Goal: Transaction & Acquisition: Purchase product/service

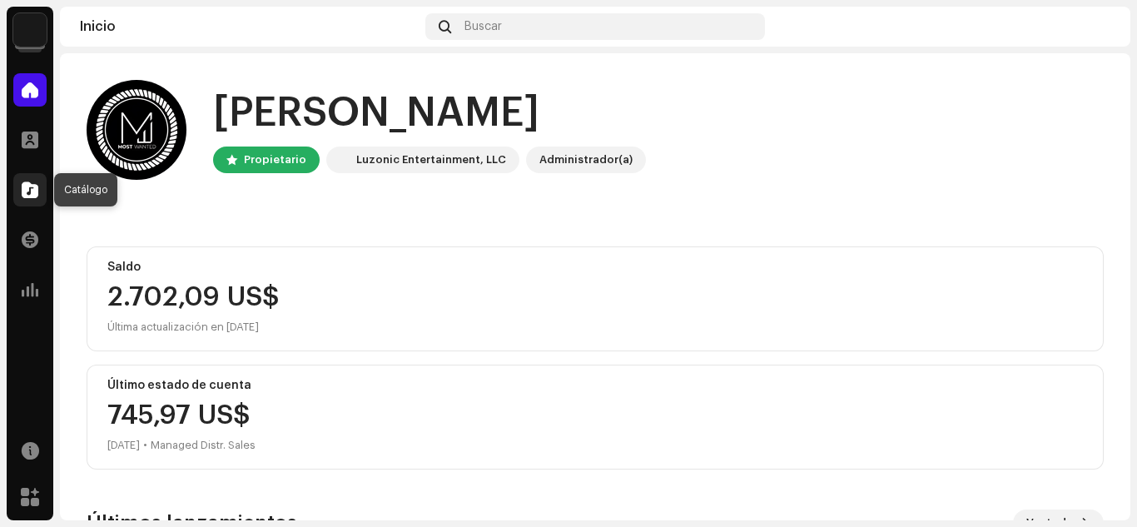
click at [32, 187] on span at bounding box center [30, 189] width 17 height 13
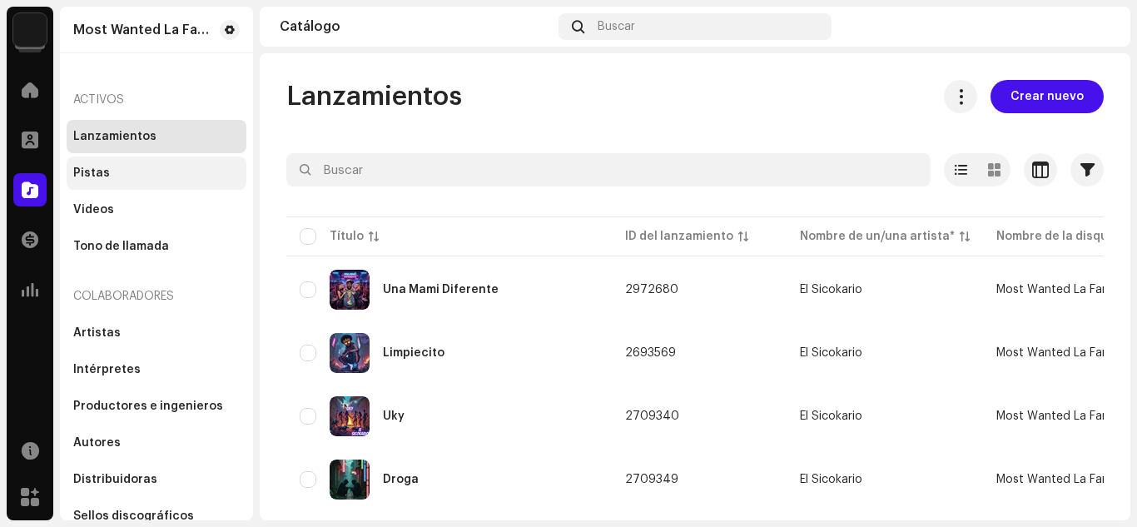
click at [98, 161] on div "Pistas" at bounding box center [157, 172] width 180 height 33
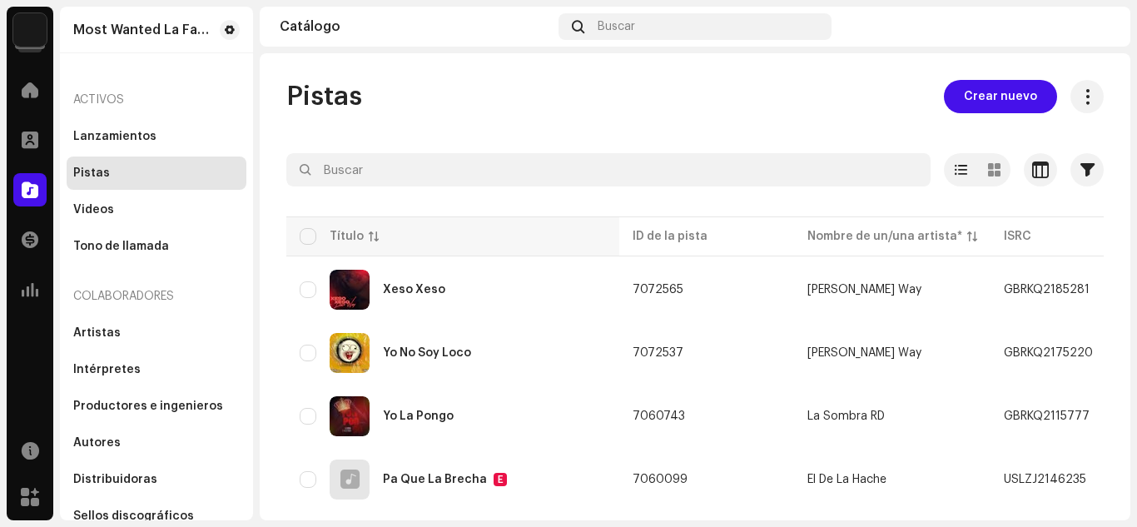
scroll to position [3, 0]
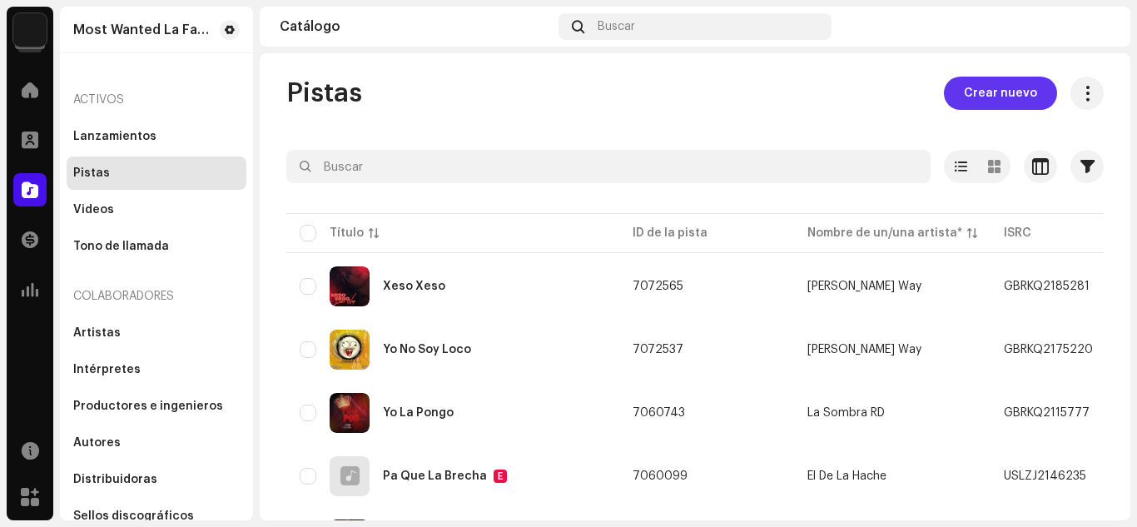
click at [998, 89] on span "Crear nuevo" at bounding box center [999, 93] width 73 height 33
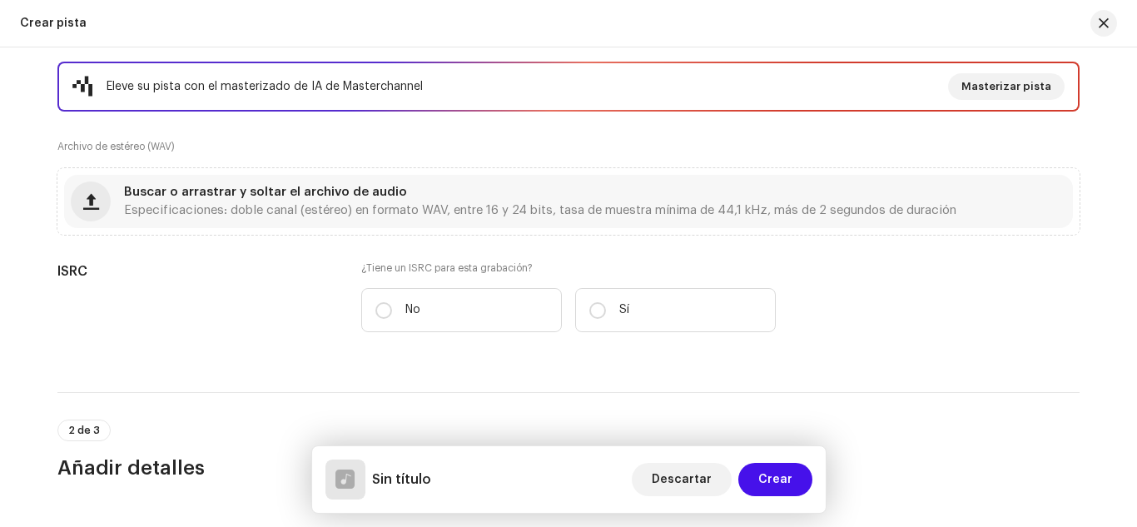
scroll to position [280, 0]
click at [334, 185] on div "Buscar o arrastrar y soltar el archivo de audio Especificaciones: doble canal (…" at bounding box center [568, 202] width 1008 height 53
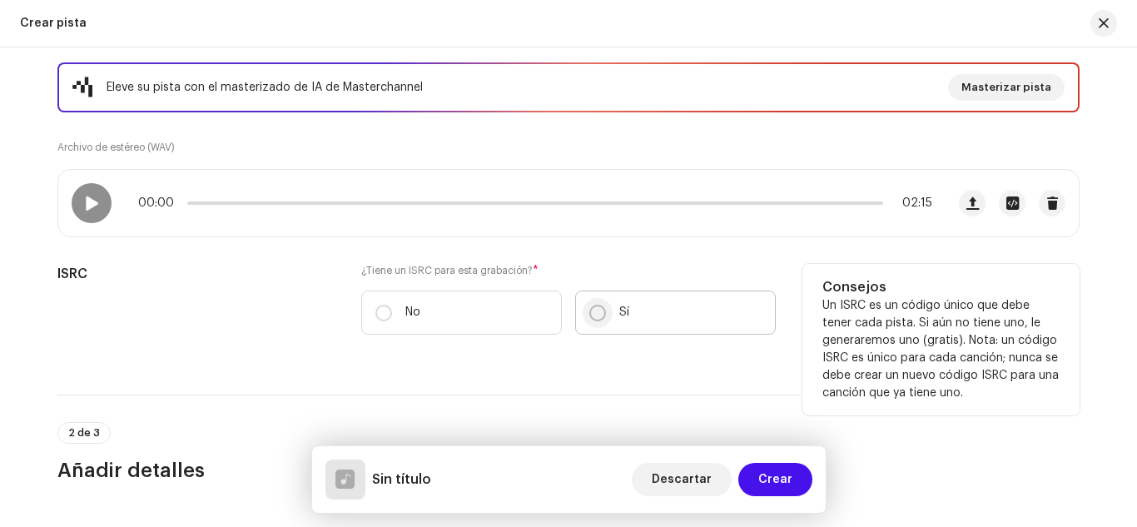
click at [591, 306] on input "Sí" at bounding box center [597, 313] width 17 height 17
radio input "true"
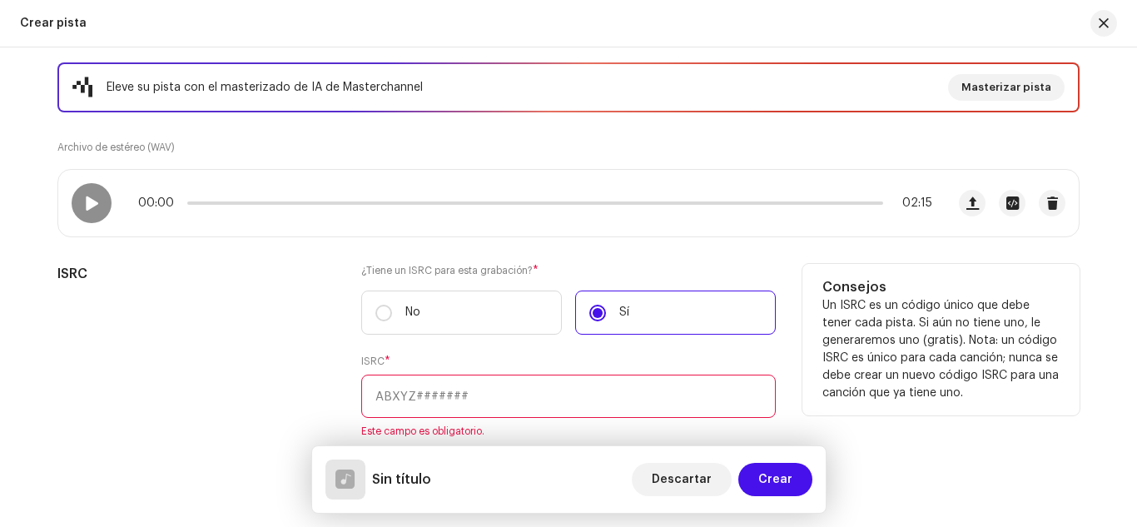
click at [433, 395] on input "text" at bounding box center [568, 395] width 414 height 43
paste input "QZZ972463113"
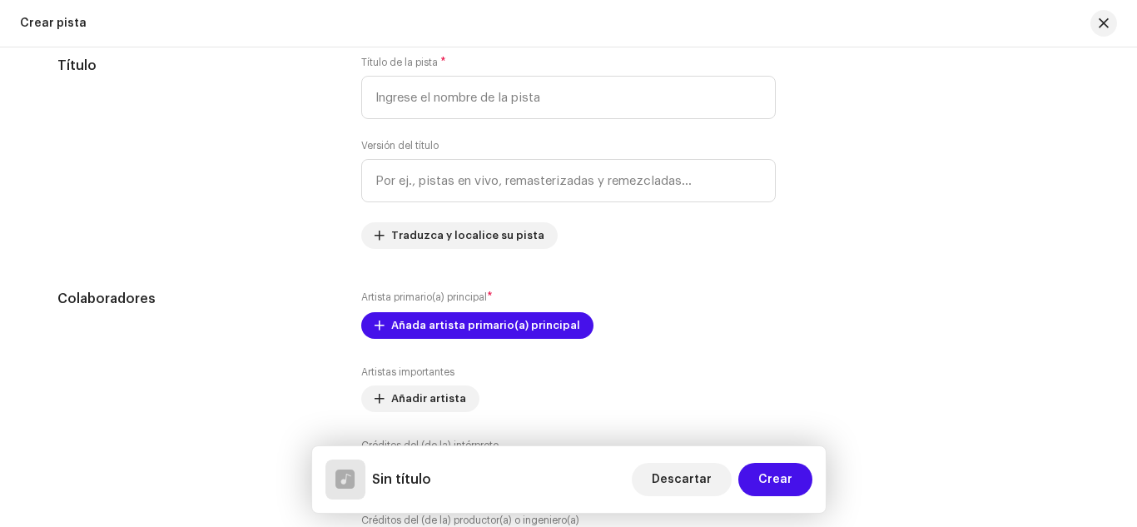
scroll to position [911, 0]
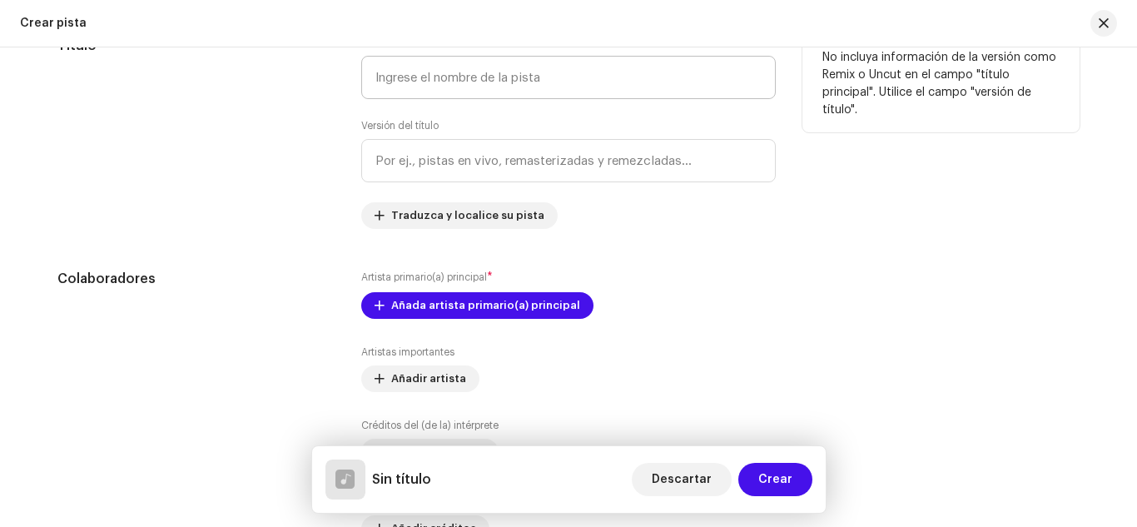
type input "QZZ972463113"
click at [471, 85] on input "text" at bounding box center [568, 77] width 414 height 43
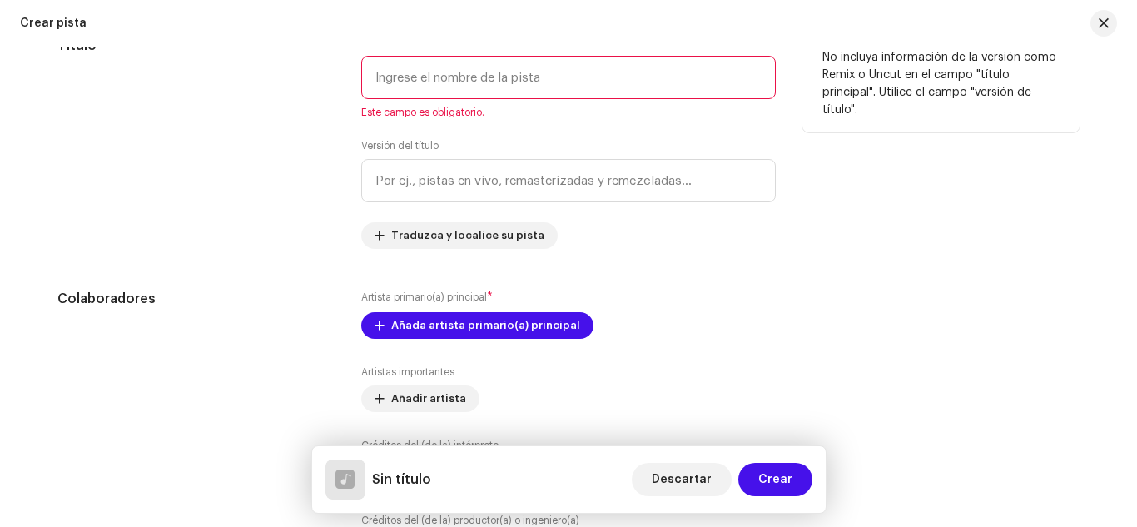
click at [404, 84] on input "text" at bounding box center [568, 77] width 414 height 43
paste input "Misterio"
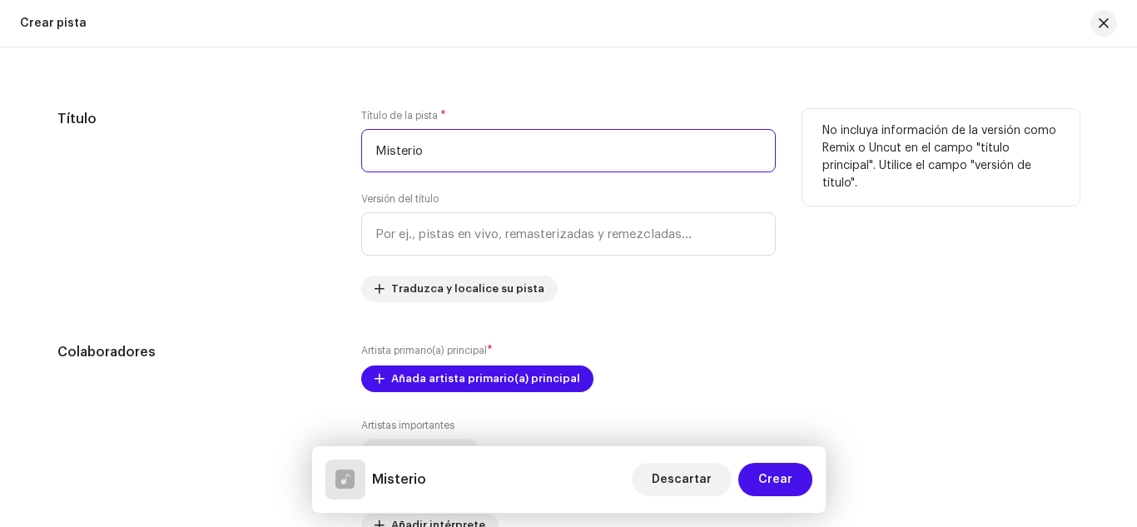
scroll to position [831, 0]
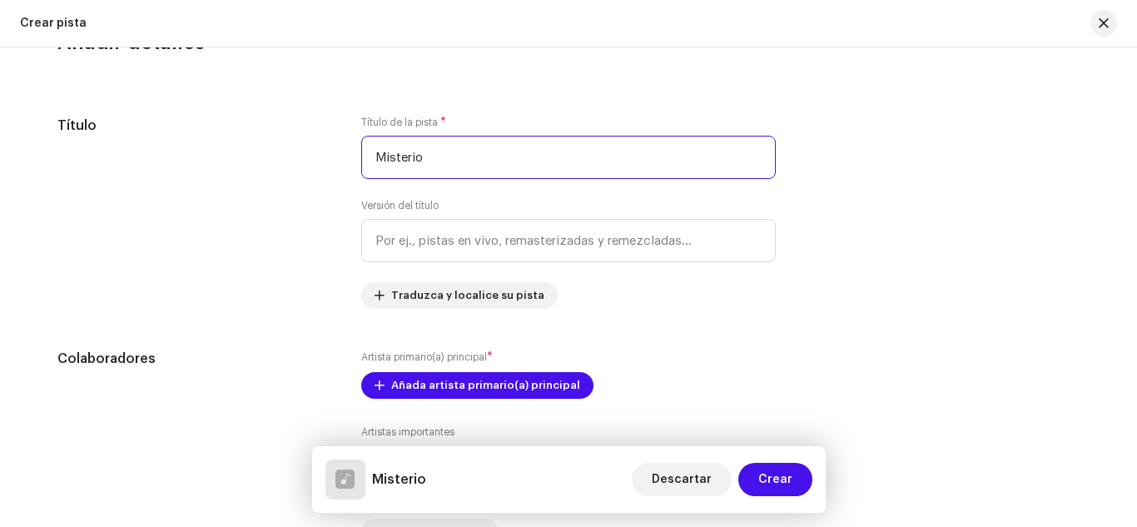
type input "Misterio"
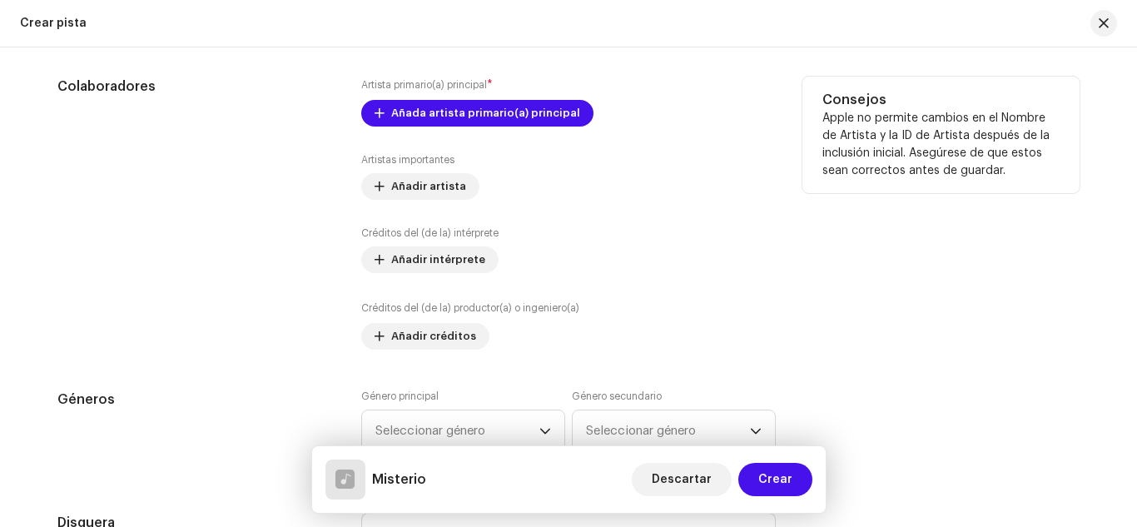
scroll to position [1105, 0]
click at [520, 106] on span "Añada artista primario(a) principal" at bounding box center [485, 111] width 189 height 33
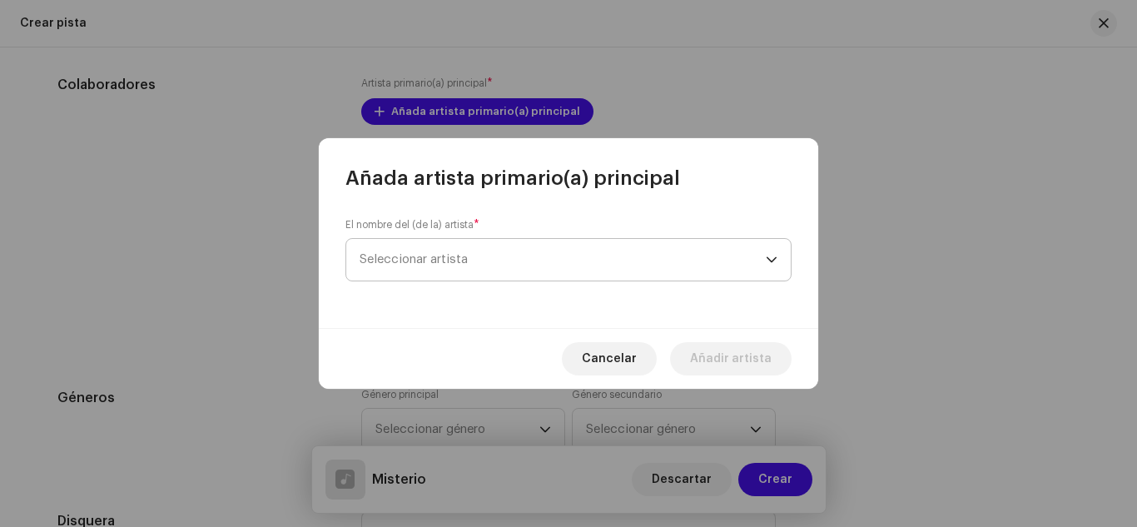
click at [488, 259] on span "Seleccionar artista" at bounding box center [562, 260] width 406 height 42
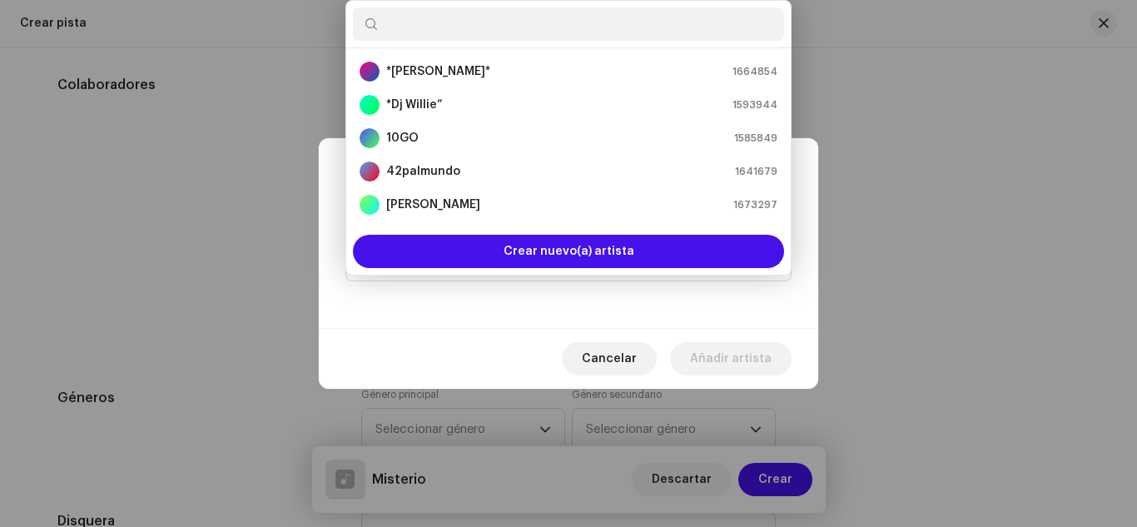
click at [540, 27] on input "text" at bounding box center [568, 23] width 431 height 33
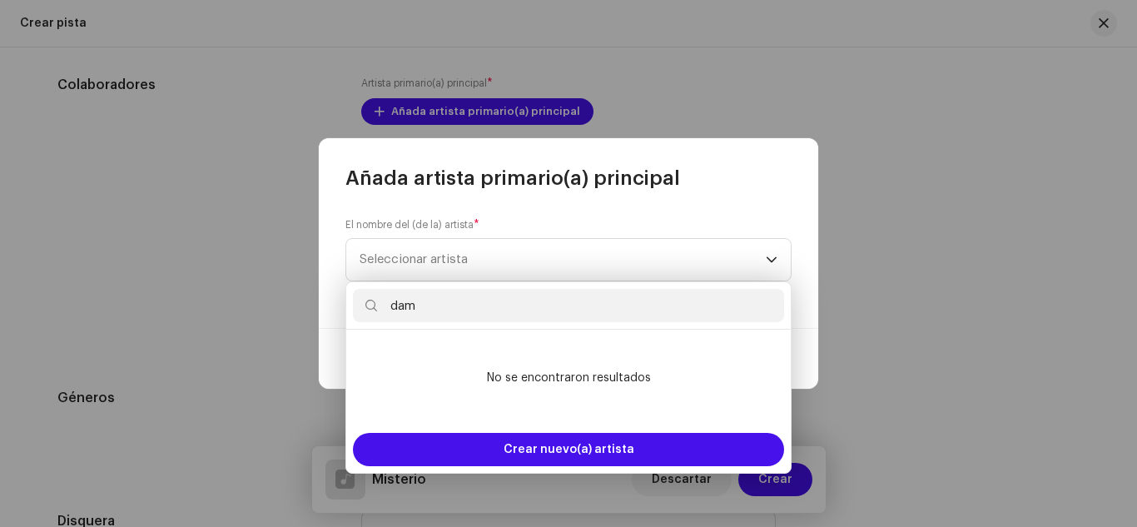
type input "damp"
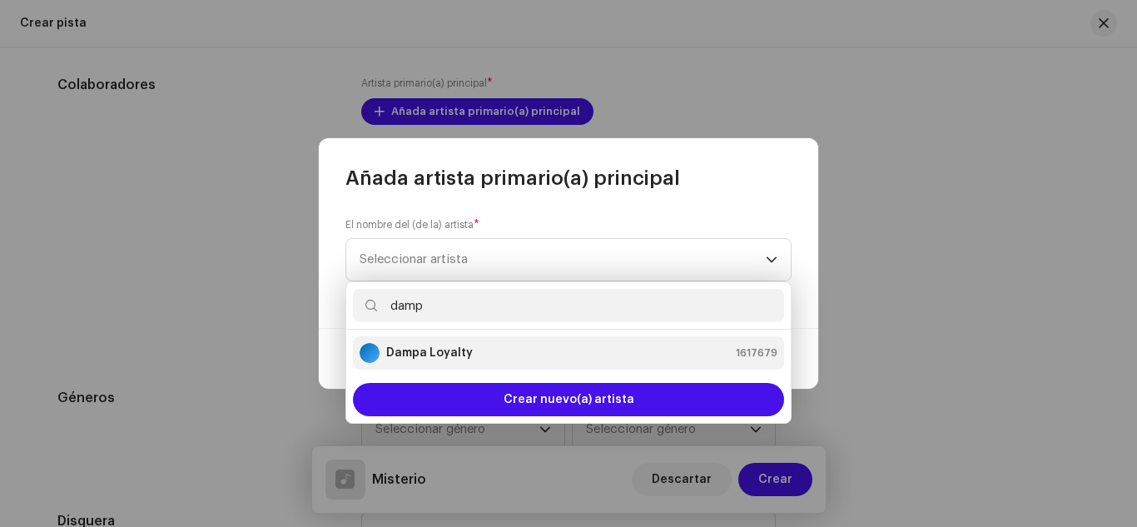
click at [465, 350] on strong "Dampa Loyalty" at bounding box center [429, 352] width 87 height 17
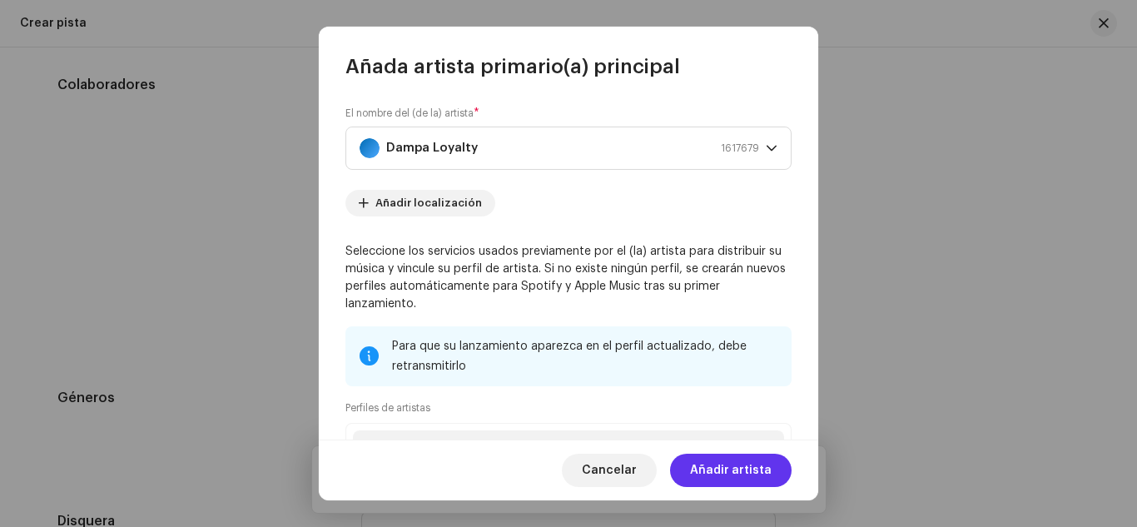
click at [726, 468] on span "Añadir artista" at bounding box center [731, 469] width 82 height 33
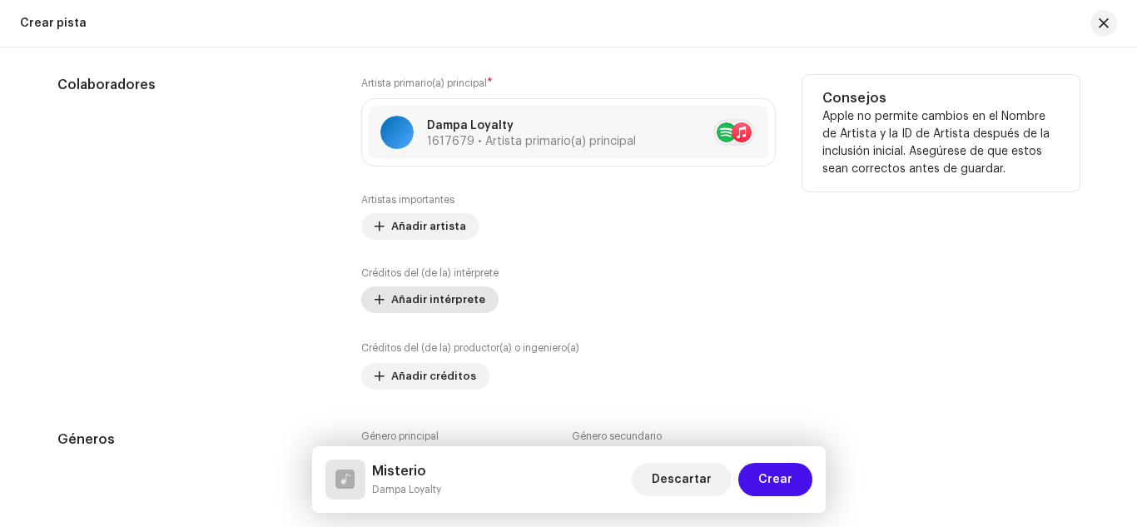
click at [464, 300] on span "Añadir intérprete" at bounding box center [438, 299] width 94 height 33
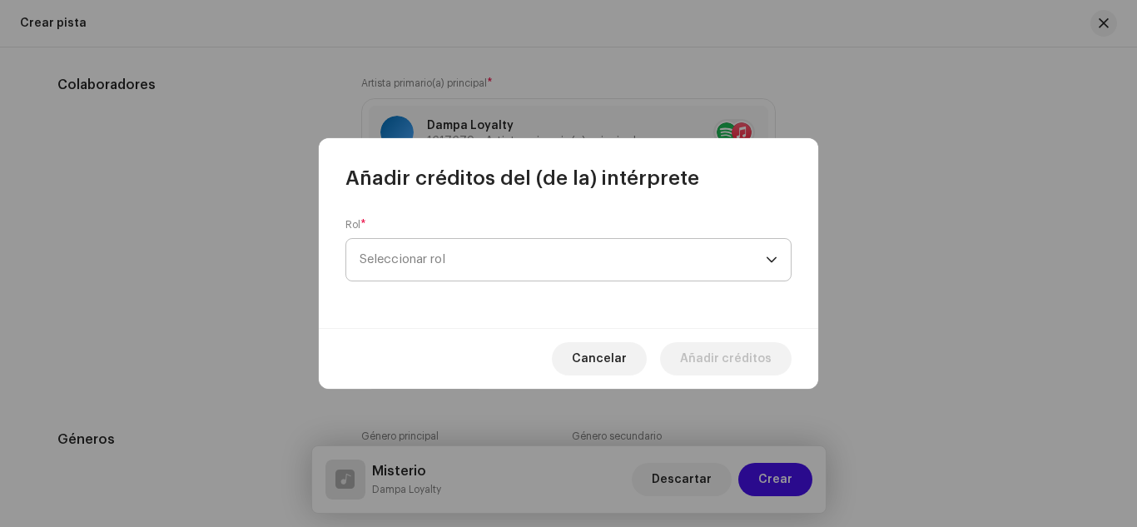
click at [442, 238] on p-select "Seleccionar rol" at bounding box center [568, 259] width 446 height 43
click at [436, 260] on span "Seleccionar rol" at bounding box center [562, 260] width 406 height 42
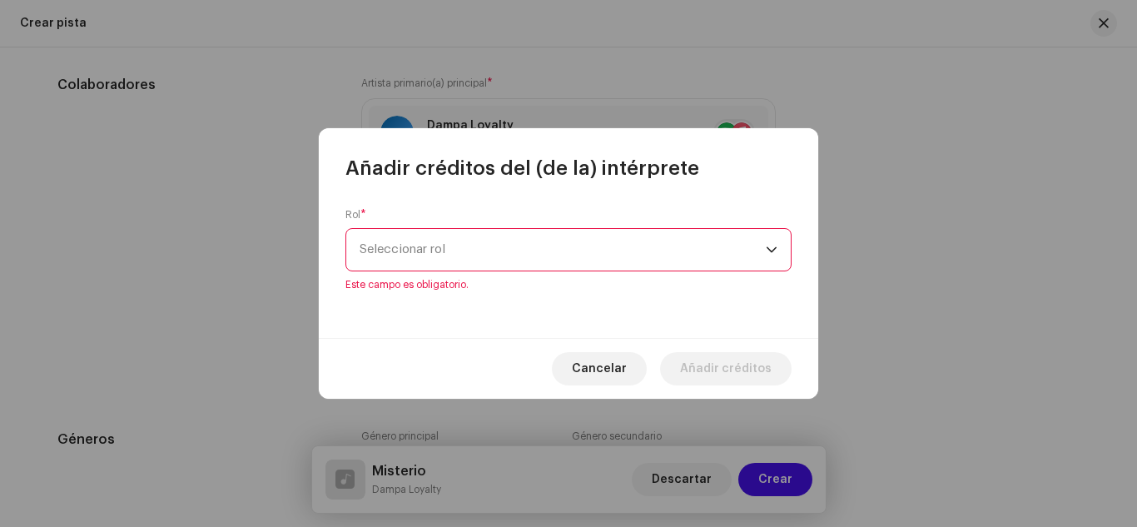
click at [436, 260] on span "Seleccionar rol" at bounding box center [562, 250] width 406 height 42
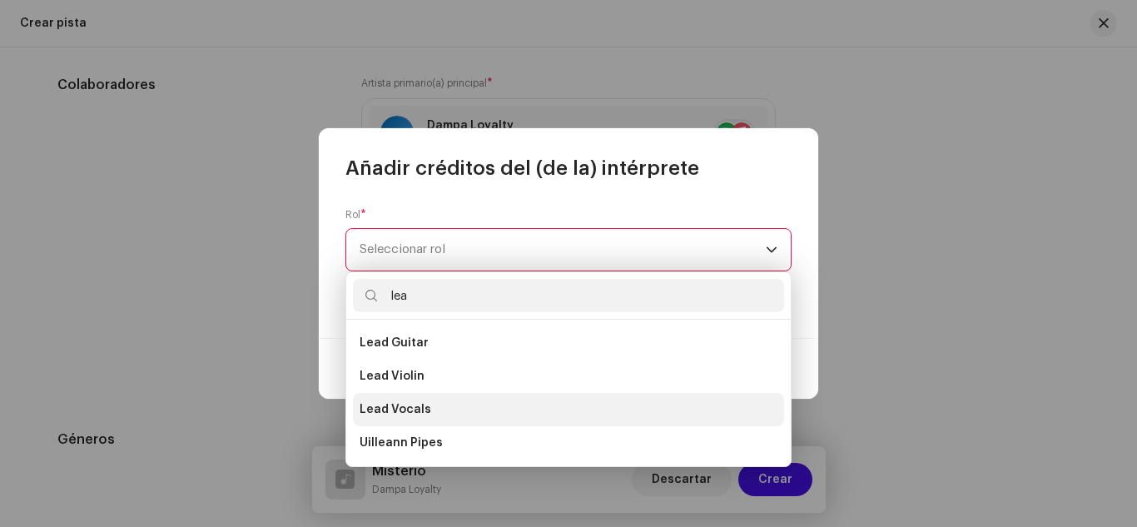
type input "lea"
click at [409, 412] on span "Lead Vocals" at bounding box center [395, 409] width 72 height 17
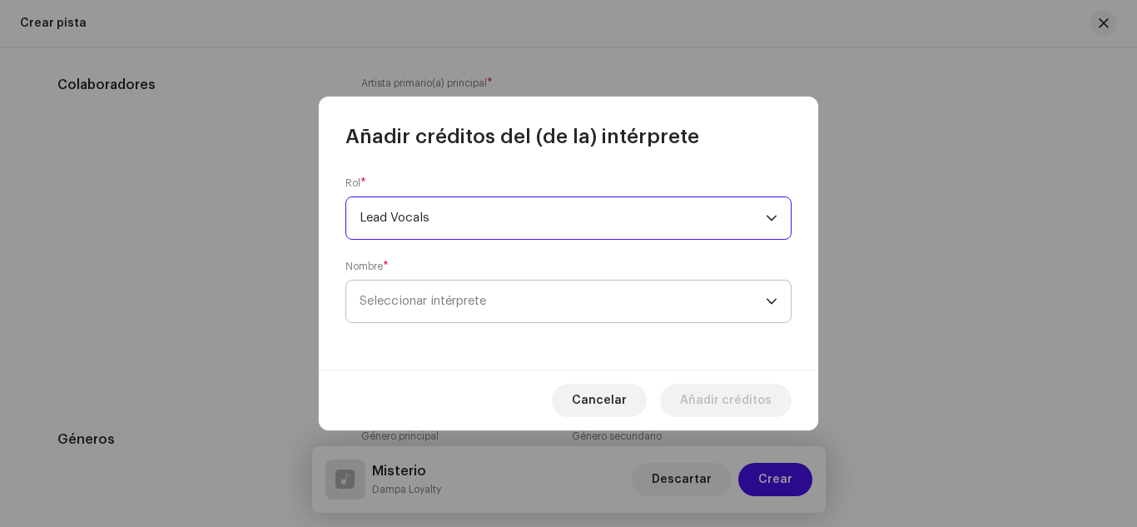
click at [395, 301] on span "Seleccionar intérprete" at bounding box center [422, 301] width 126 height 12
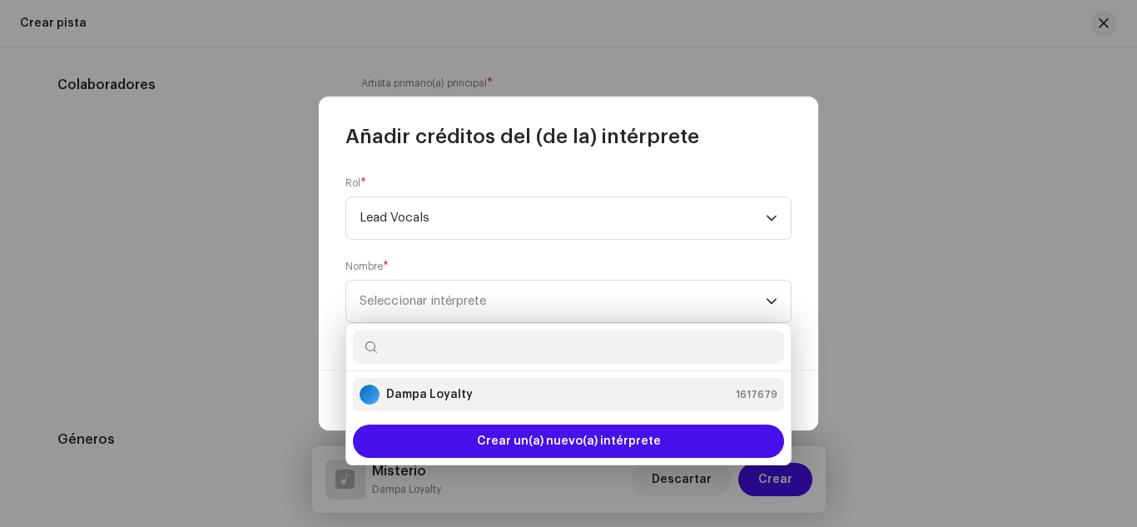
click at [405, 391] on strong "Dampa Loyalty" at bounding box center [429, 394] width 87 height 17
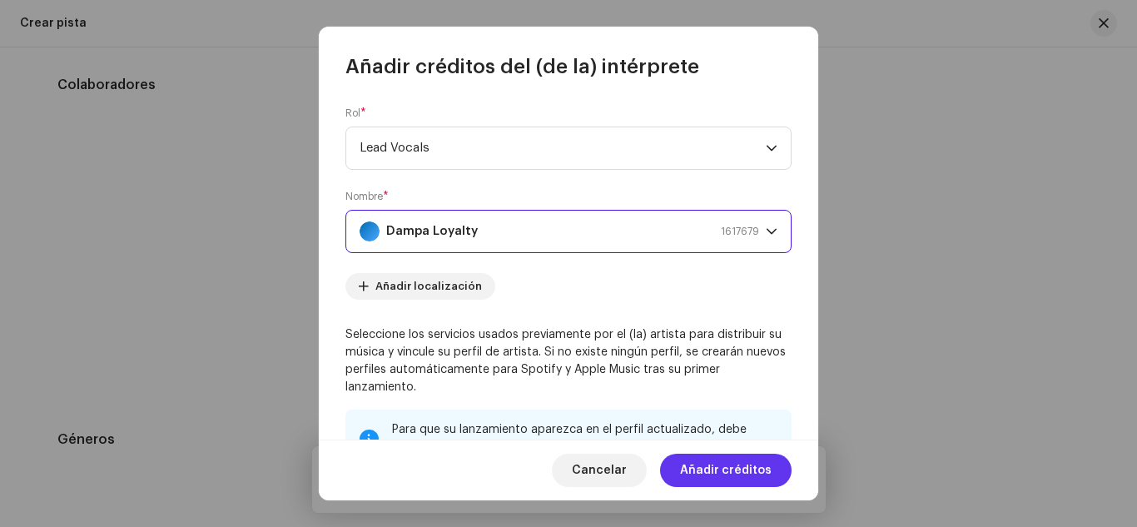
click at [729, 463] on span "Añadir créditos" at bounding box center [726, 469] width 92 height 33
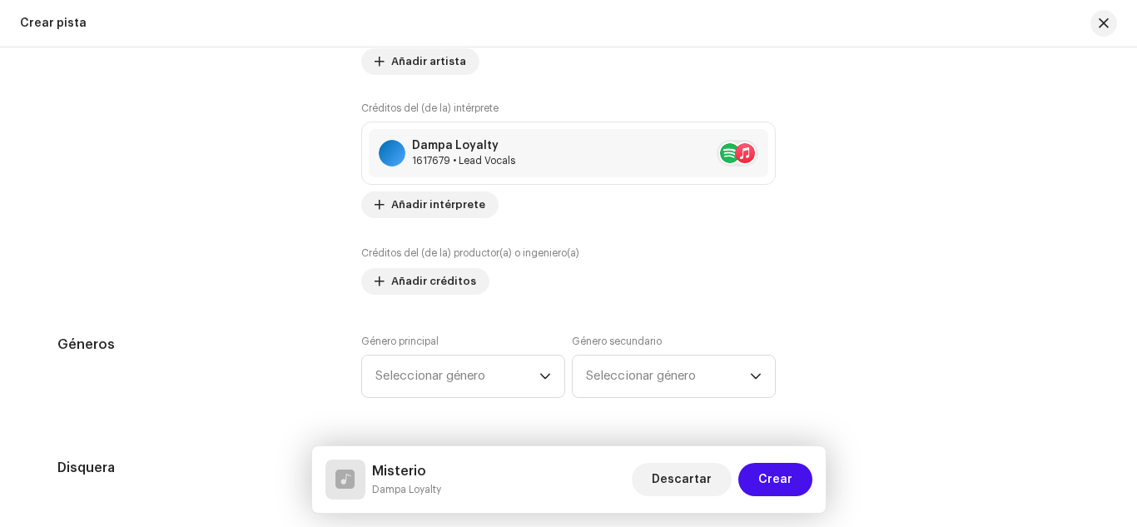
scroll to position [1272, 0]
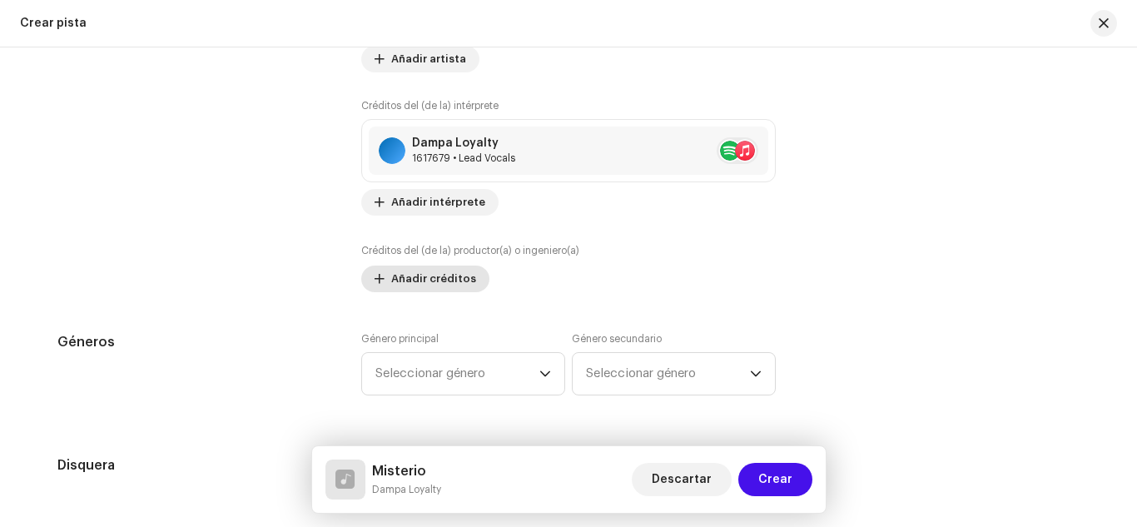
click at [394, 280] on span "Añadir créditos" at bounding box center [433, 278] width 85 height 33
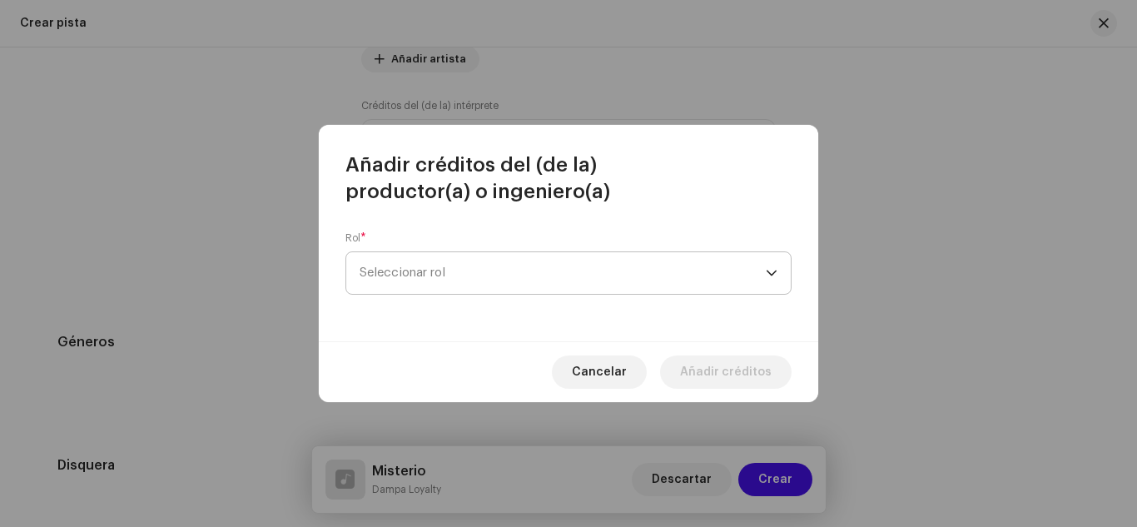
click at [394, 280] on span "Seleccionar rol" at bounding box center [562, 273] width 406 height 42
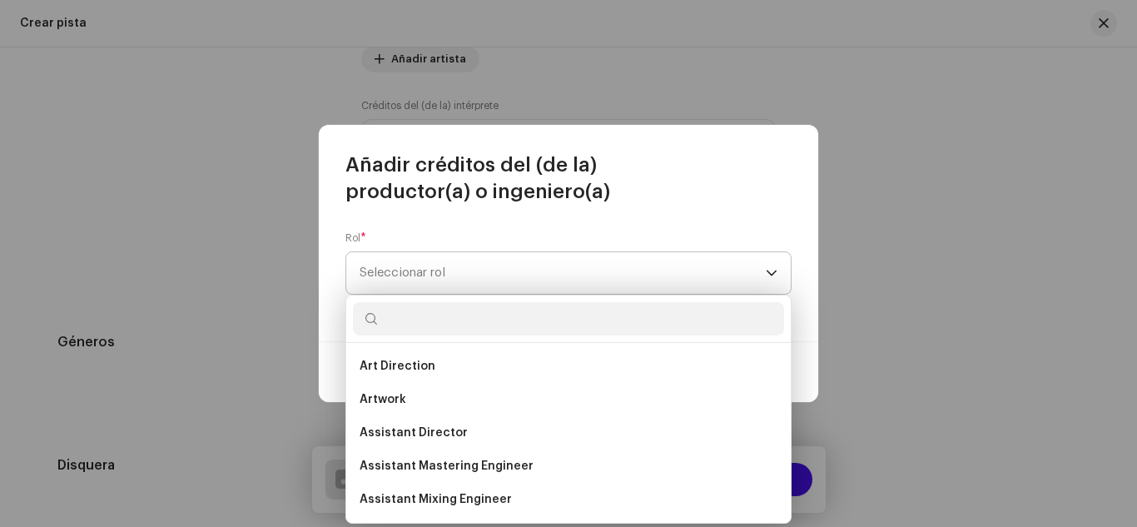
click at [394, 280] on span "Seleccionar rol" at bounding box center [562, 273] width 406 height 42
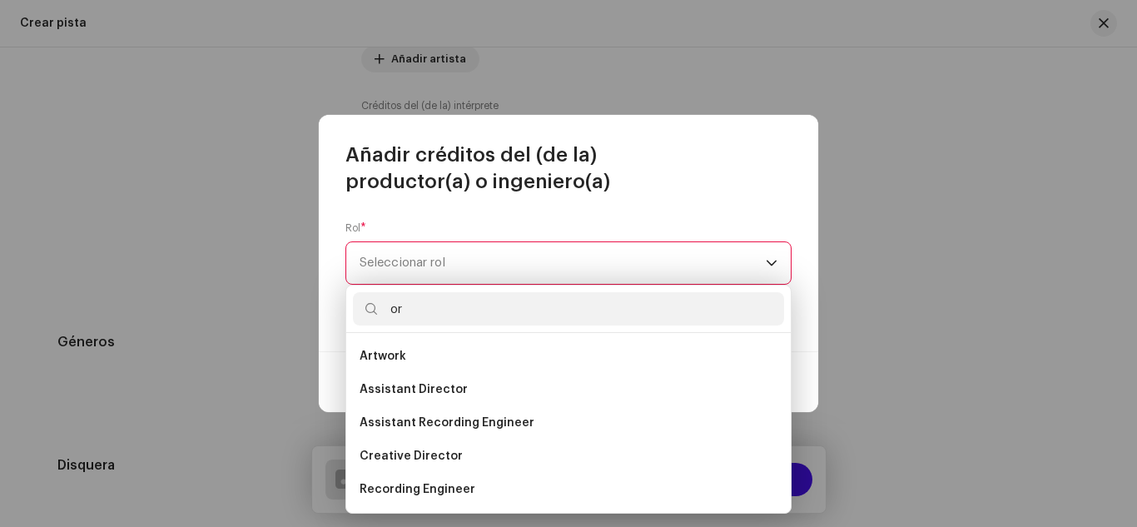
type input "o"
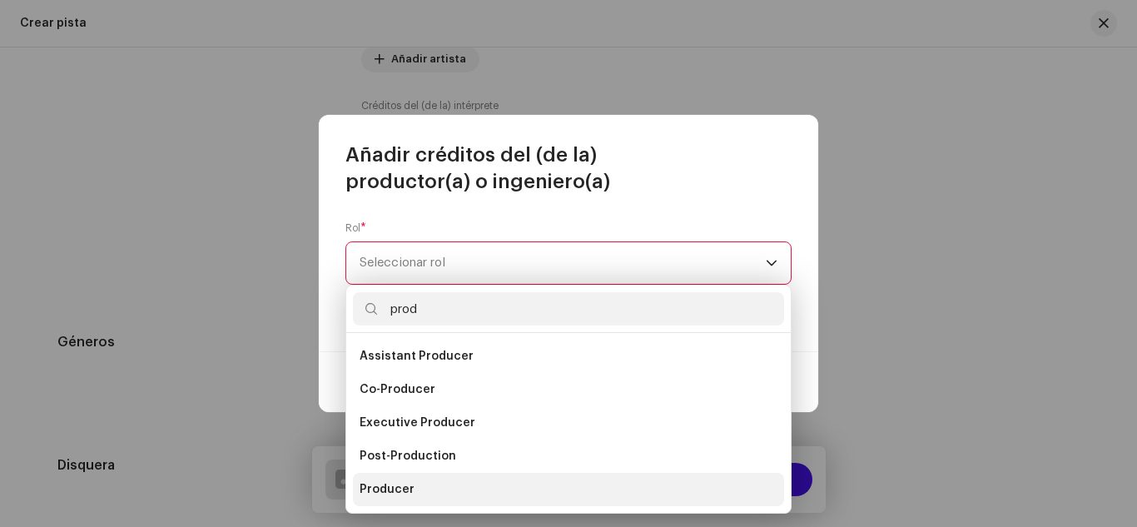
type input "prod"
click at [389, 488] on span "Producer" at bounding box center [386, 489] width 55 height 17
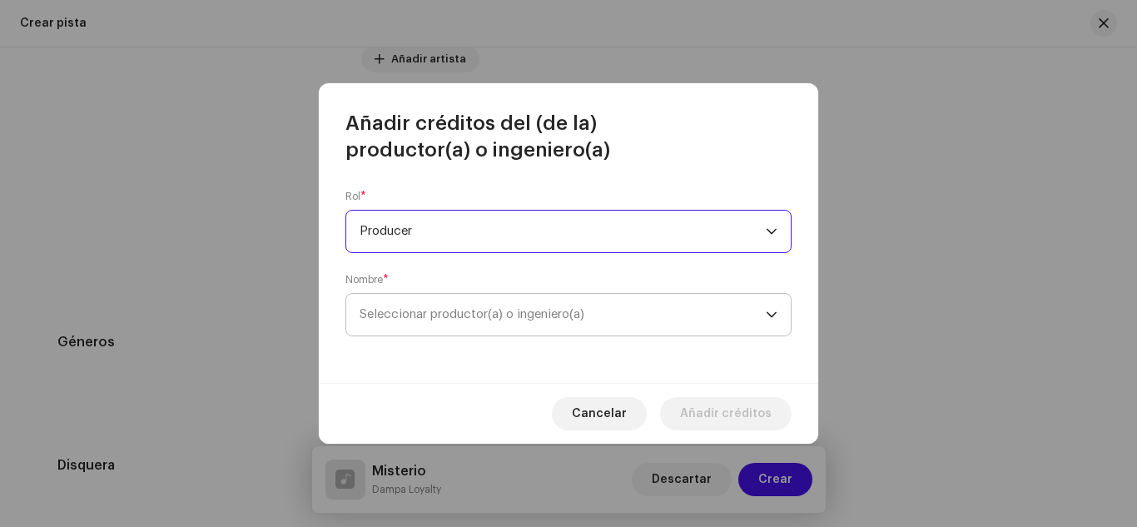
click at [396, 314] on span "Seleccionar productor(a) o ingeniero(a)" at bounding box center [471, 314] width 225 height 12
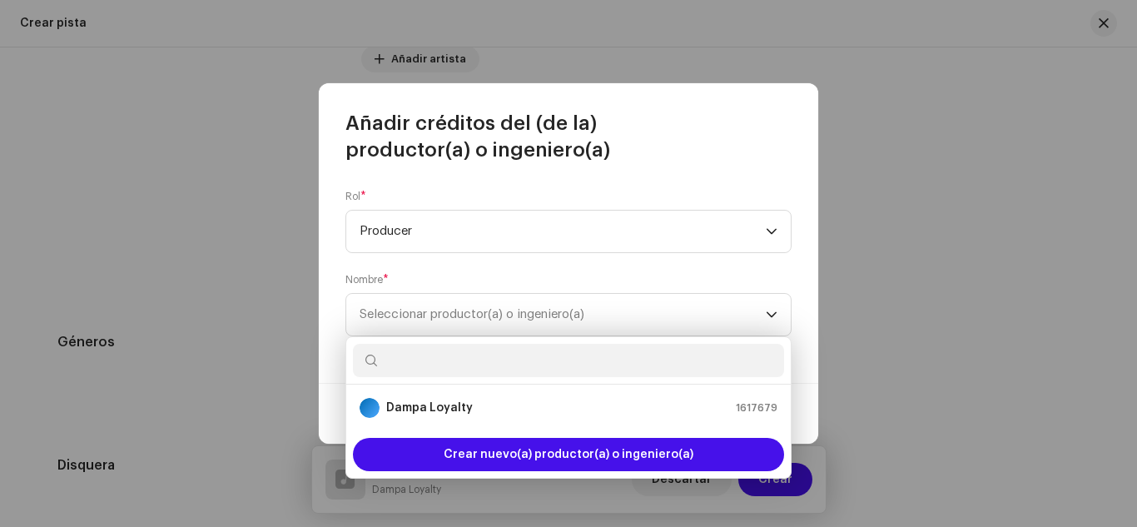
click at [438, 364] on input "text" at bounding box center [568, 360] width 431 height 33
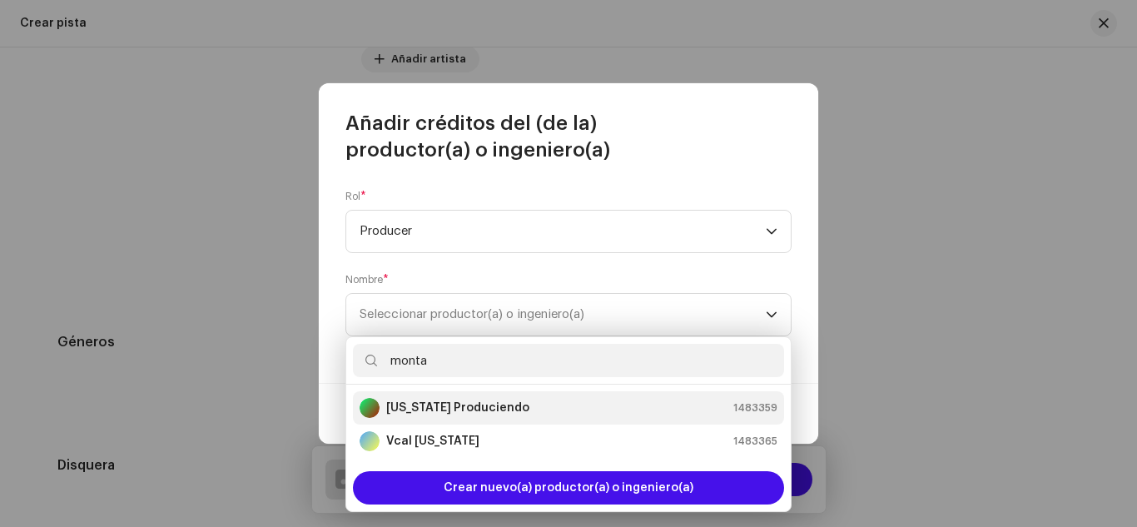
type input "monta"
click at [459, 406] on strong "[US_STATE] Produciendo" at bounding box center [457, 407] width 143 height 17
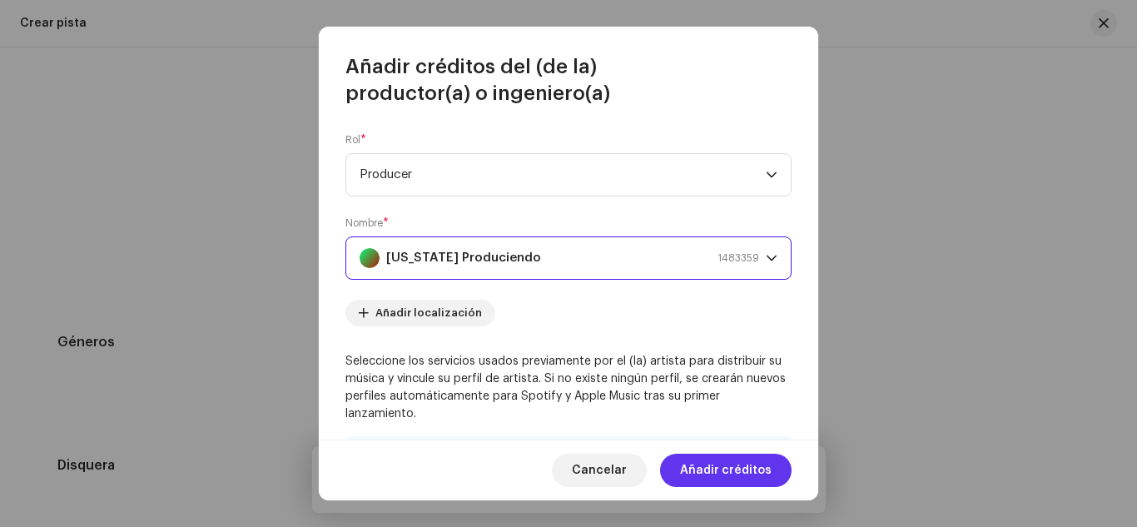
click at [732, 463] on span "Añadir créditos" at bounding box center [726, 469] width 92 height 33
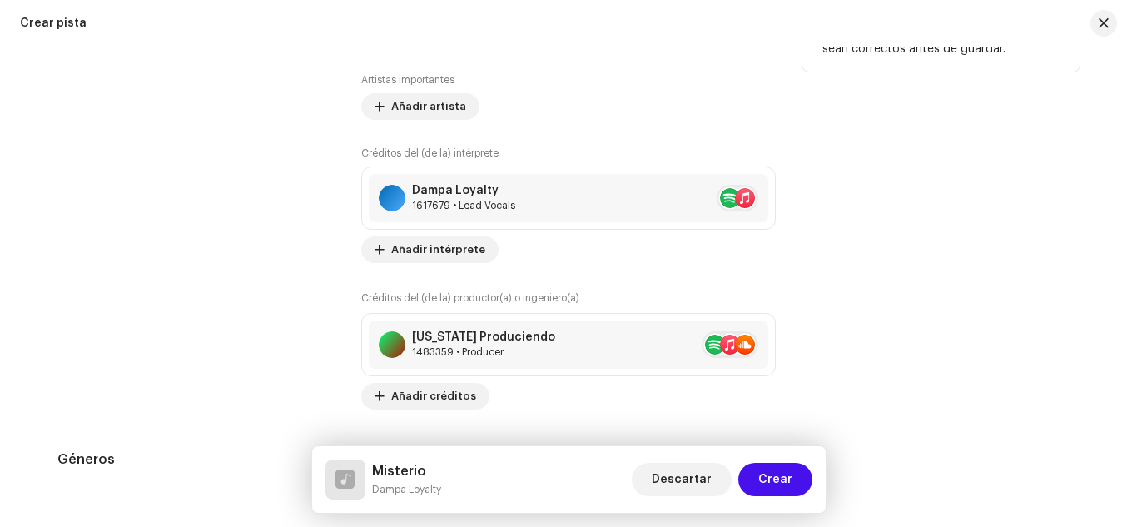
scroll to position [1221, 0]
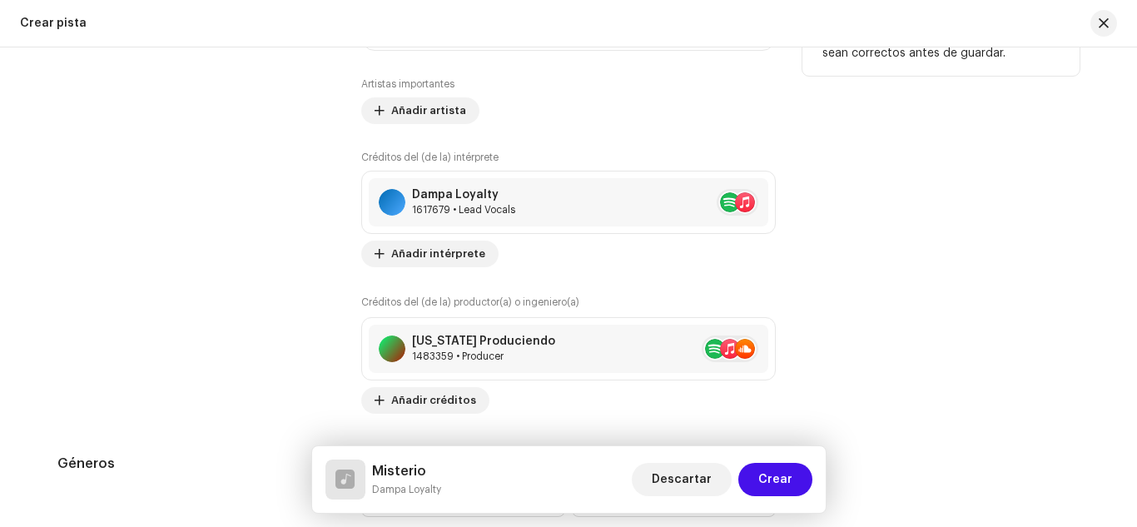
click at [1068, 308] on div "Consejos Apple no permite cambios en el Nombre de Artista y la ID de Artista de…" at bounding box center [940, 186] width 277 height 454
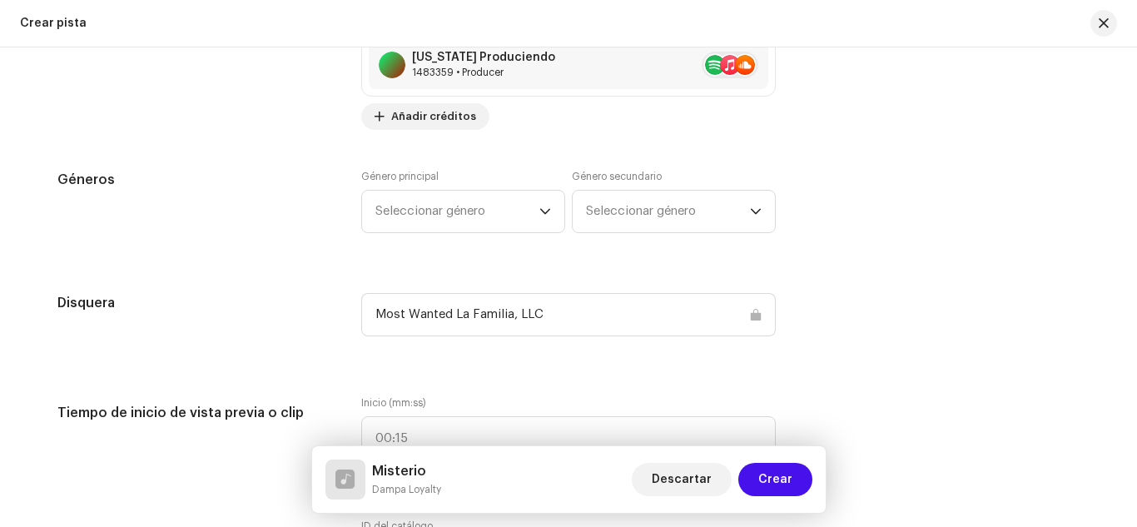
scroll to position [1509, 0]
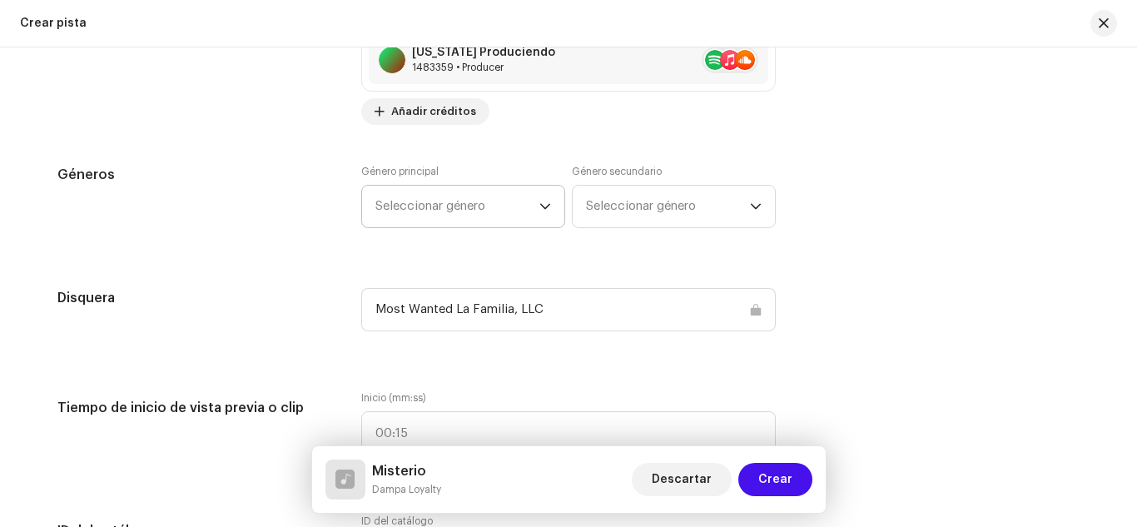
click at [448, 193] on span "Seleccionar género" at bounding box center [457, 207] width 164 height 42
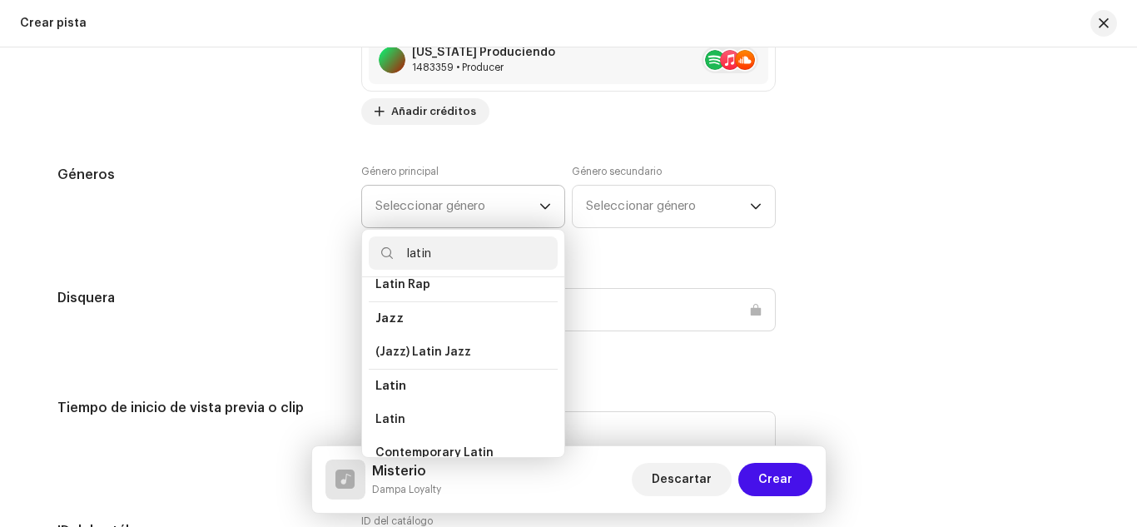
scroll to position [51, 0]
type input "latin"
click at [438, 392] on li "Latin" at bounding box center [463, 384] width 189 height 34
click at [433, 418] on li "Latin" at bounding box center [463, 417] width 189 height 33
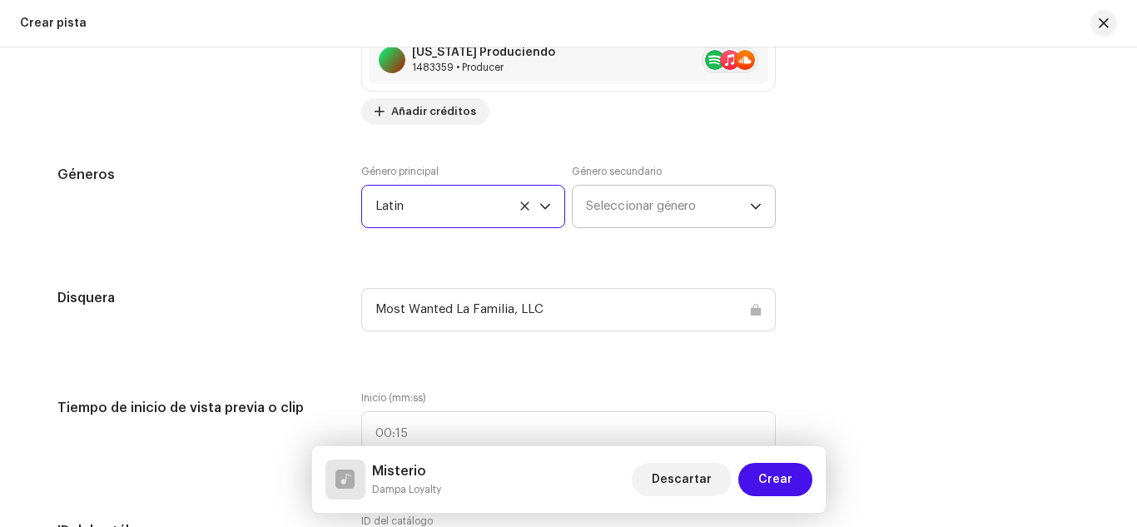
click at [671, 198] on span "Seleccionar género" at bounding box center [668, 207] width 164 height 42
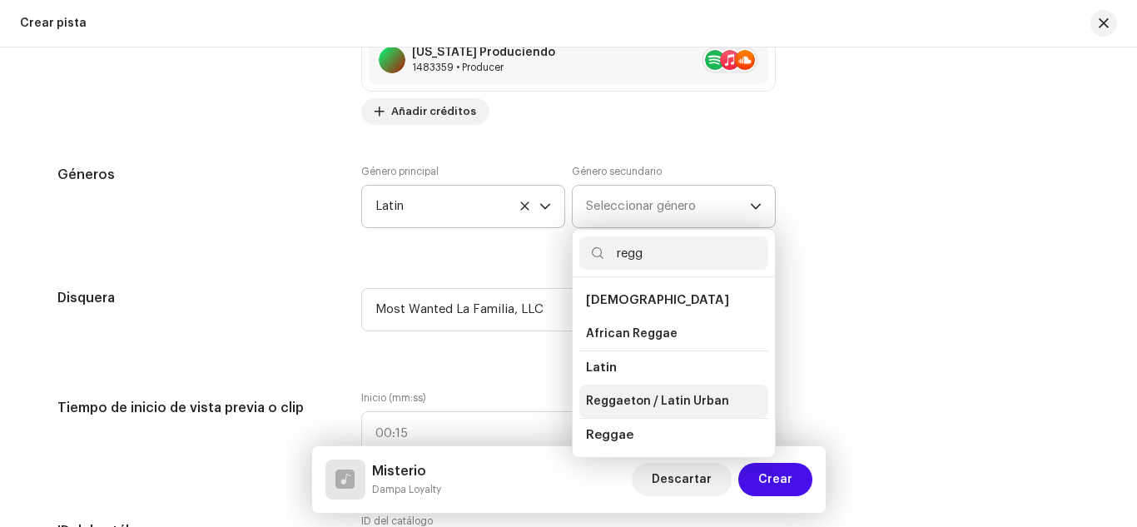
type input "regg"
click at [707, 395] on span "Reggaeton / Latin Urban" at bounding box center [657, 401] width 143 height 17
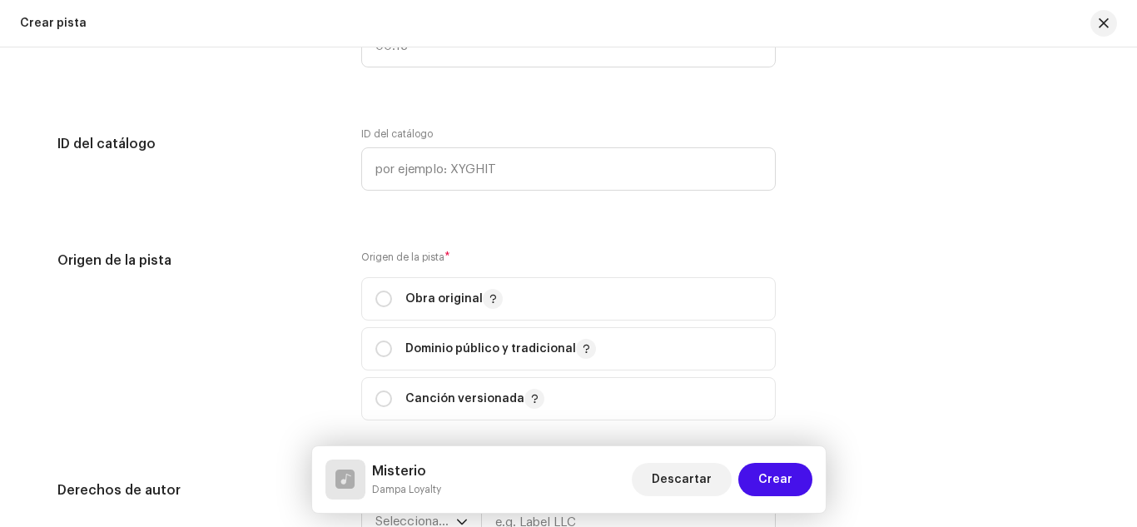
scroll to position [1910, 0]
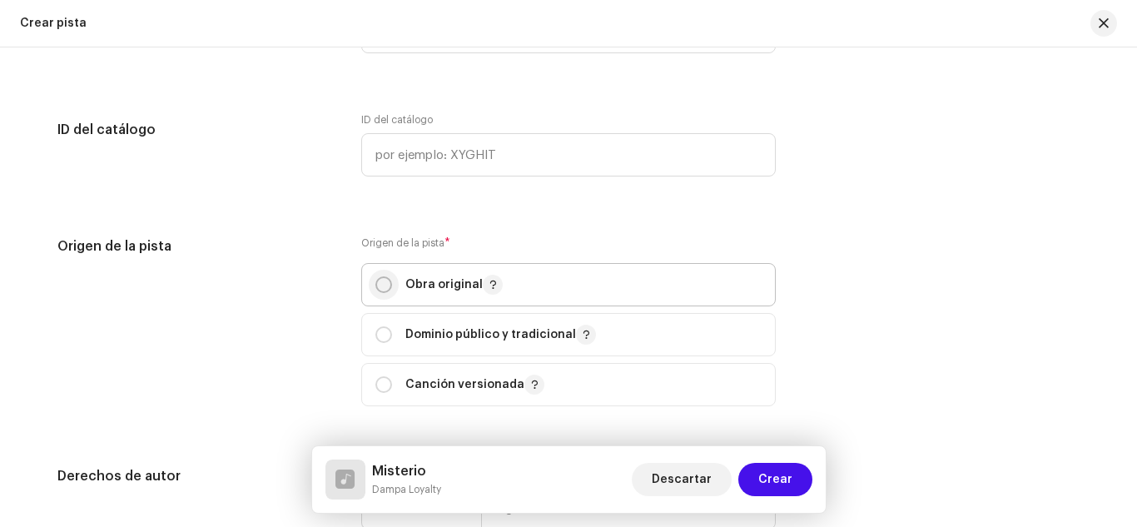
click at [375, 285] on input "radio" at bounding box center [383, 284] width 17 height 17
radio input "true"
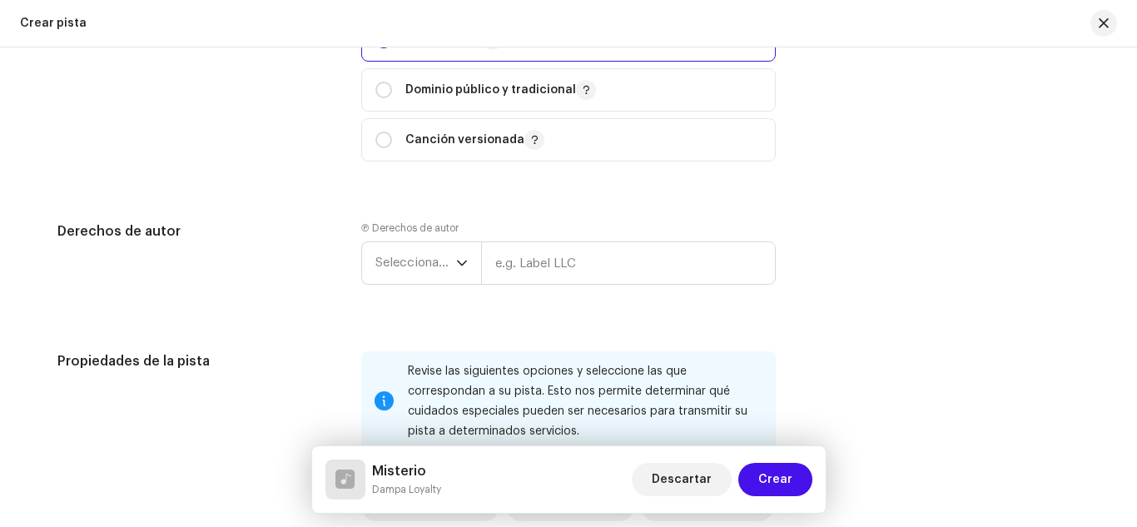
scroll to position [2157, 0]
click at [429, 247] on span "Seleccionar año" at bounding box center [415, 261] width 81 height 42
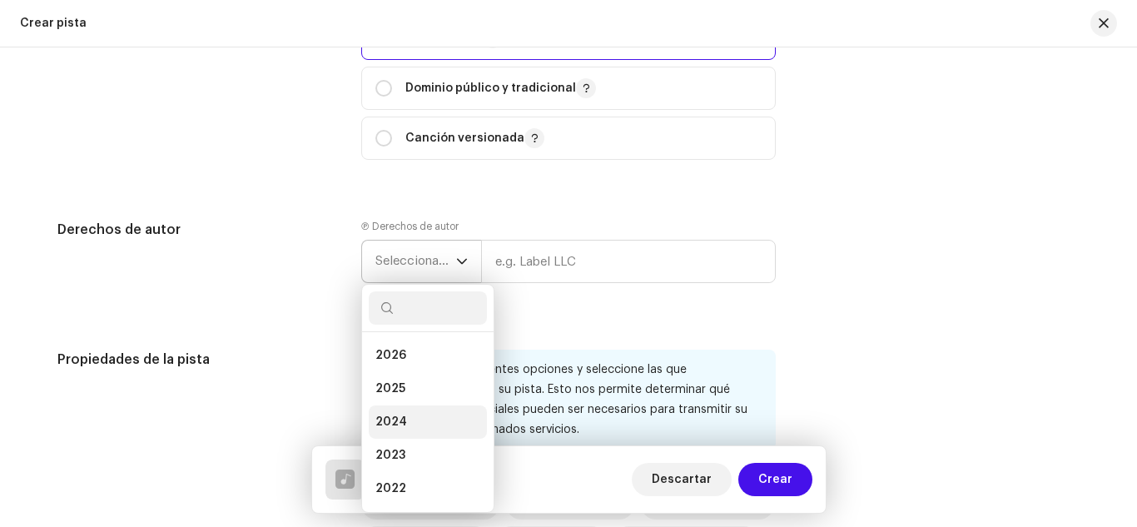
click at [408, 415] on li "2024" at bounding box center [428, 421] width 118 height 33
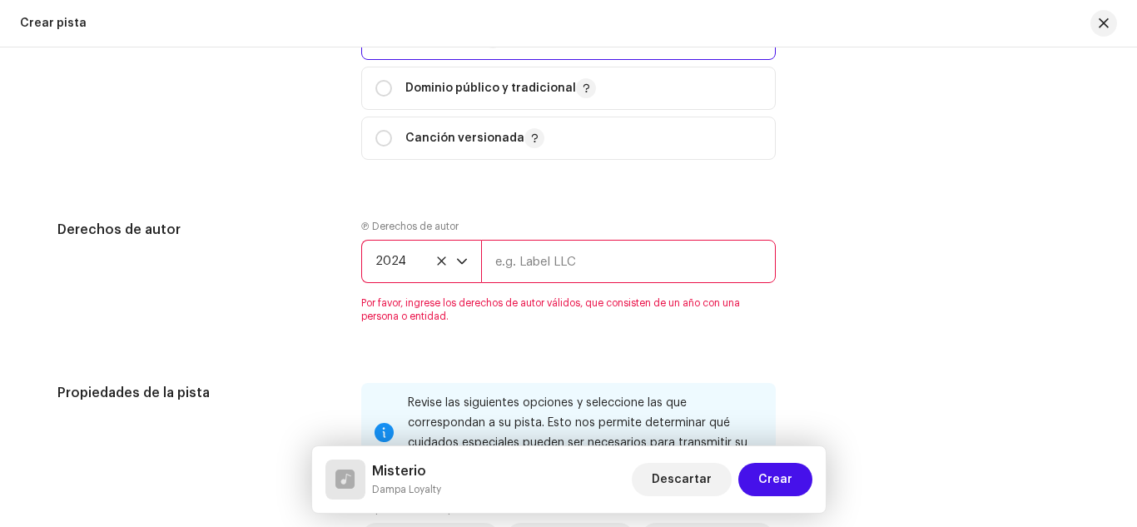
click at [546, 267] on input "text" at bounding box center [628, 261] width 295 height 43
type input "Most Wanted La Familia, LLC"
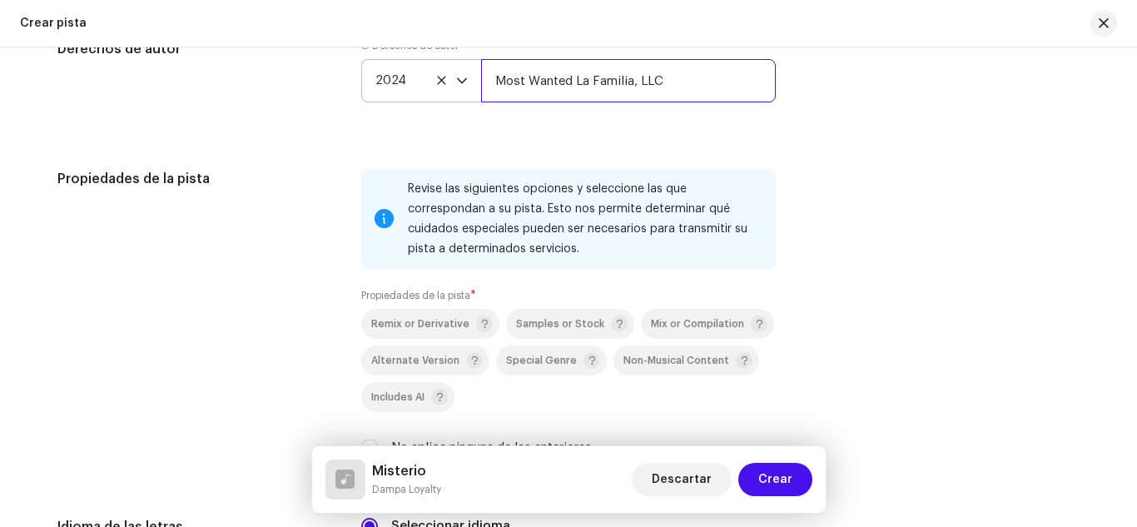
scroll to position [2446, 0]
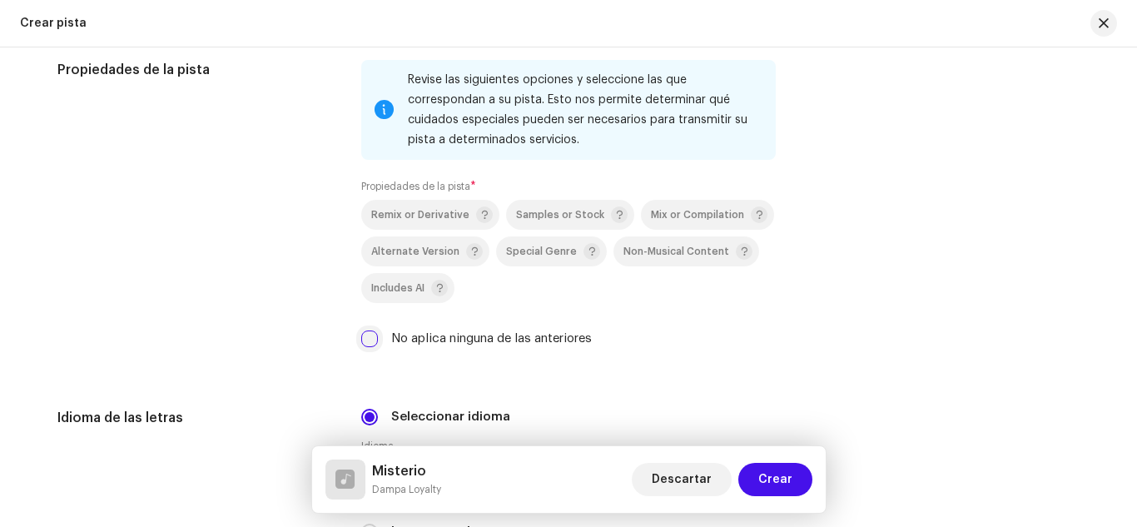
click at [365, 331] on input "No aplica ninguna de las anteriores" at bounding box center [369, 338] width 17 height 17
checkbox input "true"
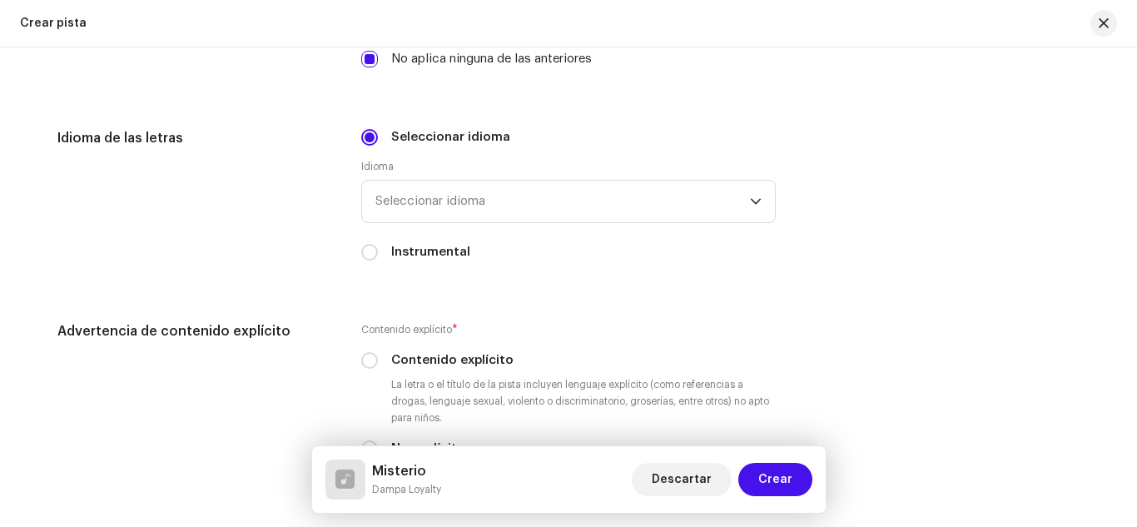
scroll to position [2734, 0]
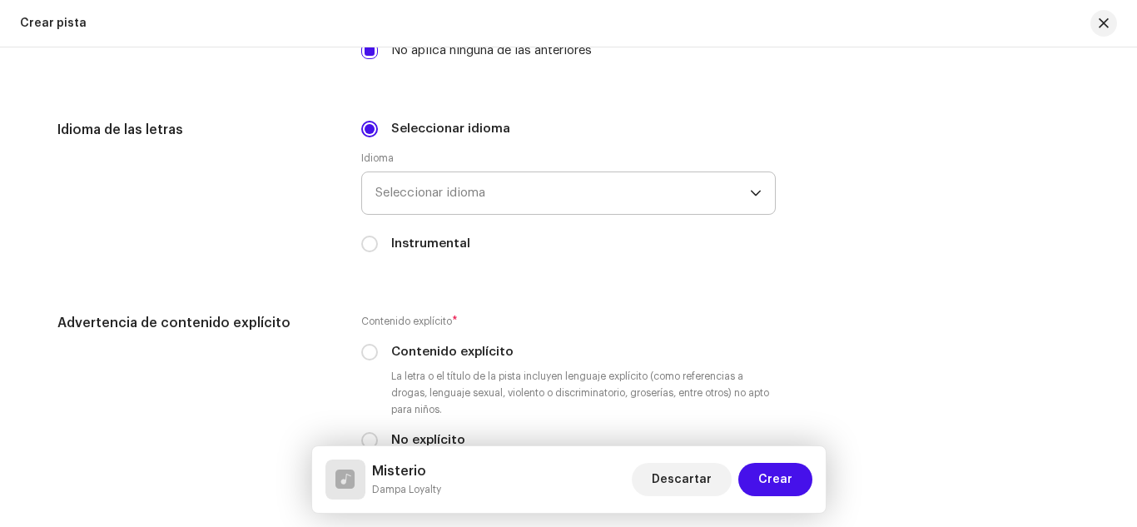
click at [418, 196] on span "Seleccionar idioma" at bounding box center [562, 193] width 374 height 42
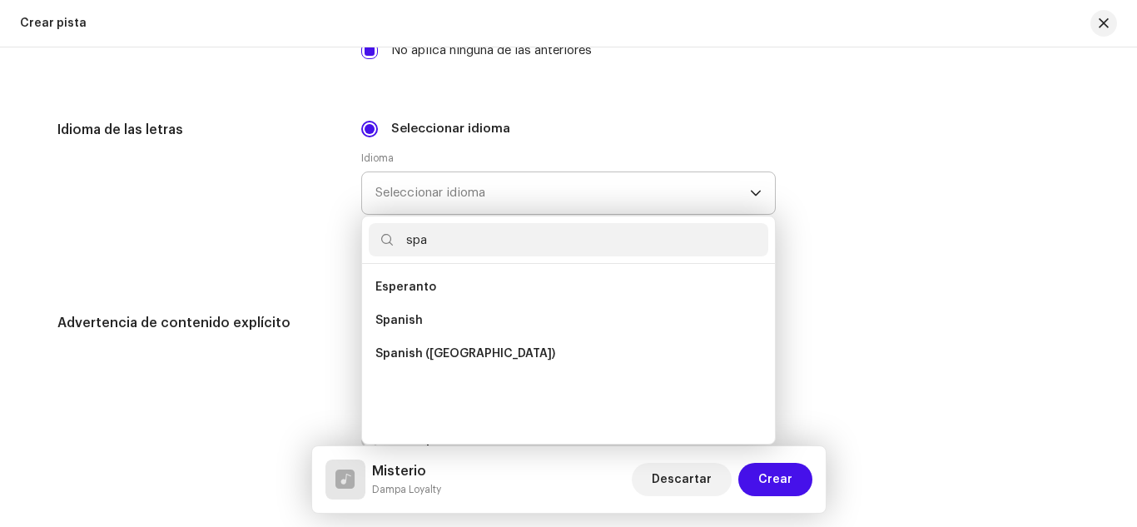
scroll to position [0, 0]
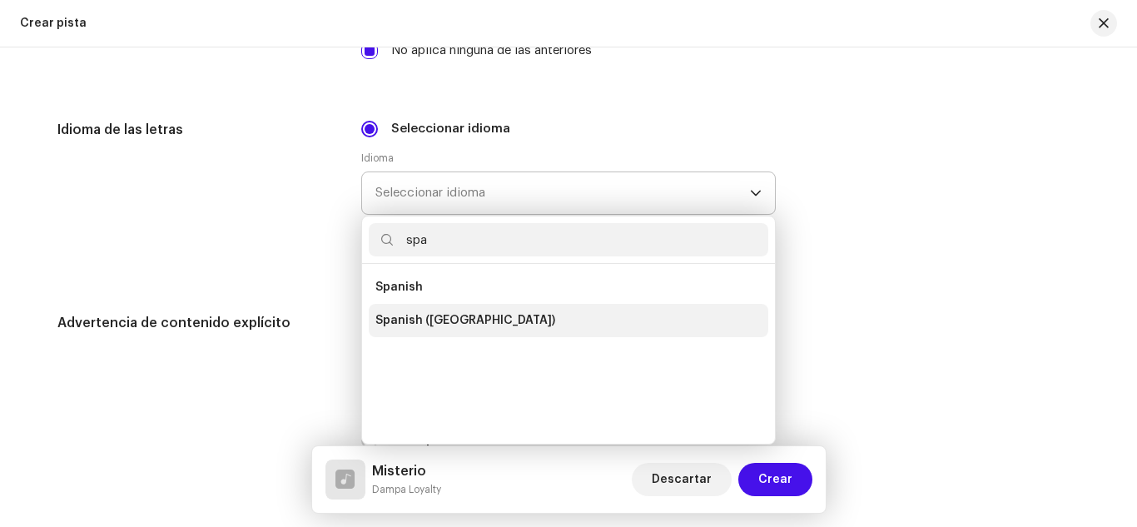
type input "spa"
click at [428, 317] on span "Spanish ([GEOGRAPHIC_DATA])" at bounding box center [465, 320] width 180 height 17
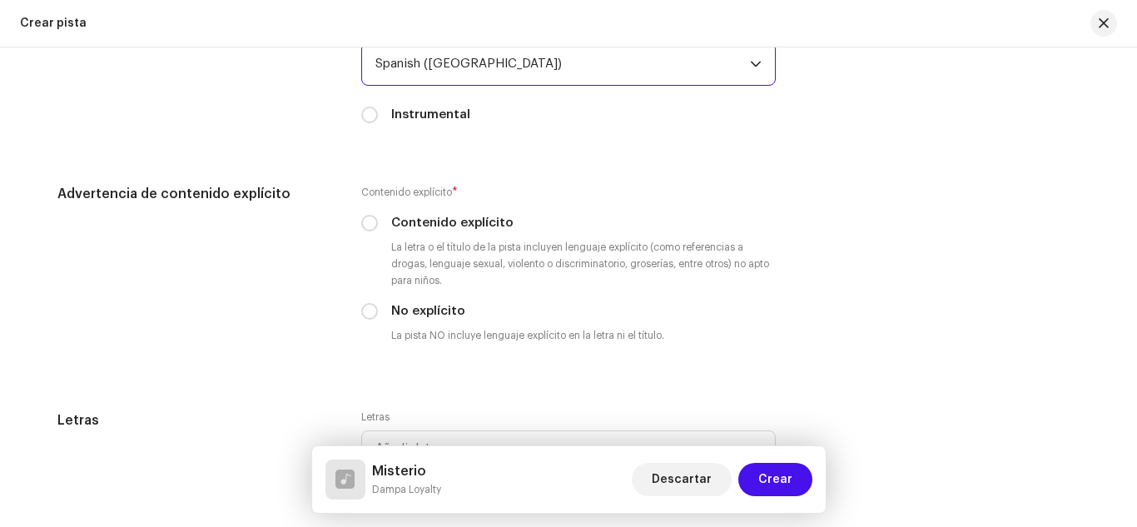
scroll to position [2888, 0]
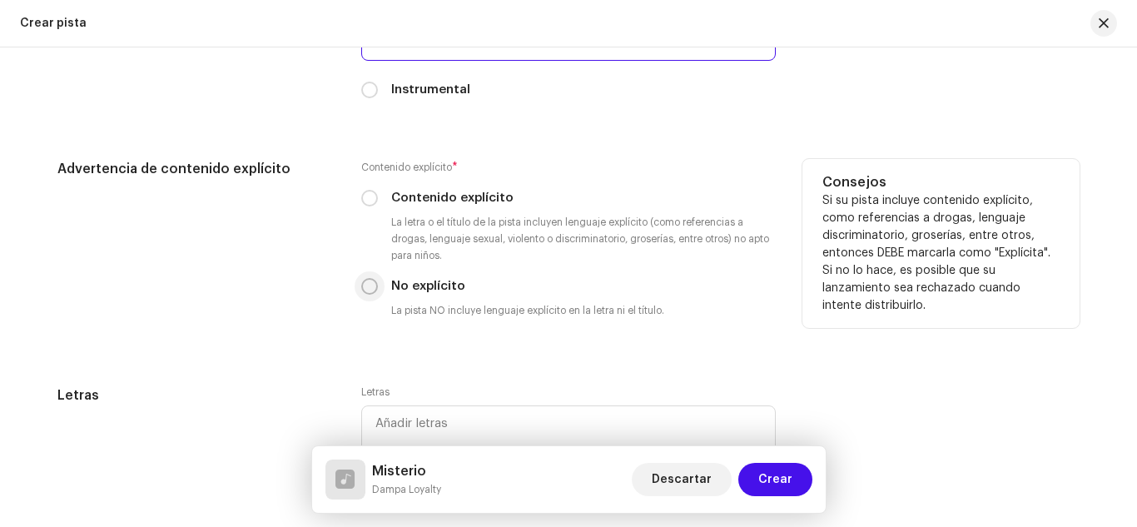
click at [361, 283] on input "No explícito" at bounding box center [369, 286] width 17 height 17
radio input "true"
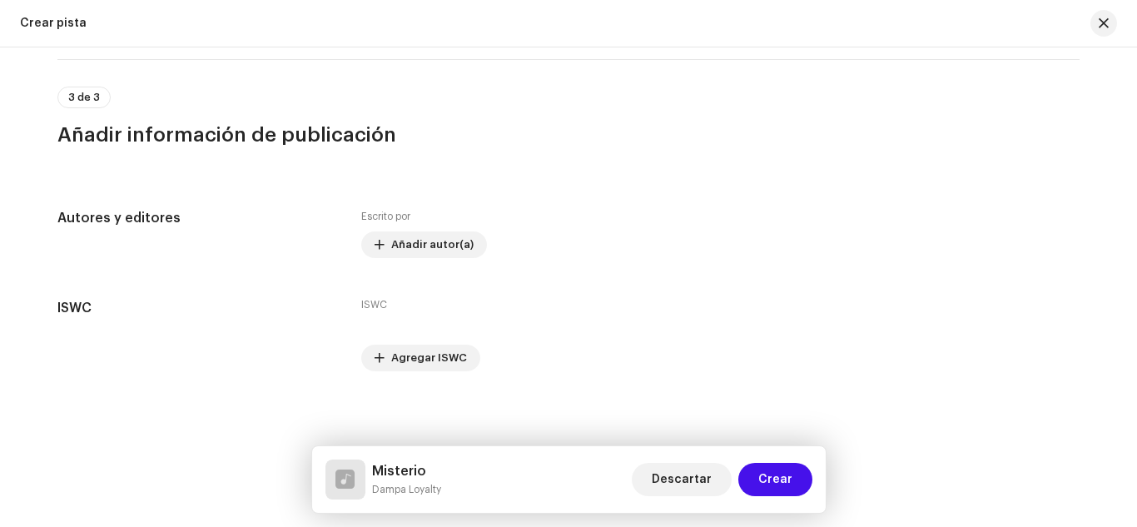
scroll to position [3361, 0]
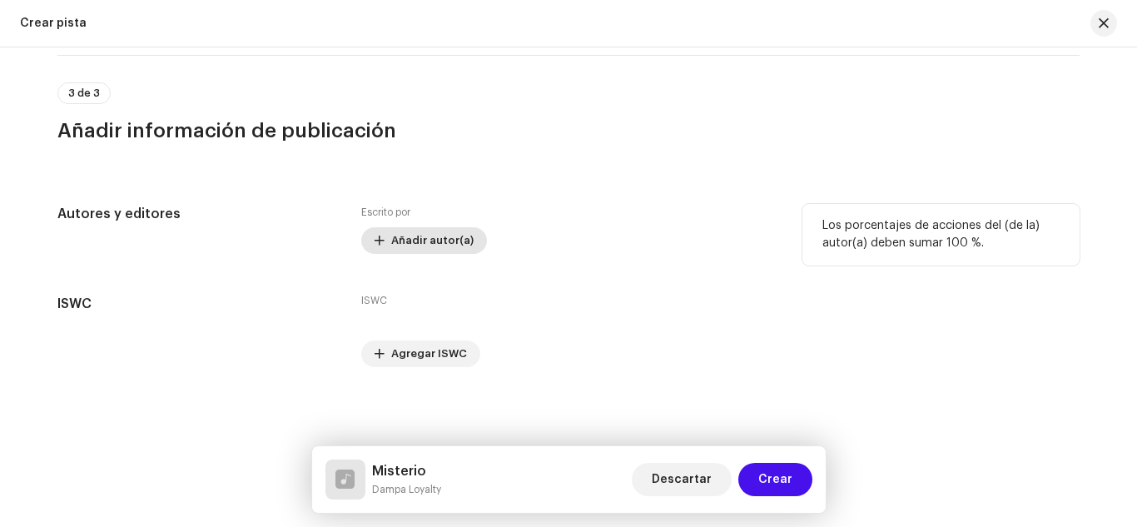
click at [396, 239] on span "Añadir autor(a)" at bounding box center [432, 240] width 82 height 33
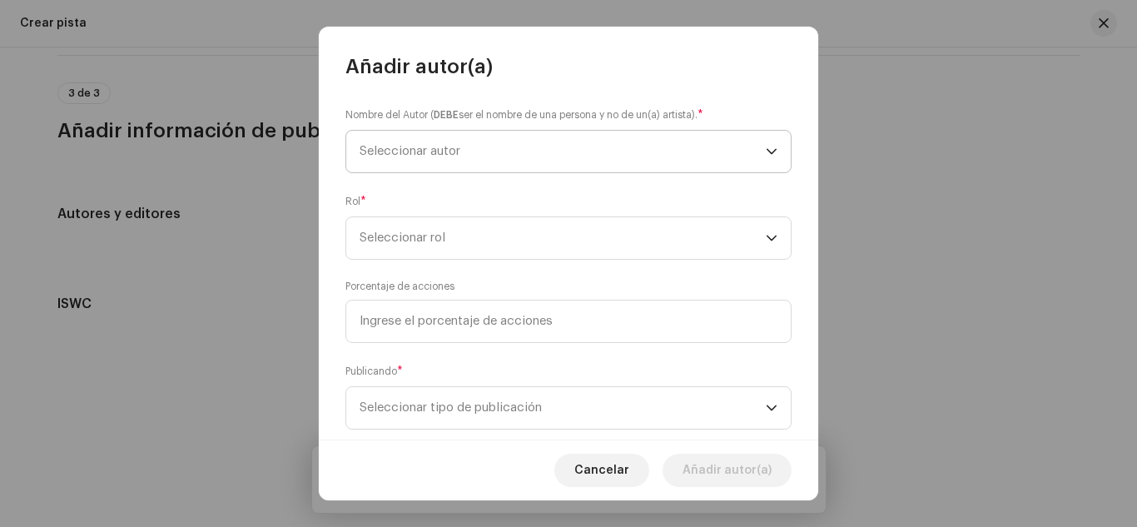
click at [461, 156] on span "Seleccionar autor" at bounding box center [562, 152] width 406 height 42
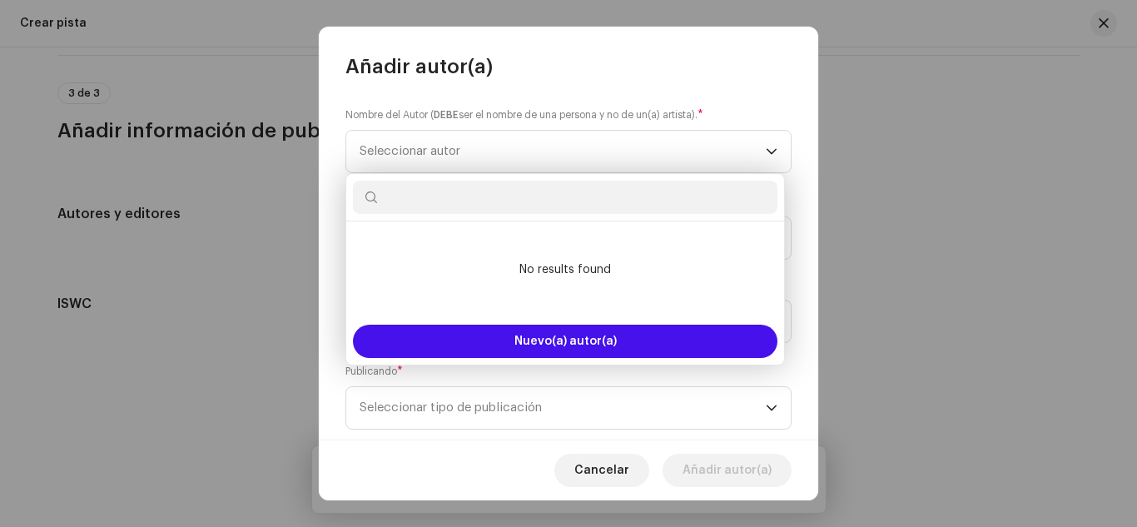
click at [434, 198] on input "text" at bounding box center [565, 197] width 424 height 33
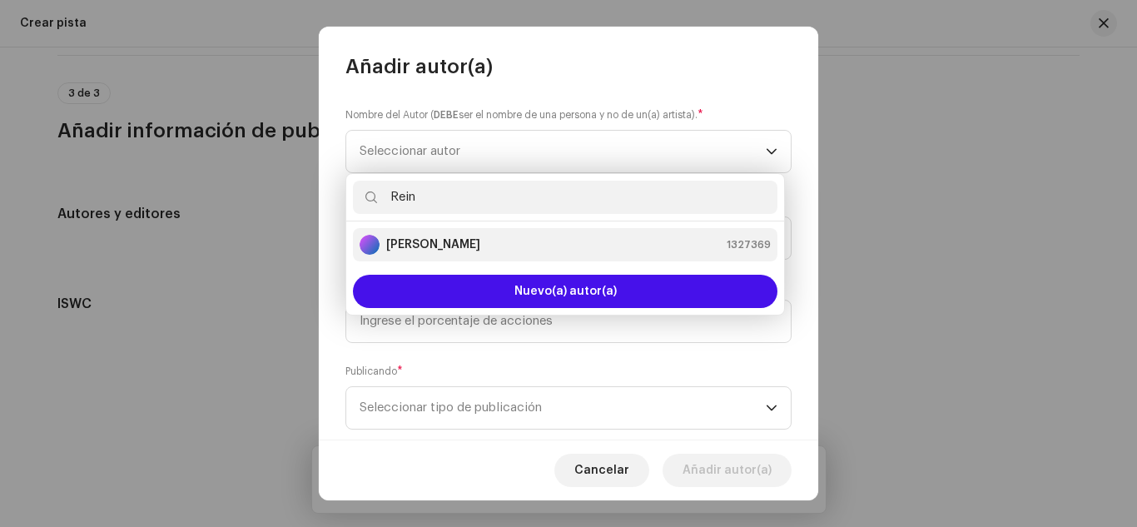
type input "Rein"
click at [425, 242] on strong "[PERSON_NAME]" at bounding box center [433, 244] width 94 height 17
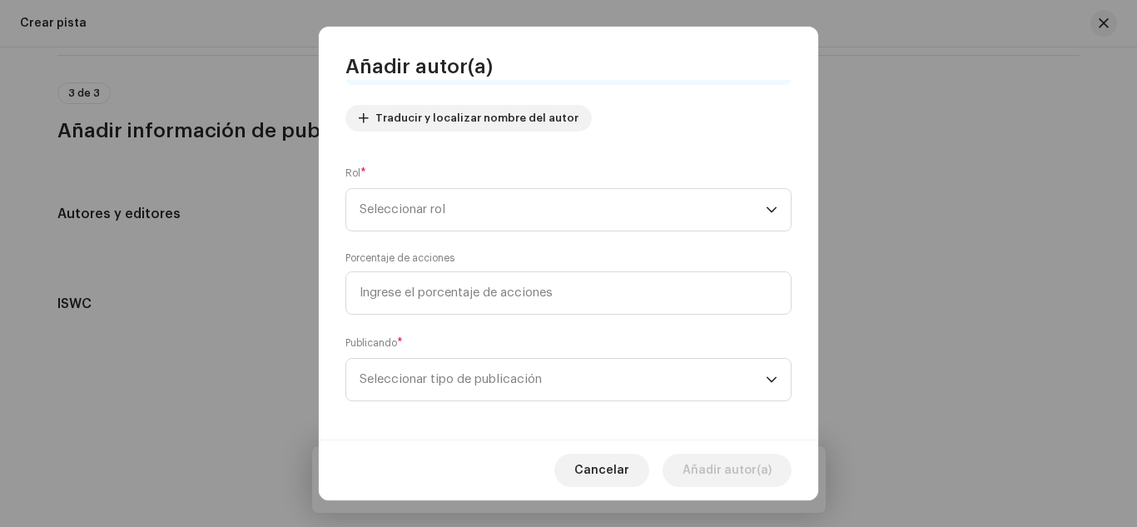
scroll to position [189, 0]
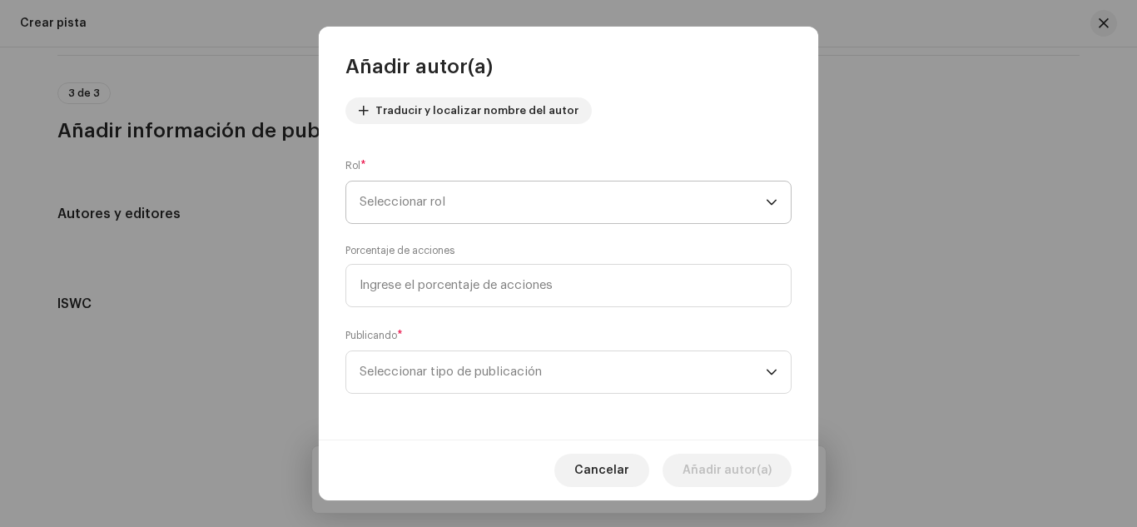
click at [572, 215] on span "Seleccionar rol" at bounding box center [562, 202] width 406 height 42
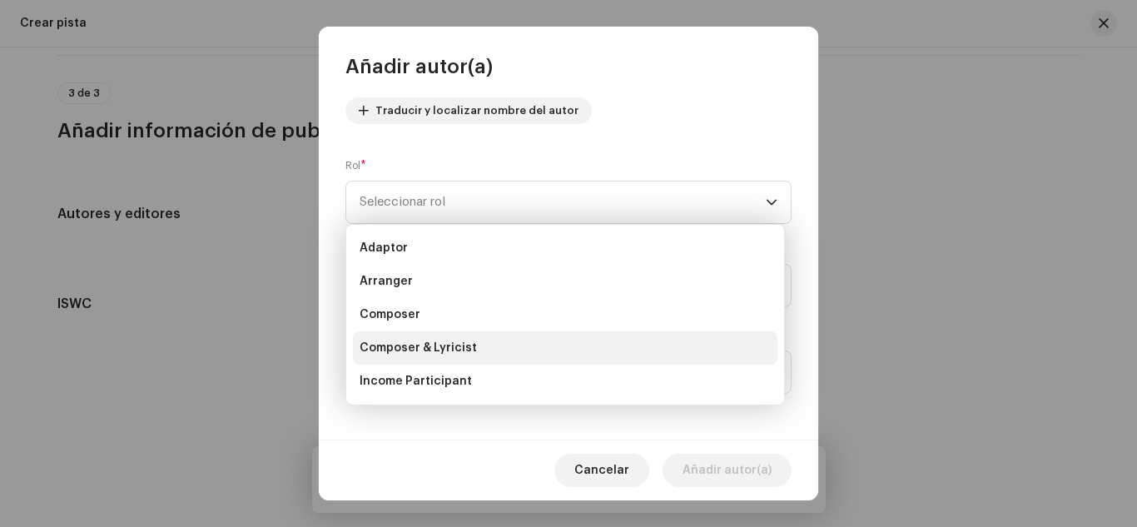
click at [543, 336] on li "Composer & Lyricist" at bounding box center [565, 347] width 424 height 33
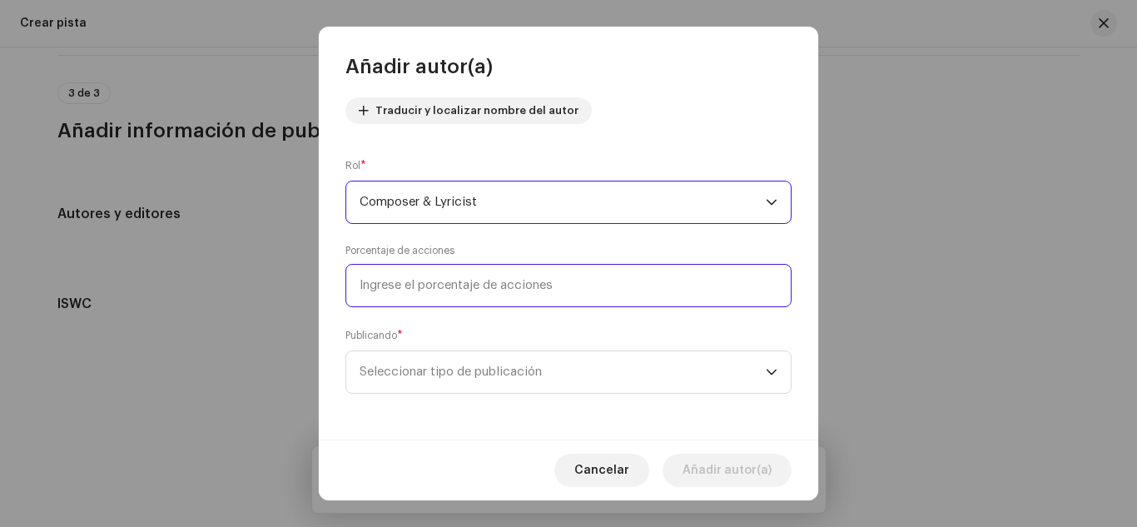
click at [505, 285] on input at bounding box center [568, 285] width 446 height 43
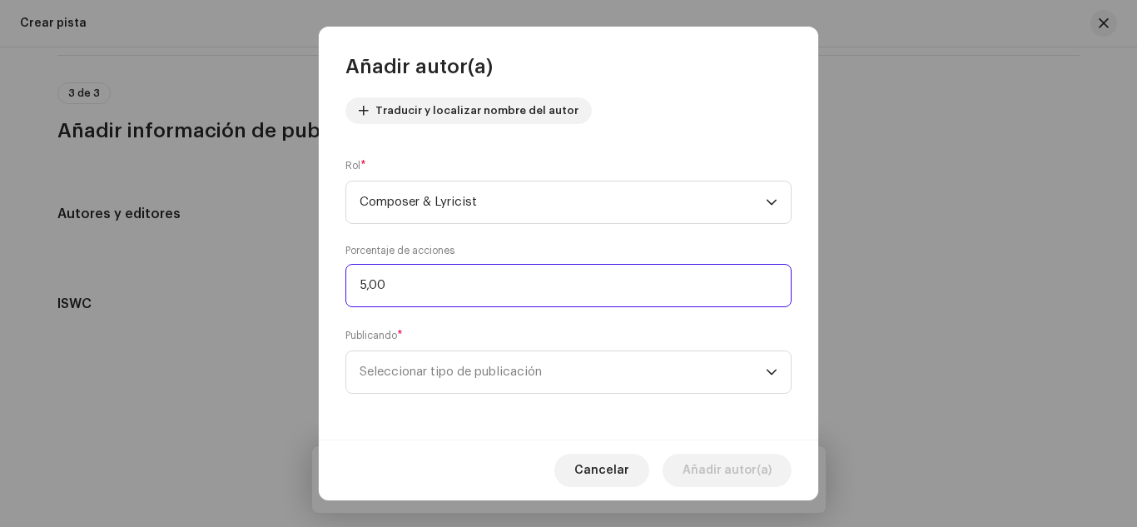
click at [494, 290] on input "5,00" at bounding box center [568, 285] width 446 height 43
type input "50,00"
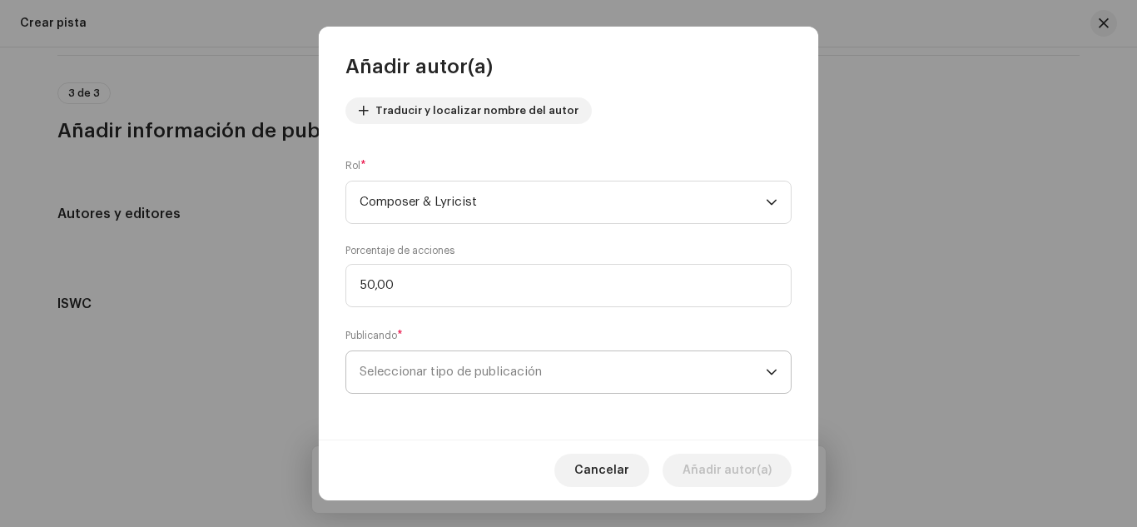
click at [557, 365] on span "Seleccionar tipo de publicación" at bounding box center [562, 372] width 406 height 42
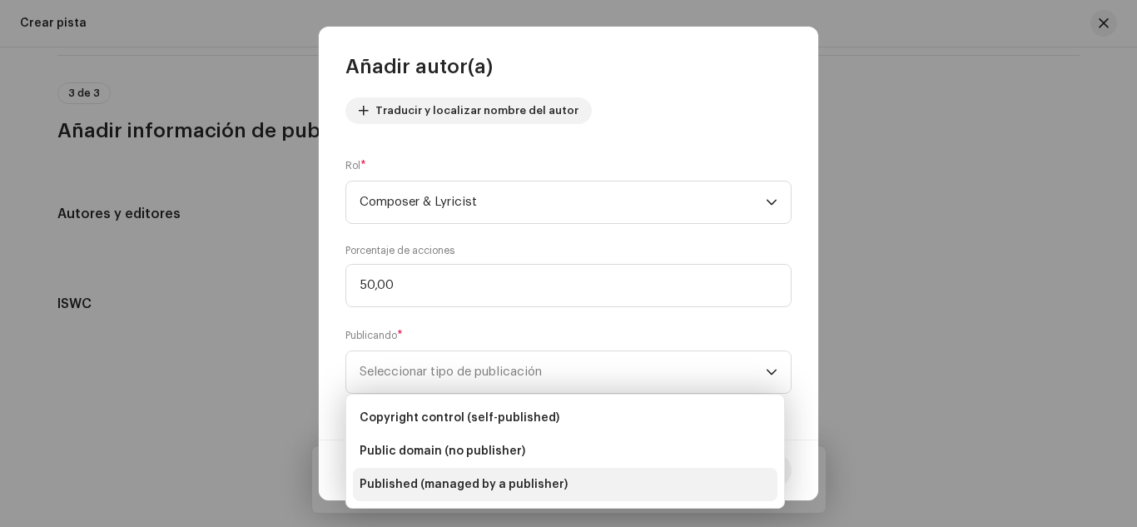
click at [501, 478] on span "Published (managed by a publisher)" at bounding box center [463, 484] width 208 height 17
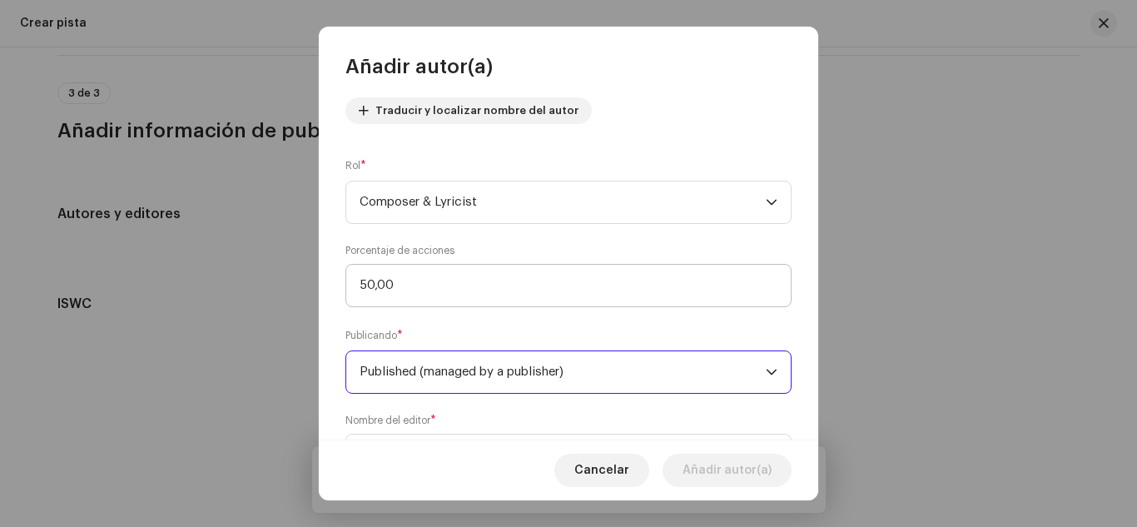
scroll to position [272, 0]
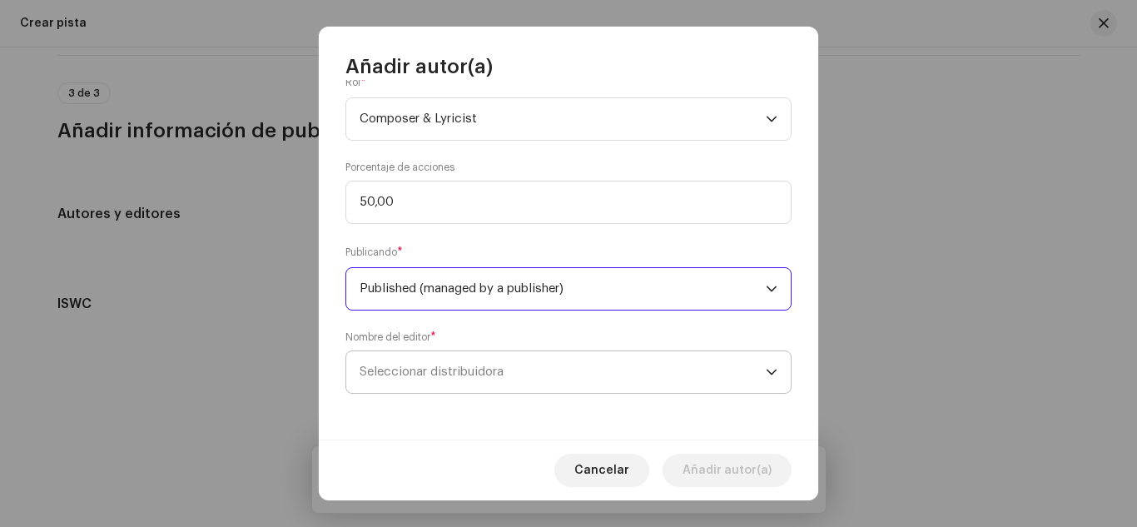
click at [553, 374] on span "Seleccionar distribuidora" at bounding box center [562, 372] width 406 height 42
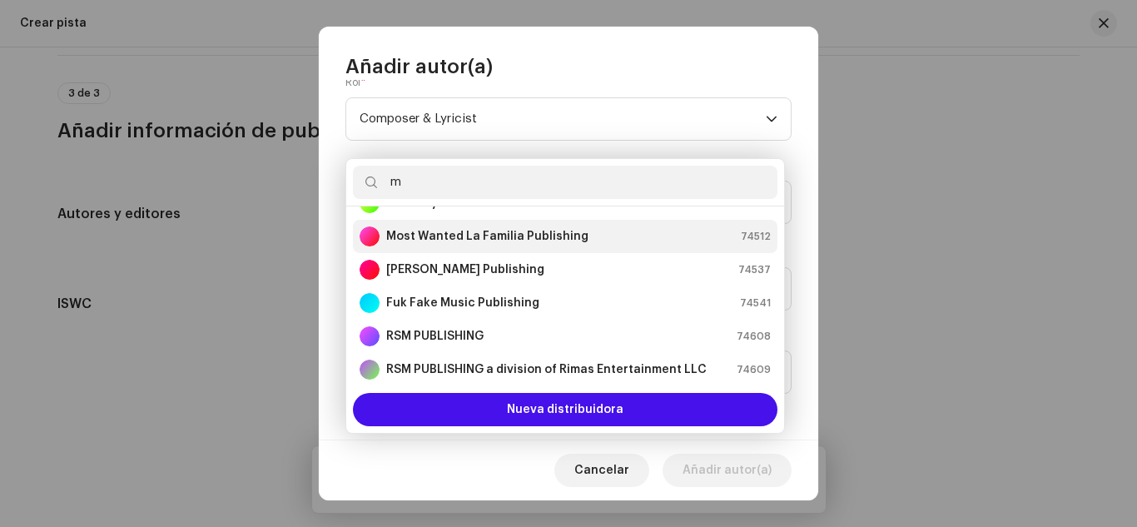
scroll to position [0, 0]
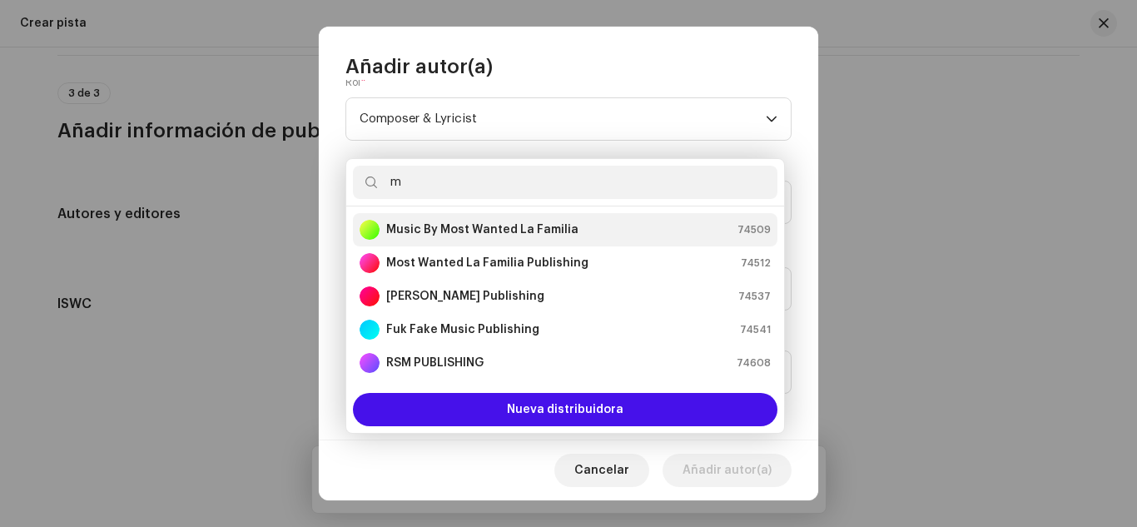
type input "m"
click at [530, 220] on div "Music By Most Wanted La Familia" at bounding box center [468, 230] width 219 height 20
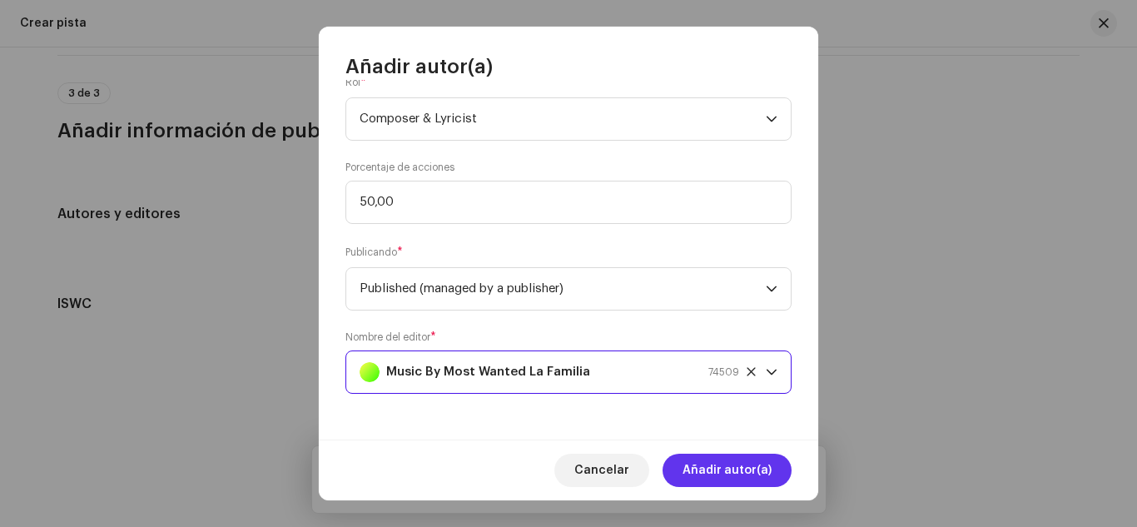
click at [709, 469] on span "Añadir autor(a)" at bounding box center [726, 469] width 89 height 33
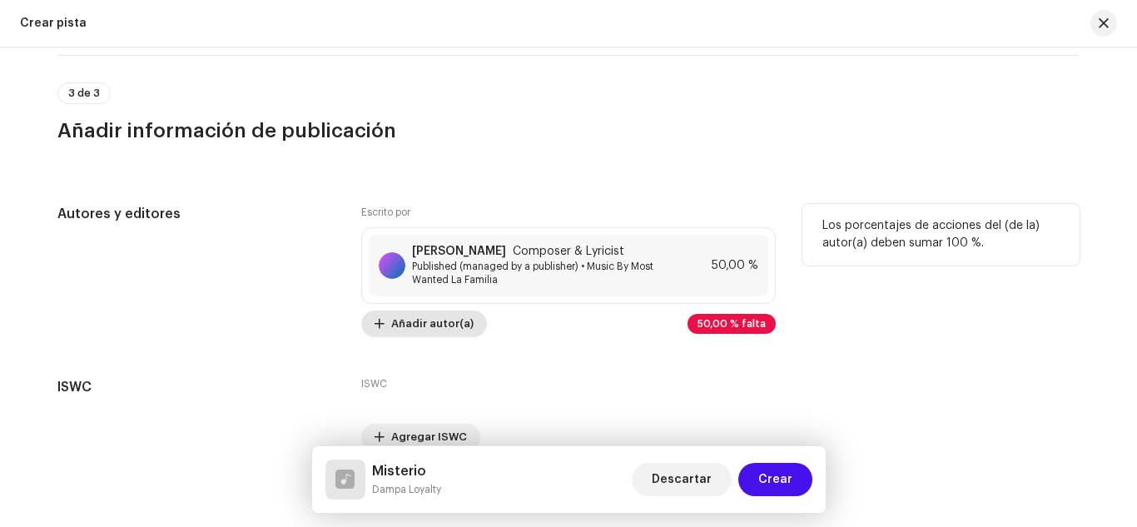
click at [436, 324] on span "Añadir autor(a)" at bounding box center [432, 323] width 82 height 33
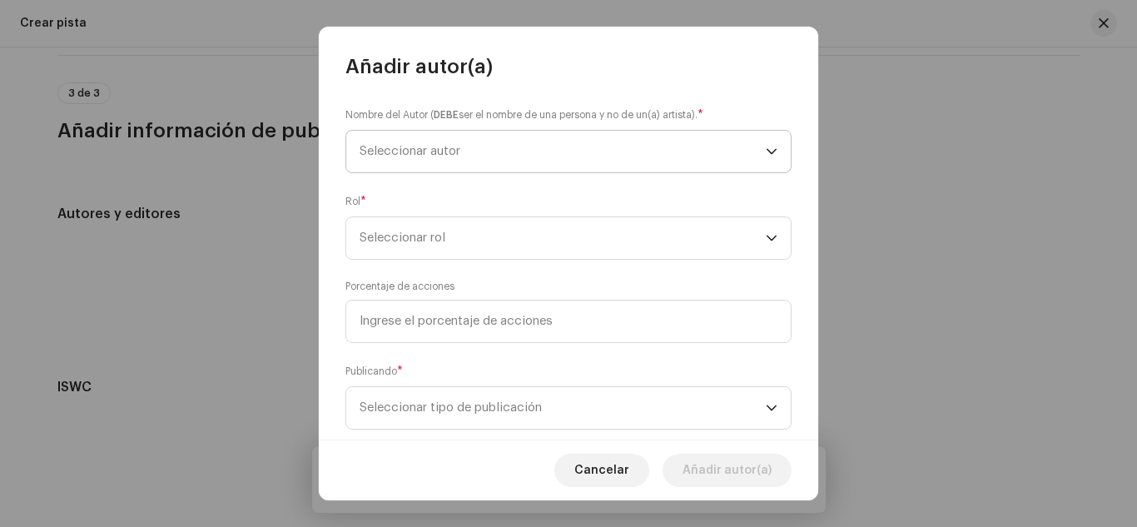
click at [391, 147] on span "Seleccionar autor" at bounding box center [409, 151] width 101 height 12
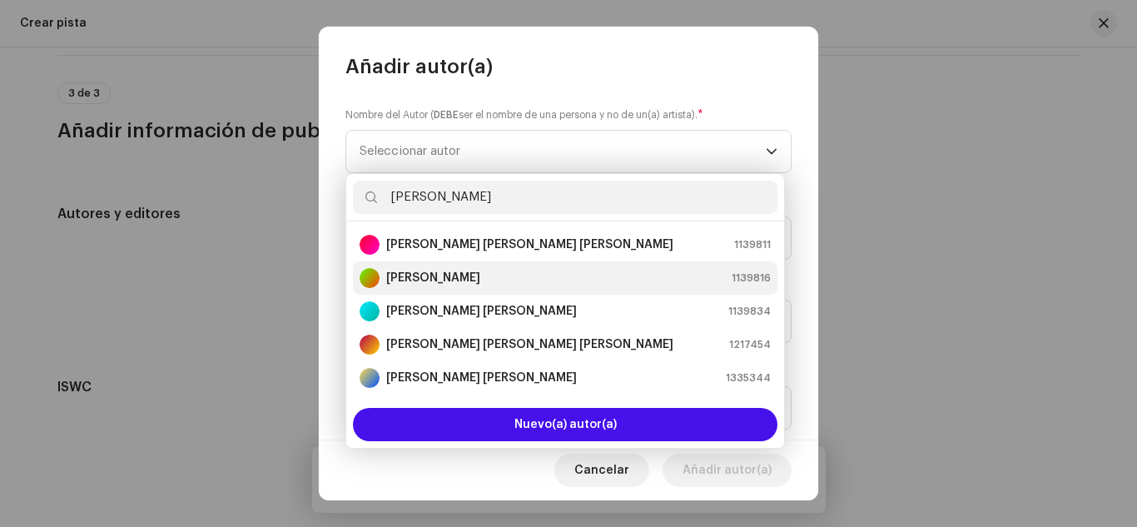
type input "[PERSON_NAME]"
click at [404, 275] on strong "[PERSON_NAME]" at bounding box center [433, 278] width 94 height 17
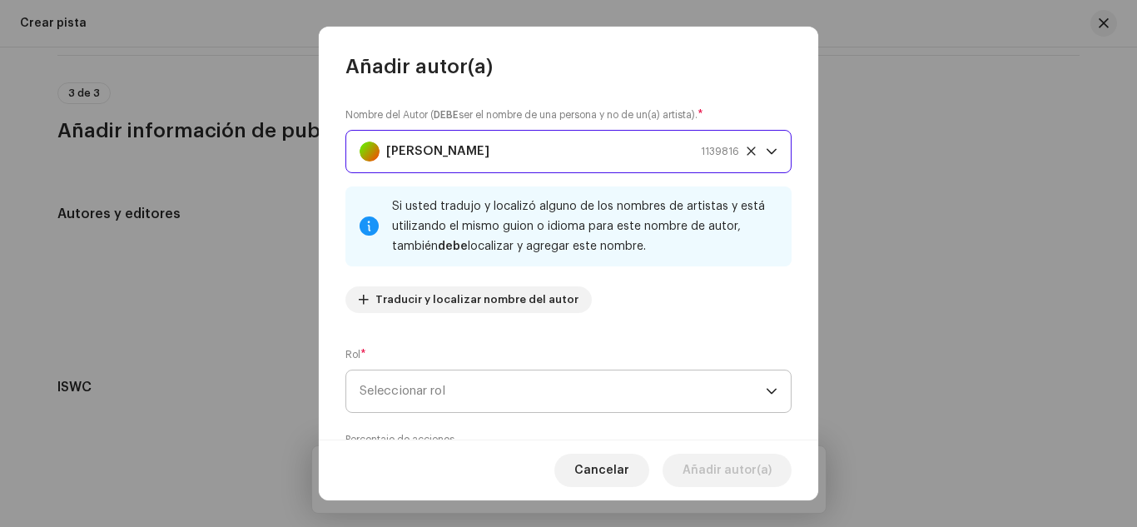
click at [428, 392] on span "Seleccionar rol" at bounding box center [562, 391] width 406 height 42
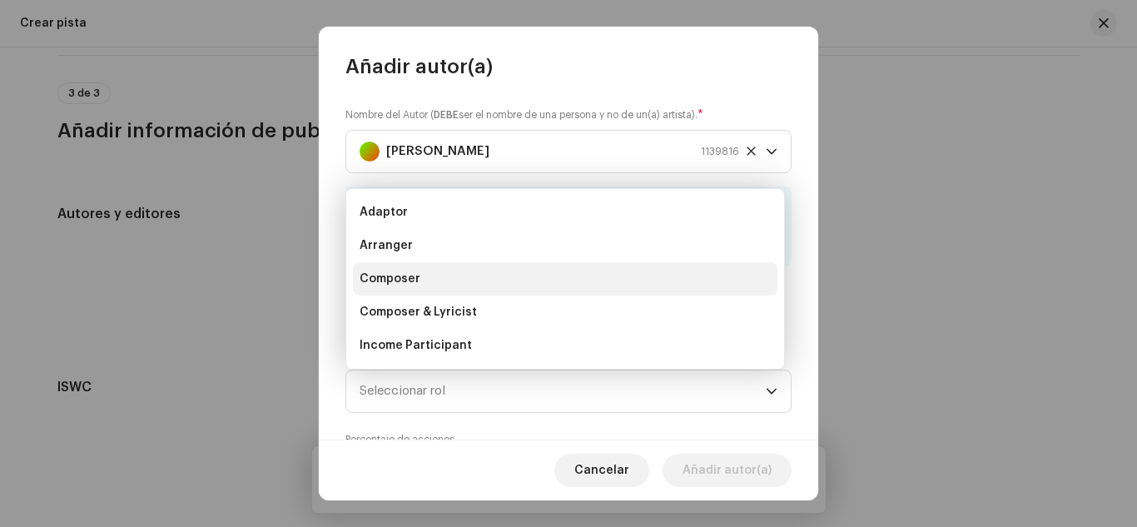
click at [393, 293] on li "Composer" at bounding box center [565, 278] width 424 height 33
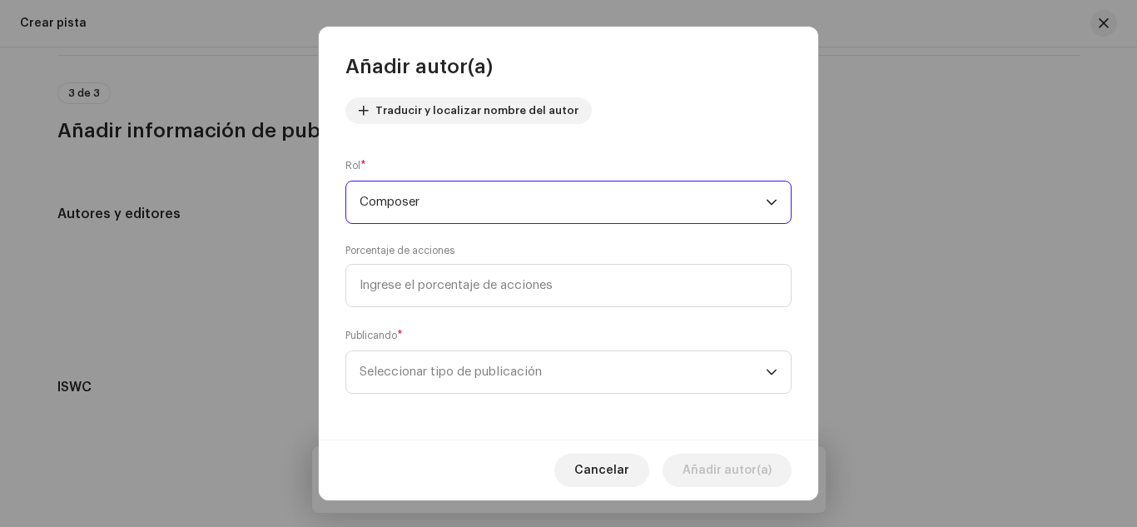
scroll to position [188, 0]
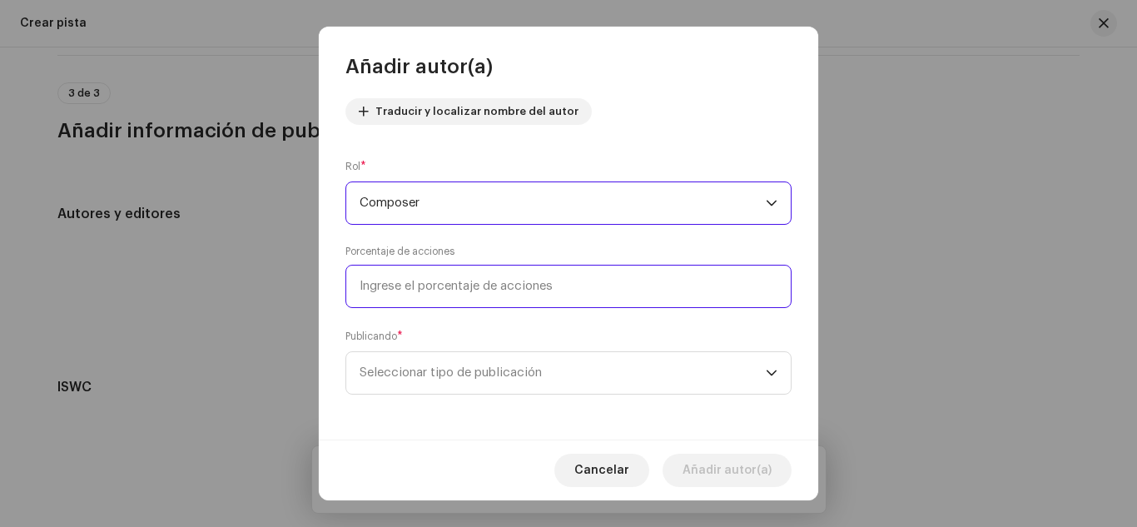
click at [393, 293] on input at bounding box center [568, 286] width 446 height 43
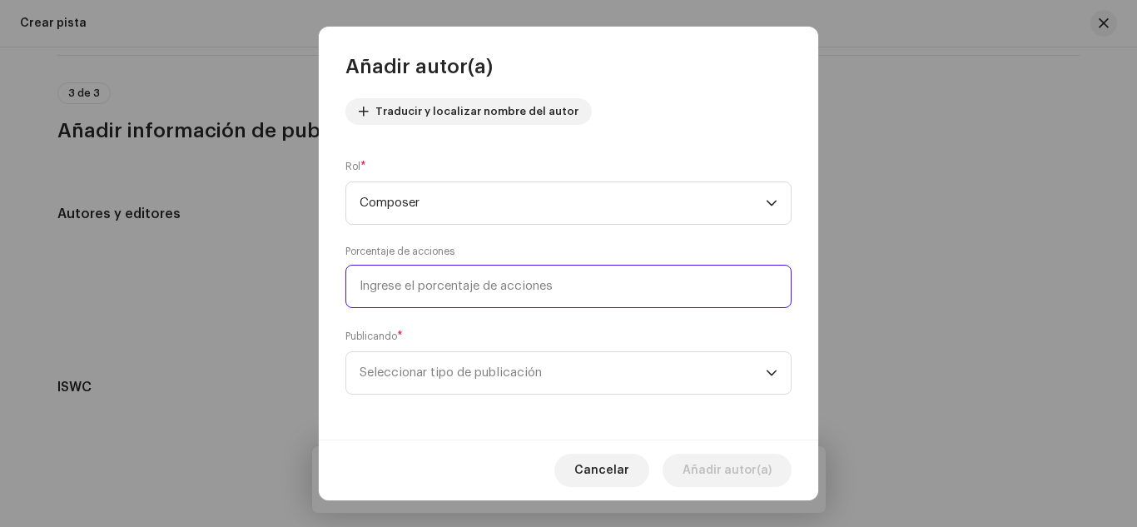
click at [393, 293] on input at bounding box center [568, 286] width 446 height 43
type input "50,00"
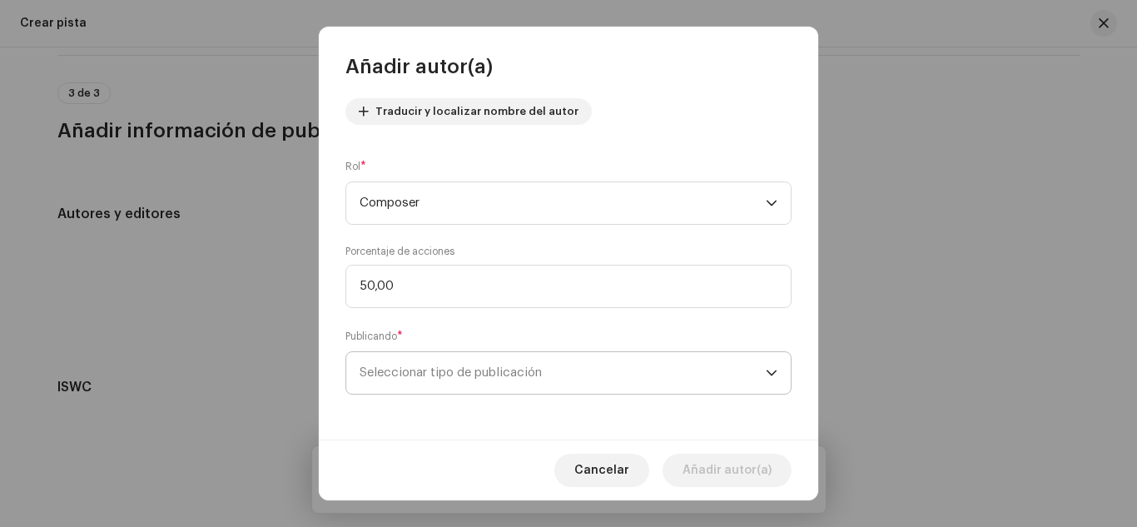
click at [395, 374] on span "Seleccionar tipo de publicación" at bounding box center [562, 373] width 406 height 42
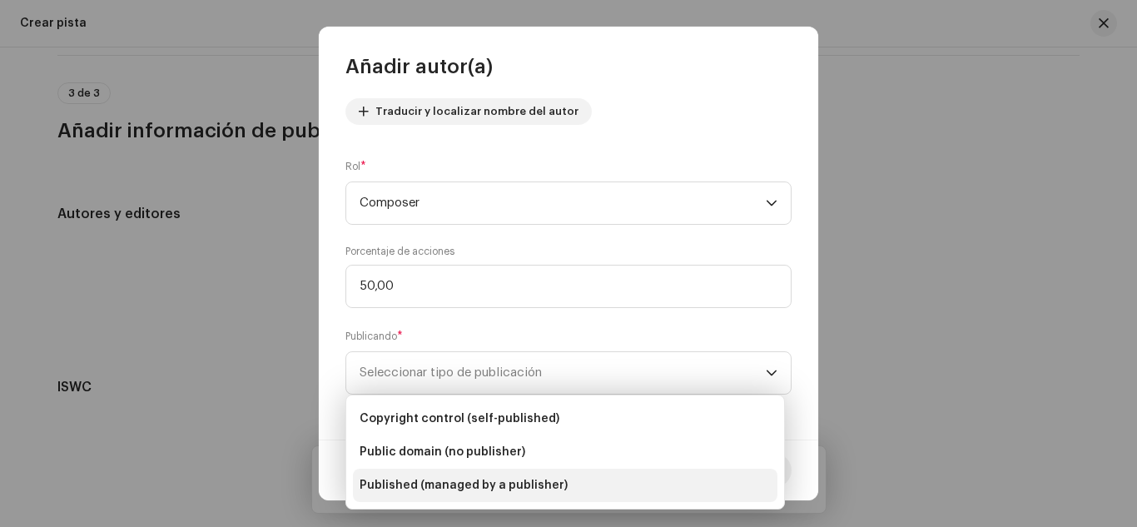
click at [434, 482] on span "Published (managed by a publisher)" at bounding box center [463, 485] width 208 height 17
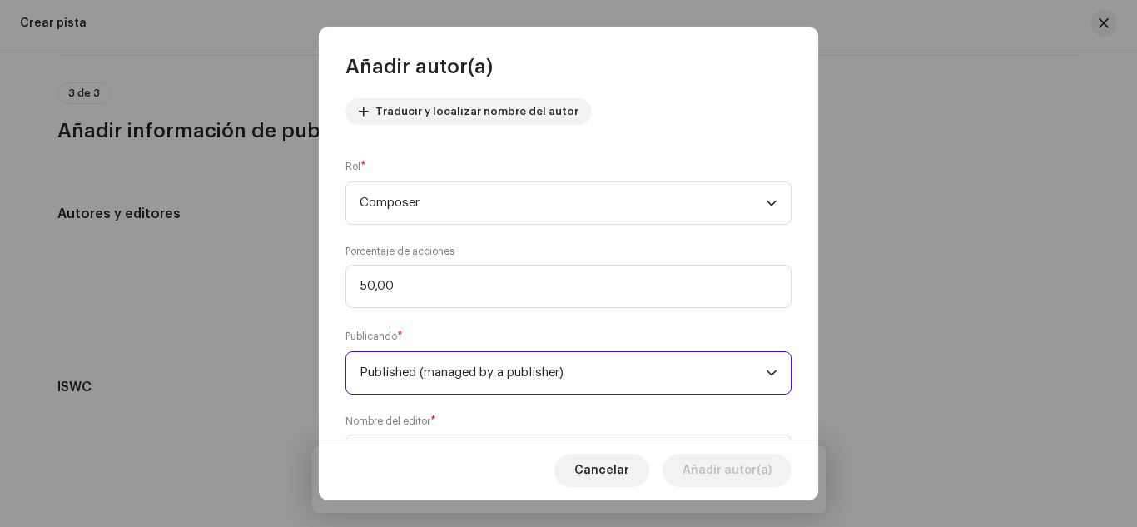
scroll to position [272, 0]
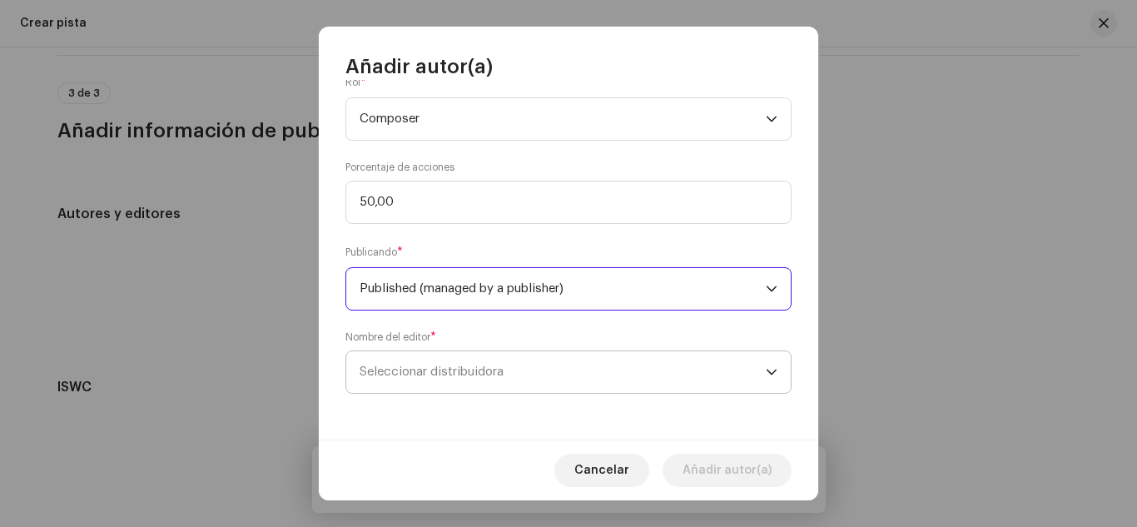
click at [540, 362] on span "Seleccionar distribuidora" at bounding box center [562, 372] width 406 height 42
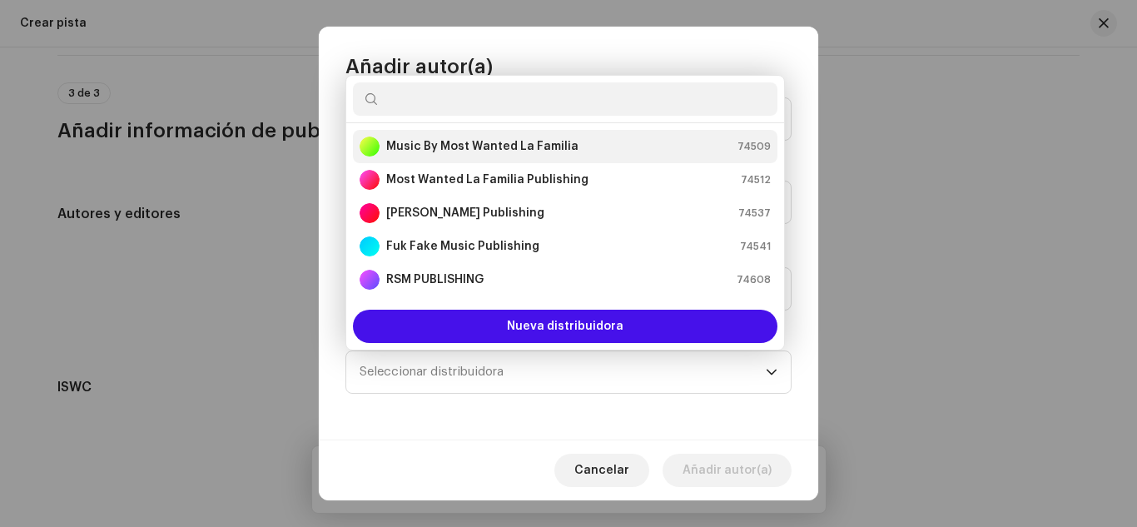
click at [509, 134] on li "Music By Most Wanted La Familia 74509" at bounding box center [565, 146] width 424 height 33
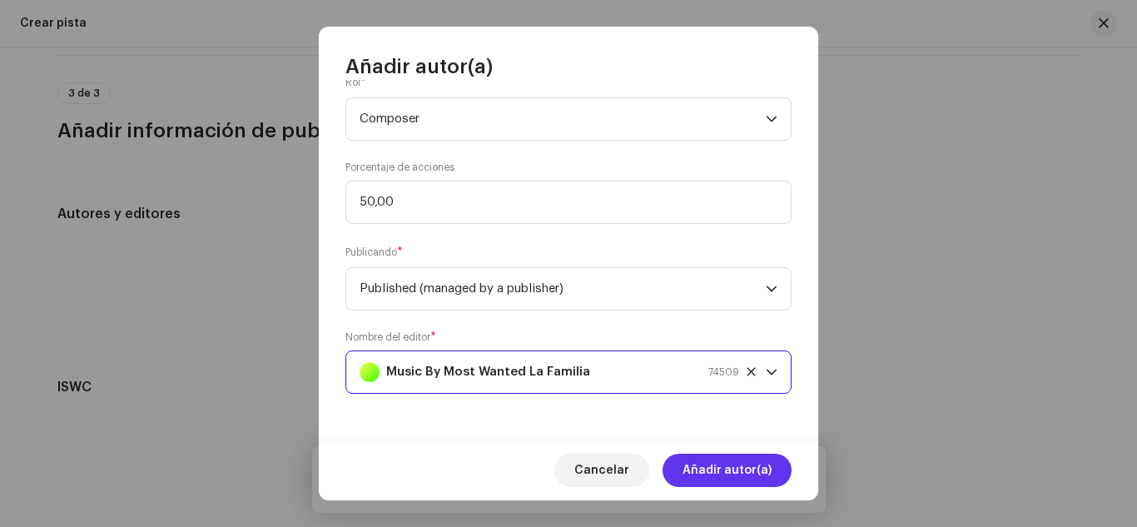
click at [712, 461] on span "Añadir autor(a)" at bounding box center [726, 469] width 89 height 33
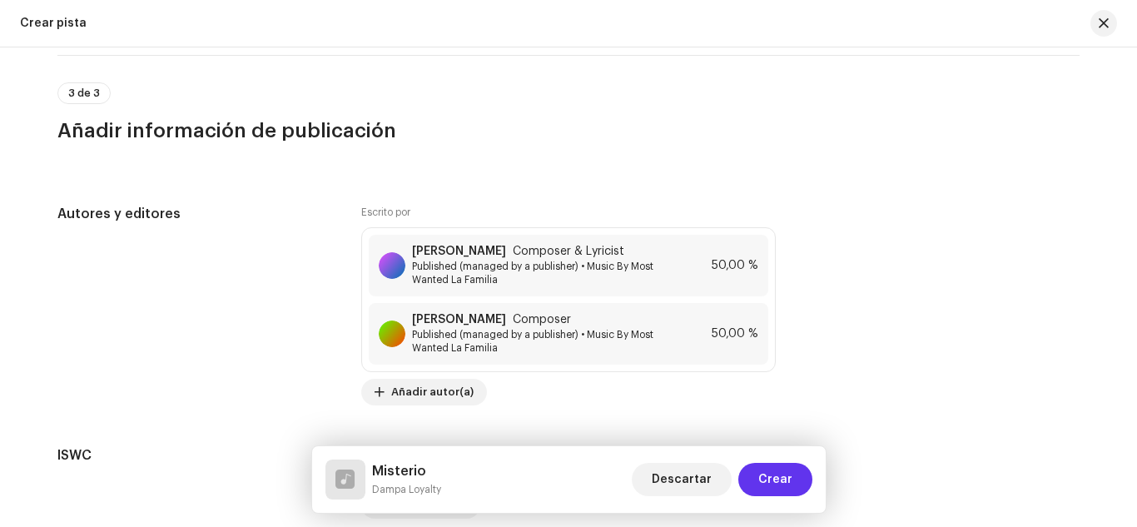
click at [770, 478] on span "Crear" at bounding box center [775, 479] width 34 height 33
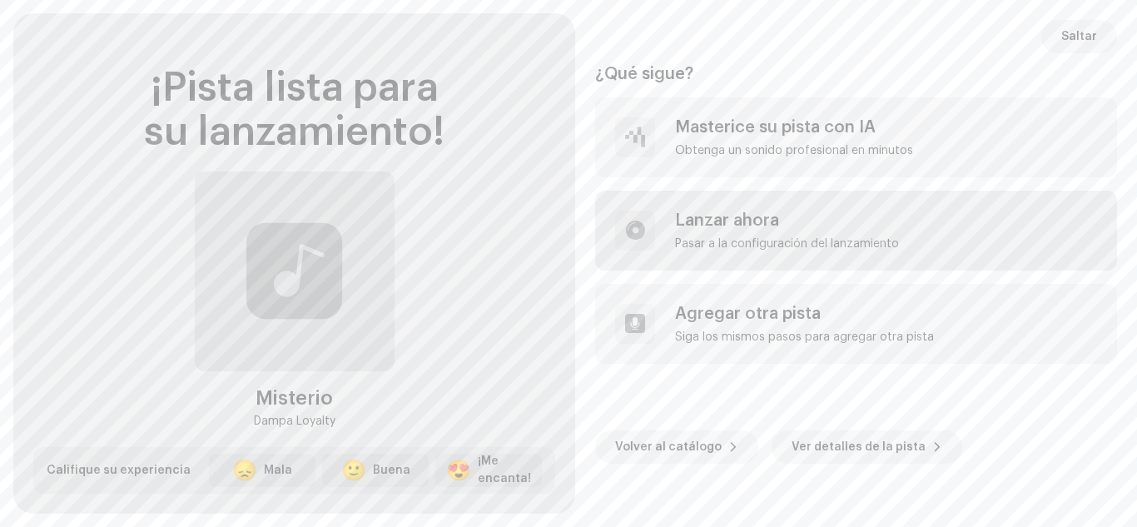
click at [691, 240] on div "Pasar a la configuración del lanzamiento" at bounding box center [787, 243] width 224 height 13
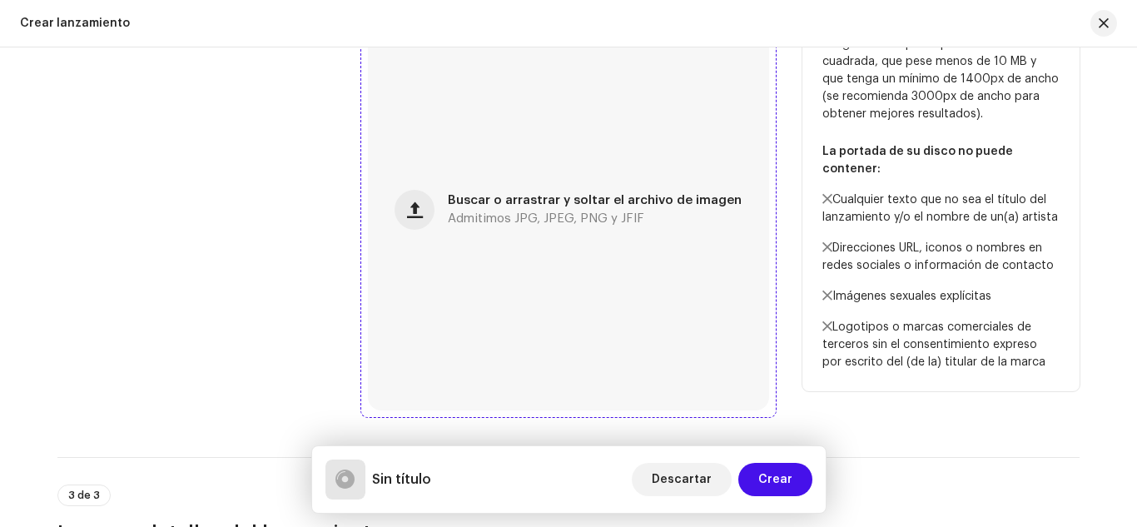
scroll to position [722, 0]
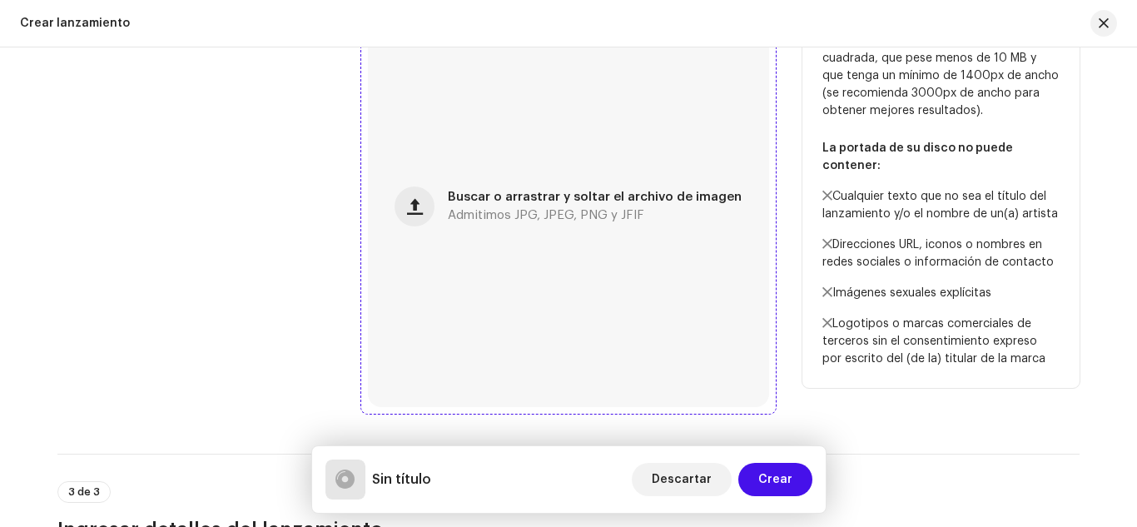
click at [576, 199] on span "Buscar o arrastrar y soltar el archivo de imagen" at bounding box center [595, 197] width 294 height 12
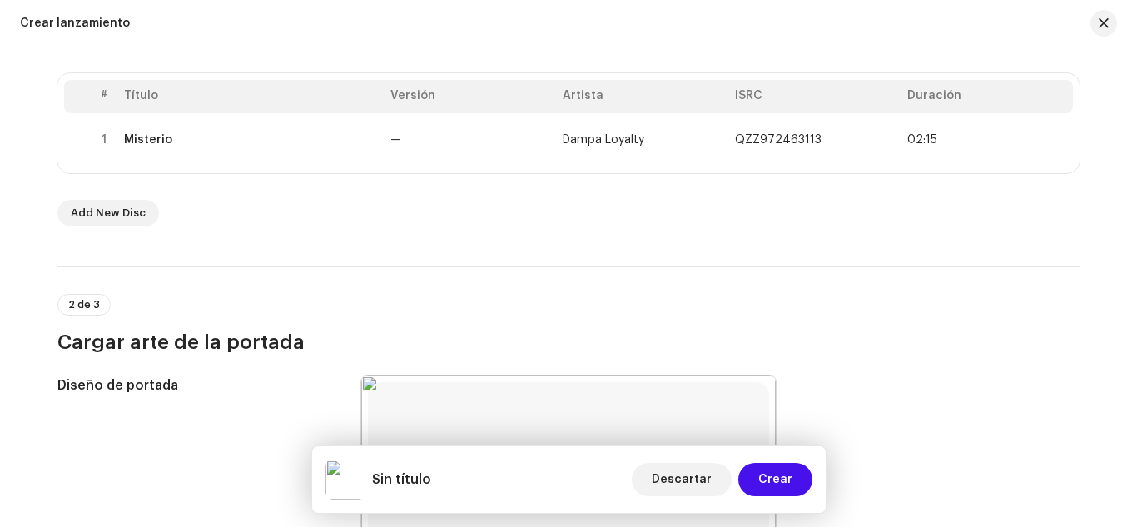
scroll to position [373, 0]
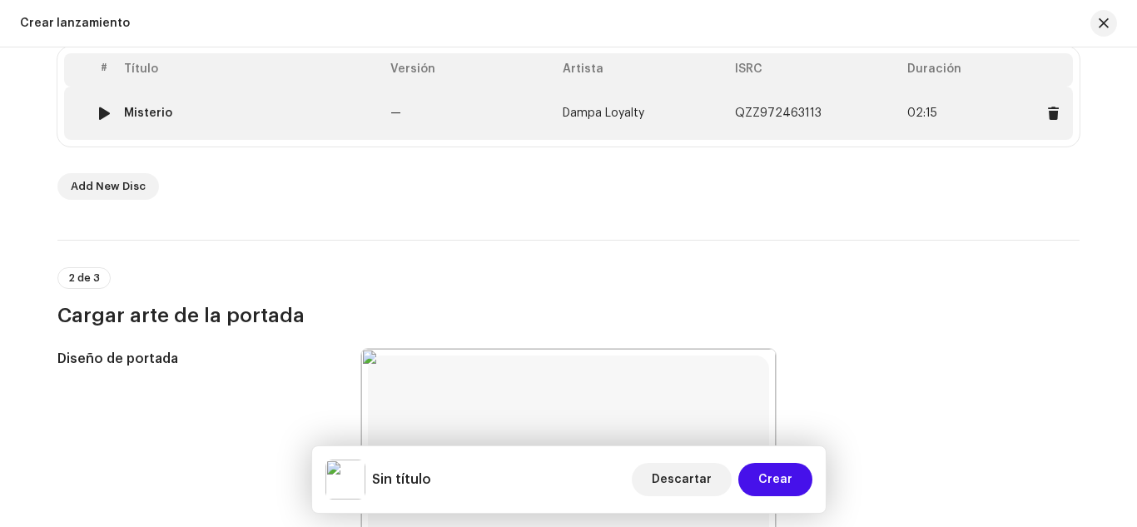
click at [148, 108] on div "Misterio" at bounding box center [148, 112] width 48 height 13
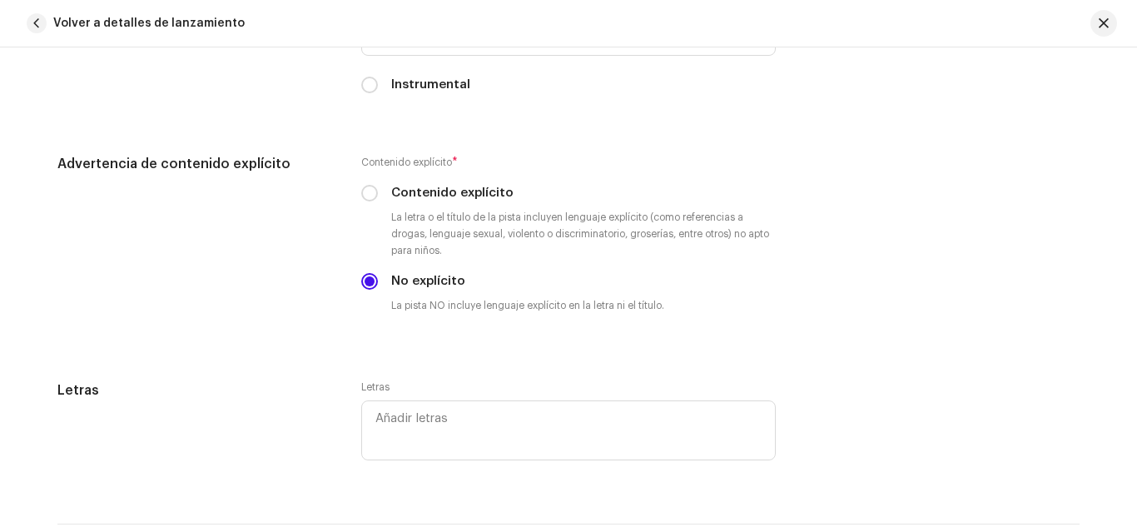
scroll to position [2975, 0]
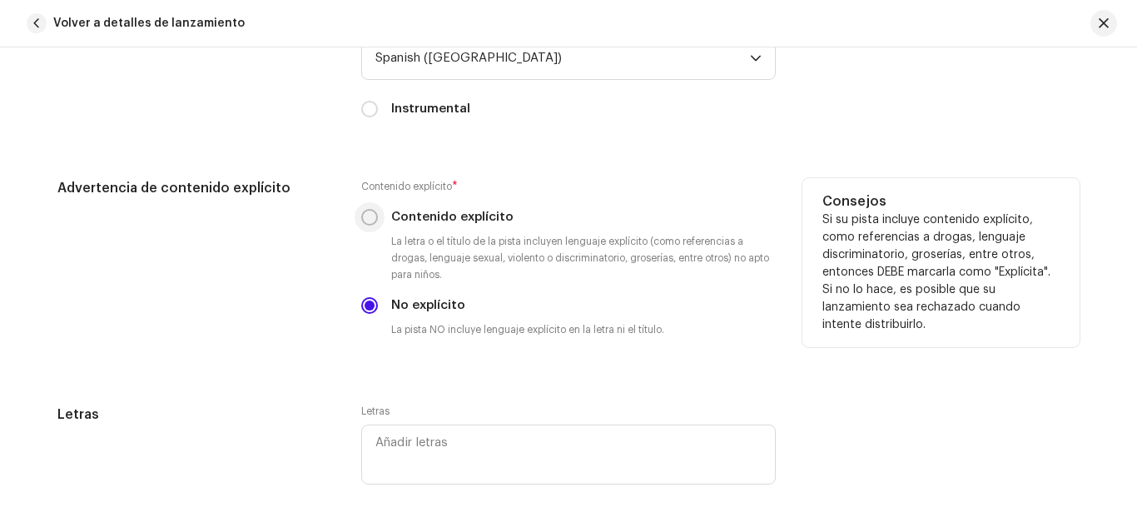
click at [364, 215] on input "Contenido explícito" at bounding box center [369, 217] width 17 height 17
radio input "true"
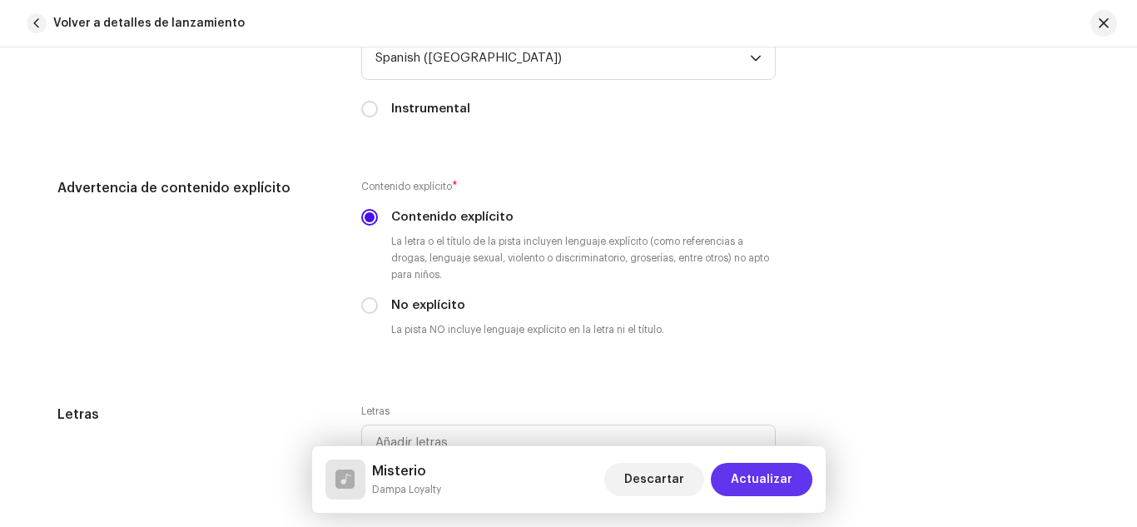
click at [747, 472] on span "Actualizar" at bounding box center [761, 479] width 62 height 33
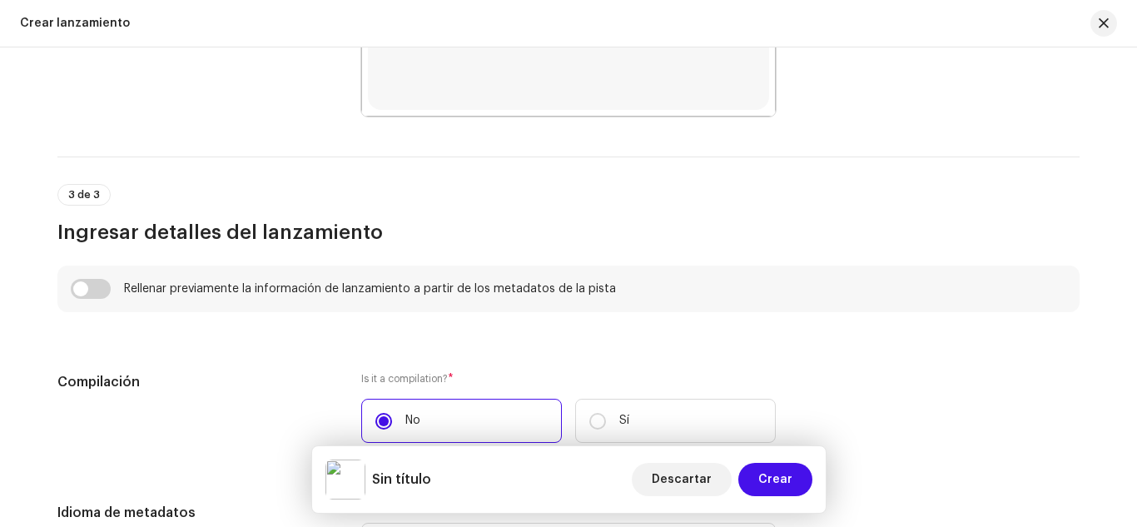
scroll to position [1026, 0]
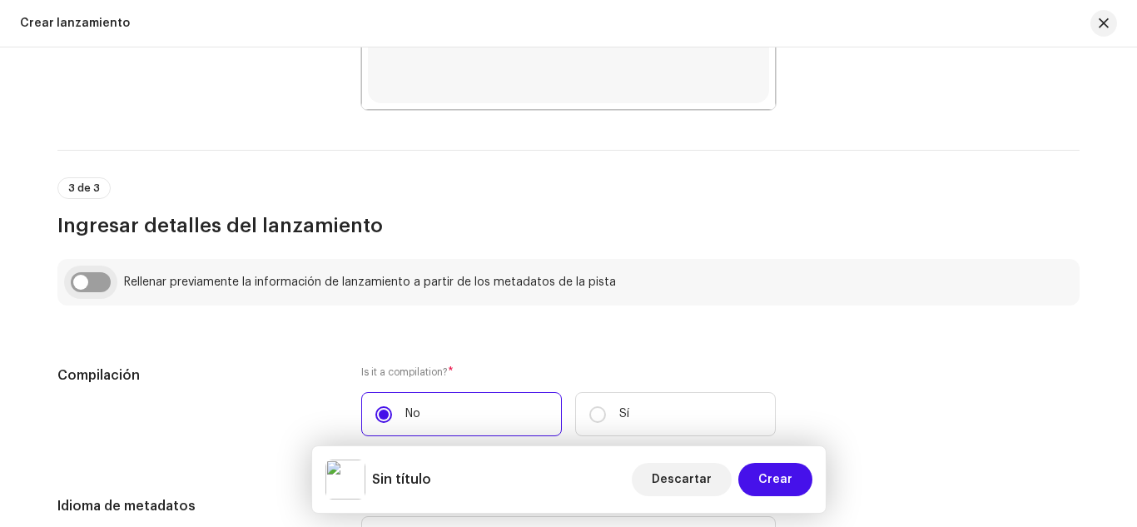
click at [85, 277] on input "checkbox" at bounding box center [91, 282] width 40 height 20
checkbox input "true"
type input "Misterio"
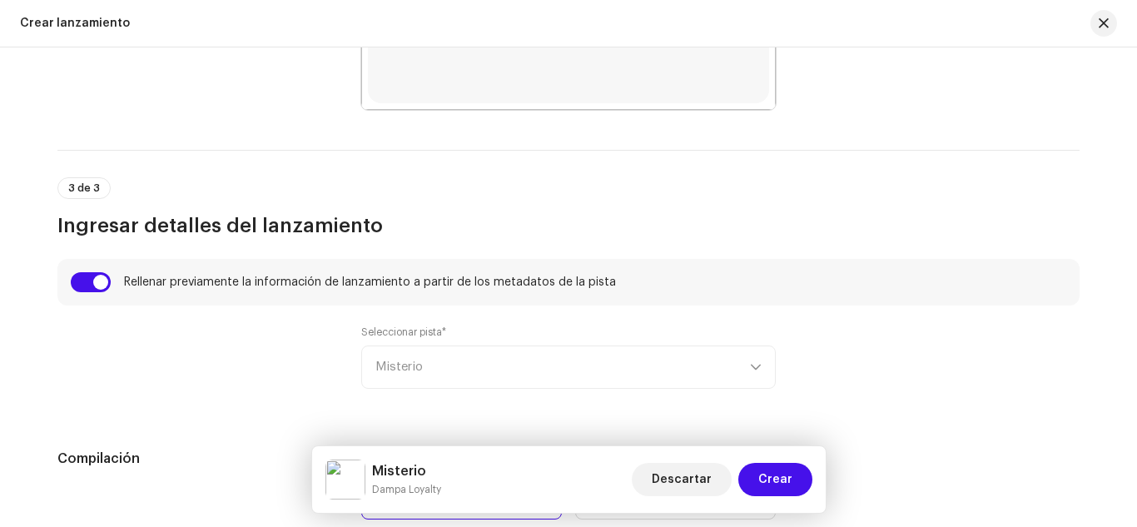
click at [403, 361] on div "Seleccionar pista* Misterio" at bounding box center [568, 356] width 414 height 63
click at [460, 366] on div "Seleccionar pista* Misterio" at bounding box center [568, 356] width 414 height 63
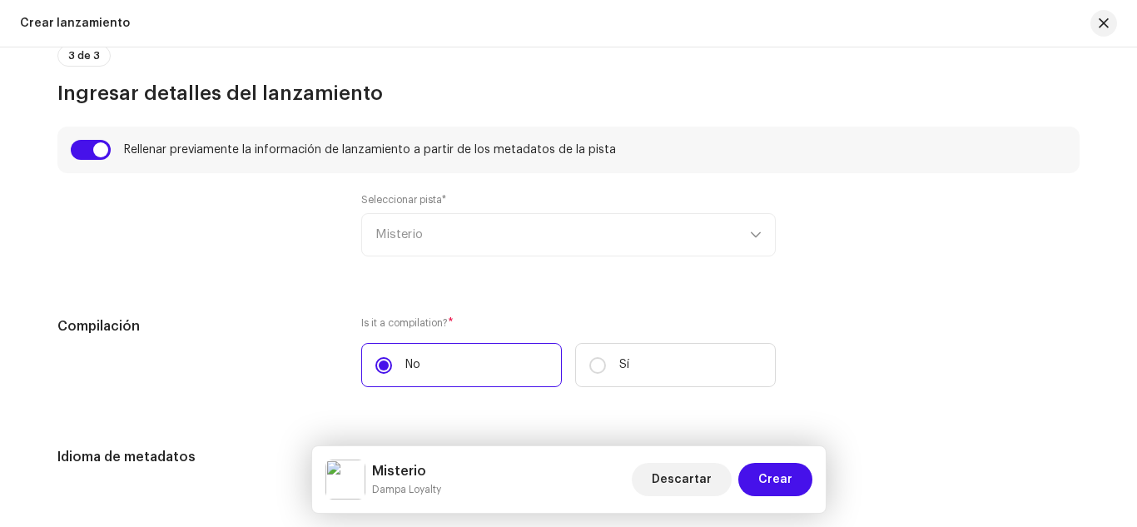
scroll to position [1156, 0]
click at [481, 219] on div "Seleccionar pista* Misterio" at bounding box center [568, 226] width 414 height 63
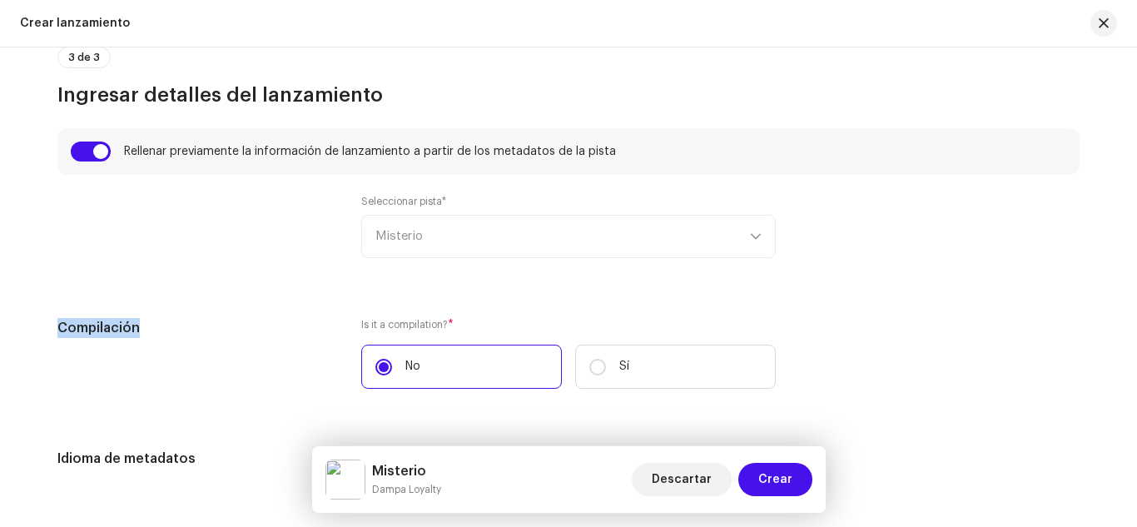
click at [514, 227] on div "Seleccionar pista* Misterio" at bounding box center [568, 226] width 414 height 63
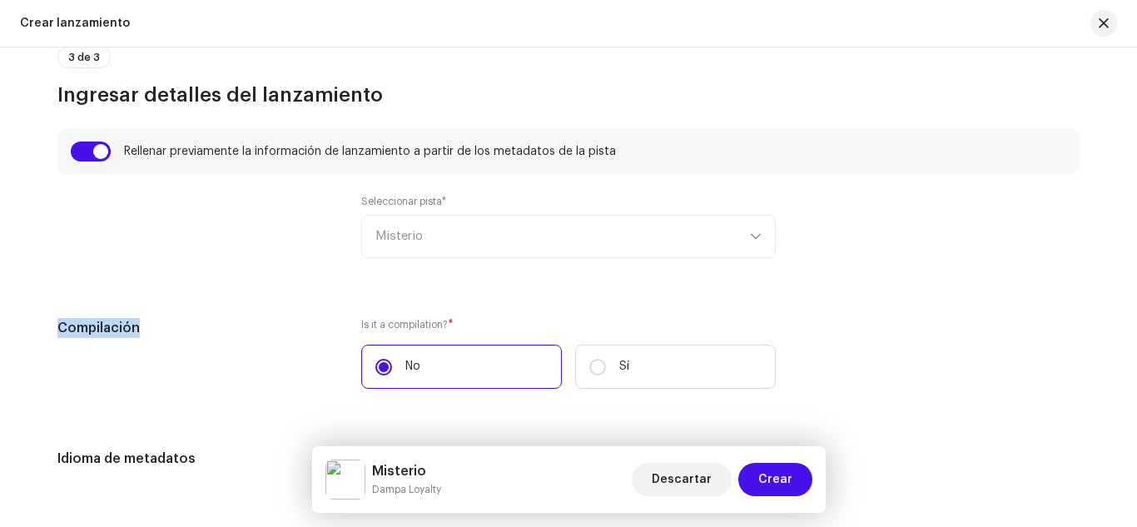
click at [514, 227] on div "Seleccionar pista* Misterio" at bounding box center [568, 226] width 414 height 63
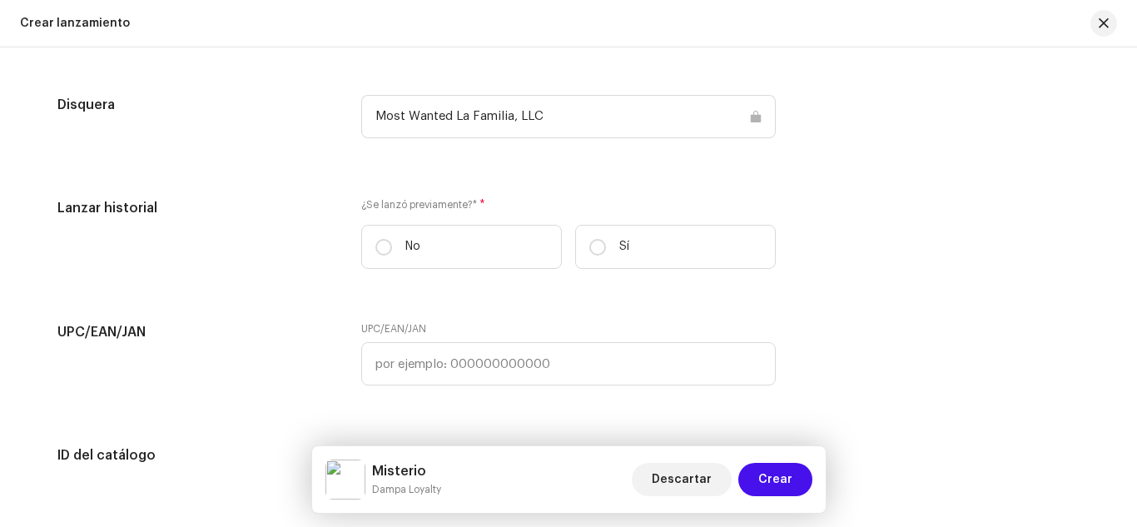
scroll to position [2561, 0]
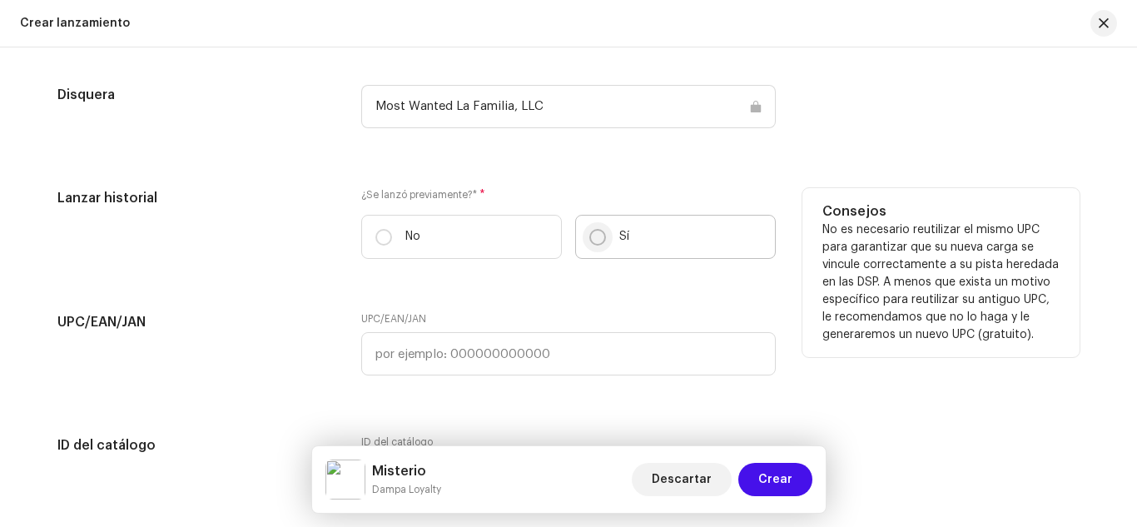
click at [592, 236] on input "Sí" at bounding box center [597, 237] width 17 height 17
radio input "true"
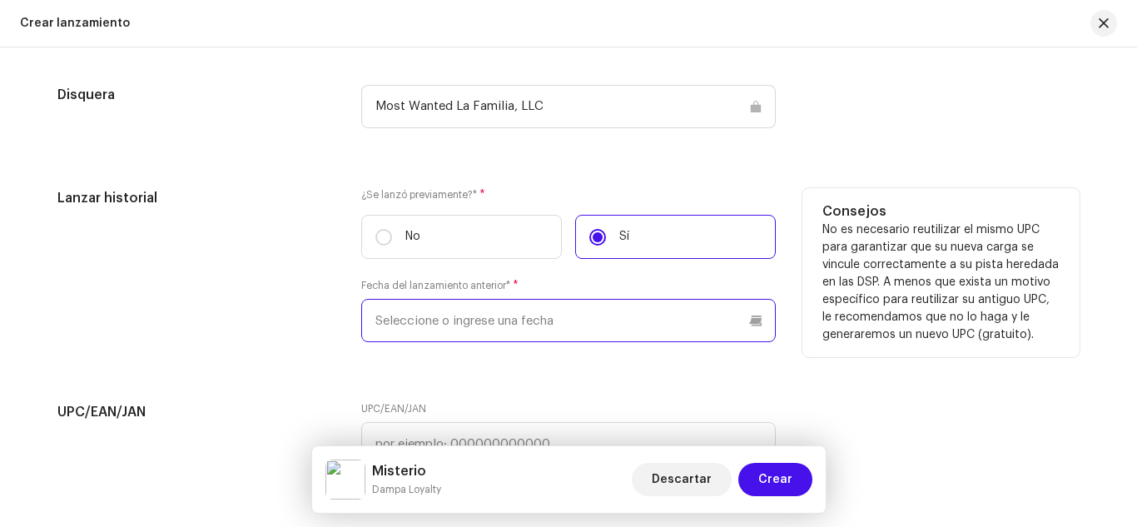
click at [557, 339] on input "text" at bounding box center [568, 320] width 414 height 43
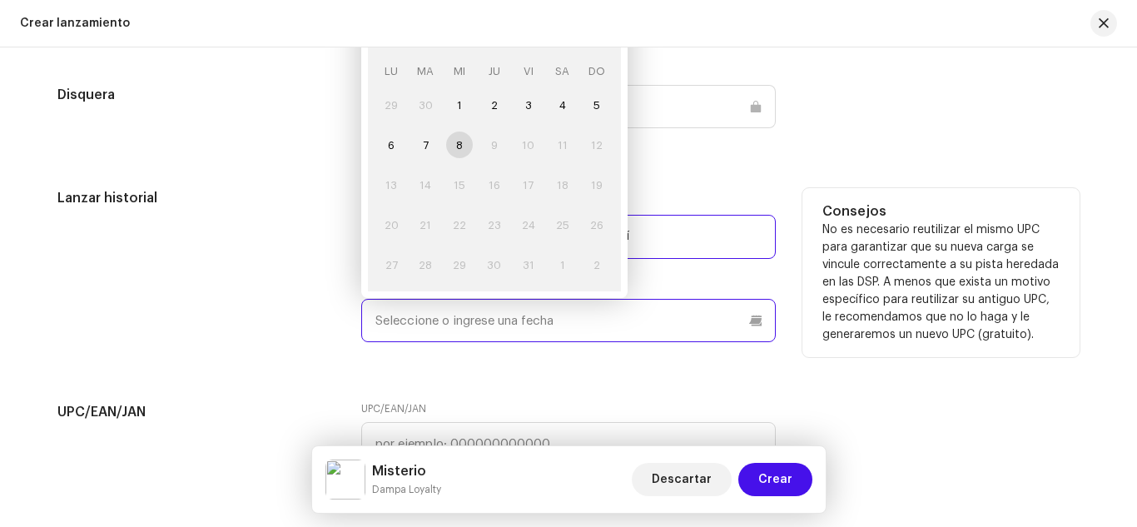
paste input "[DATE]"
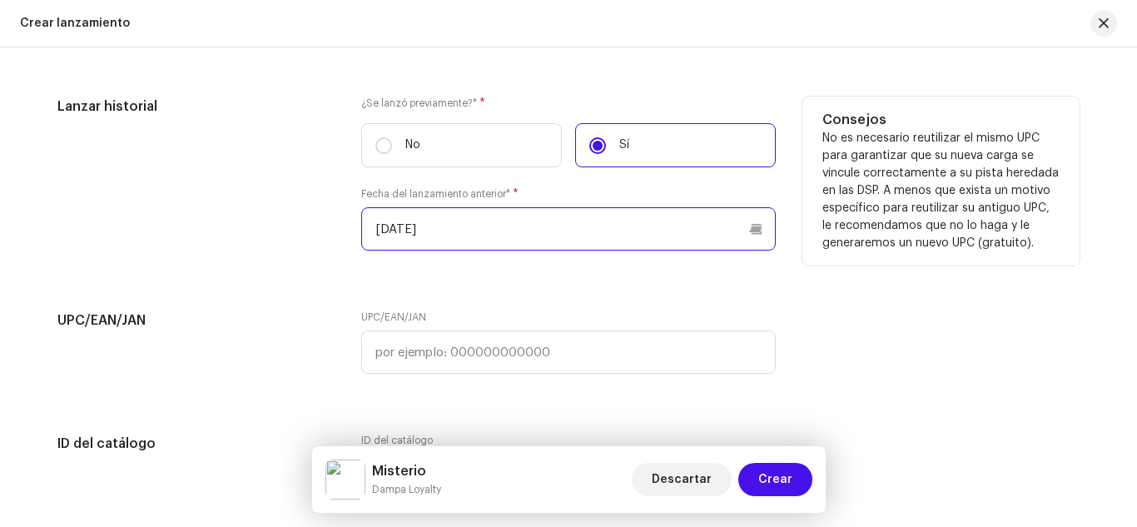
scroll to position [2656, 0]
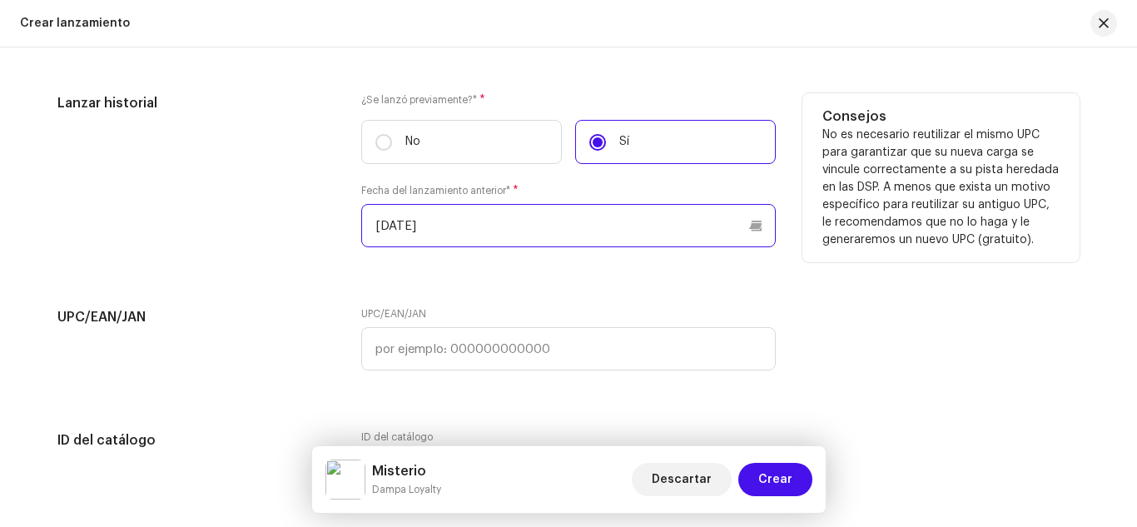
type input "[DATE]"
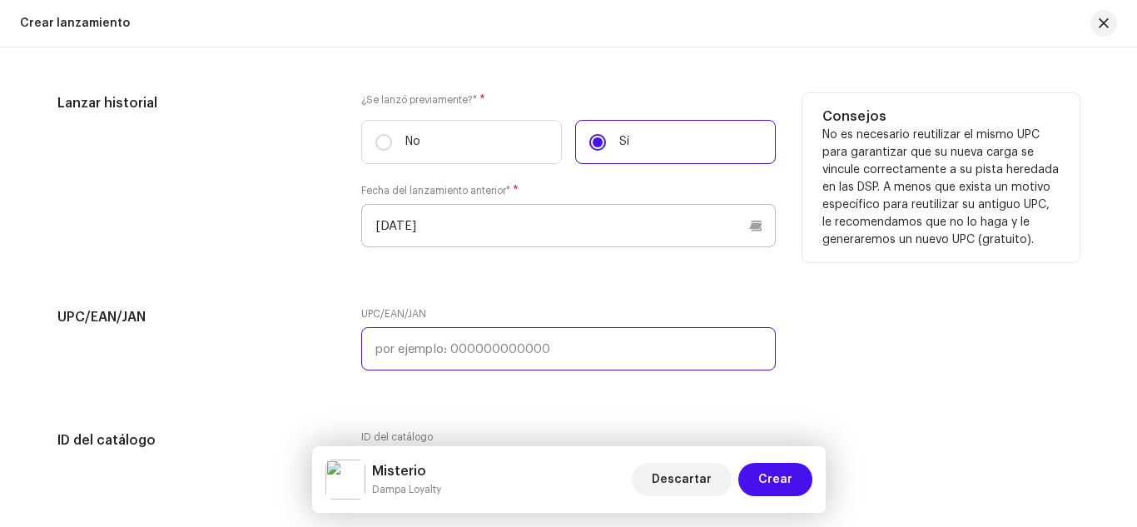
click at [557, 339] on input "text" at bounding box center [568, 348] width 414 height 43
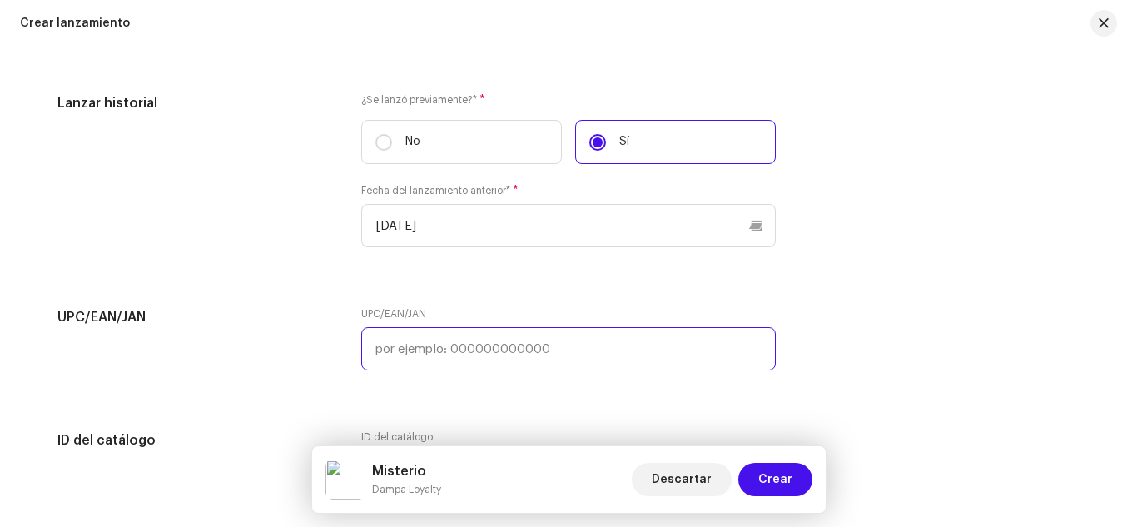
click at [458, 349] on input "text" at bounding box center [568, 348] width 414 height 43
paste input "84471781573725"
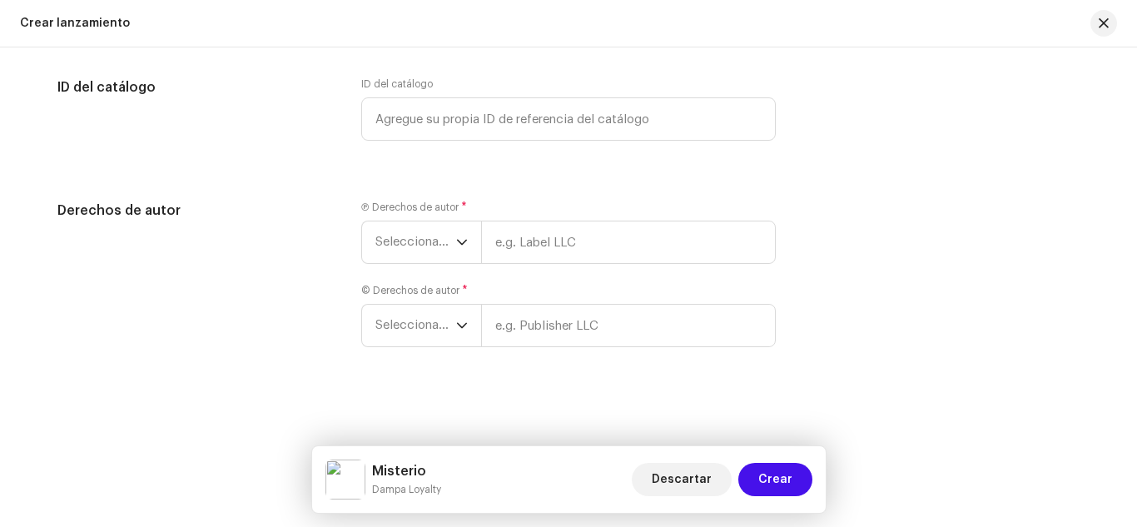
scroll to position [3006, 0]
type input "84471781573725"
click at [412, 241] on span "Seleccionar año" at bounding box center [415, 245] width 81 height 42
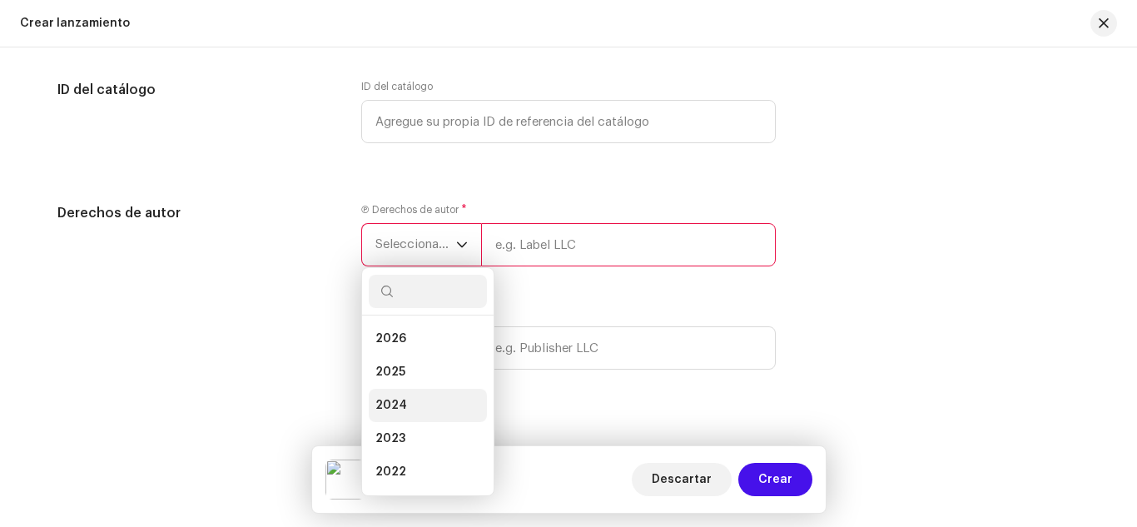
click at [404, 406] on li "2024" at bounding box center [428, 405] width 118 height 33
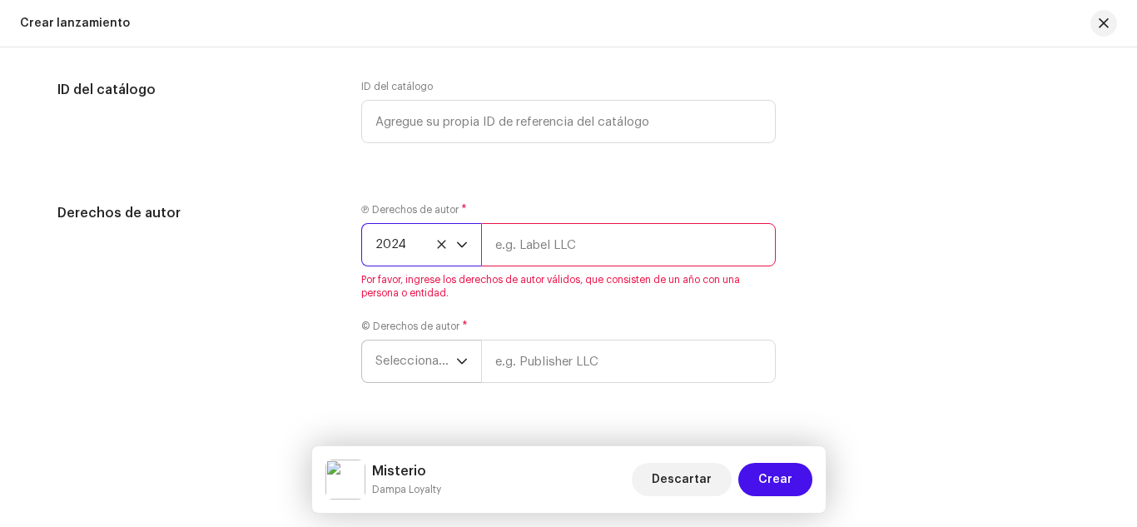
click at [404, 373] on span "Seleccionar año" at bounding box center [415, 361] width 81 height 42
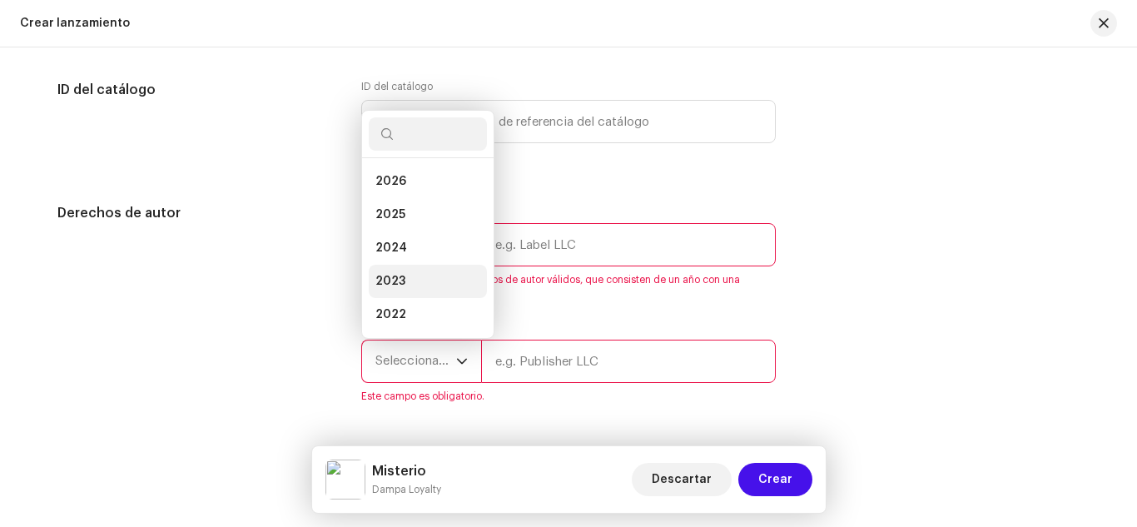
scroll to position [27, 0]
click at [394, 258] on span "2023" at bounding box center [390, 254] width 30 height 17
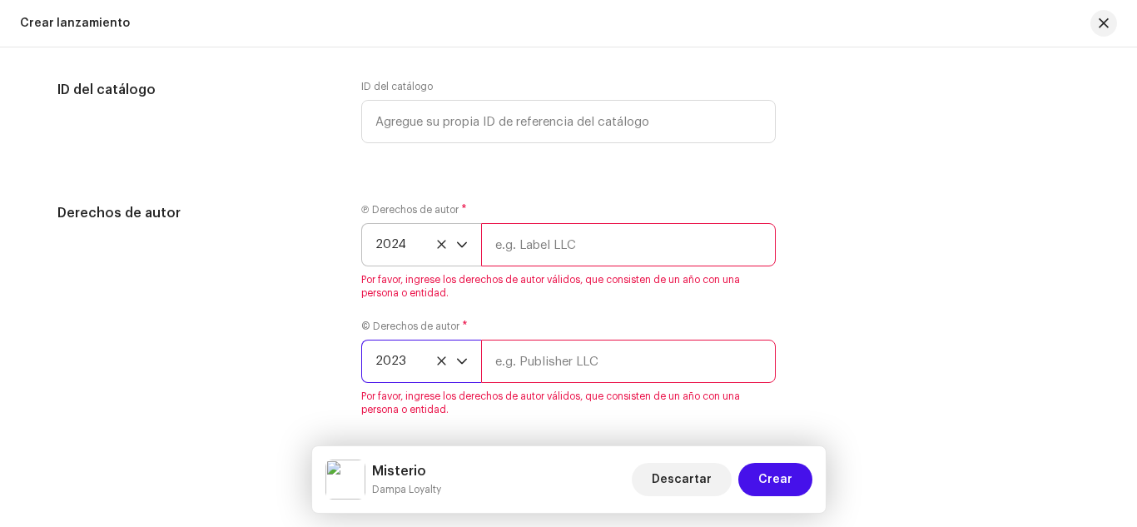
click at [595, 242] on input "text" at bounding box center [628, 244] width 295 height 43
type input "Most Wanted La Familia, LLC"
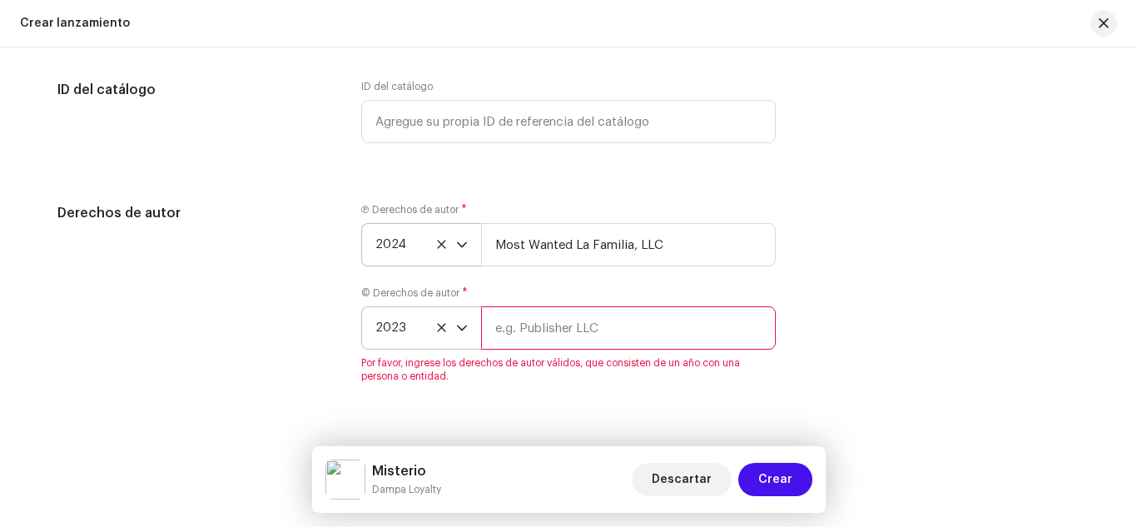
click at [617, 324] on input "text" at bounding box center [628, 327] width 295 height 43
type input "Most Wanted La Familia, LLC"
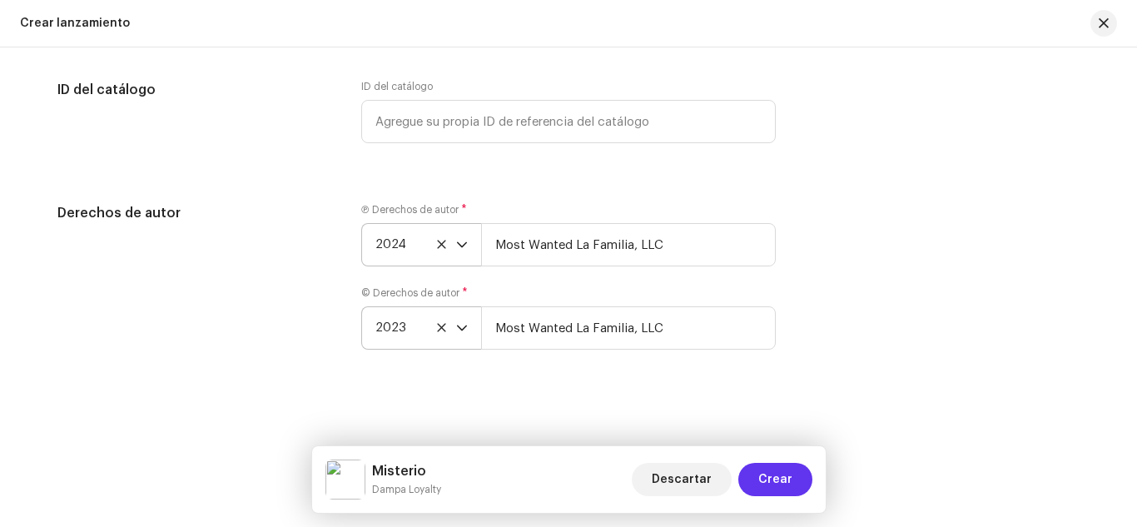
click at [767, 478] on span "Crear" at bounding box center [775, 479] width 34 height 33
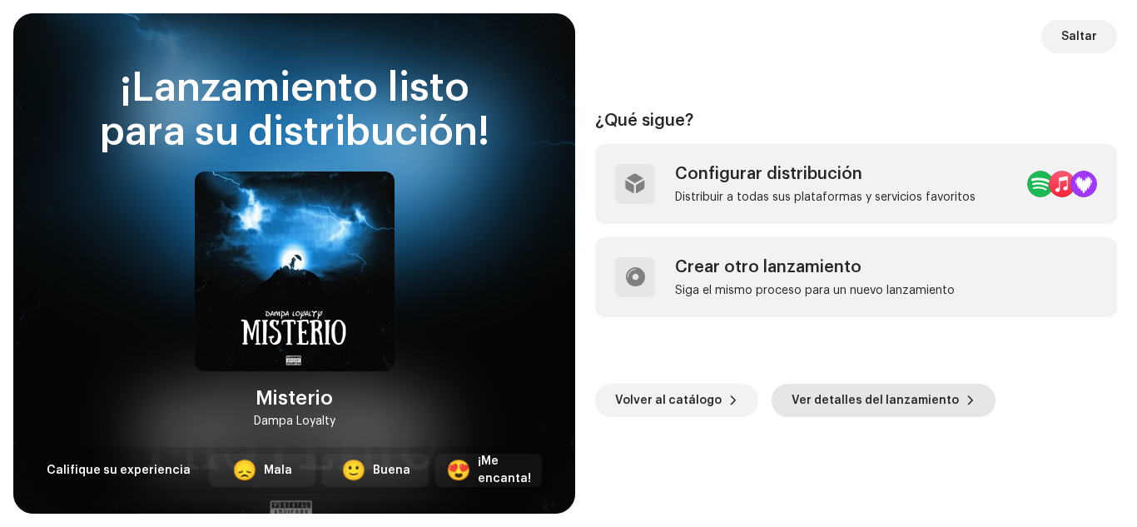
click at [816, 403] on span "Ver detalles del lanzamiento" at bounding box center [874, 400] width 167 height 33
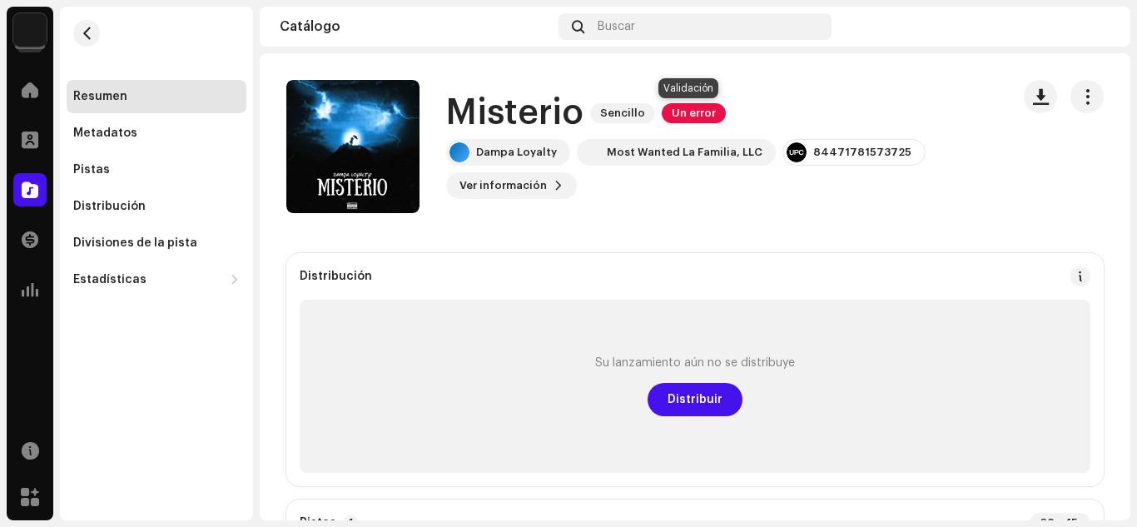
click at [695, 110] on span "Un error" at bounding box center [693, 113] width 64 height 20
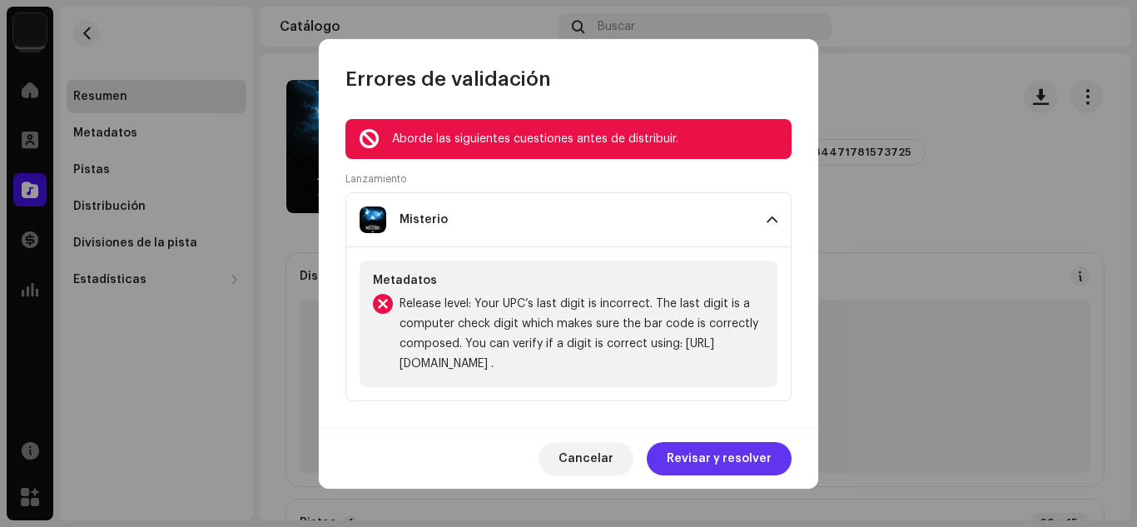
click at [739, 458] on span "Revisar y resolver" at bounding box center [718, 458] width 105 height 33
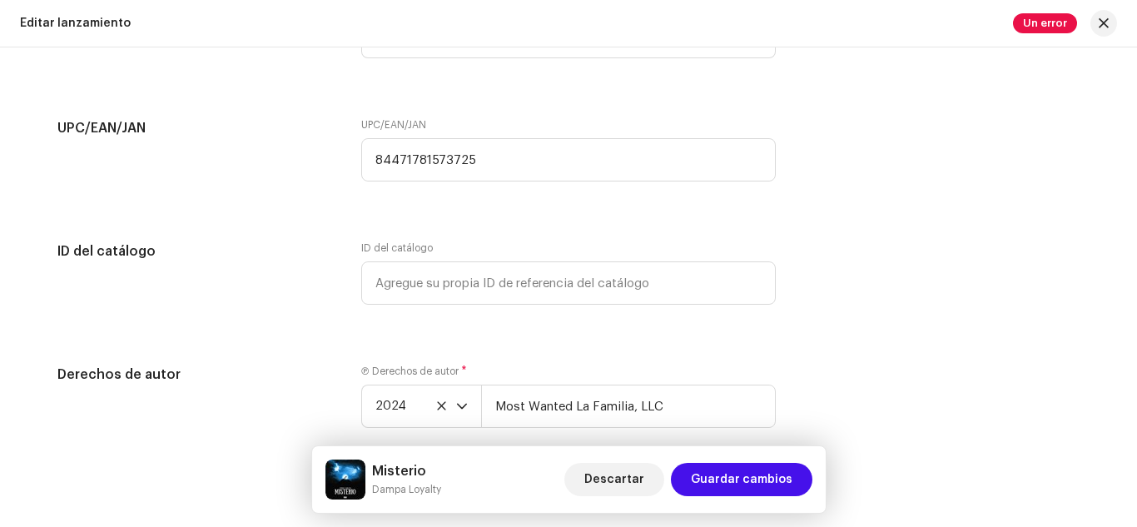
scroll to position [2747, 0]
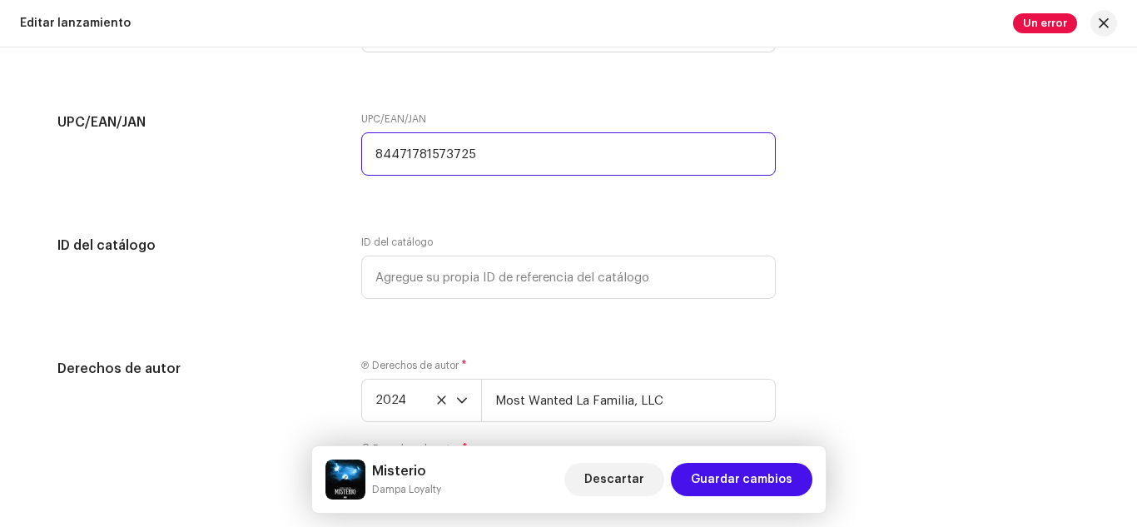
click at [611, 167] on input "84471781573725" at bounding box center [568, 153] width 414 height 43
type input "8"
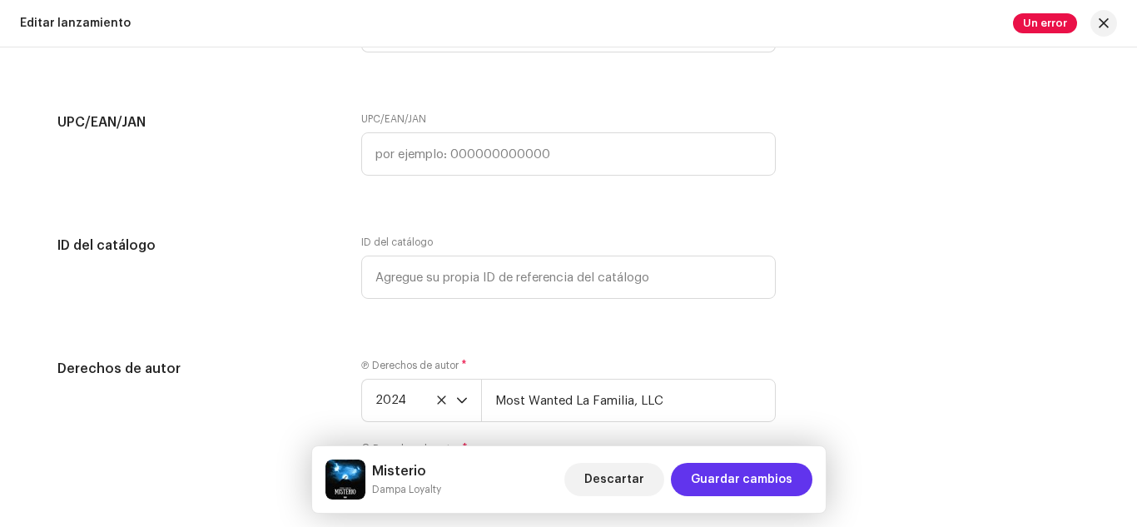
click at [750, 477] on span "Guardar cambios" at bounding box center [742, 479] width 102 height 33
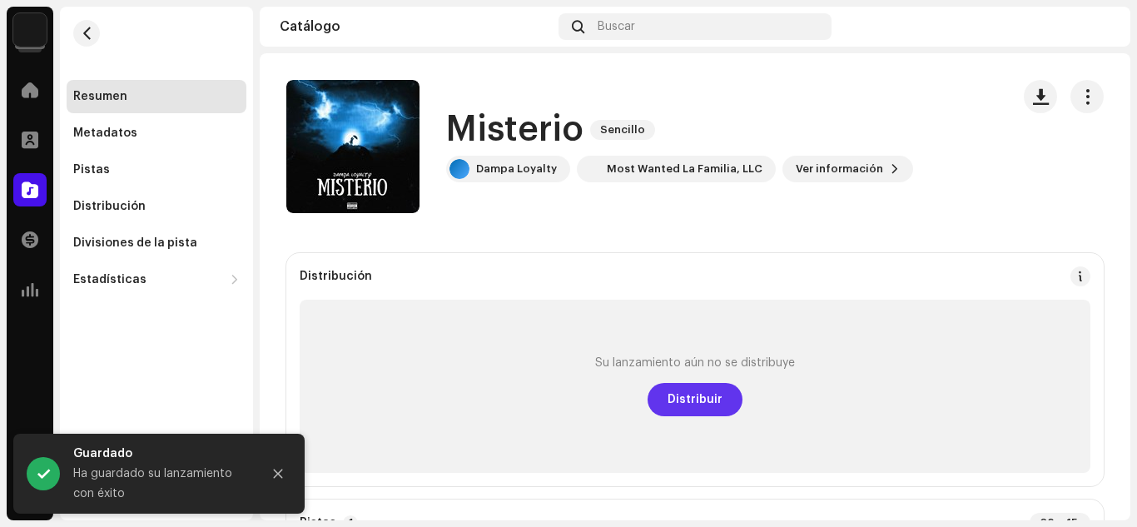
click at [662, 403] on button "Distribuir" at bounding box center [694, 399] width 95 height 33
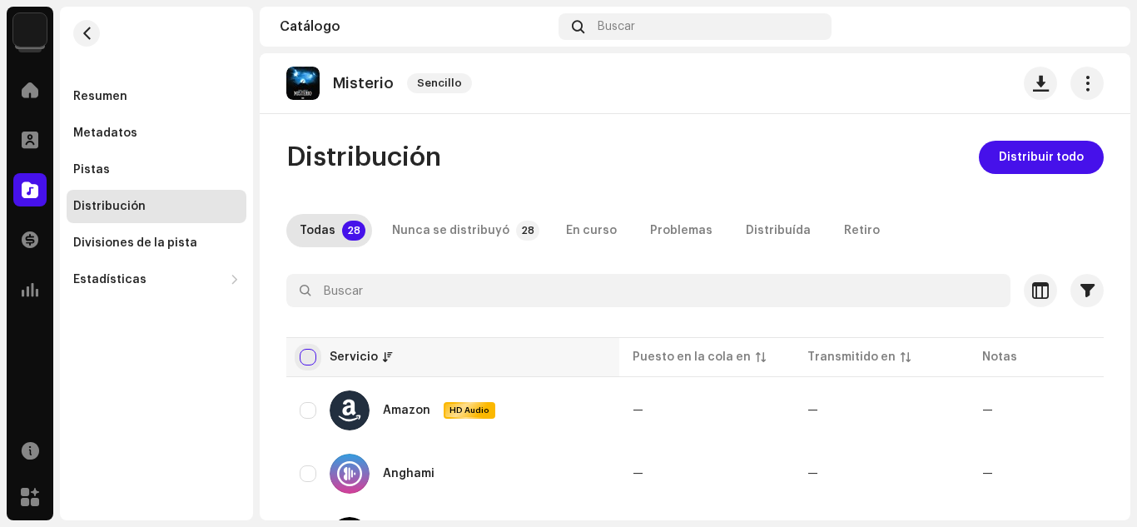
click at [308, 357] on input "checkbox" at bounding box center [308, 357] width 17 height 17
checkbox input "true"
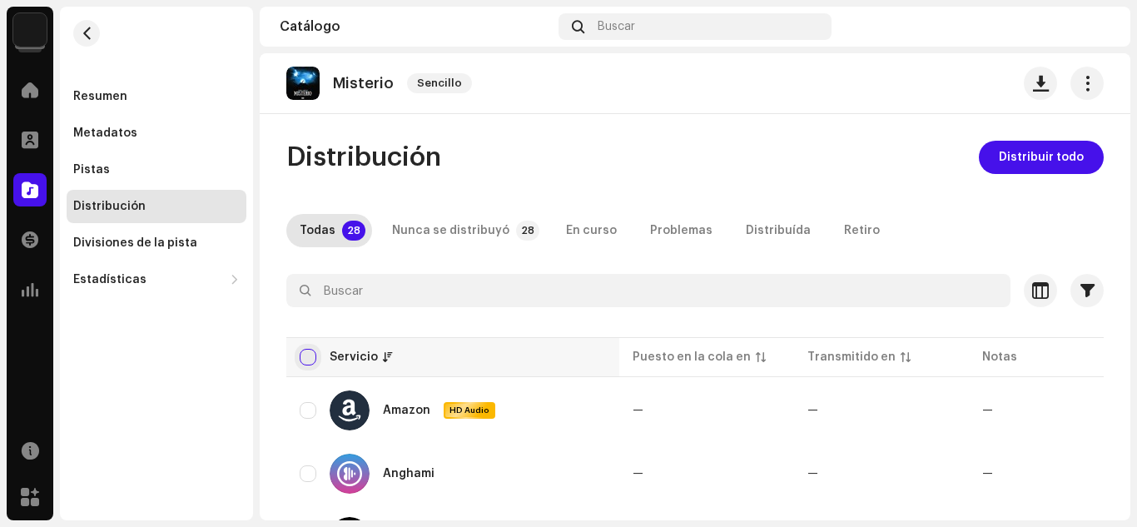
checkbox input "true"
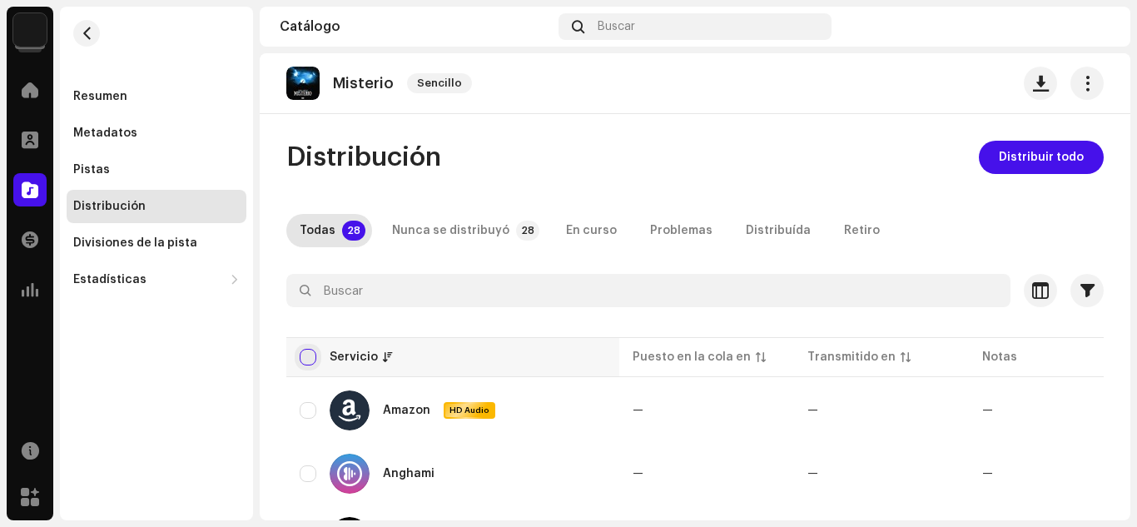
checkbox input "true"
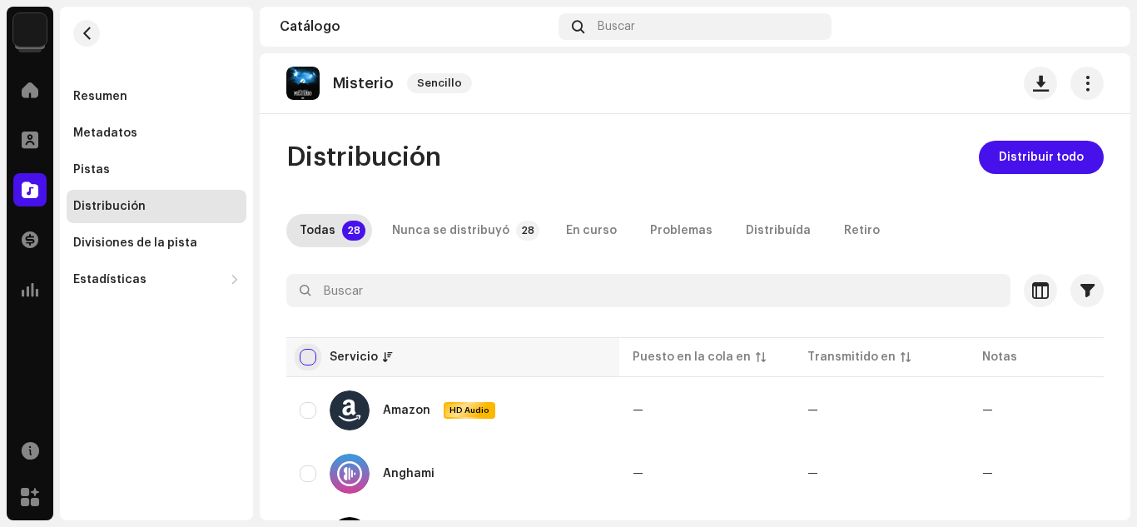
checkbox input "true"
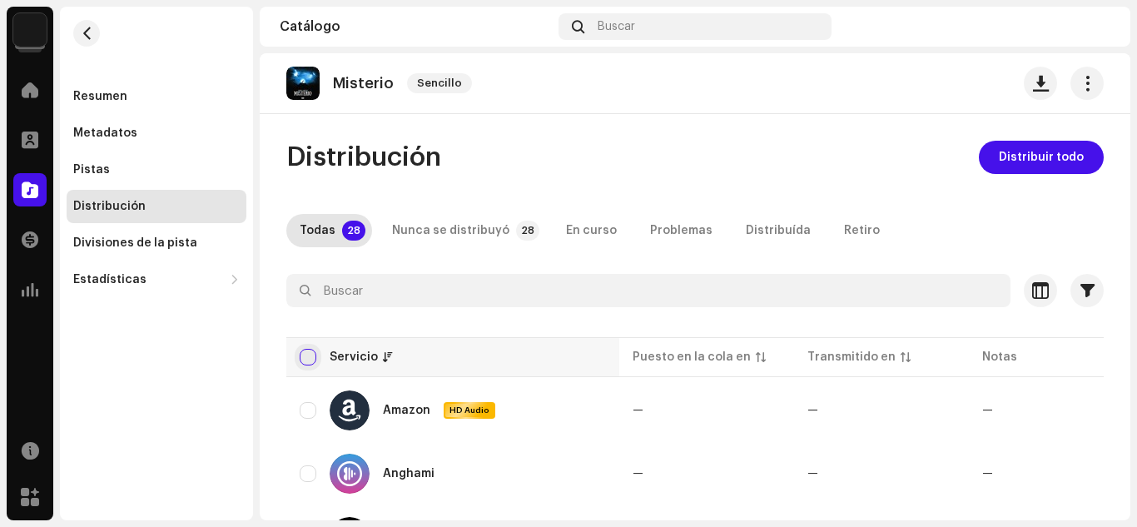
checkbox input "true"
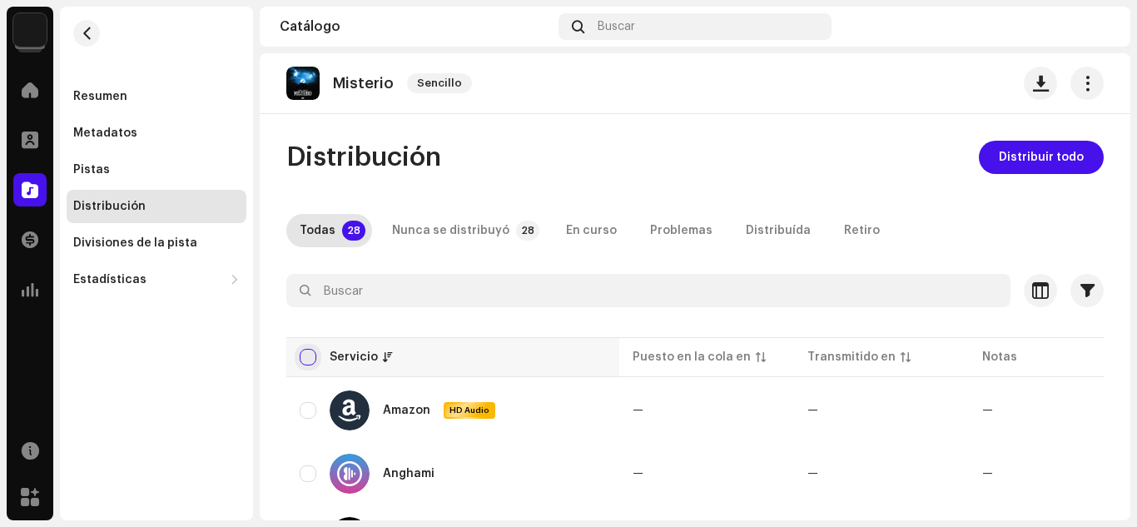
checkbox input "true"
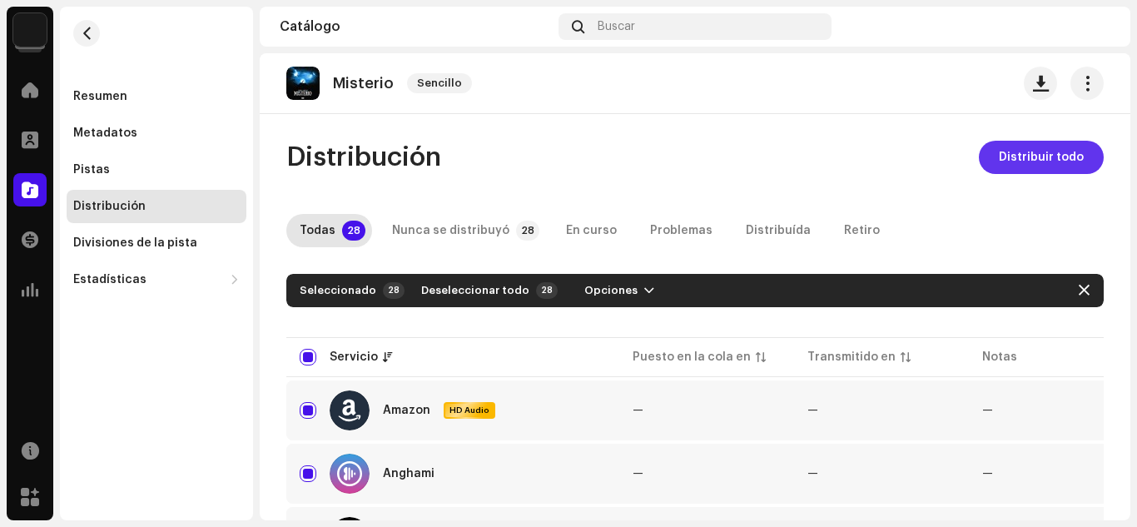
click at [1015, 158] on span "Distribuir todo" at bounding box center [1040, 157] width 85 height 33
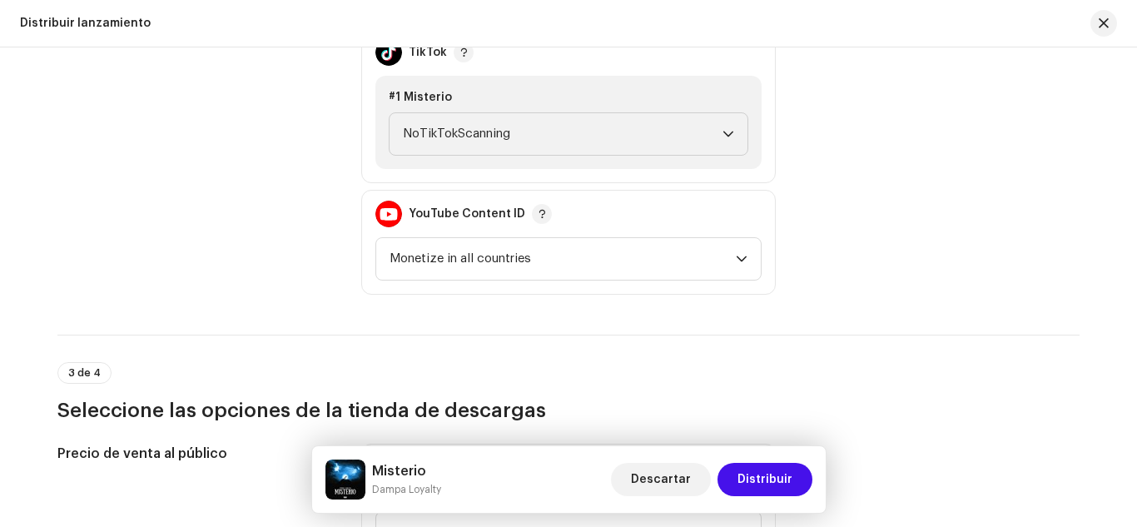
scroll to position [1960, 0]
click at [597, 137] on span "NoTikTokScanning" at bounding box center [562, 133] width 319 height 42
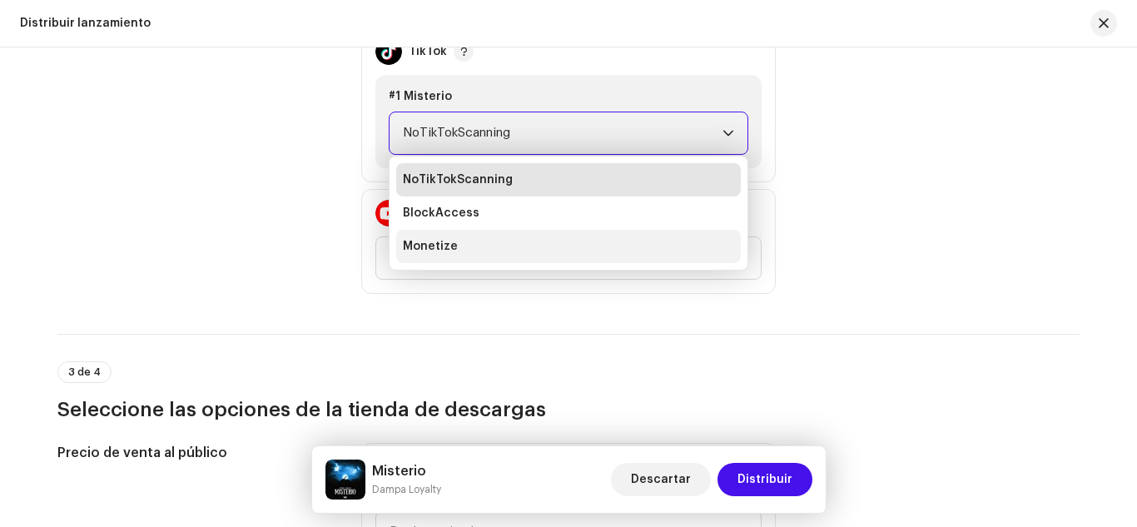
click at [552, 240] on li "Monetize" at bounding box center [568, 246] width 344 height 33
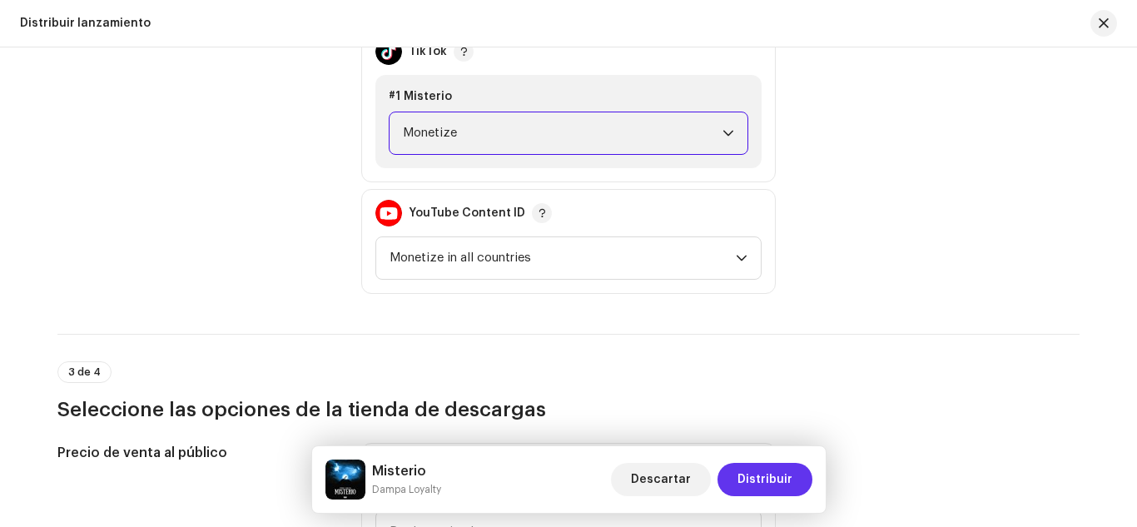
click at [777, 472] on span "Distribuir" at bounding box center [764, 479] width 55 height 33
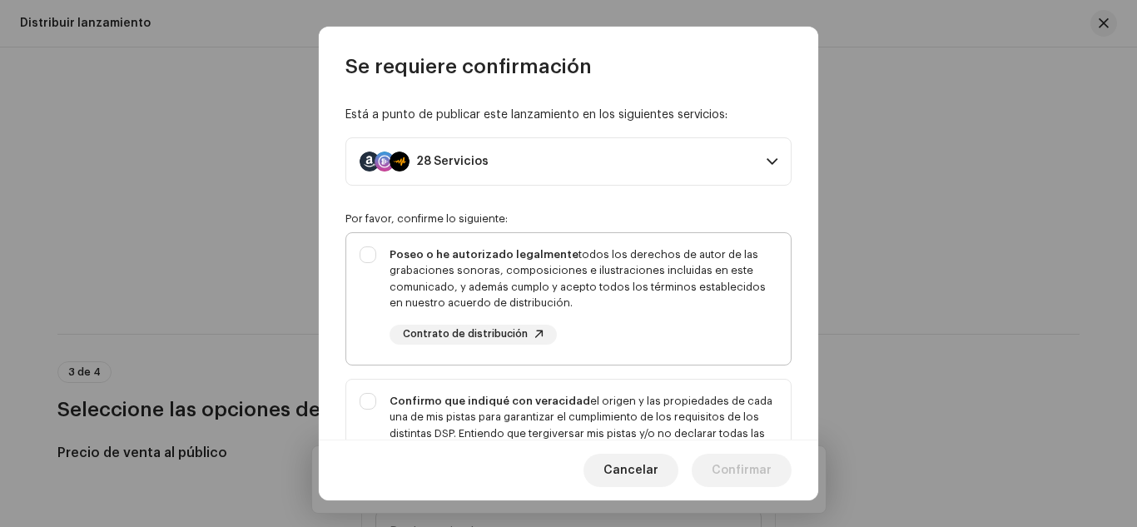
click at [677, 332] on div "Poseo o he autorizado legalmente todos los derechos de autor de las grabaciones…" at bounding box center [583, 295] width 388 height 98
checkbox input "true"
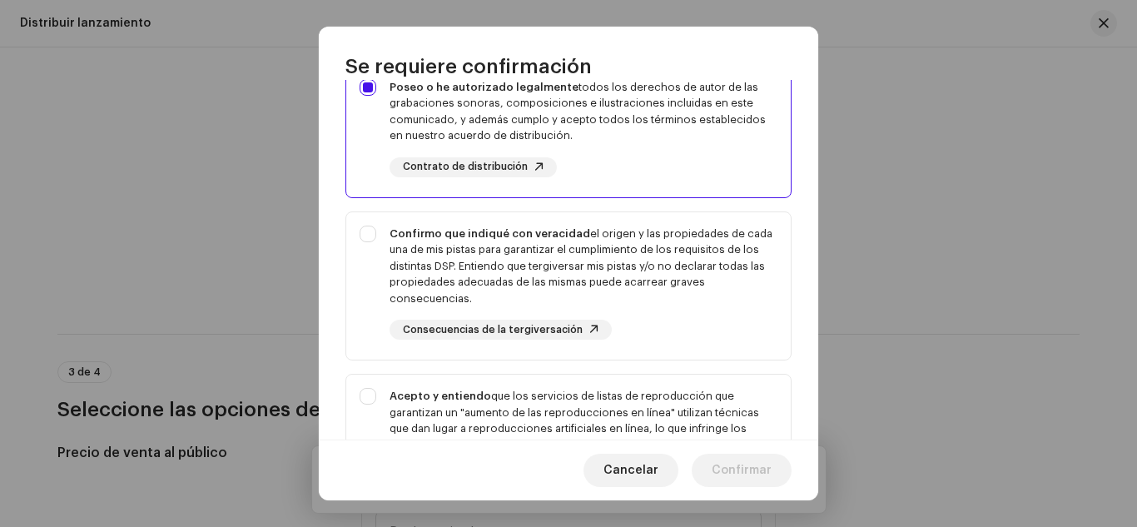
click at [677, 332] on div "Confirmo que indiqué con veracidad el origen y las propiedades de cada una de m…" at bounding box center [583, 282] width 388 height 115
checkbox input "true"
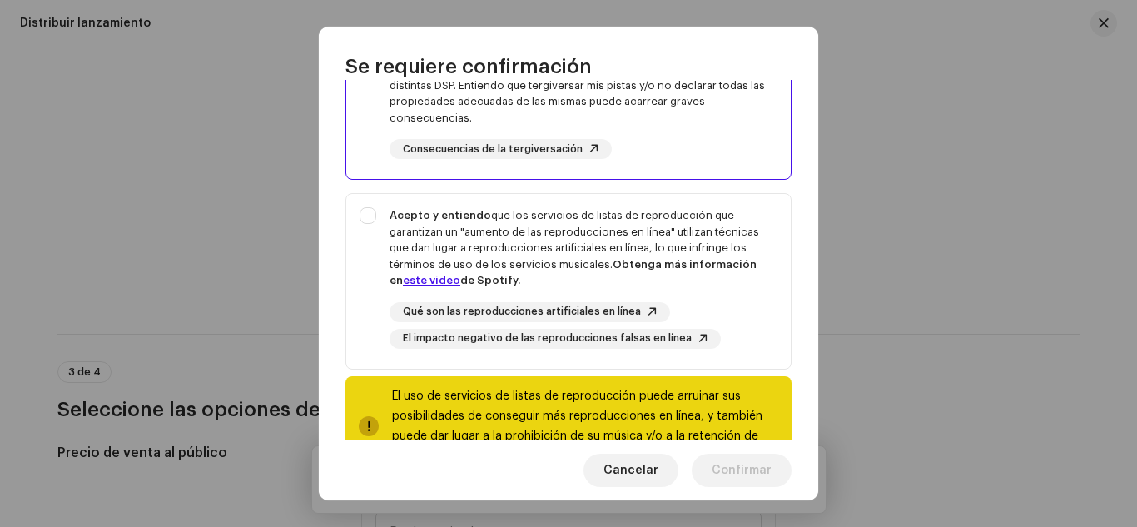
scroll to position [349, 0]
click at [727, 315] on div "Qué son las reproducciones artificiales en línea El impacto negativo de las rep…" at bounding box center [583, 324] width 388 height 47
checkbox input "true"
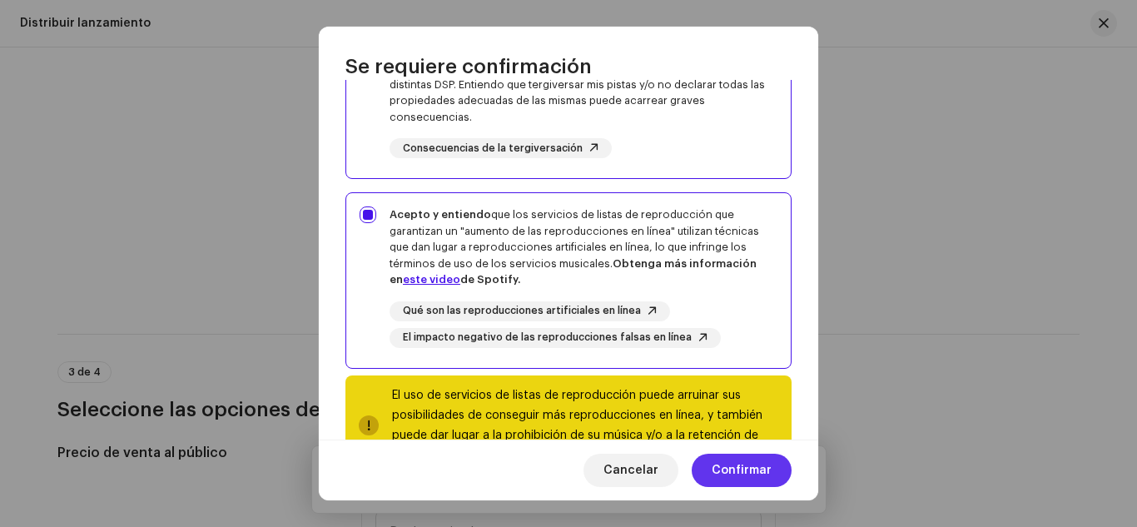
click at [716, 469] on span "Confirmar" at bounding box center [741, 469] width 60 height 33
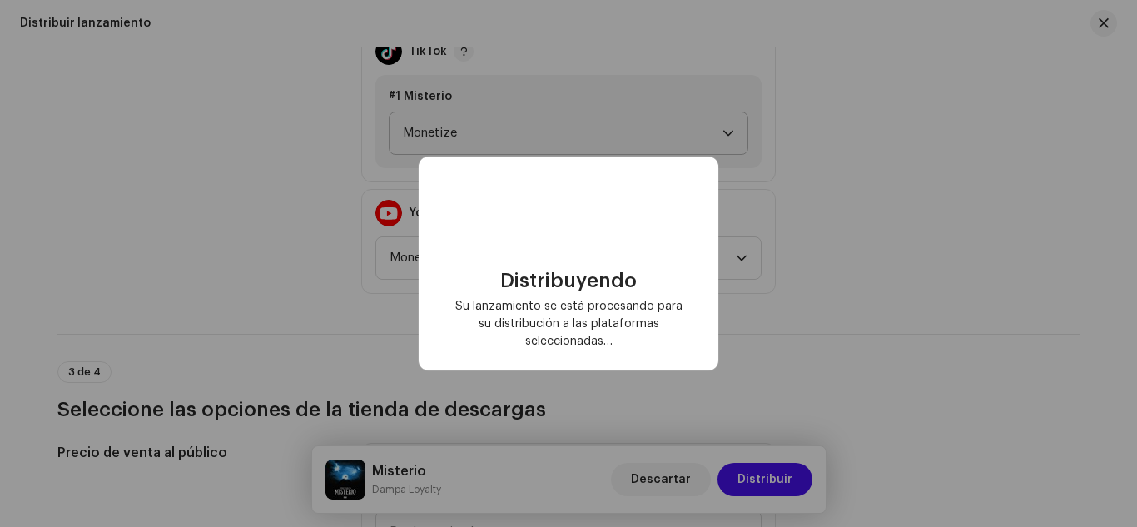
checkbox input "false"
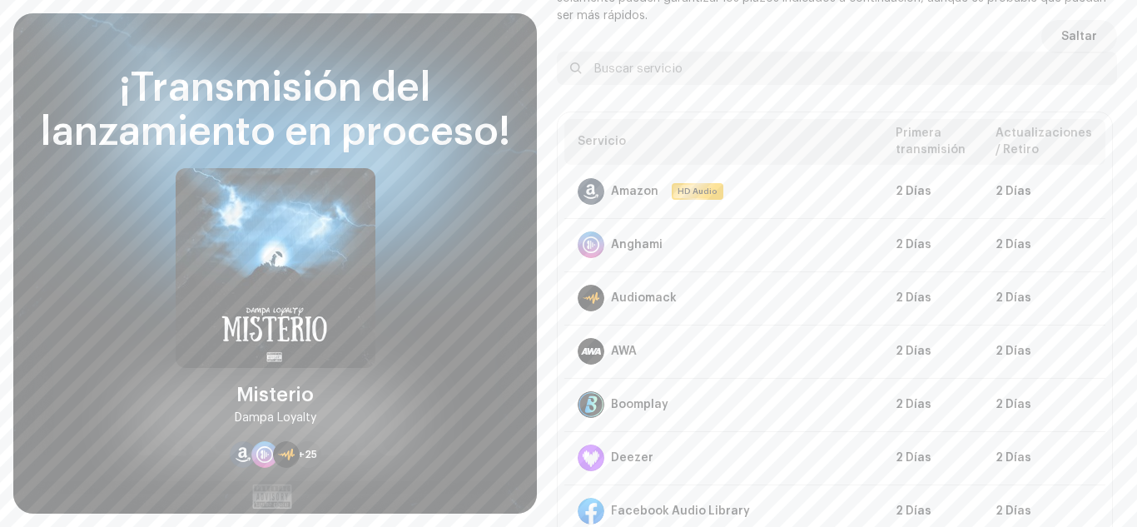
scroll to position [92, 0]
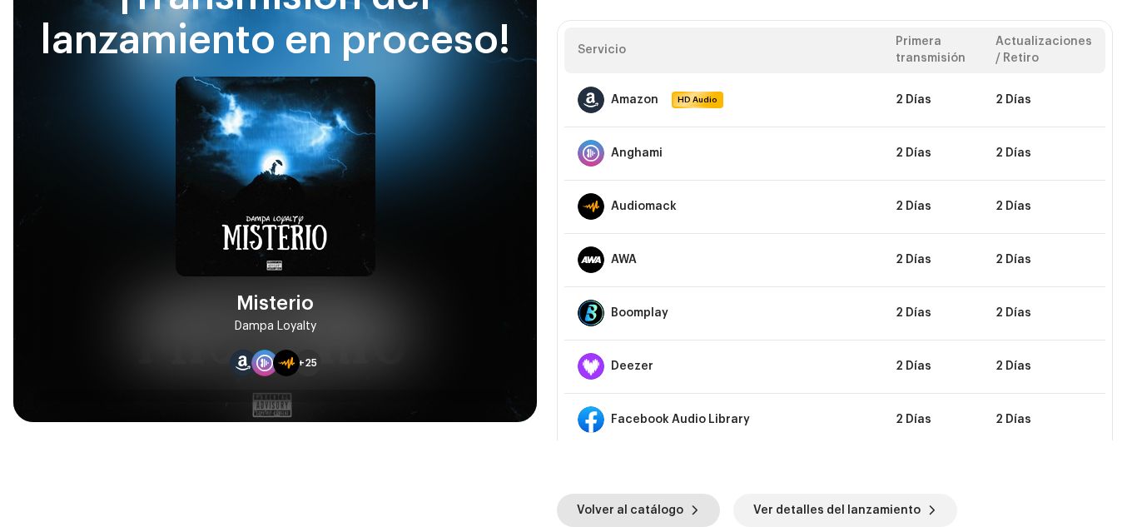
click at [615, 503] on span "Volver al catálogo" at bounding box center [630, 509] width 106 height 33
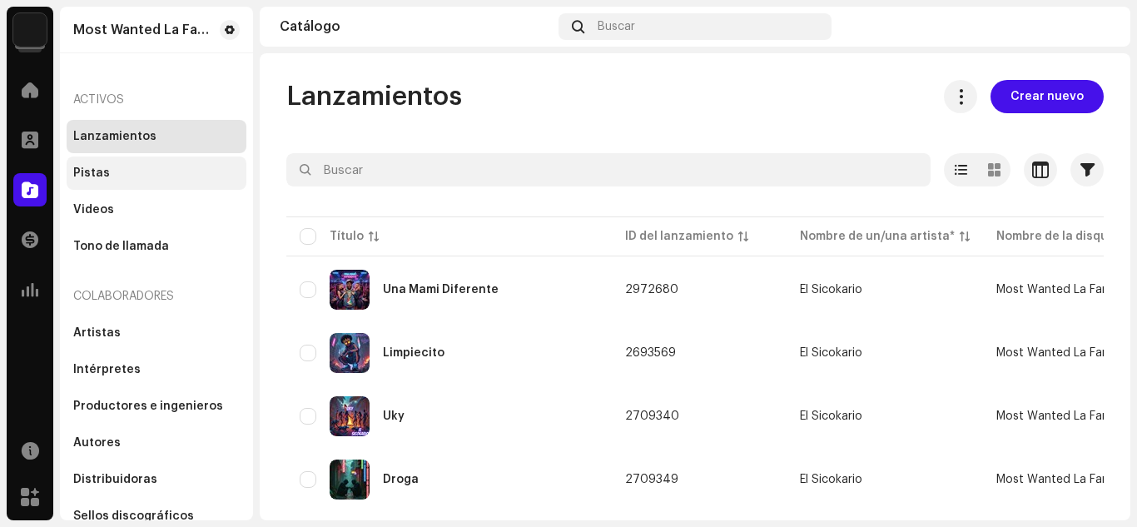
click at [110, 181] on div "Pistas" at bounding box center [157, 172] width 180 height 33
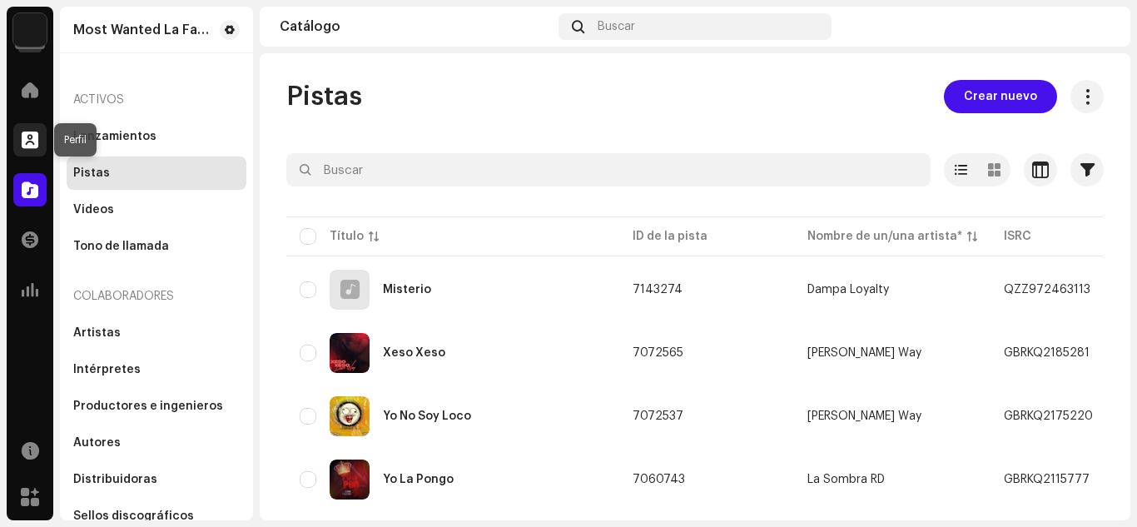
click at [37, 136] on span at bounding box center [30, 139] width 17 height 13
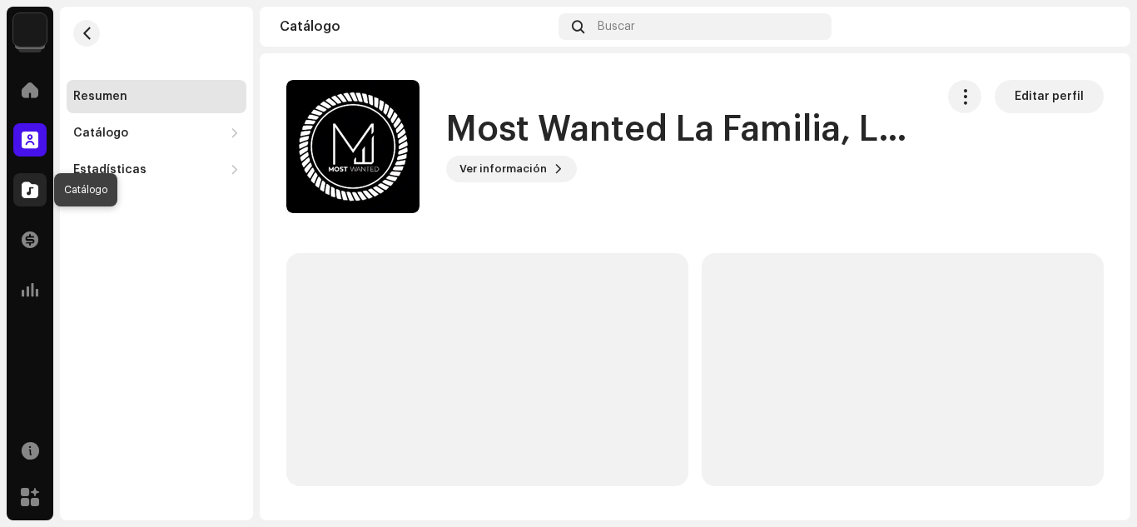
click at [23, 193] on span at bounding box center [30, 189] width 17 height 13
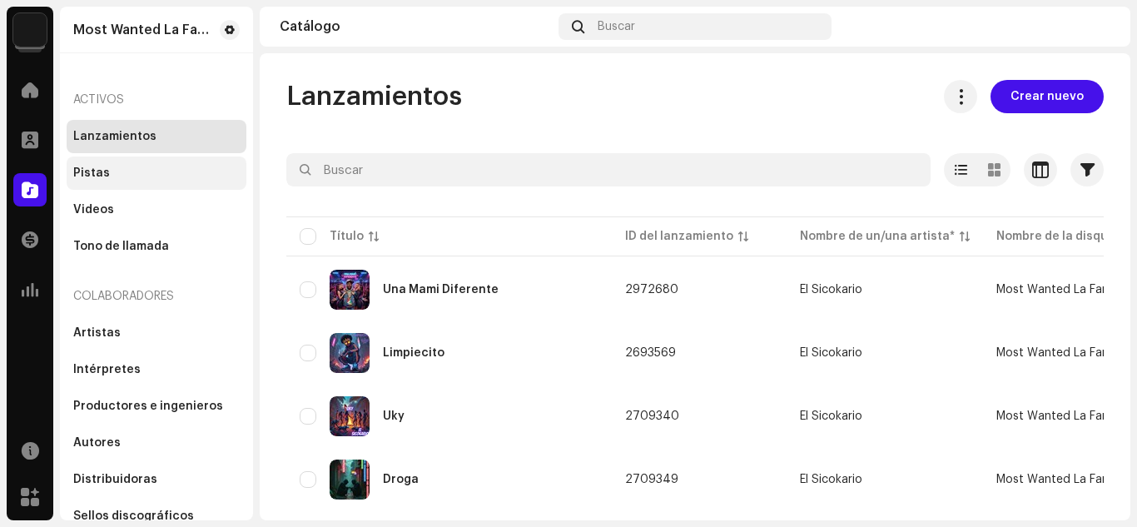
click at [103, 174] on div "Pistas" at bounding box center [91, 172] width 37 height 13
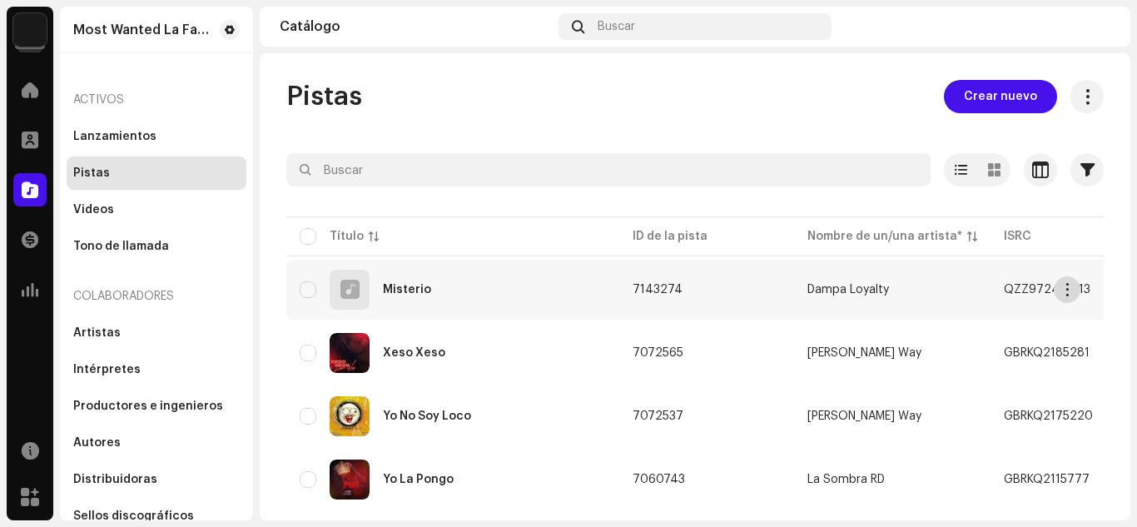
click at [1061, 288] on span "button" at bounding box center [1067, 289] width 12 height 13
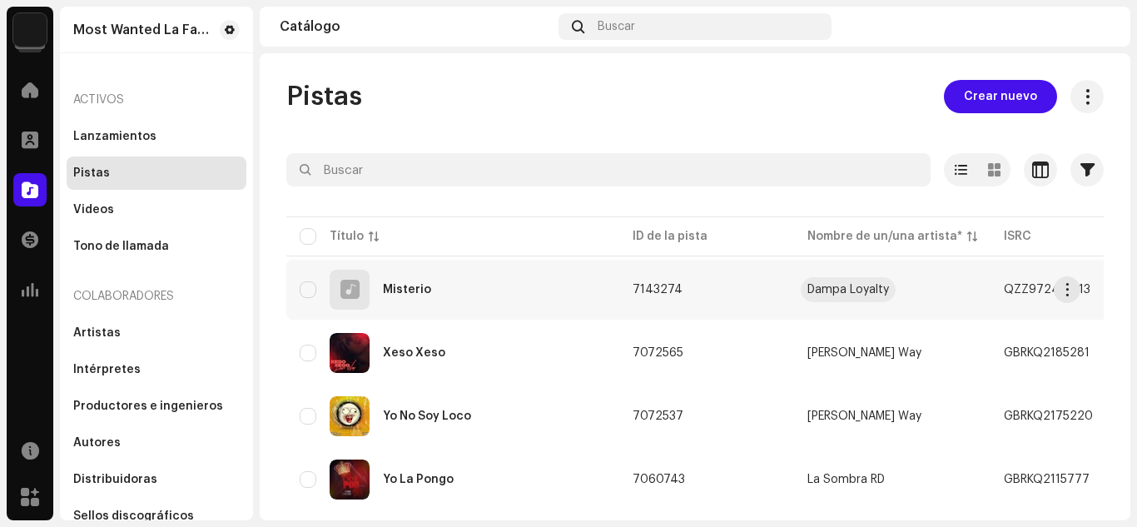
click at [854, 284] on div "Dampa Loyalty" at bounding box center [848, 290] width 82 height 12
click at [413, 292] on div "Misterio" at bounding box center [407, 290] width 48 height 12
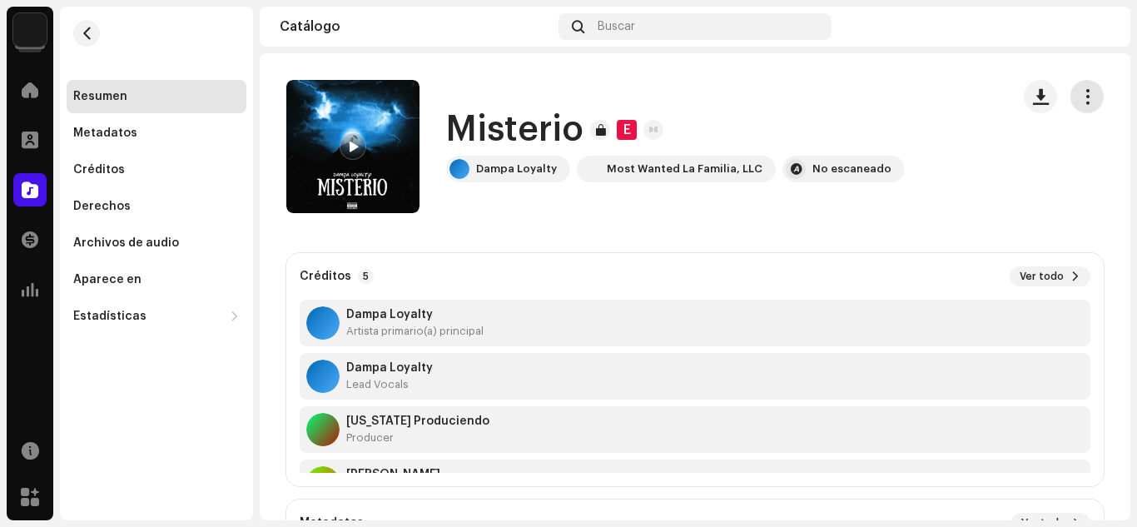
click at [1084, 95] on button "button" at bounding box center [1086, 96] width 33 height 33
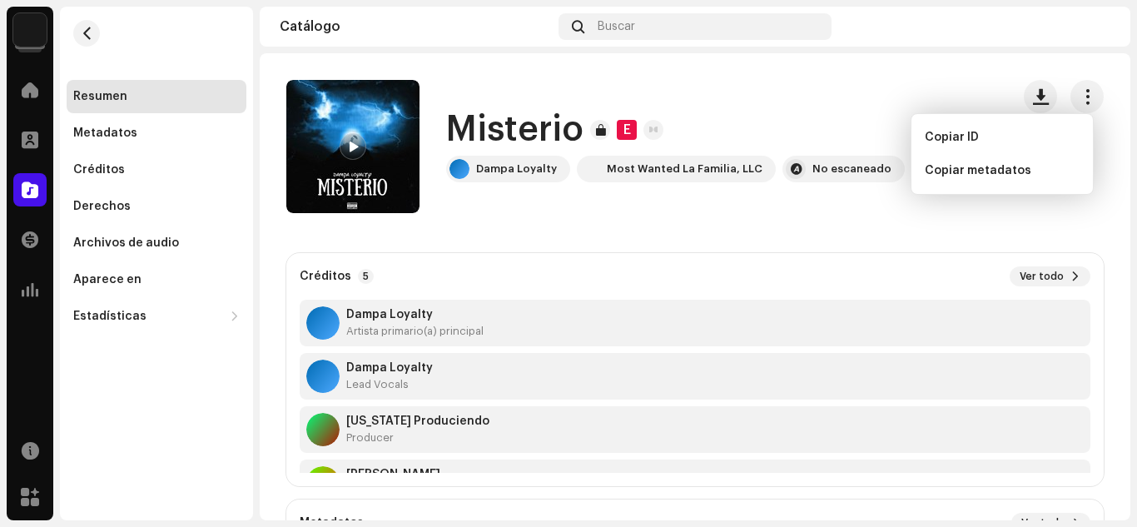
click at [859, 99] on div "Misterio E Dampa Loyalty Most Wanted La Familia, LLC No escaneado" at bounding box center [641, 146] width 711 height 133
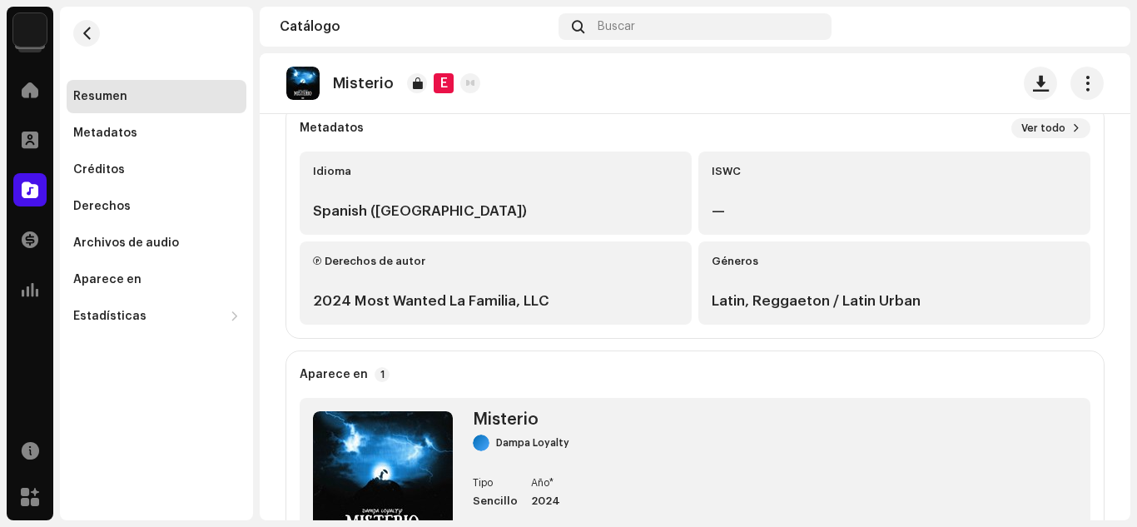
scroll to position [400, 0]
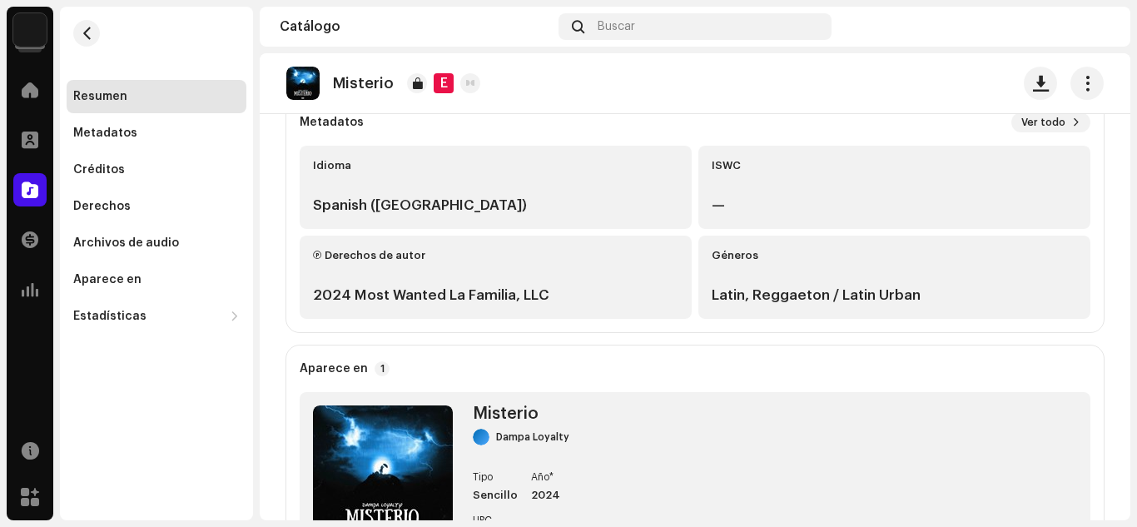
click at [358, 297] on div "2024 Most Wanted La Familia, LLC" at bounding box center [495, 295] width 365 height 20
drag, startPoint x: 344, startPoint y: 291, endPoint x: 376, endPoint y: 293, distance: 32.5
click at [348, 291] on div "2024 Most Wanted La Familia, LLC" at bounding box center [495, 295] width 365 height 20
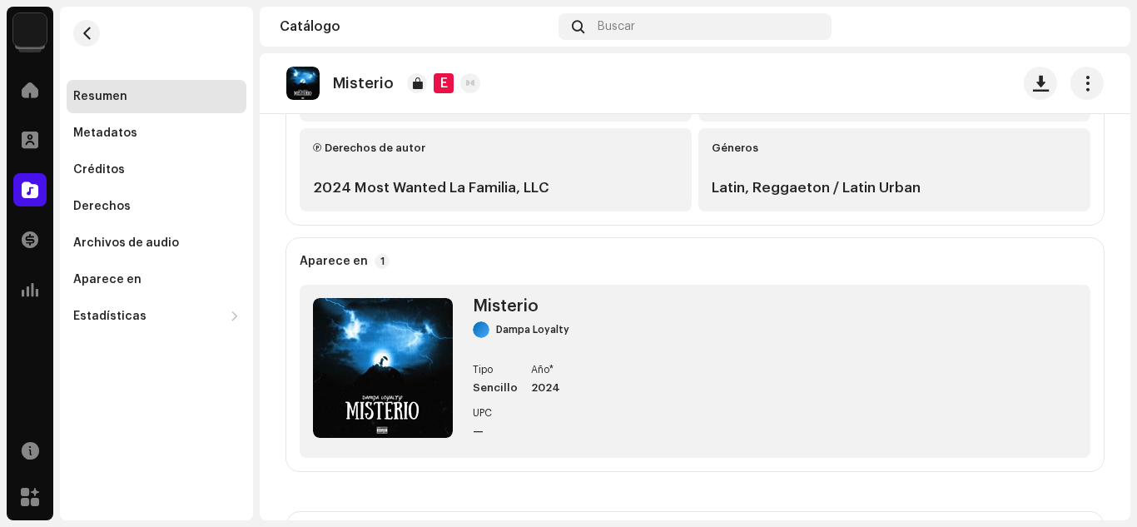
scroll to position [493, 0]
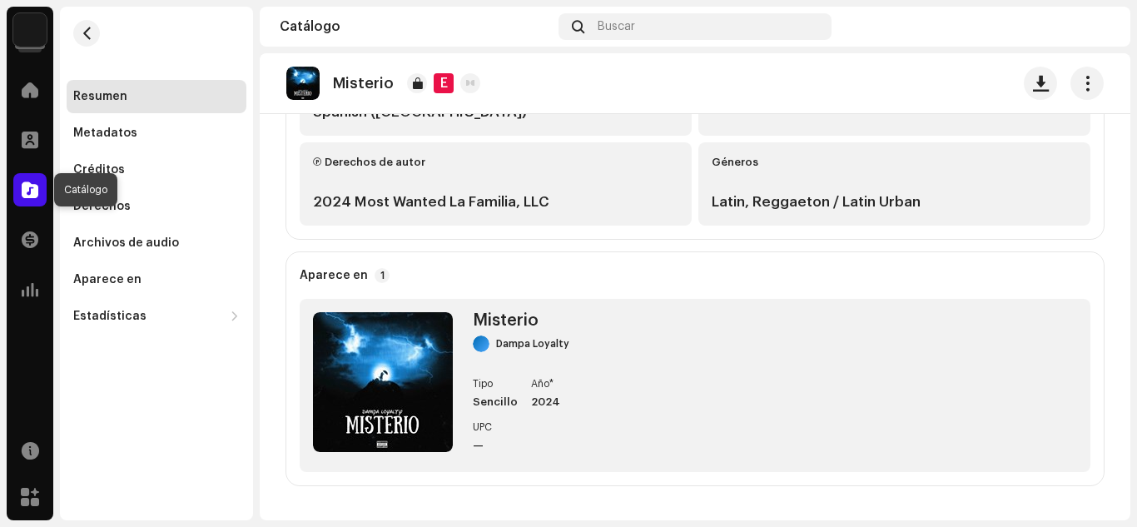
click at [20, 188] on div at bounding box center [29, 189] width 33 height 33
click at [28, 134] on span at bounding box center [30, 139] width 17 height 13
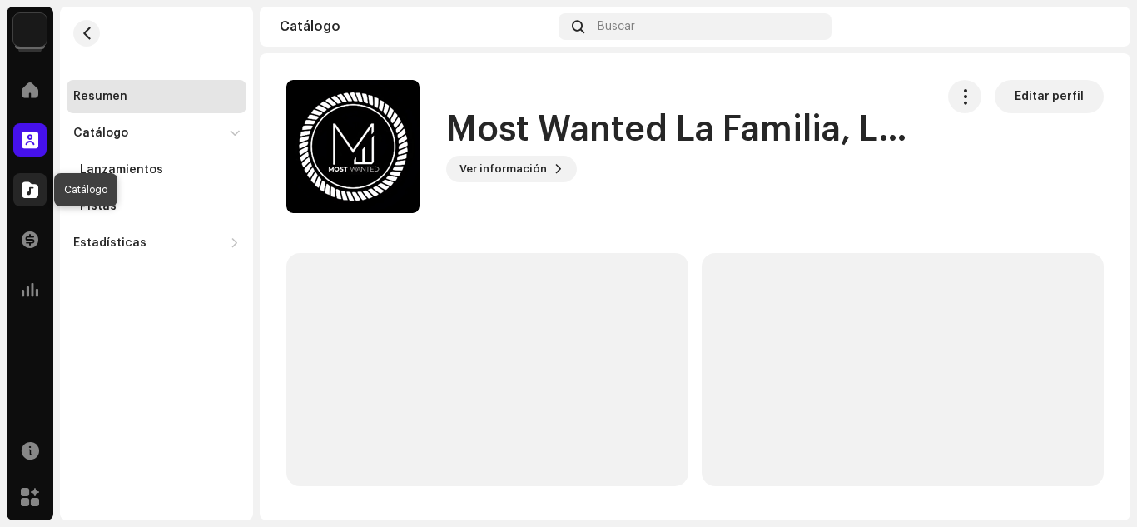
click at [17, 180] on div at bounding box center [29, 189] width 33 height 33
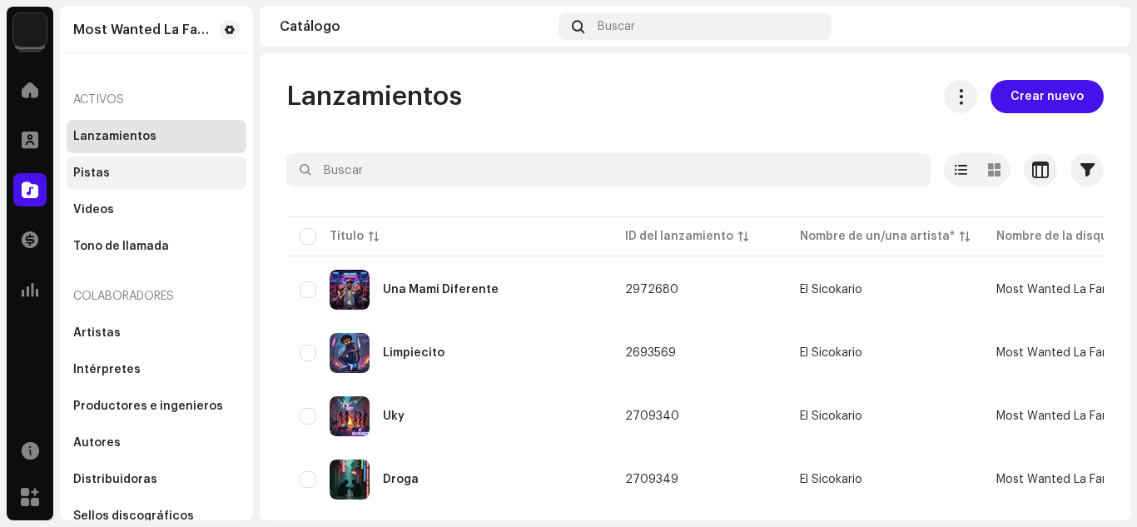
click at [153, 171] on div "Pistas" at bounding box center [156, 172] width 166 height 13
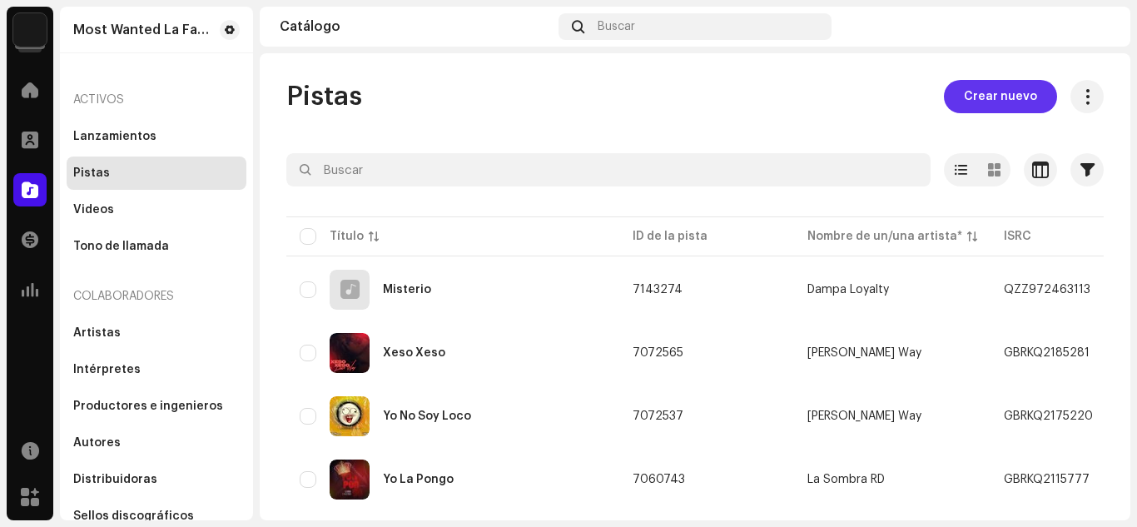
click at [989, 95] on span "Crear nuevo" at bounding box center [999, 96] width 73 height 33
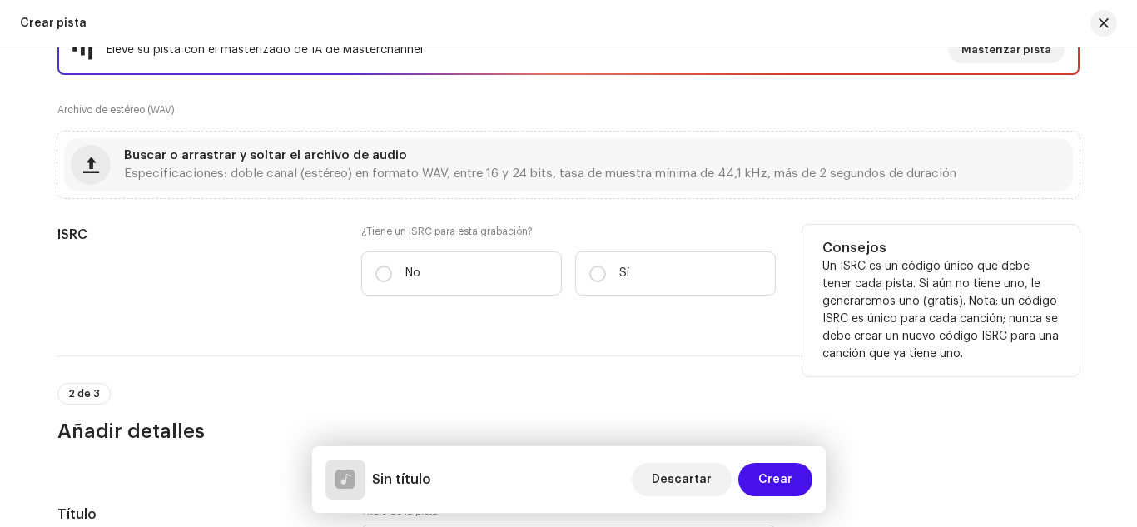
scroll to position [319, 0]
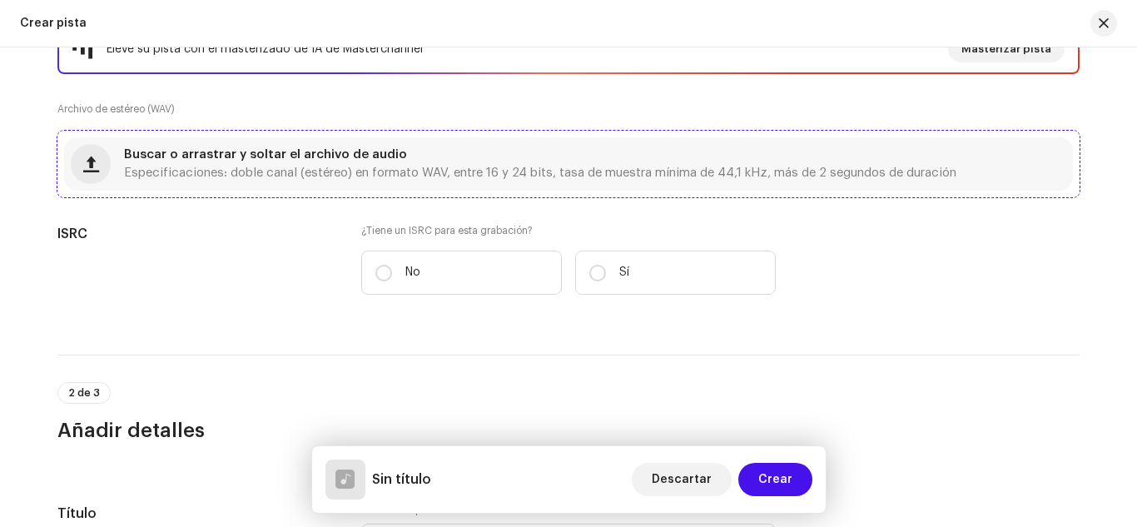
click at [246, 153] on span "Buscar o arrastrar y soltar el archivo de audio" at bounding box center [265, 155] width 283 height 12
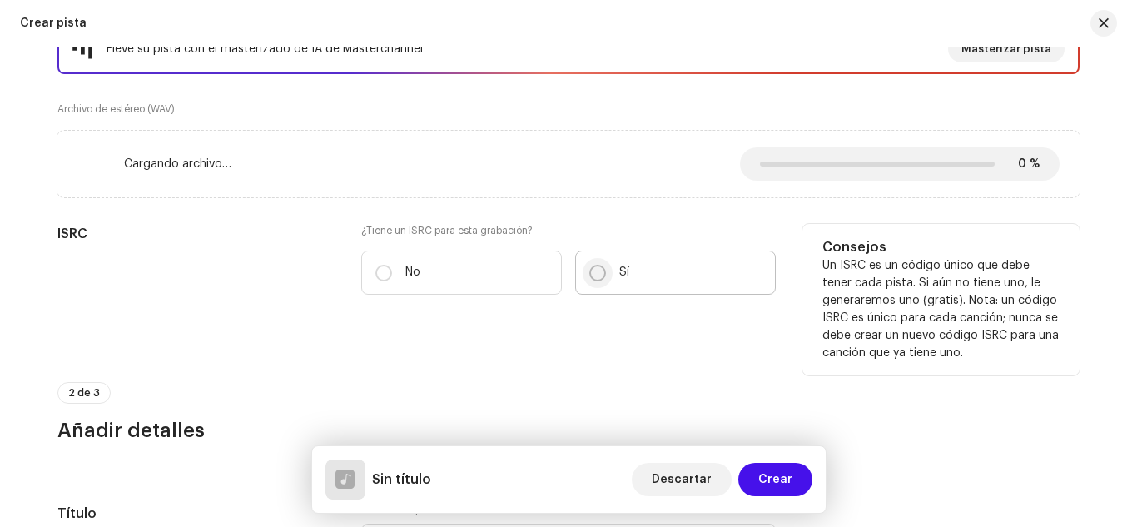
click at [596, 275] on input "Sí" at bounding box center [597, 273] width 17 height 17
radio input "true"
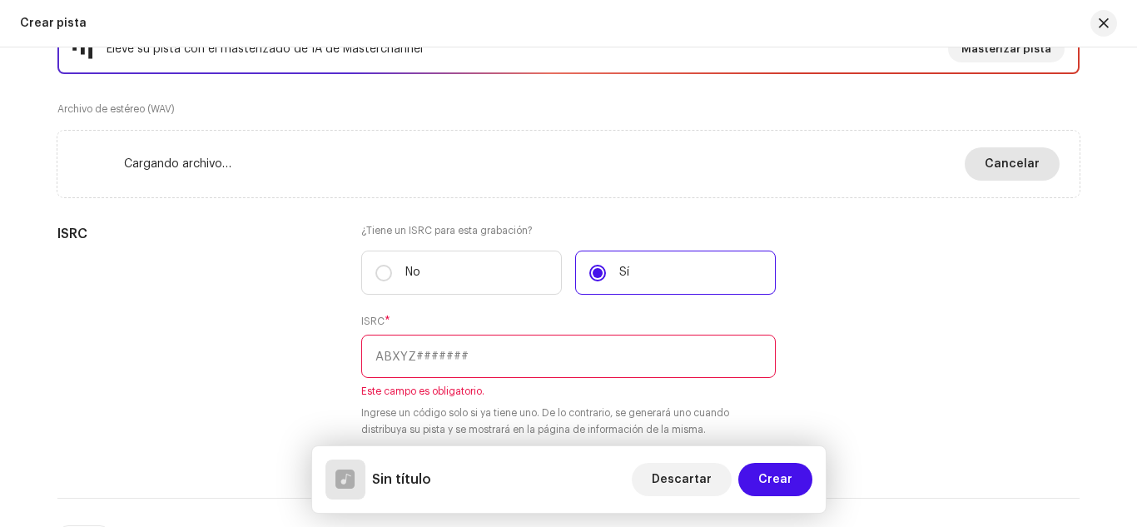
click at [998, 158] on span "Cancelar" at bounding box center [1011, 163] width 55 height 33
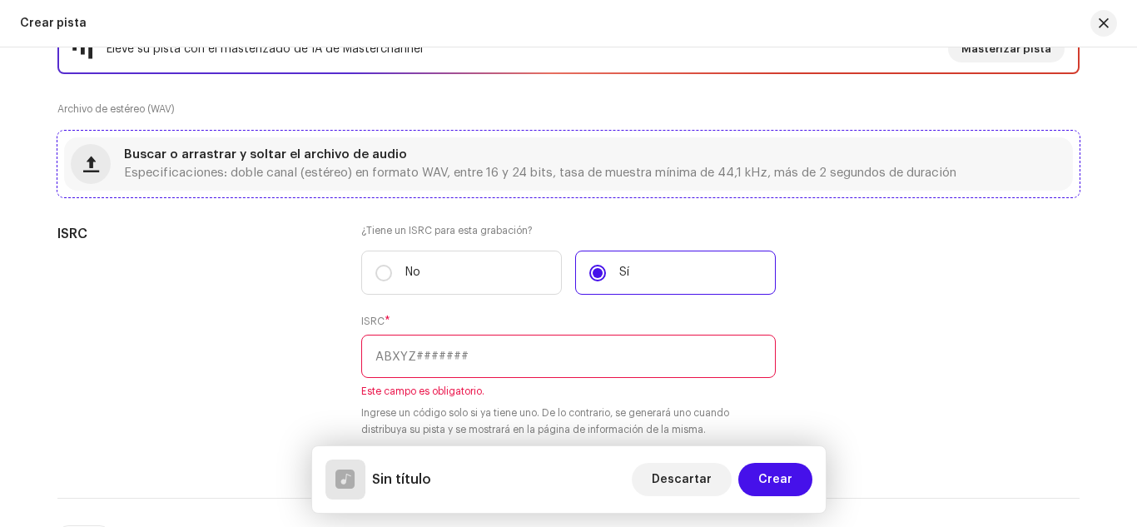
click at [326, 151] on span "Buscar o arrastrar y soltar el archivo de audio" at bounding box center [265, 155] width 283 height 12
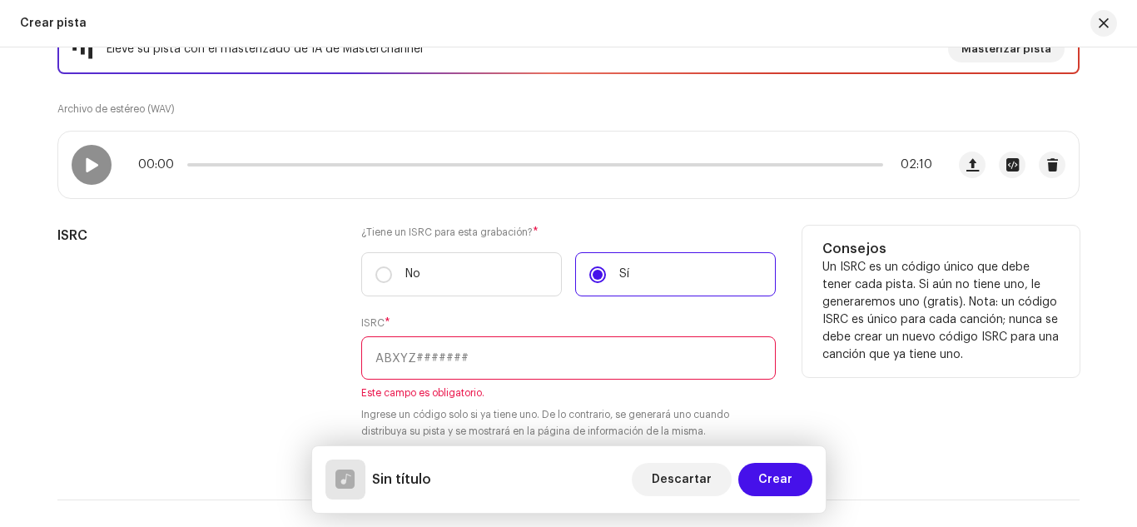
click at [498, 359] on input "text" at bounding box center [568, 357] width 414 height 43
paste input "QZXLZ2386694"
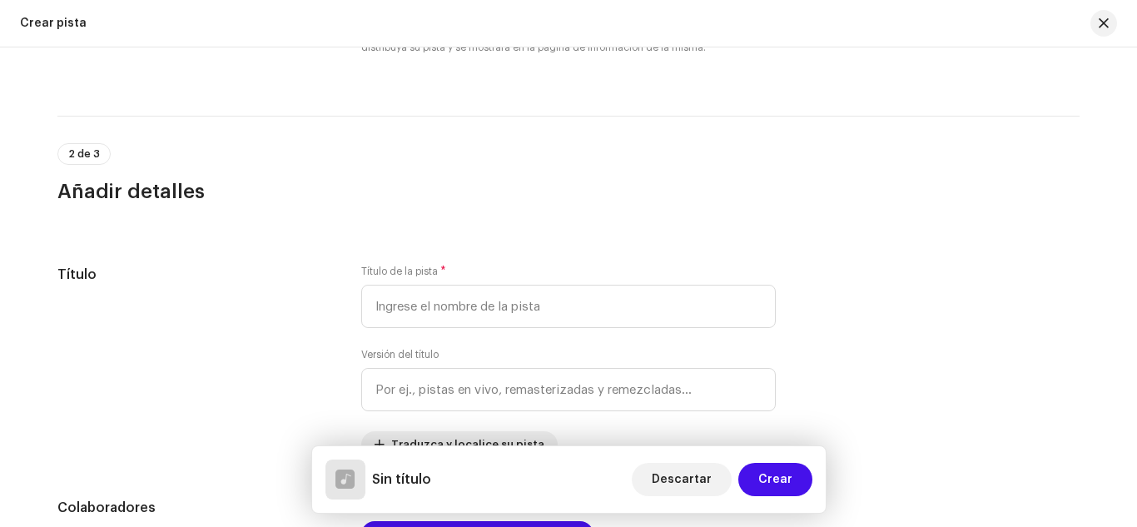
scroll to position [683, 0]
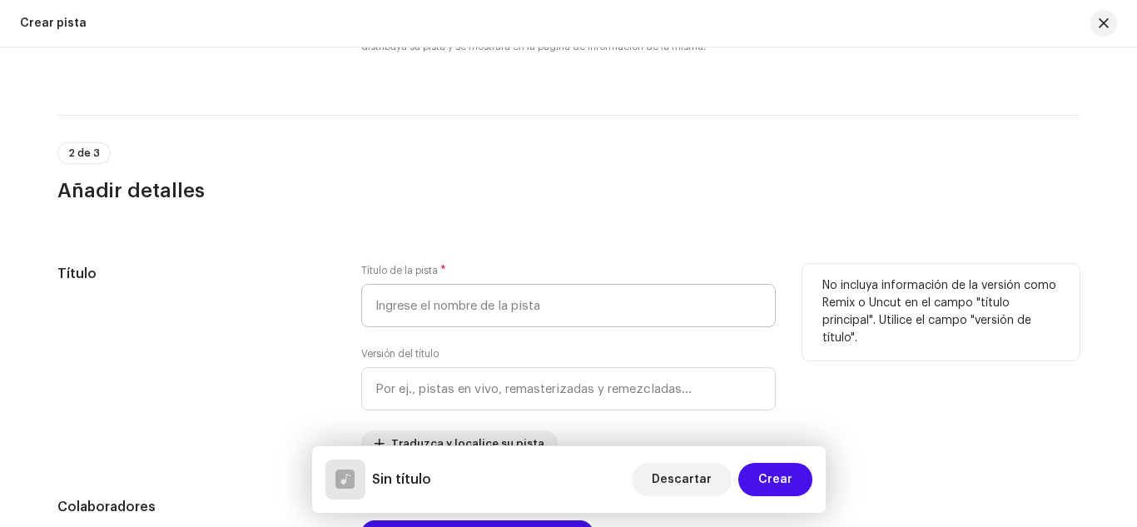
type input "QZXLZ2386694"
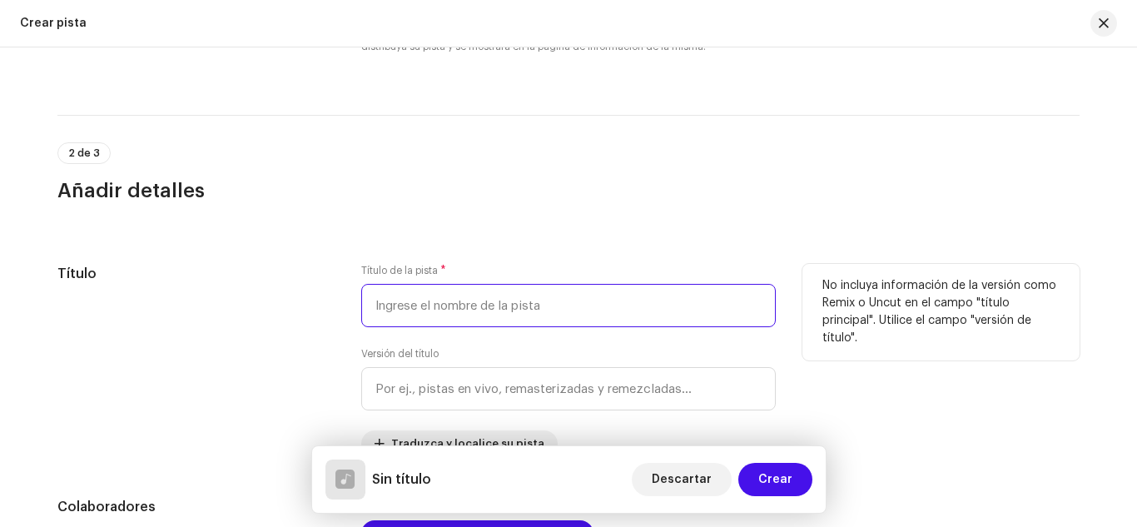
click at [483, 305] on input "text" at bounding box center [568, 305] width 414 height 43
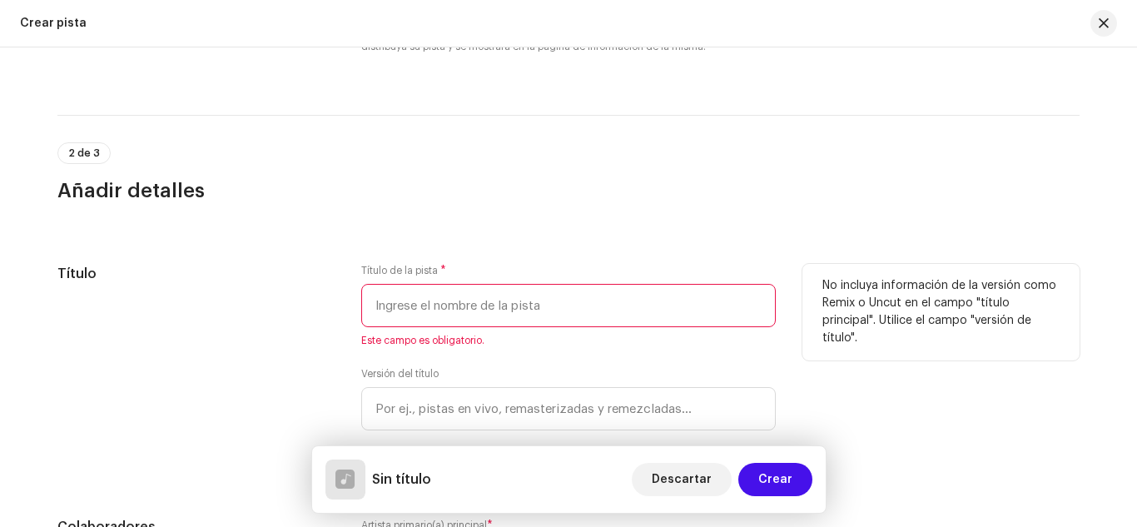
click at [472, 307] on input "text" at bounding box center [568, 305] width 414 height 43
paste input "Volvio El Rap"
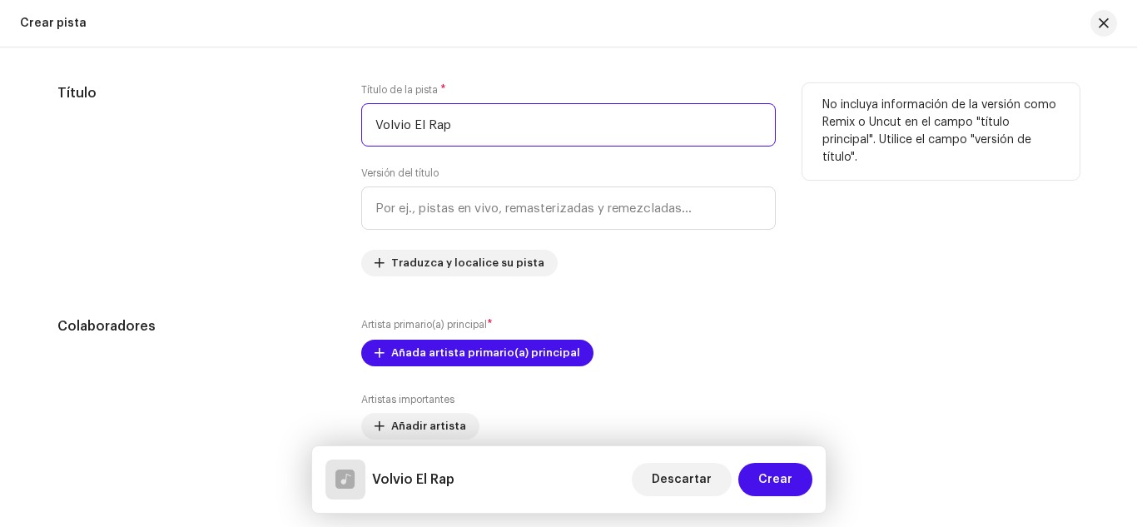
scroll to position [869, 0]
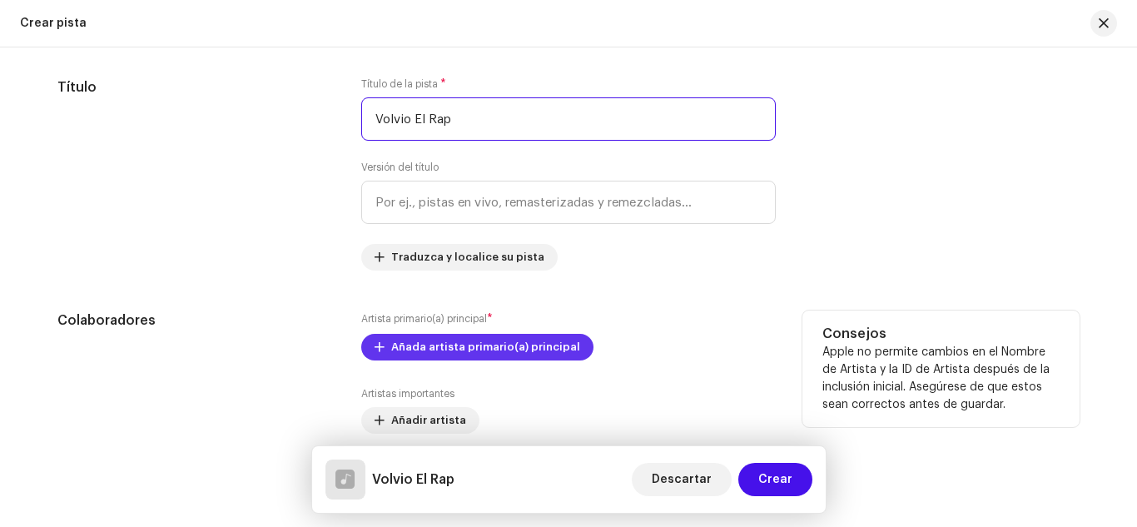
type input "Volvio El Rap"
click at [521, 334] on span "Añada artista primario(a) principal" at bounding box center [485, 346] width 189 height 33
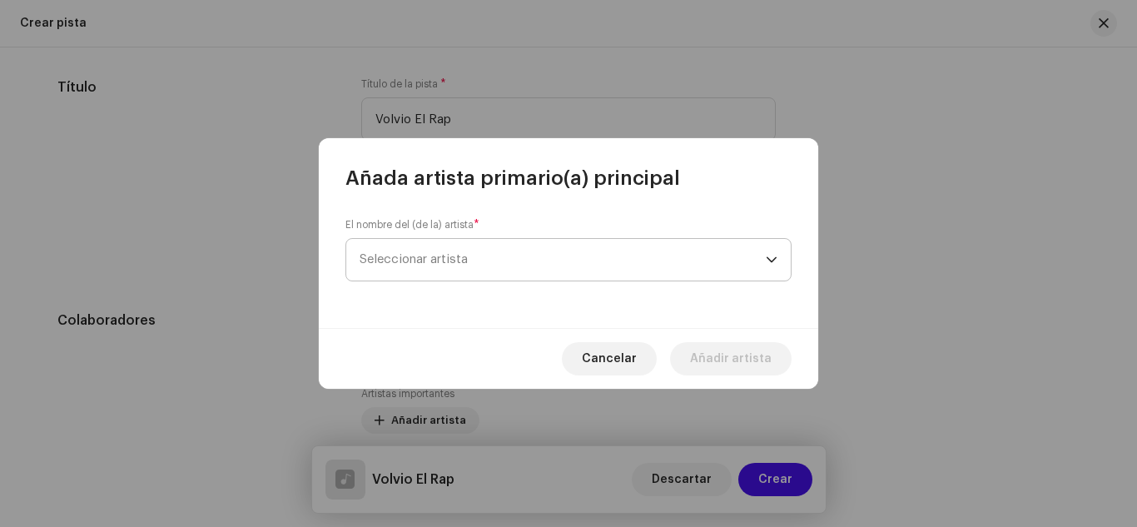
click at [506, 260] on span "Seleccionar artista" at bounding box center [562, 260] width 406 height 42
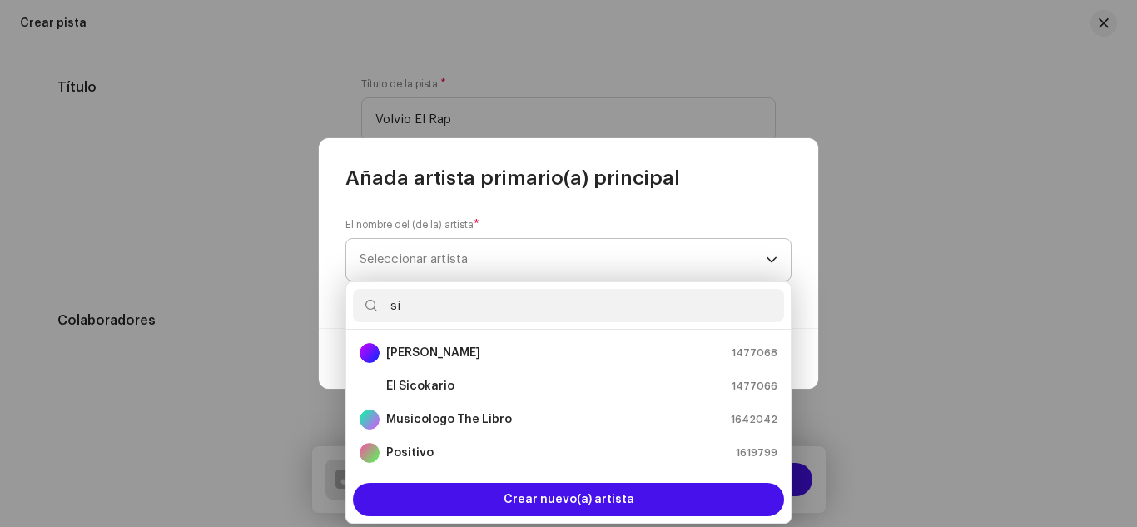
type input "sic"
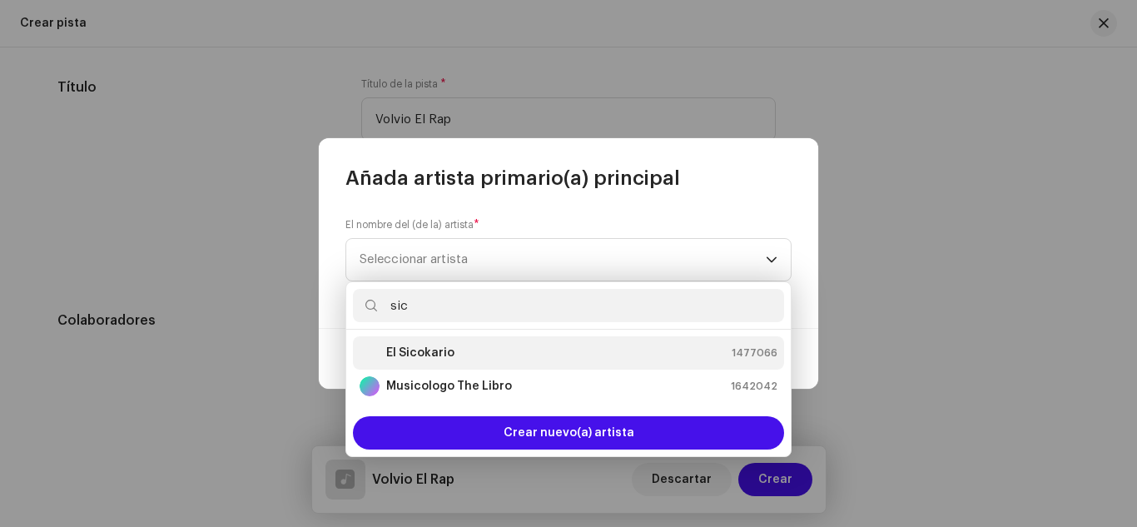
click at [482, 354] on div "El Sicokario 1477066" at bounding box center [568, 353] width 418 height 20
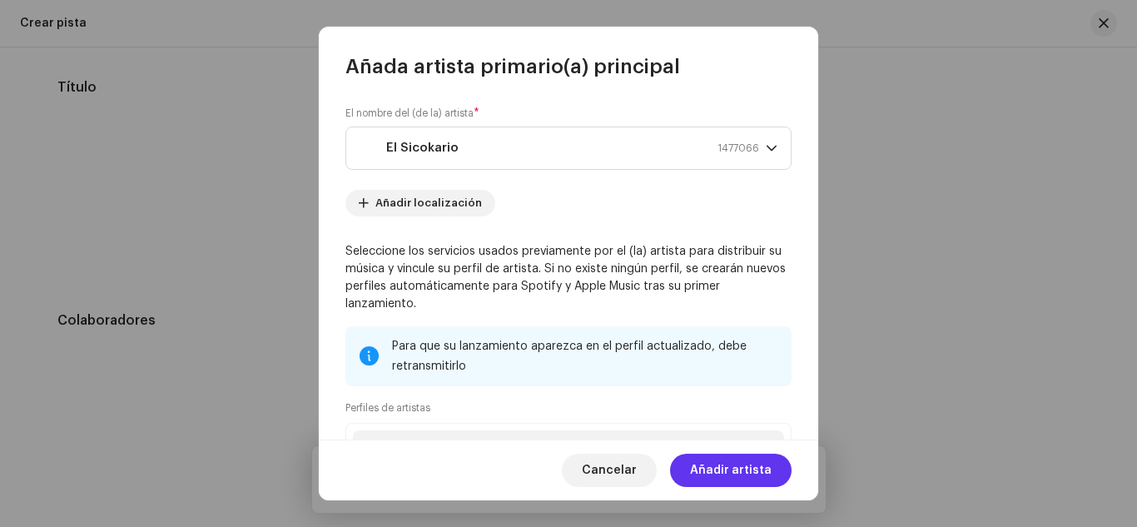
click at [736, 468] on span "Añadir artista" at bounding box center [731, 469] width 82 height 33
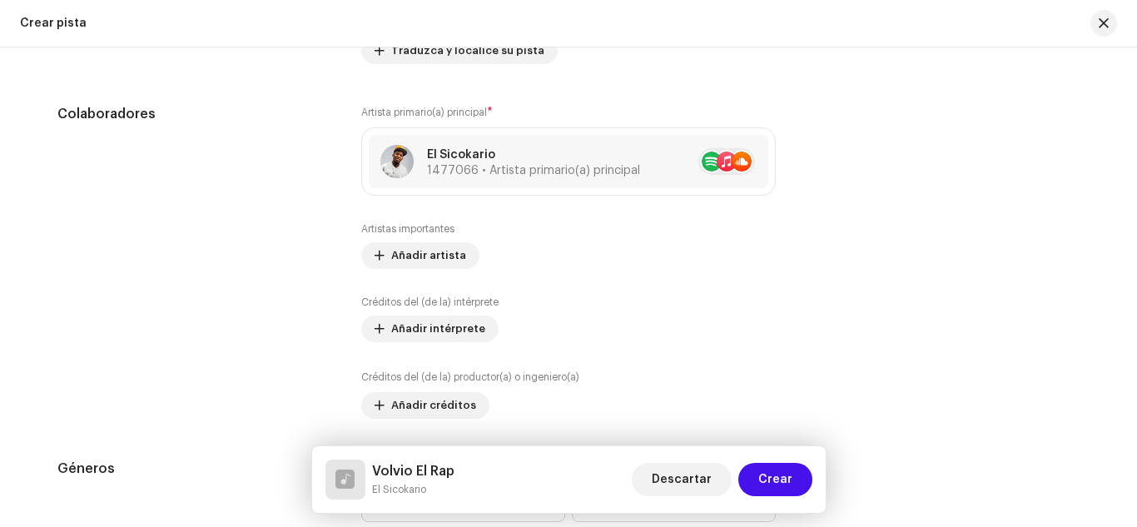
scroll to position [1079, 0]
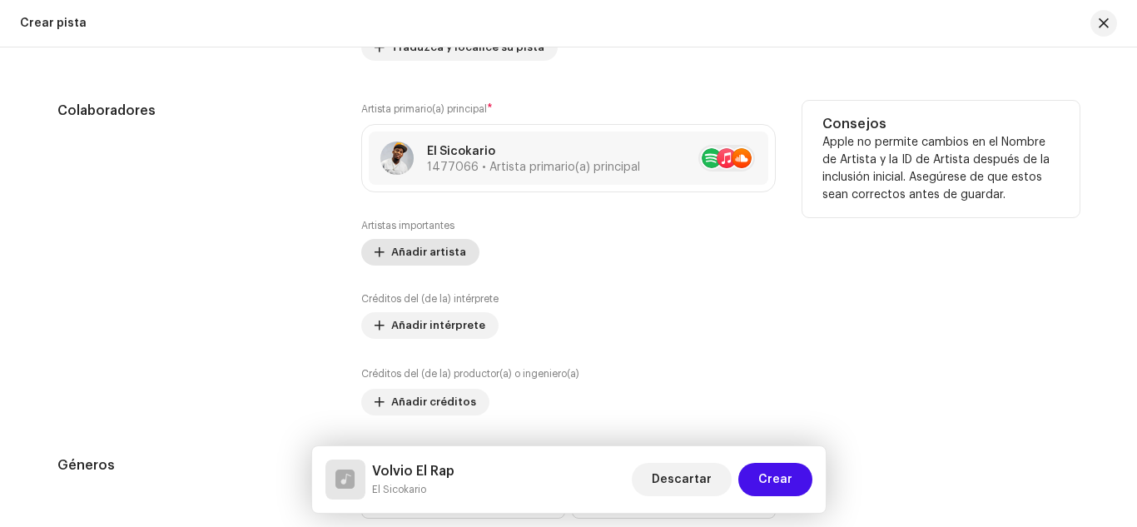
click at [440, 251] on span "Añadir artista" at bounding box center [428, 251] width 75 height 33
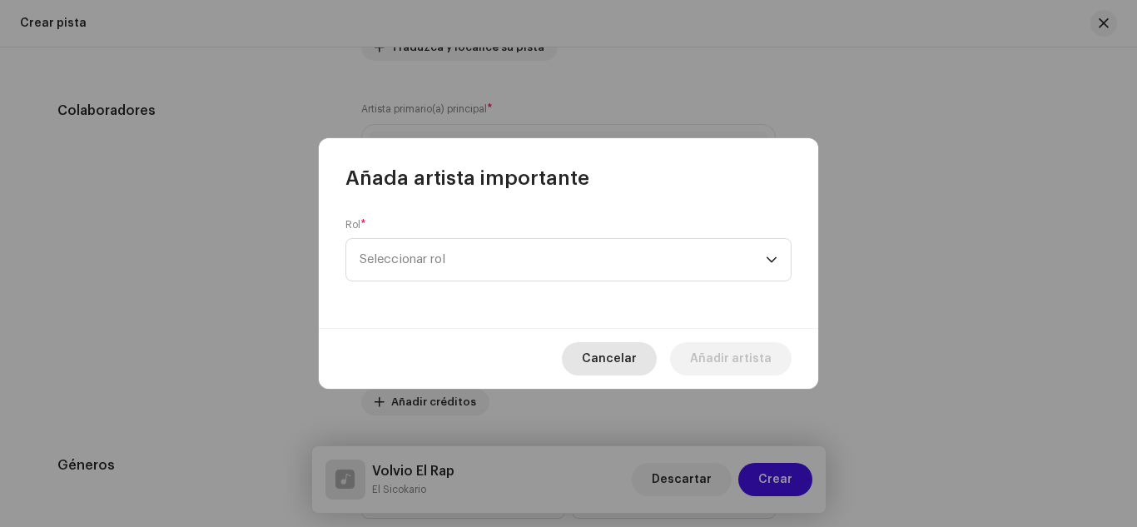
click at [605, 358] on span "Cancelar" at bounding box center [609, 358] width 55 height 33
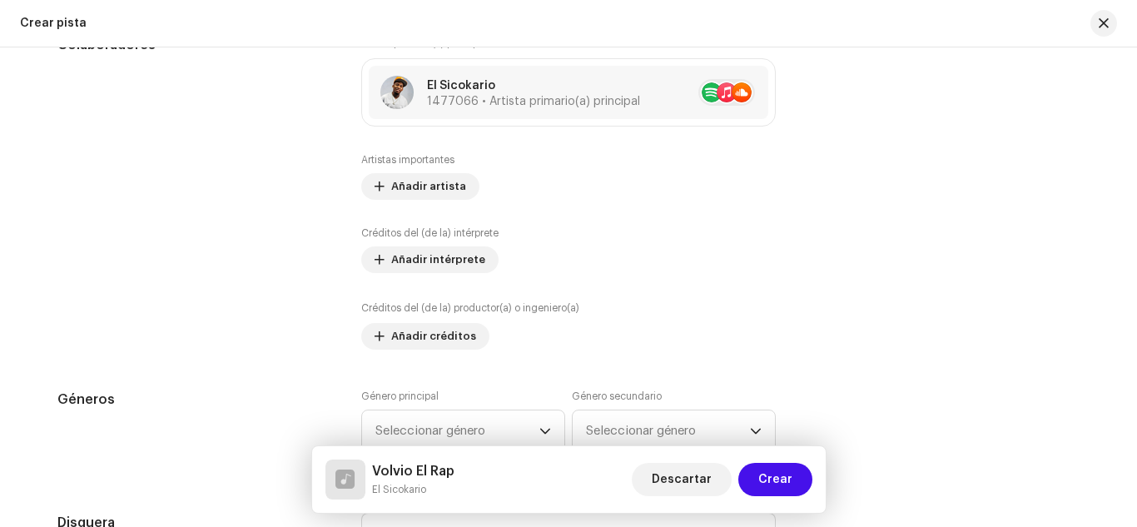
scroll to position [1146, 0]
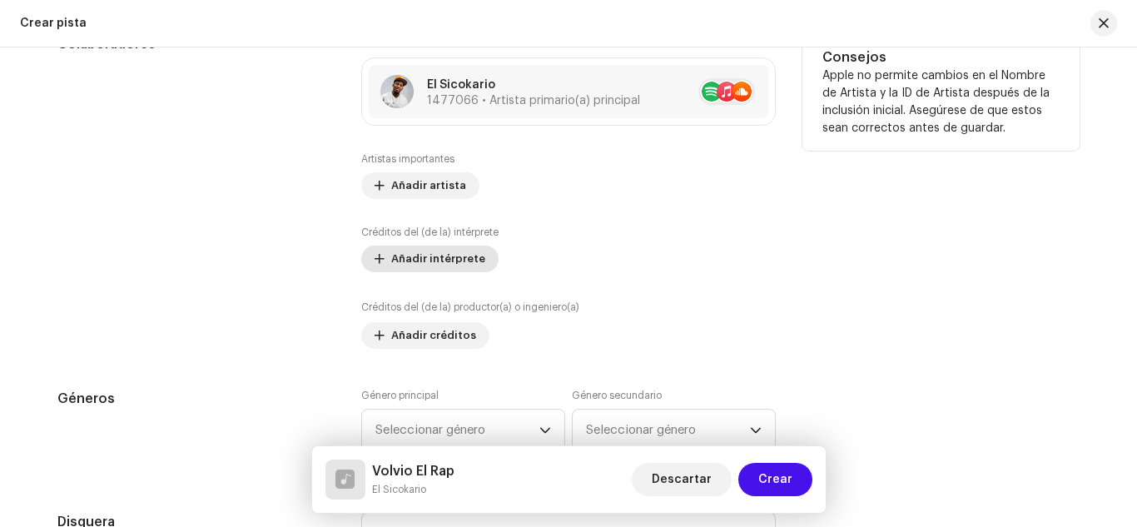
click at [421, 256] on span "Añadir intérprete" at bounding box center [438, 258] width 94 height 33
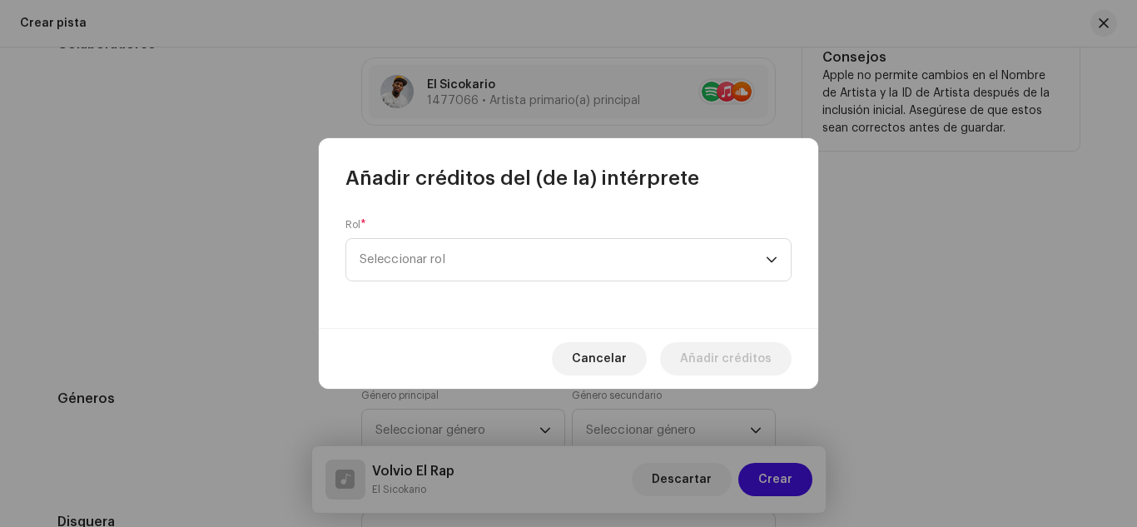
click at [421, 256] on span "Seleccionar rol" at bounding box center [562, 260] width 406 height 42
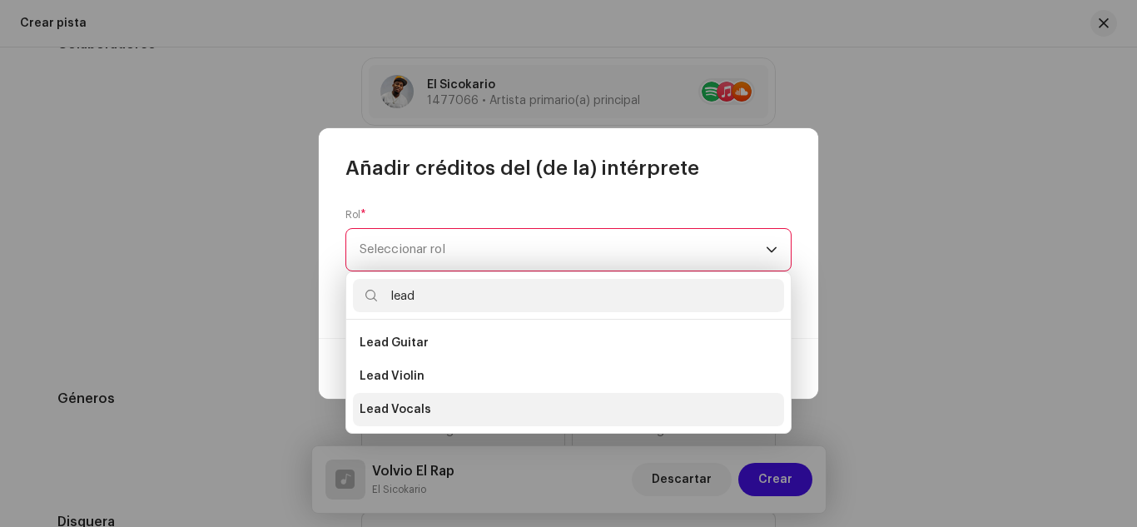
type input "lead"
click at [423, 401] on span "Lead Vocals" at bounding box center [395, 409] width 72 height 17
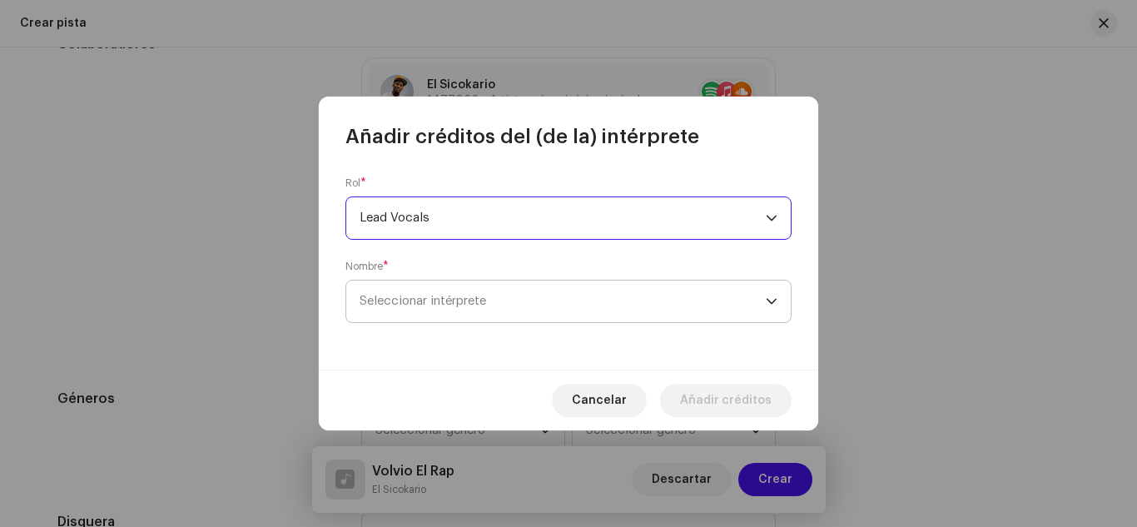
click at [427, 303] on span "Seleccionar intérprete" at bounding box center [422, 301] width 126 height 12
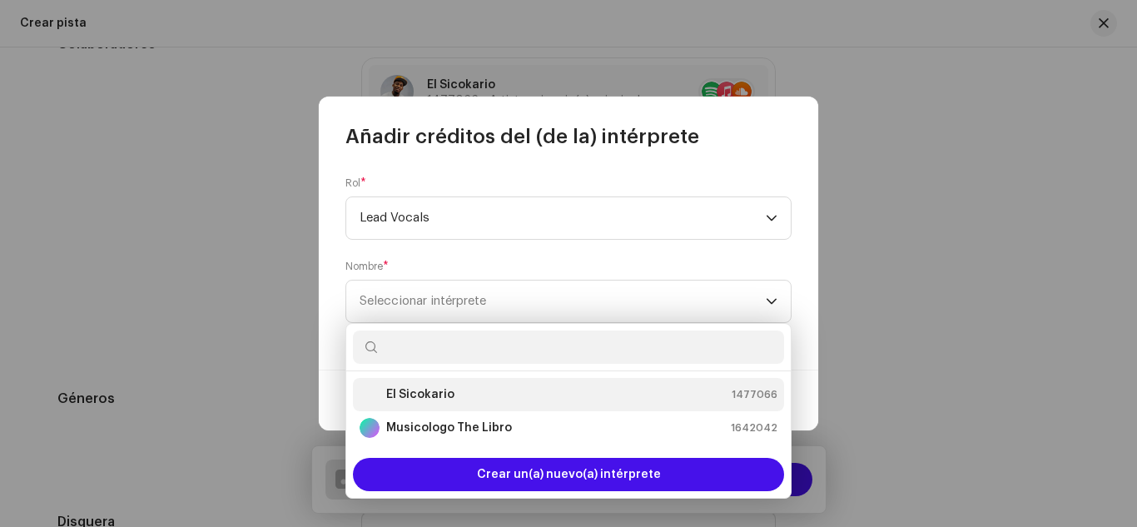
click at [407, 393] on strong "El Sicokario" at bounding box center [420, 394] width 68 height 17
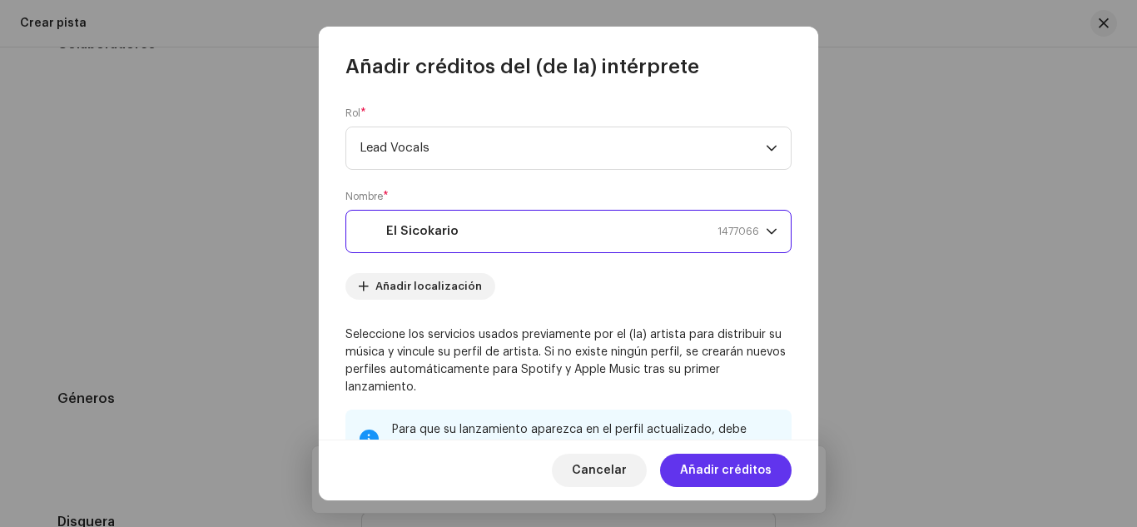
click at [717, 468] on span "Añadir créditos" at bounding box center [726, 469] width 92 height 33
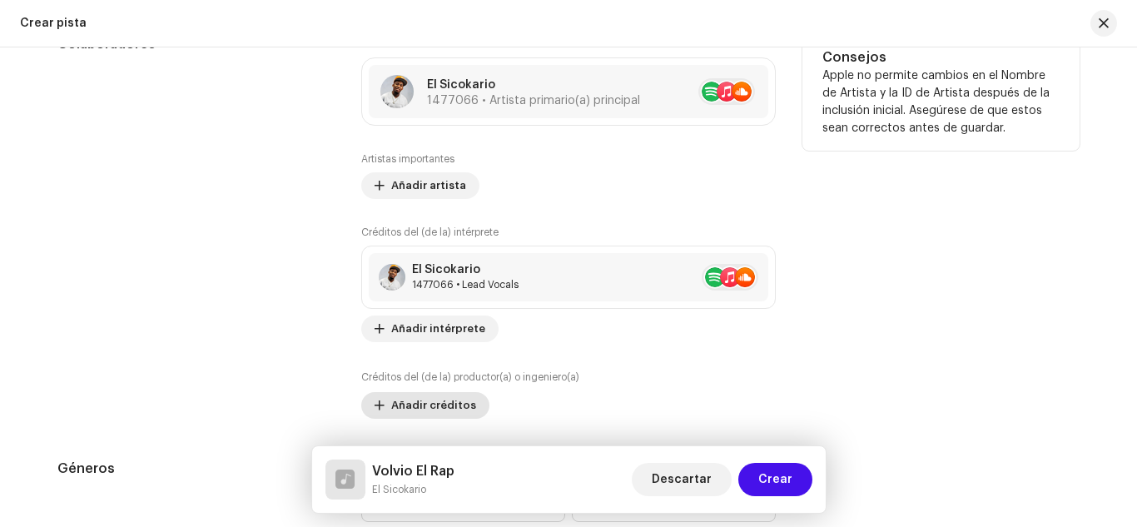
click at [437, 399] on span "Añadir créditos" at bounding box center [433, 405] width 85 height 33
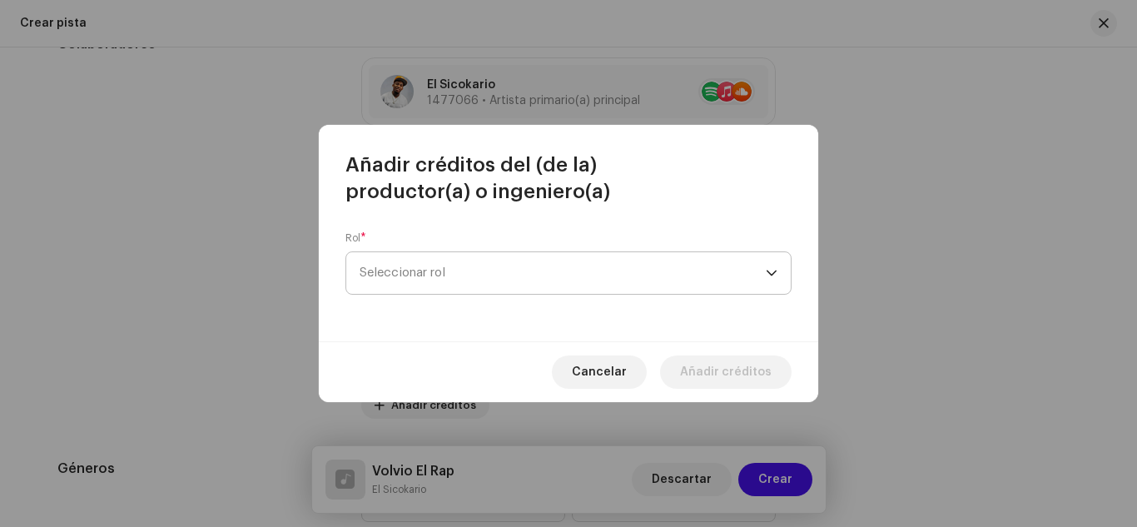
click at [413, 260] on span "Seleccionar rol" at bounding box center [562, 273] width 406 height 42
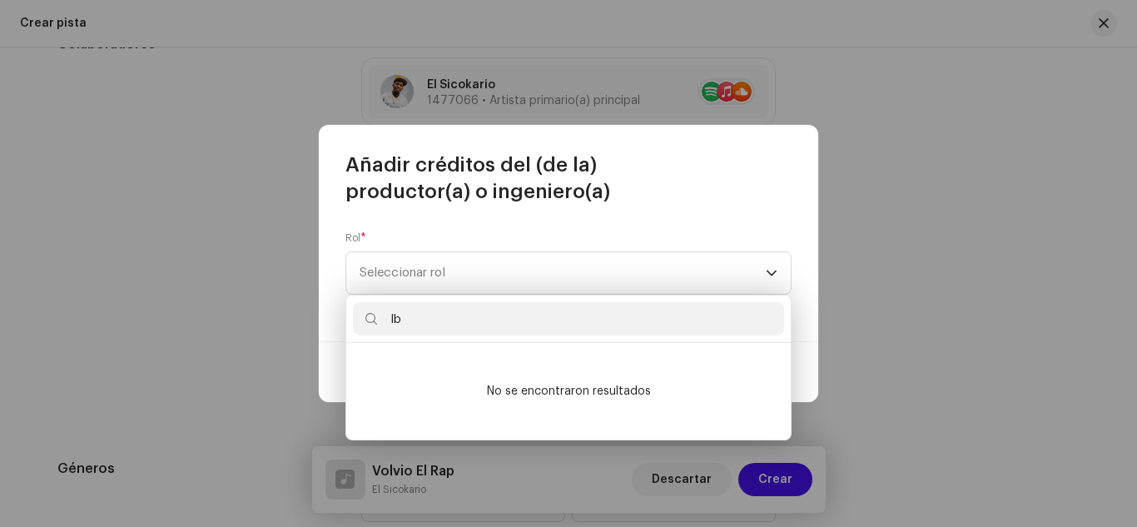
type input "l"
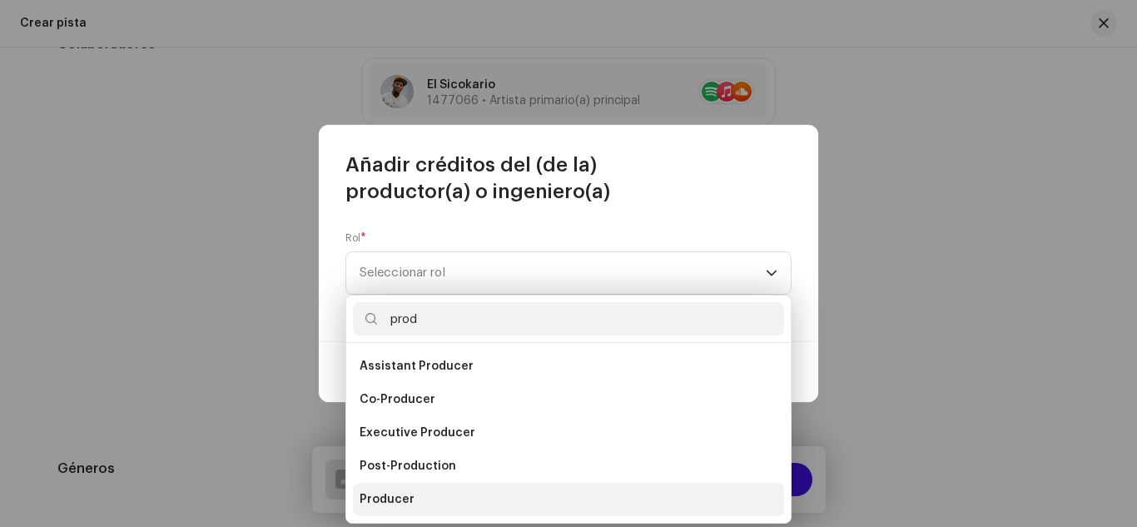
type input "prod"
click at [488, 490] on li "Producer" at bounding box center [568, 499] width 431 height 33
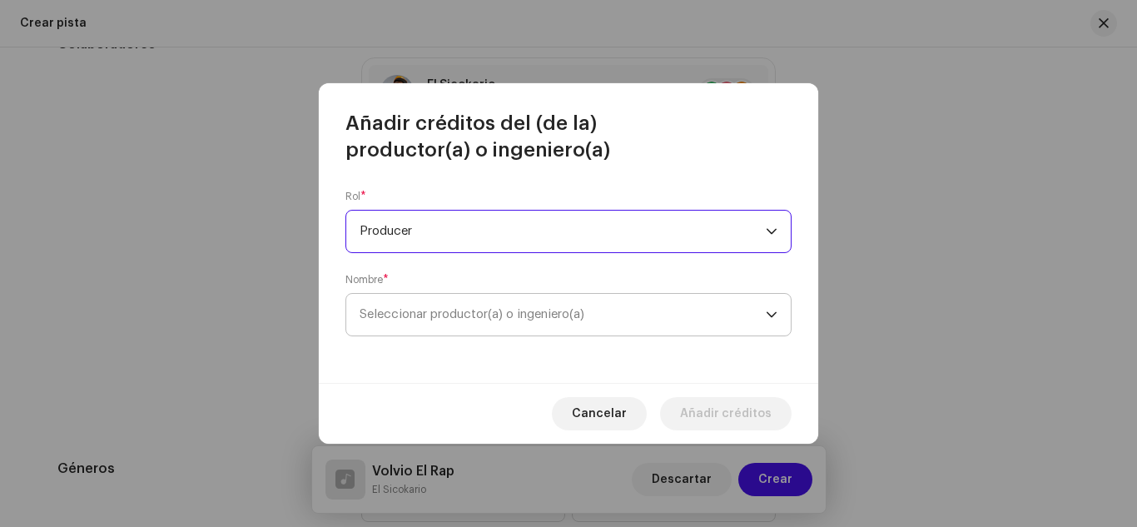
click at [466, 323] on span "Seleccionar productor(a) o ingeniero(a)" at bounding box center [562, 315] width 406 height 42
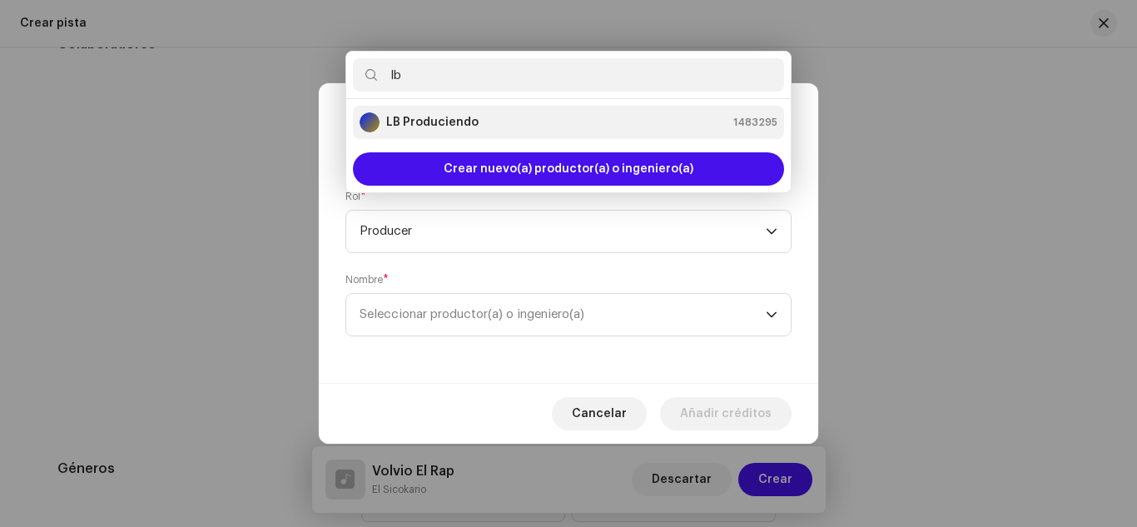
type input "lb"
click at [401, 126] on strong "LB Produciendo" at bounding box center [432, 122] width 92 height 17
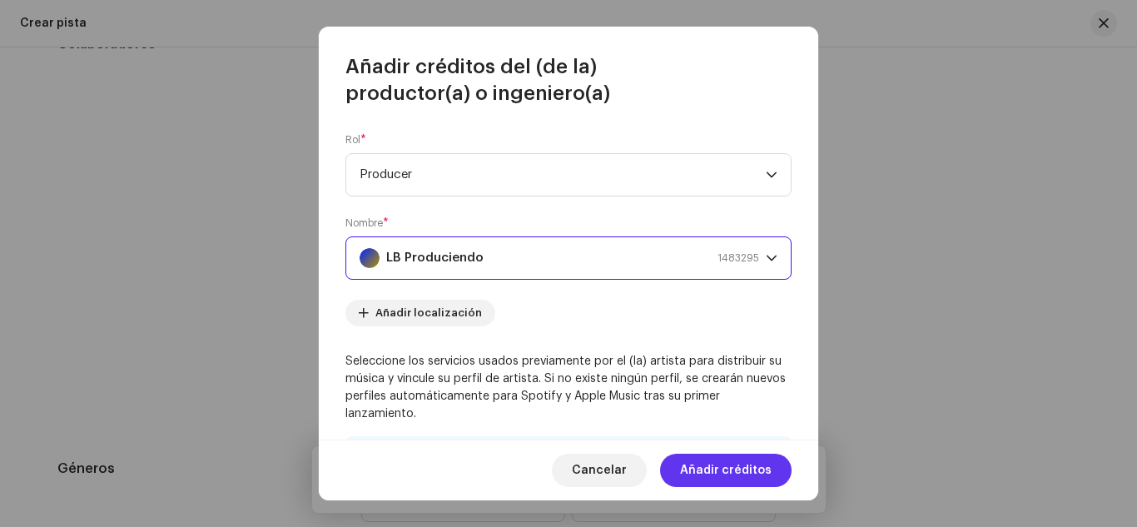
click at [736, 468] on span "Añadir créditos" at bounding box center [726, 469] width 92 height 33
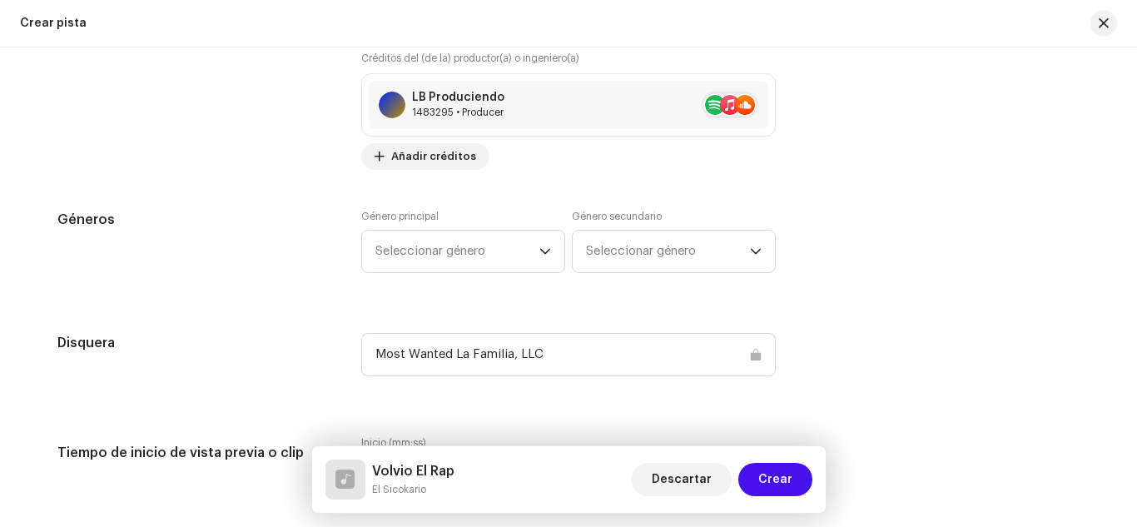
scroll to position [1470, 0]
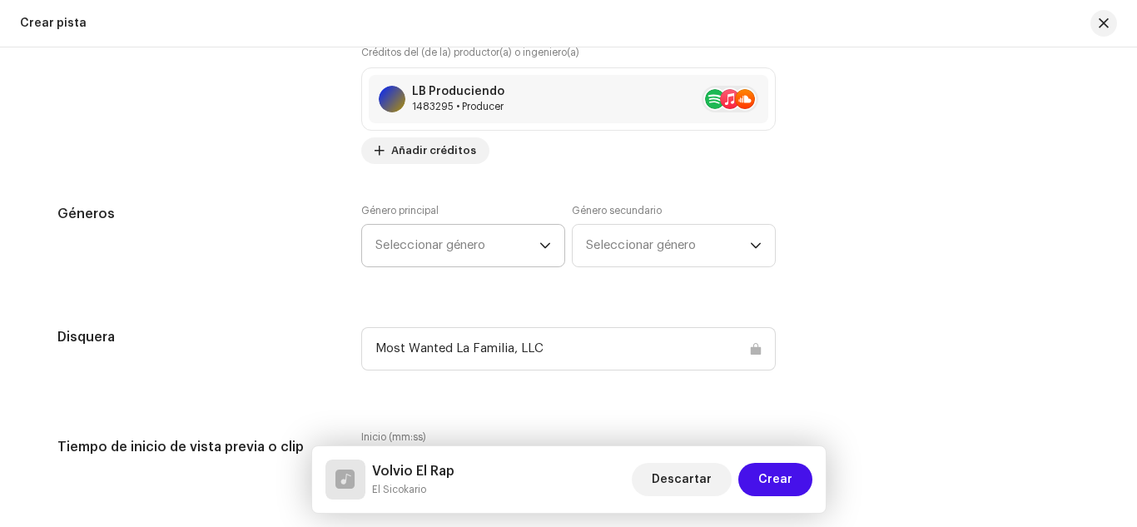
click at [413, 247] on span "Seleccionar género" at bounding box center [457, 246] width 164 height 42
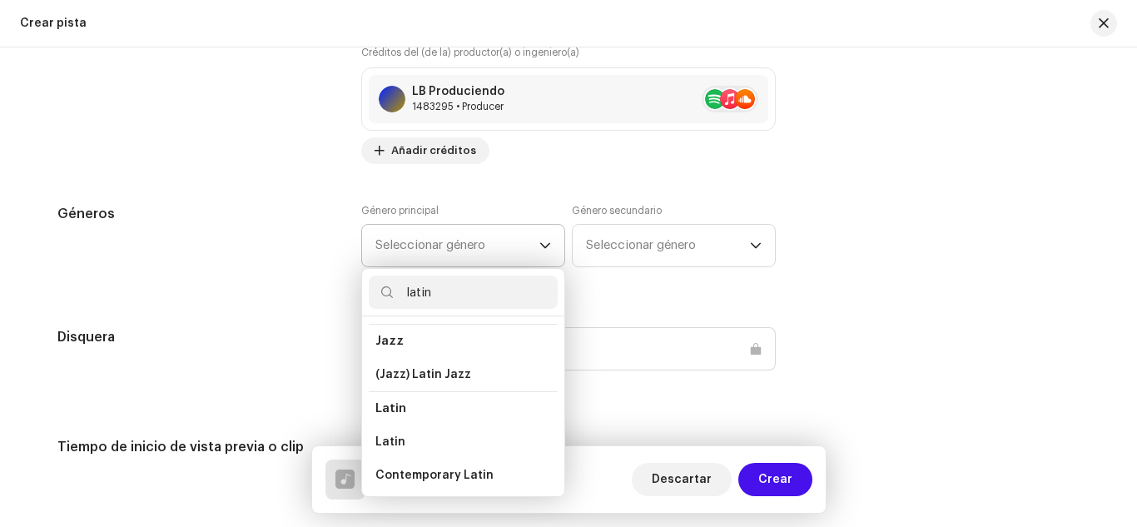
scroll to position [83, 0]
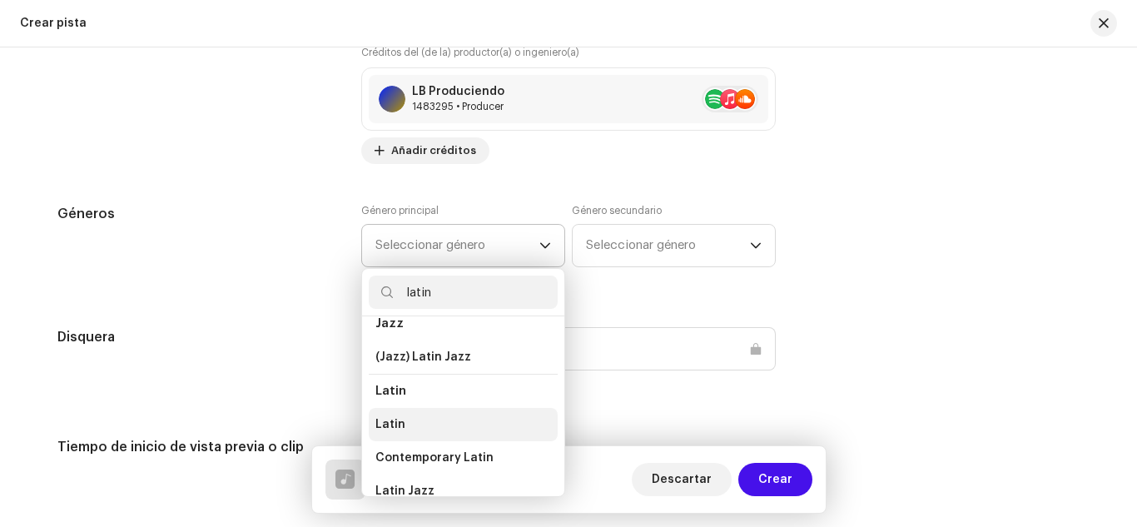
type input "latin"
click at [403, 428] on li "Latin" at bounding box center [463, 424] width 189 height 33
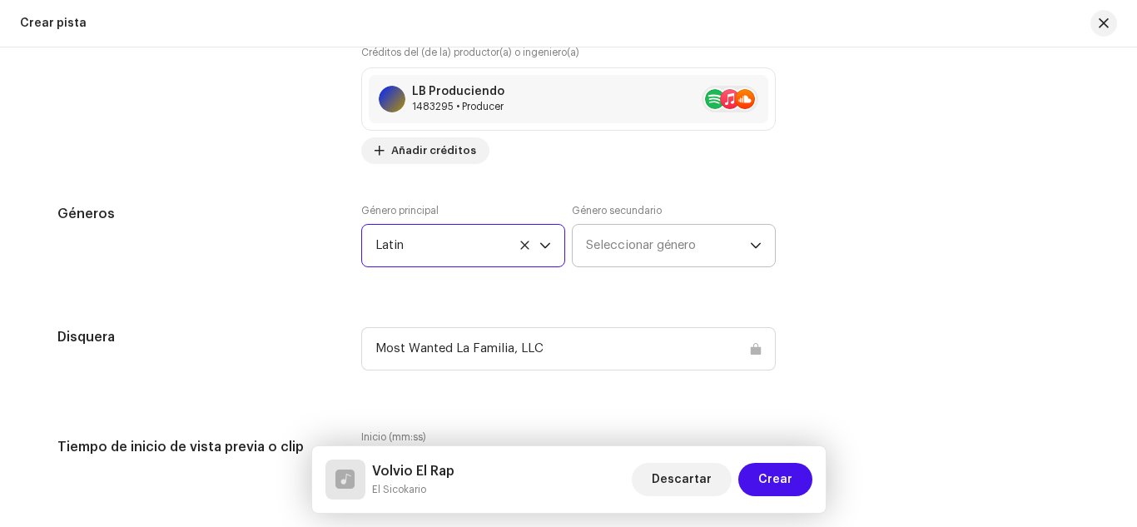
click at [601, 248] on span "Seleccionar género" at bounding box center [668, 246] width 164 height 42
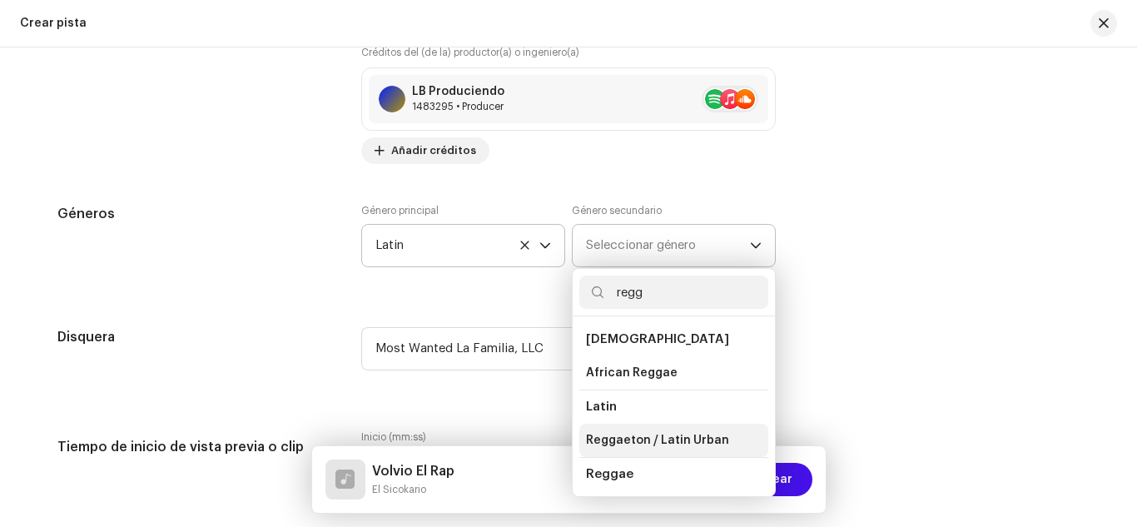
type input "regg"
click at [618, 433] on span "Reggaeton / Latin Urban" at bounding box center [657, 440] width 143 height 17
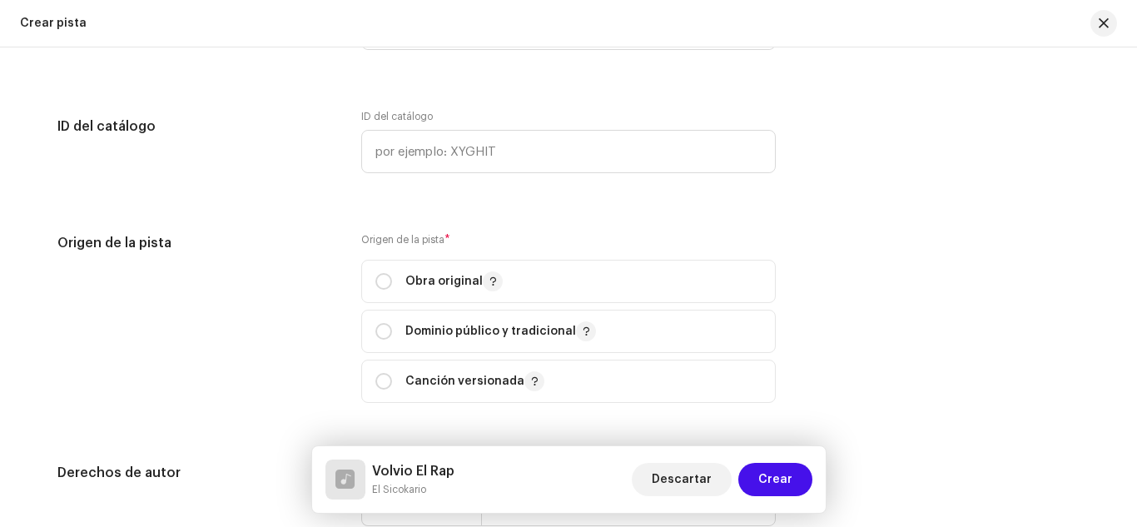
scroll to position [1916, 0]
click at [378, 278] on input "radio" at bounding box center [383, 278] width 17 height 17
radio input "true"
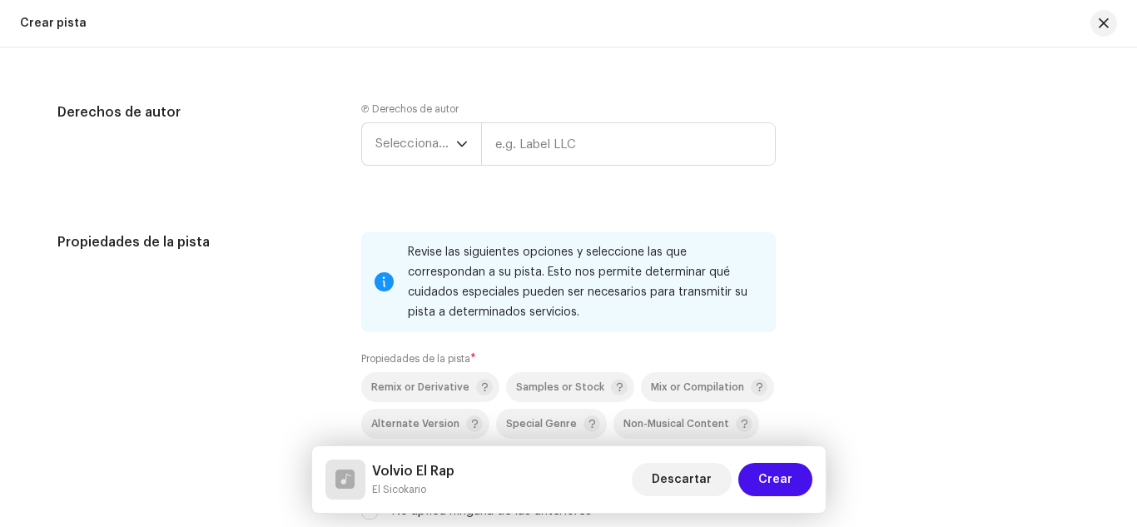
scroll to position [2276, 0]
click at [409, 155] on span "Seleccionar año" at bounding box center [415, 142] width 81 height 42
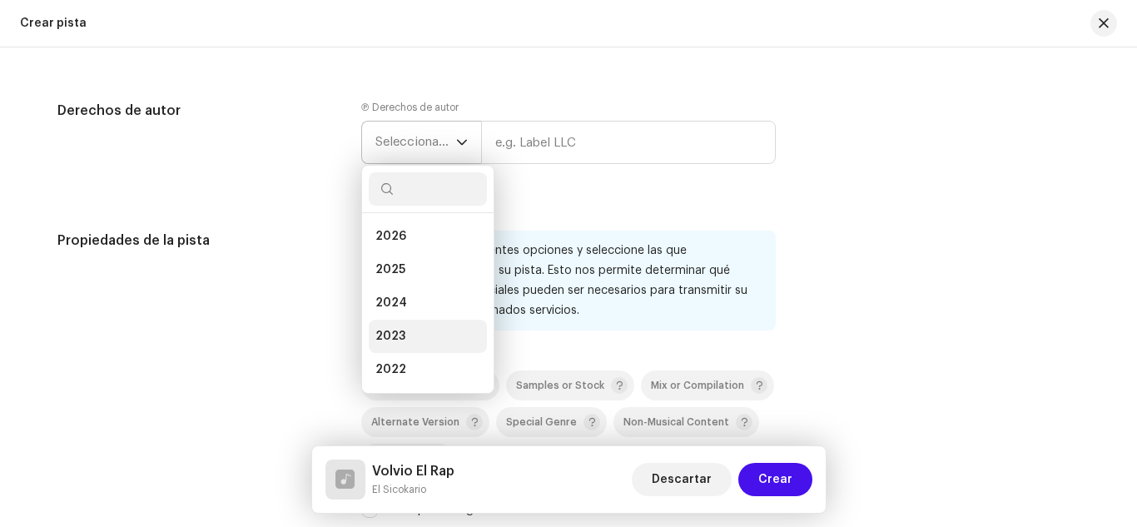
click at [448, 333] on li "2023" at bounding box center [428, 335] width 118 height 33
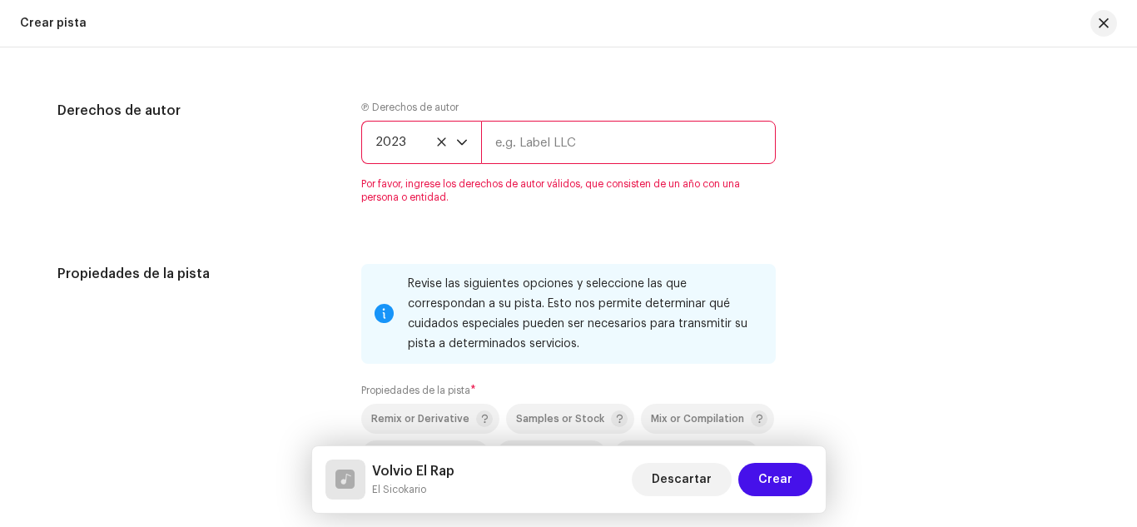
click at [595, 131] on input "text" at bounding box center [628, 142] width 295 height 43
type input "Most Wanted La Familia, LLC"
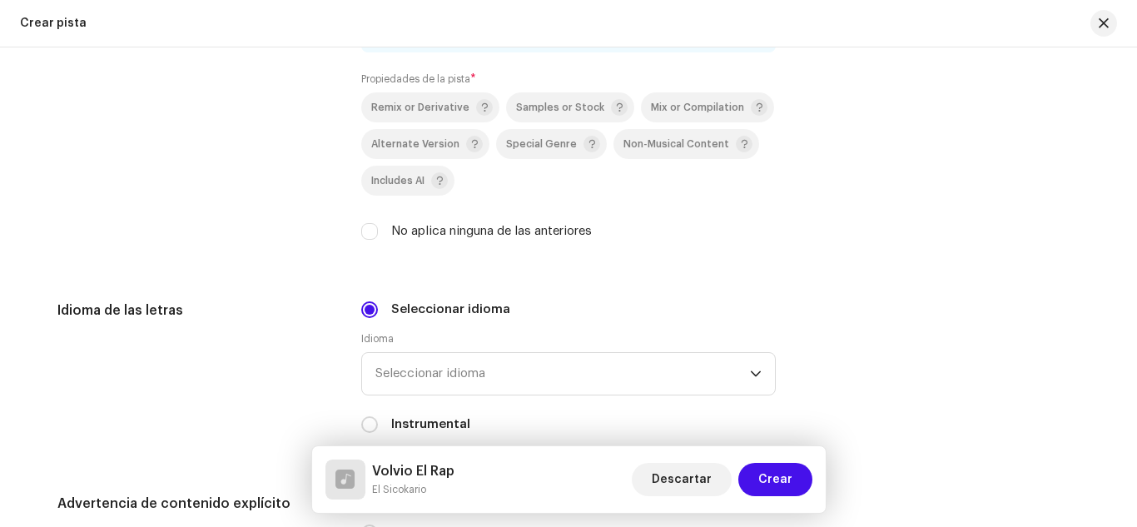
scroll to position [2554, 0]
click at [363, 225] on input "No aplica ninguna de las anteriores" at bounding box center [369, 230] width 17 height 17
checkbox input "true"
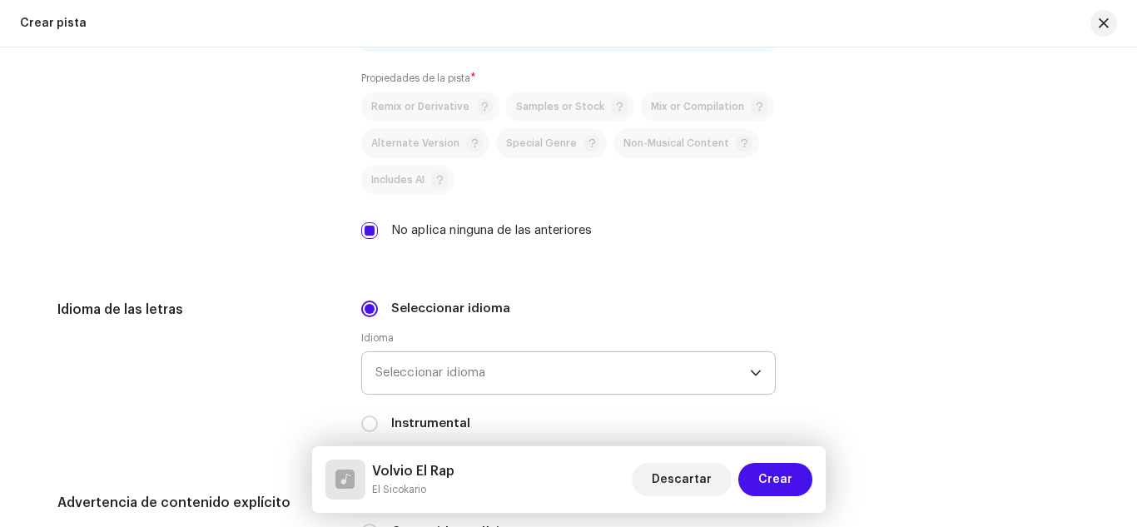
click at [423, 369] on span "Seleccionar idioma" at bounding box center [562, 373] width 374 height 42
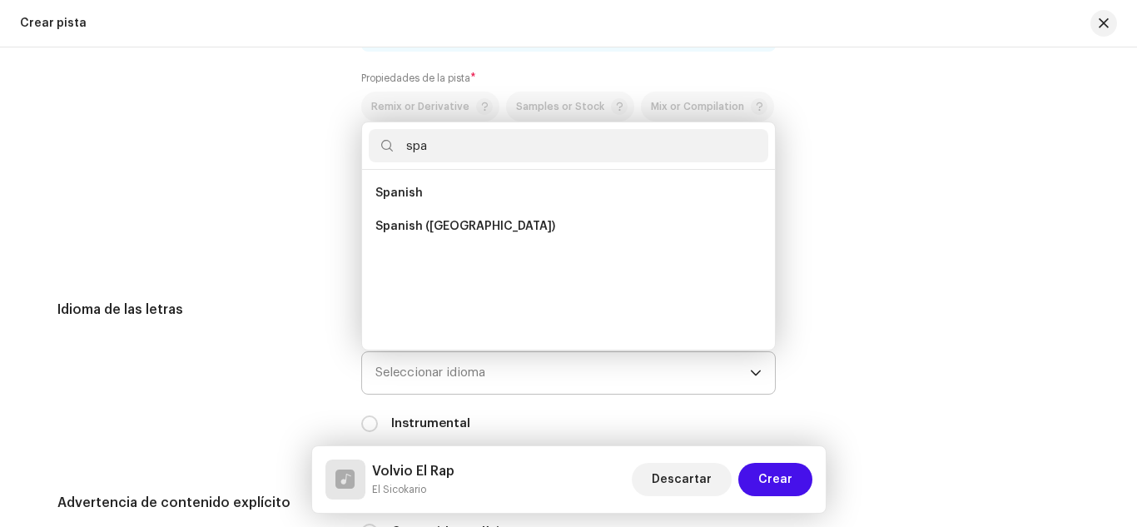
scroll to position [0, 0]
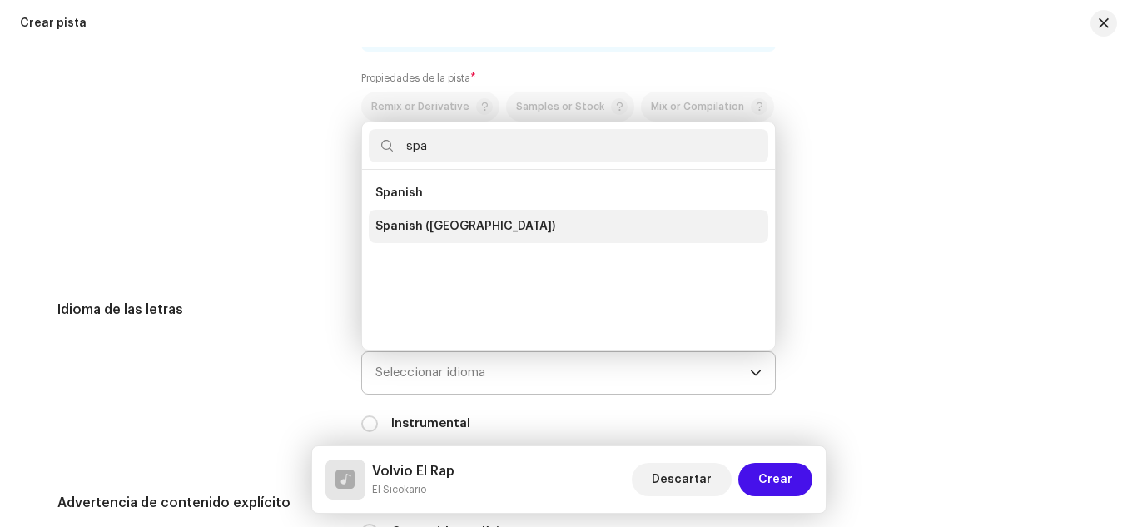
type input "spa"
click at [404, 228] on span "Spanish ([GEOGRAPHIC_DATA])" at bounding box center [465, 226] width 180 height 17
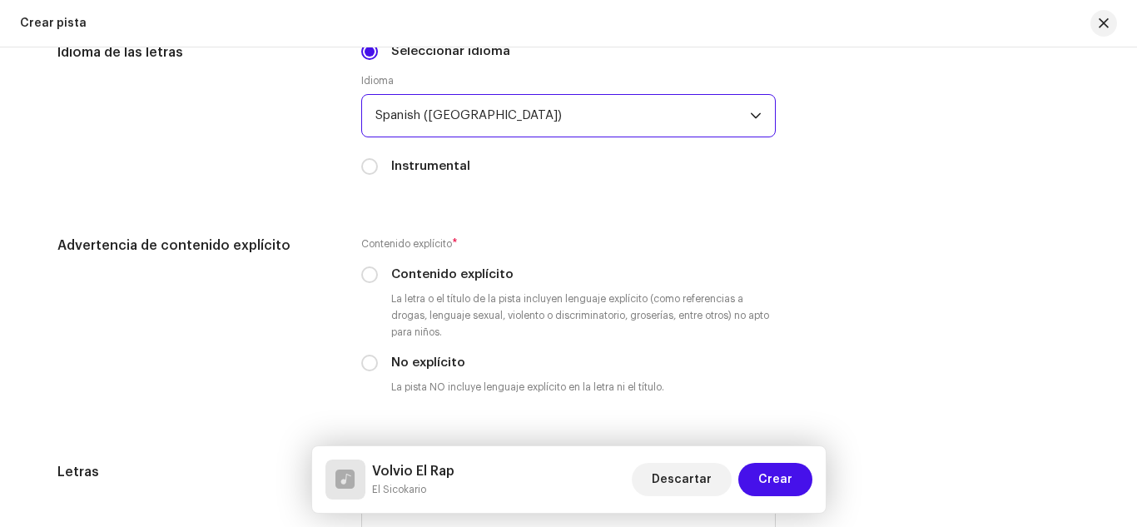
scroll to position [2812, 0]
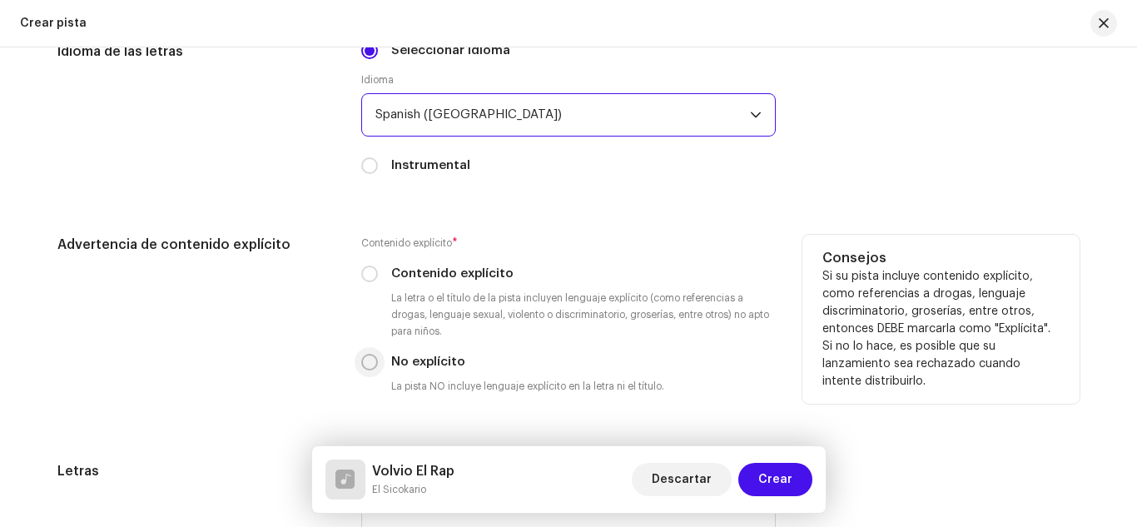
click at [369, 359] on input "No explícito" at bounding box center [369, 362] width 17 height 17
radio input "true"
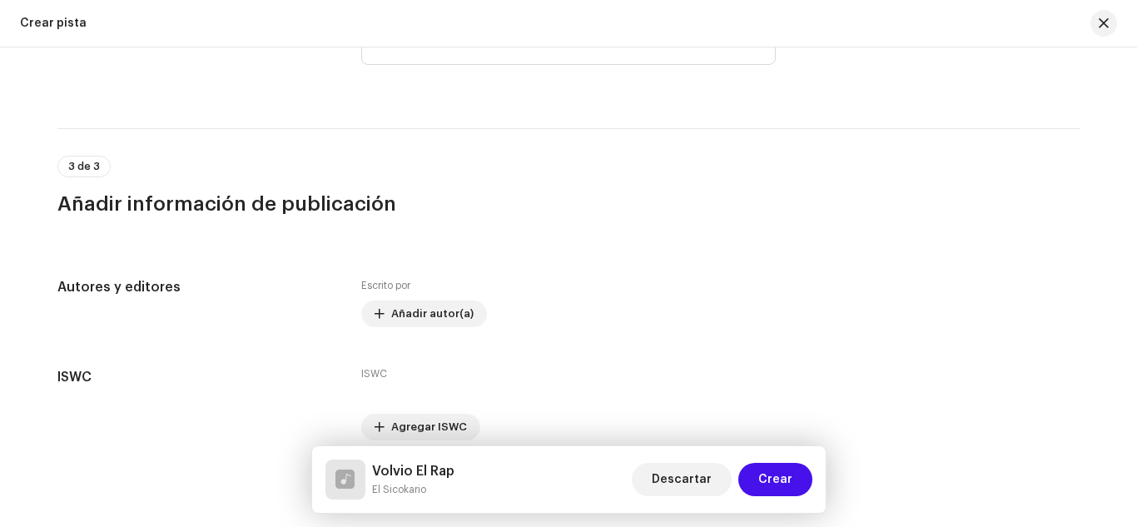
scroll to position [3361, 0]
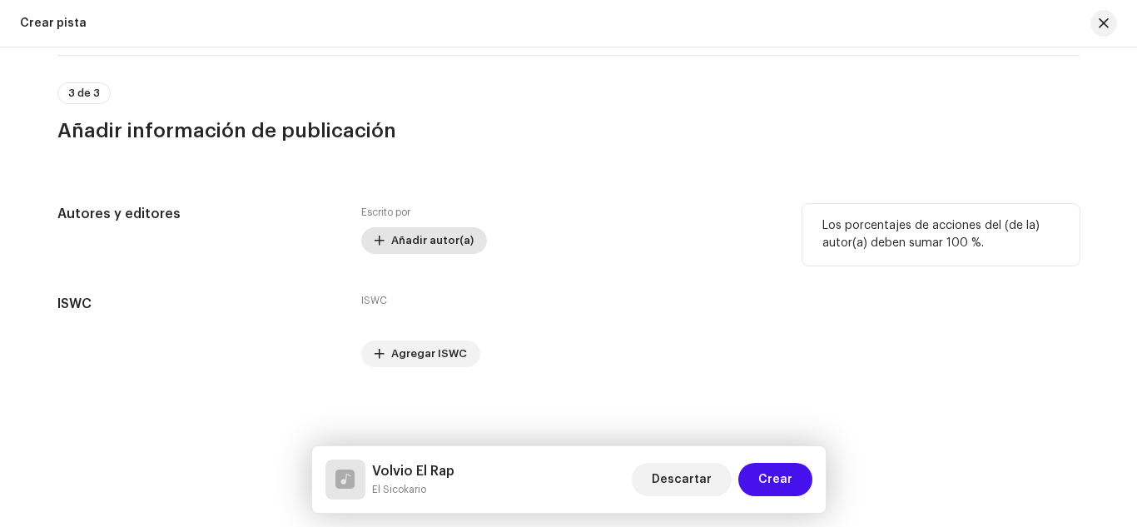
click at [451, 235] on span "Añadir autor(a)" at bounding box center [432, 240] width 82 height 33
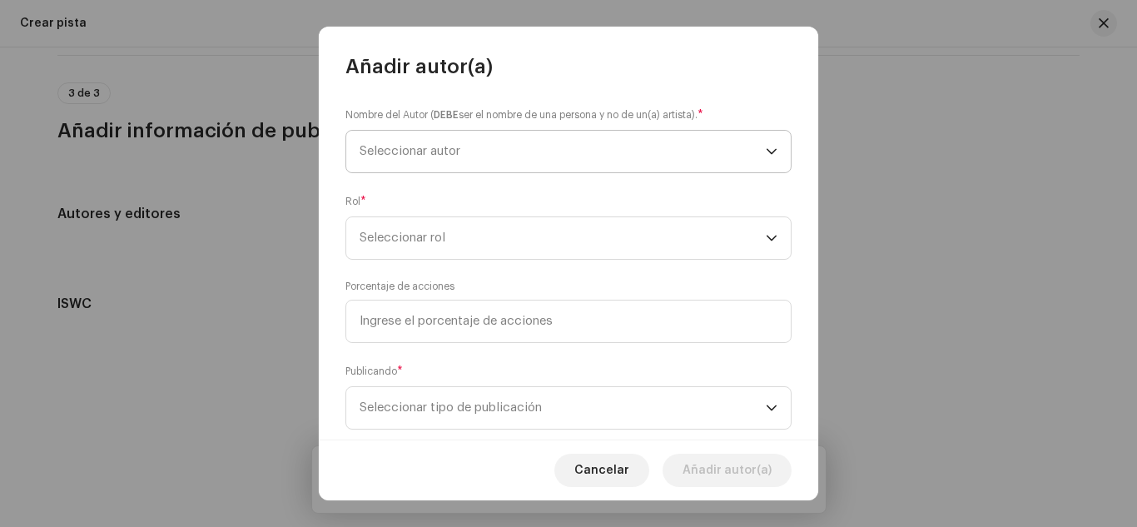
click at [414, 153] on span "Seleccionar autor" at bounding box center [409, 151] width 101 height 12
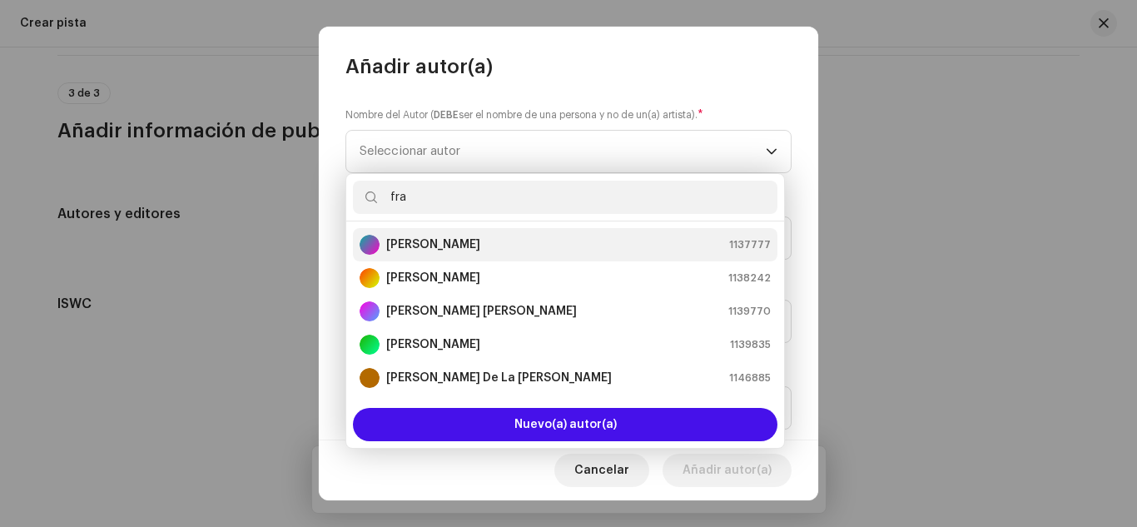
type input "fra"
click at [432, 240] on strong "[PERSON_NAME]" at bounding box center [433, 244] width 94 height 17
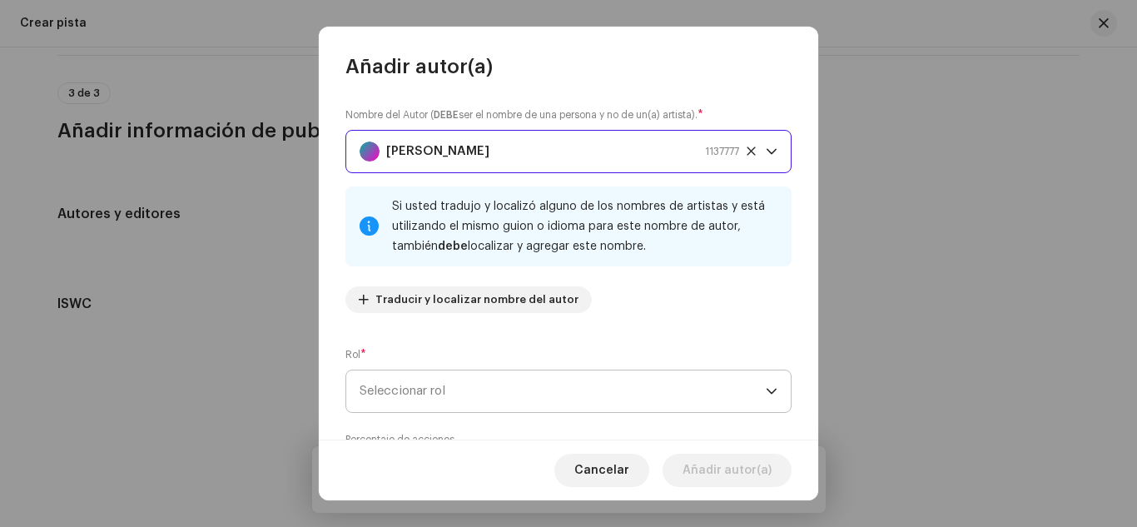
click at [472, 384] on span "Seleccionar rol" at bounding box center [562, 391] width 406 height 42
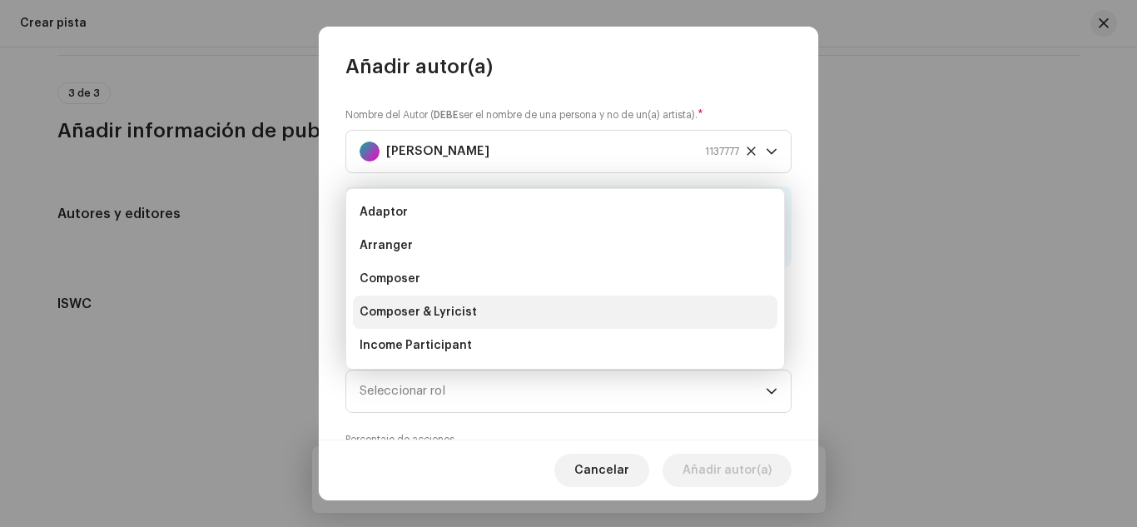
click at [439, 309] on span "Composer & Lyricist" at bounding box center [417, 312] width 117 height 17
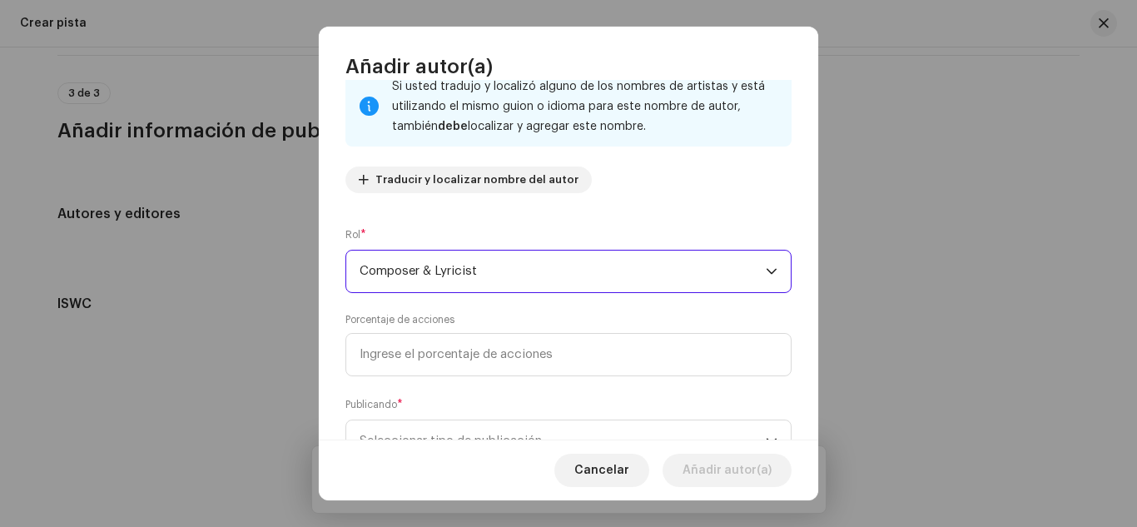
scroll to position [189, 0]
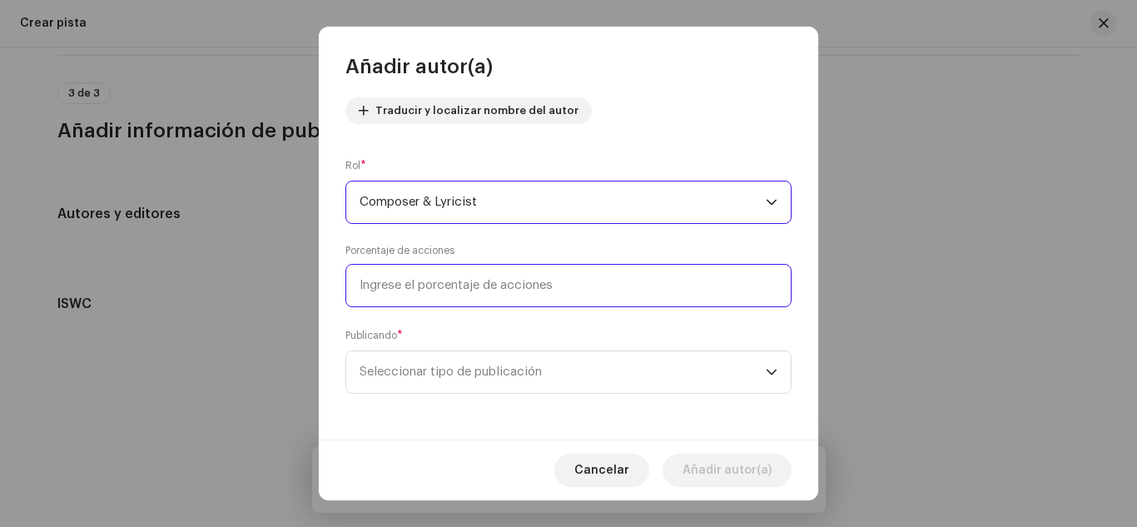
click at [447, 278] on input at bounding box center [568, 285] width 446 height 43
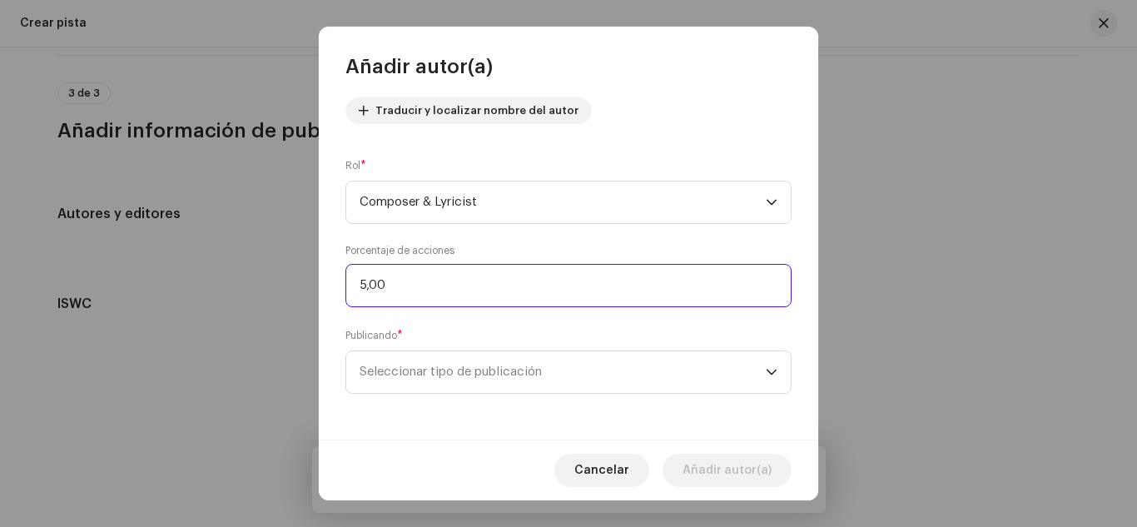
type input "50,00"
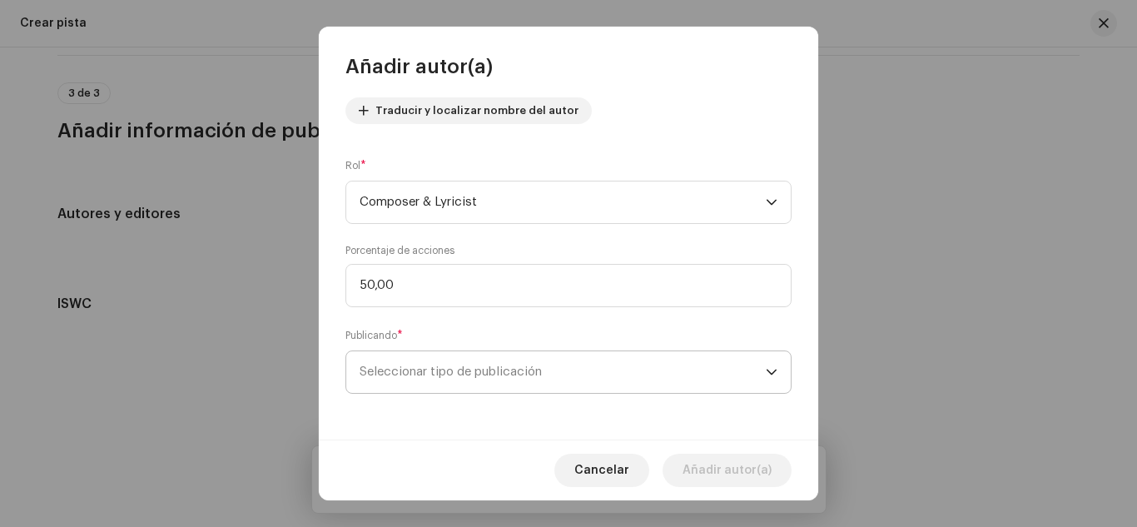
click at [412, 373] on span "Seleccionar tipo de publicación" at bounding box center [562, 372] width 406 height 42
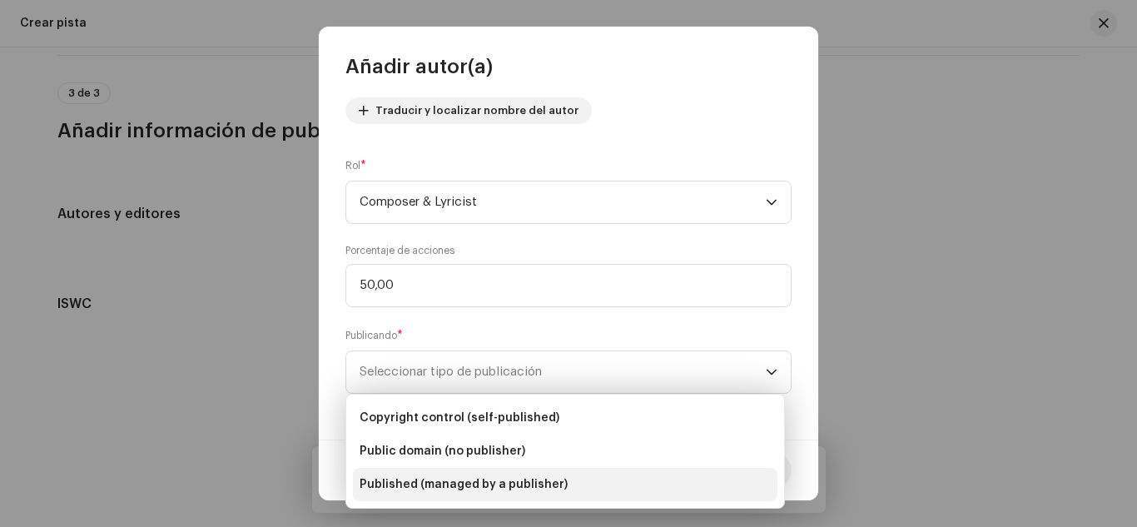
click at [439, 487] on span "Published (managed by a publisher)" at bounding box center [463, 484] width 208 height 17
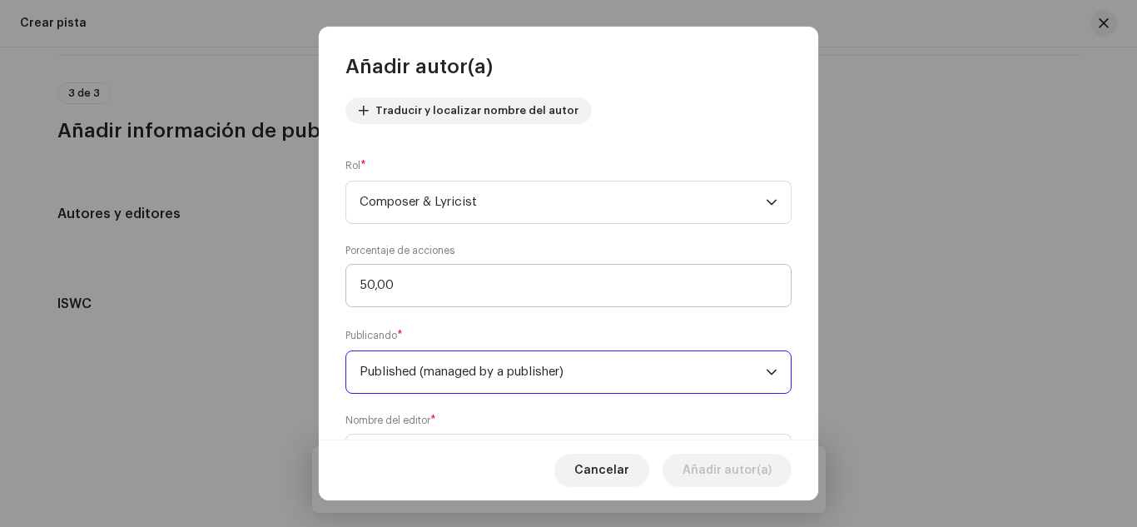
scroll to position [272, 0]
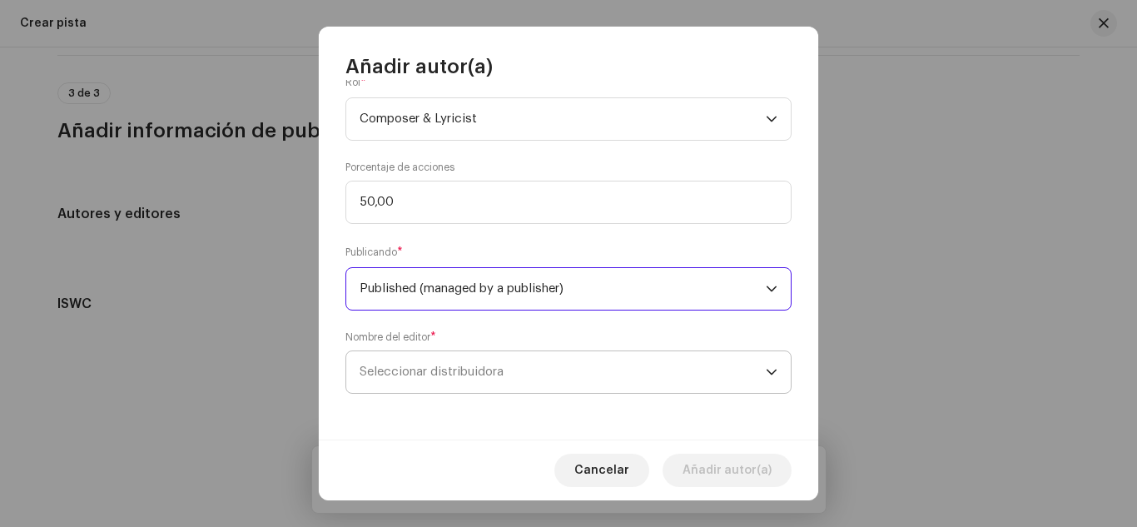
click at [556, 363] on span "Seleccionar distribuidora" at bounding box center [562, 372] width 406 height 42
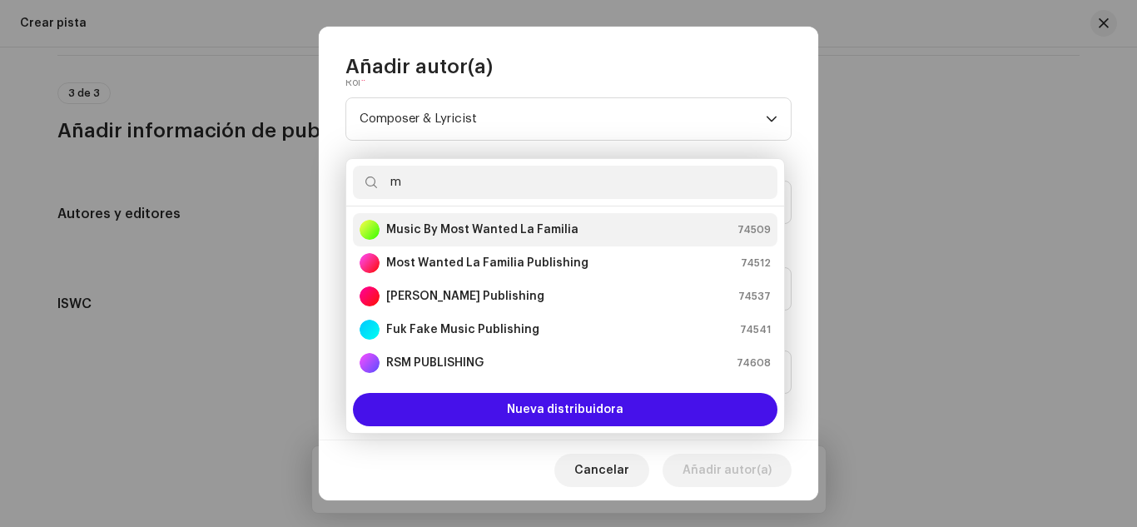
type input "m"
click at [479, 221] on strong "Music By Most Wanted La Familia" at bounding box center [482, 229] width 192 height 17
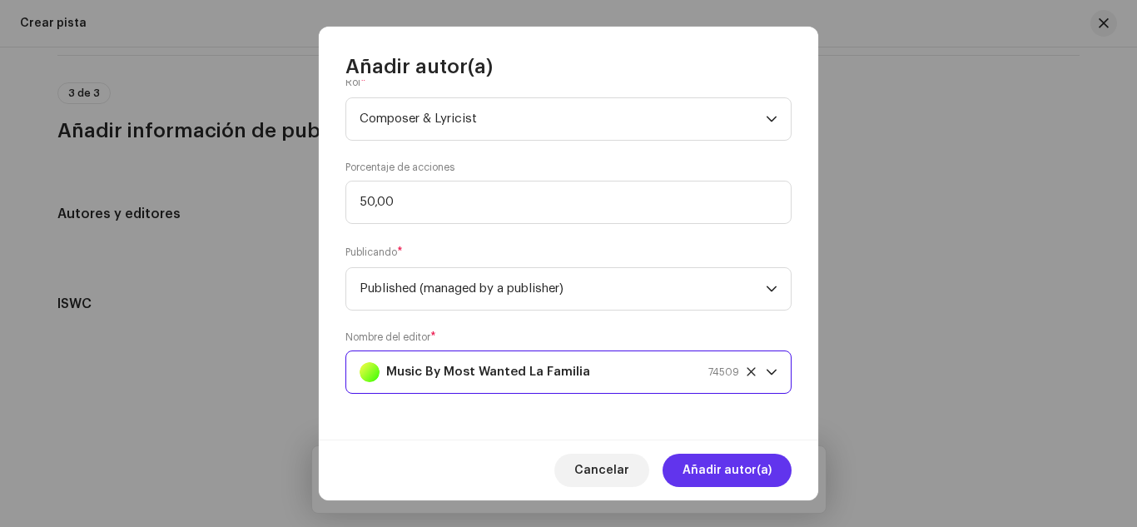
click at [737, 473] on span "Añadir autor(a)" at bounding box center [726, 469] width 89 height 33
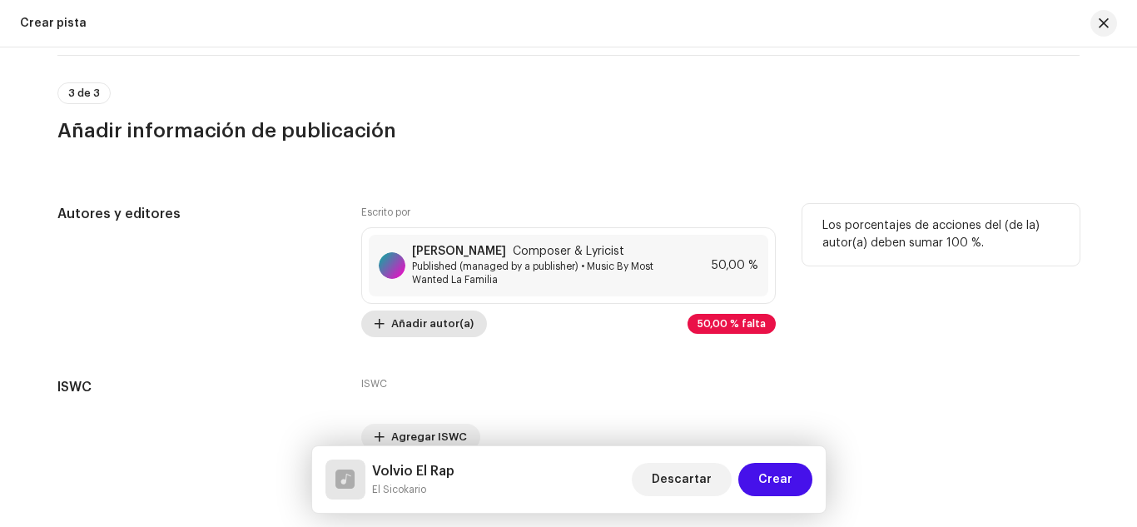
click at [438, 325] on span "Añadir autor(a)" at bounding box center [432, 323] width 82 height 33
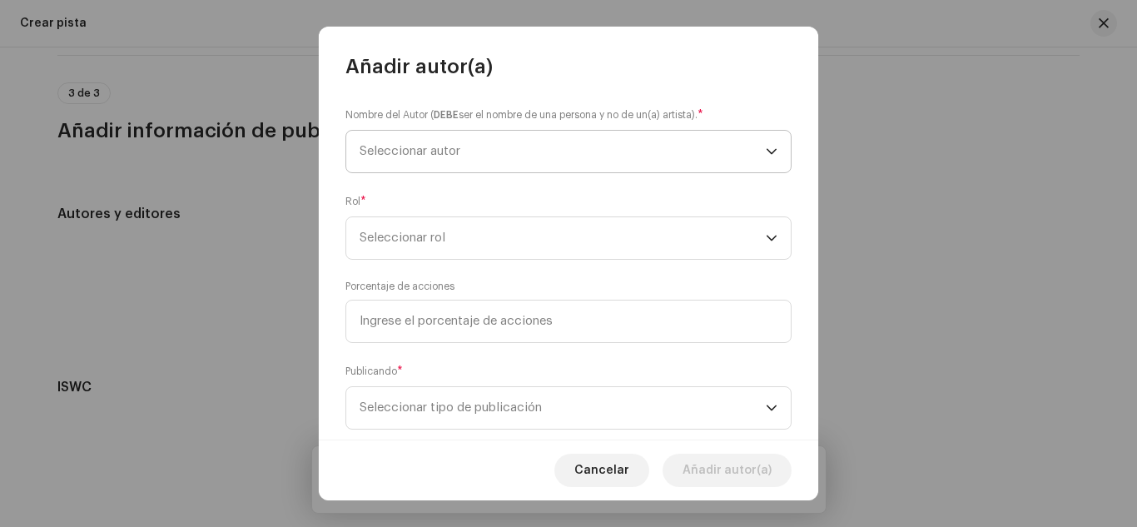
click at [430, 149] on span "Seleccionar autor" at bounding box center [409, 151] width 101 height 12
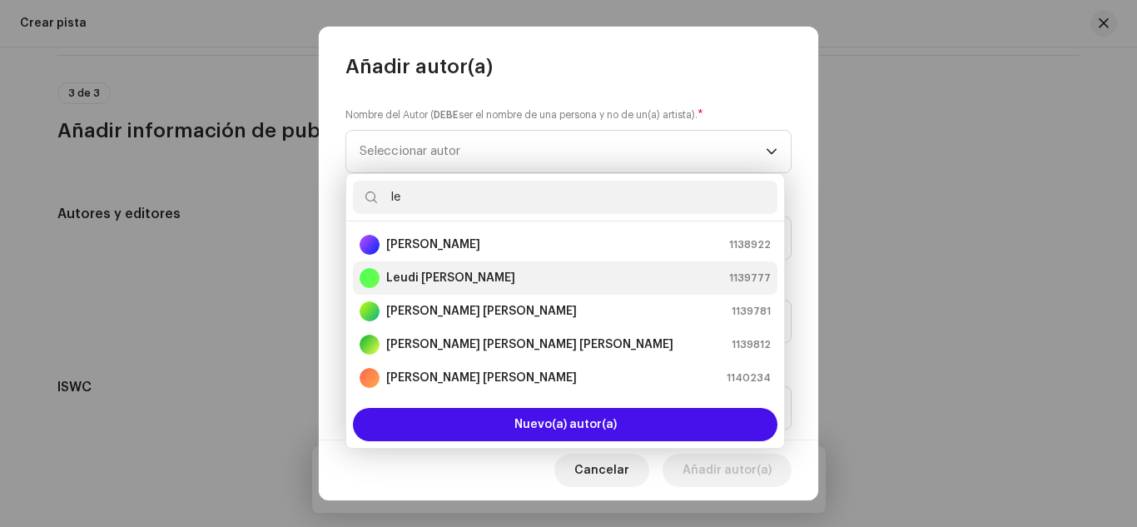
type input "le"
click at [428, 275] on strong "Leudi [PERSON_NAME]" at bounding box center [450, 278] width 129 height 17
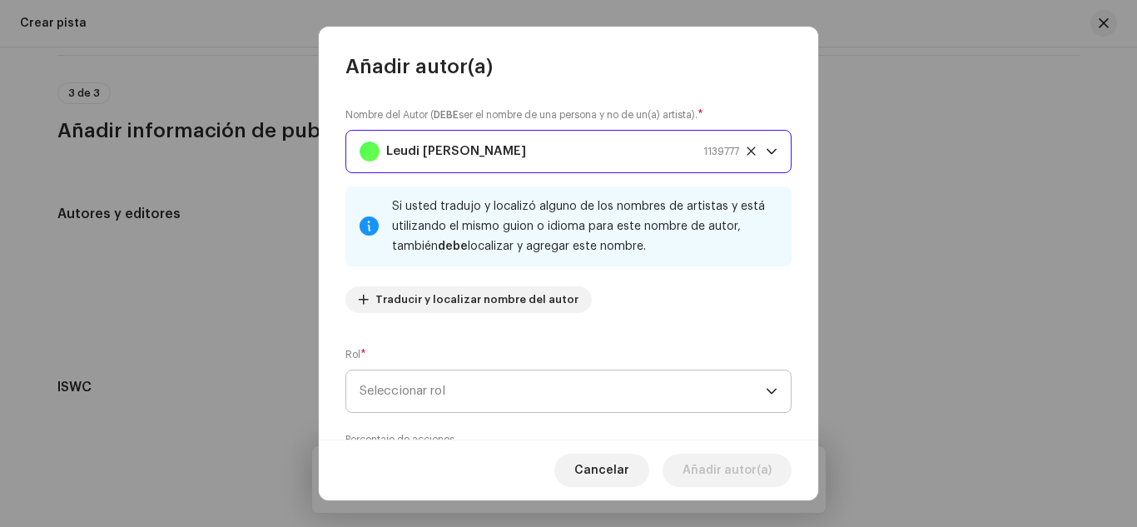
click at [438, 379] on span "Seleccionar rol" at bounding box center [562, 391] width 406 height 42
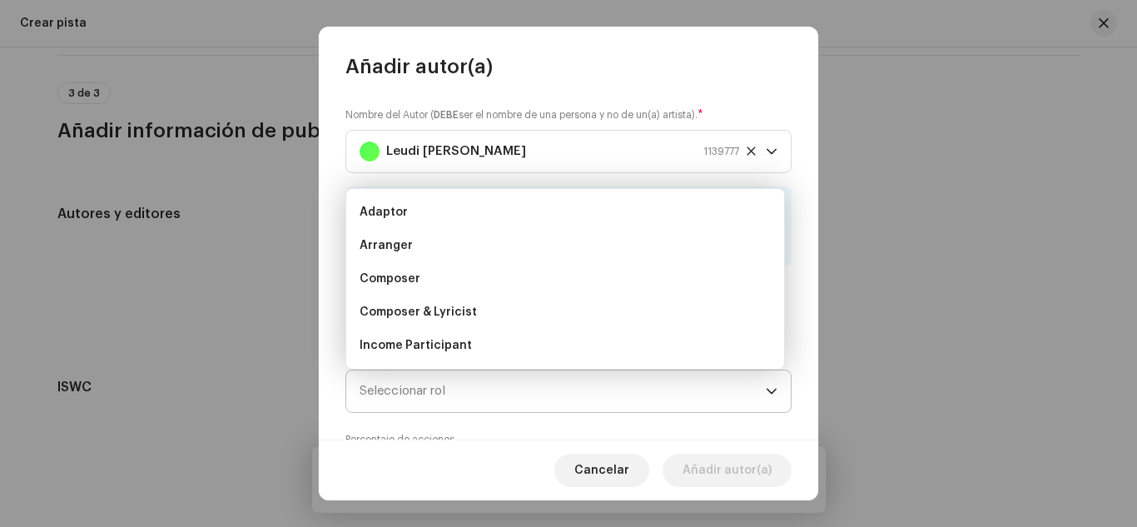
scroll to position [27, 0]
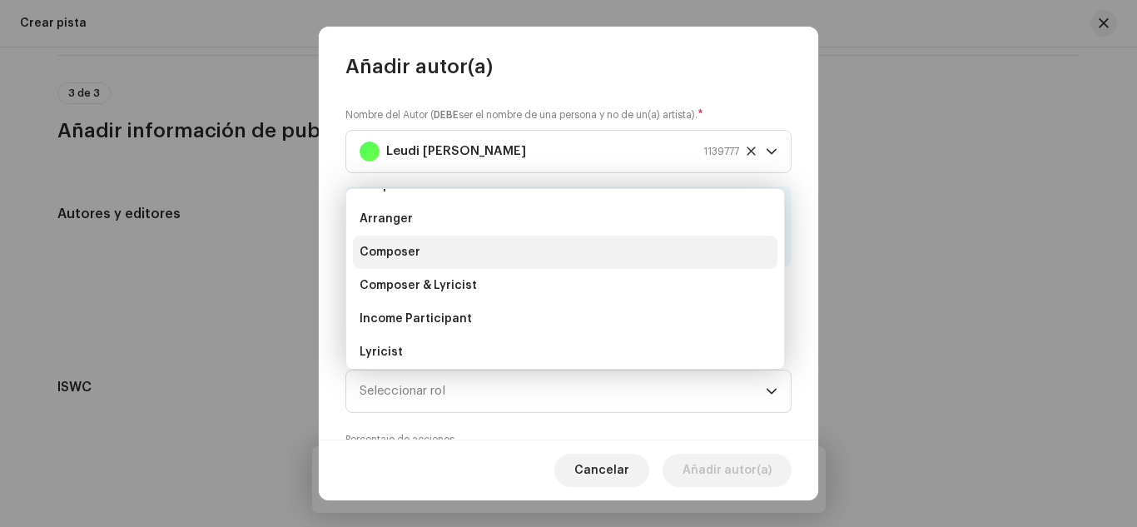
click at [439, 252] on li "Composer" at bounding box center [565, 251] width 424 height 33
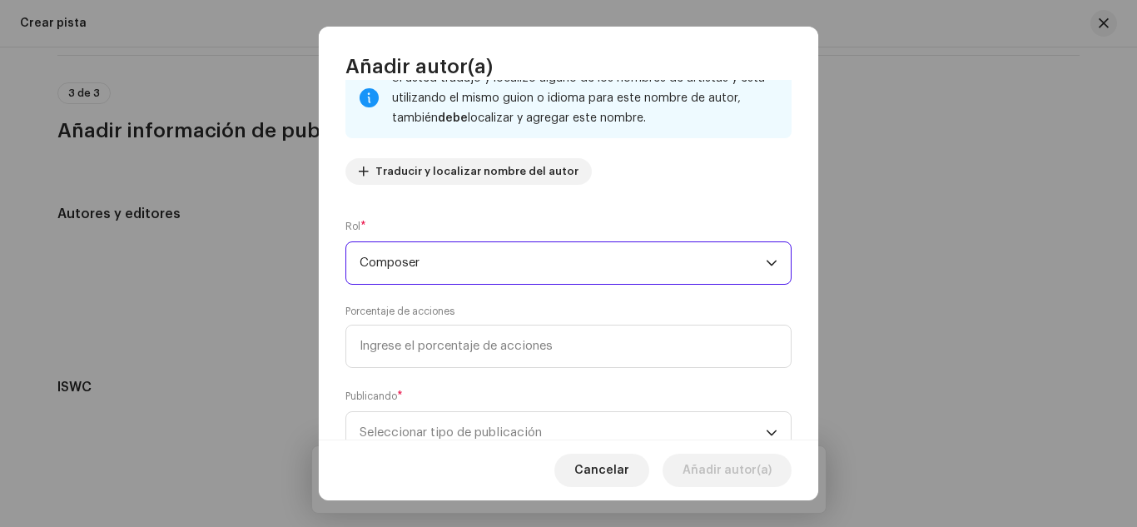
scroll to position [189, 0]
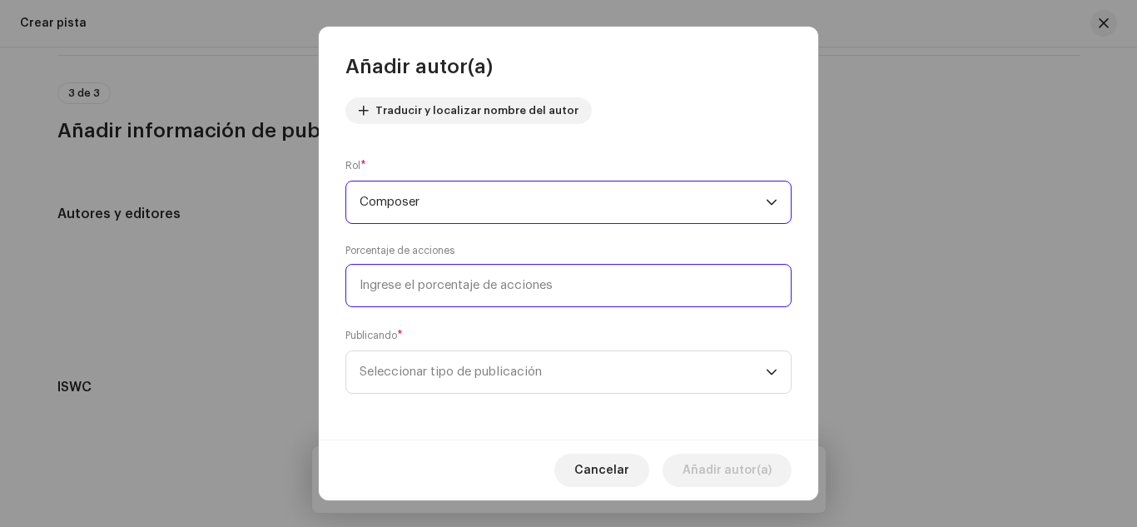
click at [498, 282] on input at bounding box center [568, 285] width 446 height 43
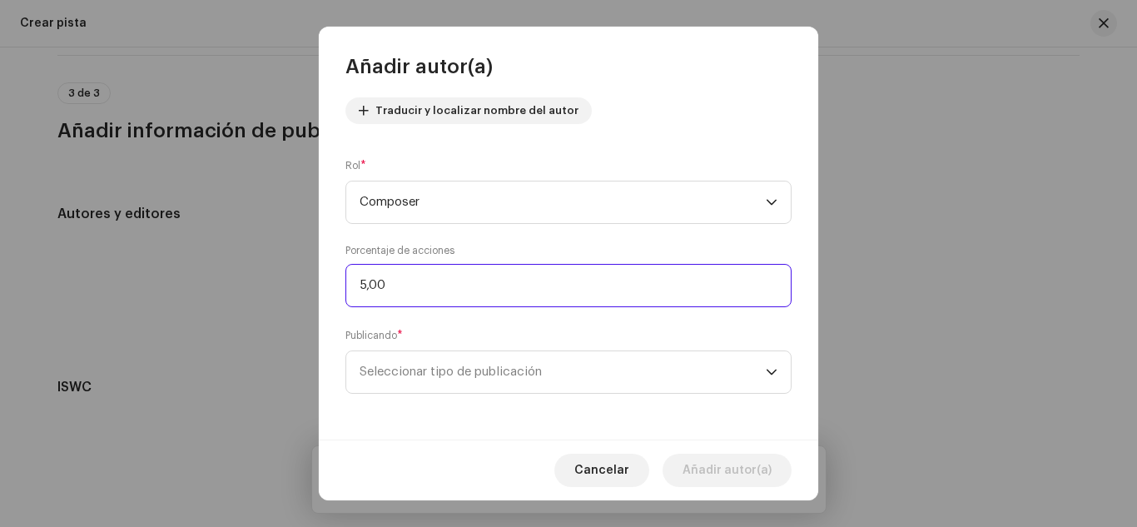
type input "50,00"
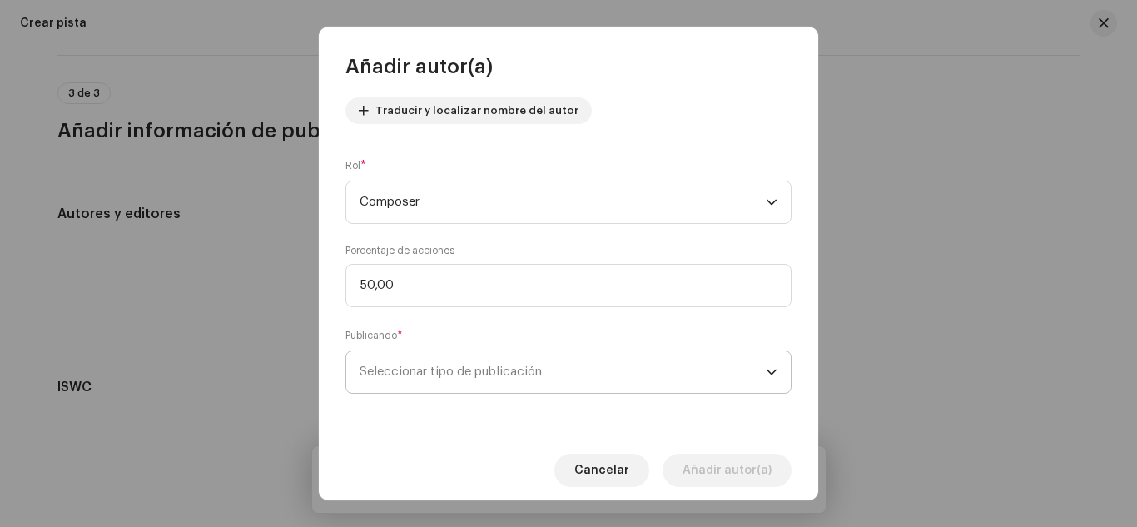
click at [509, 361] on span "Seleccionar tipo de publicación" at bounding box center [562, 372] width 406 height 42
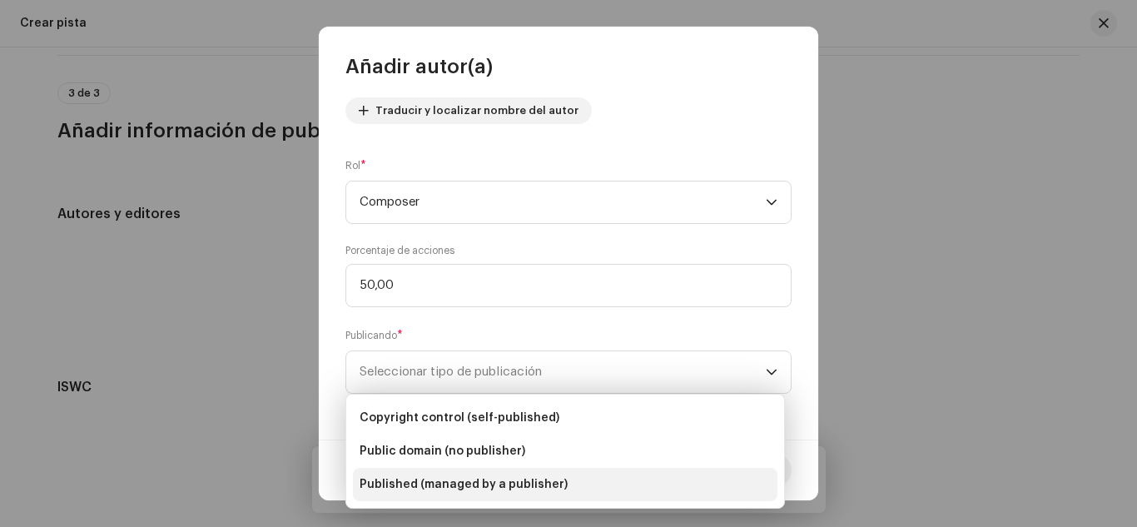
click at [519, 482] on span "Published (managed by a publisher)" at bounding box center [463, 484] width 208 height 17
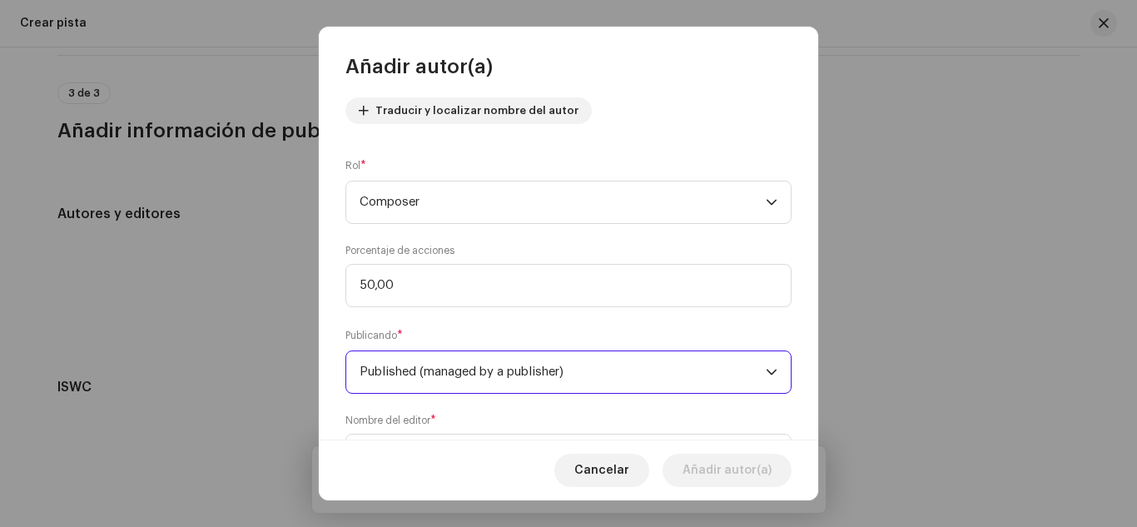
scroll to position [272, 0]
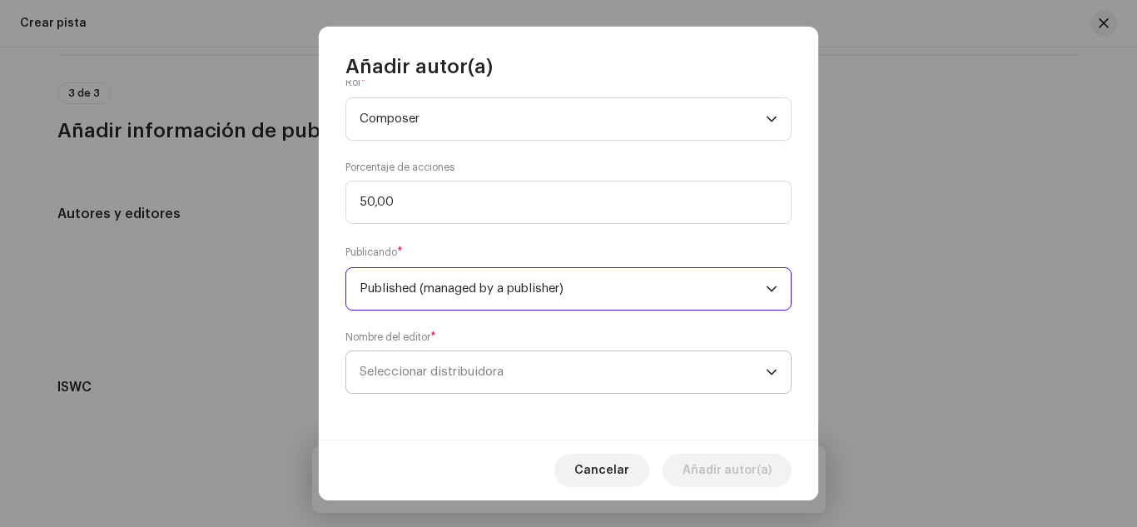
click at [532, 372] on span "Seleccionar distribuidora" at bounding box center [562, 372] width 406 height 42
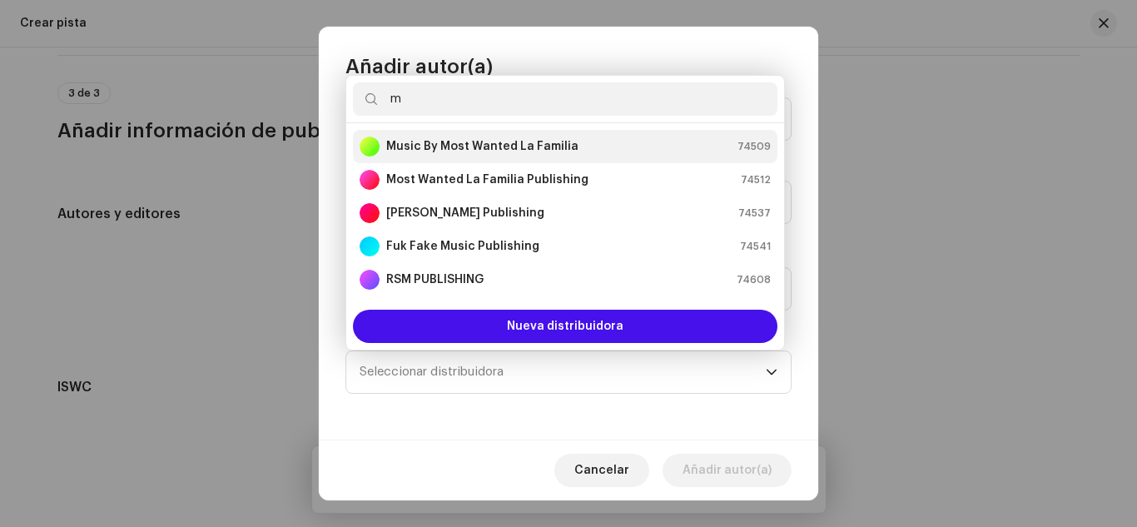
type input "m"
click at [518, 136] on div "Music By Most Wanted La Familia" at bounding box center [468, 146] width 219 height 20
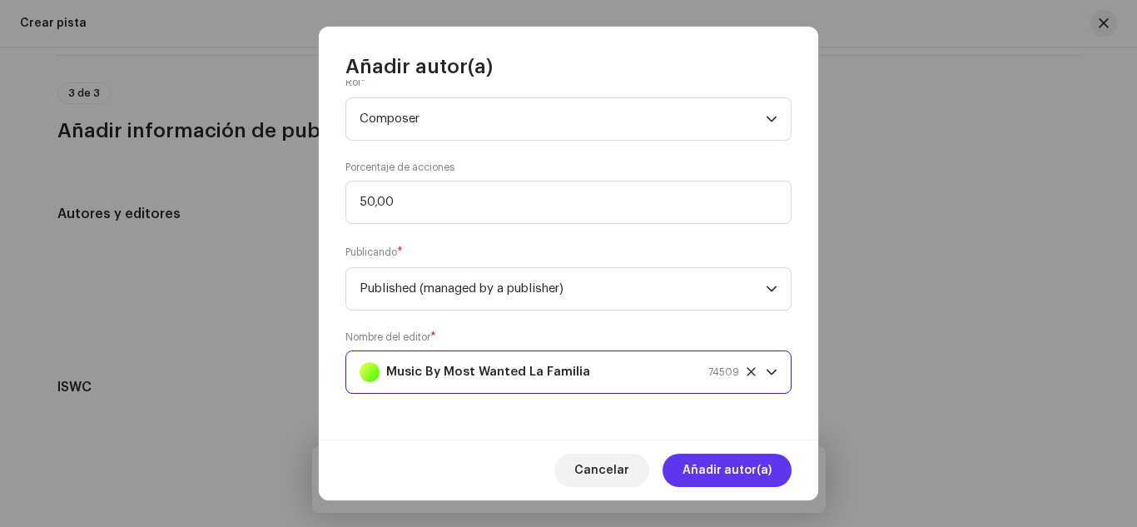
click at [721, 472] on span "Añadir autor(a)" at bounding box center [726, 469] width 89 height 33
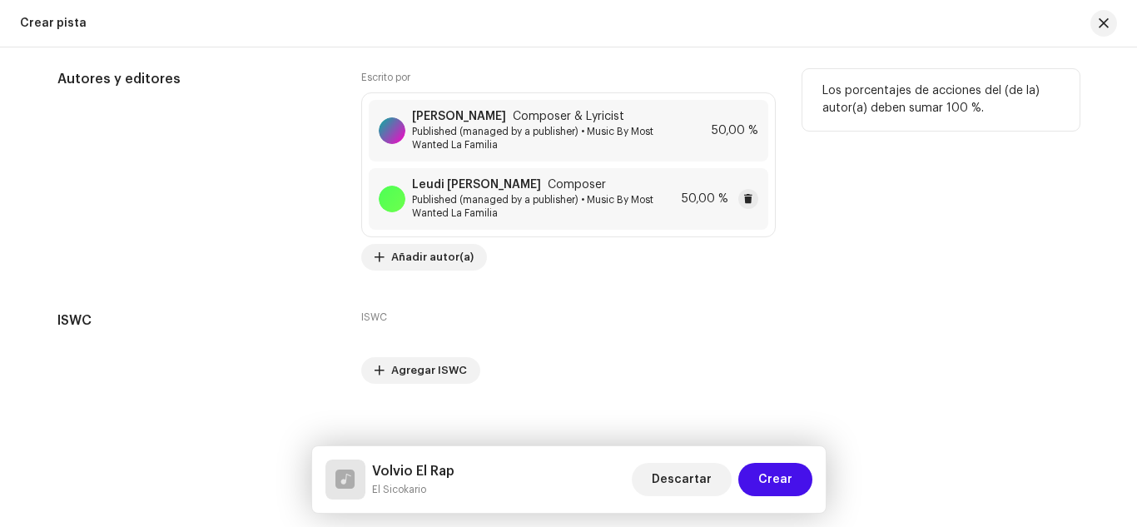
scroll to position [3513, 0]
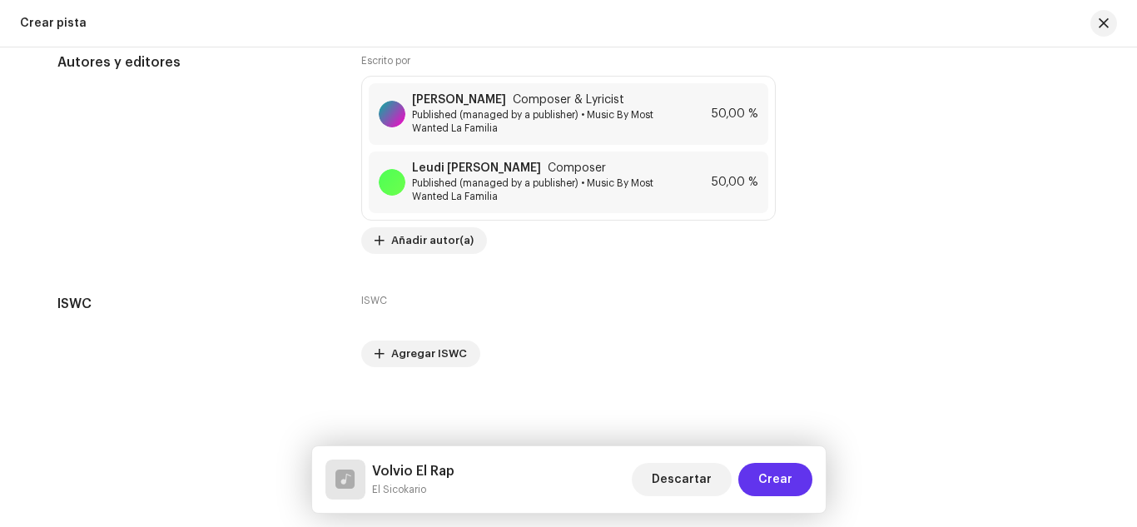
click at [786, 472] on span "Crear" at bounding box center [775, 479] width 34 height 33
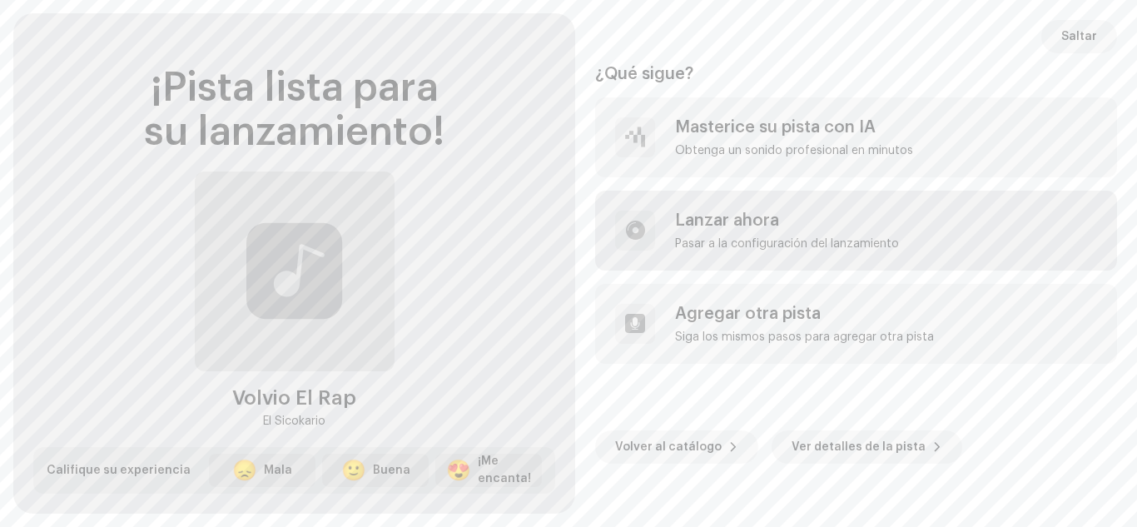
click at [751, 220] on div "Lanzar ahora" at bounding box center [787, 220] width 224 height 20
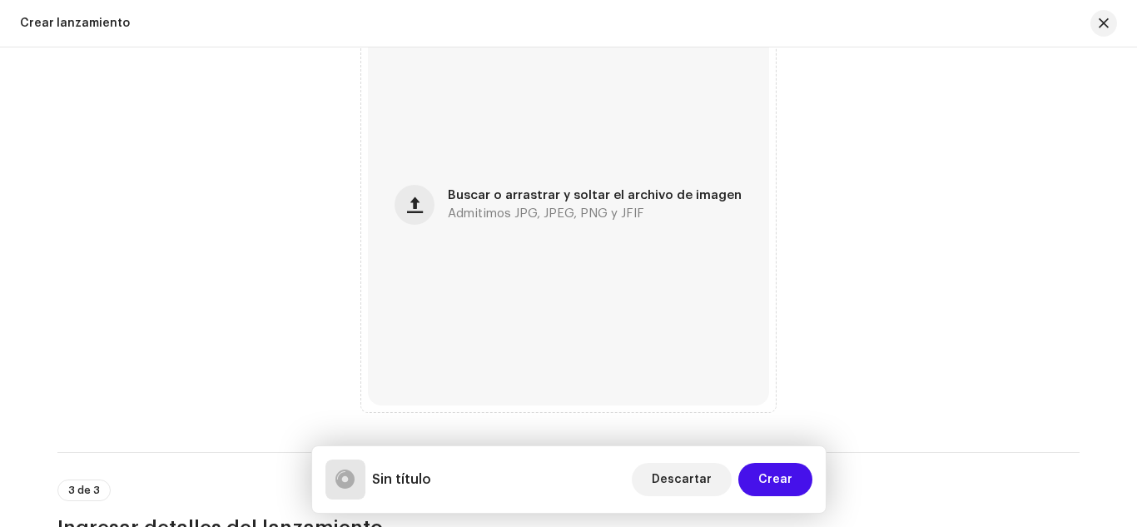
scroll to position [725, 0]
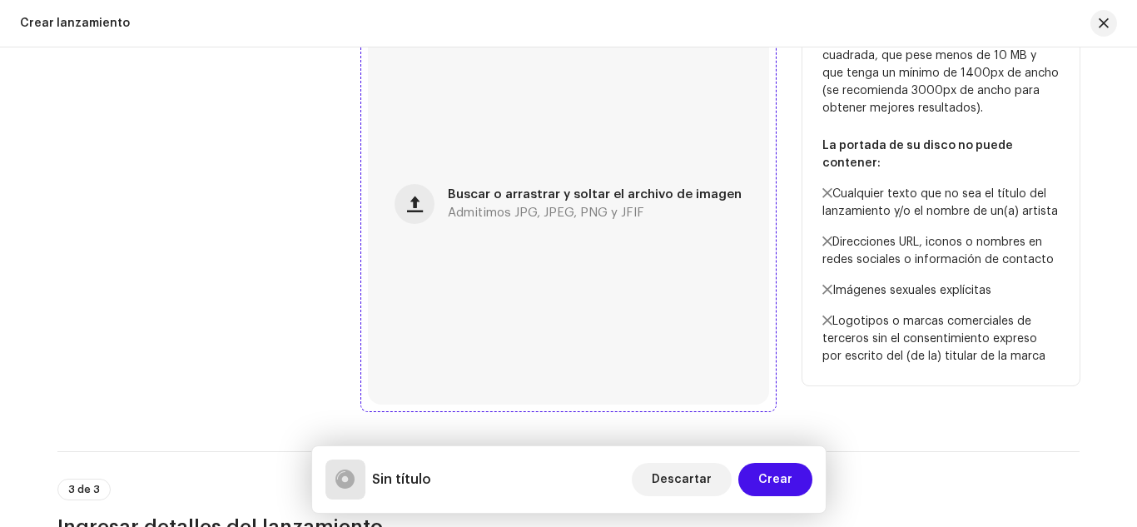
click at [593, 194] on span "Buscar o arrastrar y soltar el archivo de imagen" at bounding box center [595, 195] width 294 height 12
click at [520, 210] on span "Admitimos JPG, JPEG, PNG y JFIF" at bounding box center [546, 213] width 196 height 12
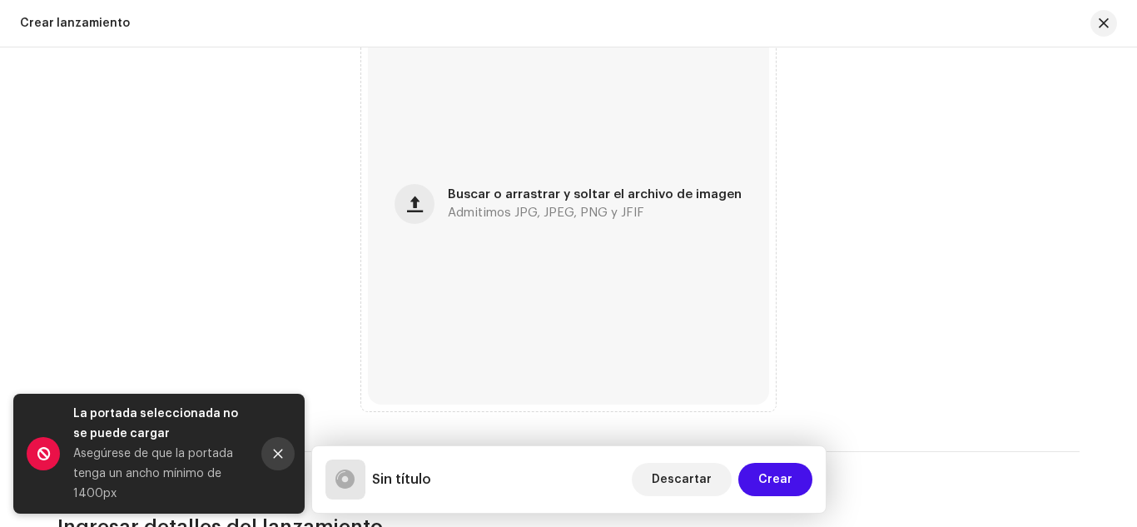
click at [281, 451] on icon "Close" at bounding box center [278, 454] width 12 height 12
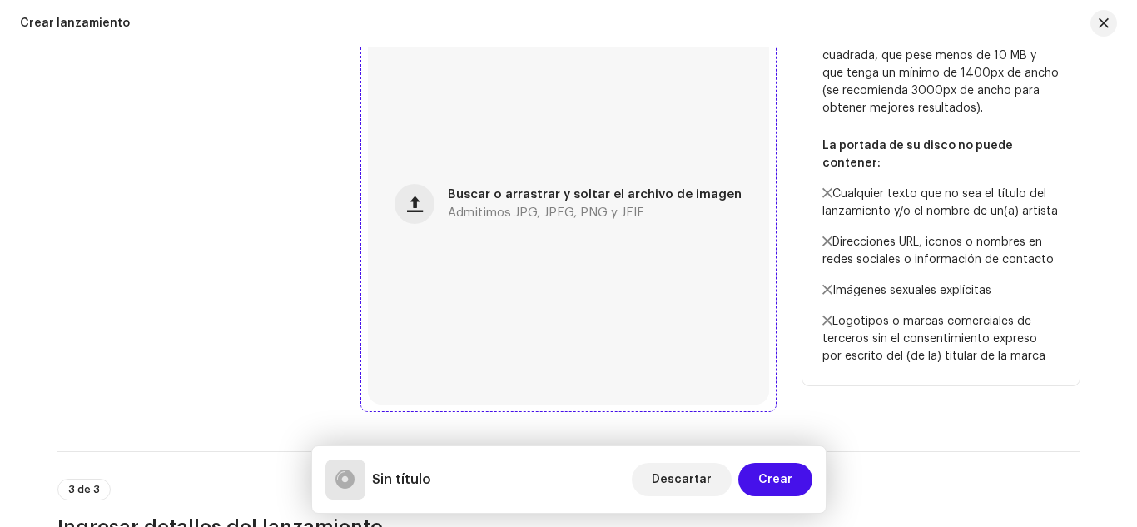
click at [485, 182] on div "Buscar o arrastrar y soltar el archivo de imagen Admitimos JPG, JPEG, PNG y JFIF" at bounding box center [568, 203] width 401 height 401
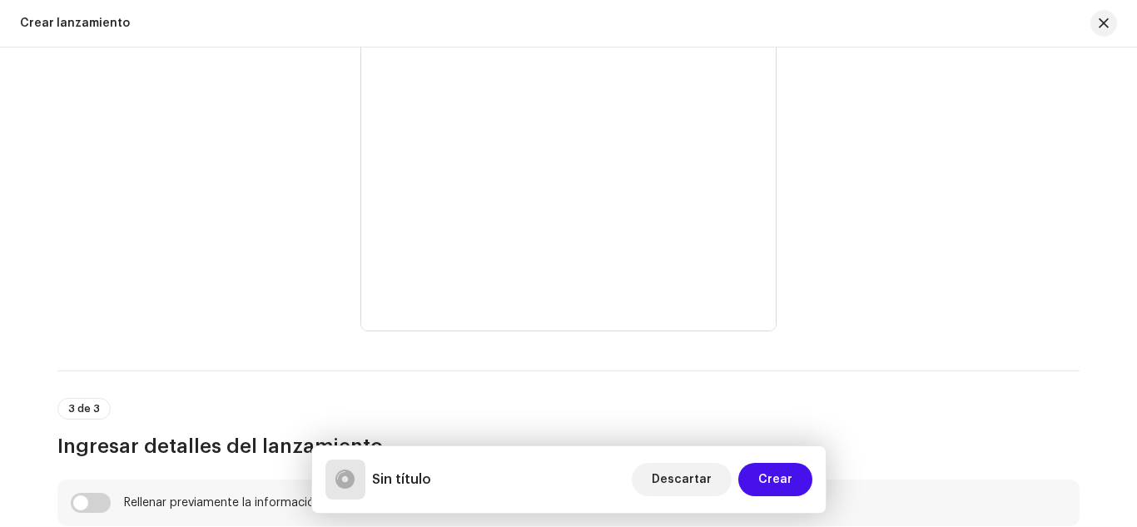
scroll to position [1104, 0]
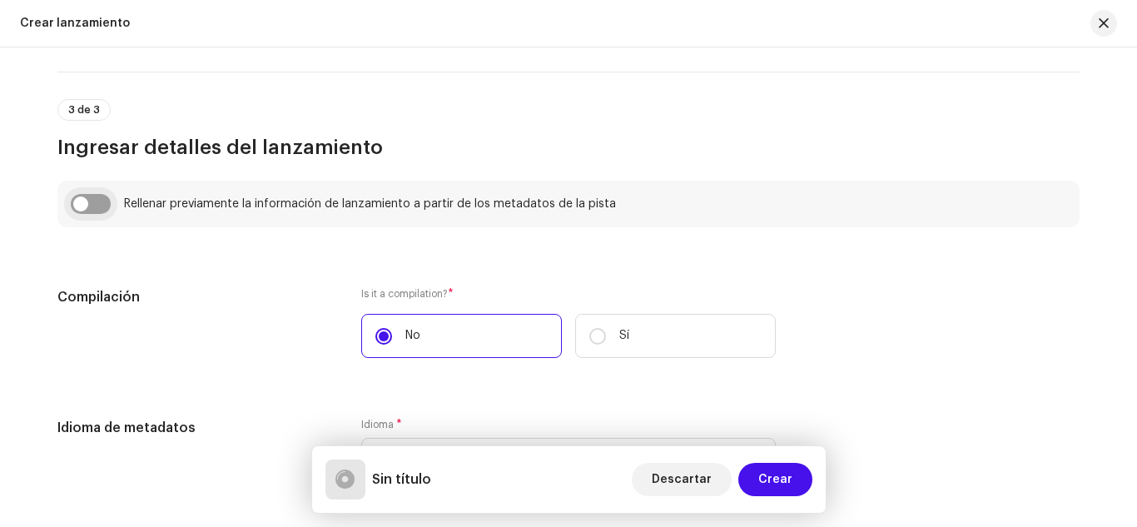
click at [84, 197] on input "checkbox" at bounding box center [91, 204] width 40 height 20
checkbox input "true"
type input "Volvio El Rap"
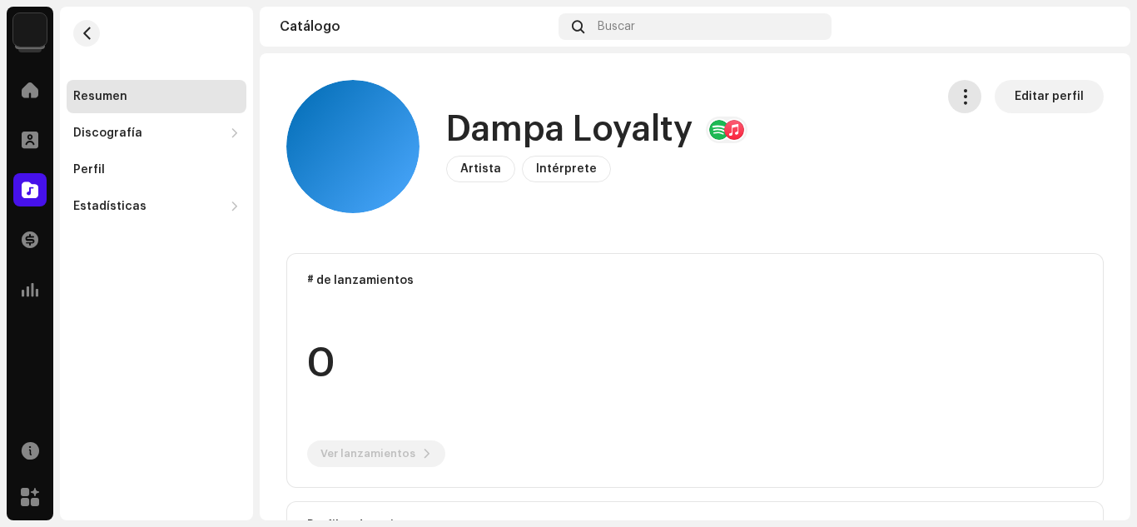
click at [966, 99] on span "button" at bounding box center [965, 96] width 16 height 13
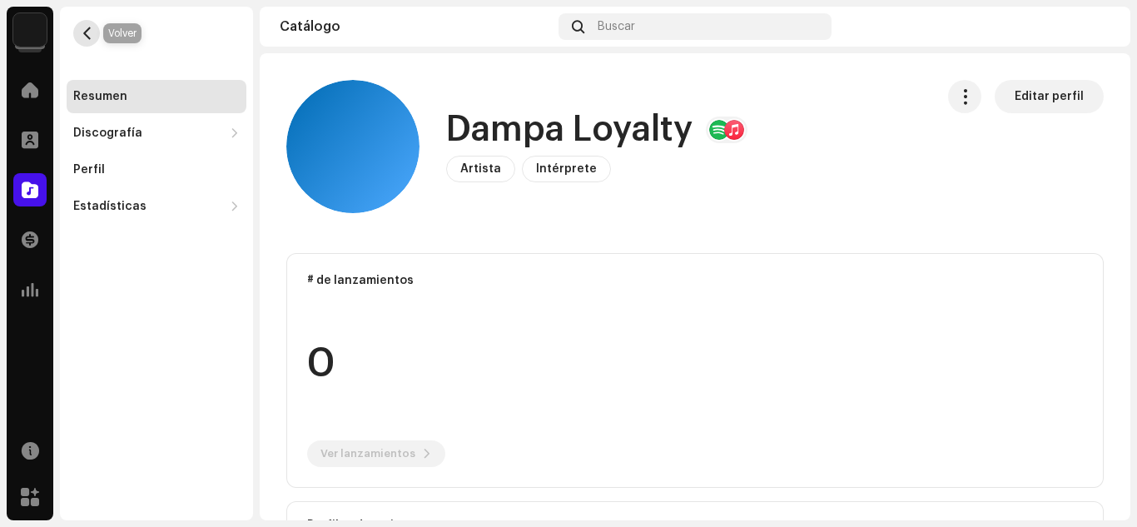
click at [83, 37] on span "button" at bounding box center [87, 33] width 12 height 13
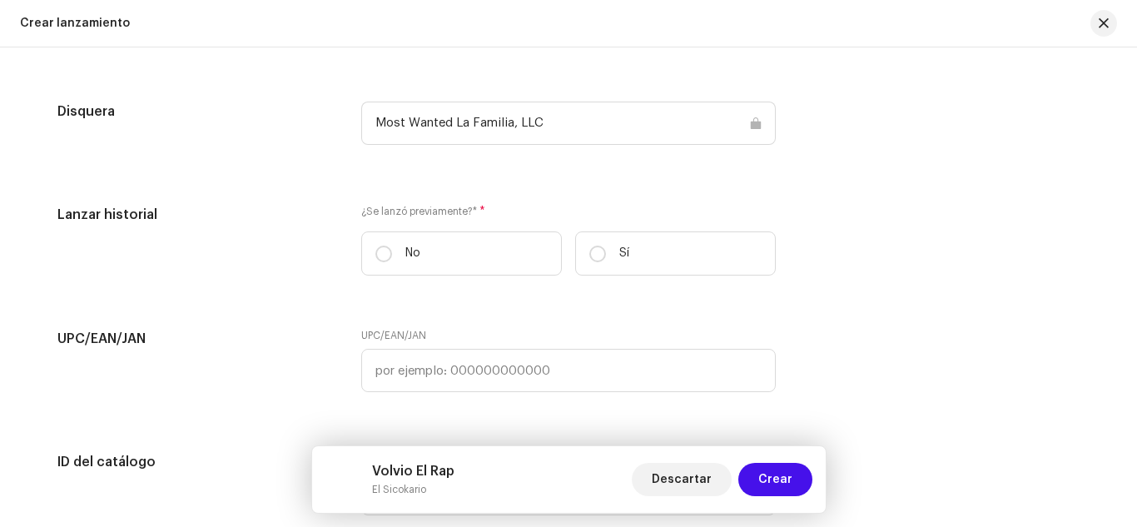
scroll to position [2563, 0]
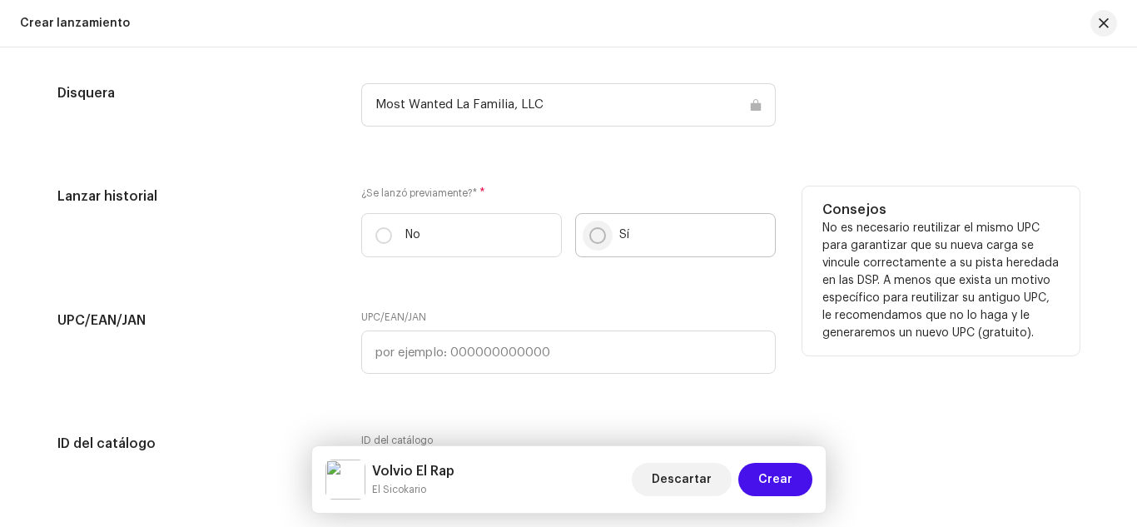
click at [594, 232] on input "Sí" at bounding box center [597, 235] width 17 height 17
radio input "true"
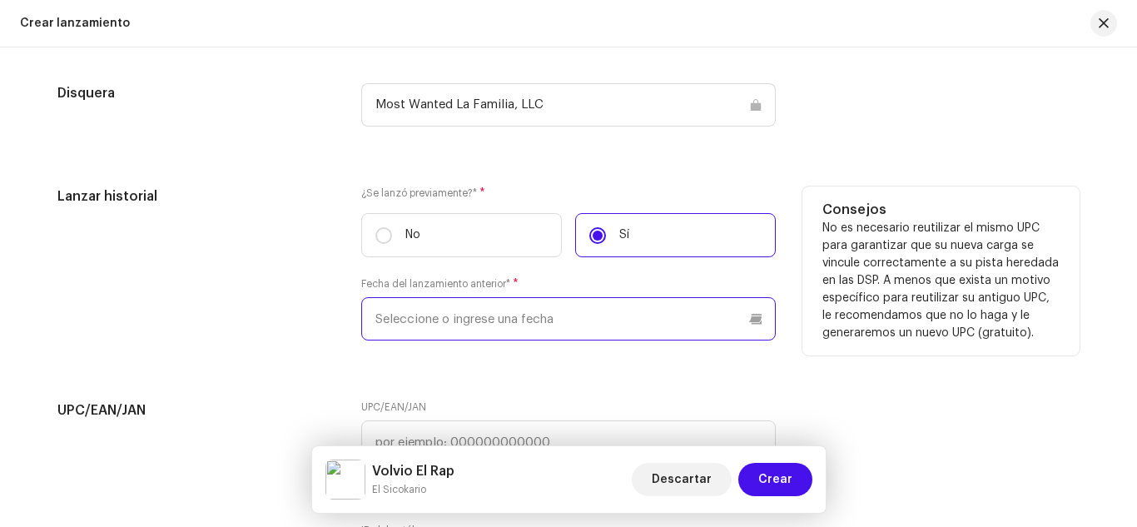
click at [422, 326] on input "text" at bounding box center [568, 318] width 414 height 43
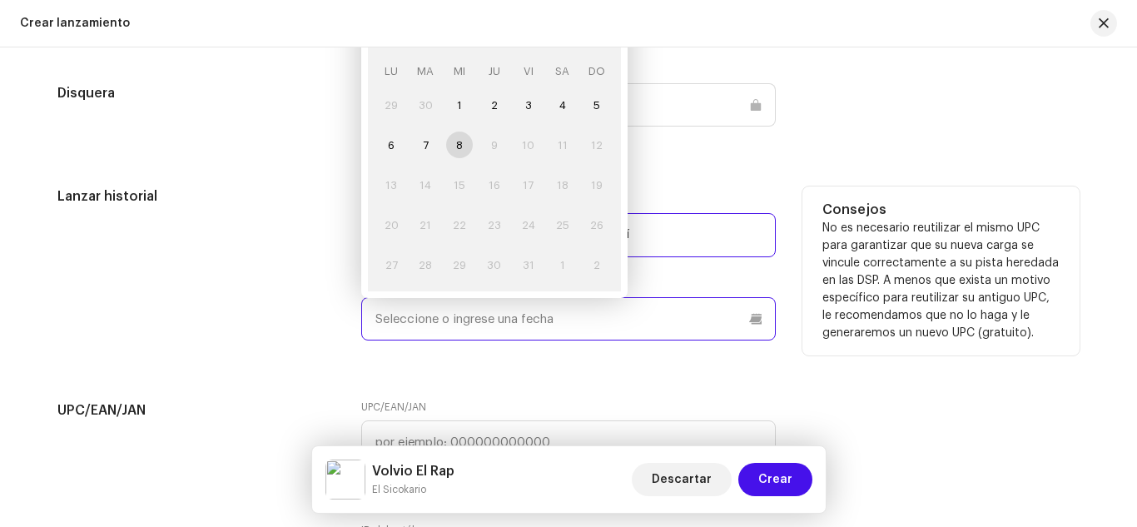
paste input "08/09/2023"
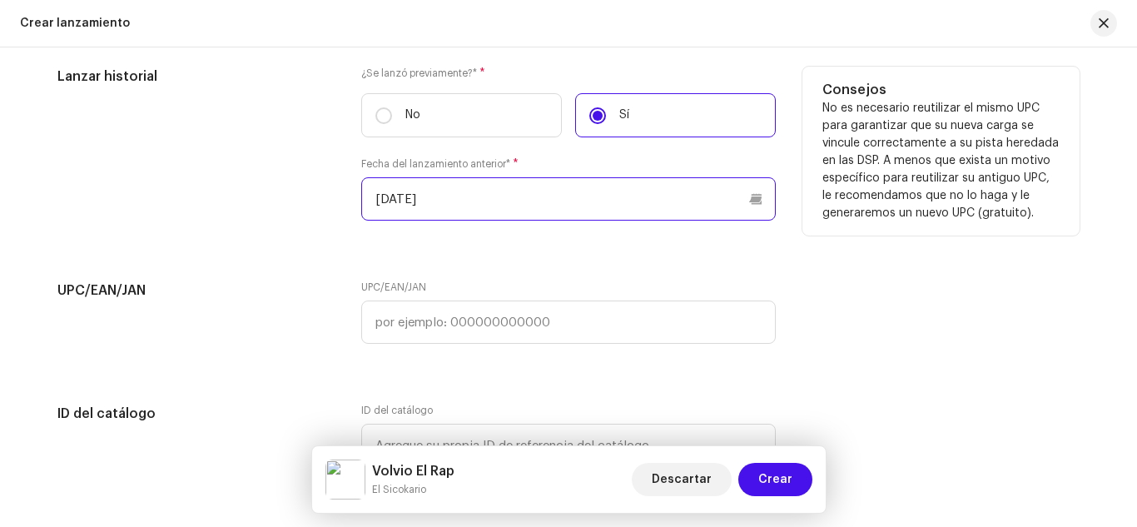
scroll to position [2689, 0]
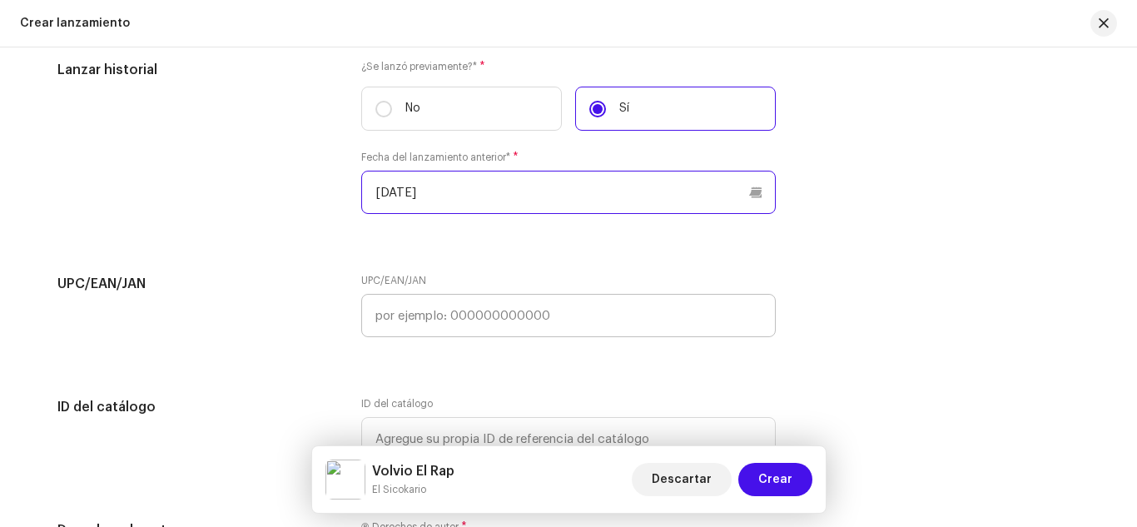
type input "08/09/2023"
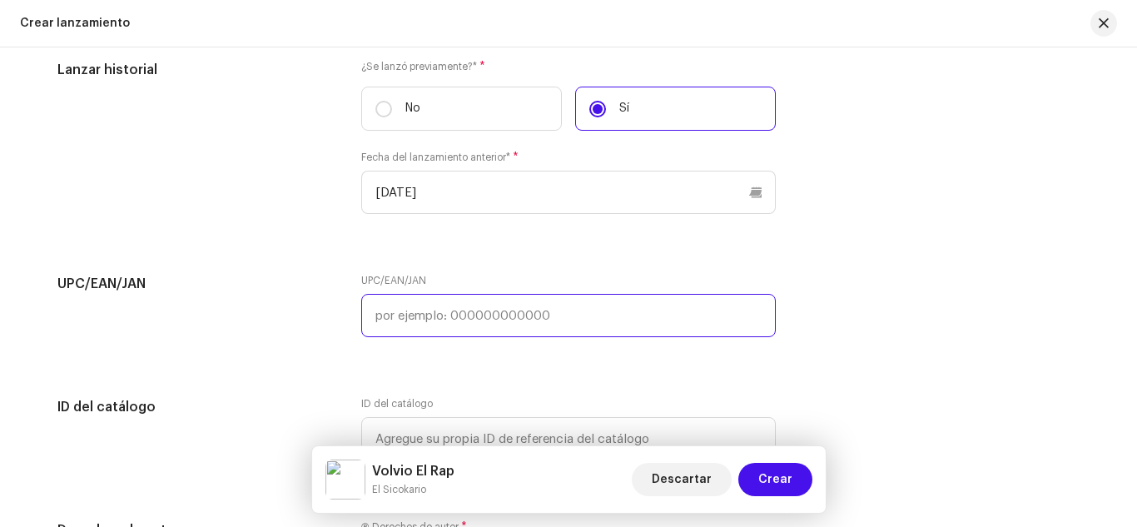
click at [466, 312] on input "text" at bounding box center [568, 315] width 414 height 43
click at [504, 320] on input "text" at bounding box center [568, 315] width 414 height 43
paste input "8447098191050"
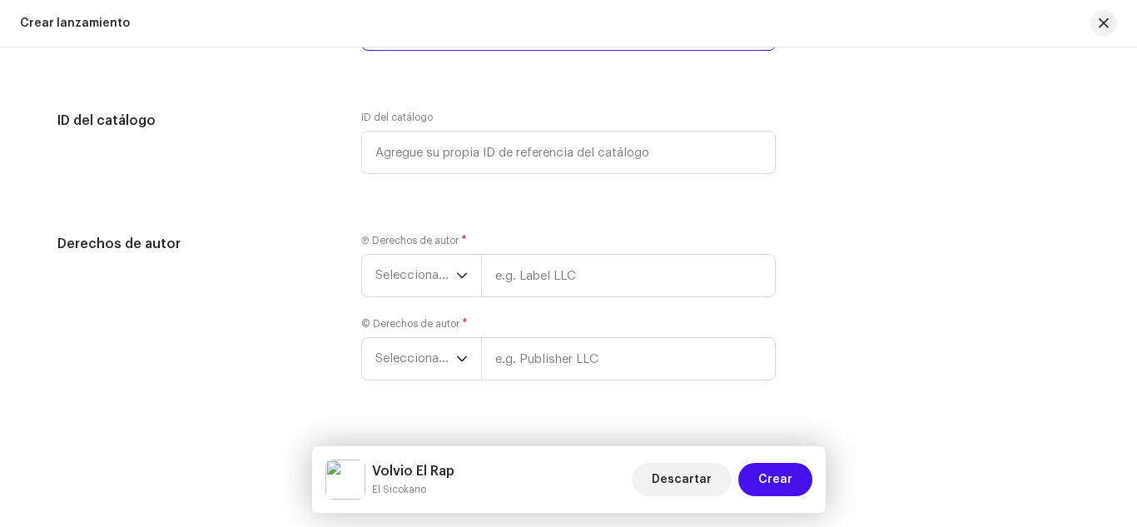
scroll to position [3008, 0]
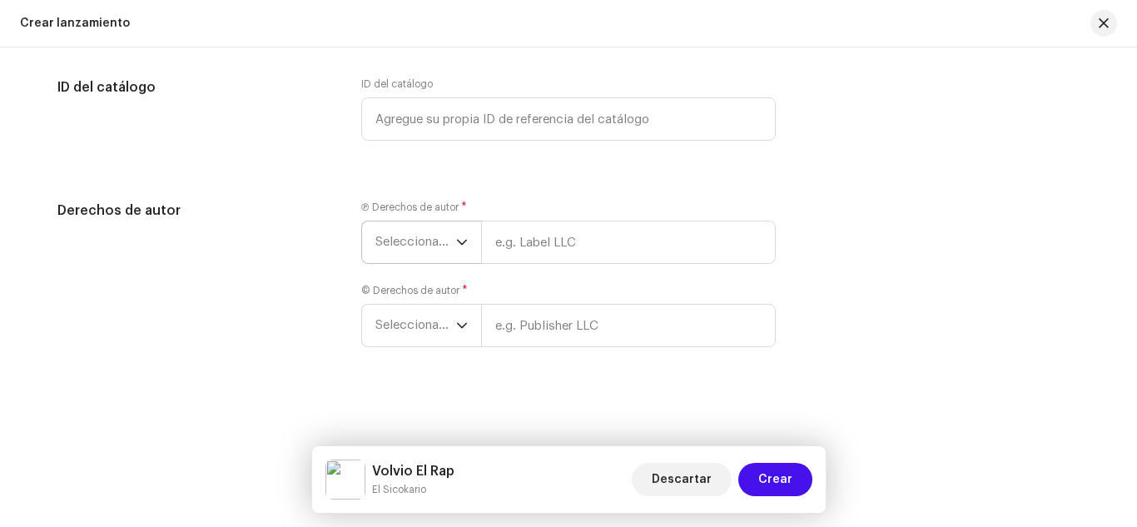
type input "8447098191050"
click at [426, 239] on span "Seleccionar año" at bounding box center [415, 242] width 81 height 42
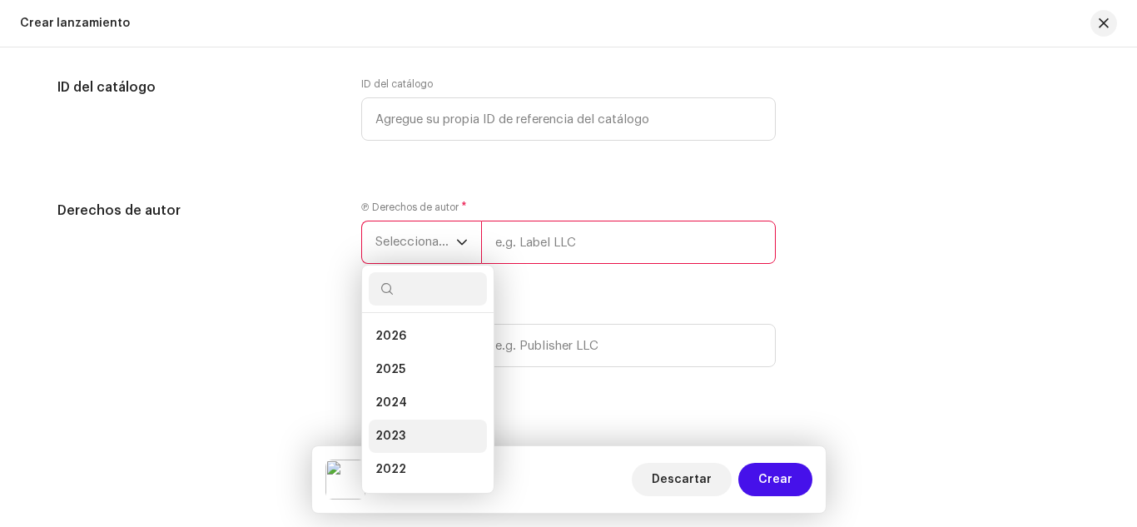
click at [413, 429] on li "2023" at bounding box center [428, 435] width 118 height 33
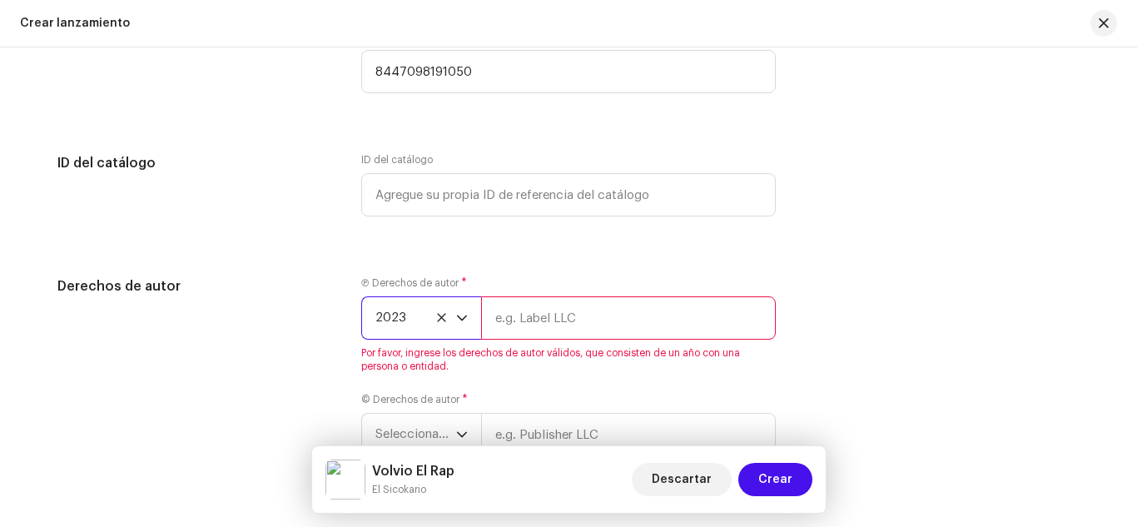
scroll to position [2950, 0]
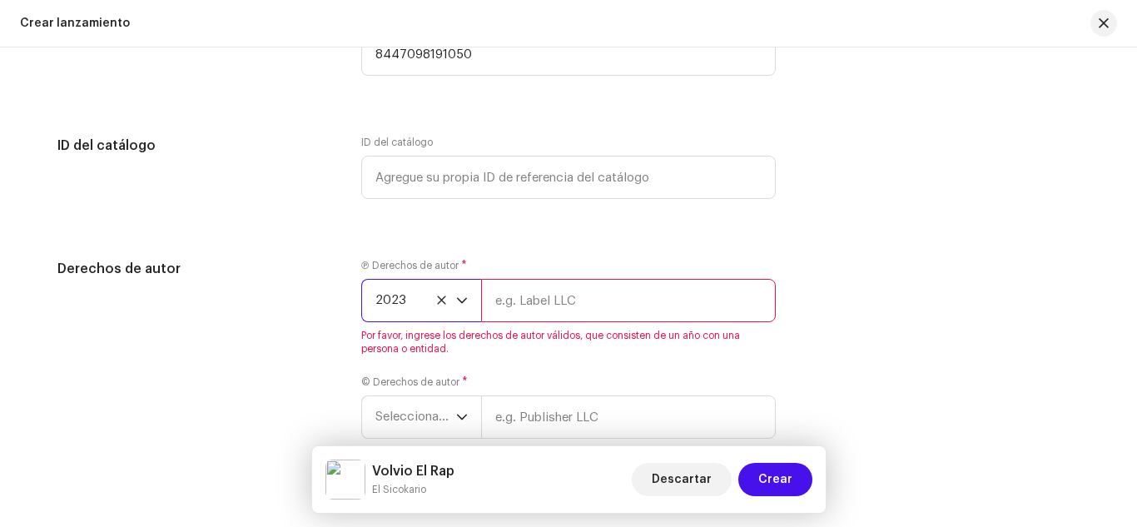
click at [508, 301] on input "text" at bounding box center [628, 300] width 295 height 43
type input "Most Wanted La Familia, LLC"
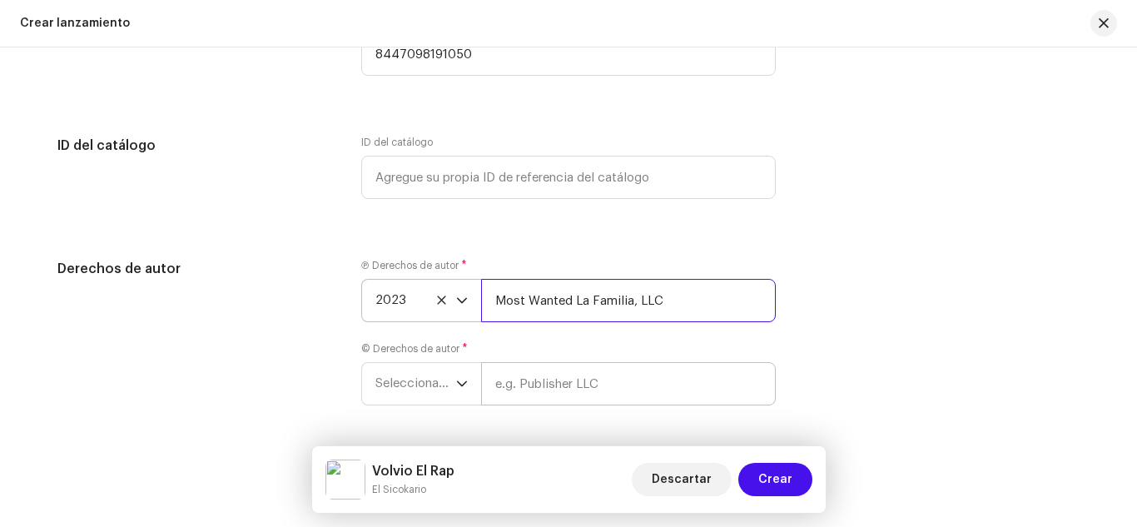
scroll to position [3008, 0]
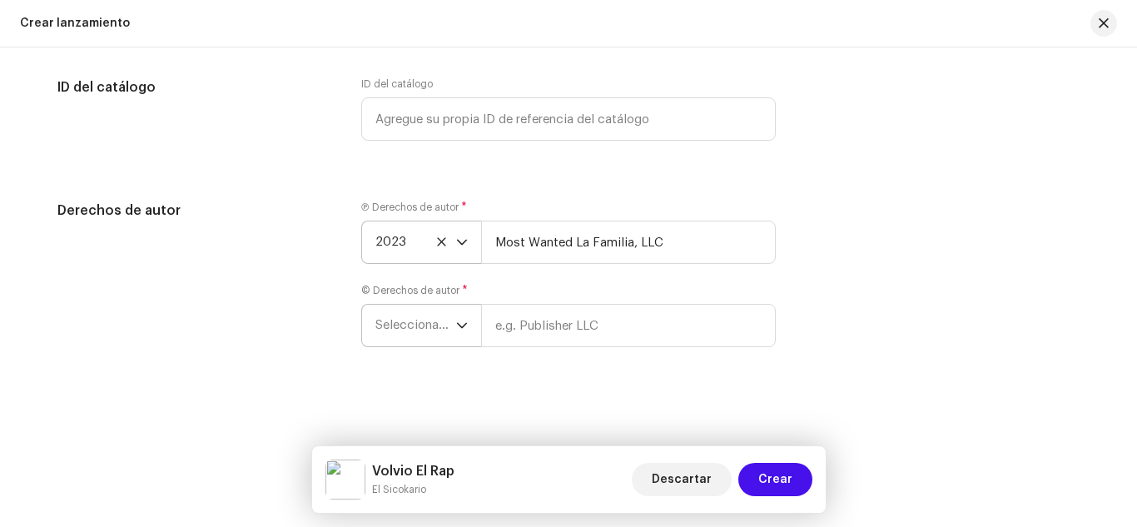
click at [417, 322] on span "Seleccionar año" at bounding box center [415, 326] width 81 height 42
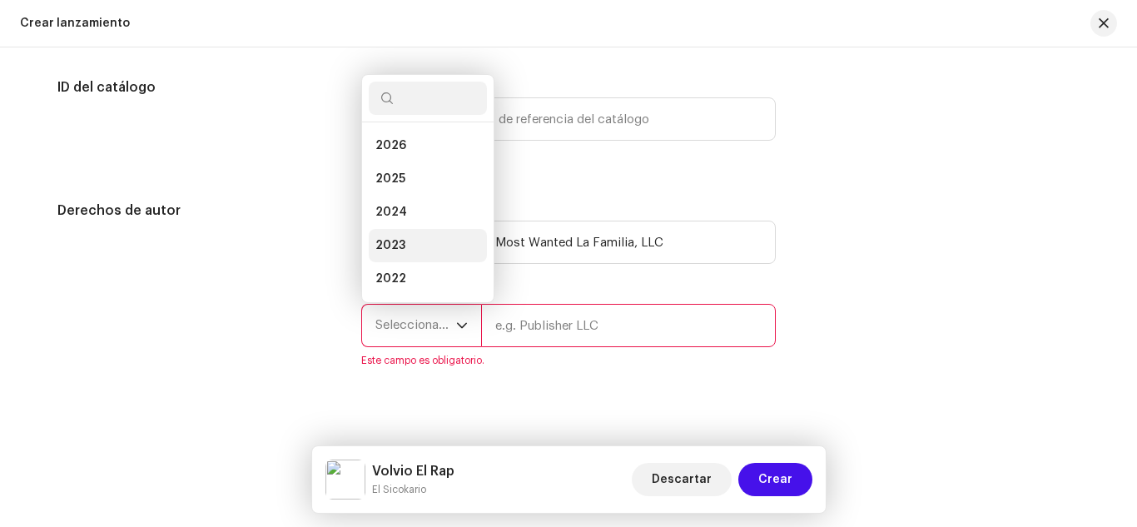
click at [400, 257] on li "2023" at bounding box center [428, 245] width 118 height 33
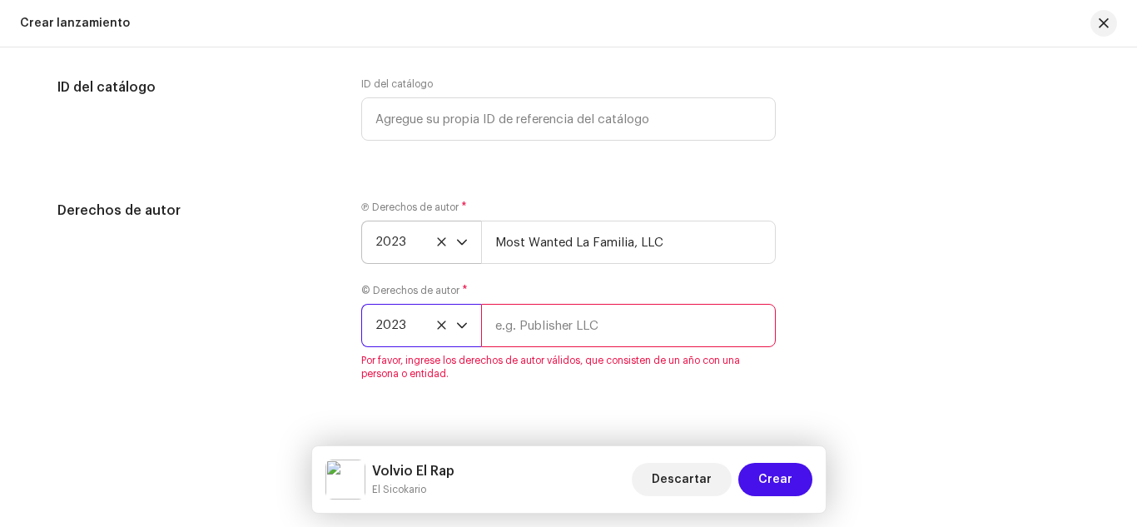
click at [547, 330] on input "text" at bounding box center [628, 325] width 295 height 43
type input "Most Wanted La Familia, LLC"
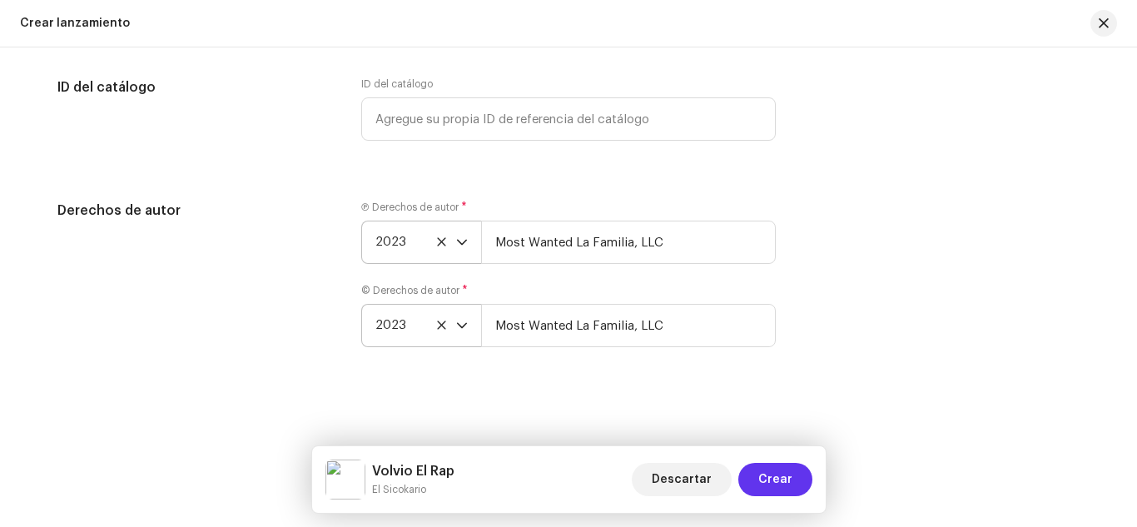
click at [785, 475] on span "Crear" at bounding box center [775, 479] width 34 height 33
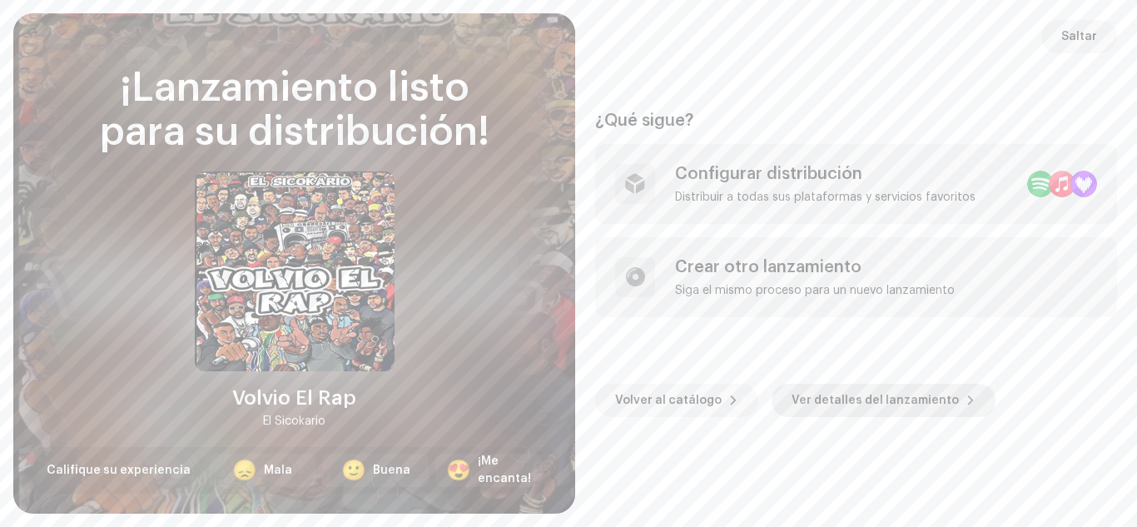
click at [843, 398] on span "Ver detalles del lanzamiento" at bounding box center [874, 400] width 167 height 33
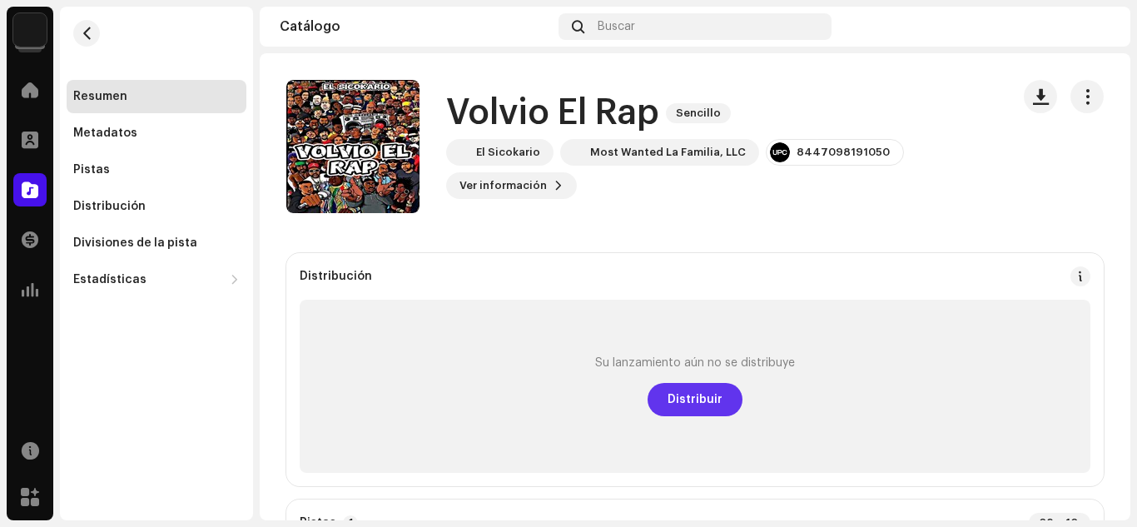
click at [693, 405] on span "Distribuir" at bounding box center [694, 399] width 55 height 33
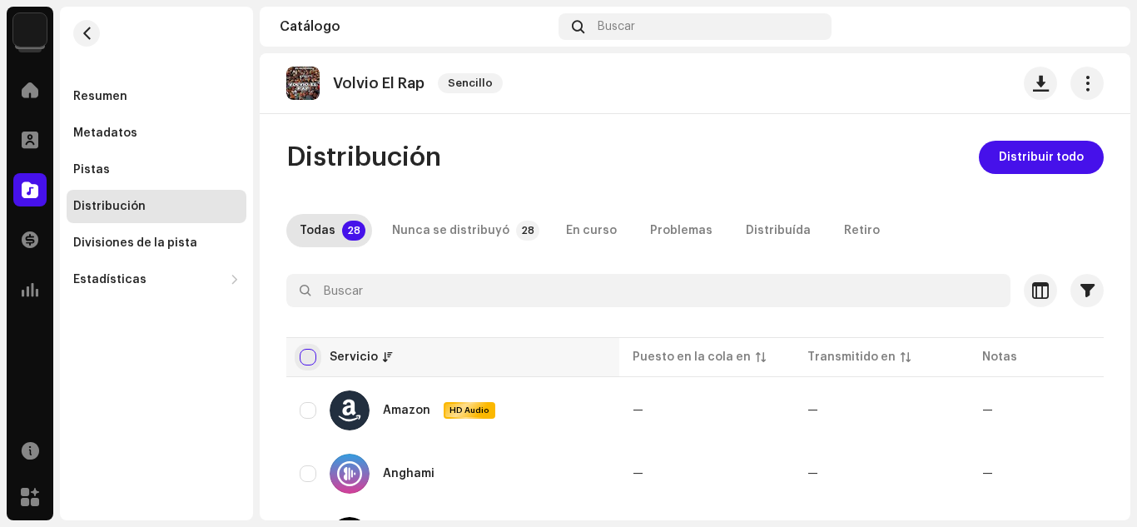
click at [303, 358] on input "checkbox" at bounding box center [308, 357] width 17 height 17
checkbox input "true"
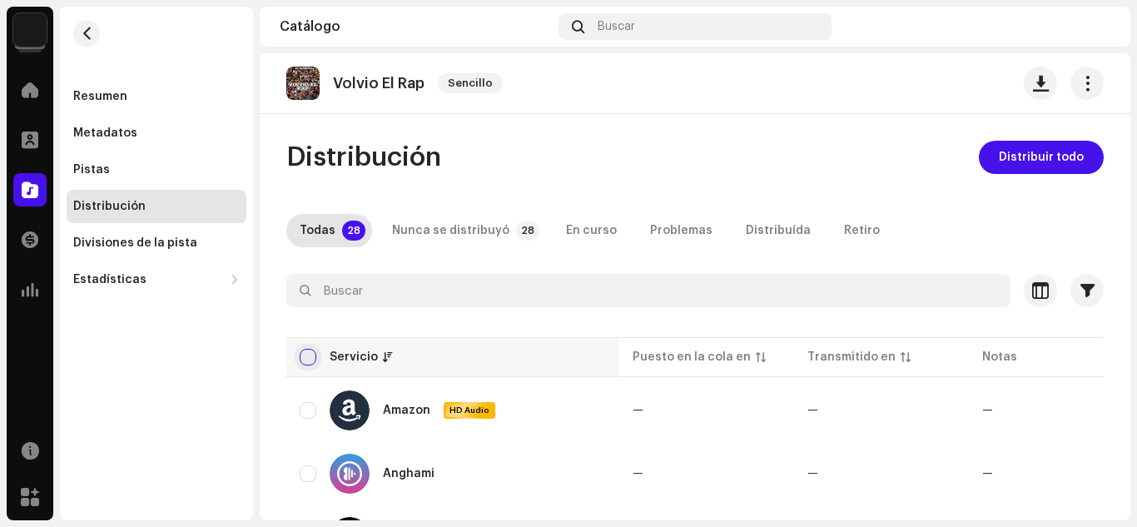
checkbox input "true"
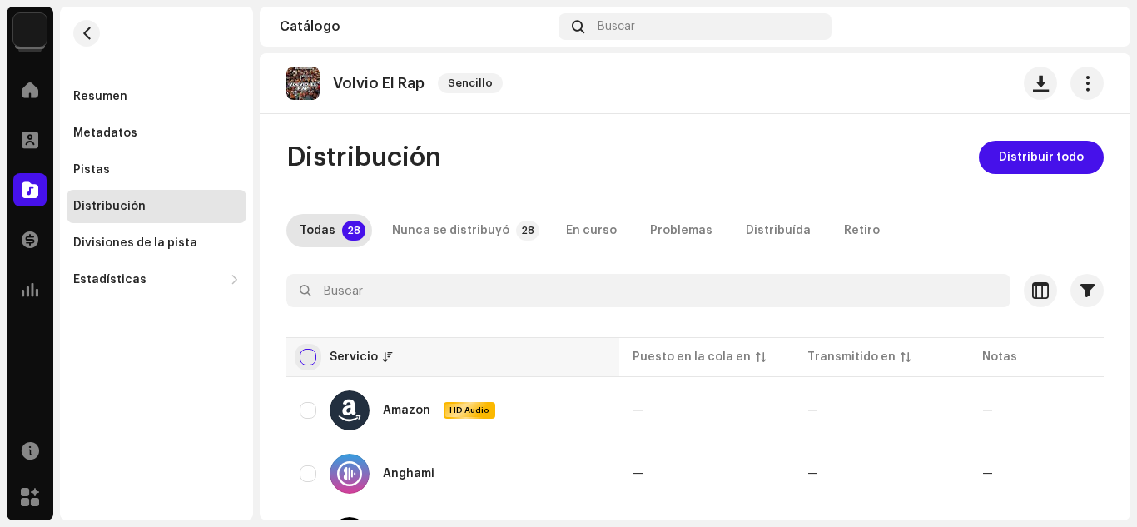
checkbox input "true"
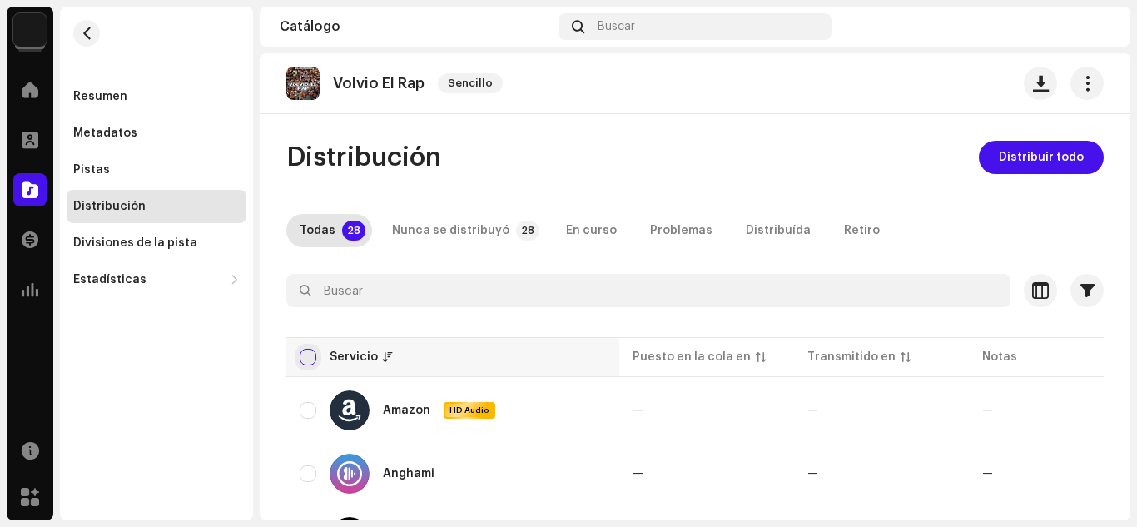
checkbox input "true"
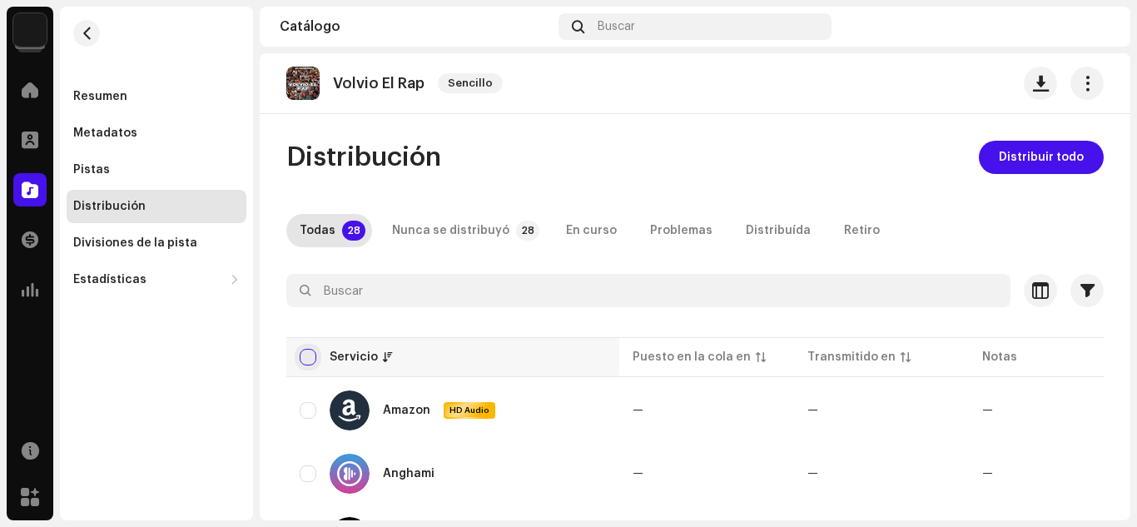
checkbox input "true"
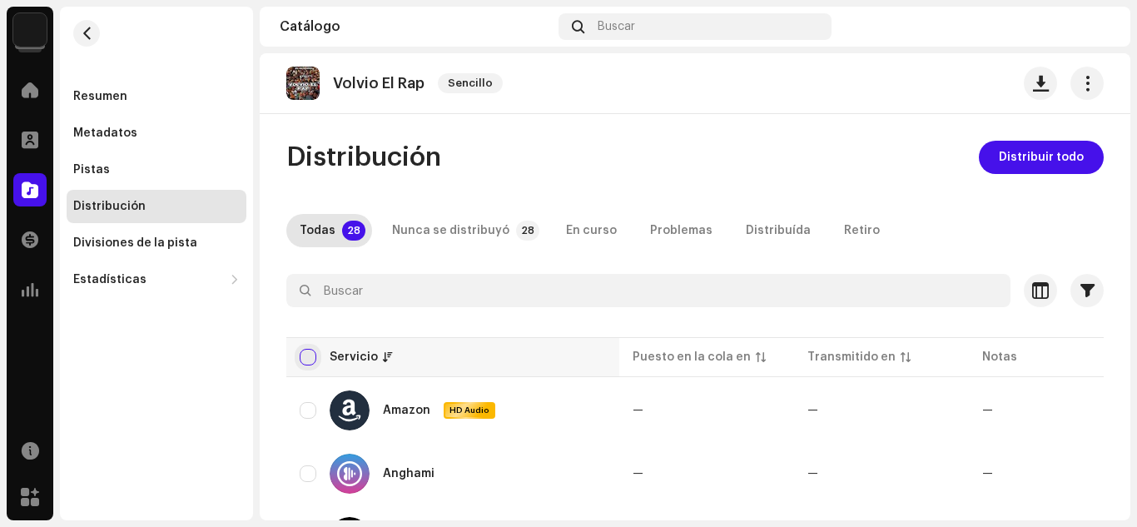
checkbox input "true"
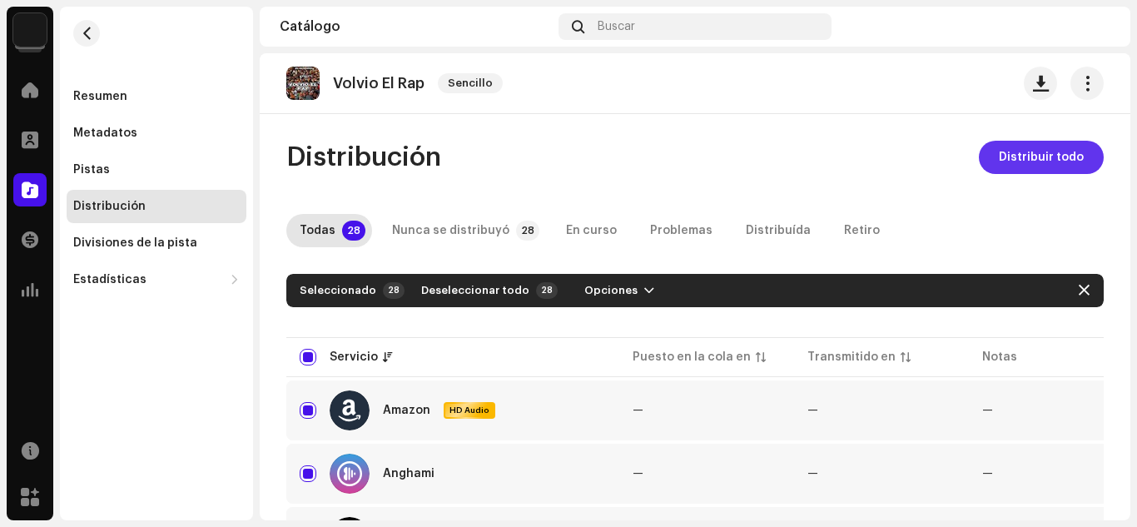
click at [1023, 146] on span "Distribuir todo" at bounding box center [1040, 157] width 85 height 33
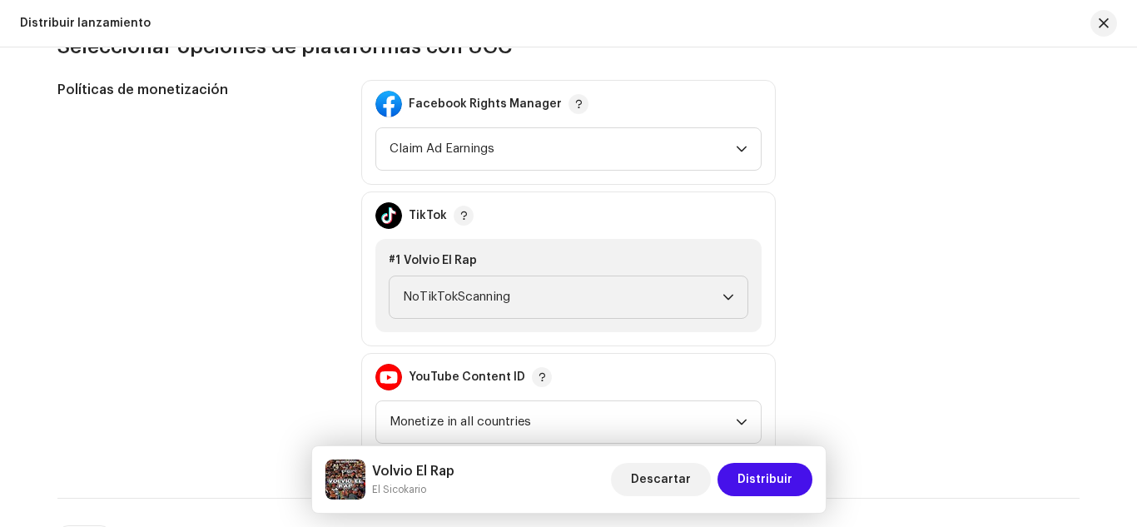
scroll to position [1800, 0]
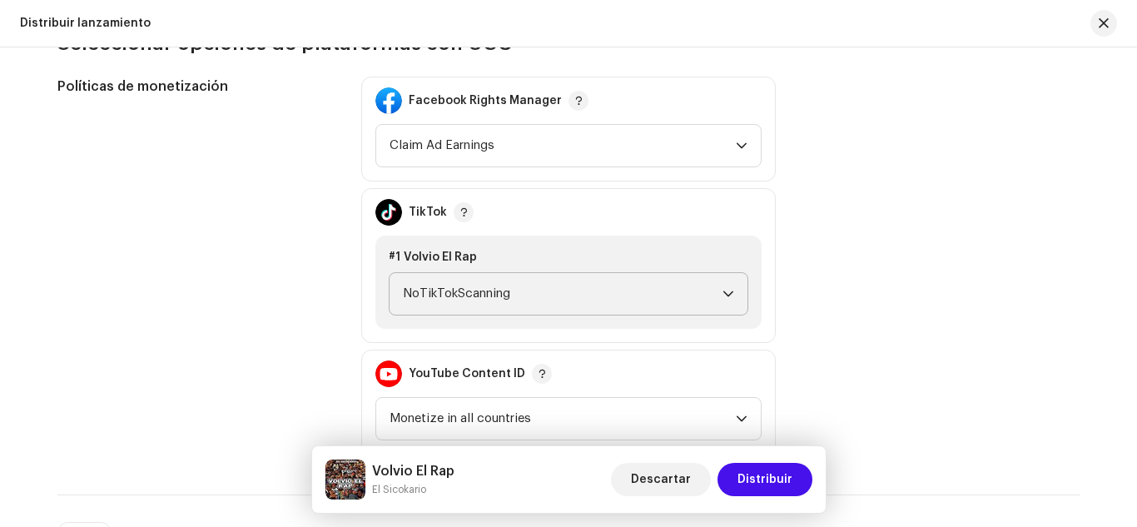
click at [605, 288] on span "NoTikTokScanning" at bounding box center [562, 294] width 319 height 42
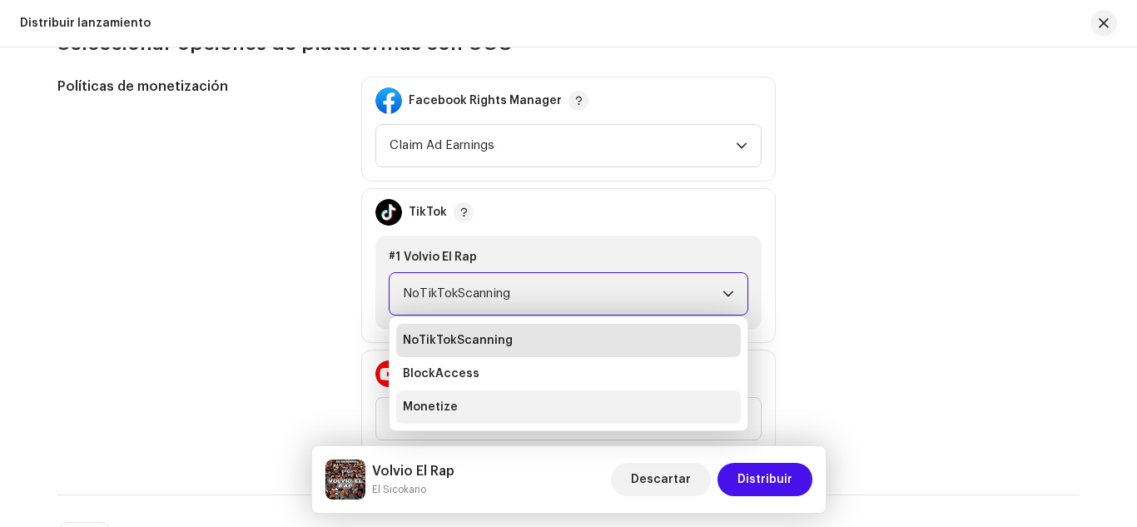
click at [596, 399] on li "Monetize" at bounding box center [568, 406] width 344 height 33
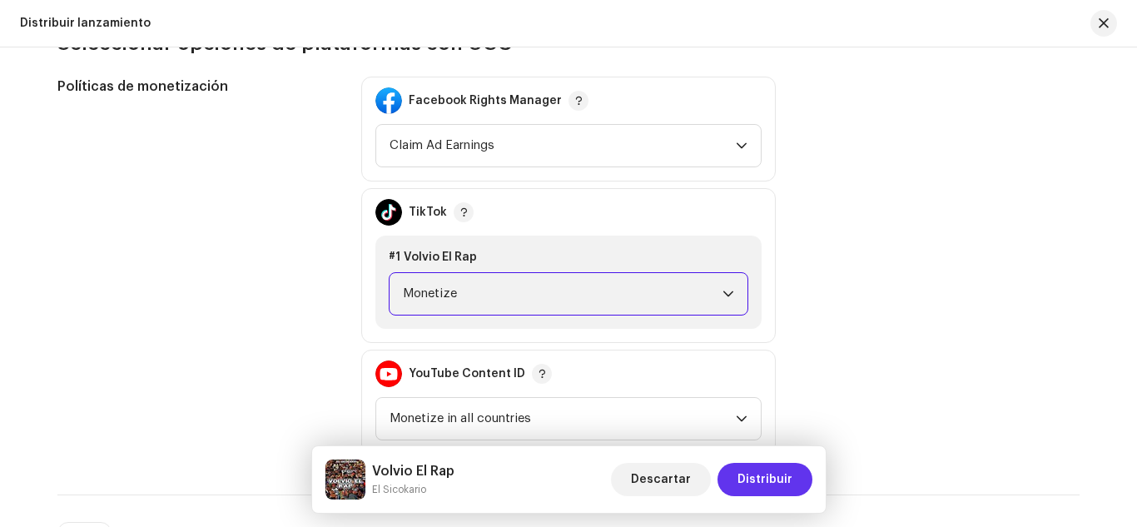
click at [760, 483] on span "Distribuir" at bounding box center [764, 479] width 55 height 33
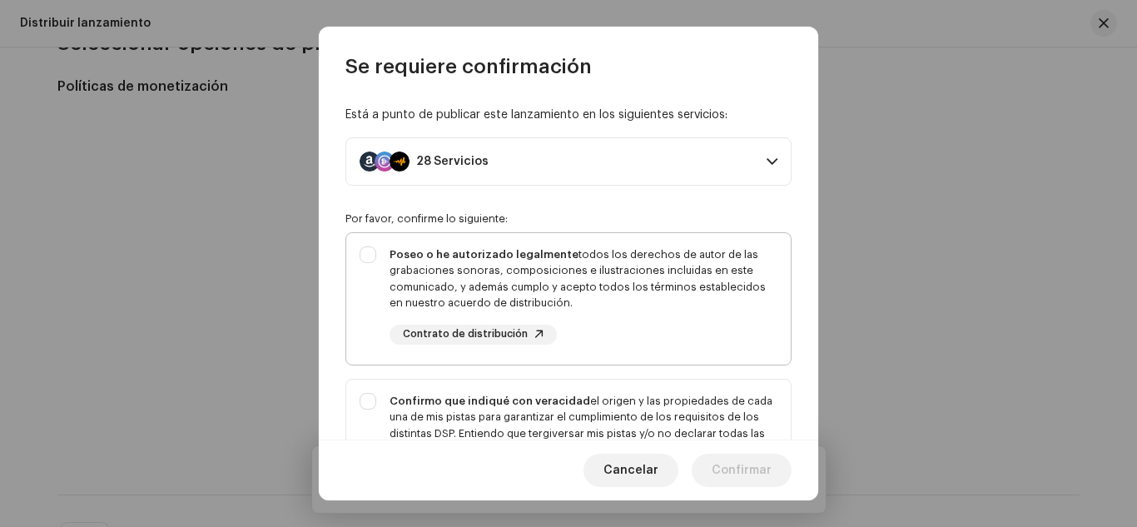
click at [671, 333] on div "Poseo o he autorizado legalmente todos los derechos de autor de las grabaciones…" at bounding box center [583, 295] width 388 height 98
checkbox input "true"
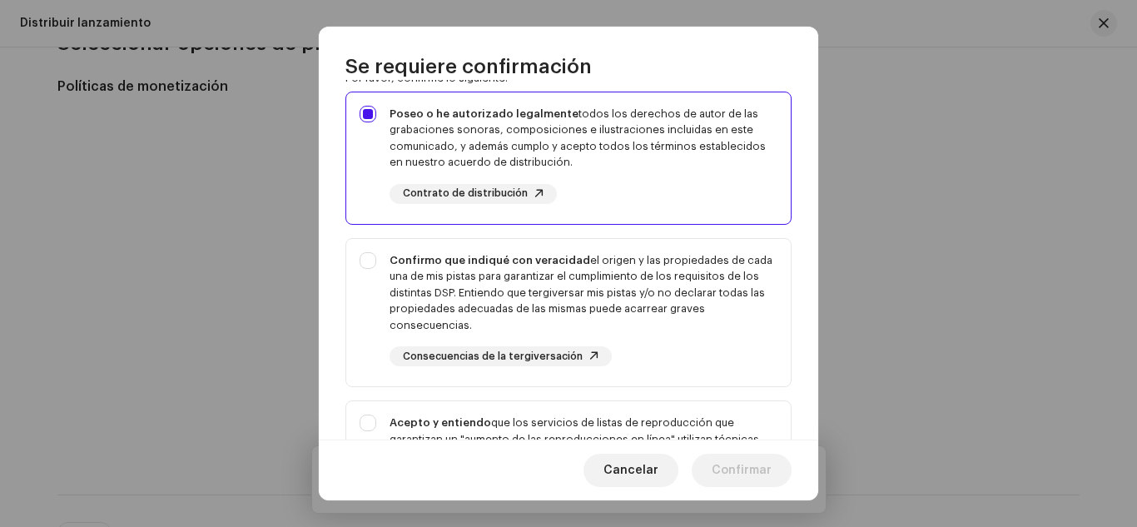
click at [708, 343] on div "Confirmo que indiqué con veracidad el origen y las propiedades de cada una de m…" at bounding box center [583, 309] width 388 height 115
checkbox input "true"
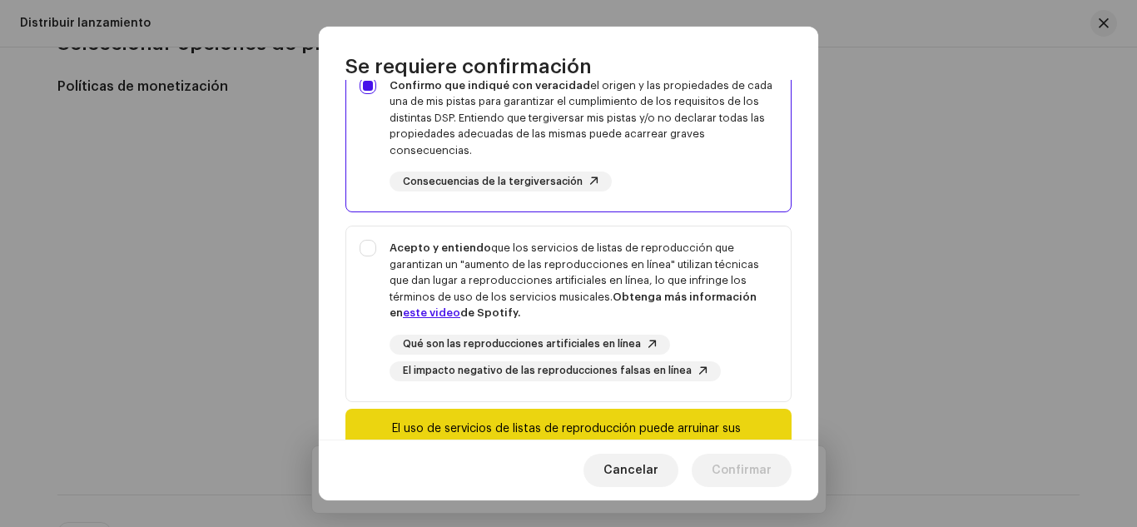
scroll to position [319, 0]
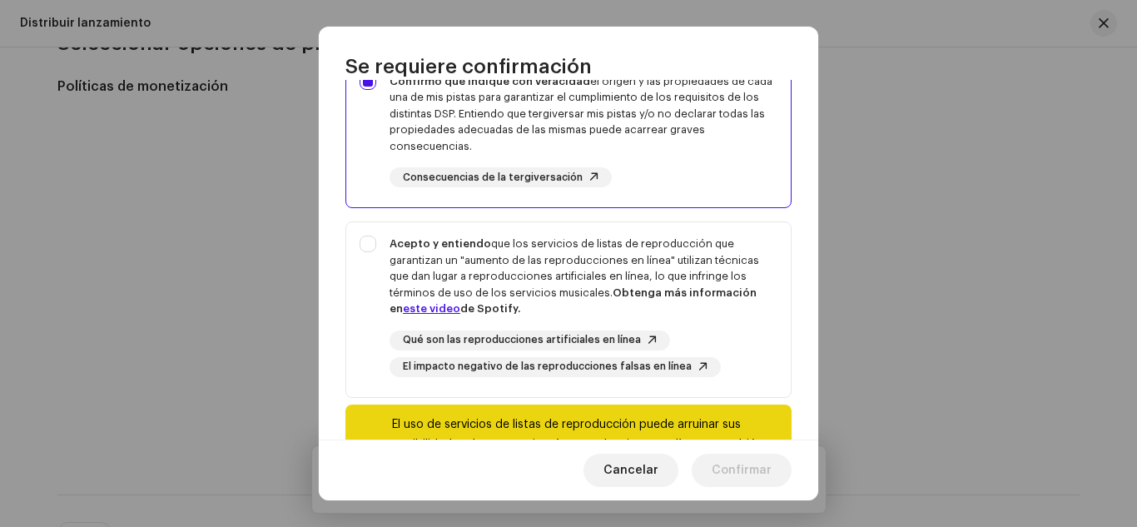
click at [708, 343] on div "Qué son las reproducciones artificiales en línea El impacto negativo de las rep…" at bounding box center [583, 353] width 388 height 47
checkbox input "true"
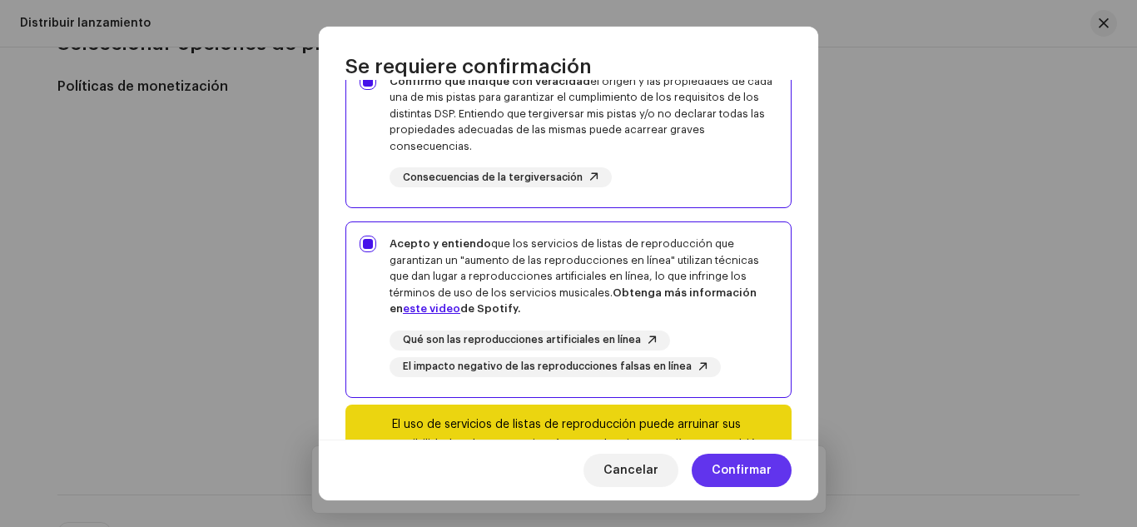
click at [745, 465] on span "Confirmar" at bounding box center [741, 469] width 60 height 33
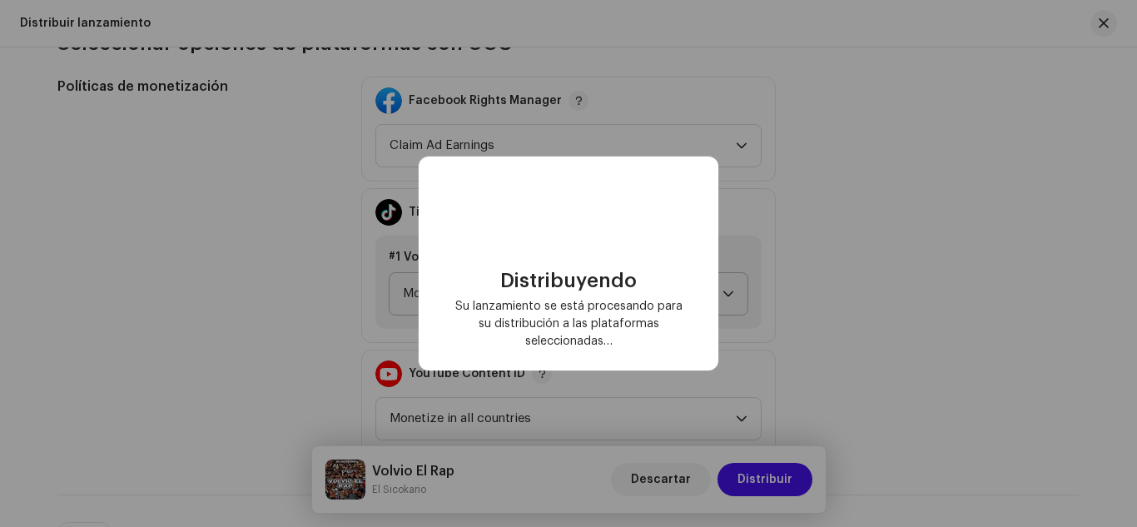
checkbox input "false"
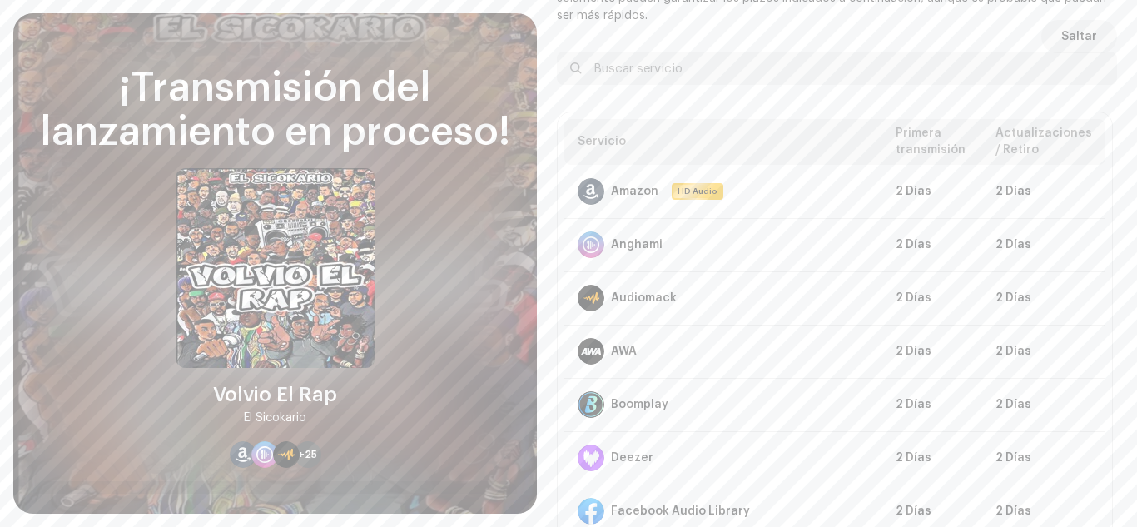
scroll to position [92, 0]
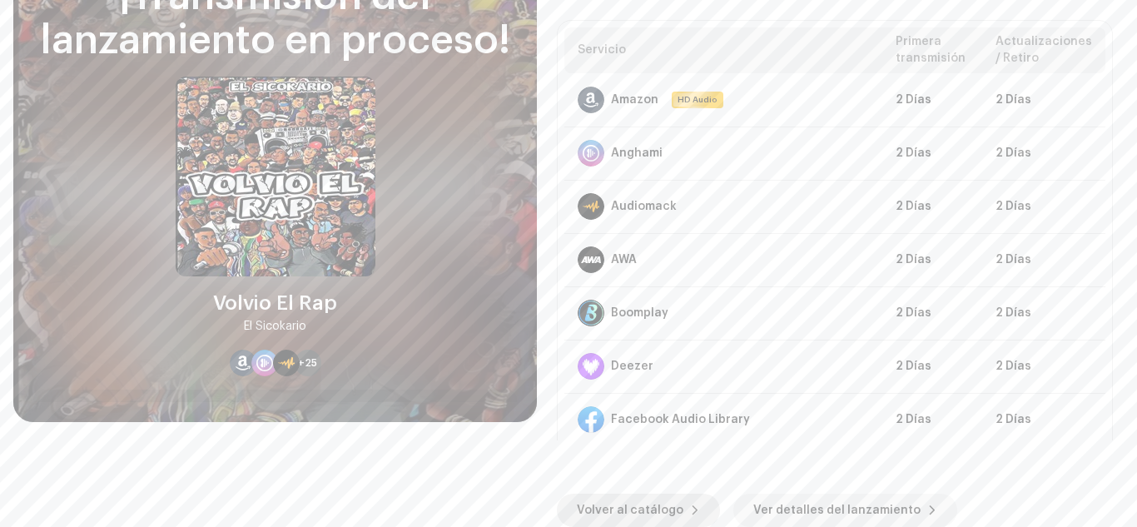
click at [591, 499] on span "Volver al catálogo" at bounding box center [630, 509] width 106 height 33
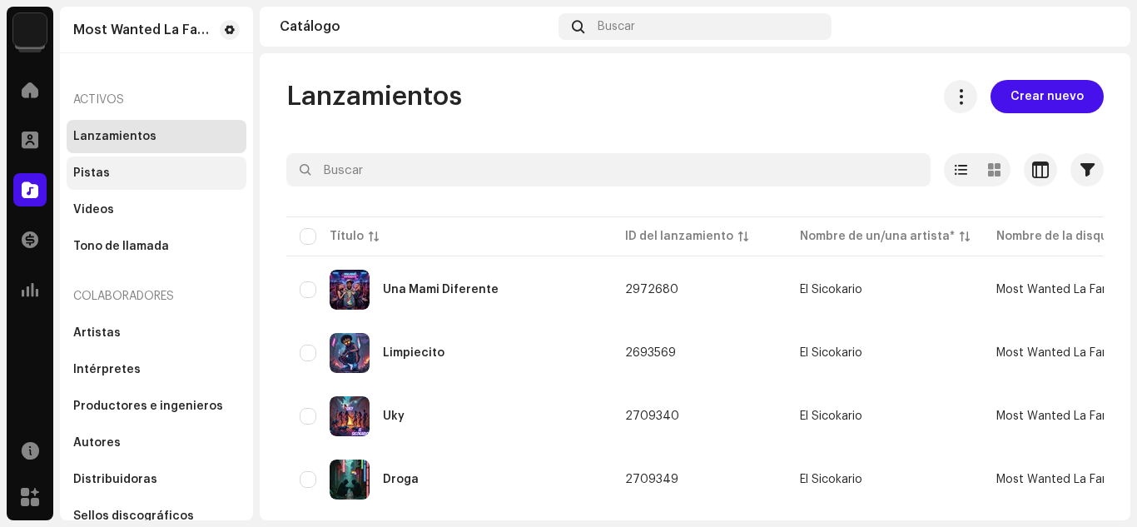
click at [102, 166] on div "Pistas" at bounding box center [91, 172] width 37 height 13
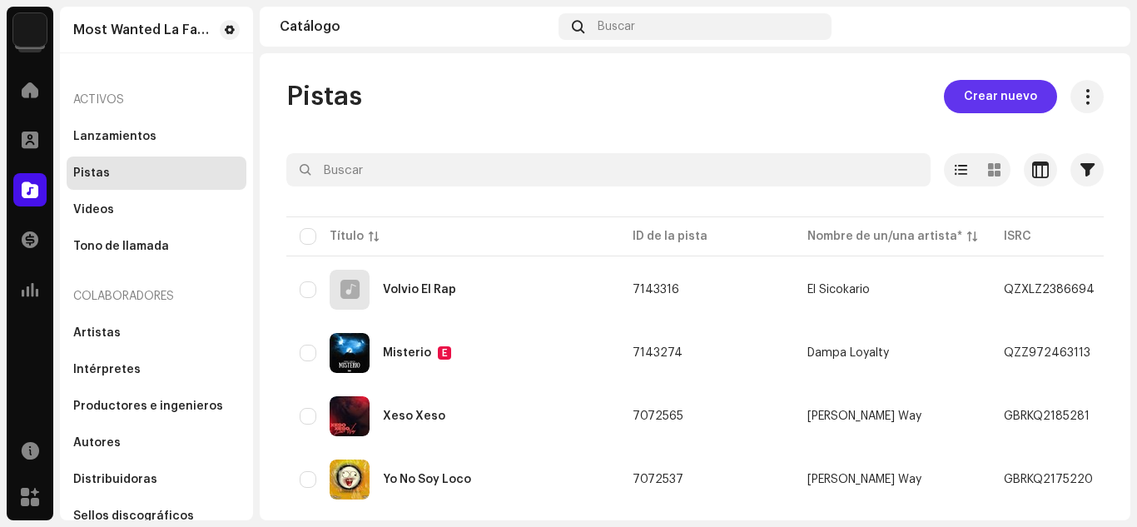
click at [1006, 87] on span "Crear nuevo" at bounding box center [999, 96] width 73 height 33
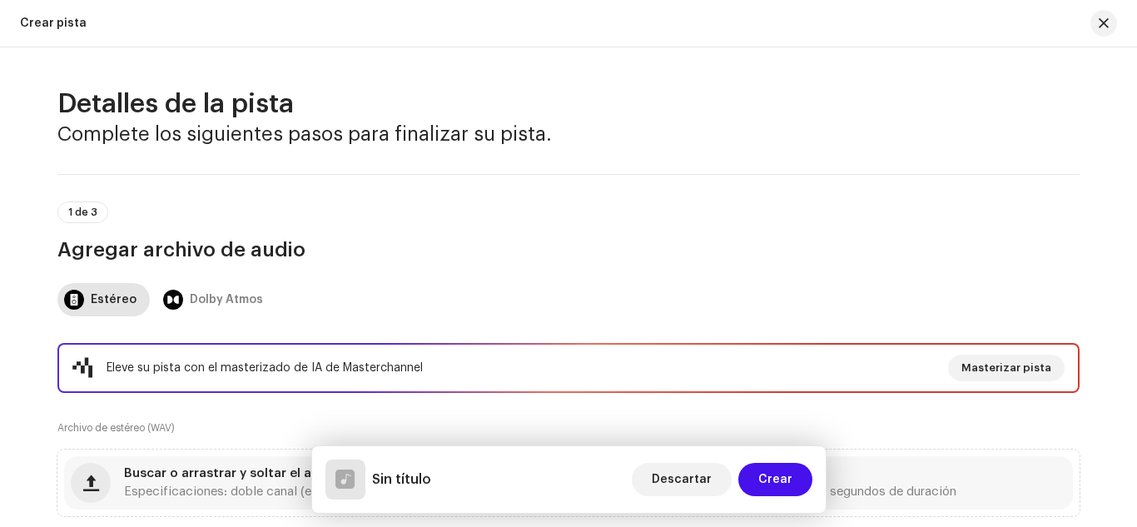
scroll to position [328, 0]
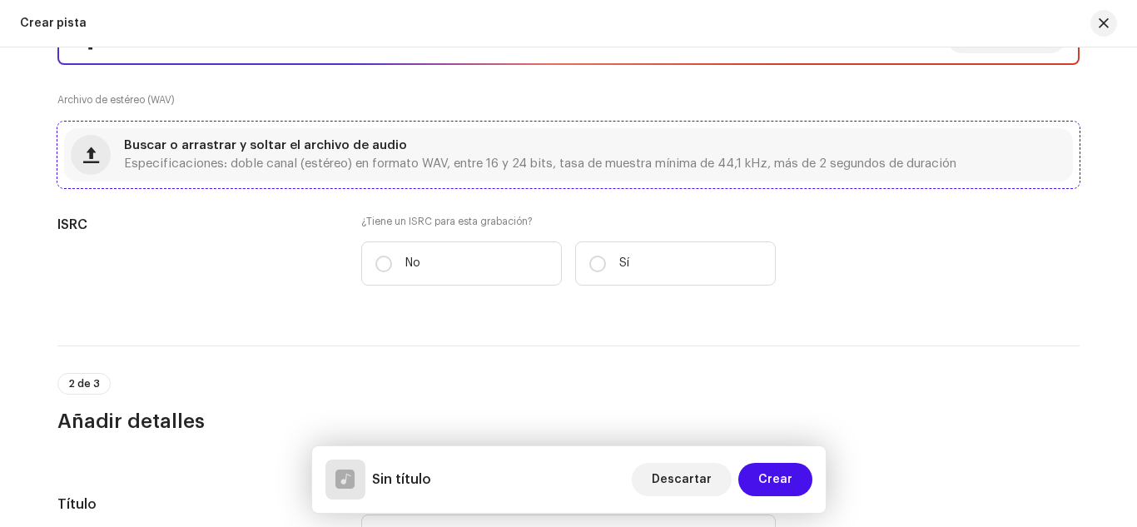
click at [351, 144] on span "Buscar o arrastrar y soltar el archivo de audio" at bounding box center [265, 146] width 283 height 12
click at [239, 141] on span "Buscar o arrastrar y soltar el archivo de audio" at bounding box center [265, 146] width 283 height 12
click at [361, 146] on span "Buscar o arrastrar y soltar el archivo de audio" at bounding box center [265, 146] width 283 height 12
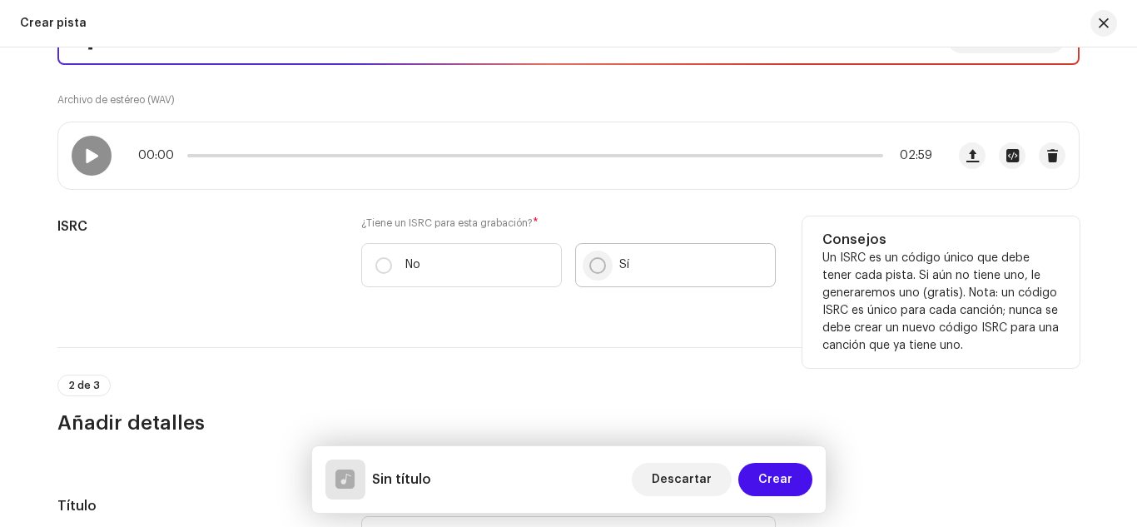
click at [595, 264] on input "Sí" at bounding box center [597, 265] width 17 height 17
radio input "true"
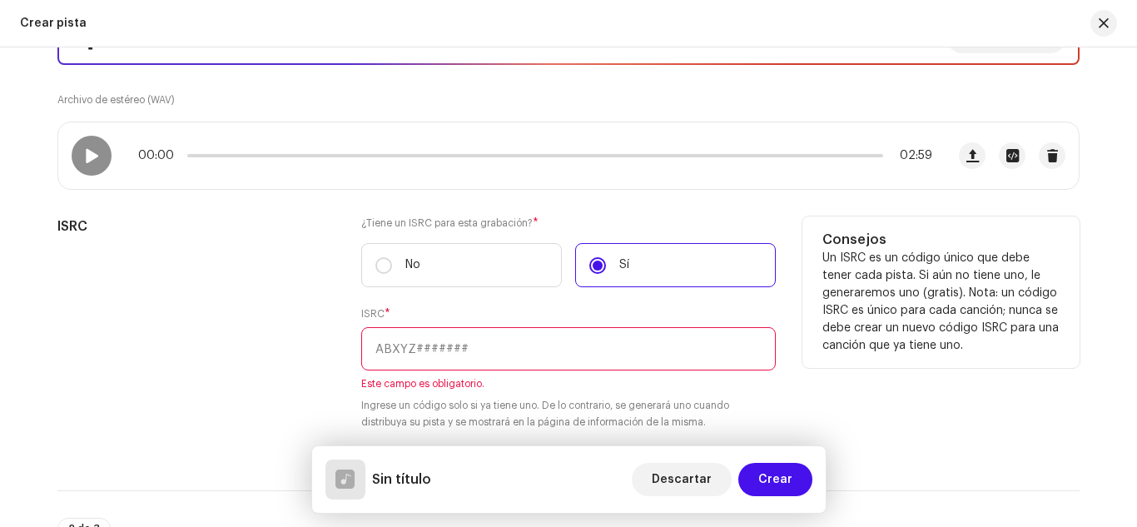
click at [482, 344] on input "text" at bounding box center [568, 348] width 414 height 43
paste input "QXZLZ23866993"
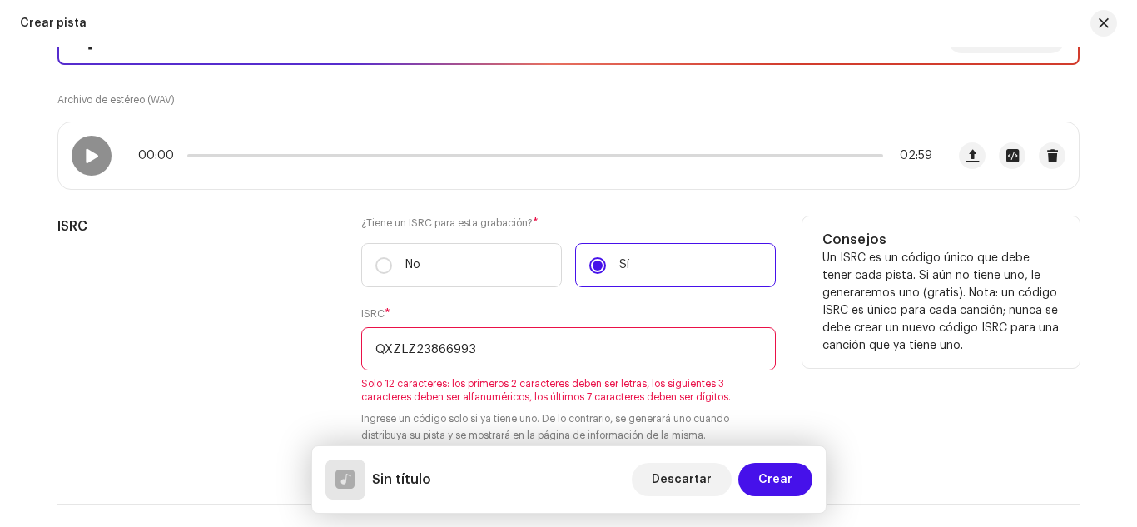
click at [410, 349] on input "QXZLZ23866993" at bounding box center [568, 348] width 414 height 43
click at [456, 350] on input "QXZLZ23866993" at bounding box center [568, 348] width 414 height 43
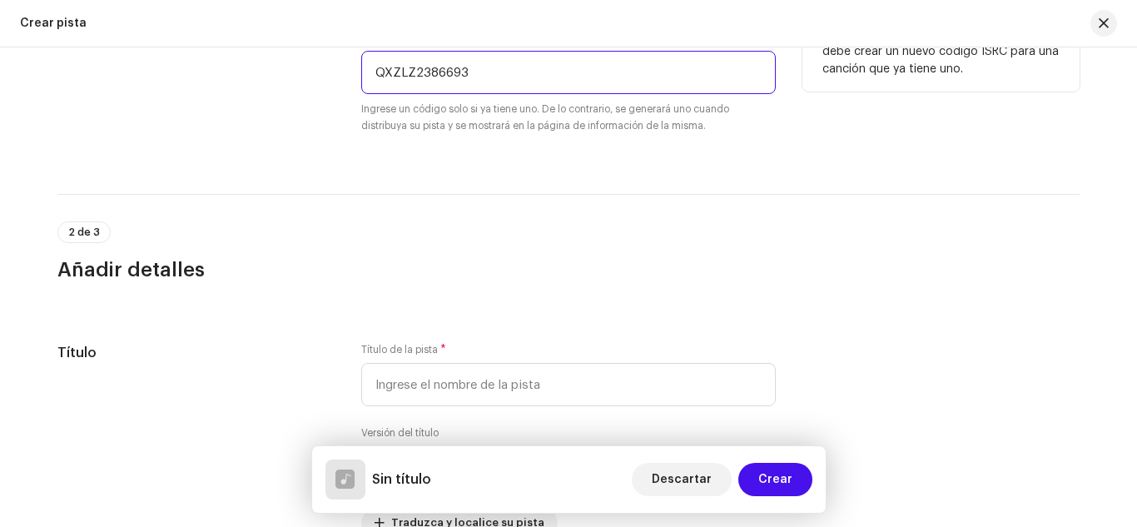
scroll to position [612, 0]
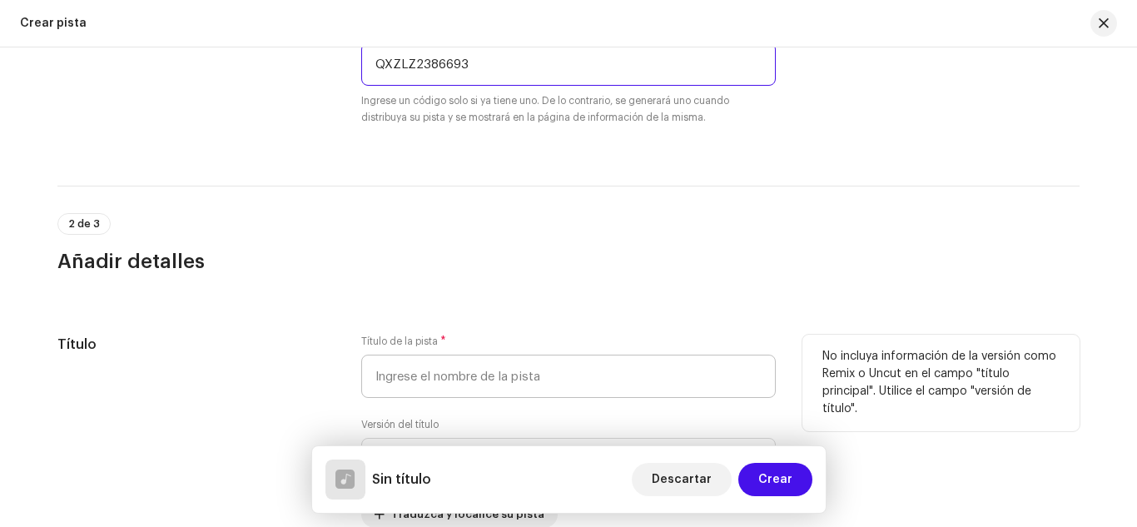
type input "QXZLZ2386693"
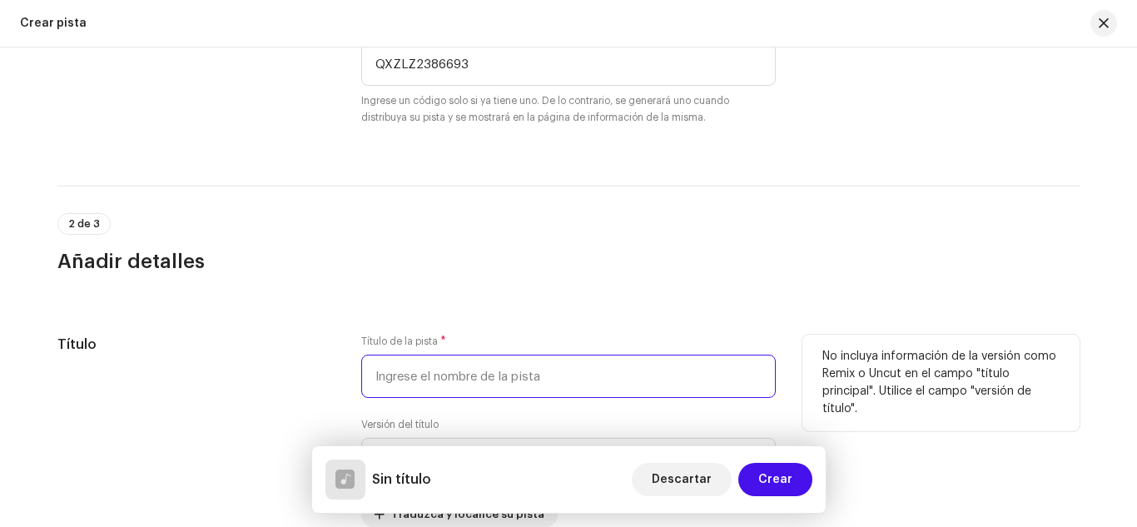
click at [481, 374] on input "text" at bounding box center [568, 375] width 414 height 43
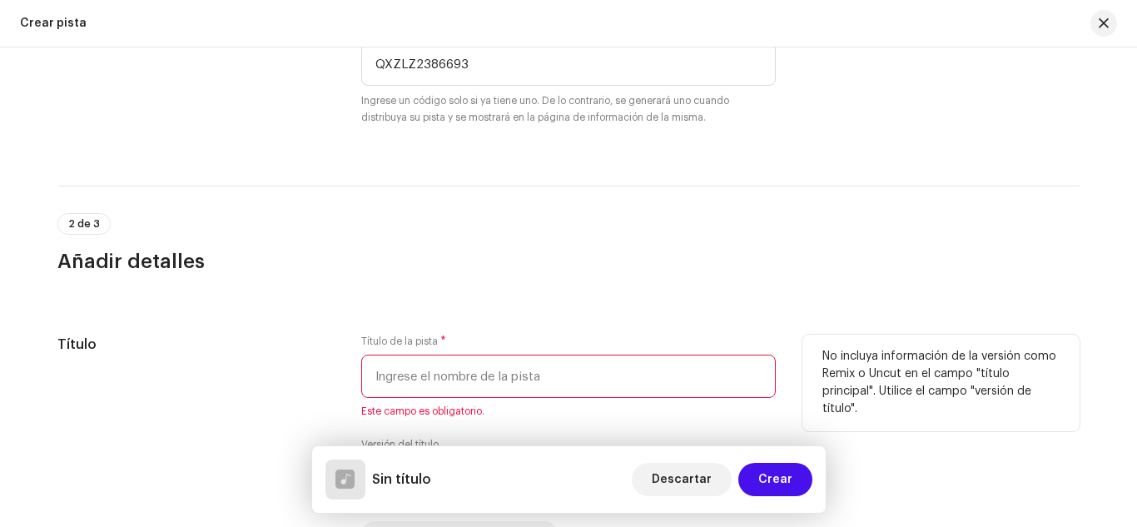
click at [437, 385] on input "text" at bounding box center [568, 375] width 414 height 43
paste input "Vengo De Abajo"
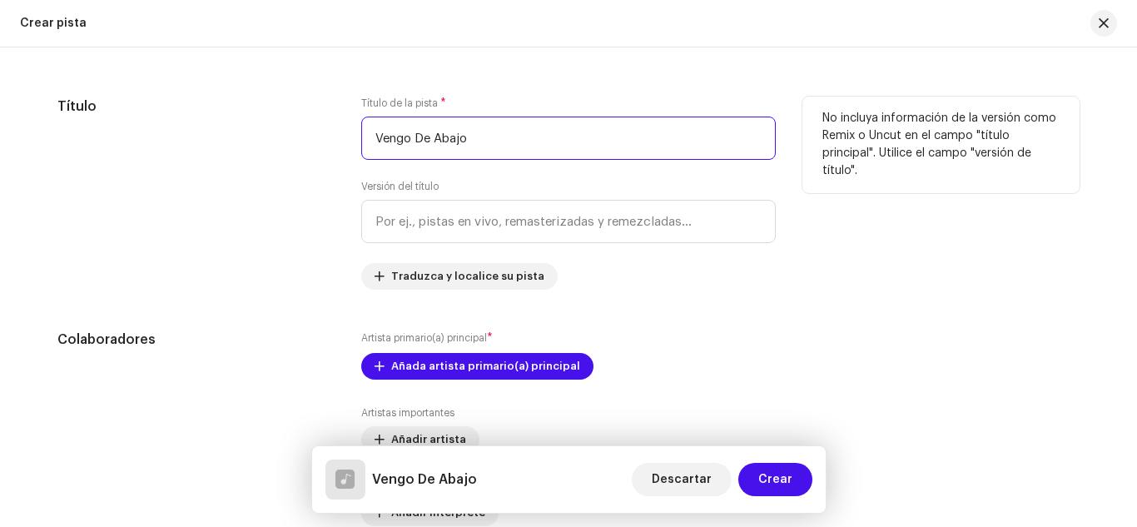
scroll to position [904, 0]
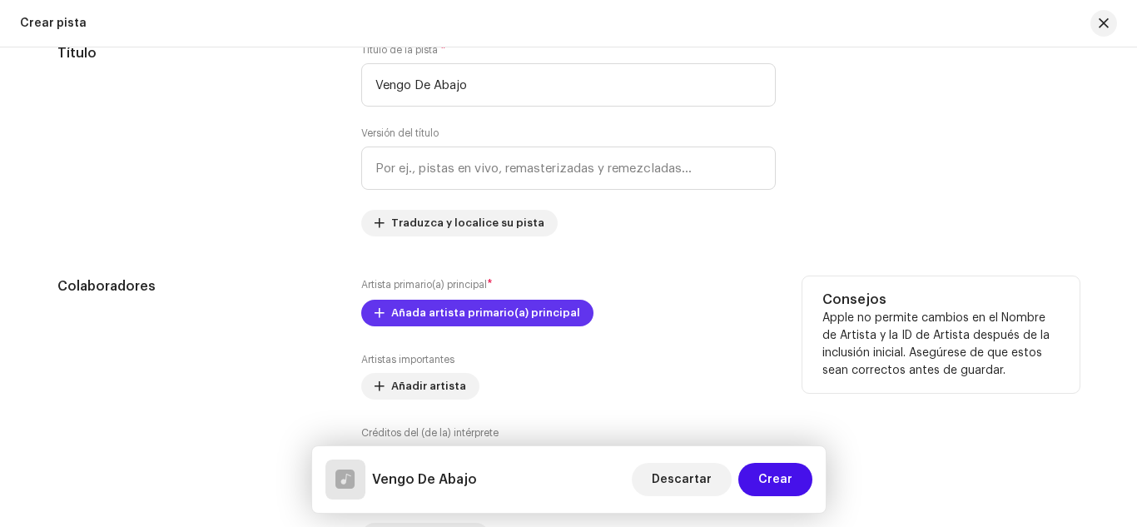
click at [493, 308] on span "Añada artista primario(a) principal" at bounding box center [485, 312] width 189 height 33
type input "Vengo De Abajo"
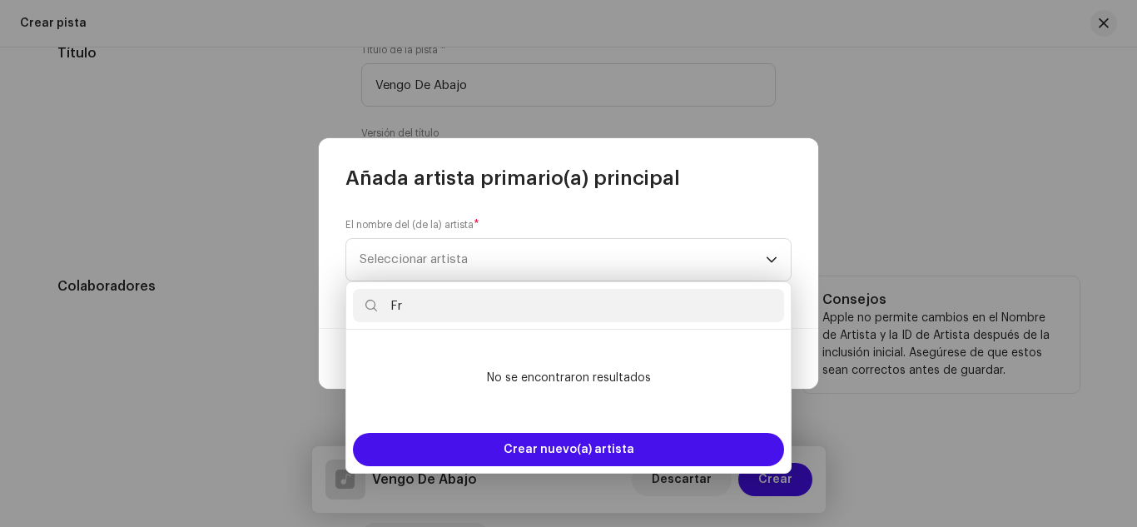
type input "F"
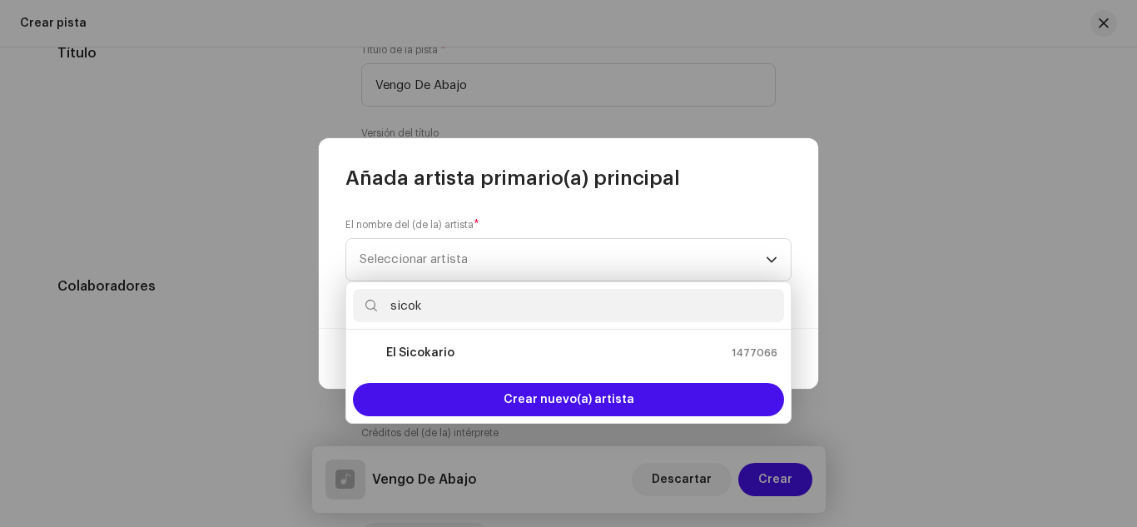
type input "sicoka"
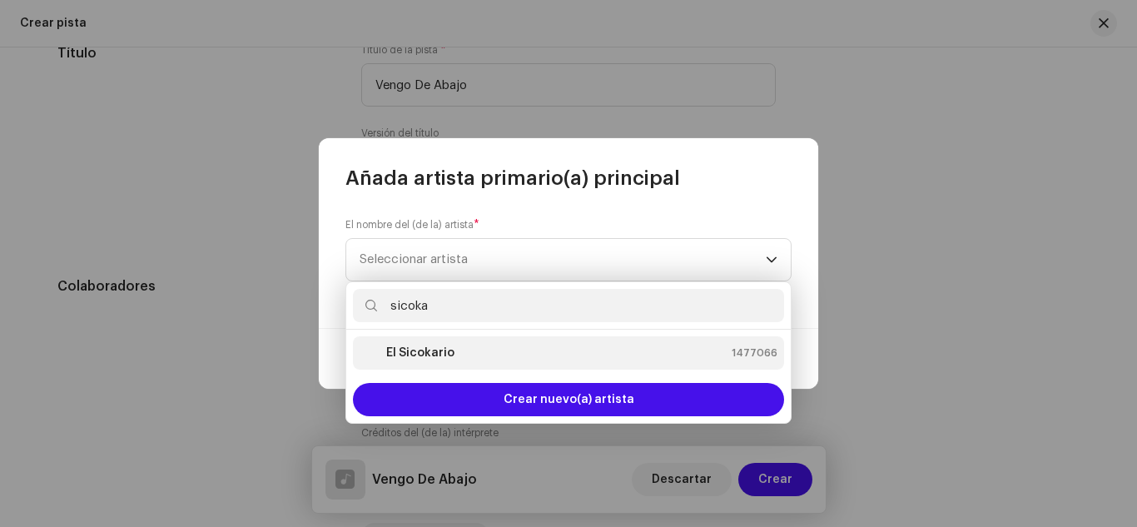
click at [458, 359] on div "El Sicokario 1477066" at bounding box center [568, 353] width 418 height 20
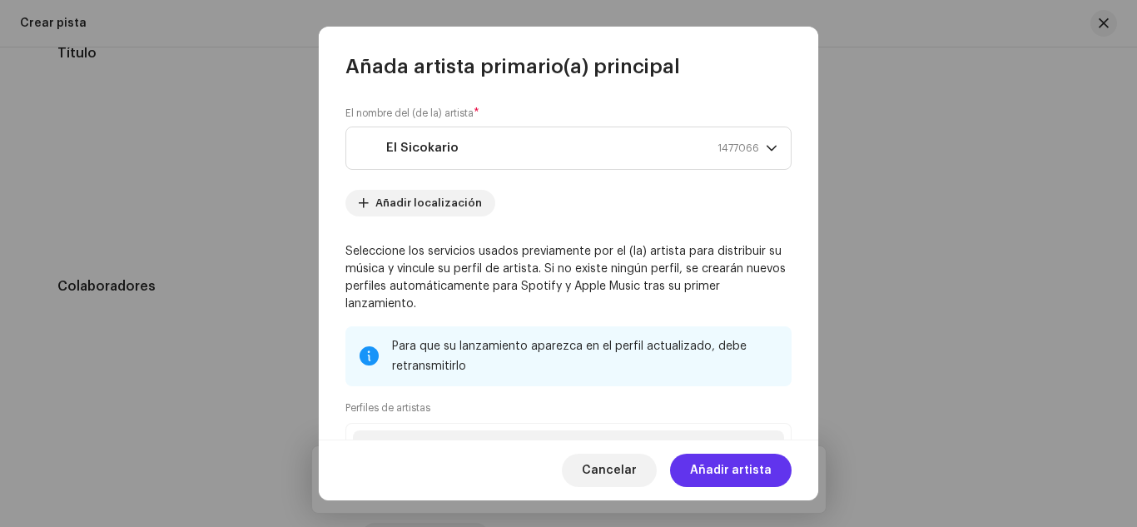
click at [706, 473] on span "Añadir artista" at bounding box center [731, 469] width 82 height 33
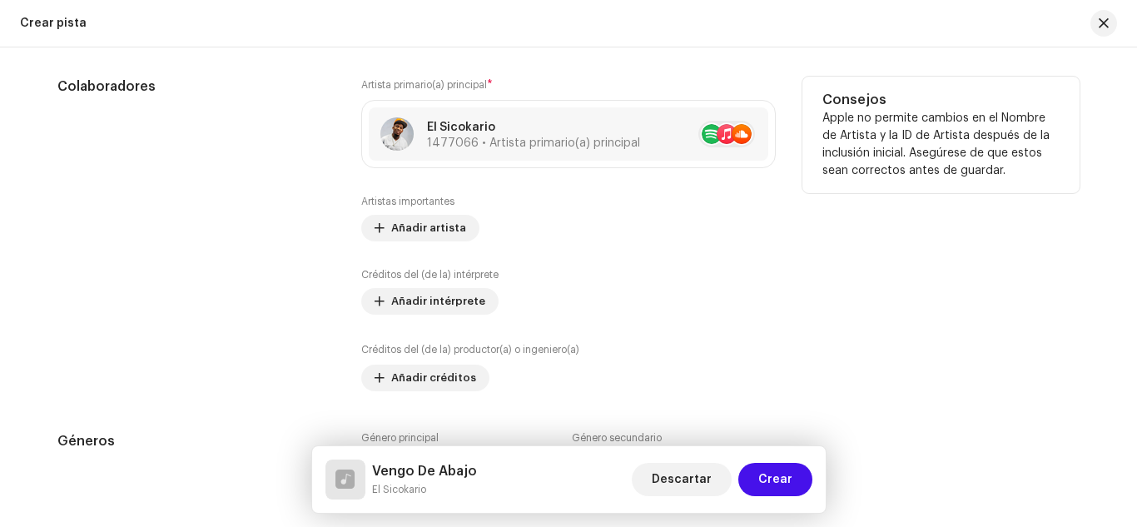
scroll to position [1104, 0]
click at [450, 300] on span "Añadir intérprete" at bounding box center [438, 300] width 94 height 33
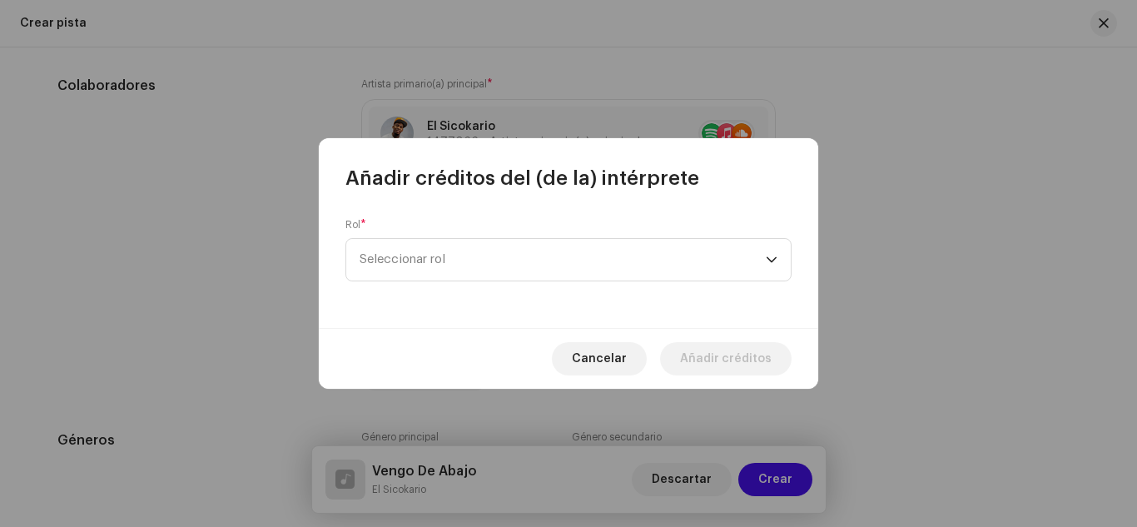
click at [444, 287] on div "Rol * Seleccionar rol" at bounding box center [568, 259] width 499 height 136
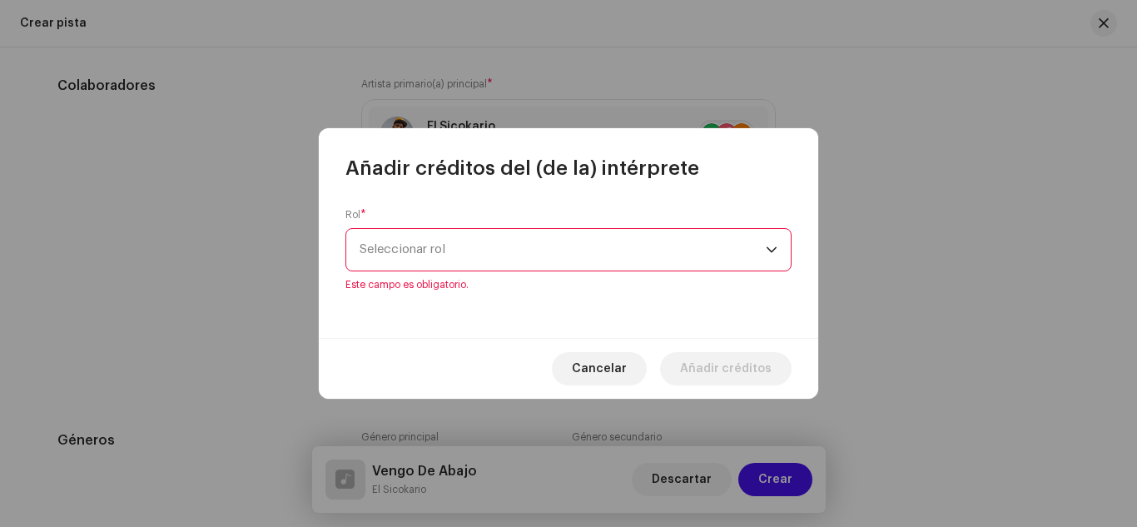
click at [444, 287] on span "Este campo es obligatorio." at bounding box center [568, 284] width 446 height 13
click at [441, 258] on span "Seleccionar rol" at bounding box center [562, 250] width 406 height 42
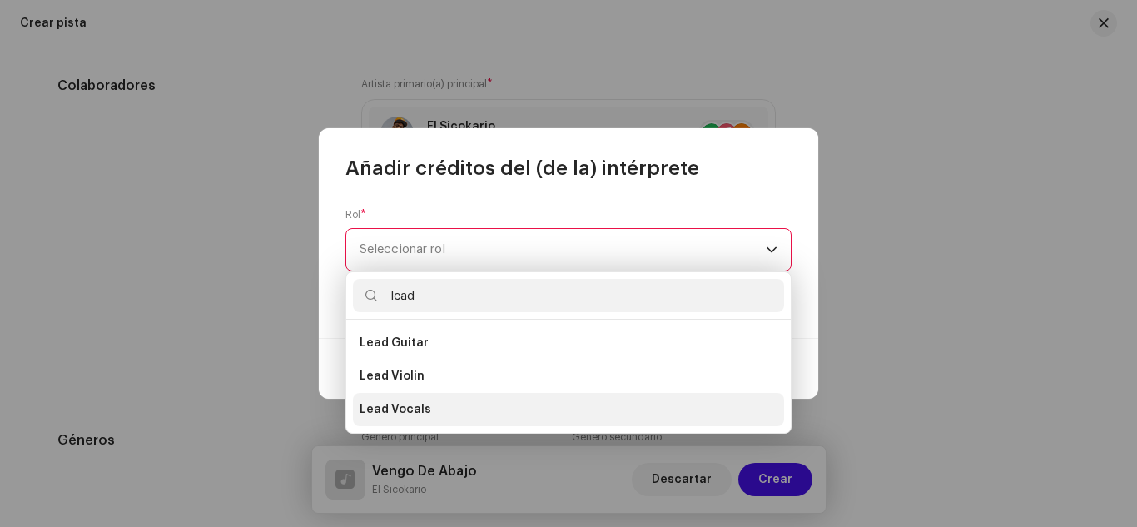
type input "lead"
click at [423, 404] on span "Lead Vocals" at bounding box center [395, 409] width 72 height 17
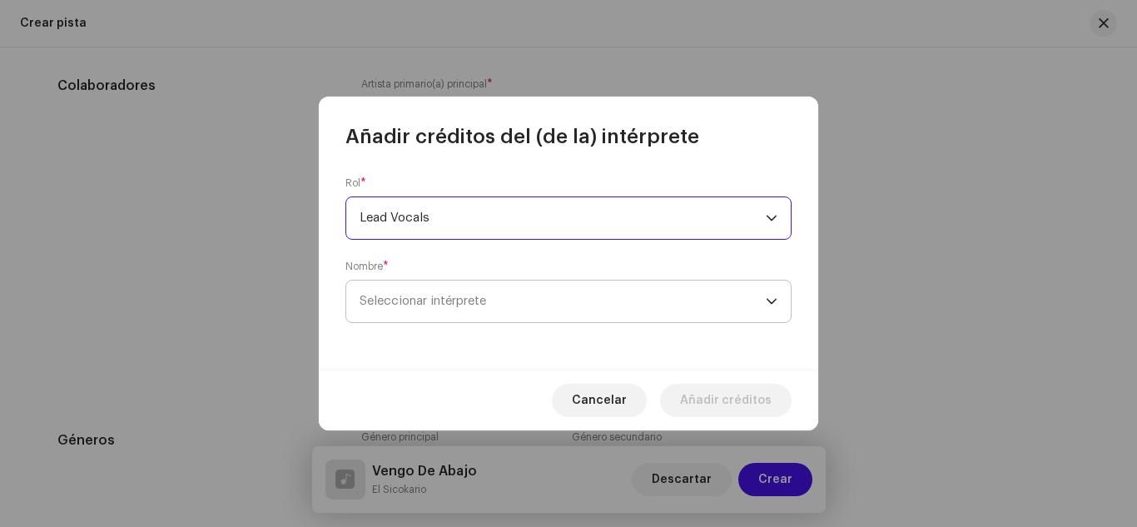
click at [401, 301] on span "Seleccionar intérprete" at bounding box center [422, 301] width 126 height 12
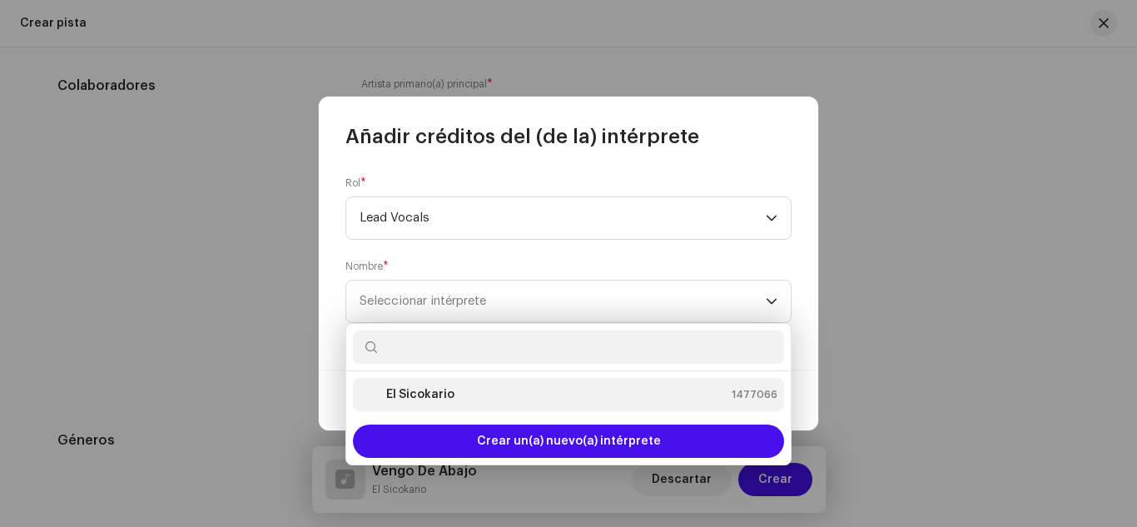
click at [410, 390] on strong "El Sicokario" at bounding box center [420, 394] width 68 height 17
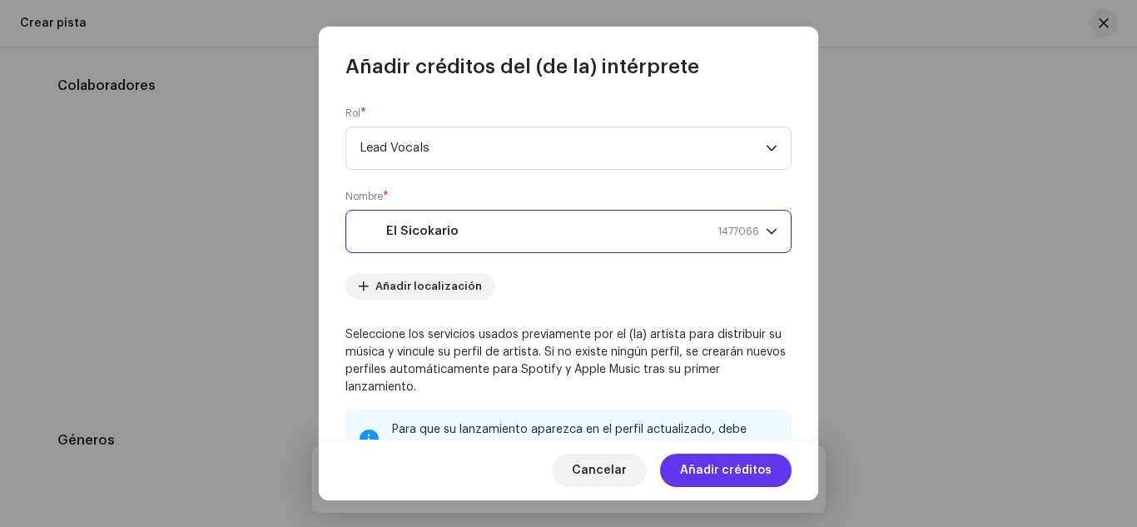
click at [721, 464] on span "Añadir créditos" at bounding box center [726, 469] width 92 height 33
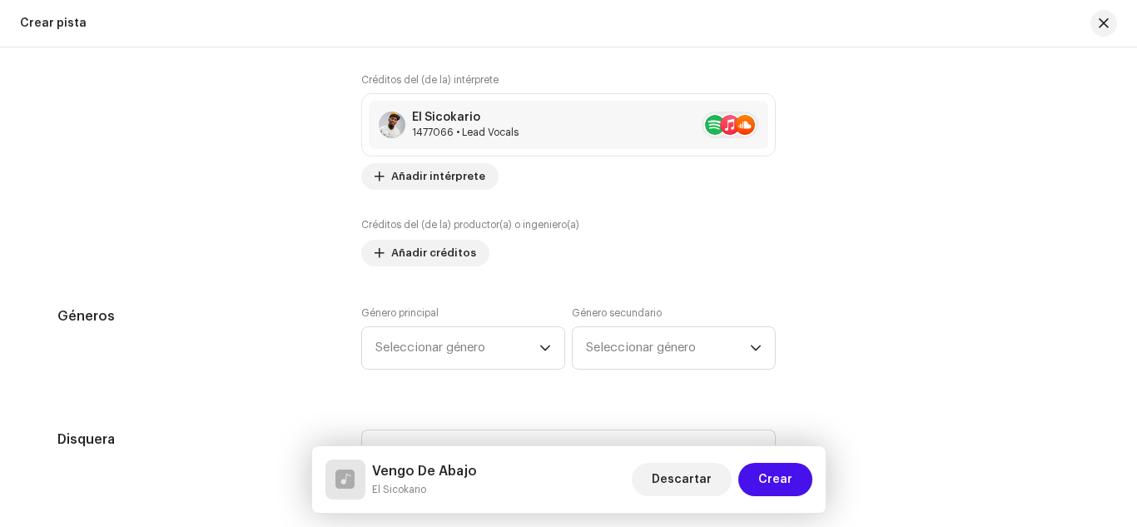
scroll to position [1307, 0]
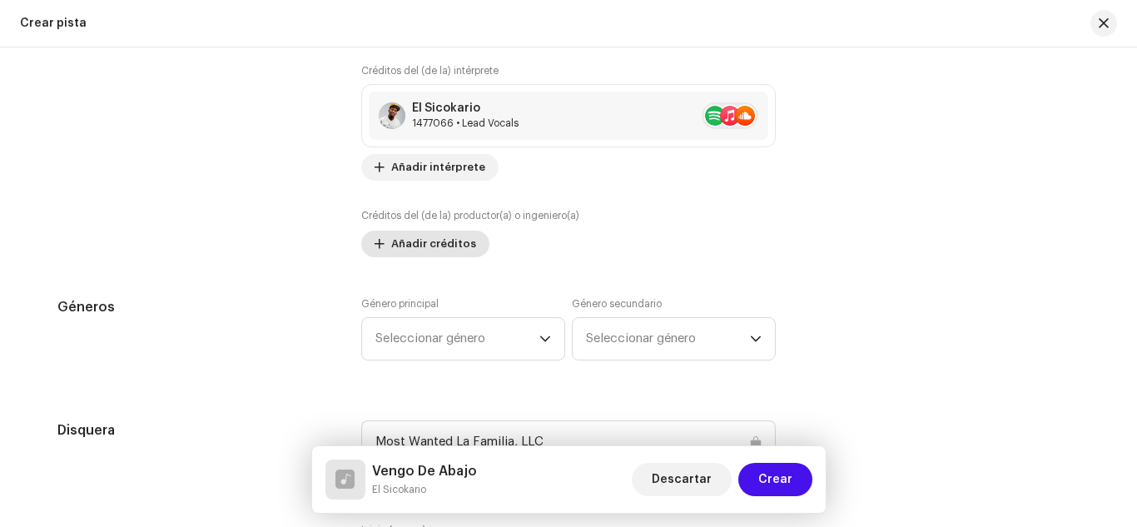
click at [419, 245] on span "Añadir créditos" at bounding box center [433, 243] width 85 height 33
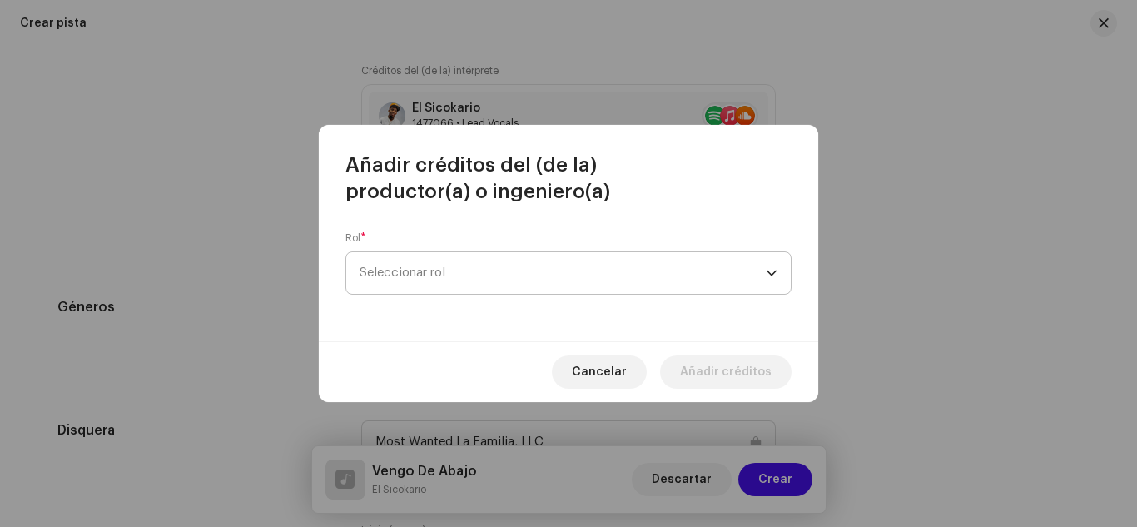
click at [422, 260] on span "Seleccionar rol" at bounding box center [562, 273] width 406 height 42
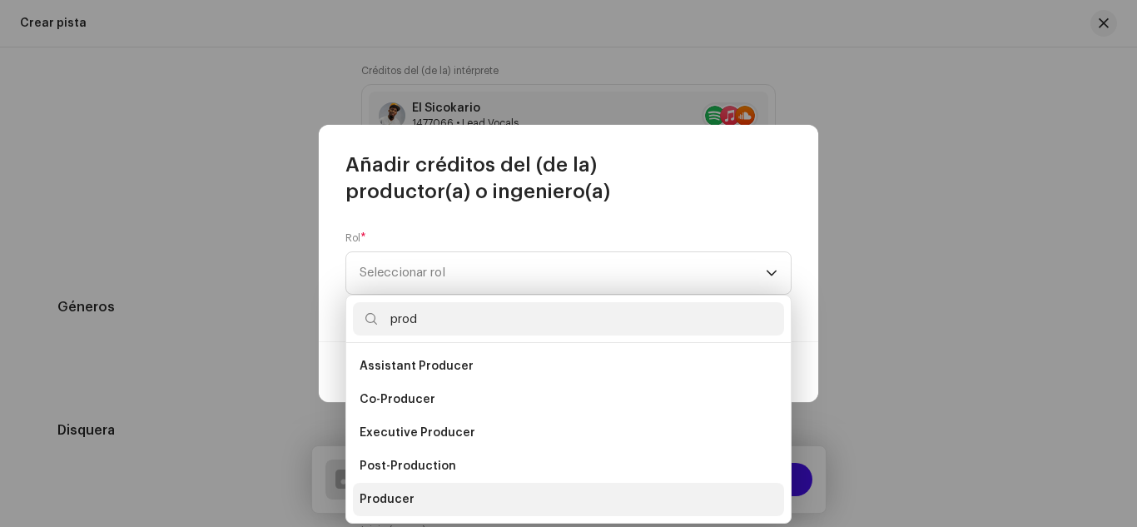
type input "prod"
click at [409, 497] on span "Producer" at bounding box center [386, 499] width 55 height 17
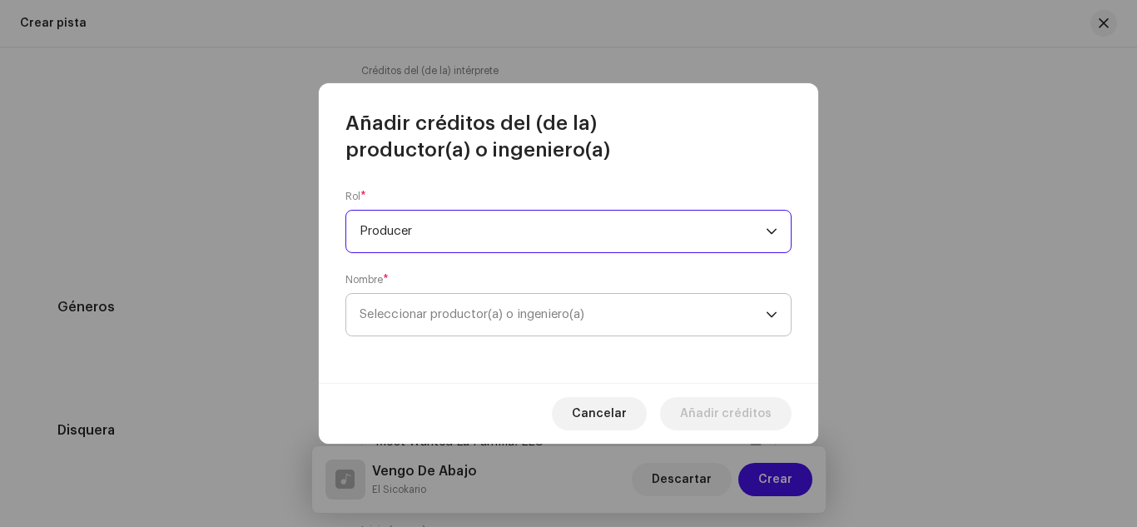
click at [413, 310] on span "Seleccionar productor(a) o ingeniero(a)" at bounding box center [471, 314] width 225 height 12
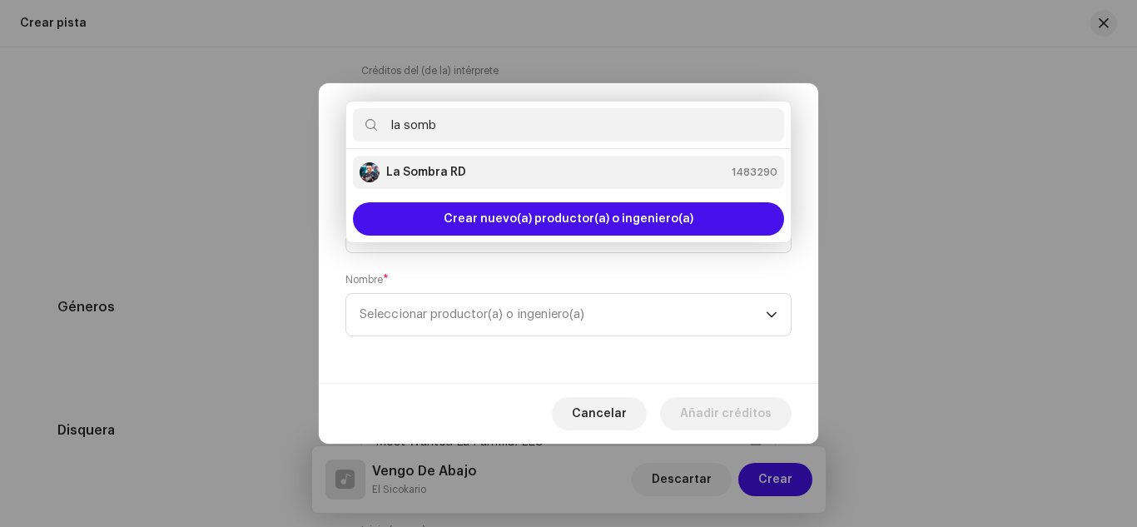
type input "la somb"
click at [387, 170] on strong "La Sombra RD" at bounding box center [426, 172] width 80 height 17
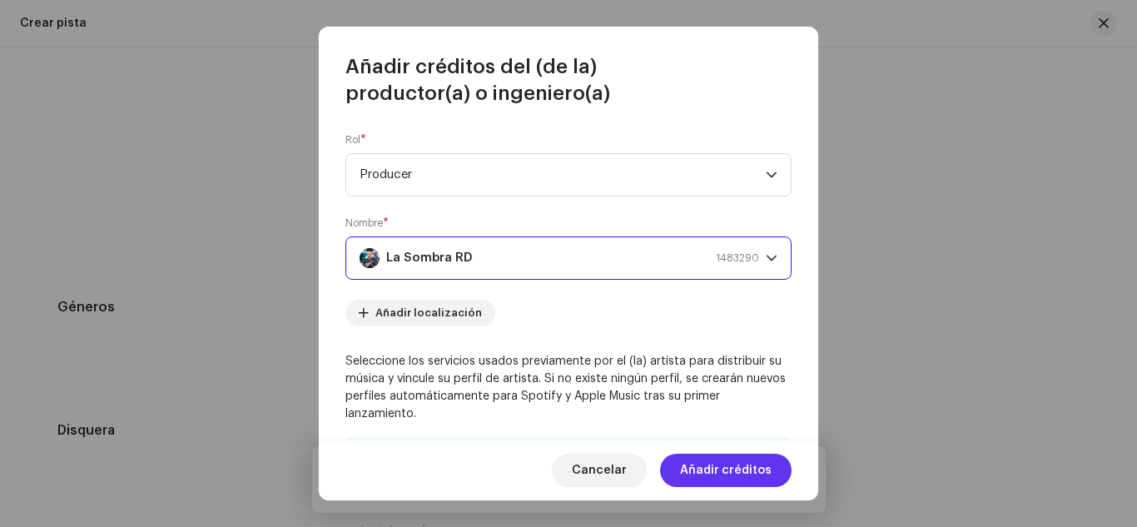
click at [721, 464] on span "Añadir créditos" at bounding box center [726, 469] width 92 height 33
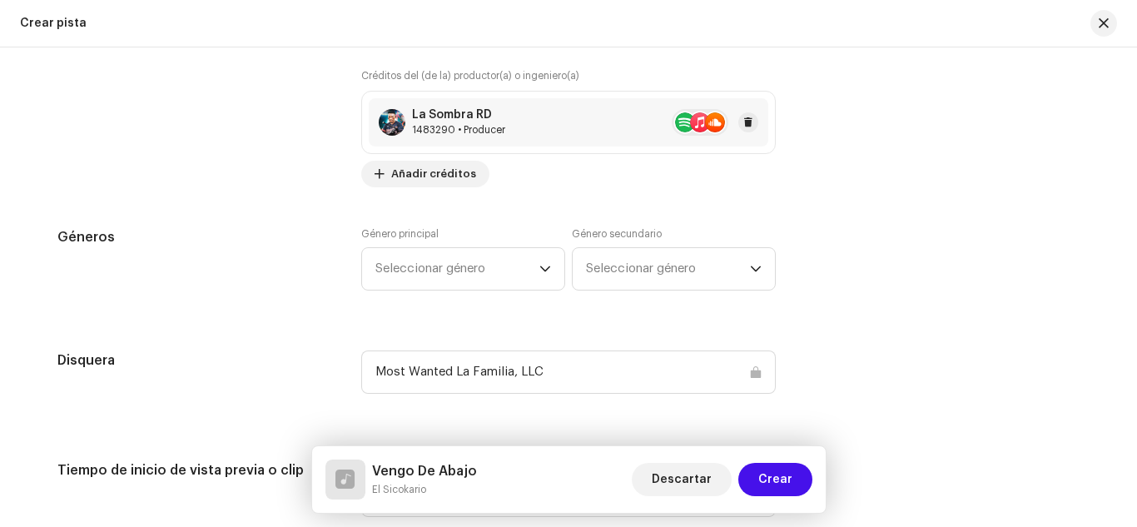
scroll to position [1453, 0]
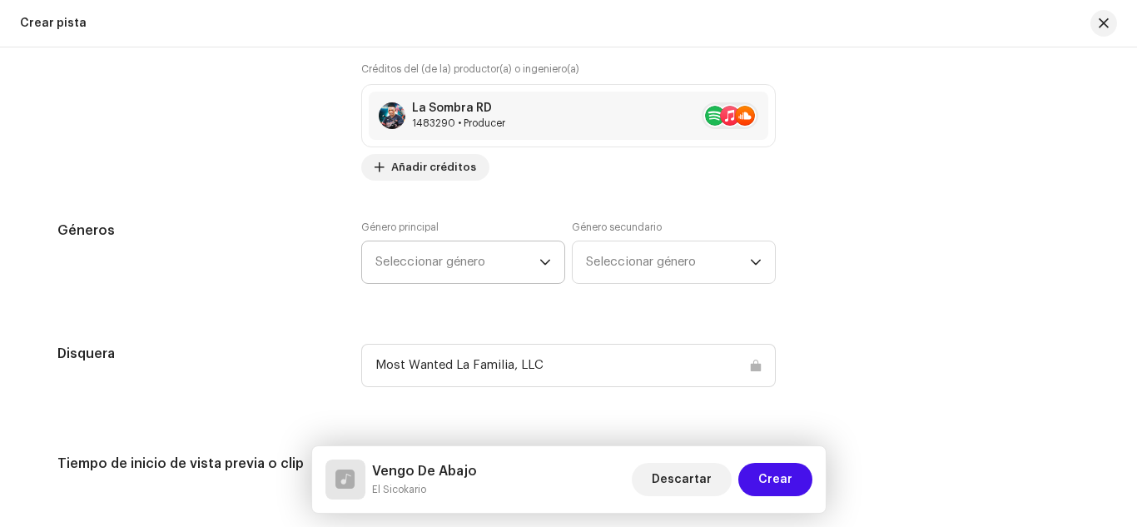
click at [463, 261] on span "Seleccionar género" at bounding box center [457, 262] width 164 height 42
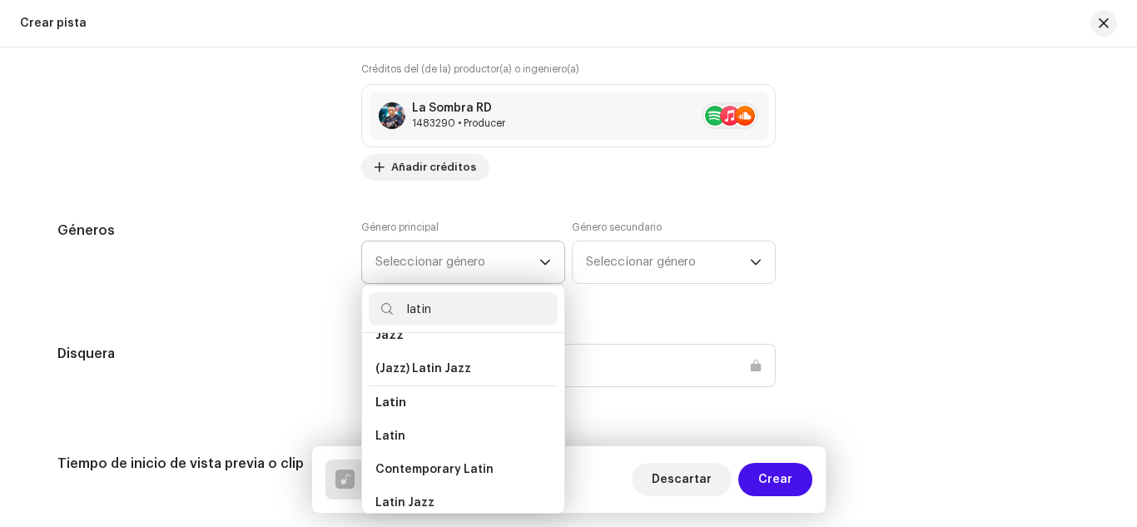
scroll to position [92, 0]
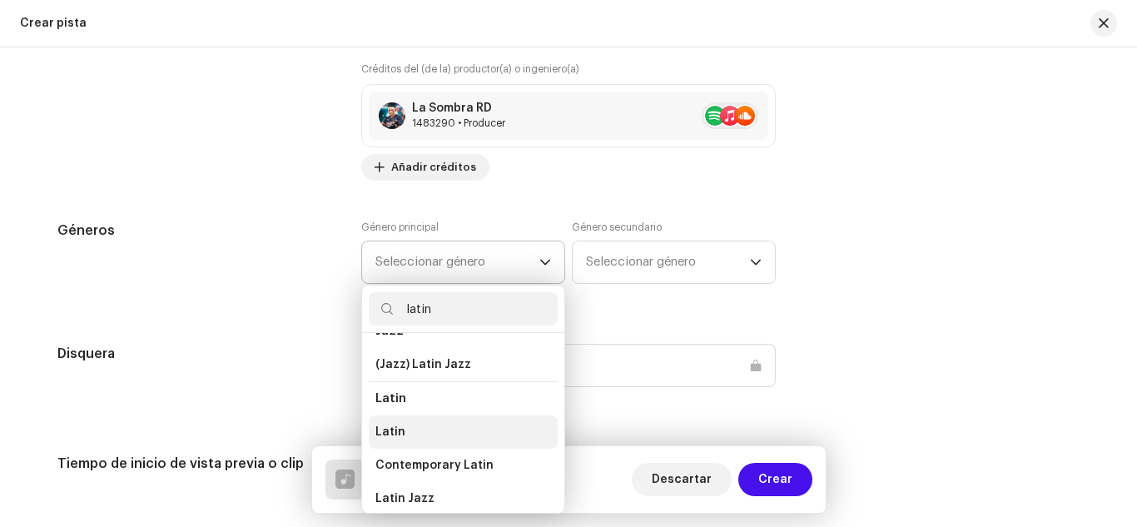
type input "latin"
click at [404, 424] on li "Latin" at bounding box center [463, 431] width 189 height 33
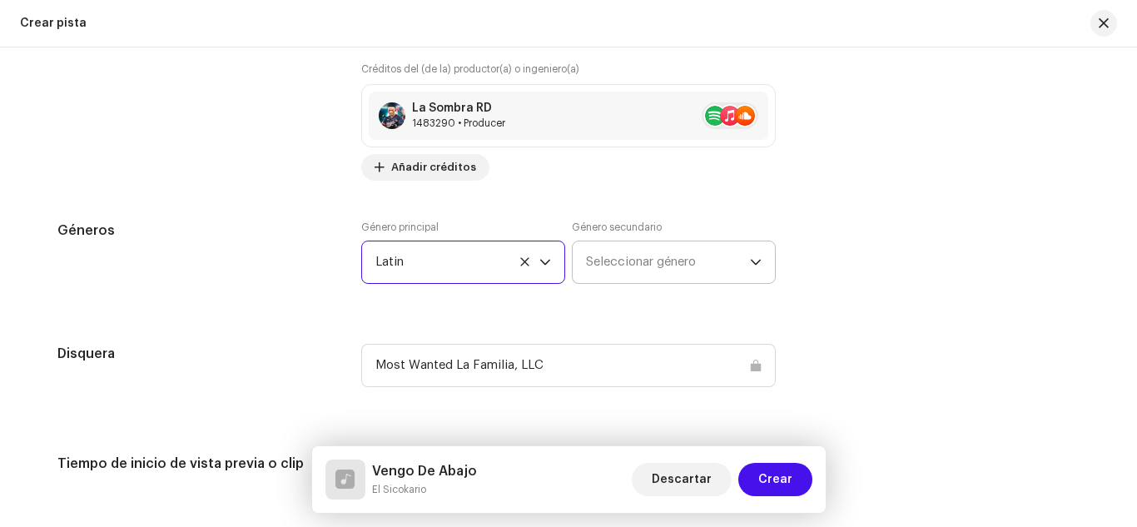
click at [633, 257] on span "Seleccionar género" at bounding box center [668, 262] width 164 height 42
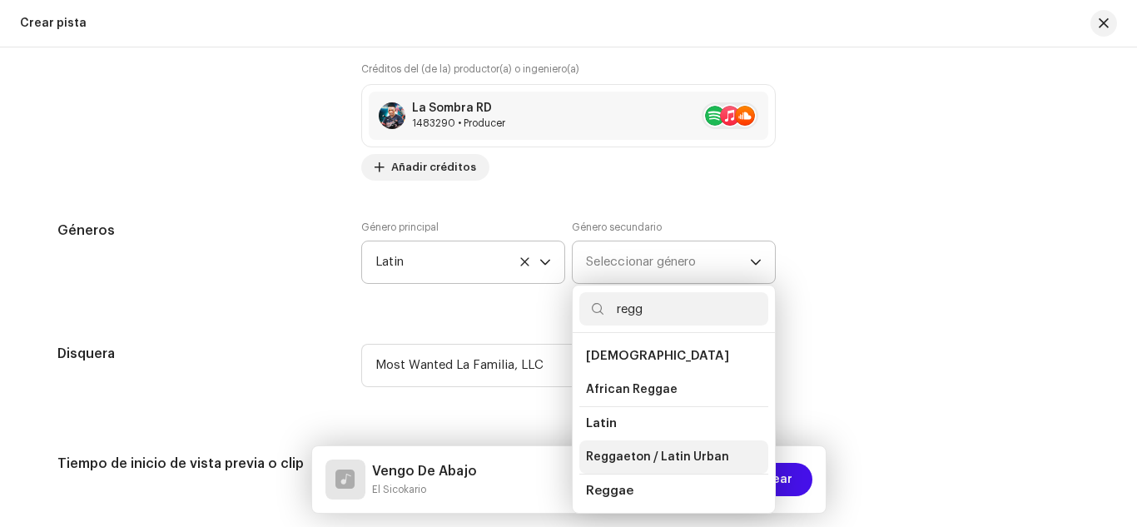
type input "regg"
click at [646, 458] on span "Reggaeton / Latin Urban" at bounding box center [657, 456] width 143 height 17
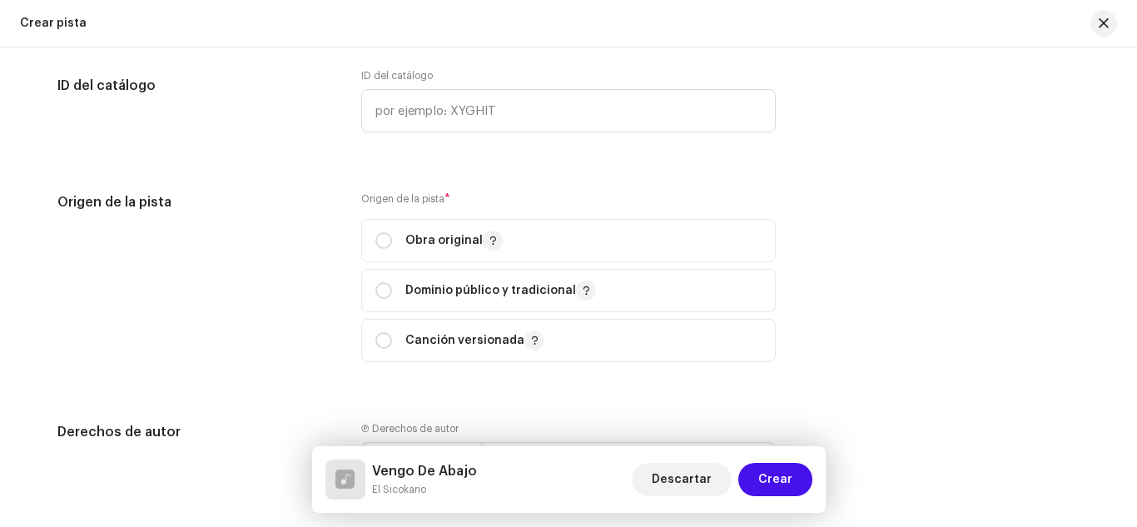
scroll to position [1958, 0]
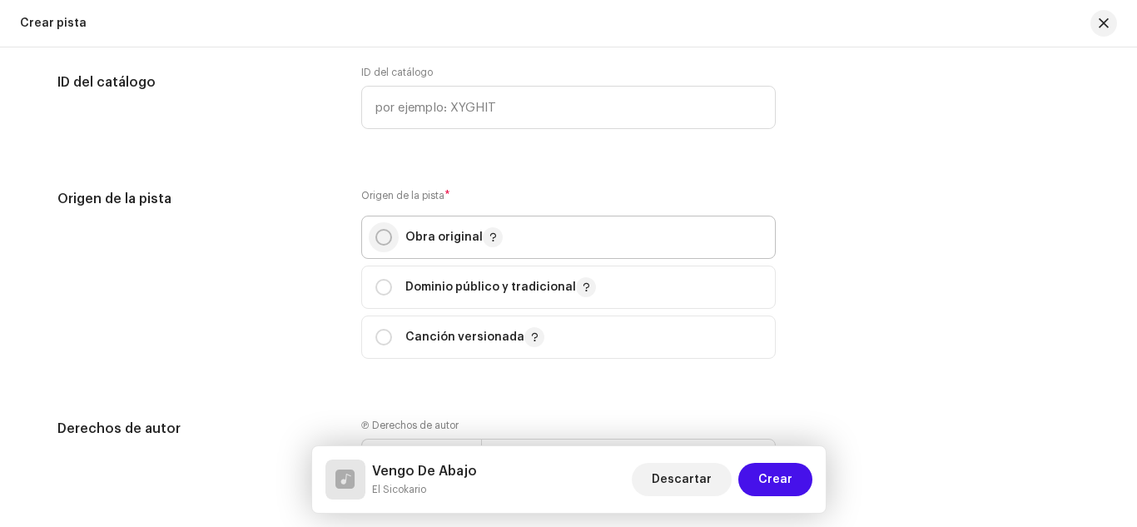
click at [375, 230] on input "radio" at bounding box center [383, 237] width 17 height 17
radio input "true"
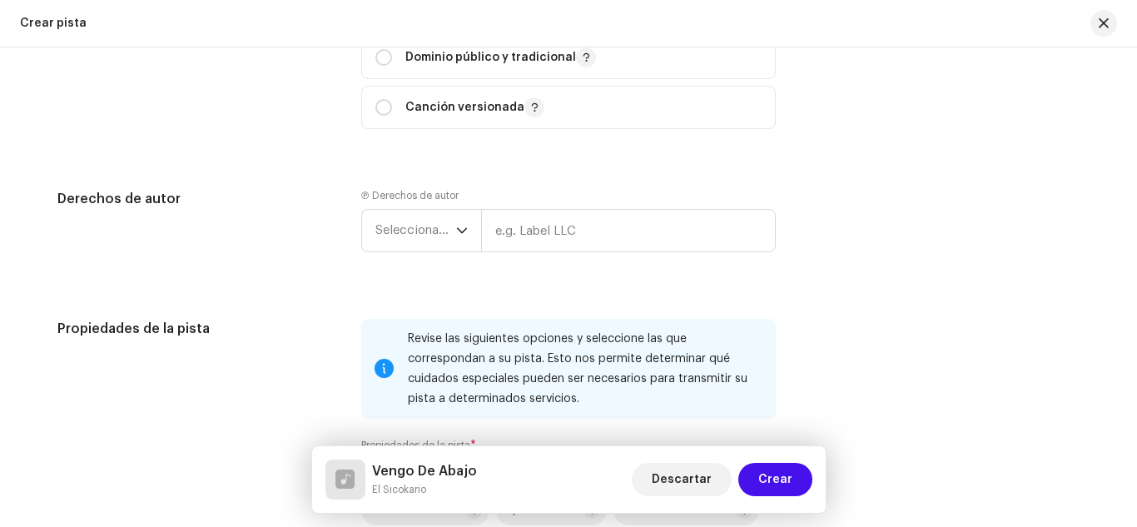
scroll to position [2192, 0]
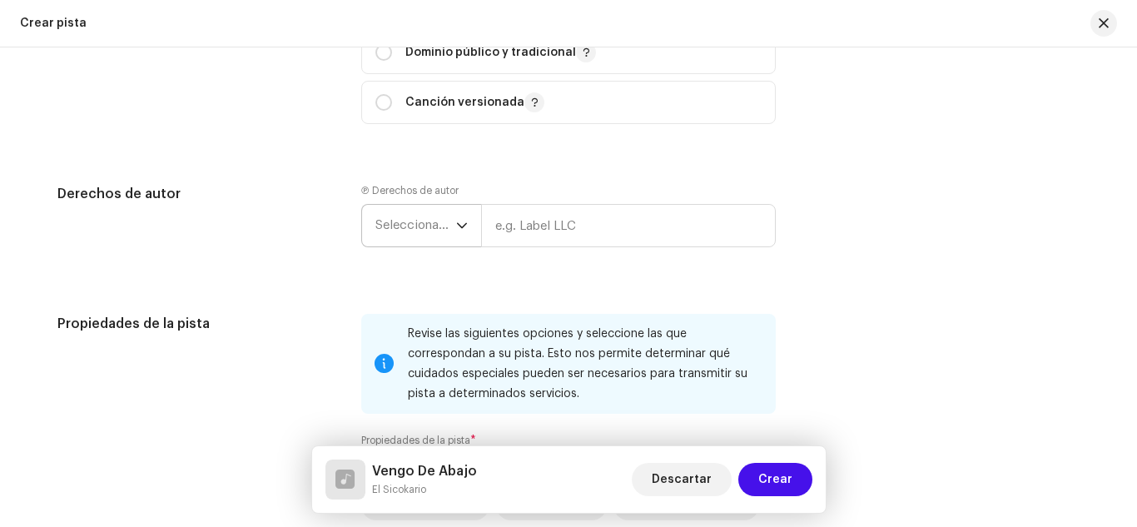
click at [414, 225] on span "Seleccionar año" at bounding box center [415, 226] width 81 height 42
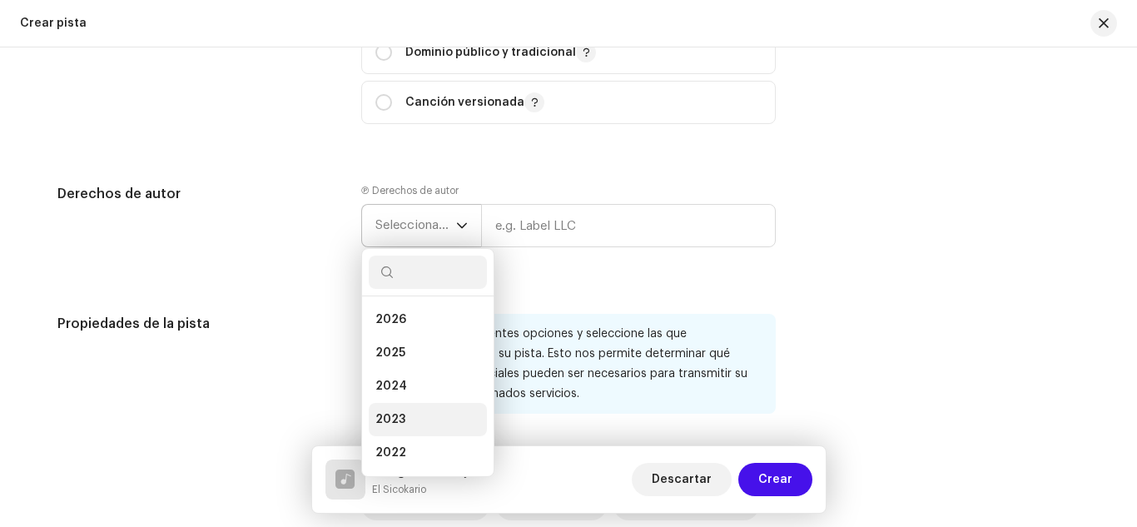
click at [392, 418] on span "2023" at bounding box center [390, 419] width 30 height 17
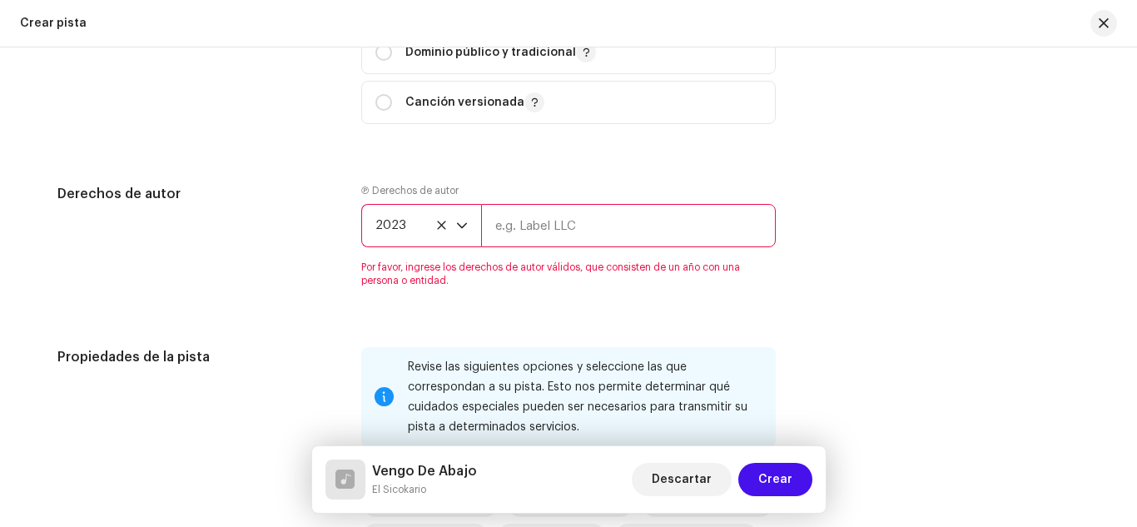
click at [562, 215] on input "text" at bounding box center [628, 225] width 295 height 43
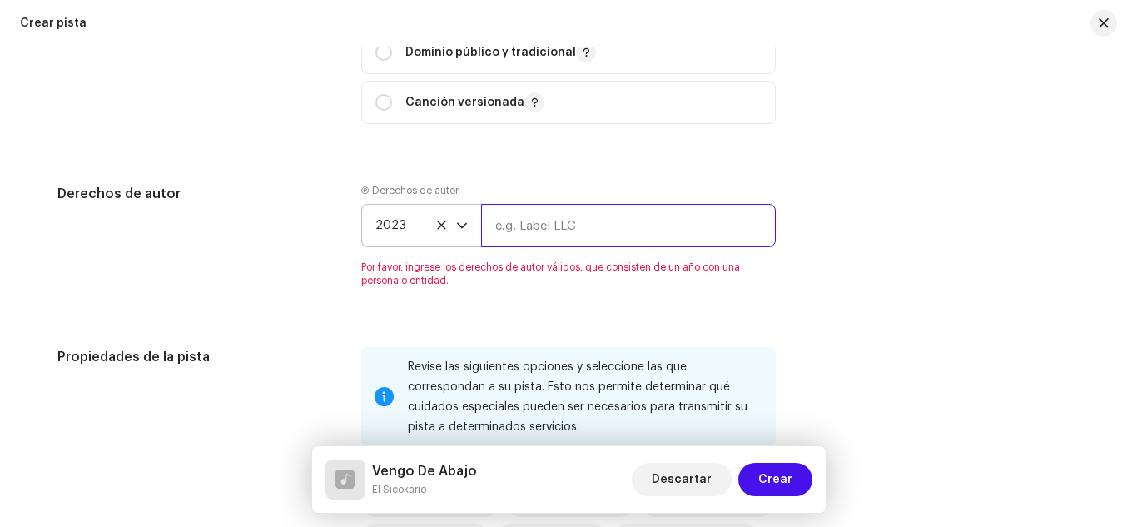
type input "Most Wanted La Familia, LLC"
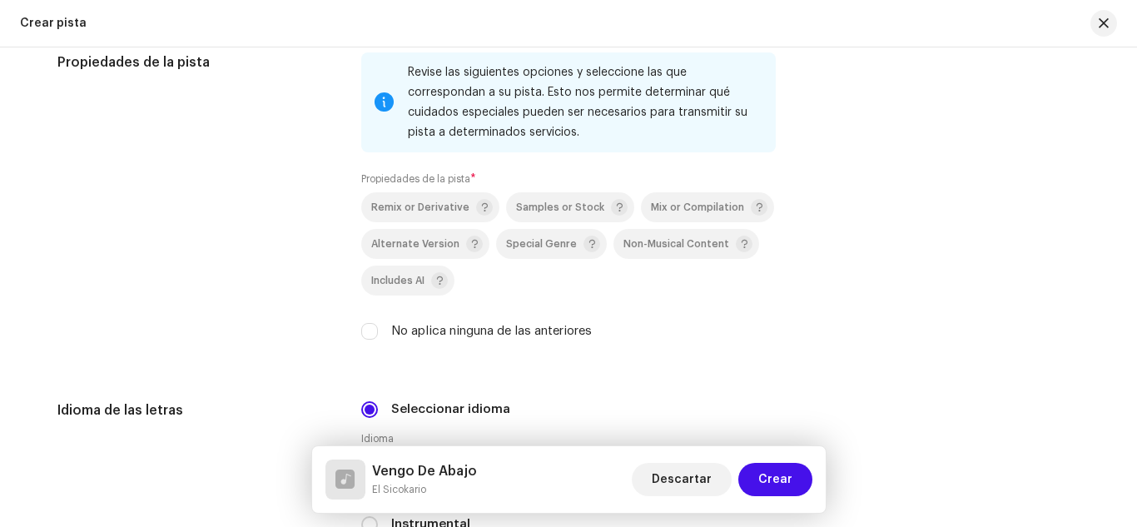
scroll to position [2459, 0]
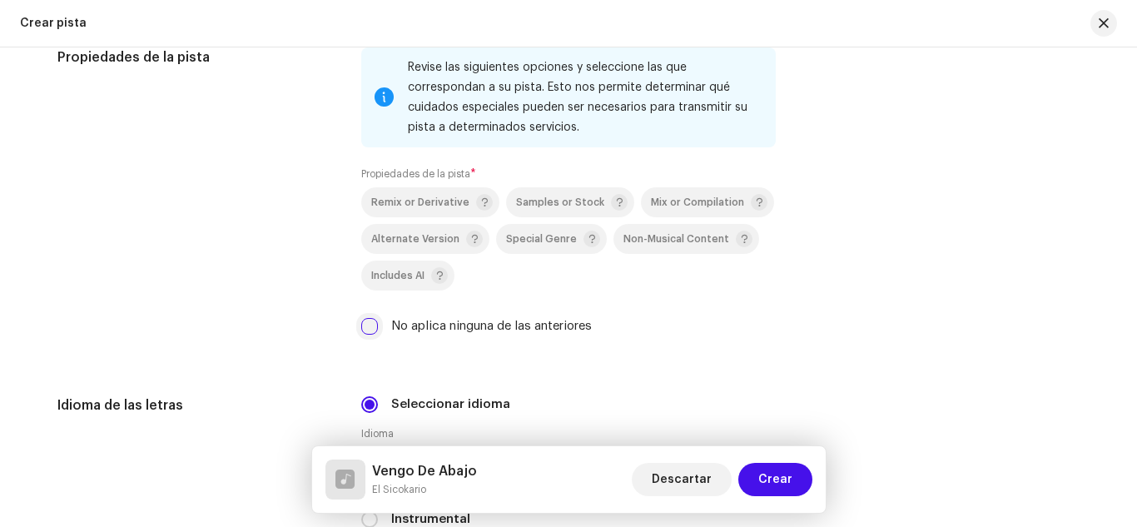
click at [363, 323] on input "No aplica ninguna de las anteriores" at bounding box center [369, 326] width 17 height 17
checkbox input "true"
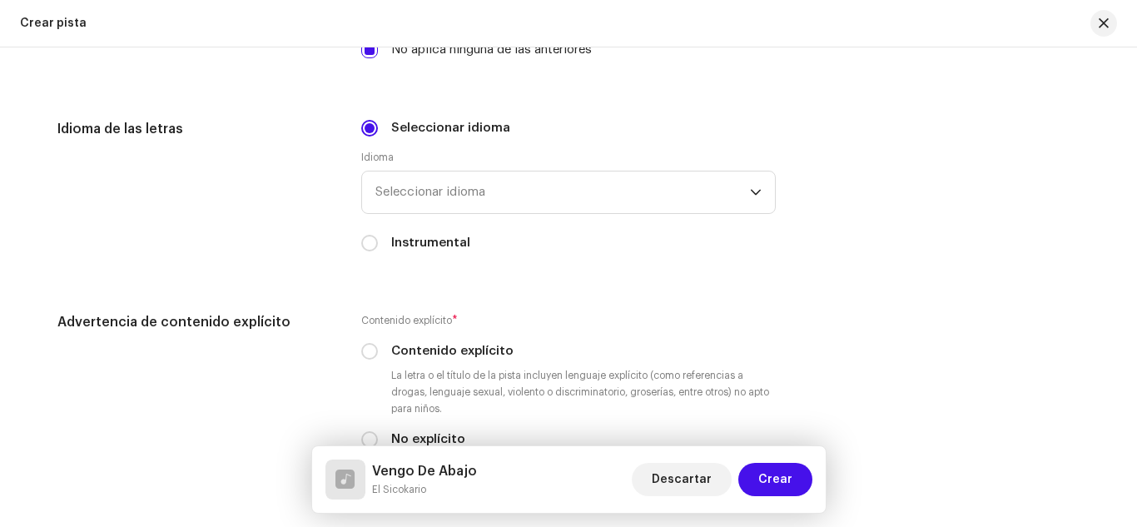
scroll to position [2740, 0]
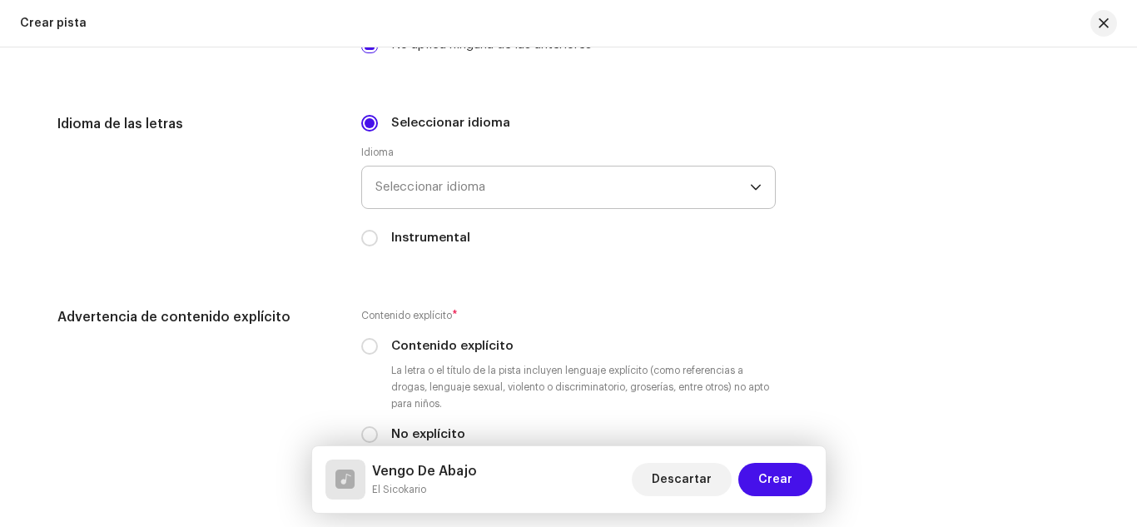
click at [420, 187] on span "Seleccionar idioma" at bounding box center [562, 187] width 374 height 42
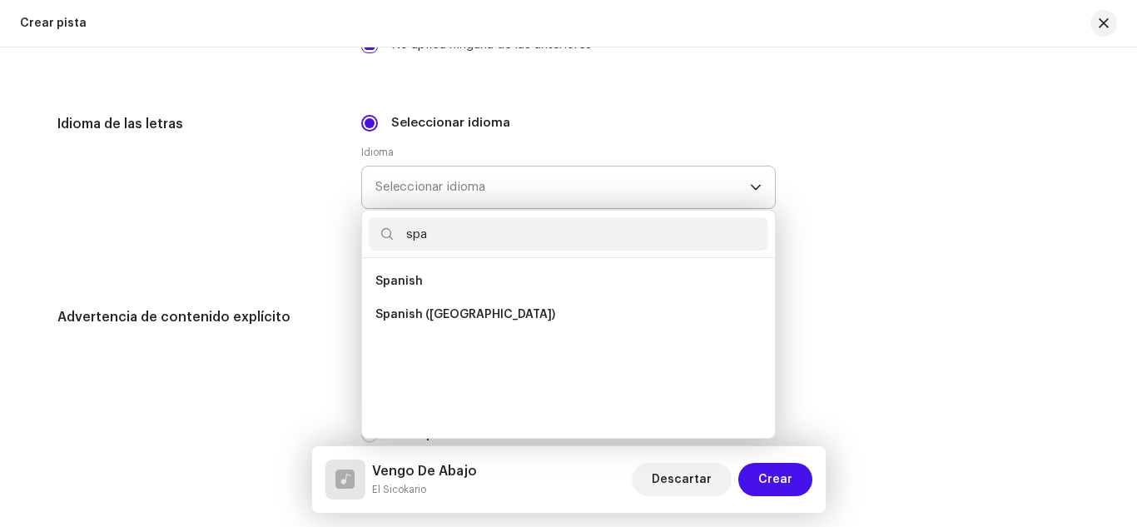
scroll to position [0, 0]
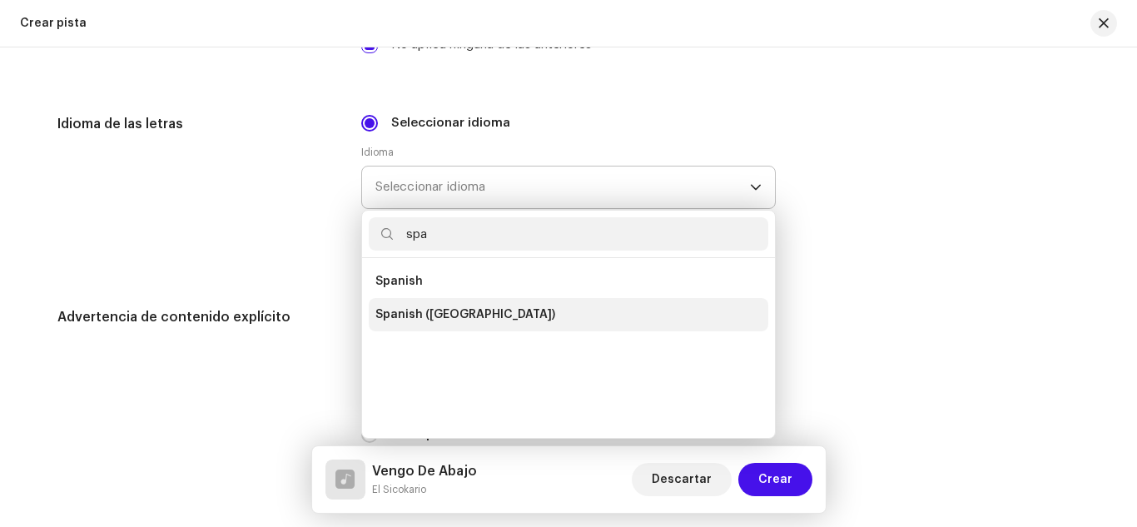
type input "spa"
click at [447, 318] on span "Spanish ([GEOGRAPHIC_DATA])" at bounding box center [465, 314] width 180 height 17
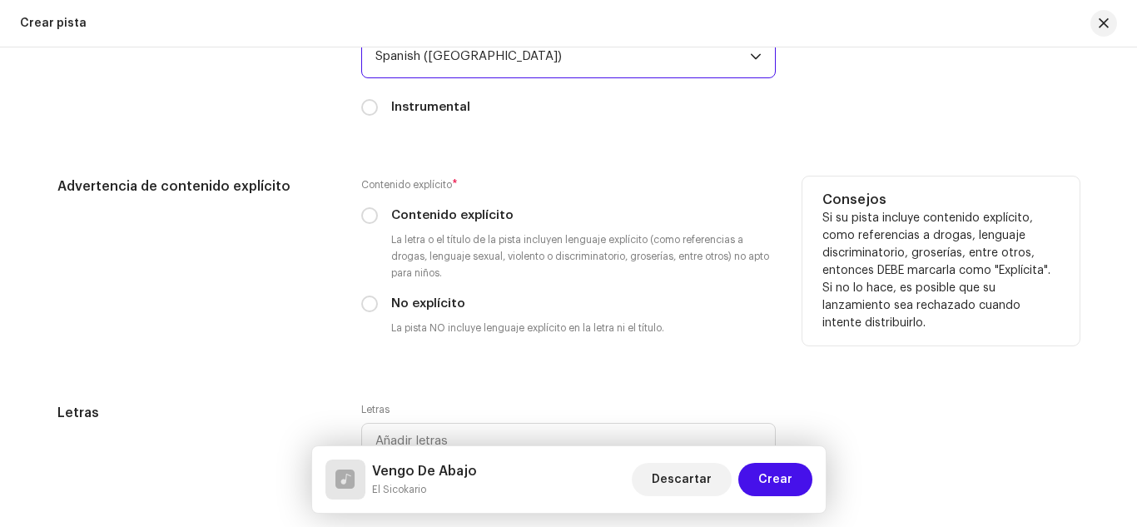
scroll to position [2904, 0]
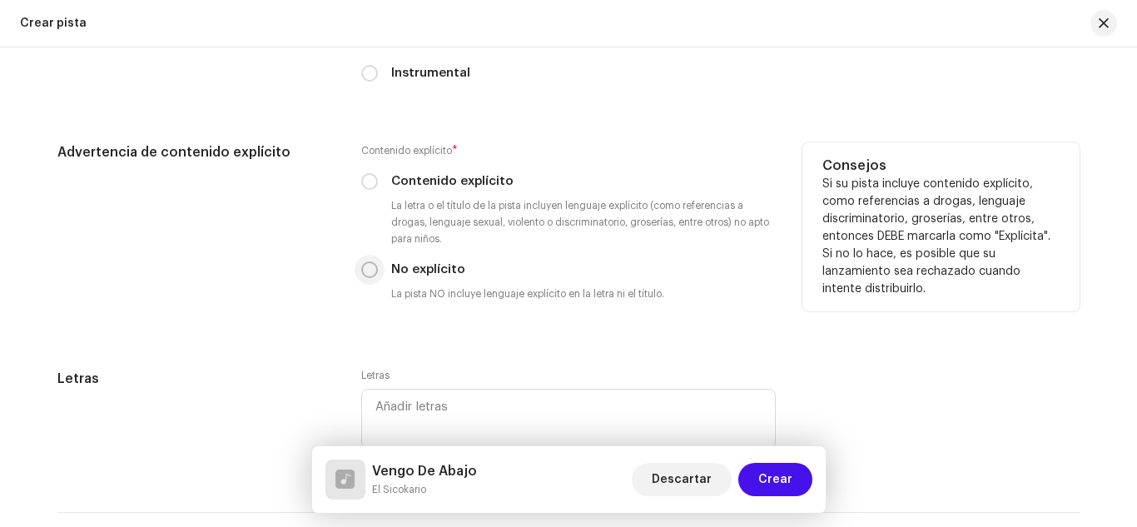
click at [365, 266] on input "No explícito" at bounding box center [369, 269] width 17 height 17
radio input "true"
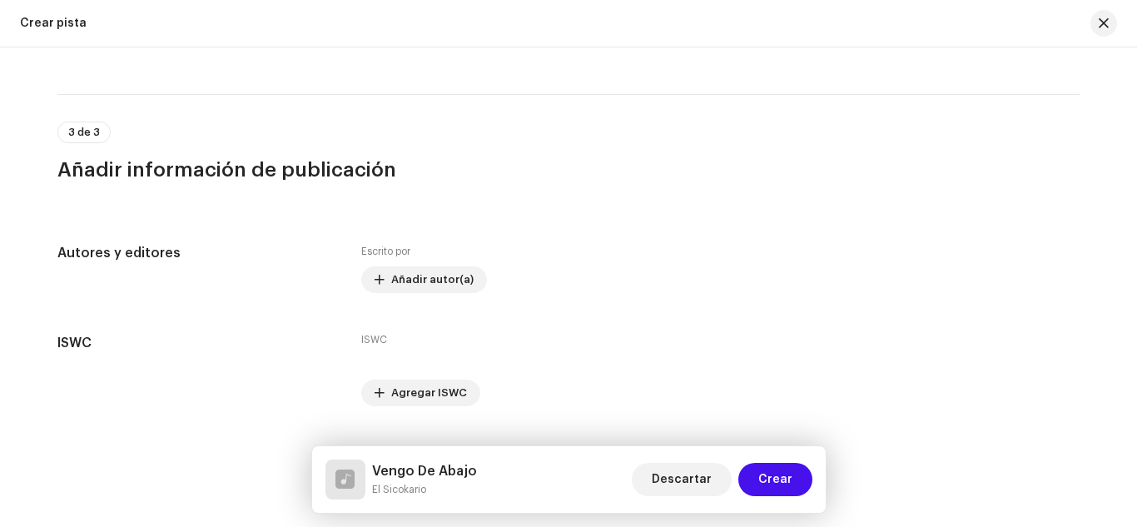
scroll to position [3361, 0]
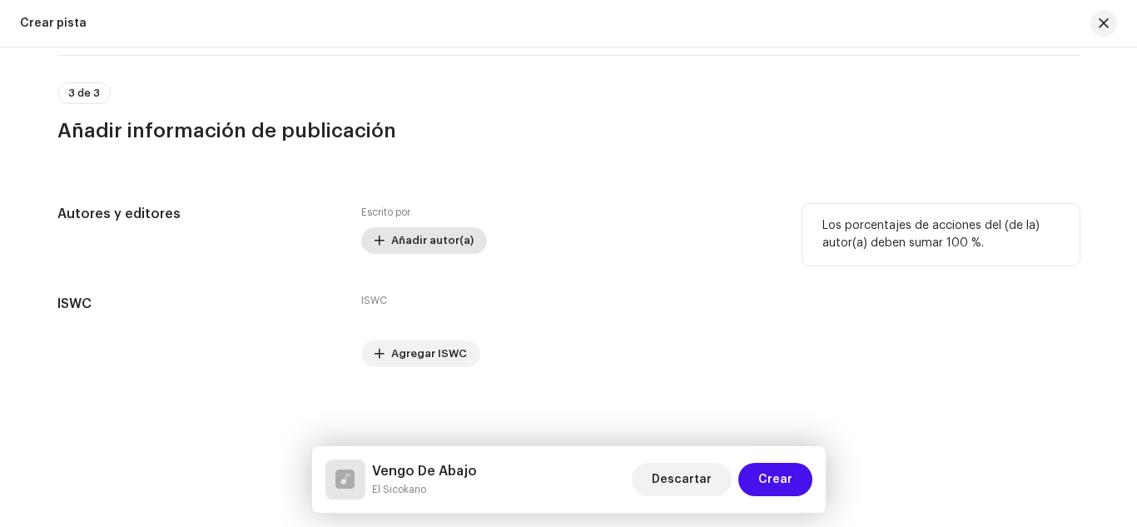
click at [446, 241] on span "Añadir autor(a)" at bounding box center [432, 240] width 82 height 33
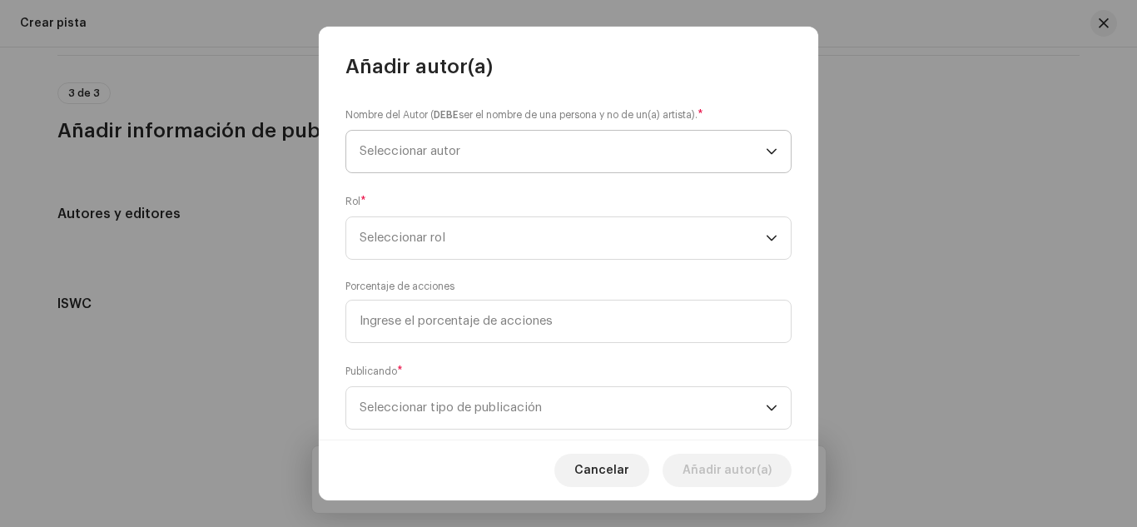
click at [415, 153] on span "Seleccionar autor" at bounding box center [409, 151] width 101 height 12
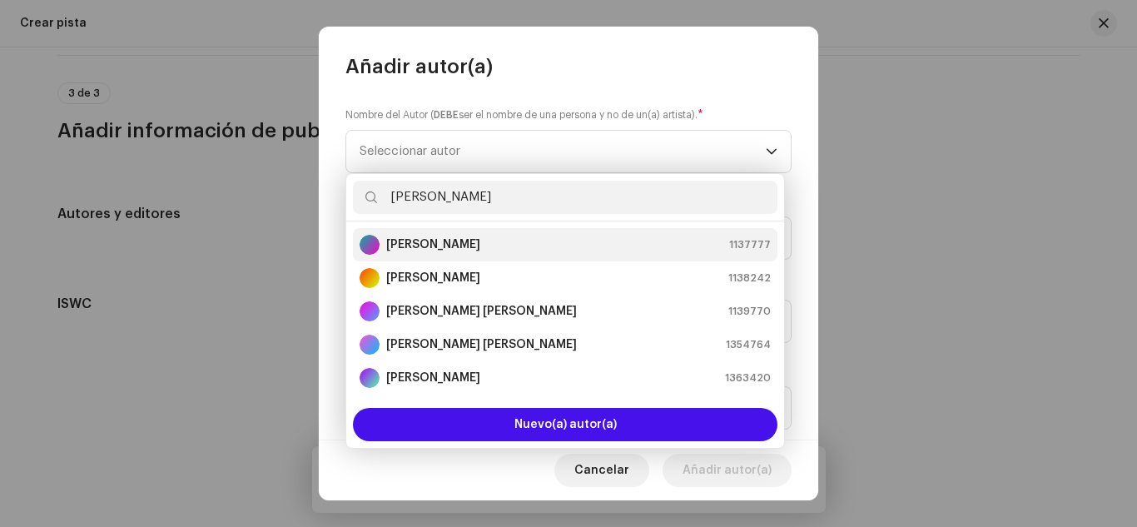
type input "franci"
click at [412, 239] on strong "[PERSON_NAME]" at bounding box center [433, 244] width 94 height 17
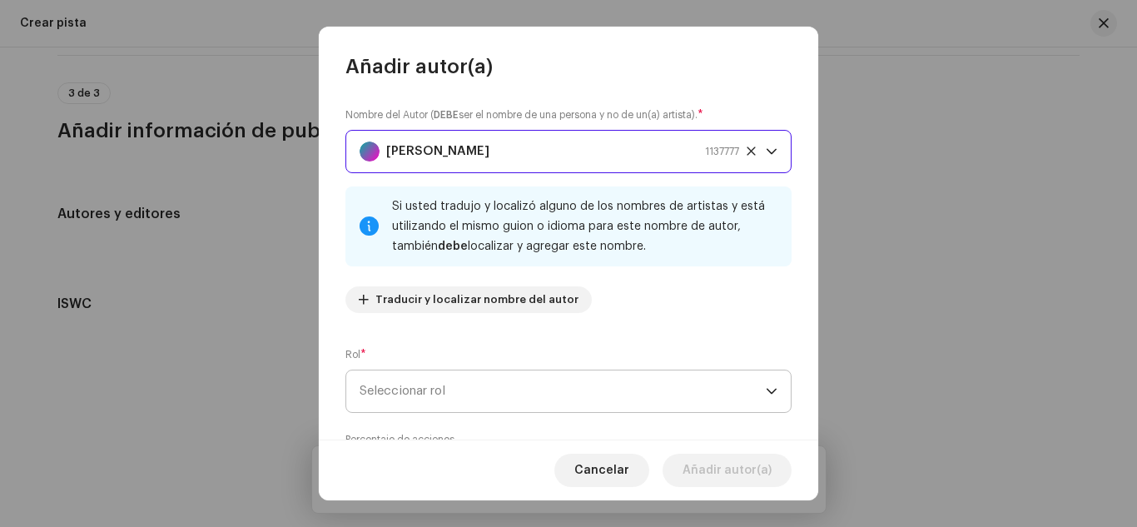
click at [460, 384] on span "Seleccionar rol" at bounding box center [562, 391] width 406 height 42
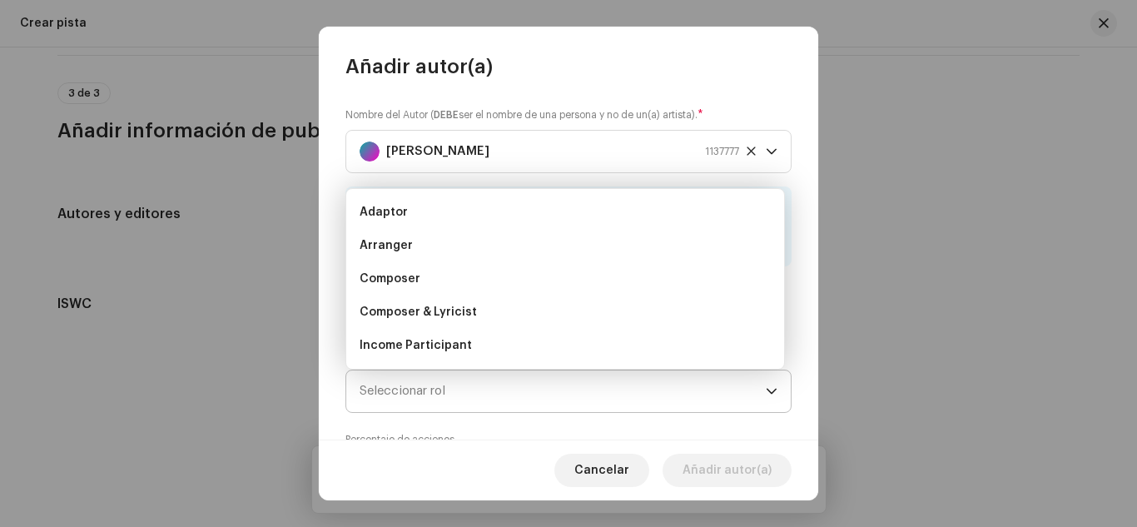
scroll to position [27, 0]
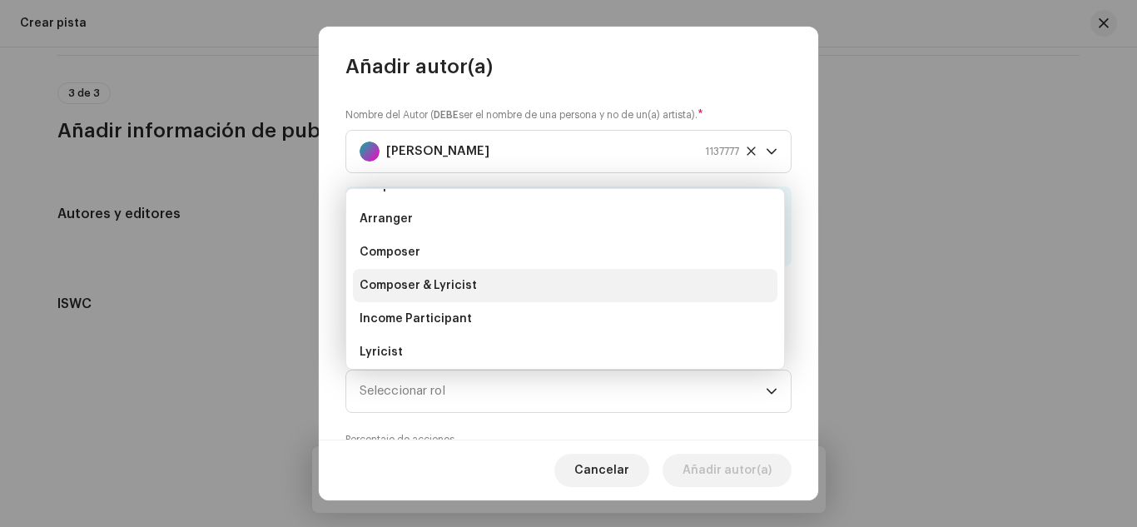
click at [430, 292] on span "Composer & Lyricist" at bounding box center [417, 285] width 117 height 17
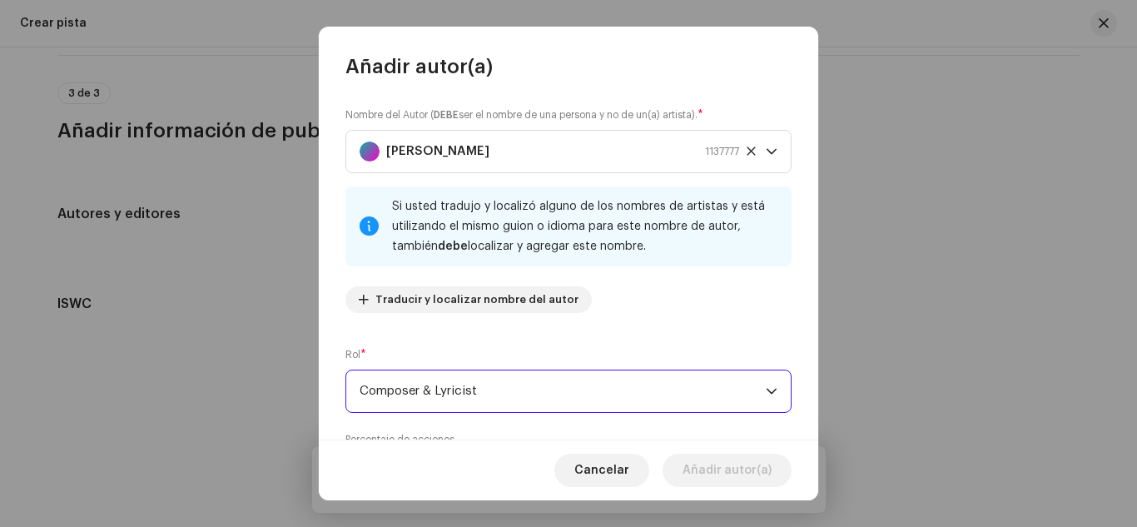
scroll to position [189, 0]
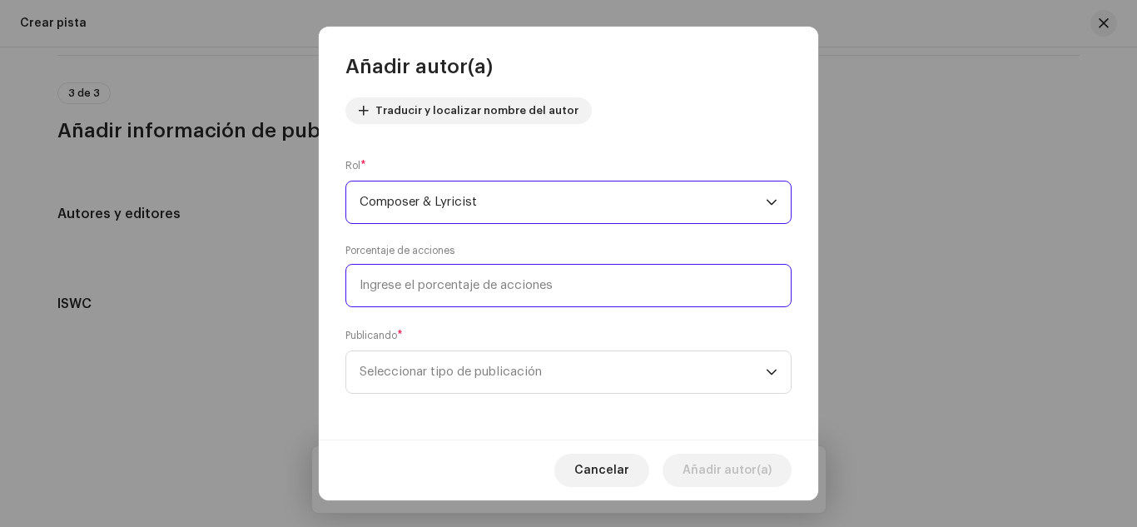
click at [430, 292] on input at bounding box center [568, 285] width 446 height 43
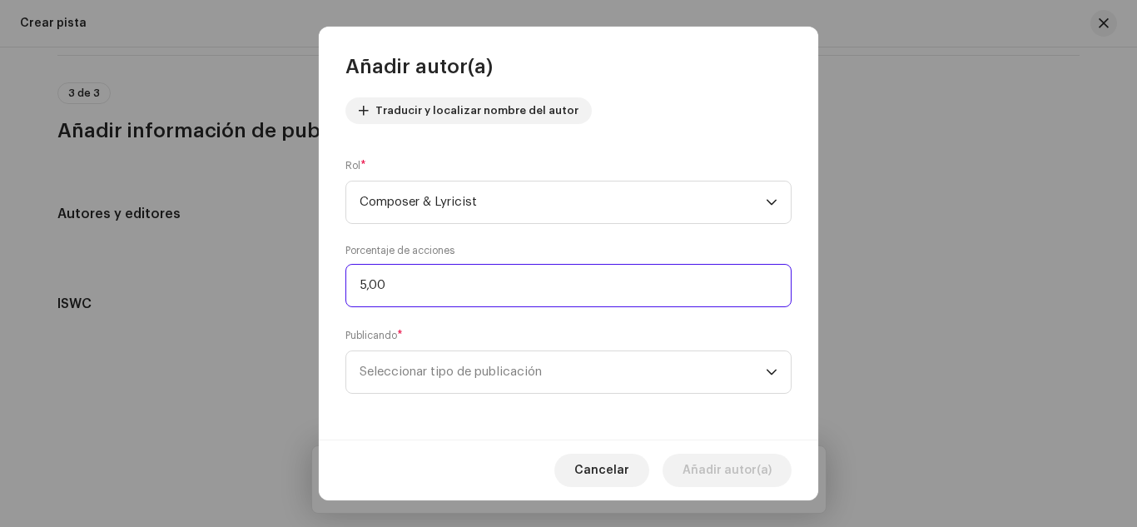
type input "50,00"
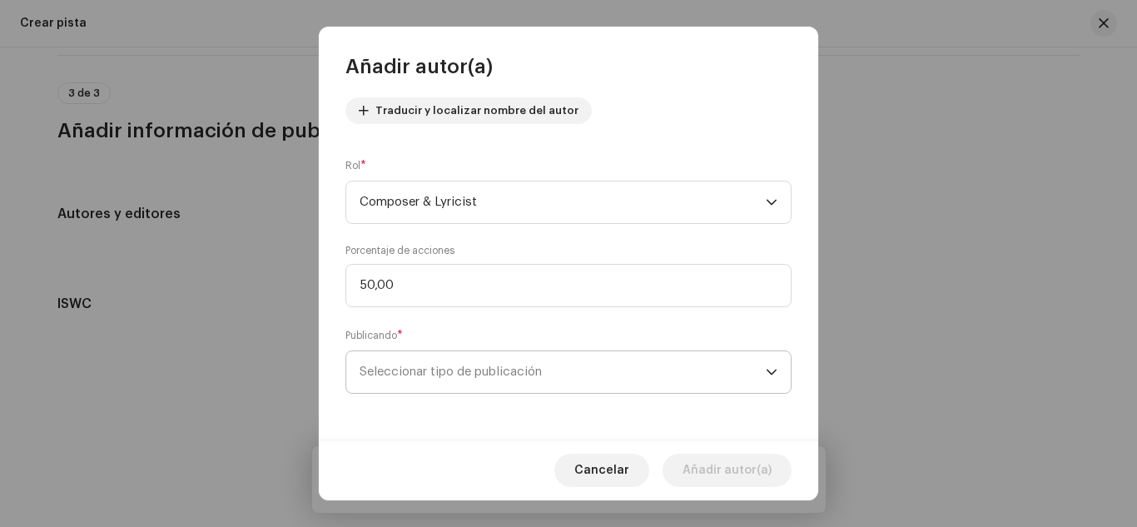
click at [458, 356] on span "Seleccionar tipo de publicación" at bounding box center [562, 372] width 406 height 42
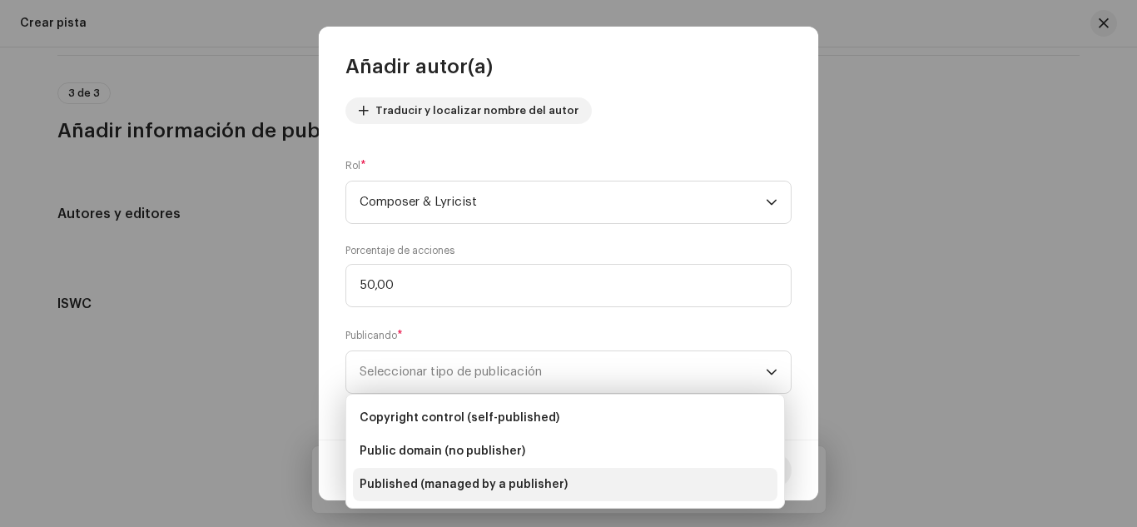
click at [459, 483] on span "Published (managed by a publisher)" at bounding box center [463, 484] width 208 height 17
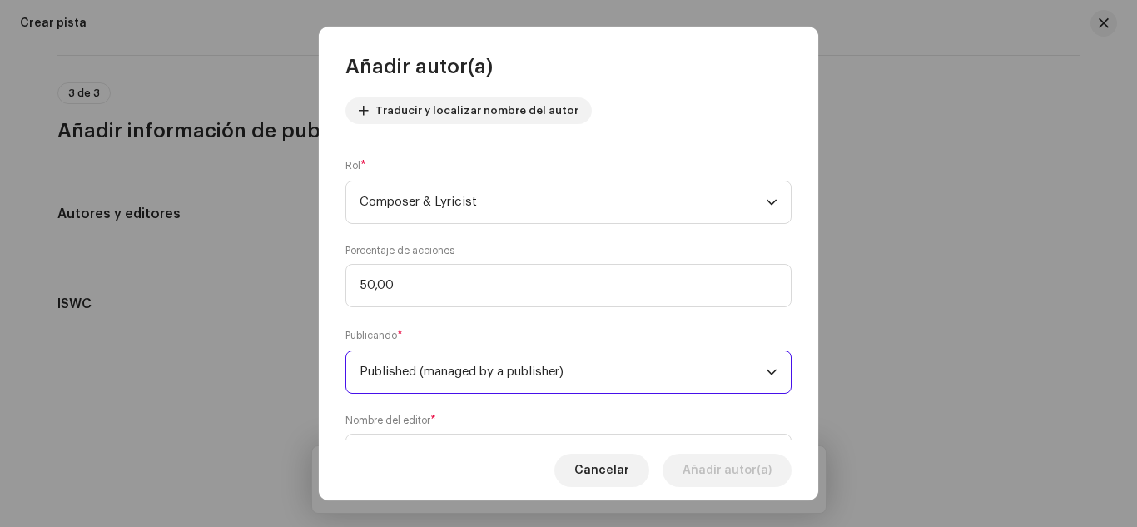
scroll to position [272, 0]
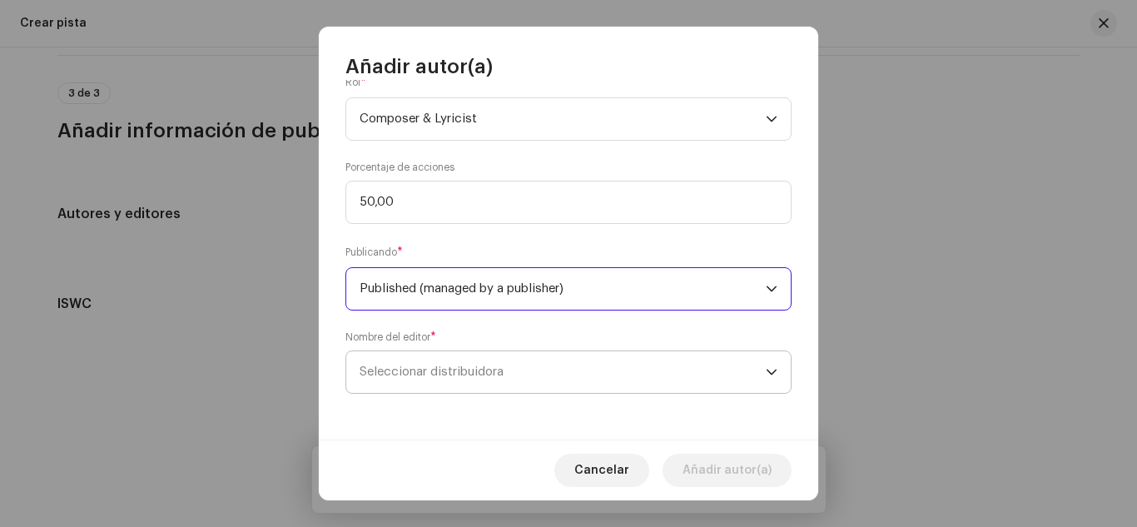
click at [520, 375] on span "Seleccionar distribuidora" at bounding box center [562, 372] width 406 height 42
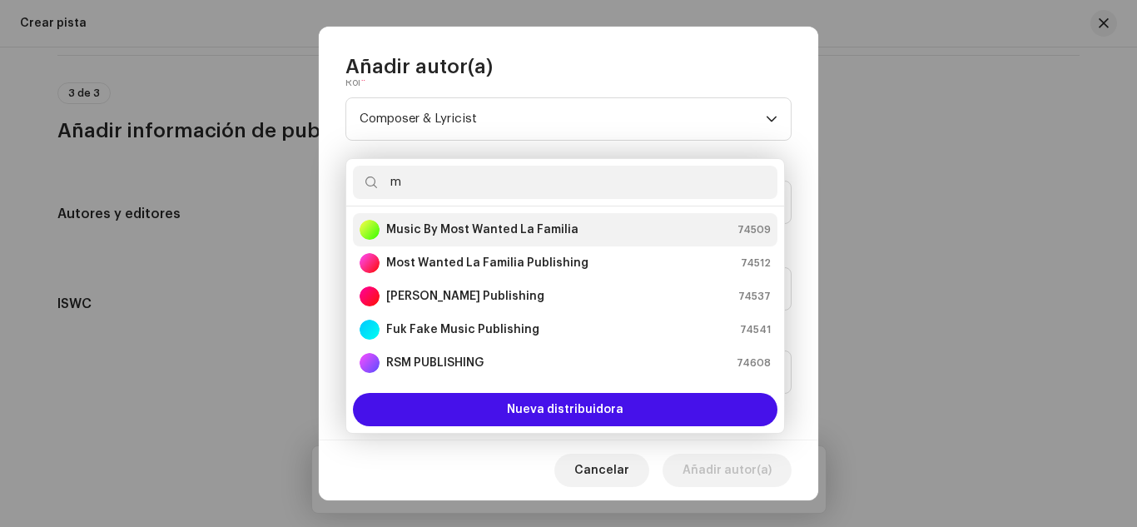
type input "m"
click at [483, 225] on strong "Music By Most Wanted La Familia" at bounding box center [482, 229] width 192 height 17
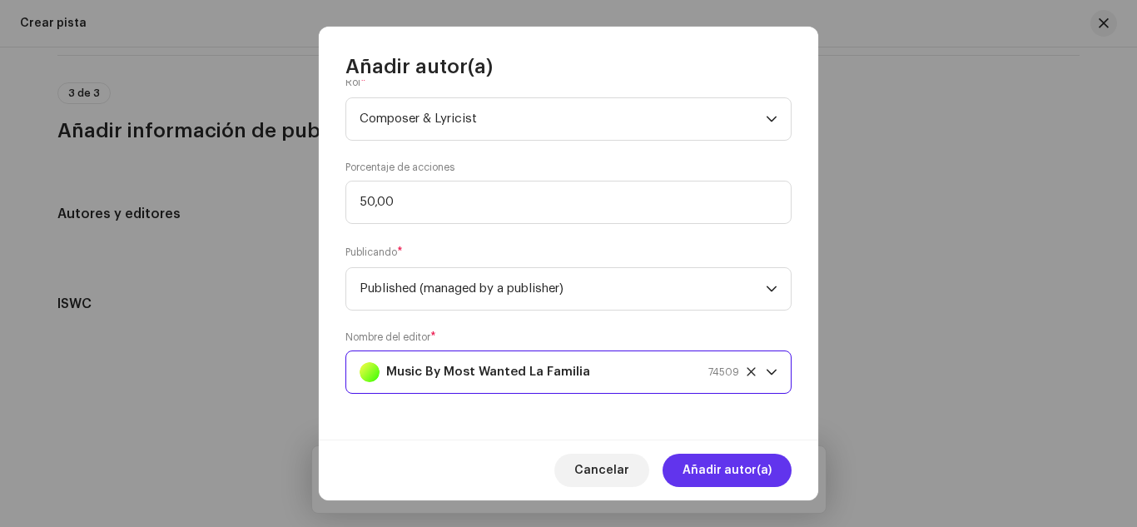
click at [702, 454] on span "Añadir autor(a)" at bounding box center [726, 469] width 89 height 33
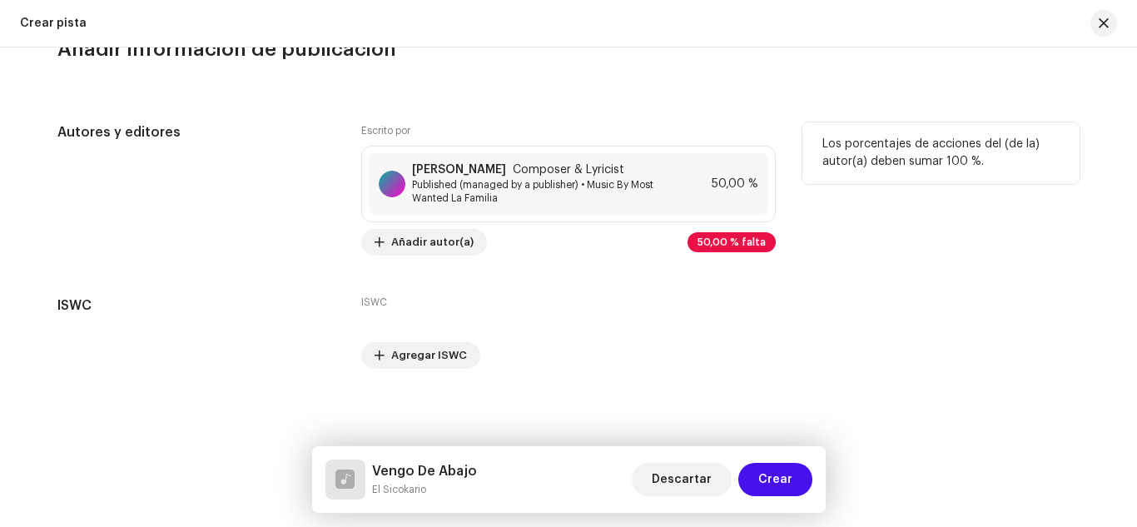
scroll to position [3444, 0]
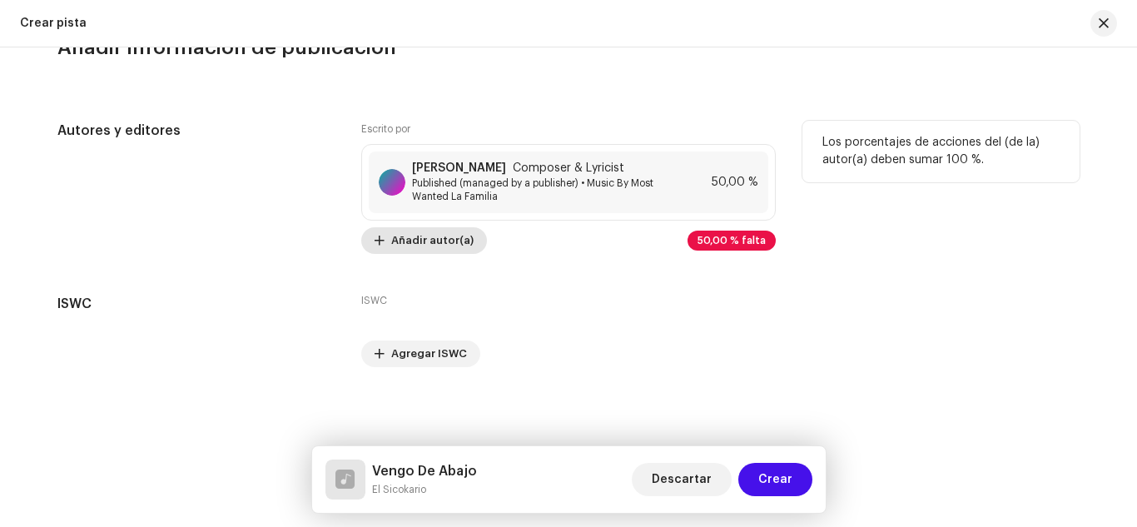
click at [402, 237] on span "Añadir autor(a)" at bounding box center [432, 240] width 82 height 33
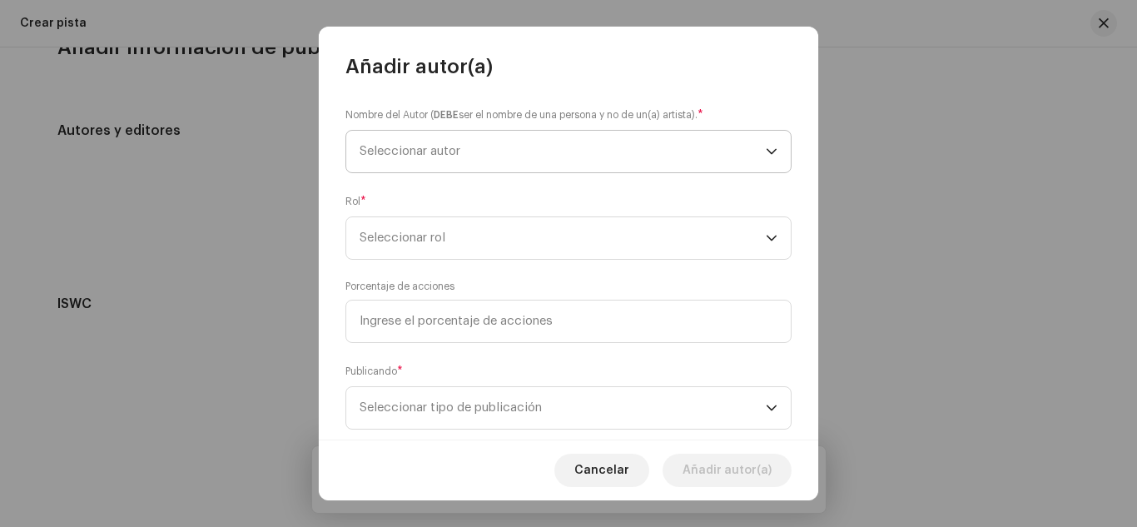
click at [389, 147] on span "Seleccionar autor" at bounding box center [409, 151] width 101 height 12
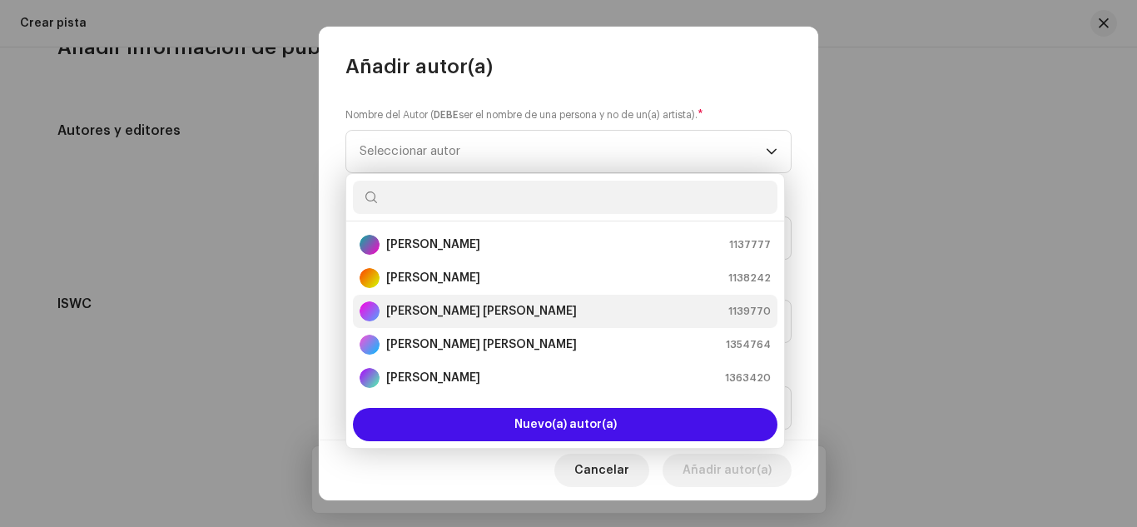
click at [417, 314] on strong "[PERSON_NAME] [PERSON_NAME]" at bounding box center [481, 311] width 191 height 17
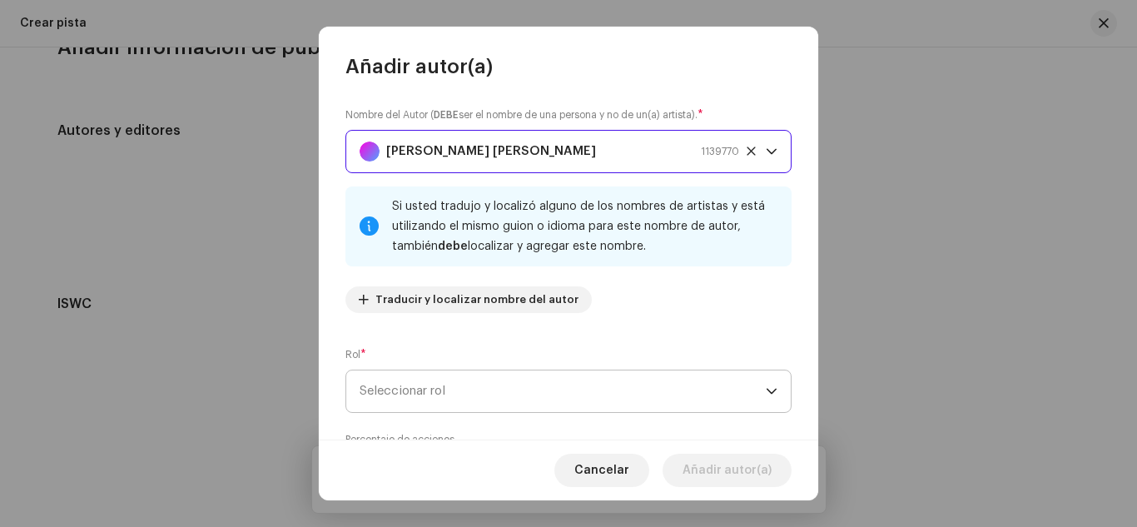
click at [418, 385] on span "Seleccionar rol" at bounding box center [562, 391] width 406 height 42
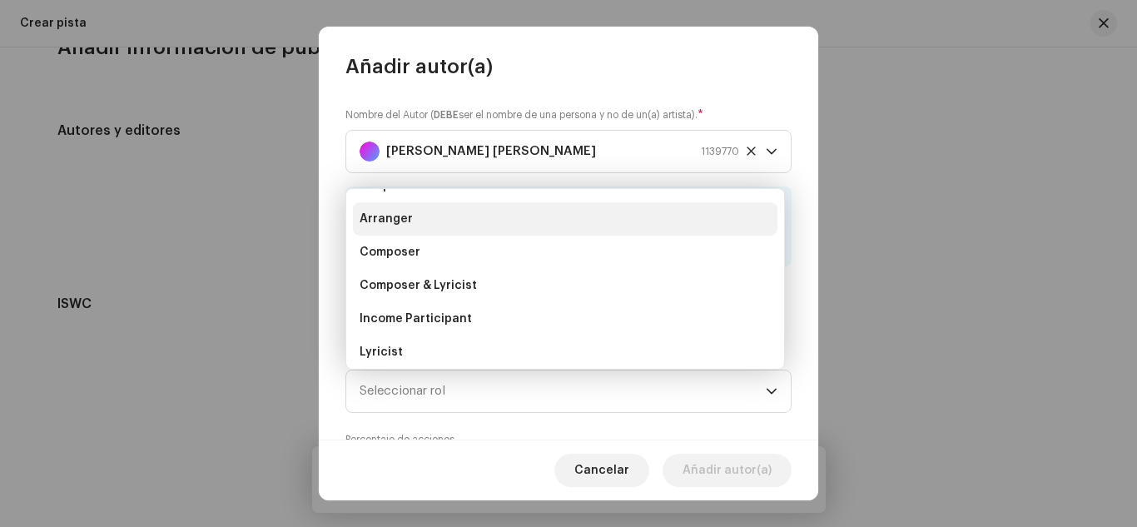
scroll to position [7, 0]
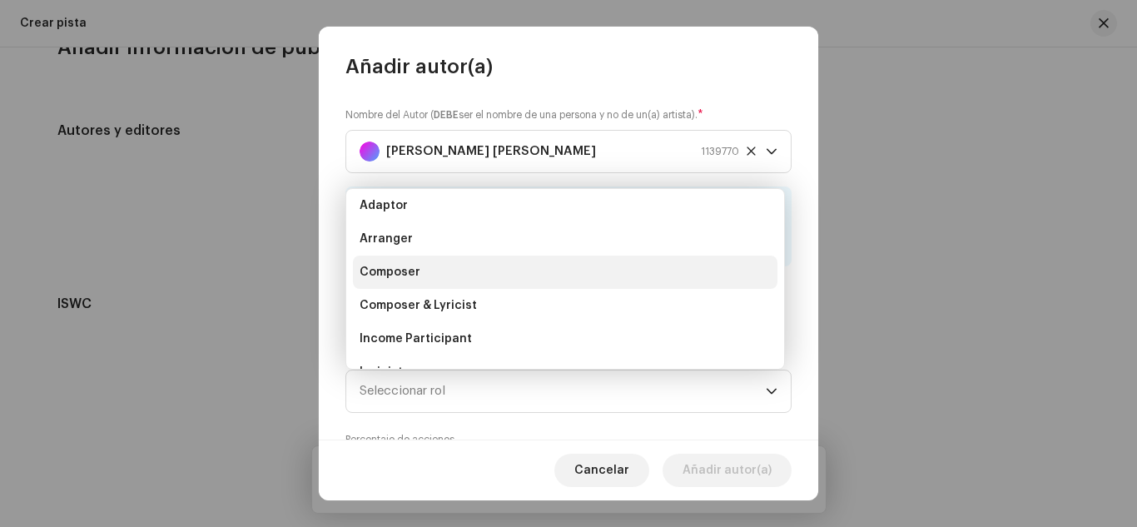
click at [415, 265] on span "Composer" at bounding box center [389, 272] width 61 height 17
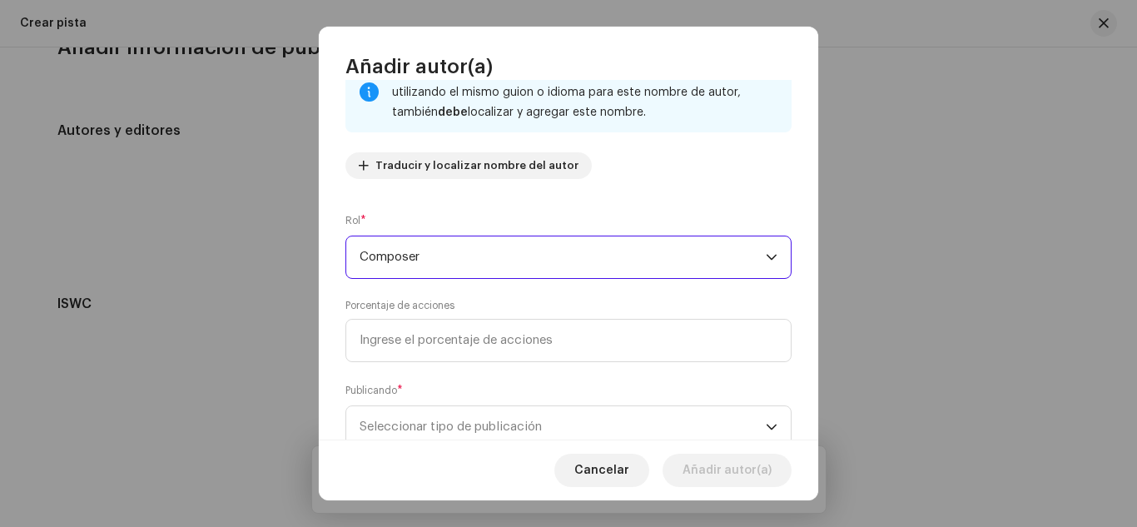
scroll to position [189, 0]
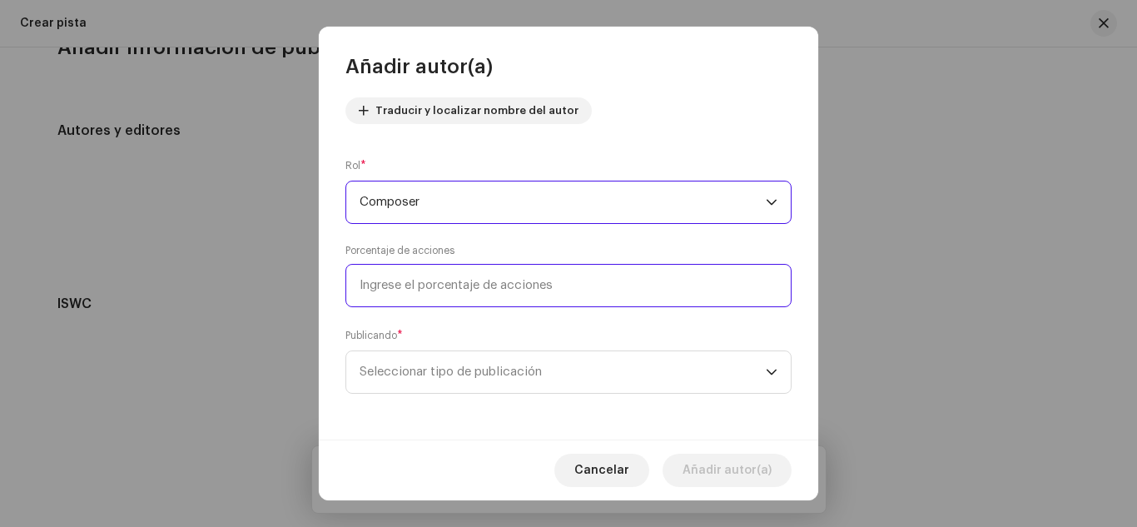
click at [409, 296] on input at bounding box center [568, 285] width 446 height 43
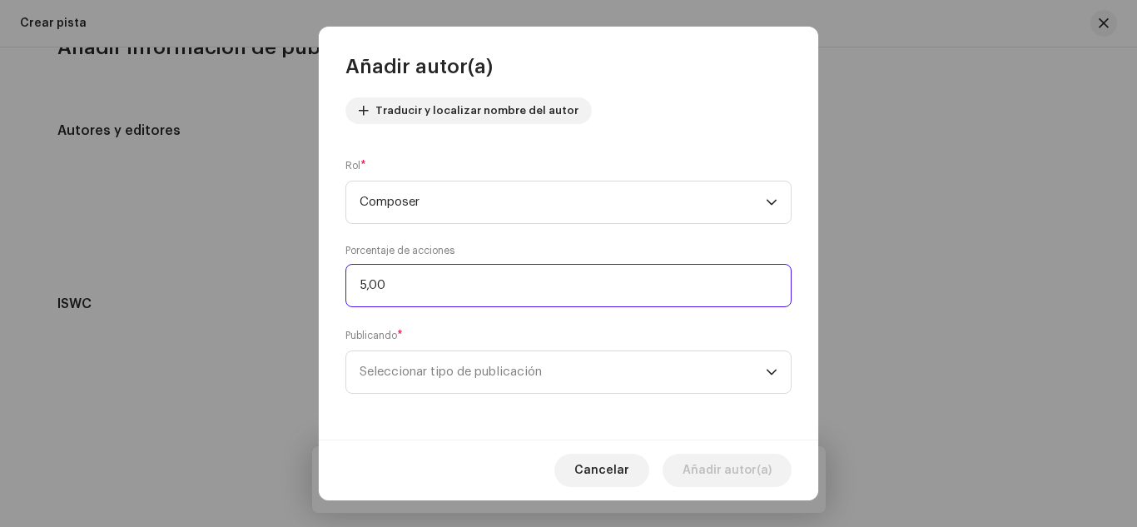
type input "50,00"
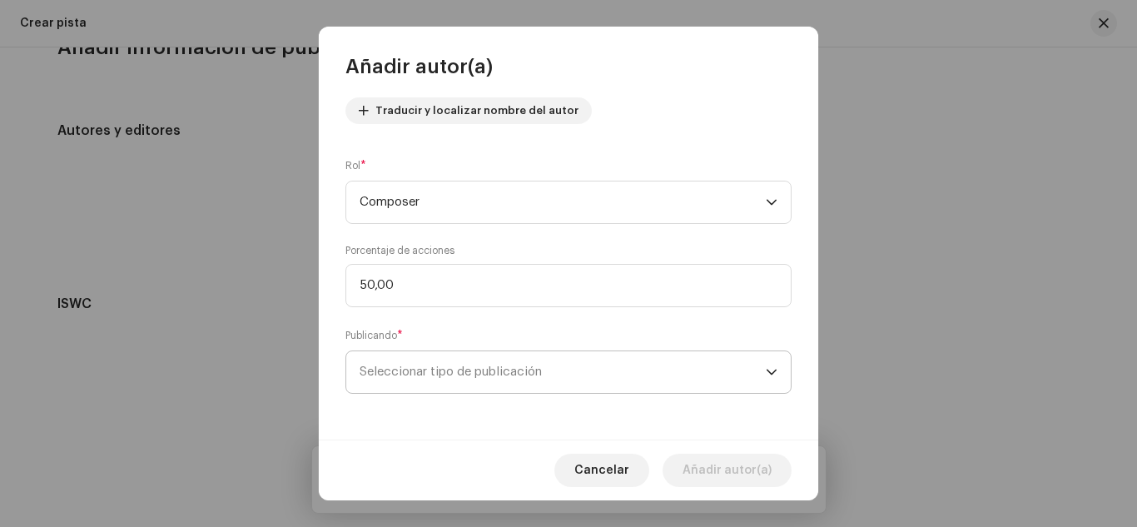
click at [419, 373] on span "Seleccionar tipo de publicación" at bounding box center [562, 372] width 406 height 42
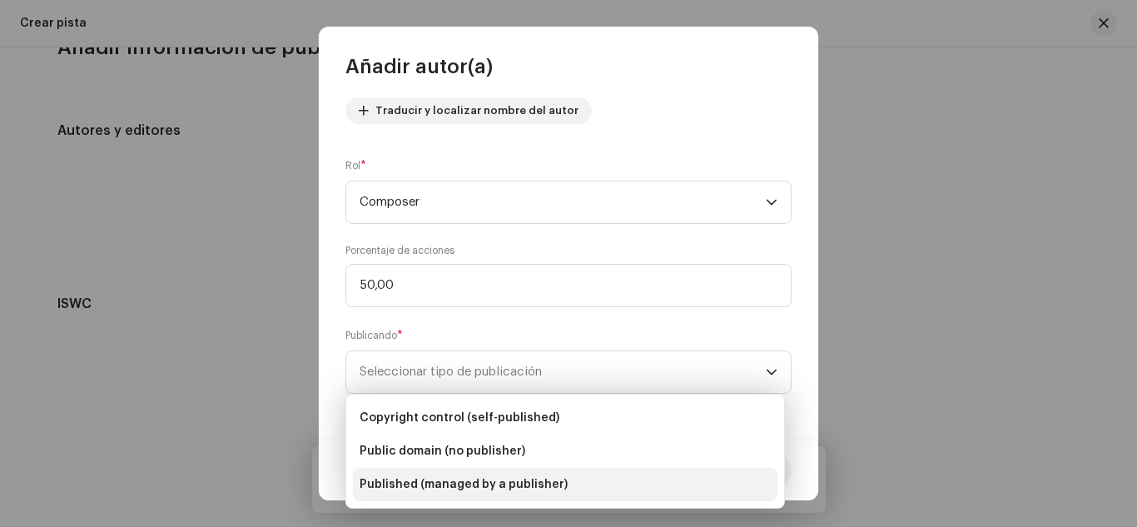
click at [440, 488] on span "Published (managed by a publisher)" at bounding box center [463, 484] width 208 height 17
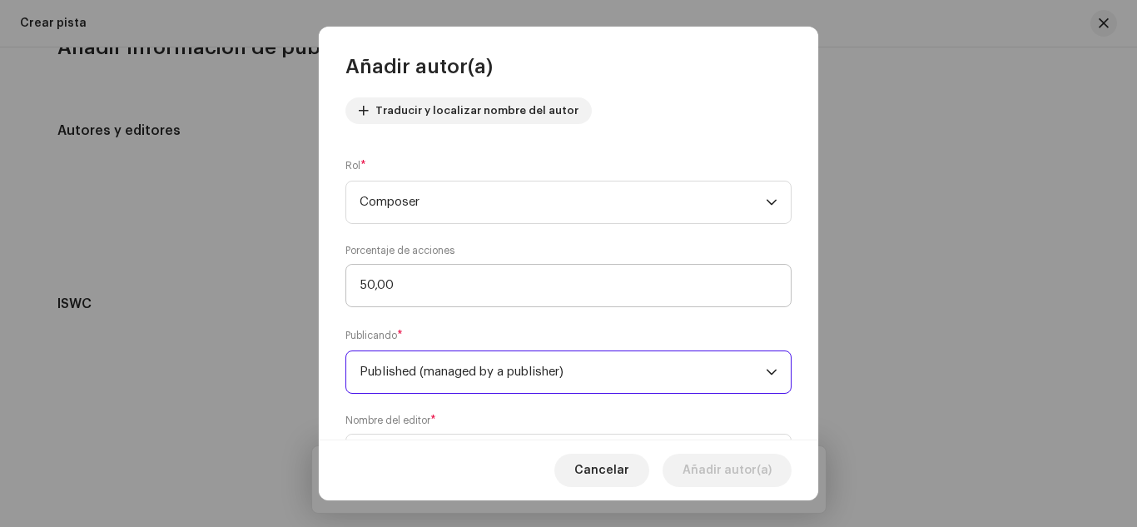
scroll to position [272, 0]
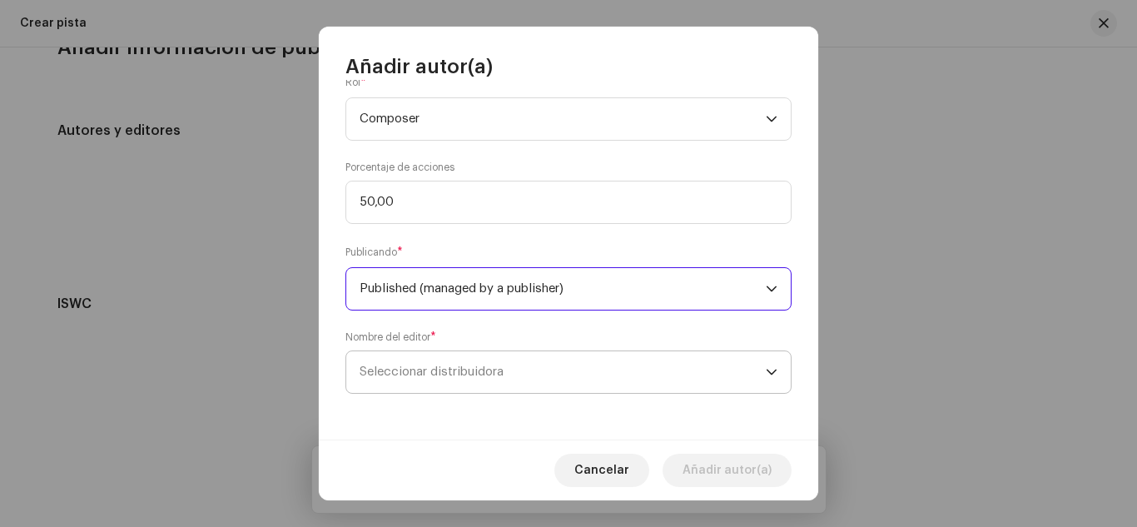
click at [493, 369] on span "Seleccionar distribuidora" at bounding box center [431, 371] width 144 height 12
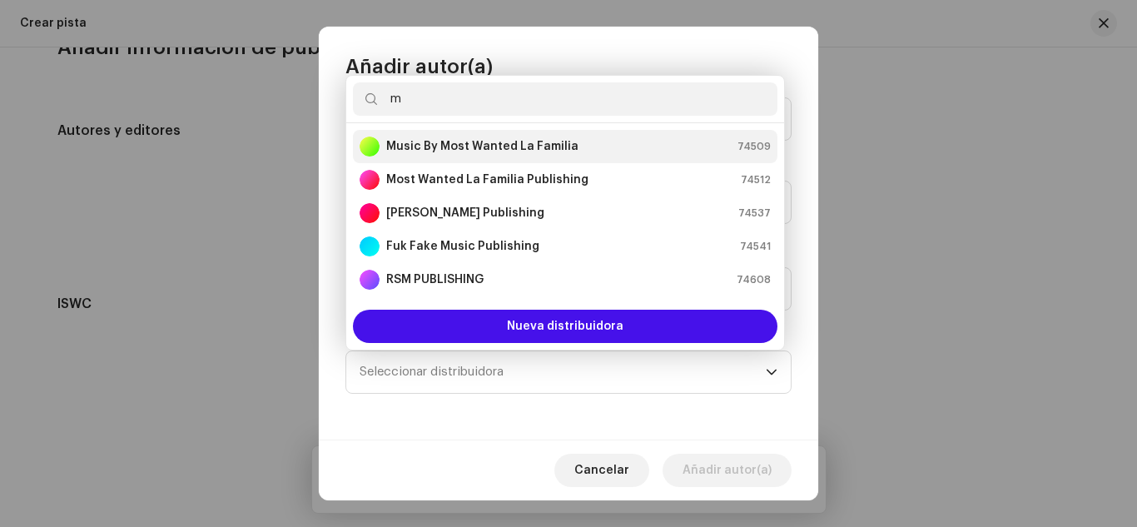
type input "m"
click at [478, 138] on strong "Music By Most Wanted La Familia" at bounding box center [482, 146] width 192 height 17
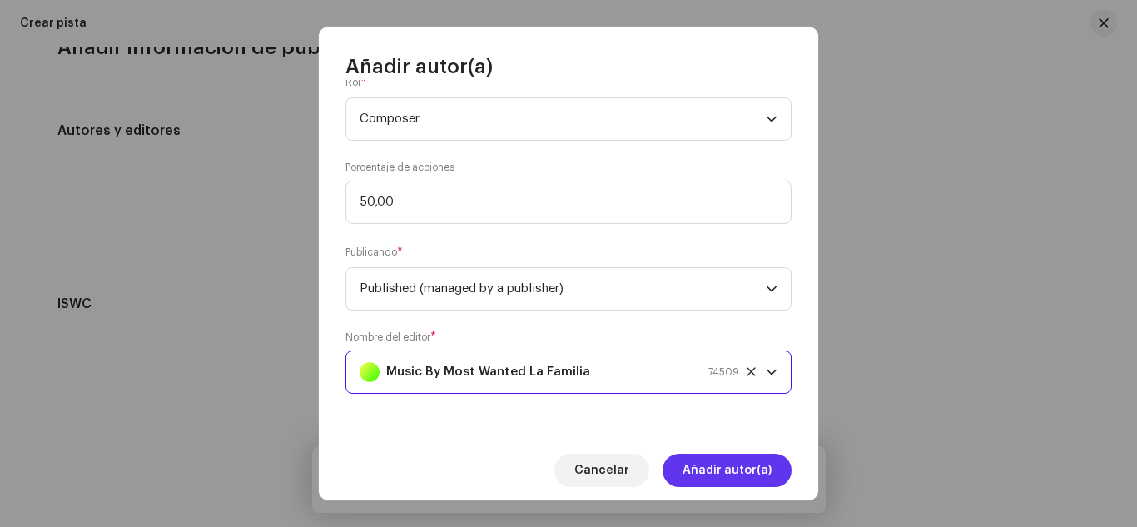
click at [728, 455] on span "Añadir autor(a)" at bounding box center [726, 469] width 89 height 33
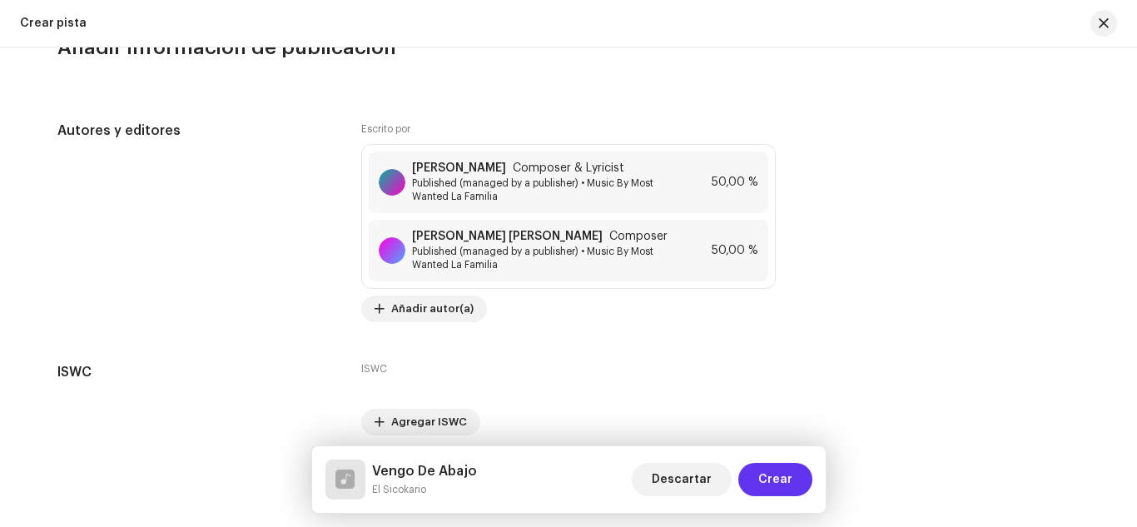
click at [765, 483] on span "Crear" at bounding box center [775, 479] width 34 height 33
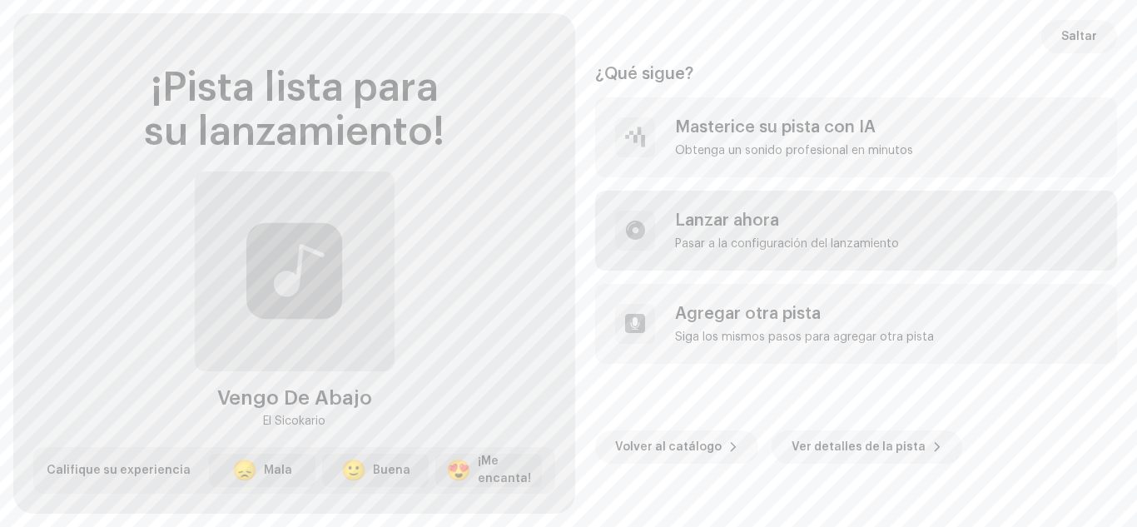
click at [741, 215] on div "Lanzar ahora" at bounding box center [787, 220] width 224 height 20
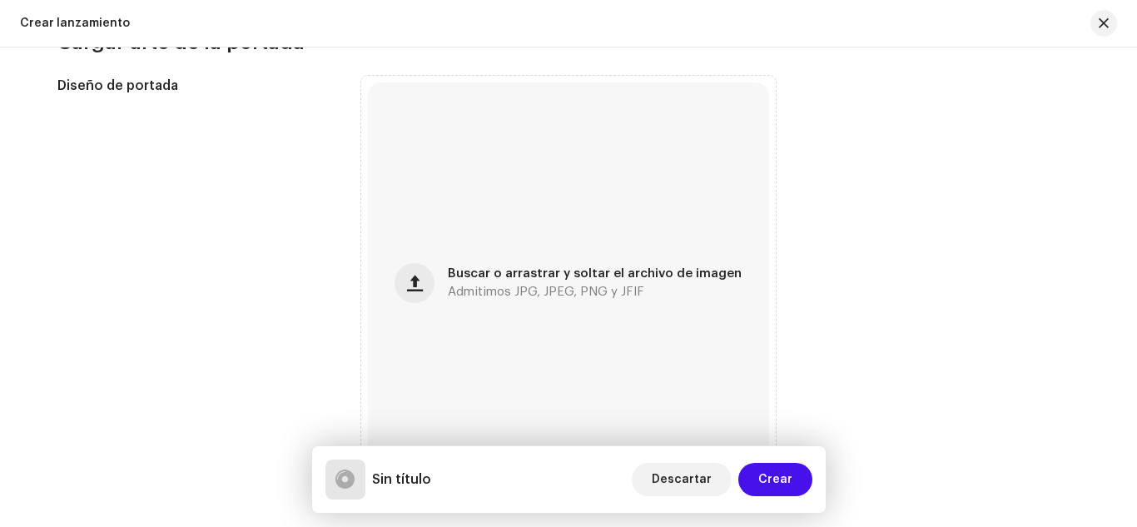
scroll to position [651, 0]
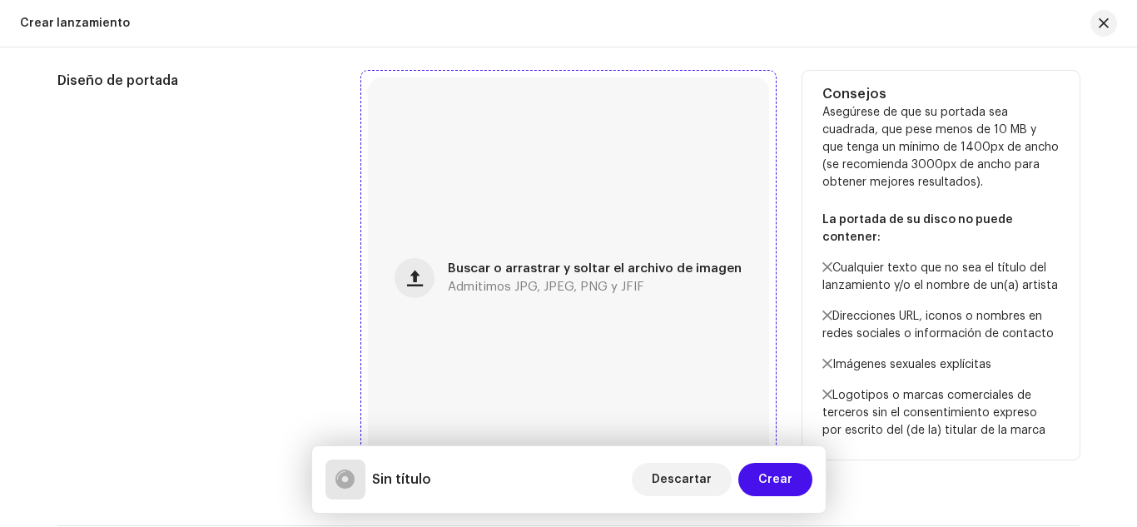
click at [537, 271] on span "Buscar o arrastrar y soltar el archivo de imagen" at bounding box center [595, 269] width 294 height 12
click at [553, 281] on span "Admitimos JPG, JPEG, PNG y JFIF" at bounding box center [546, 287] width 196 height 12
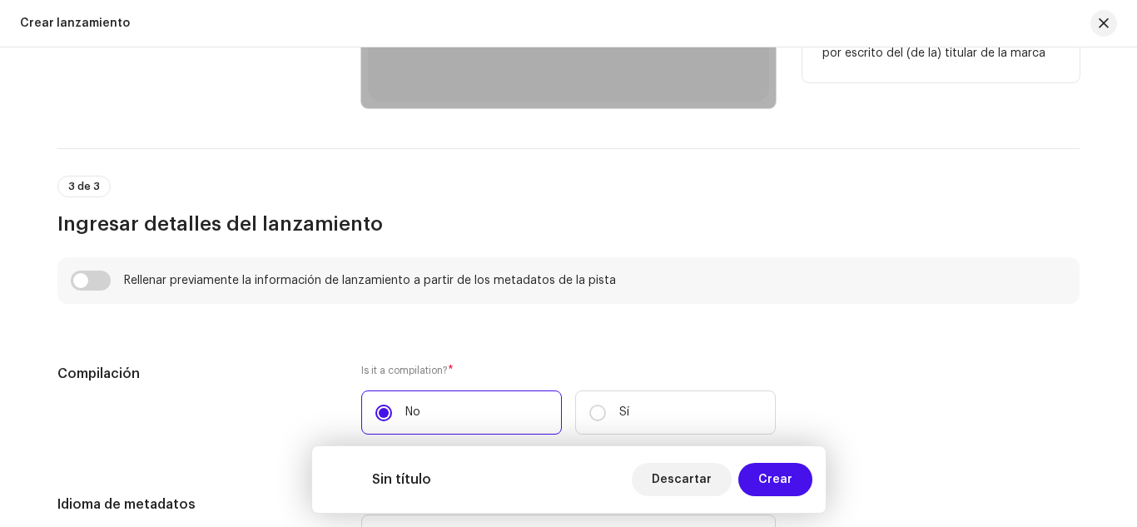
scroll to position [1054, 0]
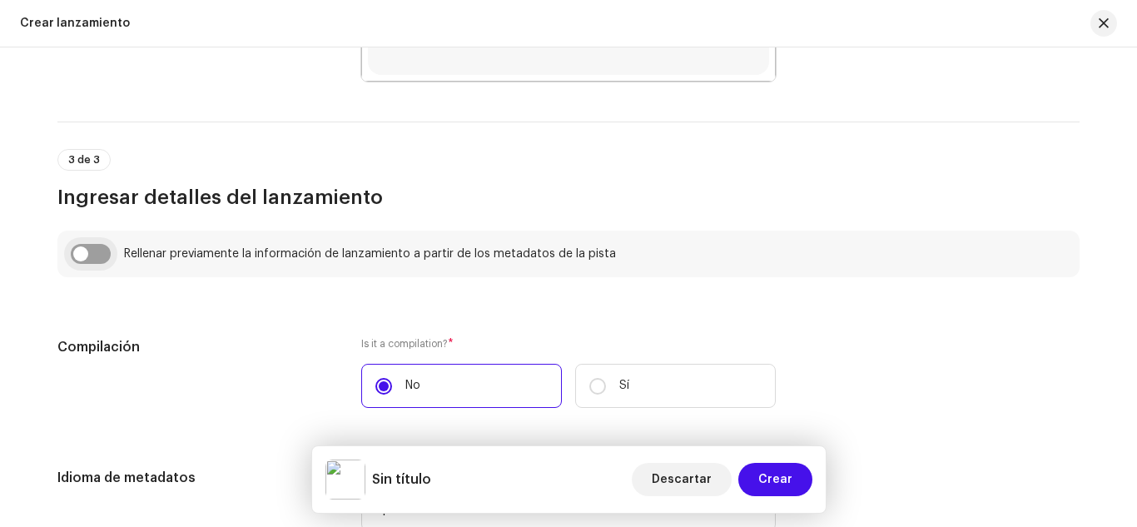
click at [92, 253] on input "checkbox" at bounding box center [91, 254] width 40 height 20
checkbox input "true"
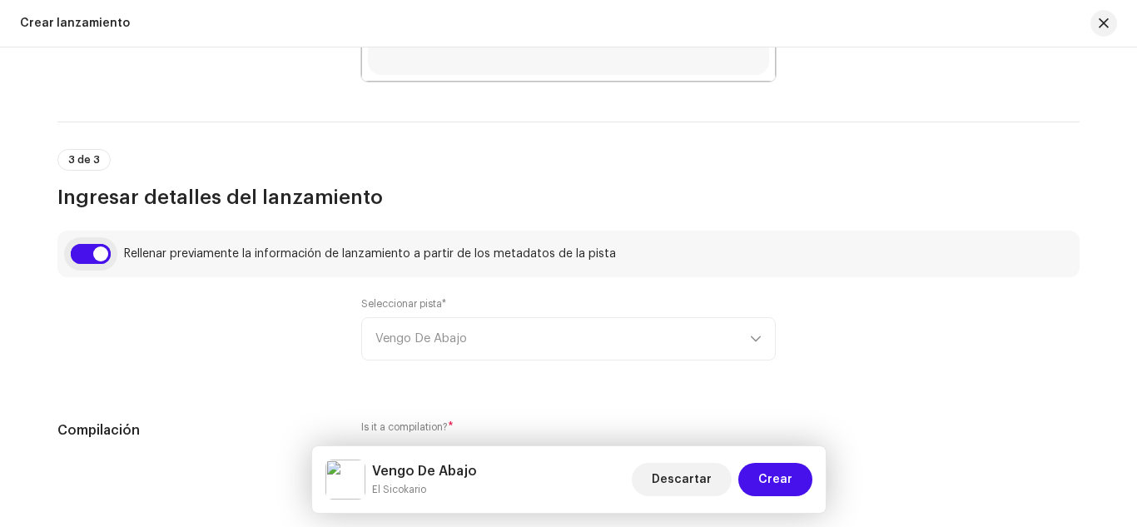
type input "Vengo De Abajo"
click at [544, 351] on div "Seleccionar pista* Vengo De Abajo" at bounding box center [568, 328] width 414 height 63
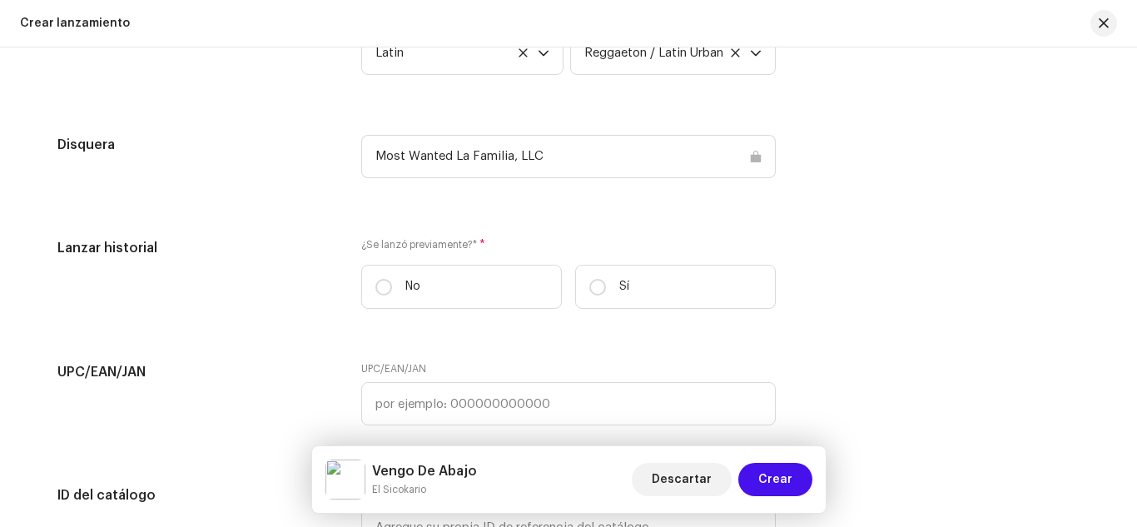
scroll to position [2517, 0]
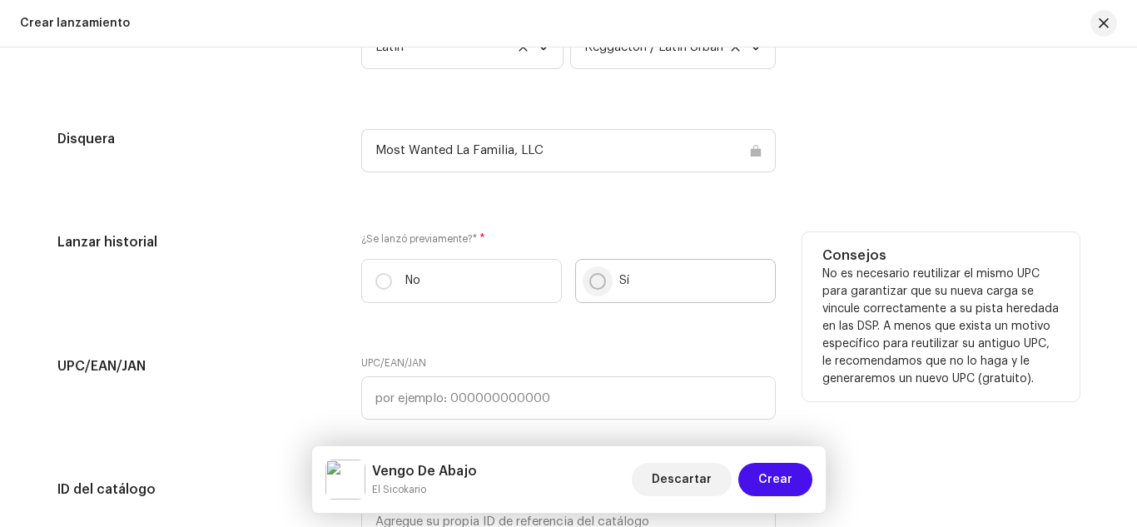
click at [592, 281] on input "Sí" at bounding box center [597, 281] width 17 height 17
radio input "true"
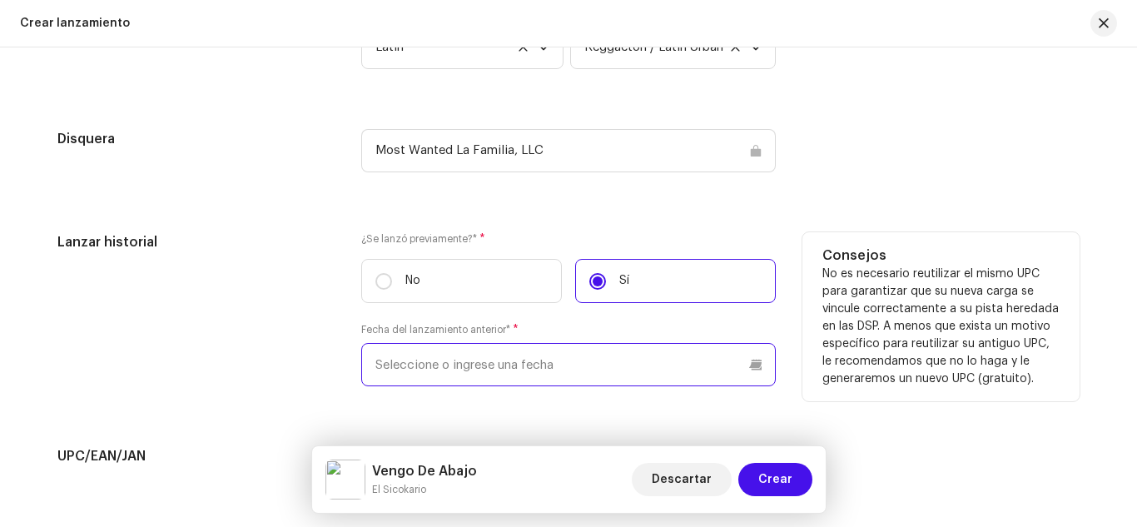
click at [490, 354] on input "text" at bounding box center [568, 364] width 414 height 43
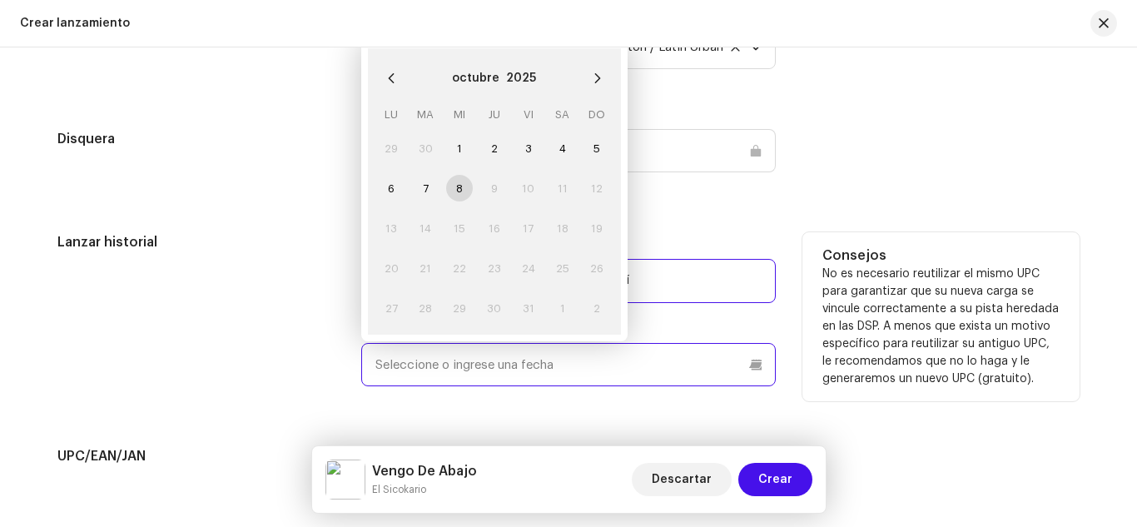
paste input "8447098191036"
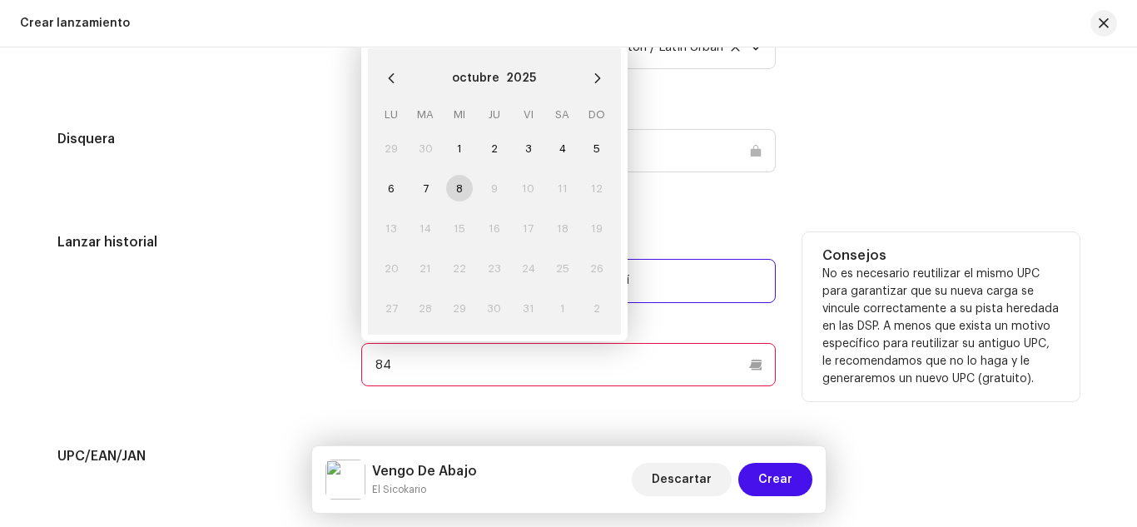
type input "8"
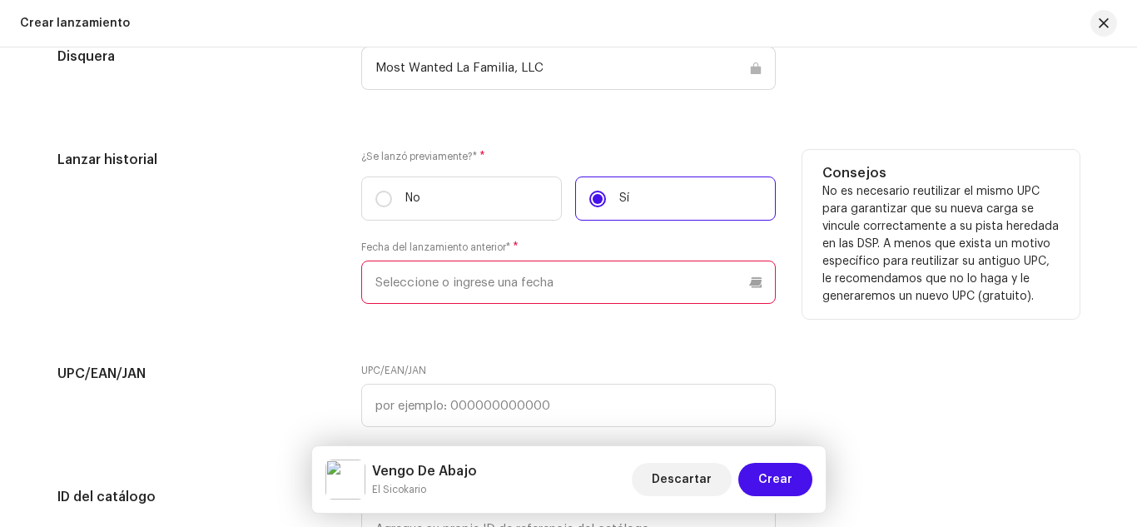
scroll to position [2612, 0]
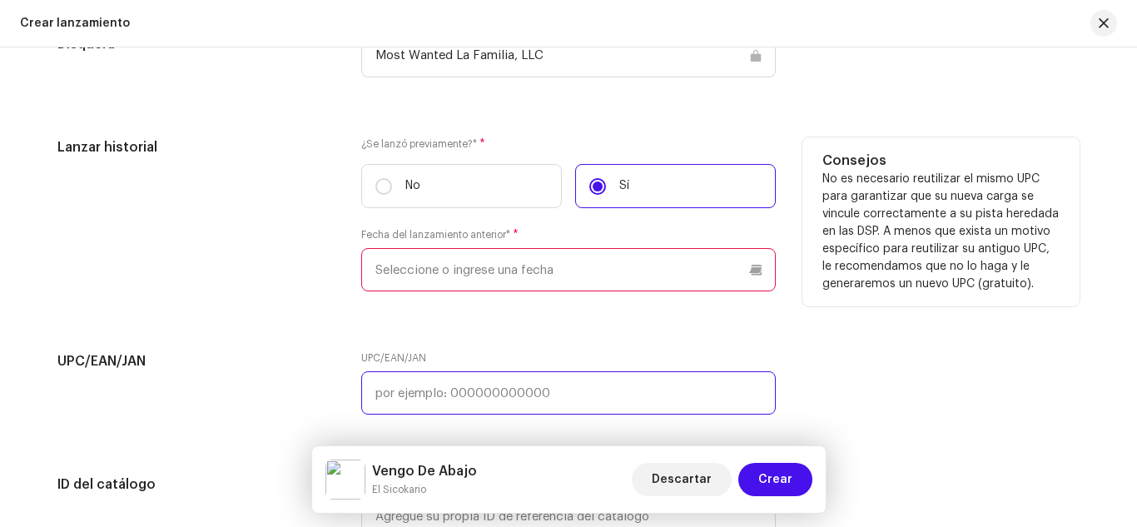
click at [508, 384] on div "UPC/EAN/JAN" at bounding box center [568, 382] width 414 height 63
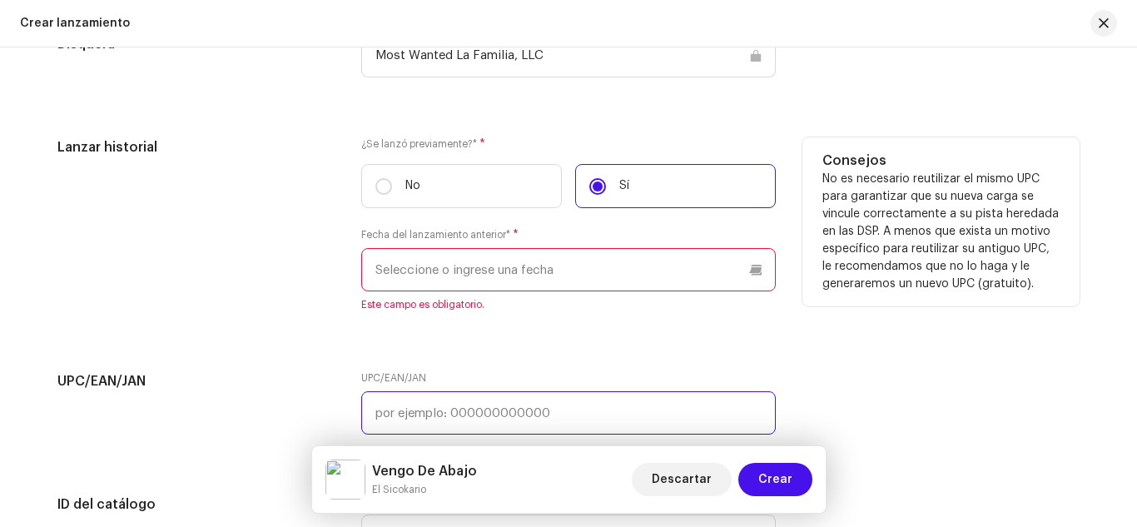
paste input "8447098191036"
type input "8447098191036"
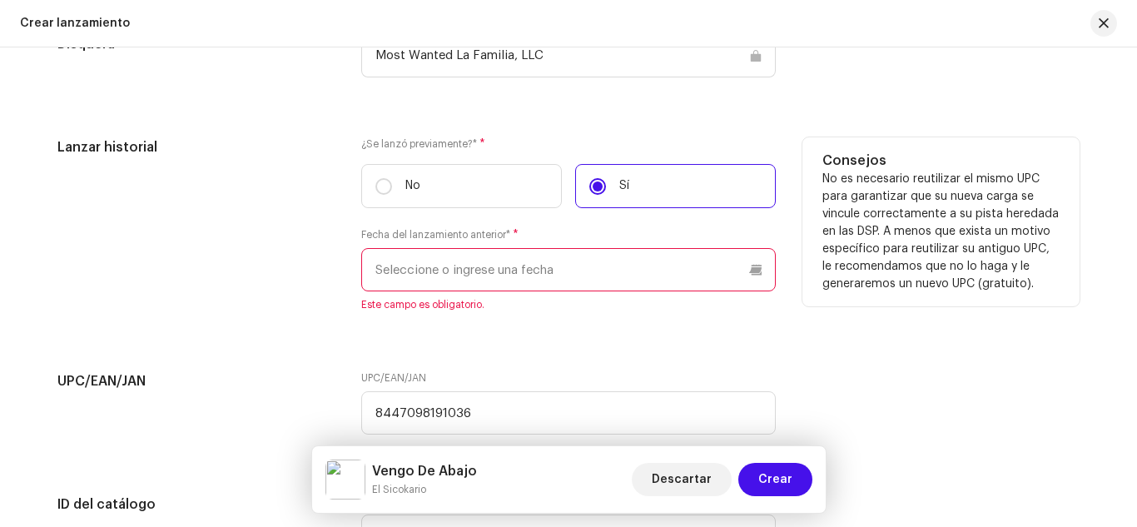
click at [442, 274] on p-datepicker at bounding box center [568, 269] width 414 height 43
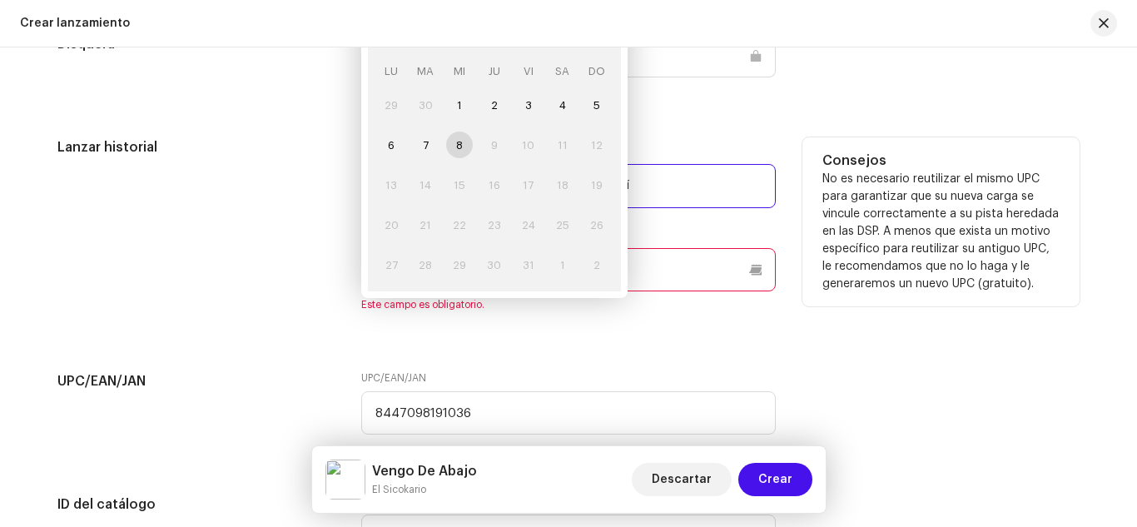
click at [702, 184] on label "Sí" at bounding box center [675, 186] width 201 height 44
click at [606, 184] on input "Sí" at bounding box center [597, 186] width 17 height 17
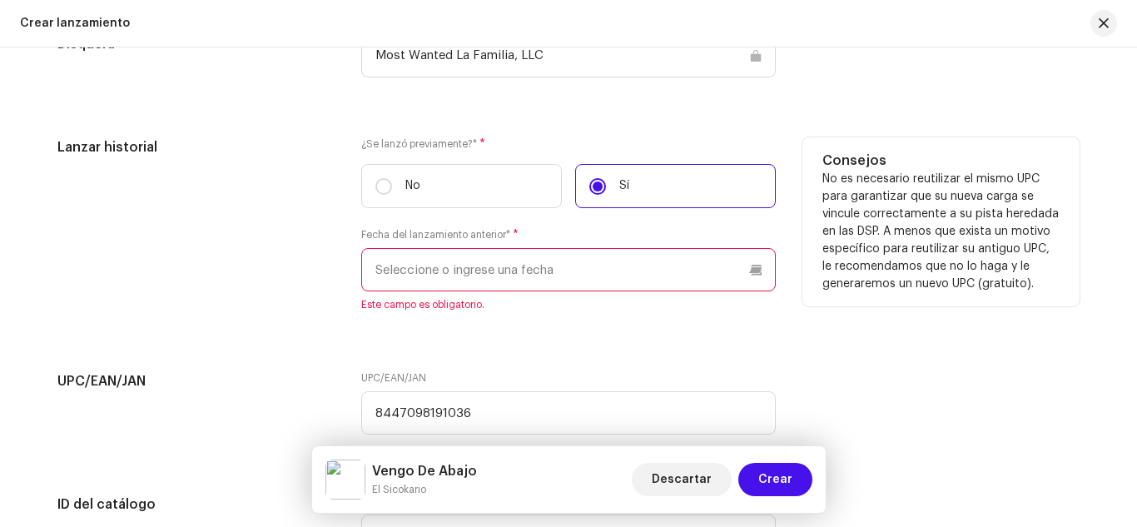
click at [659, 275] on input "text" at bounding box center [568, 269] width 414 height 43
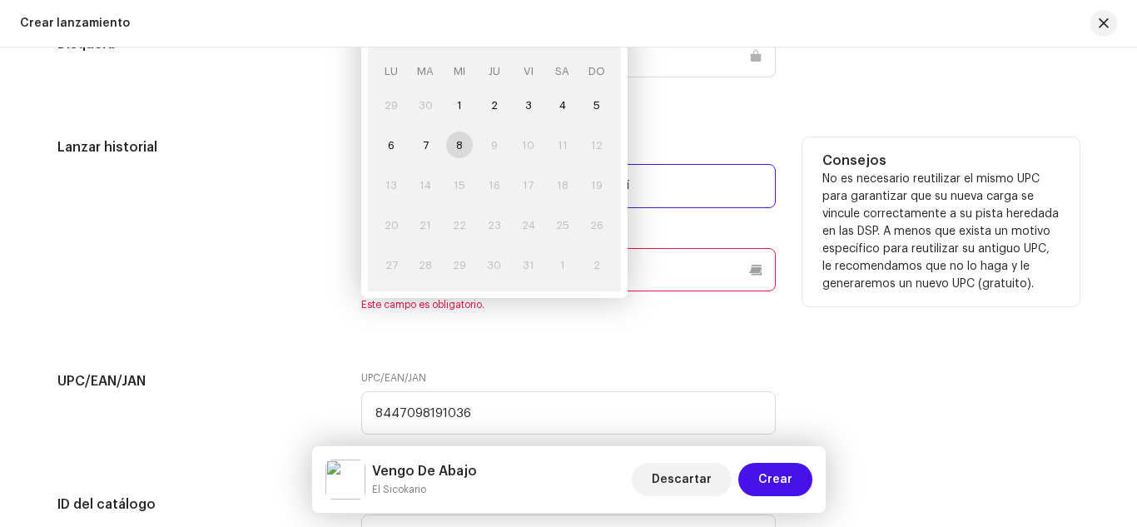
paste input "09/01/2023"
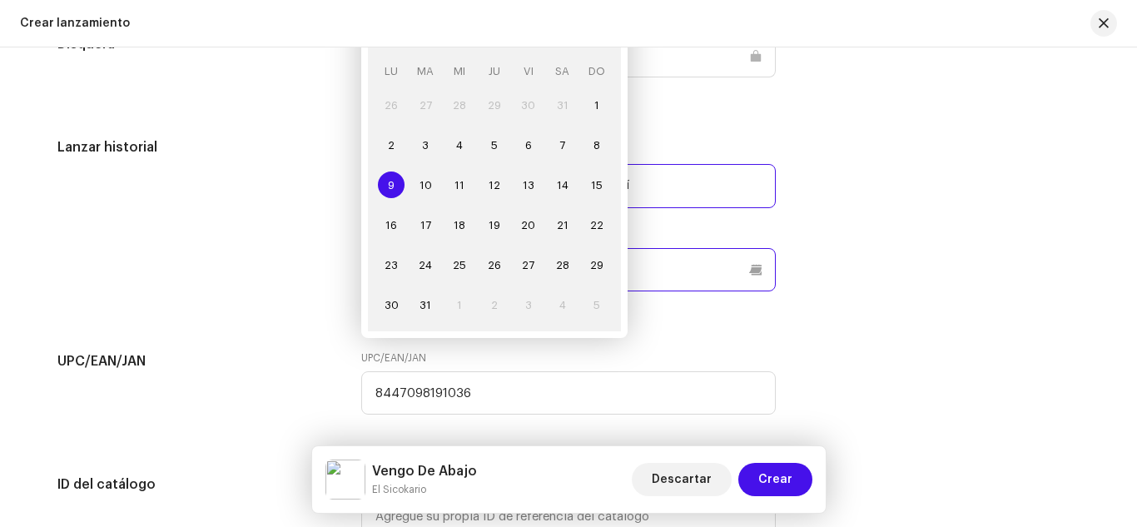
type input "09/01/2023"
click at [725, 364] on div "UPC/EAN/JAN 8447098191036" at bounding box center [568, 382] width 414 height 63
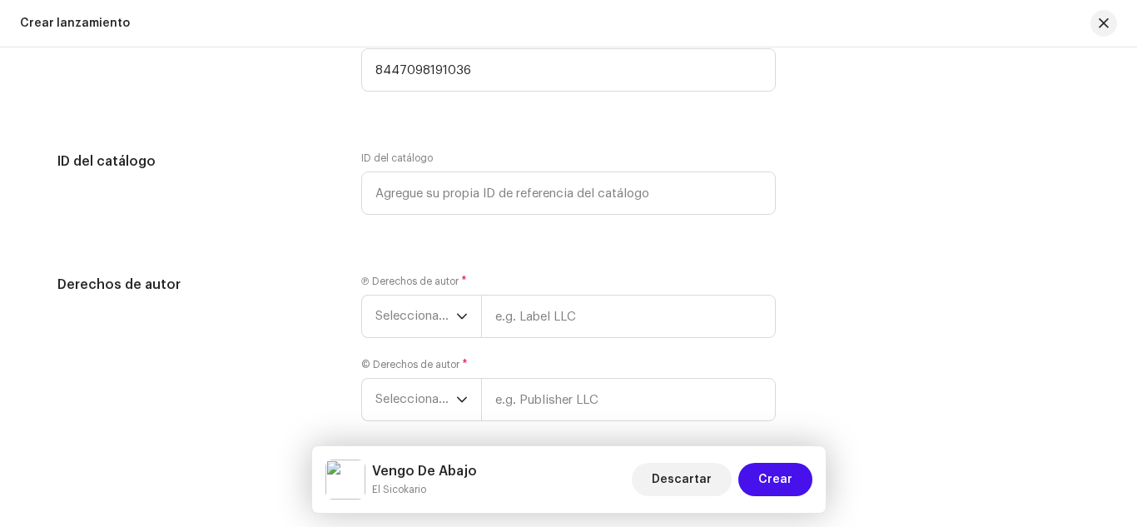
scroll to position [2957, 0]
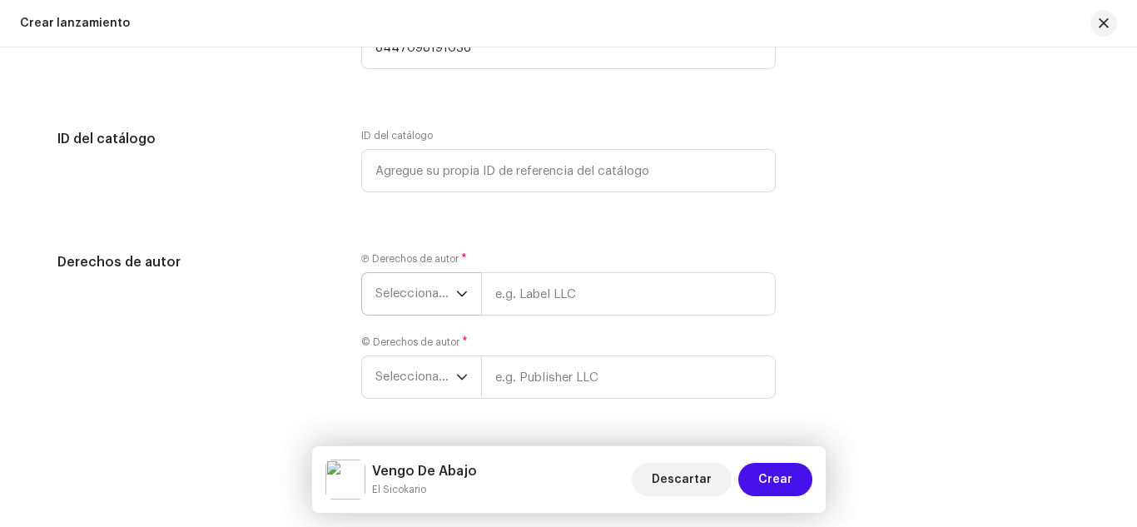
click at [434, 298] on span "Seleccionar año" at bounding box center [415, 294] width 81 height 42
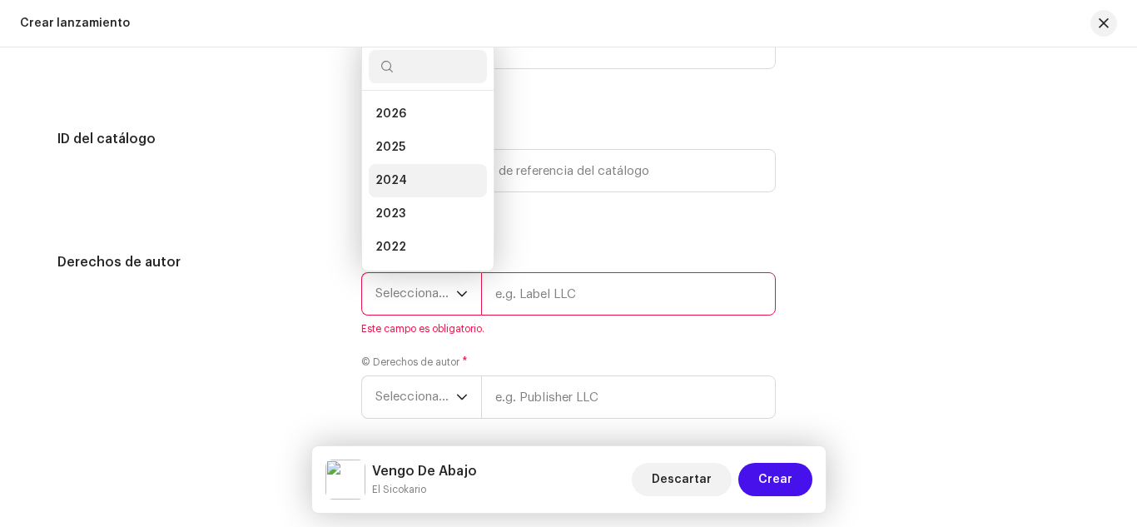
scroll to position [27, 0]
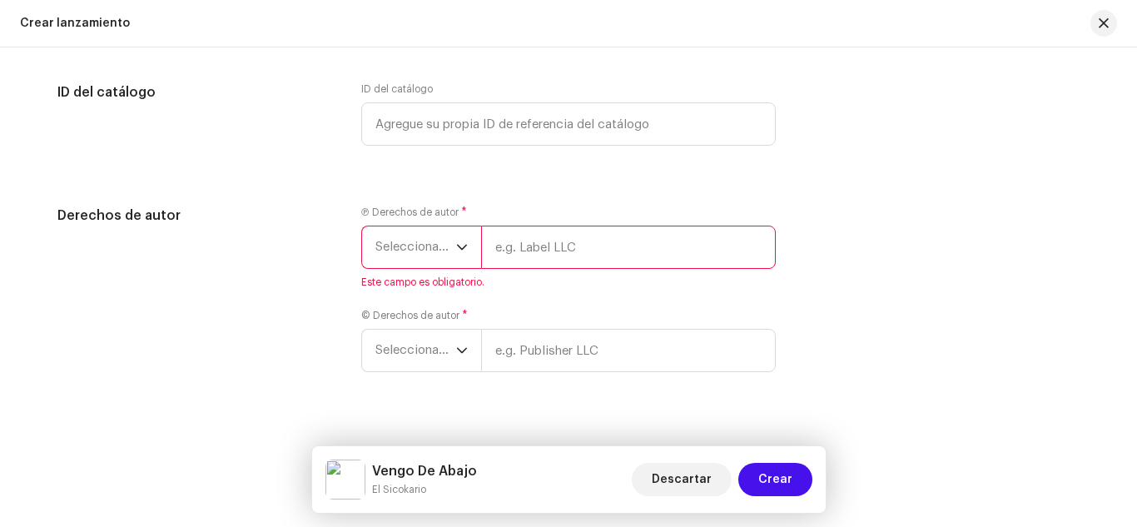
scroll to position [3028, 0]
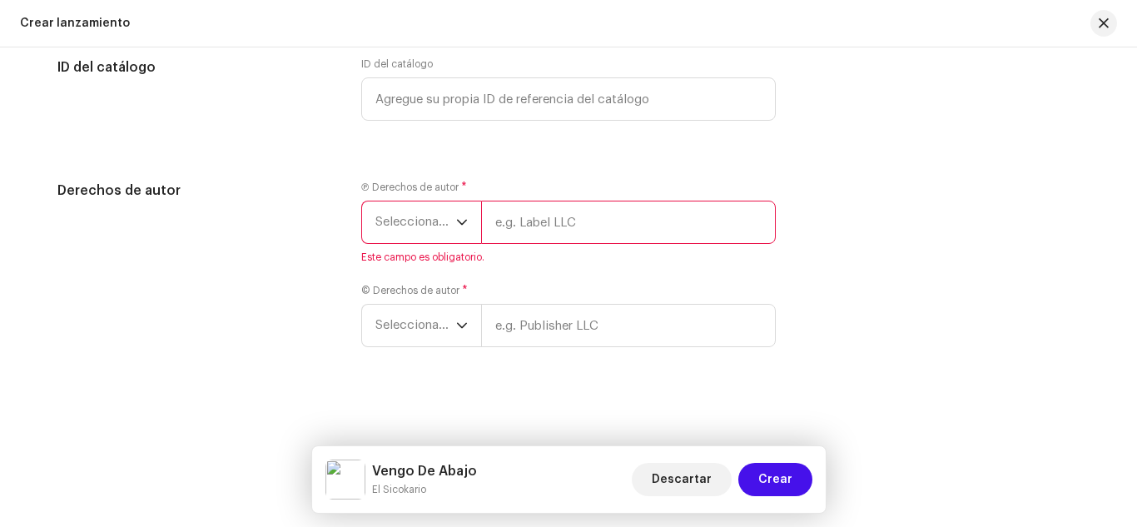
click at [403, 226] on span "Seleccionar año" at bounding box center [415, 222] width 81 height 42
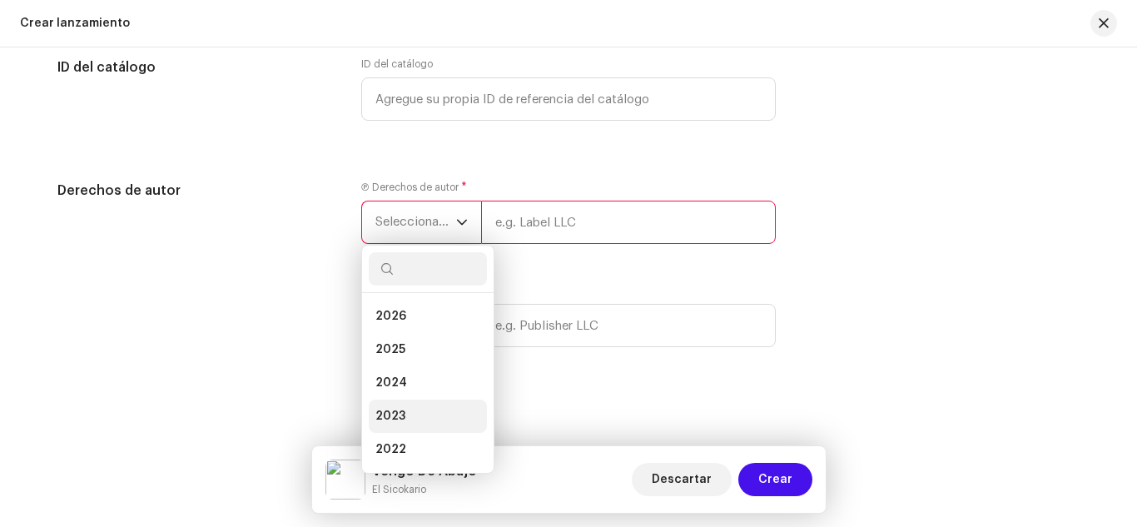
click at [406, 413] on li "2023" at bounding box center [428, 415] width 118 height 33
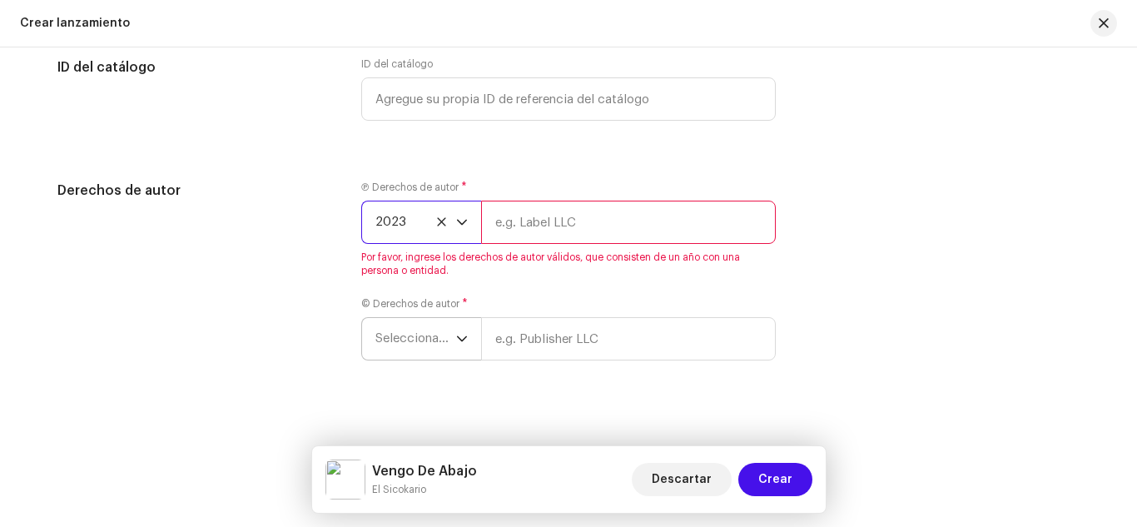
click at [393, 339] on span "Seleccionar año" at bounding box center [415, 339] width 81 height 42
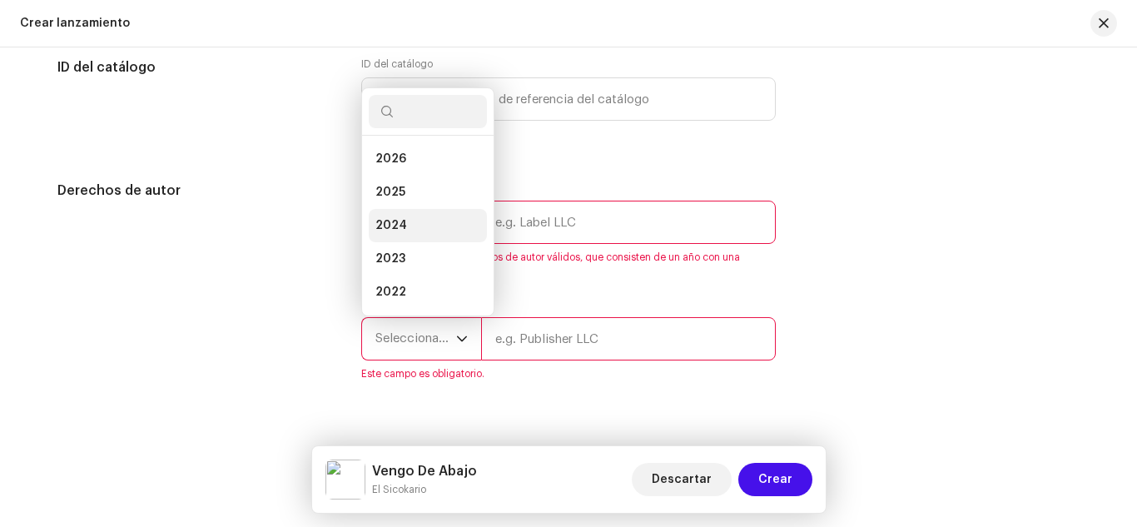
scroll to position [27, 0]
click at [386, 224] on span "2023" at bounding box center [390, 232] width 30 height 17
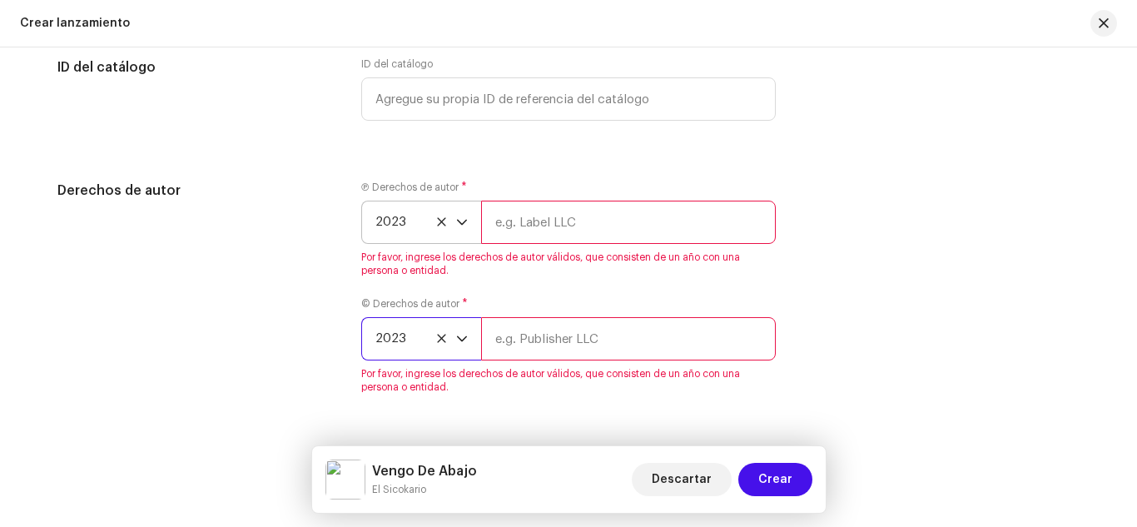
click at [567, 215] on input "text" at bounding box center [628, 222] width 295 height 43
type input "Most Wanted La Familia, LLC"
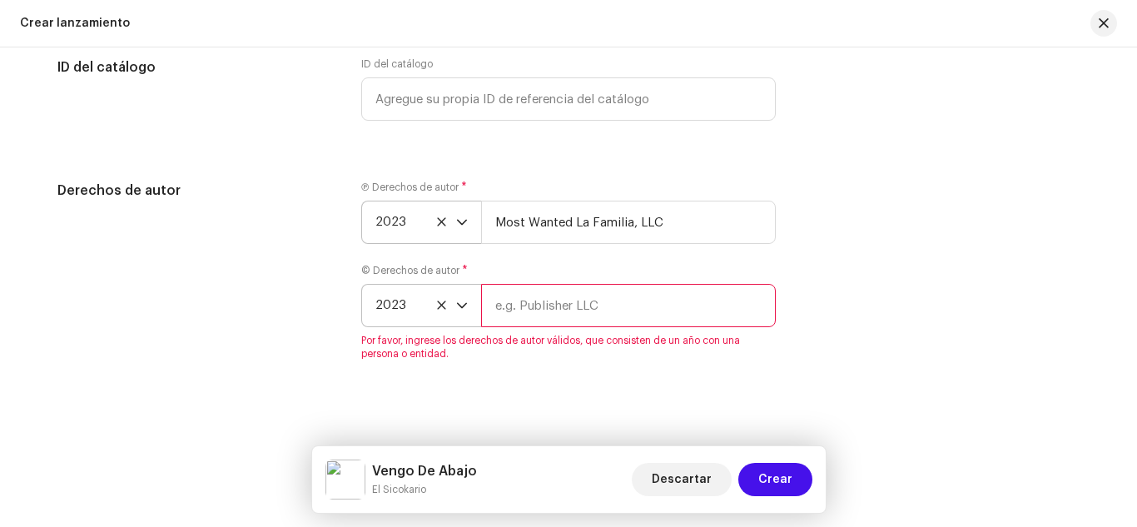
click at [602, 305] on input "text" at bounding box center [628, 305] width 295 height 43
type input "Most Wanted La Familia, LLC"
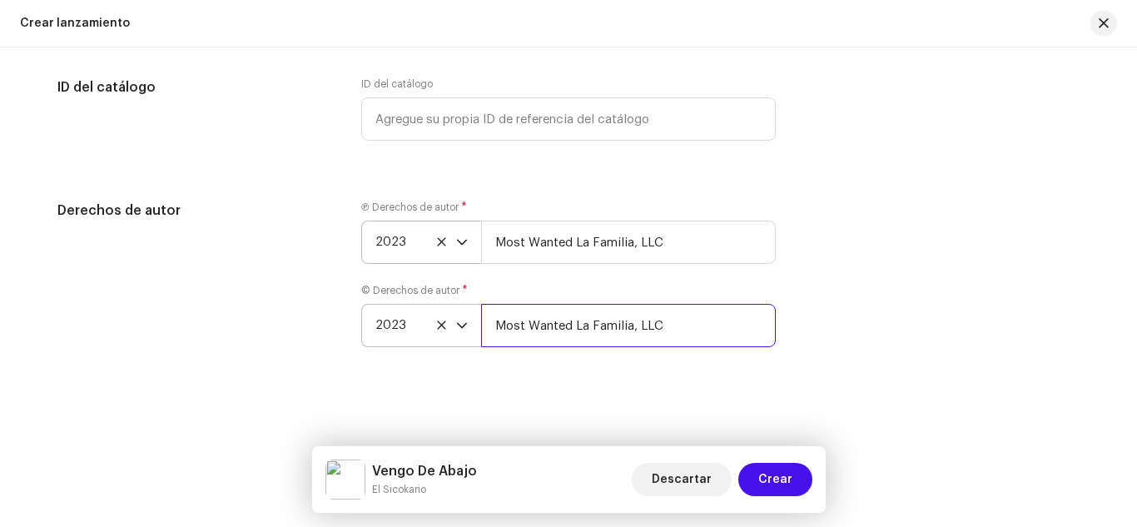
scroll to position [3008, 0]
click at [767, 472] on span "Crear" at bounding box center [775, 479] width 34 height 33
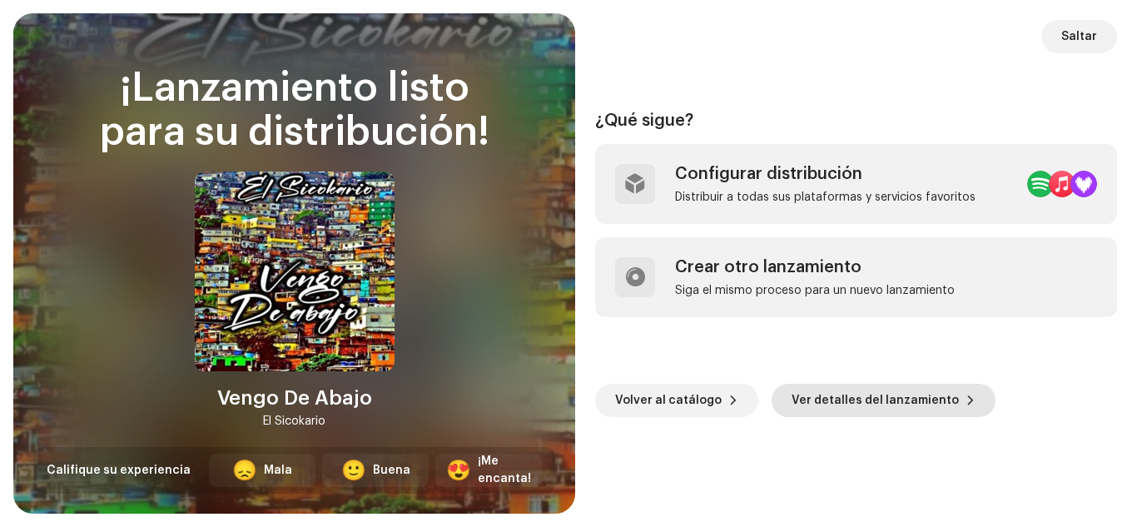
click at [804, 403] on span "Ver detalles del lanzamiento" at bounding box center [874, 400] width 167 height 33
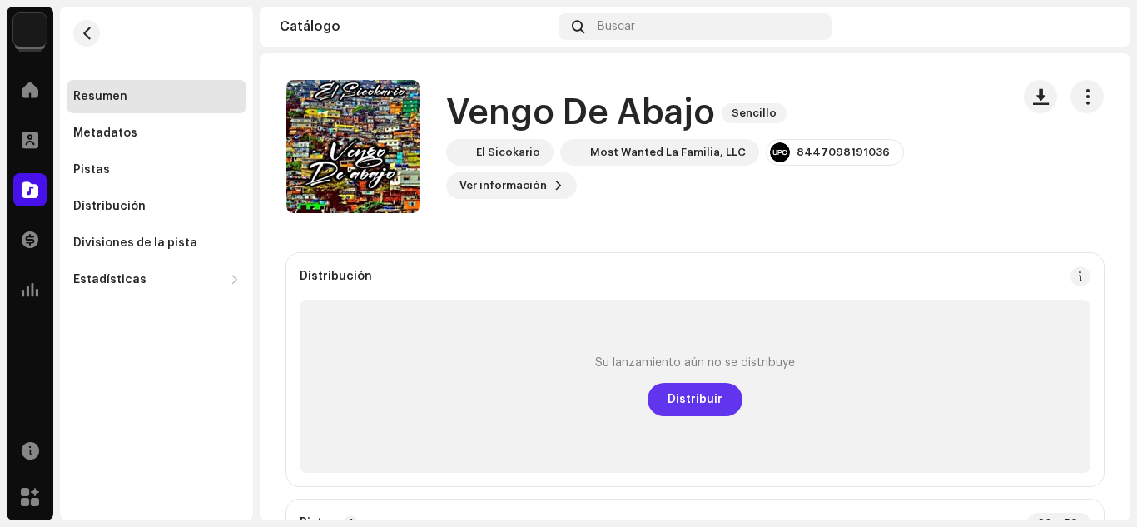
click at [675, 392] on span "Distribuir" at bounding box center [694, 399] width 55 height 33
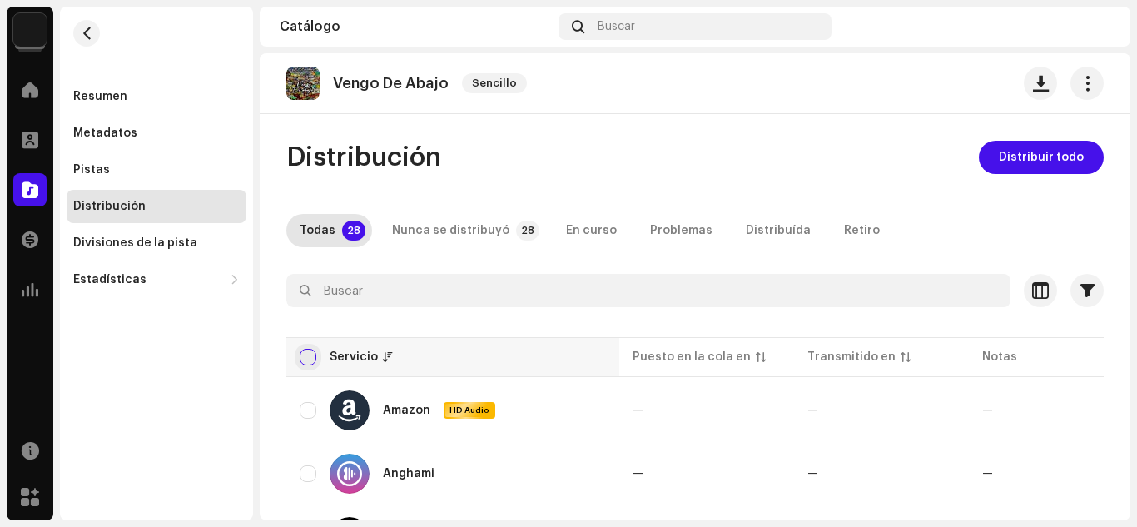
click at [302, 358] on input "checkbox" at bounding box center [308, 357] width 17 height 17
checkbox input "true"
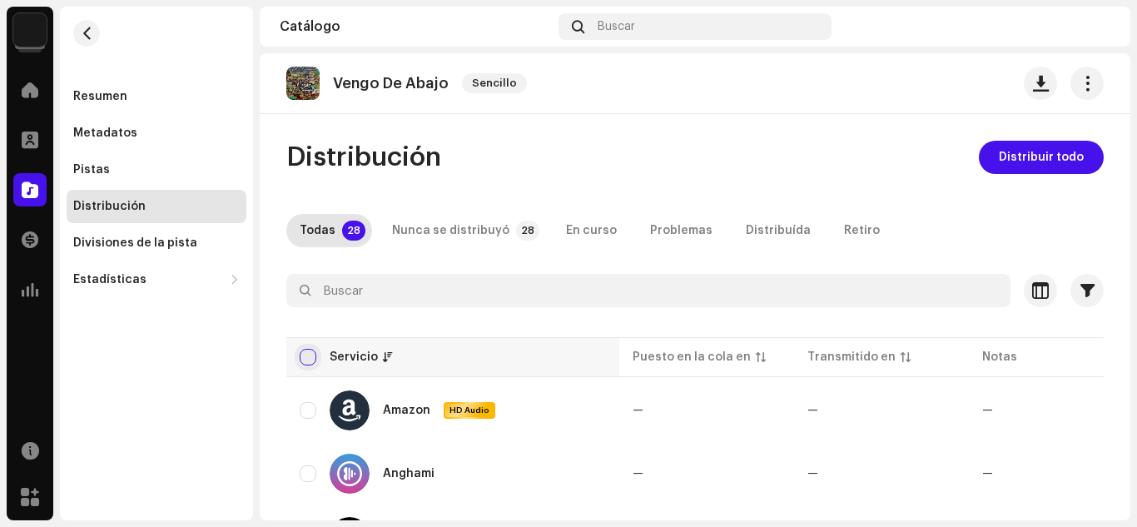
checkbox input "true"
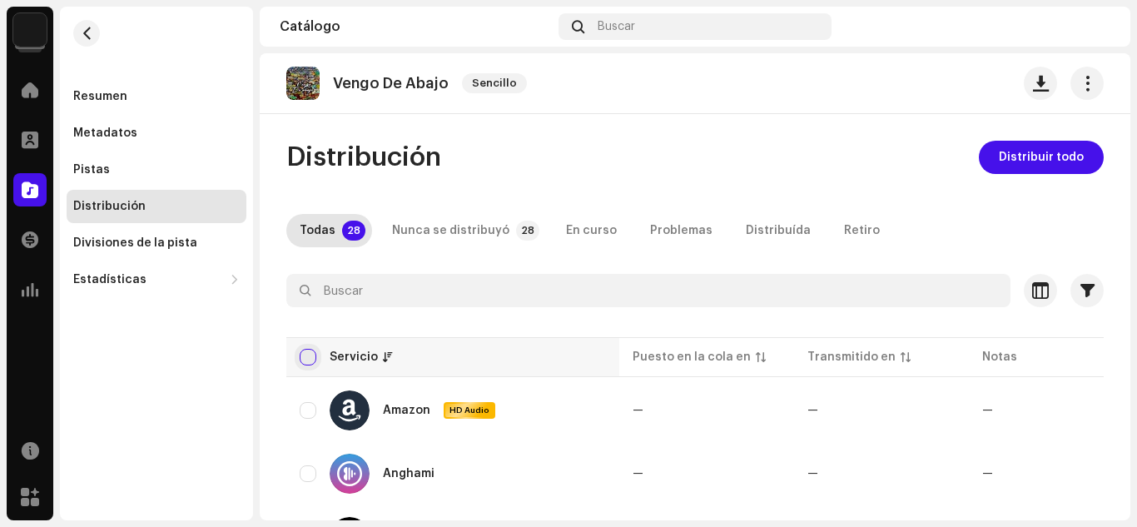
checkbox input "true"
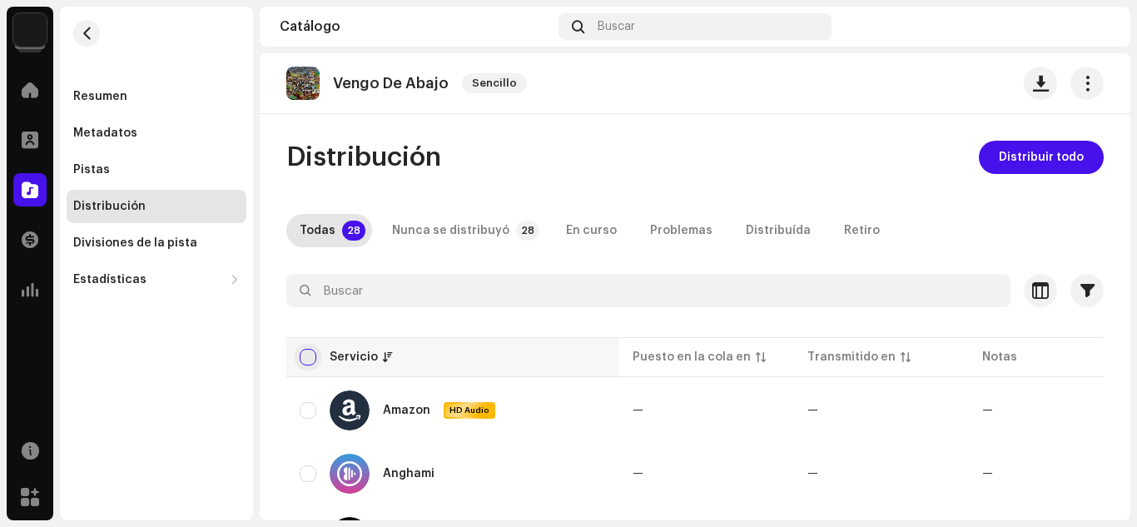
checkbox input "true"
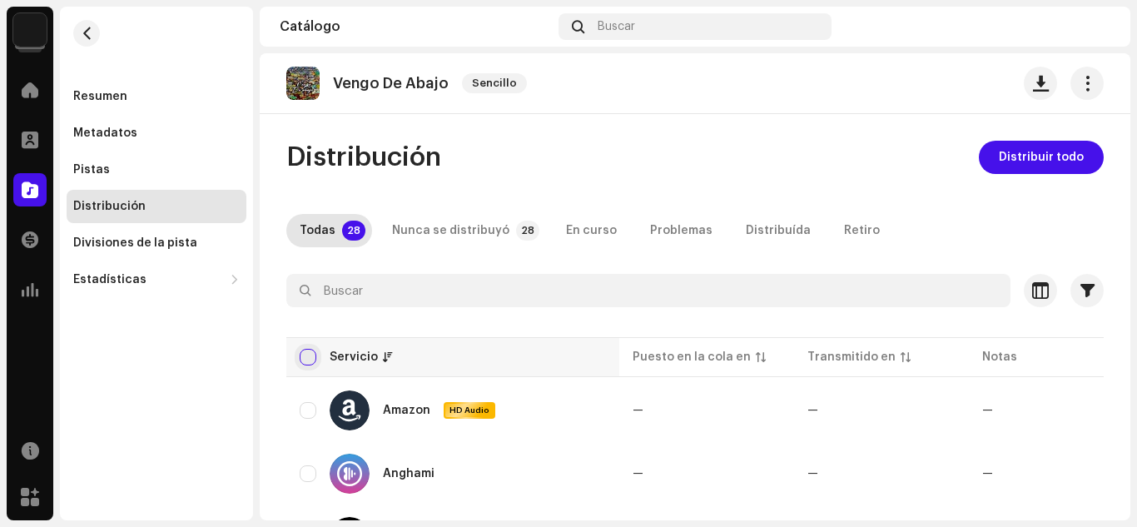
checkbox input "true"
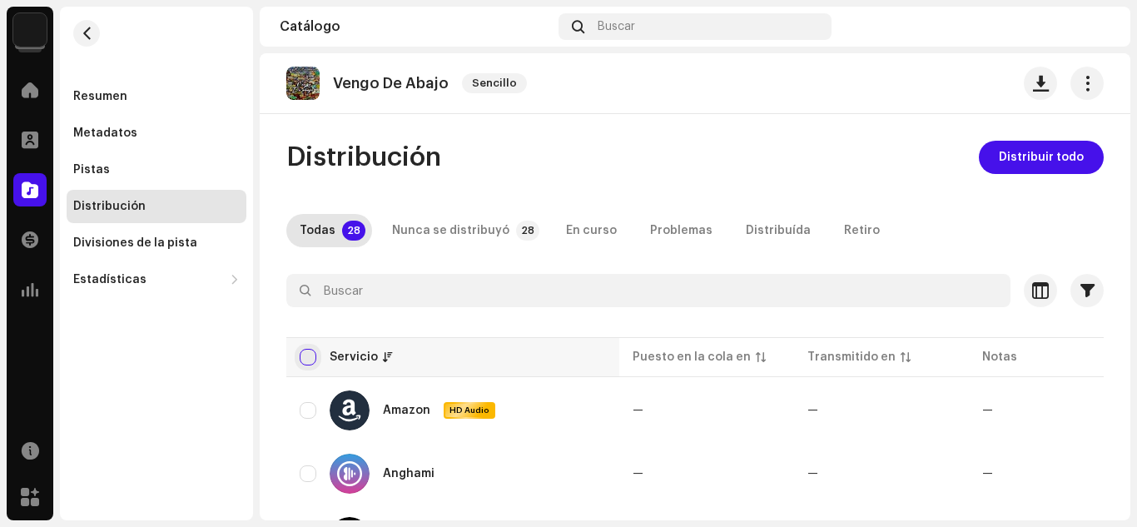
checkbox input "true"
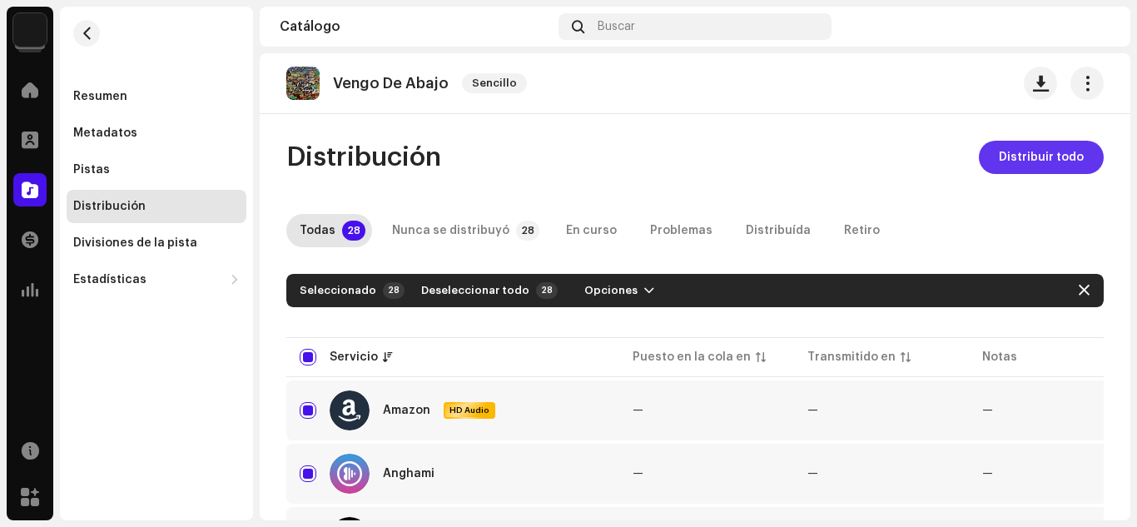
click at [1014, 155] on span "Distribuir todo" at bounding box center [1040, 157] width 85 height 33
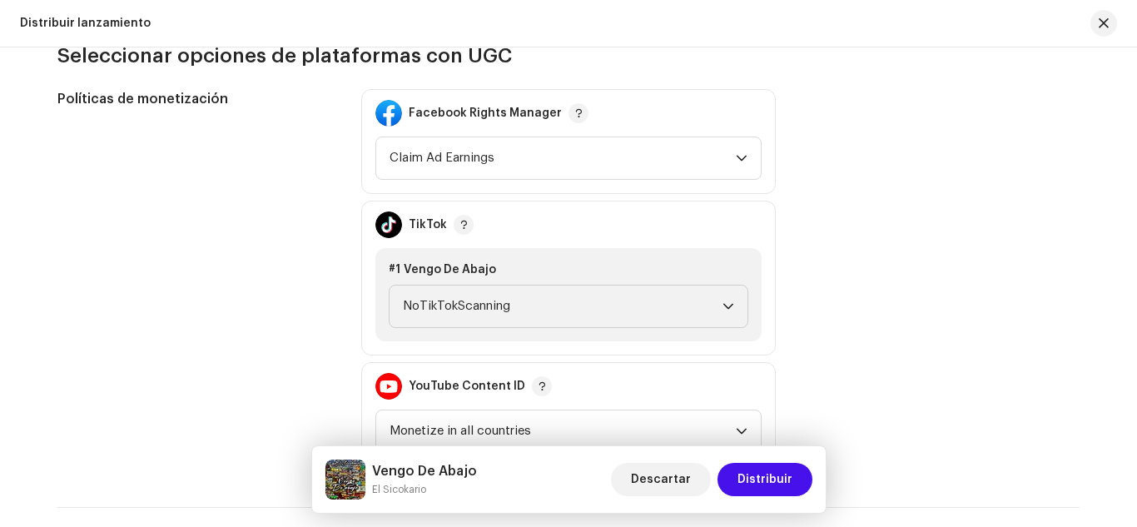
scroll to position [1818, 0]
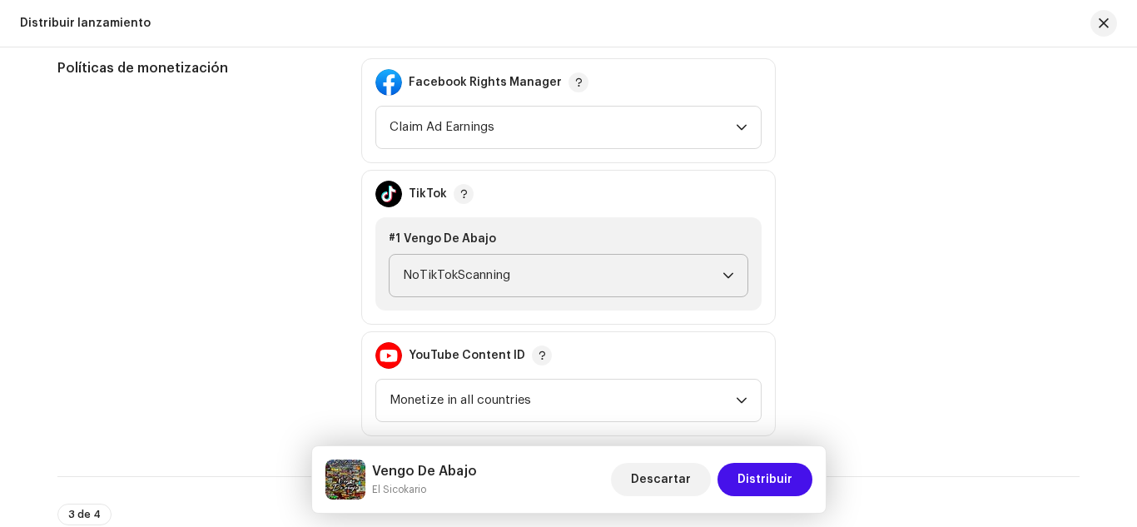
click at [646, 294] on span "NoTikTokScanning" at bounding box center [562, 276] width 319 height 42
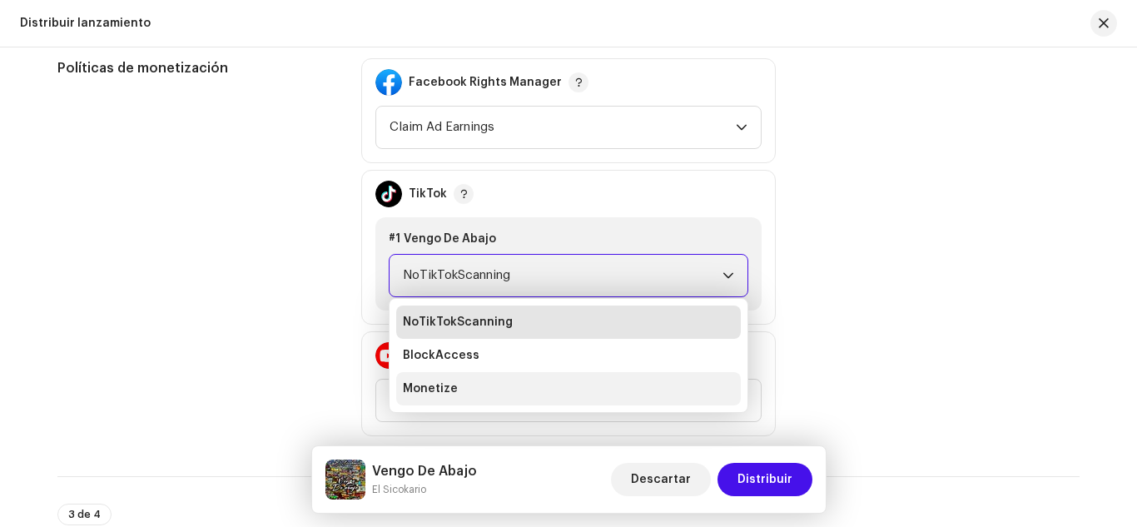
click at [631, 373] on li "Monetize" at bounding box center [568, 388] width 344 height 33
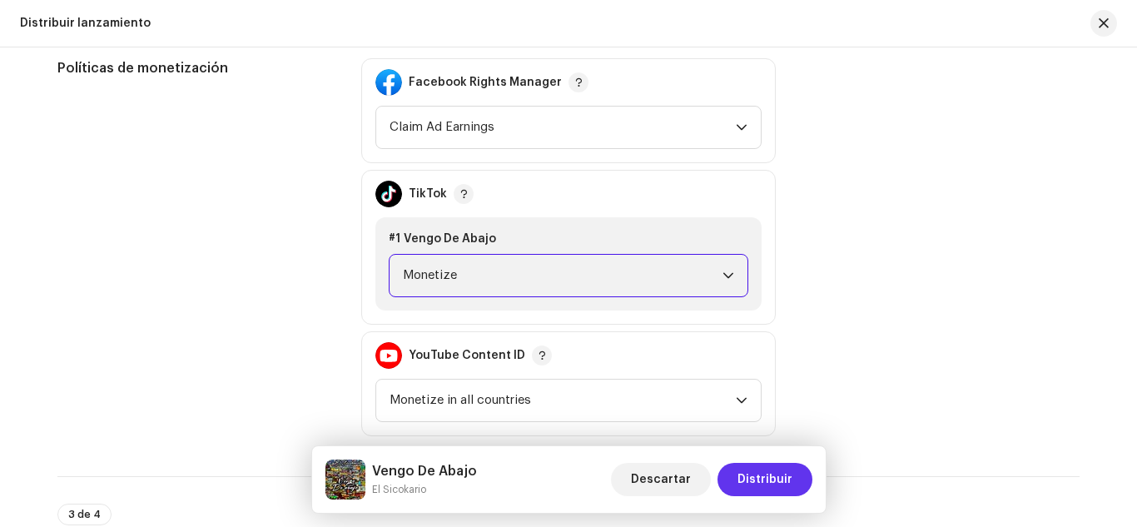
click at [766, 472] on span "Distribuir" at bounding box center [764, 479] width 55 height 33
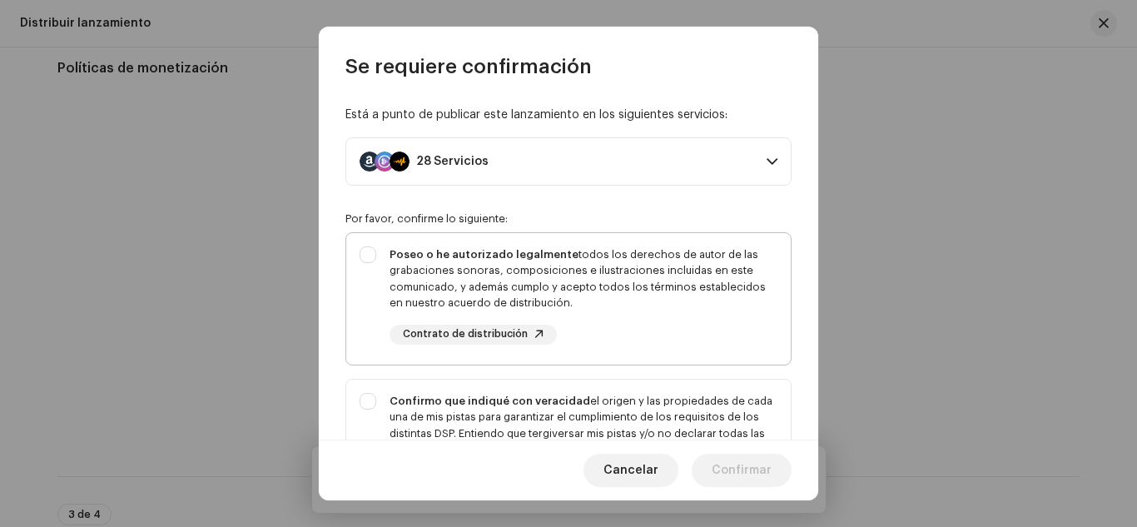
click at [711, 288] on div "Poseo o he autorizado legalmente todos los derechos de autor de las grabaciones…" at bounding box center [583, 278] width 388 height 65
checkbox input "true"
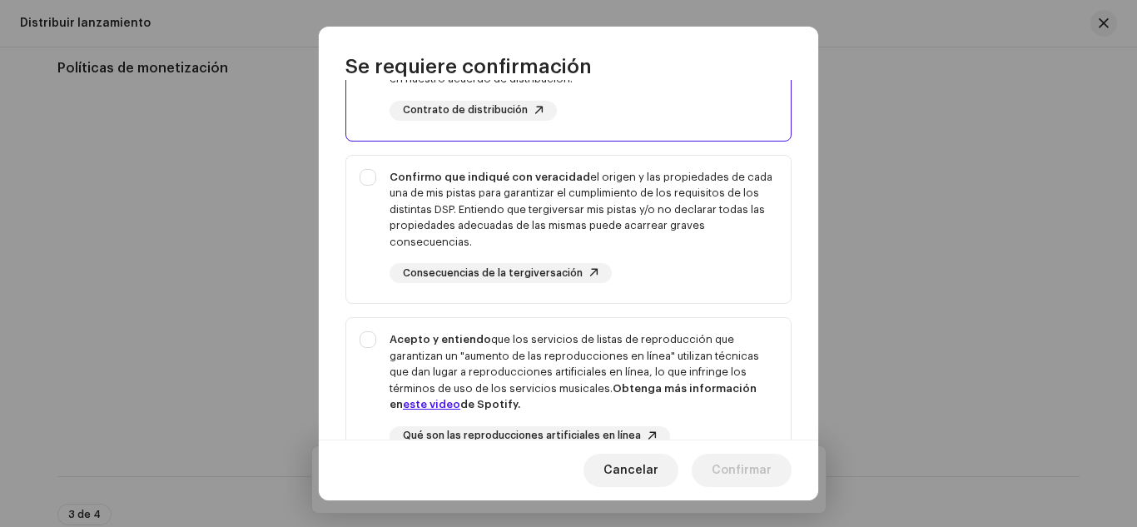
click at [711, 288] on div "Confirmo que indiqué con veracidad el origen y las propiedades de cada una de m…" at bounding box center [568, 226] width 444 height 141
checkbox input "true"
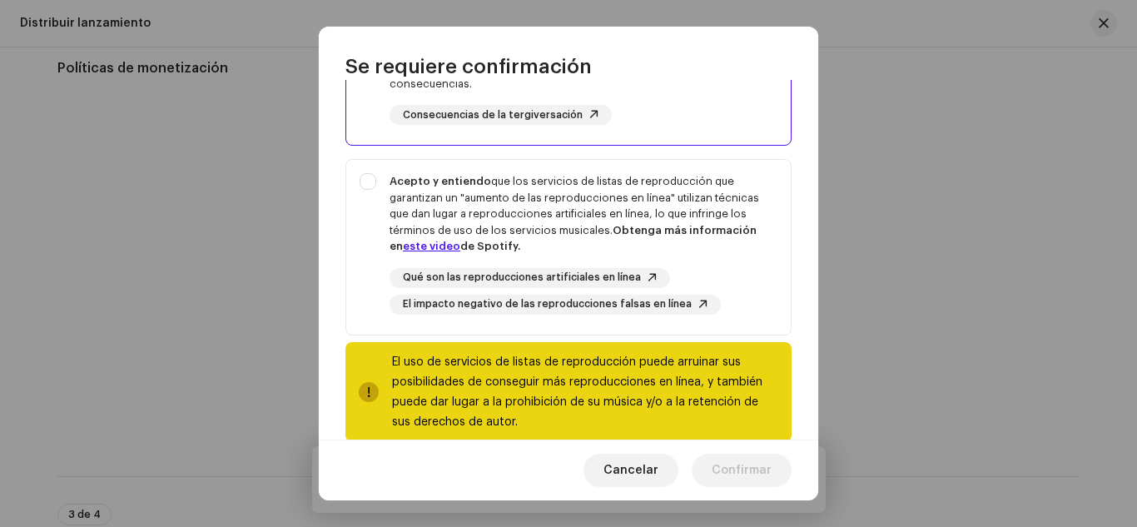
scroll to position [383, 0]
click at [740, 282] on div "Qué son las reproducciones artificiales en línea El impacto negativo de las rep…" at bounding box center [583, 290] width 388 height 47
checkbox input "true"
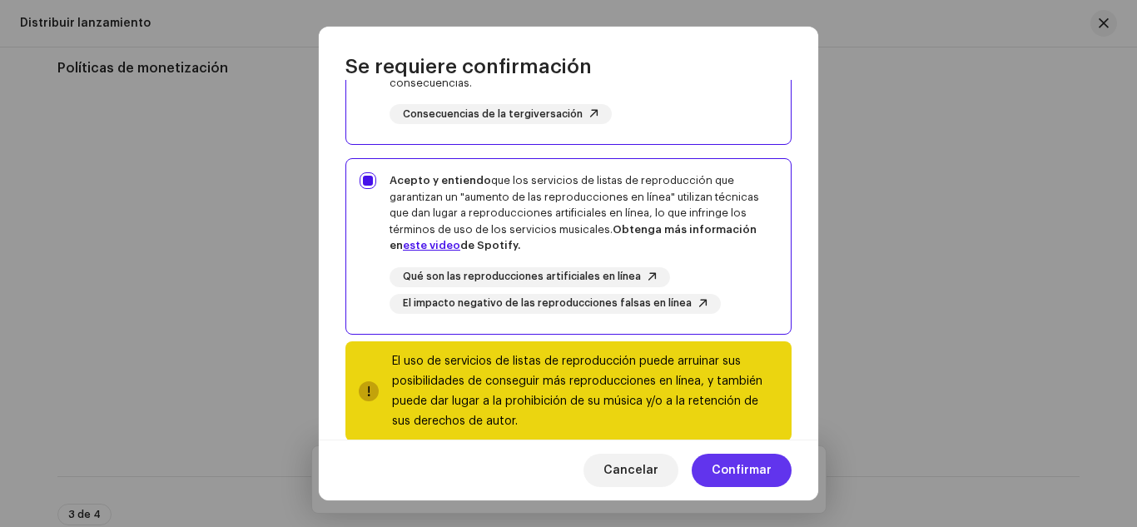
click at [737, 461] on span "Confirmar" at bounding box center [741, 469] width 60 height 33
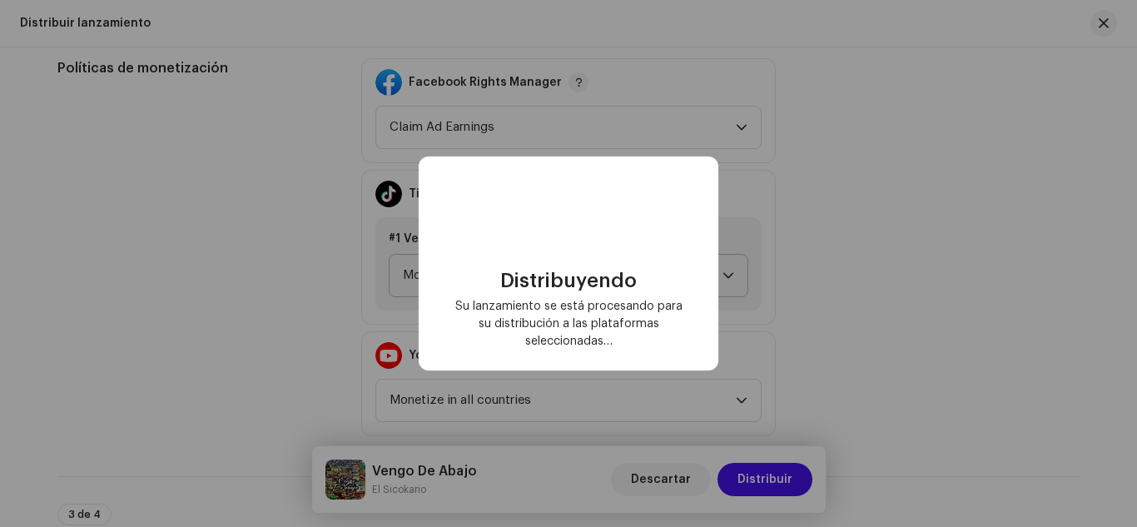
checkbox input "false"
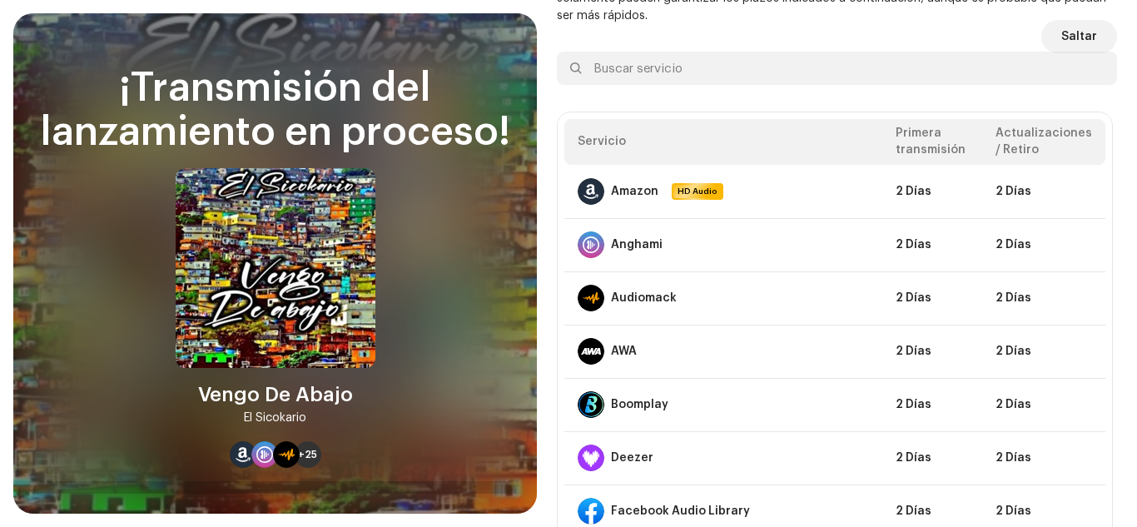
scroll to position [92, 0]
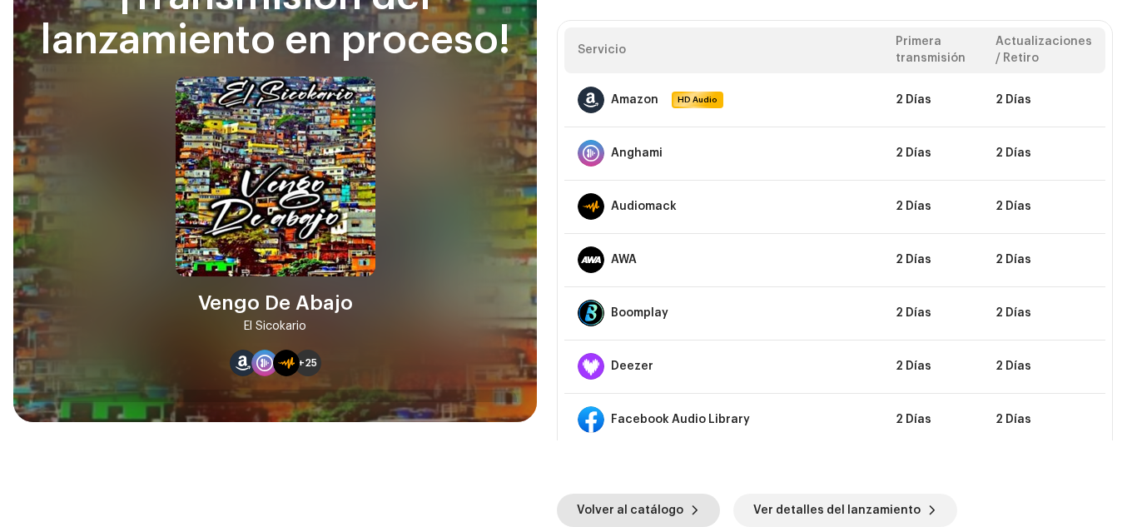
click at [622, 503] on span "Volver al catálogo" at bounding box center [630, 509] width 106 height 33
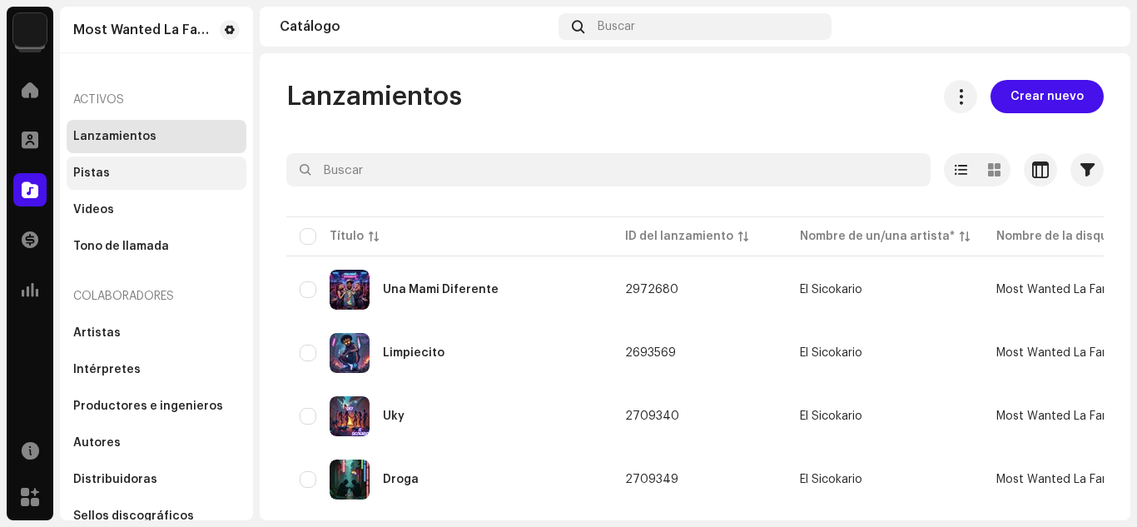
click at [97, 179] on div "Pistas" at bounding box center [91, 172] width 37 height 13
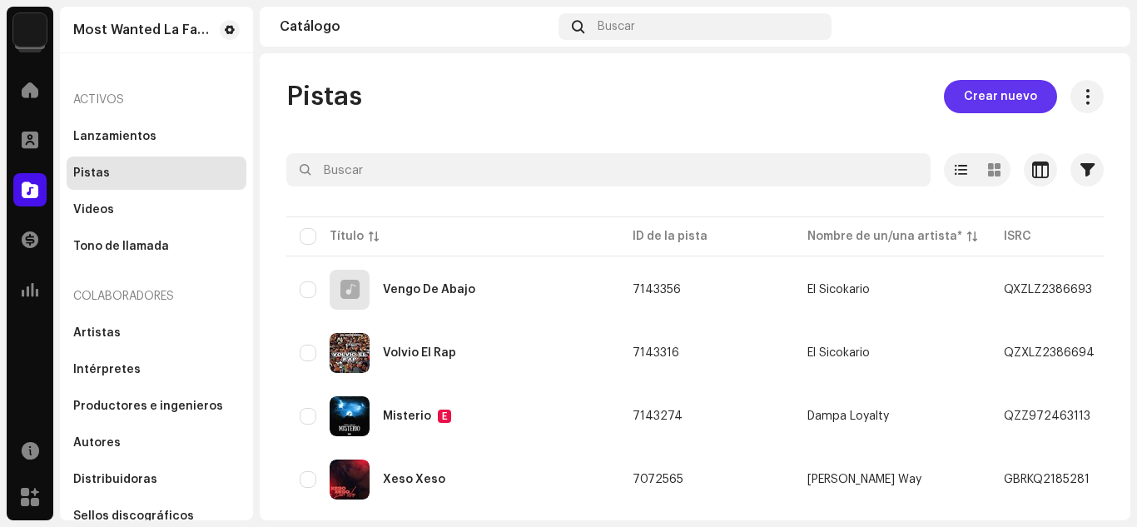
click at [991, 95] on span "Crear nuevo" at bounding box center [999, 96] width 73 height 33
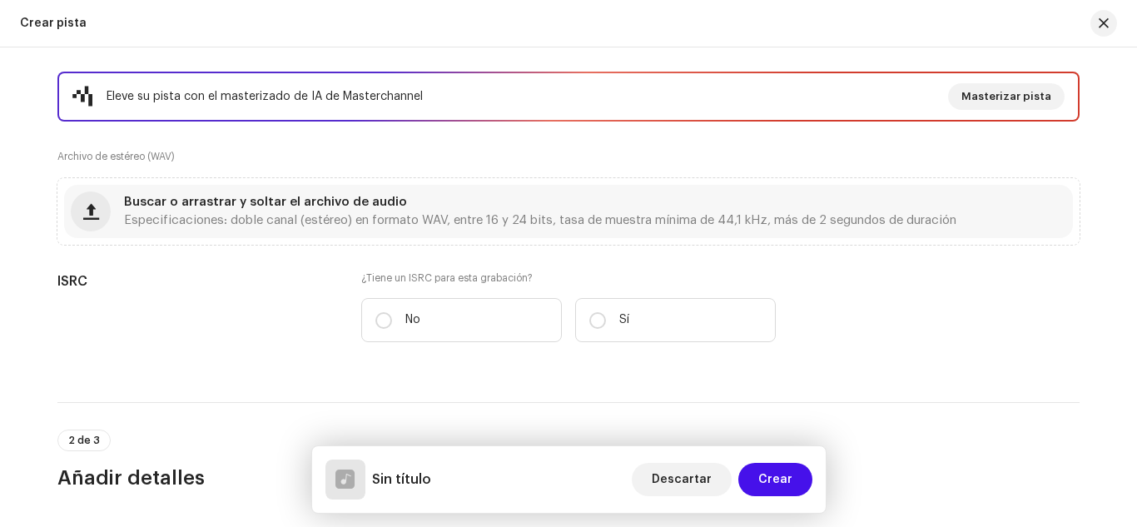
scroll to position [273, 0]
click at [364, 195] on span "Buscar o arrastrar y soltar el archivo de audio" at bounding box center [265, 201] width 283 height 12
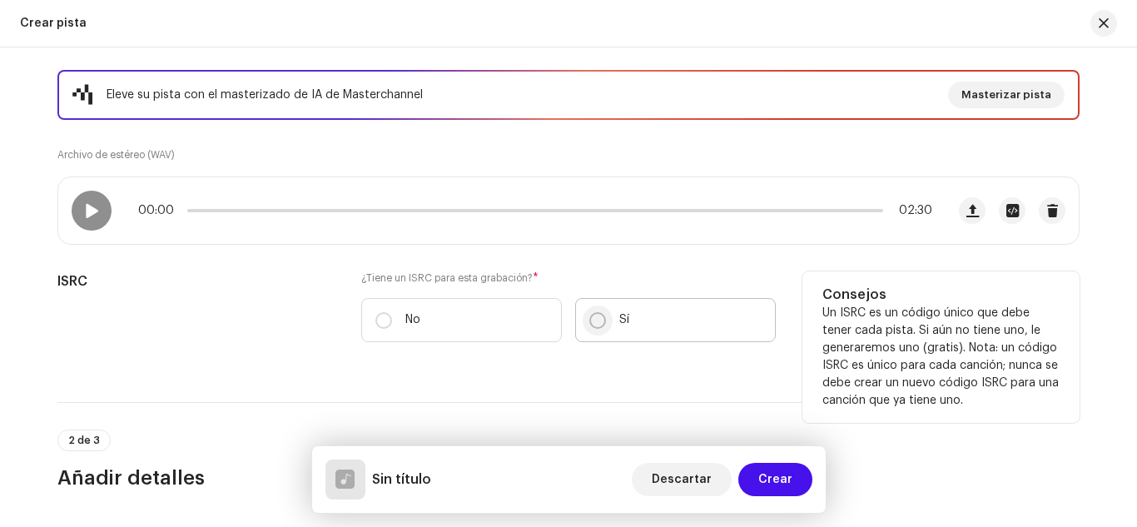
click at [594, 319] on input "Sí" at bounding box center [597, 320] width 17 height 17
radio input "true"
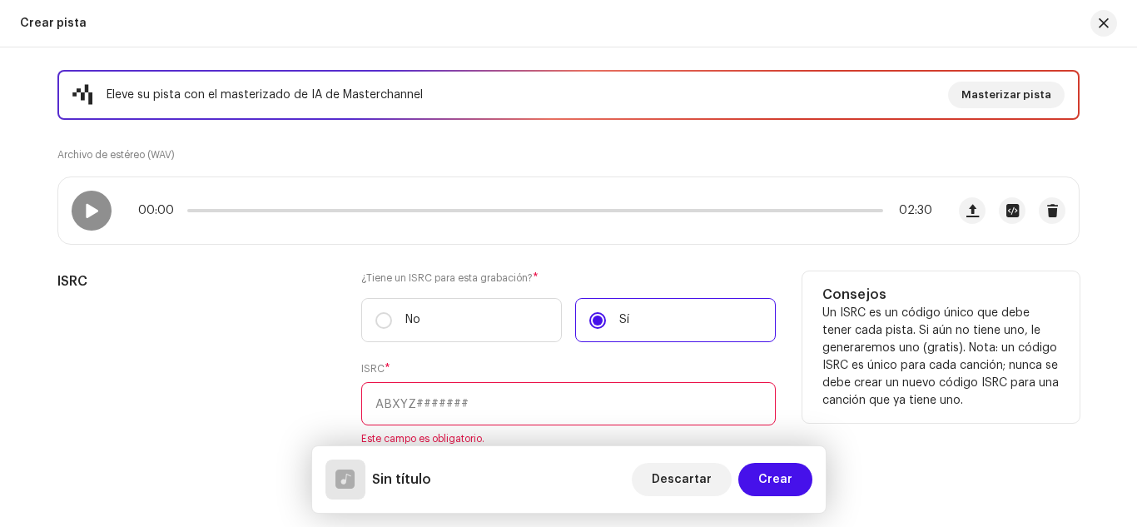
click at [422, 404] on input "text" at bounding box center [568, 403] width 414 height 43
paste input "QZXLZ2386692"
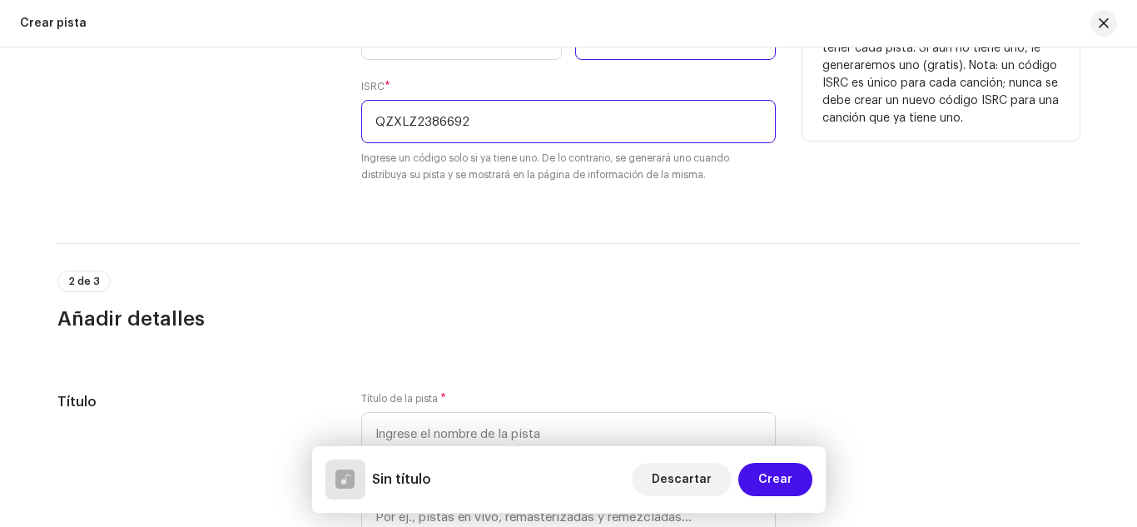
scroll to position [661, 0]
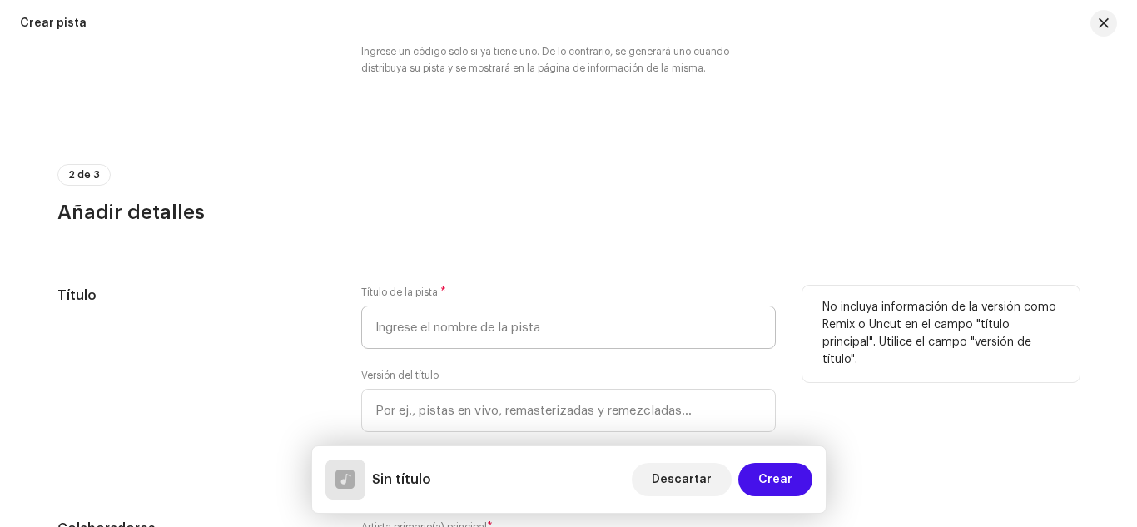
type input "QZXLZ2386692"
click at [483, 334] on input "text" at bounding box center [568, 326] width 414 height 43
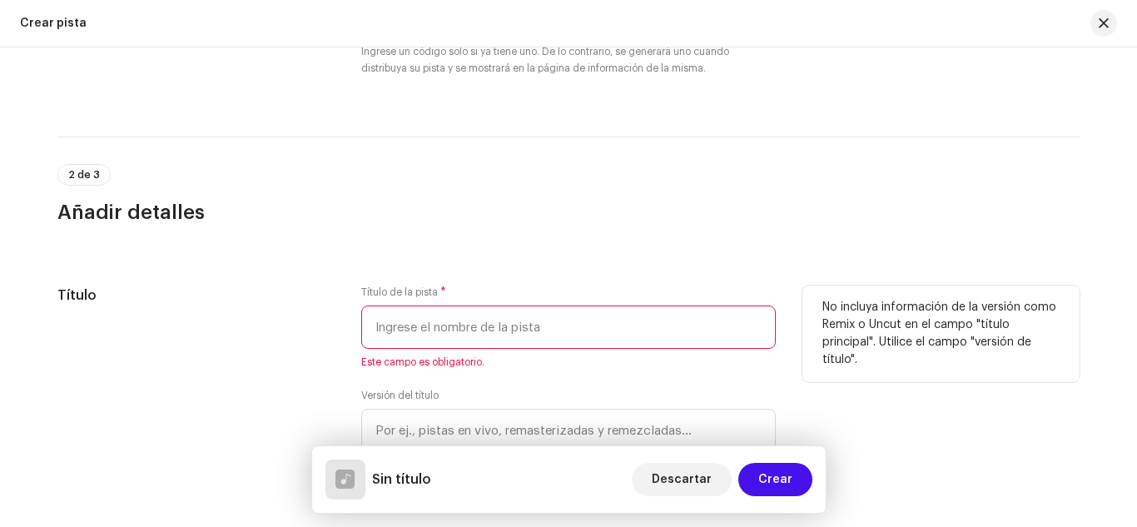
click at [427, 322] on input "text" at bounding box center [568, 326] width 414 height 43
paste input "Tum Takatan"
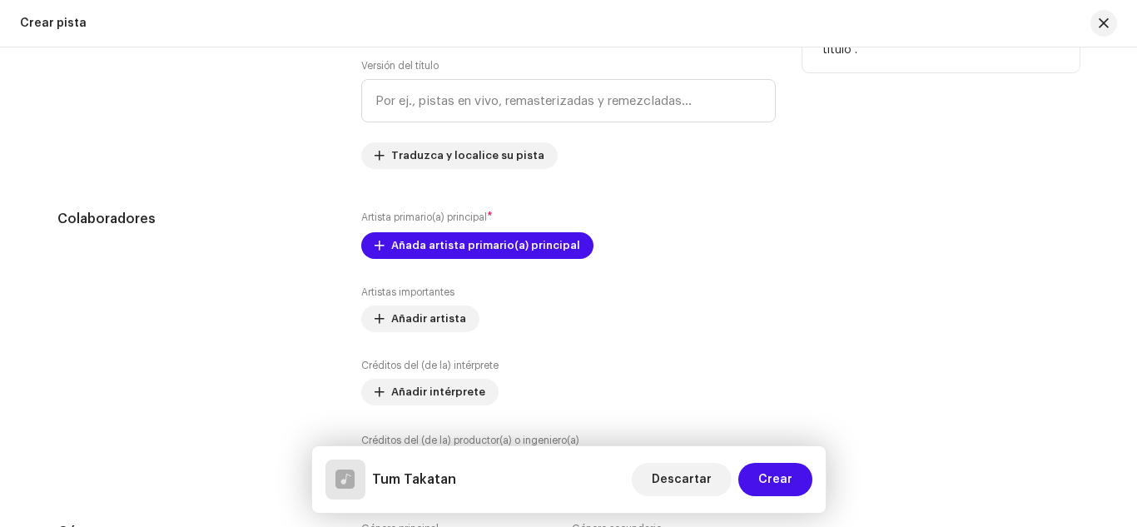
scroll to position [995, 0]
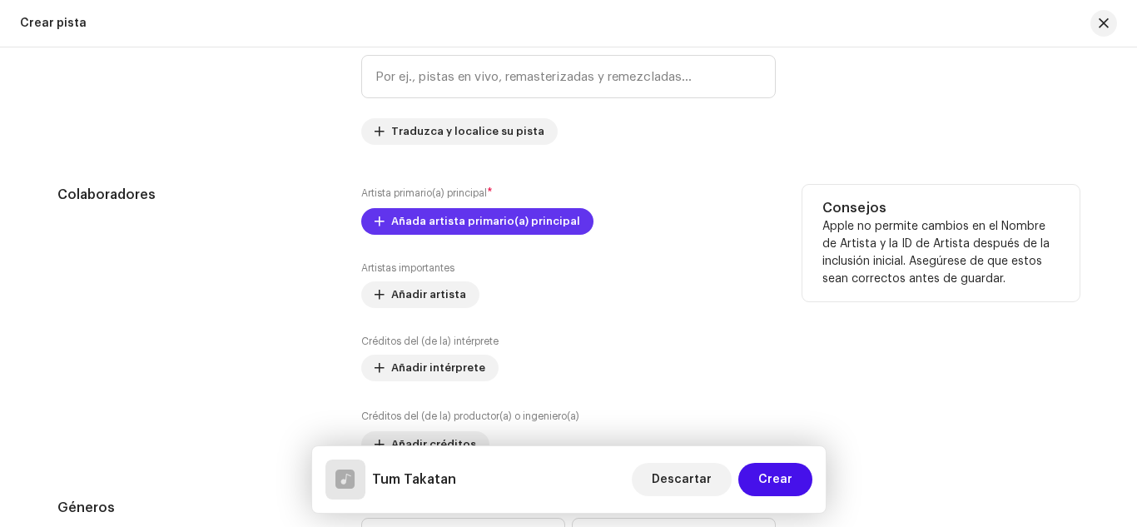
click at [452, 227] on span "Añada artista primario(a) principal" at bounding box center [485, 221] width 189 height 33
type input "Tum Takatan"
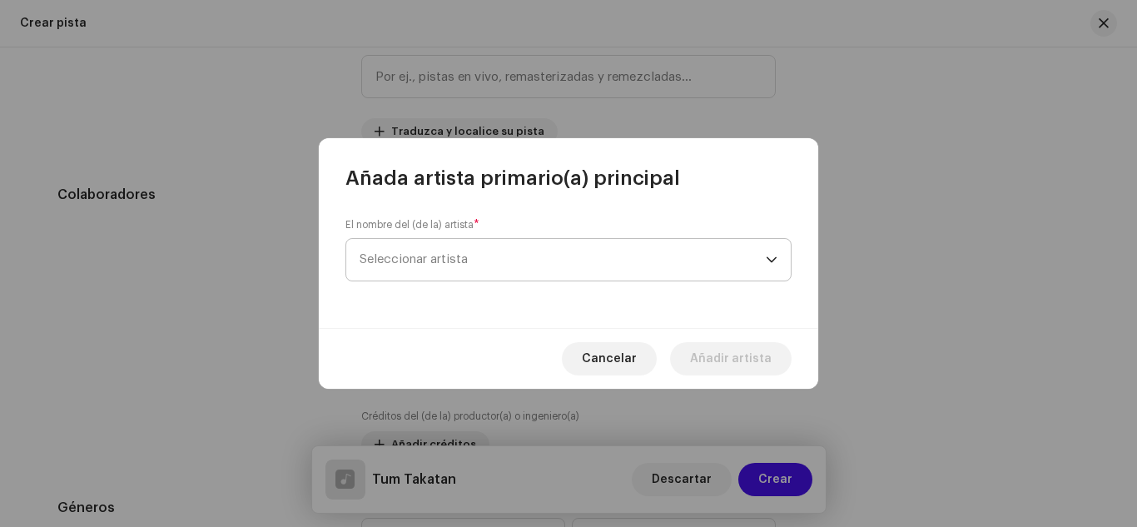
click at [450, 239] on span "Seleccionar artista" at bounding box center [562, 260] width 406 height 42
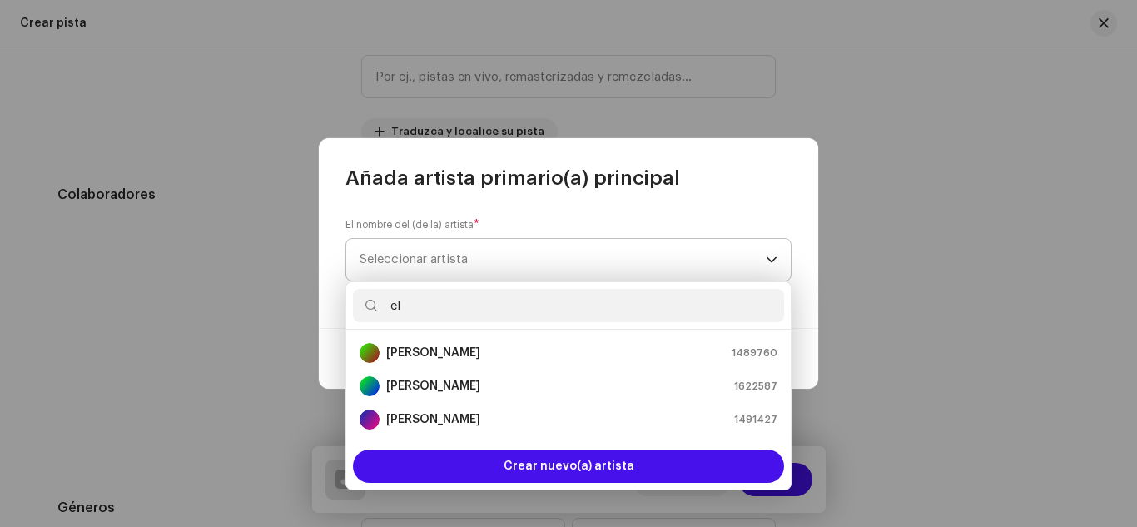
scroll to position [0, 0]
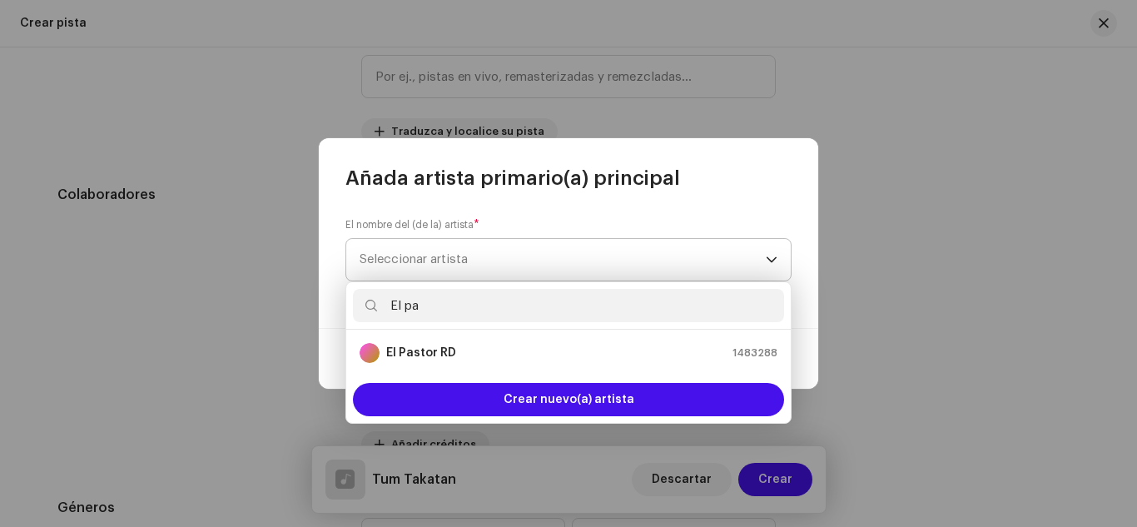
type input "El pas"
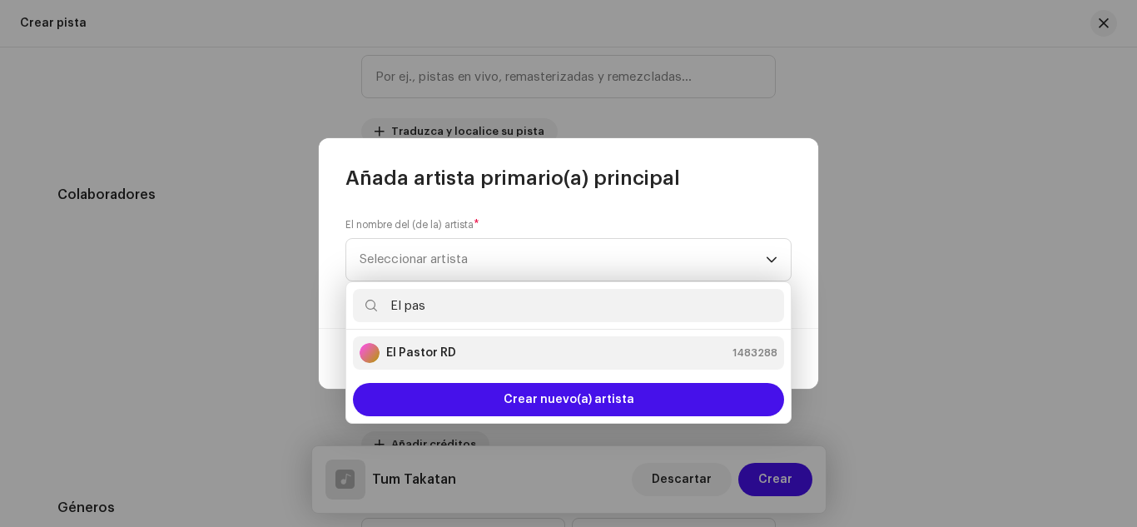
click at [448, 356] on strong "El Pastor RD" at bounding box center [421, 352] width 70 height 17
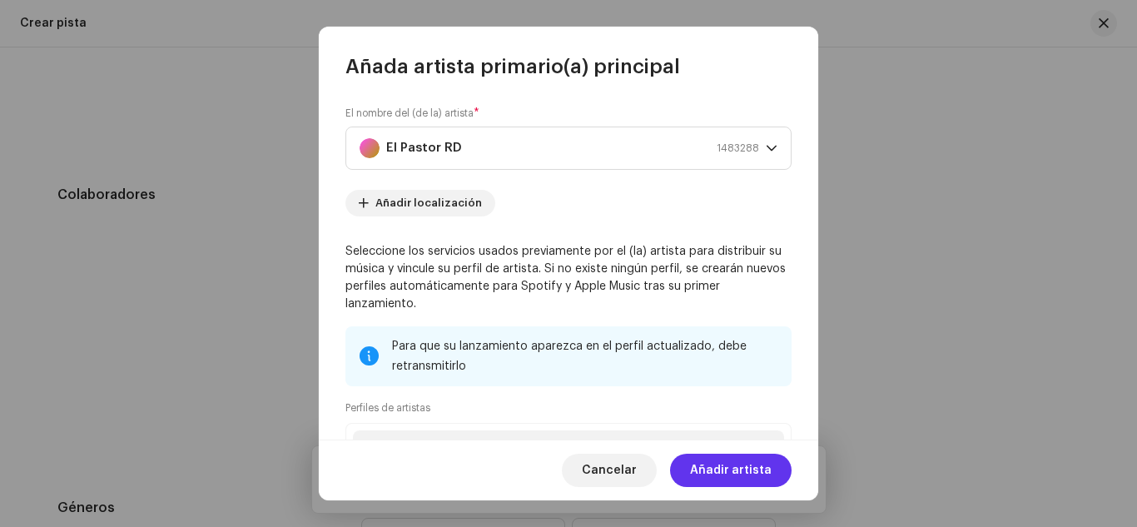
click at [725, 462] on span "Añadir artista" at bounding box center [731, 469] width 82 height 33
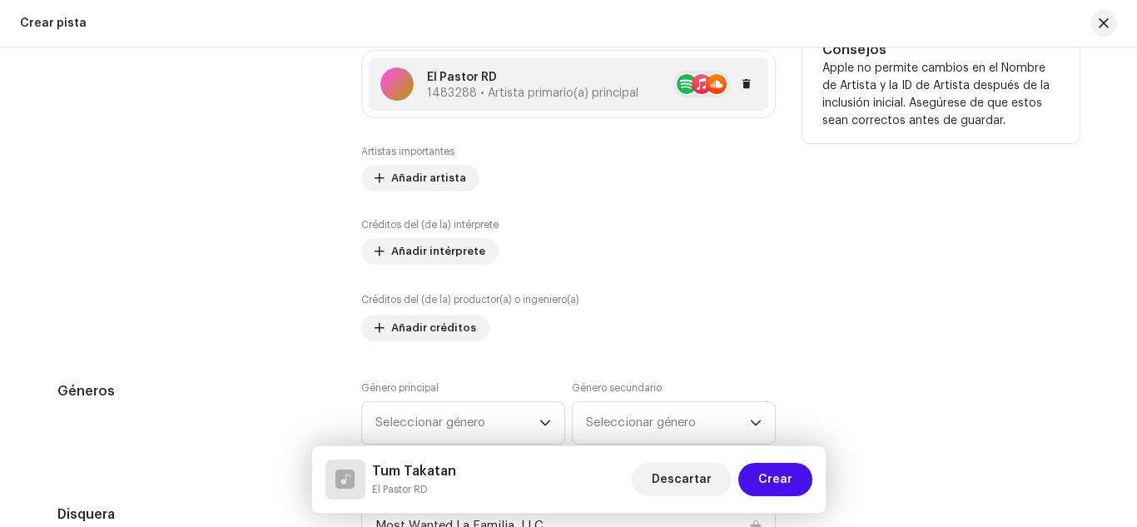
scroll to position [1173, 0]
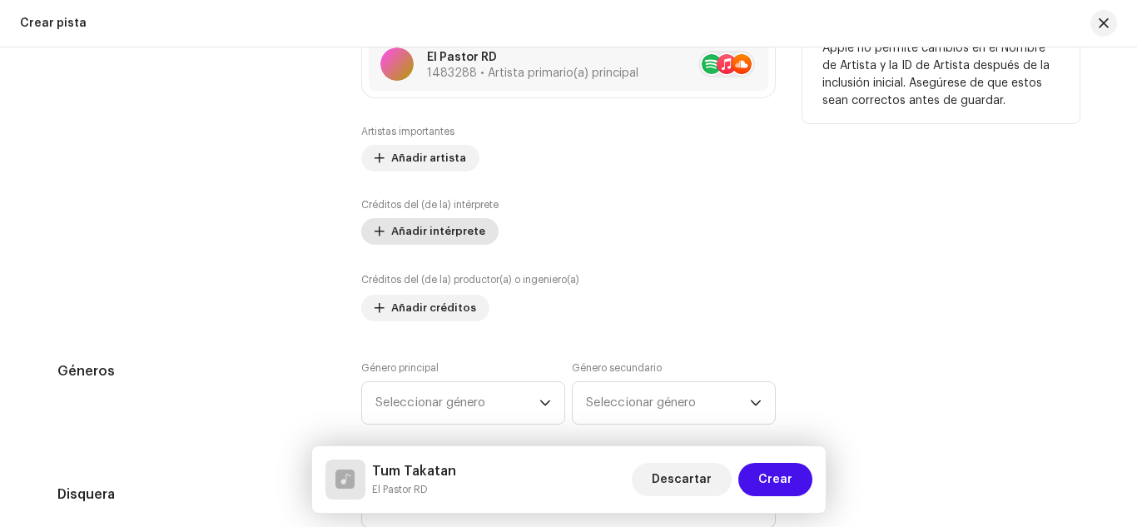
click at [455, 230] on span "Añadir intérprete" at bounding box center [438, 231] width 94 height 33
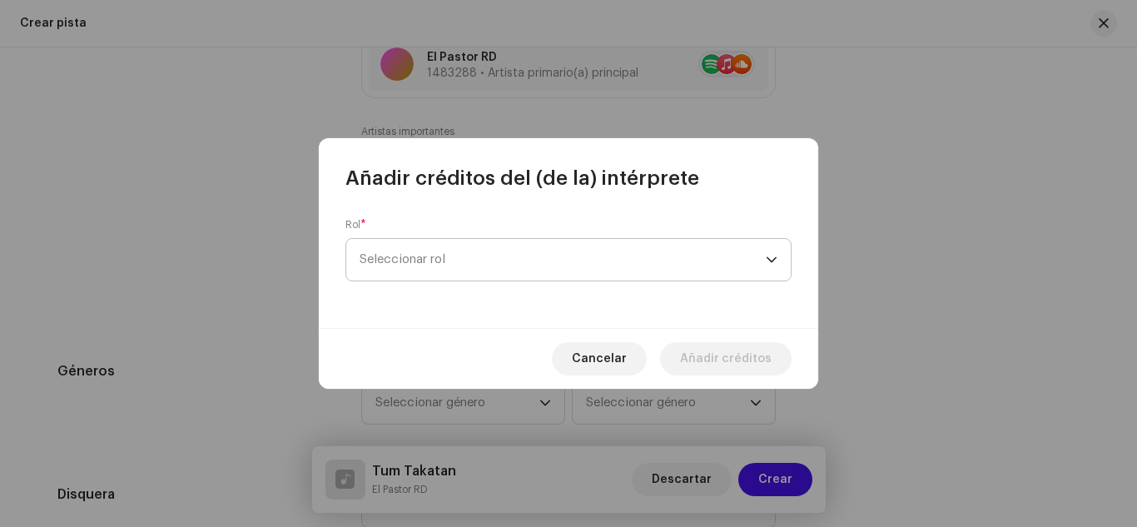
click at [462, 254] on span "Seleccionar rol" at bounding box center [562, 260] width 406 height 42
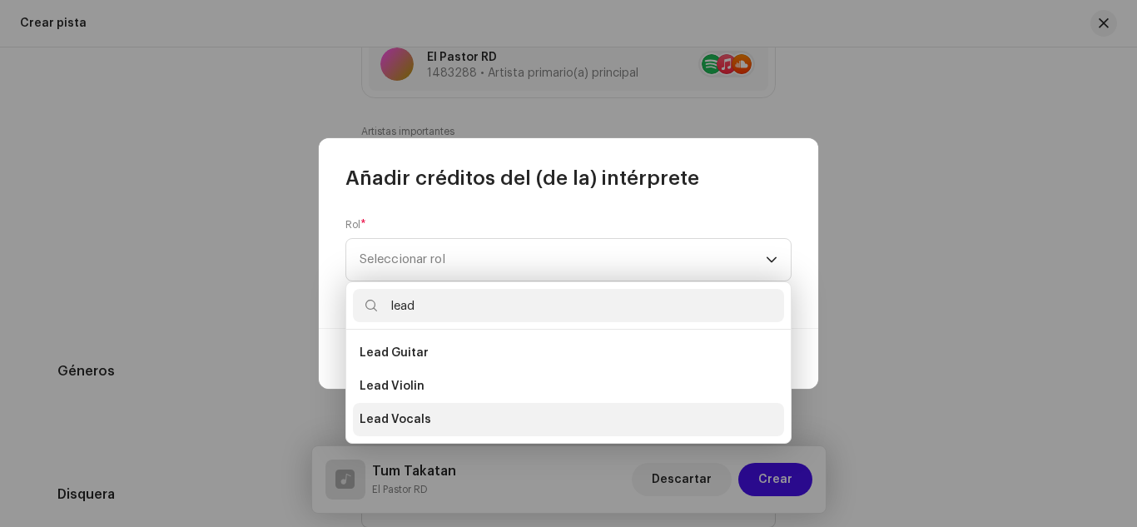
type input "lead"
click at [455, 423] on li "Lead Vocals" at bounding box center [568, 419] width 431 height 33
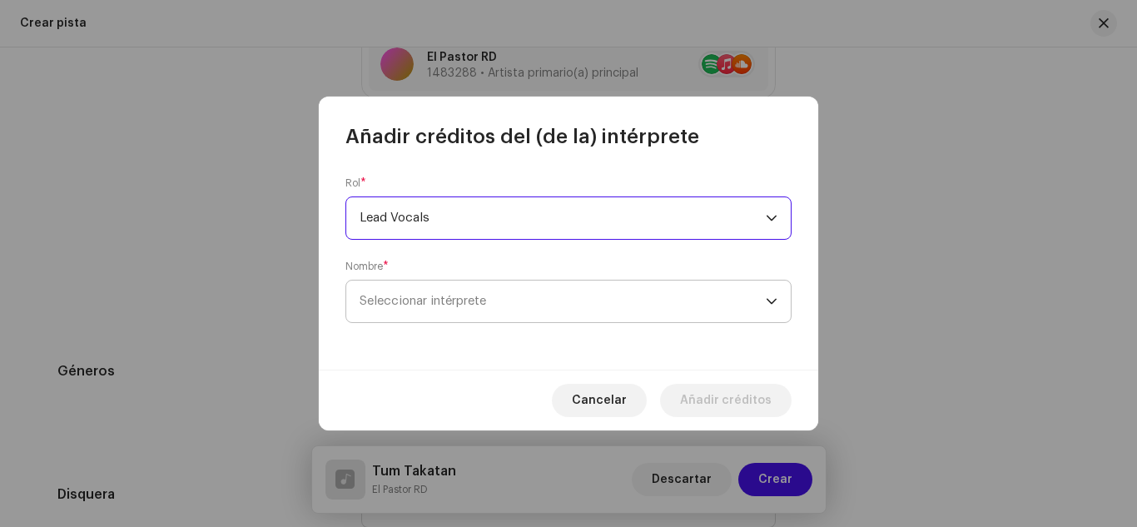
click at [414, 288] on span "Seleccionar intérprete" at bounding box center [562, 301] width 406 height 42
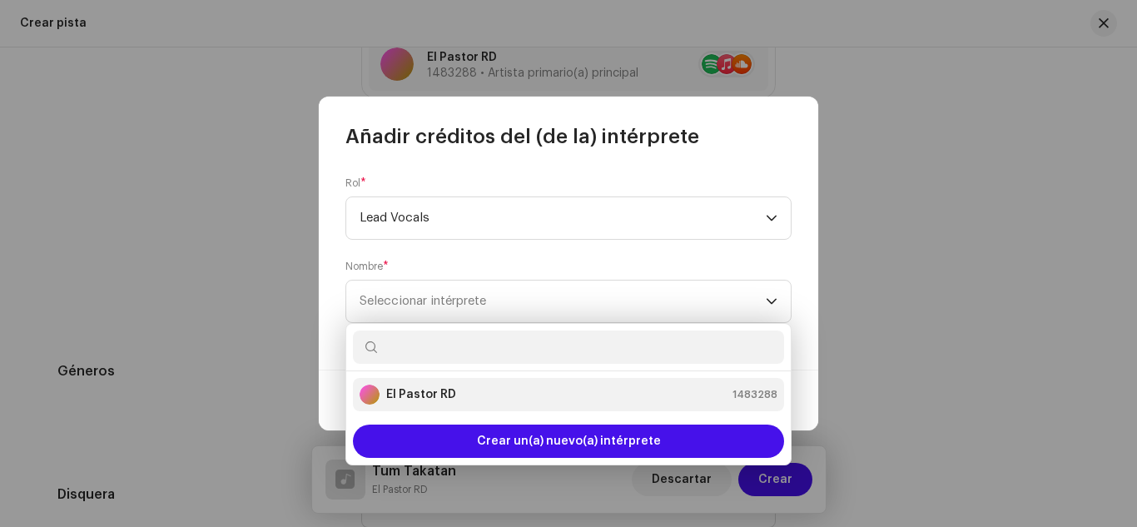
click at [422, 393] on strong "El Pastor RD" at bounding box center [421, 394] width 70 height 17
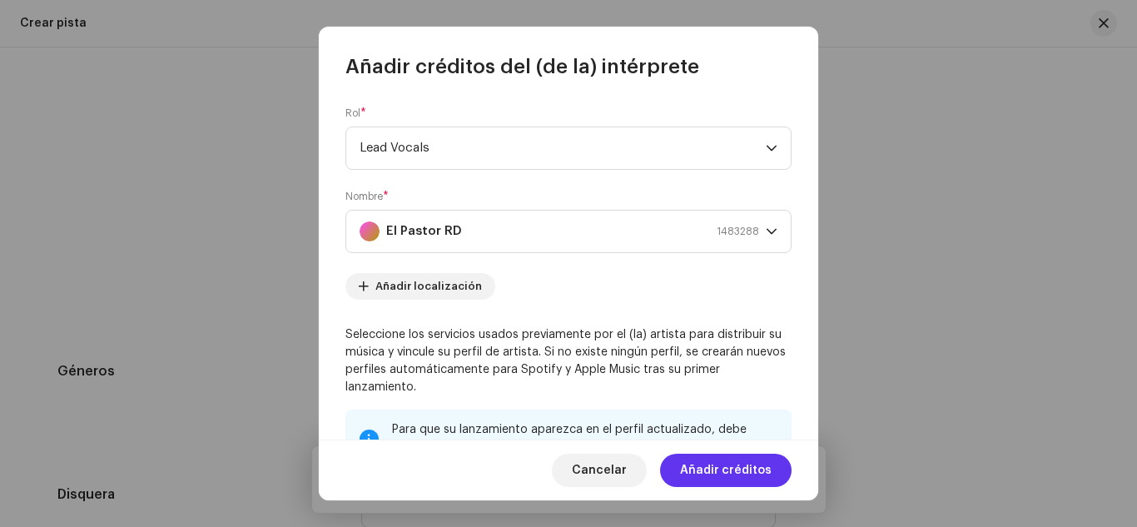
click at [725, 468] on span "Añadir créditos" at bounding box center [726, 469] width 92 height 33
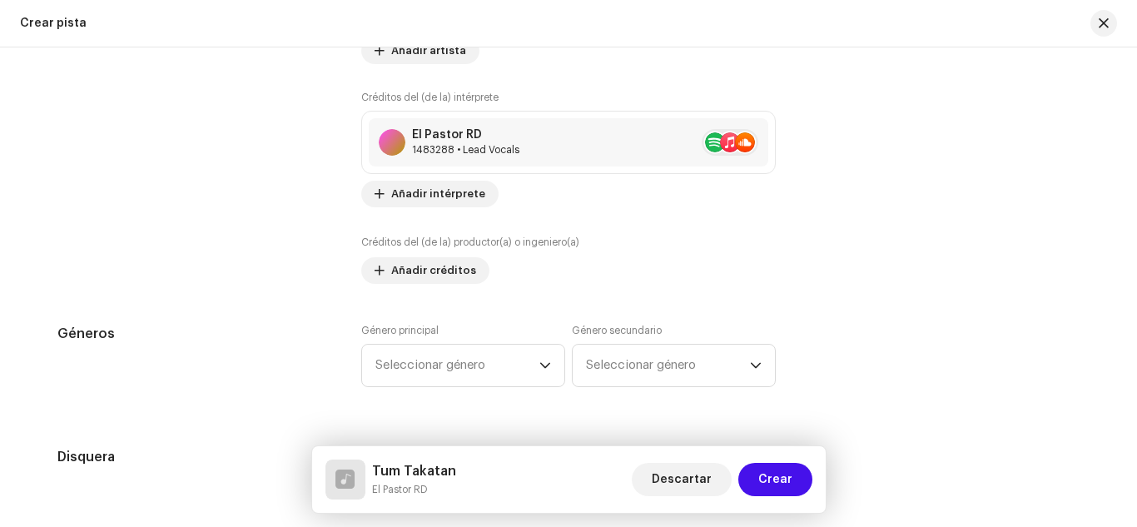
scroll to position [1282, 0]
click at [423, 263] on span "Añadir créditos" at bounding box center [433, 268] width 85 height 33
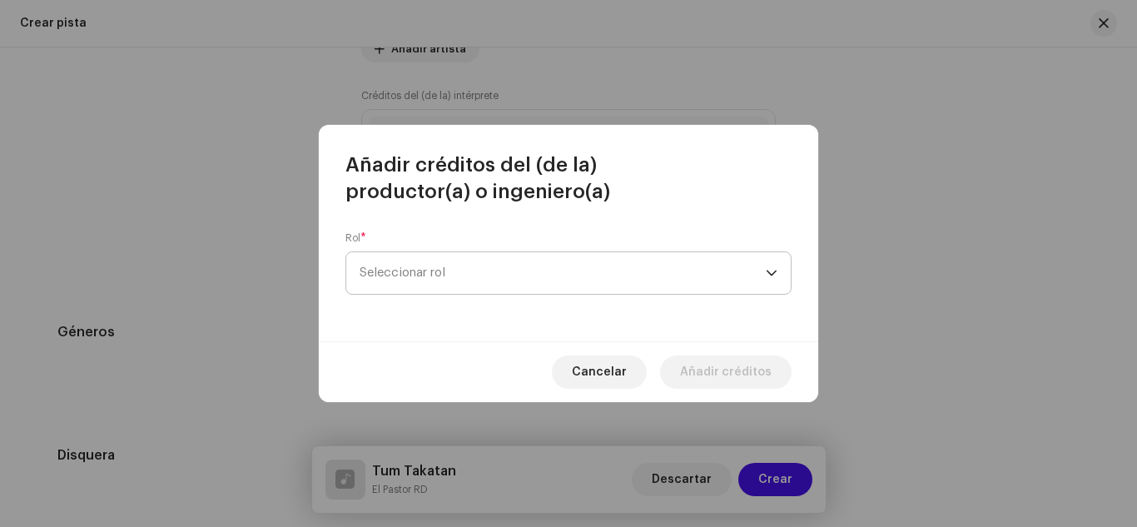
click at [424, 268] on span "Seleccionar rol" at bounding box center [562, 273] width 406 height 42
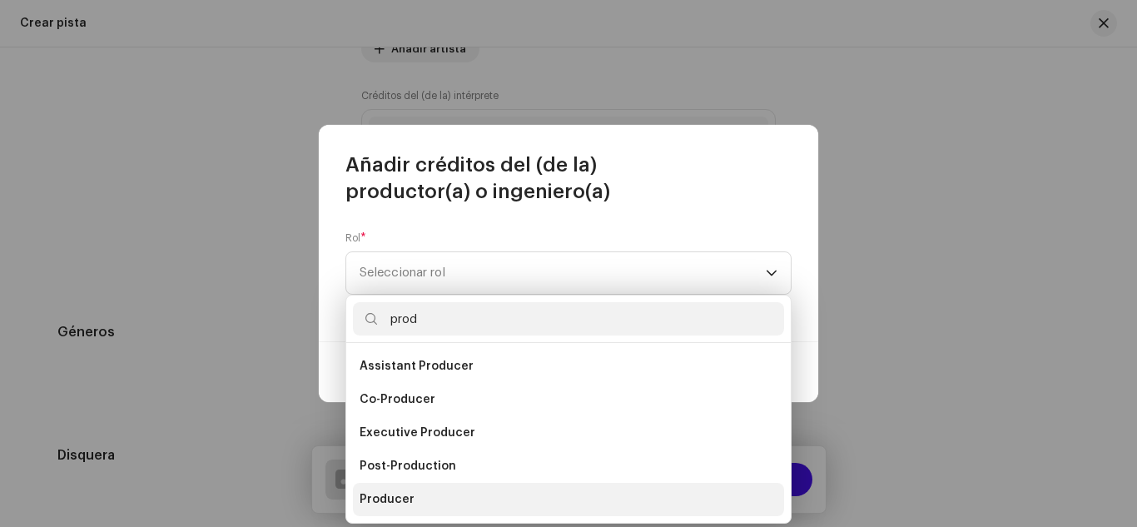
type input "prod"
click at [409, 495] on span "Producer" at bounding box center [386, 499] width 55 height 17
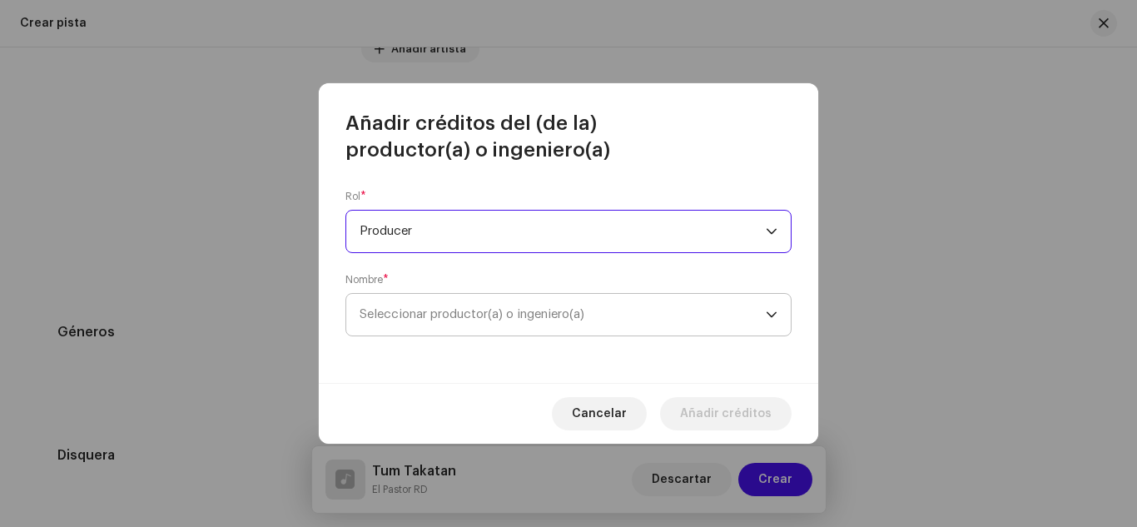
click at [403, 323] on span "Seleccionar productor(a) o ingeniero(a)" at bounding box center [562, 315] width 406 height 42
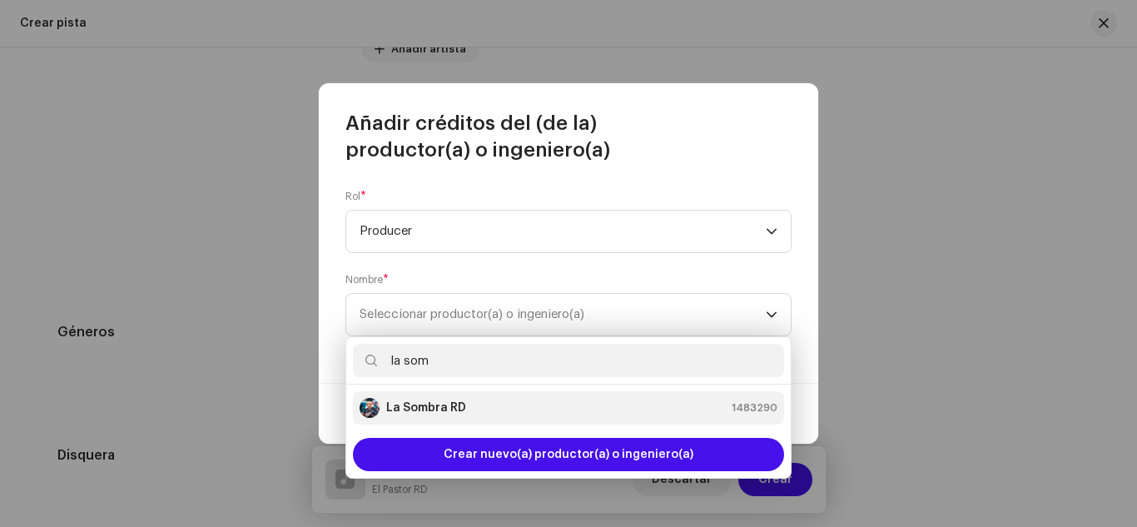
type input "la som"
click at [413, 412] on strong "La Sombra RD" at bounding box center [426, 407] width 80 height 17
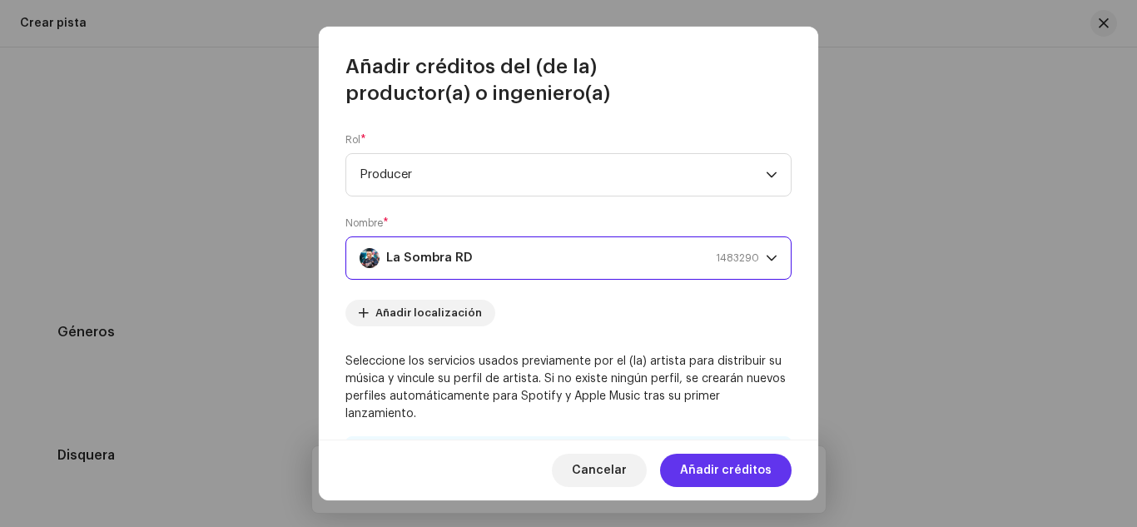
click at [711, 473] on span "Añadir créditos" at bounding box center [726, 469] width 92 height 33
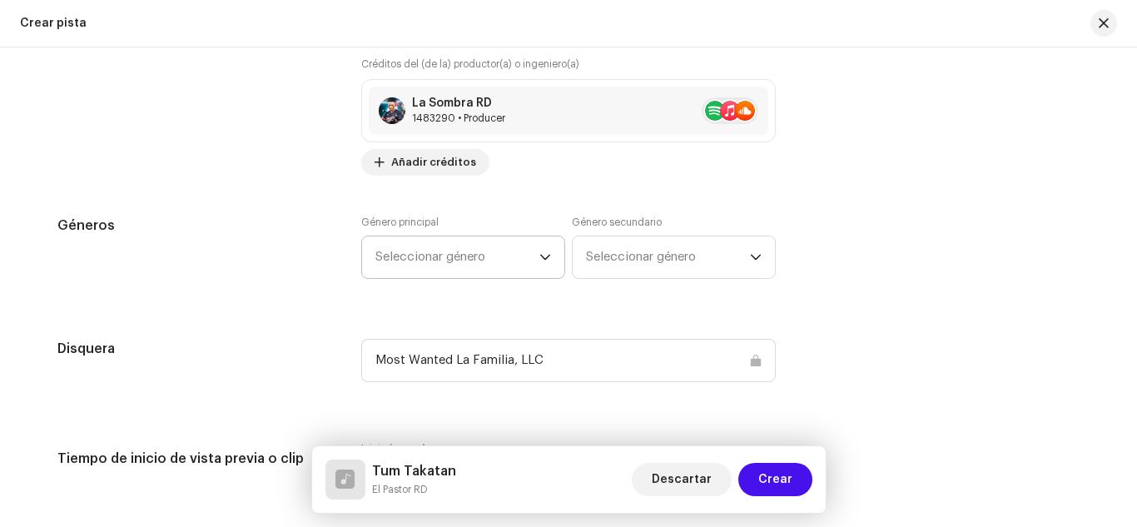
scroll to position [1463, 0]
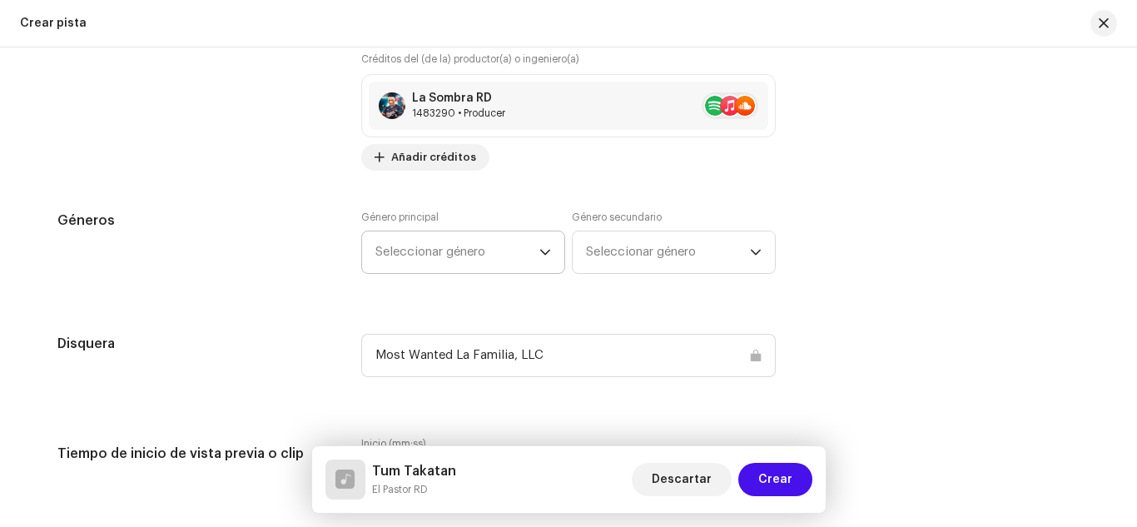
click at [495, 249] on span "Seleccionar género" at bounding box center [457, 252] width 164 height 42
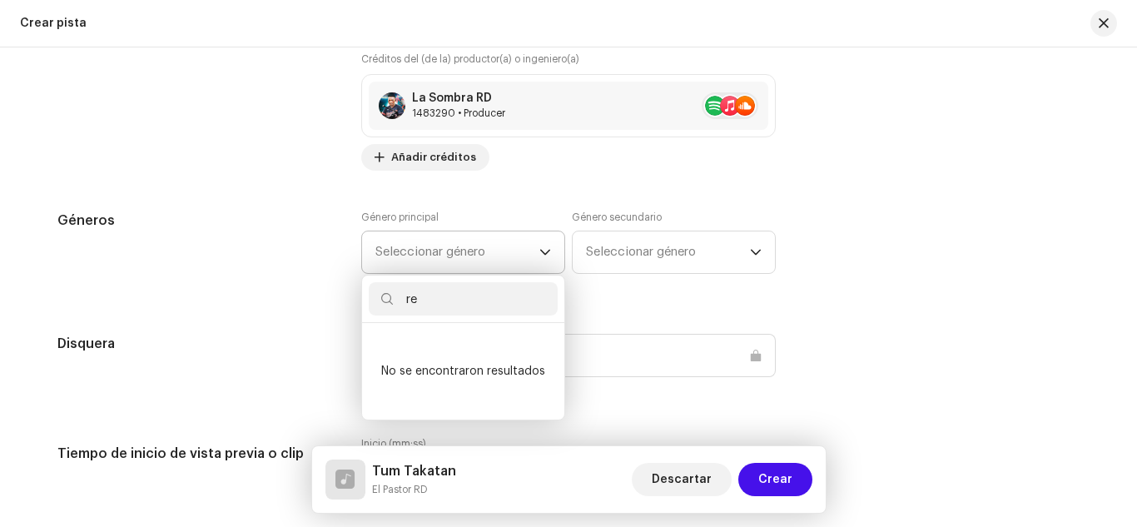
type input "r"
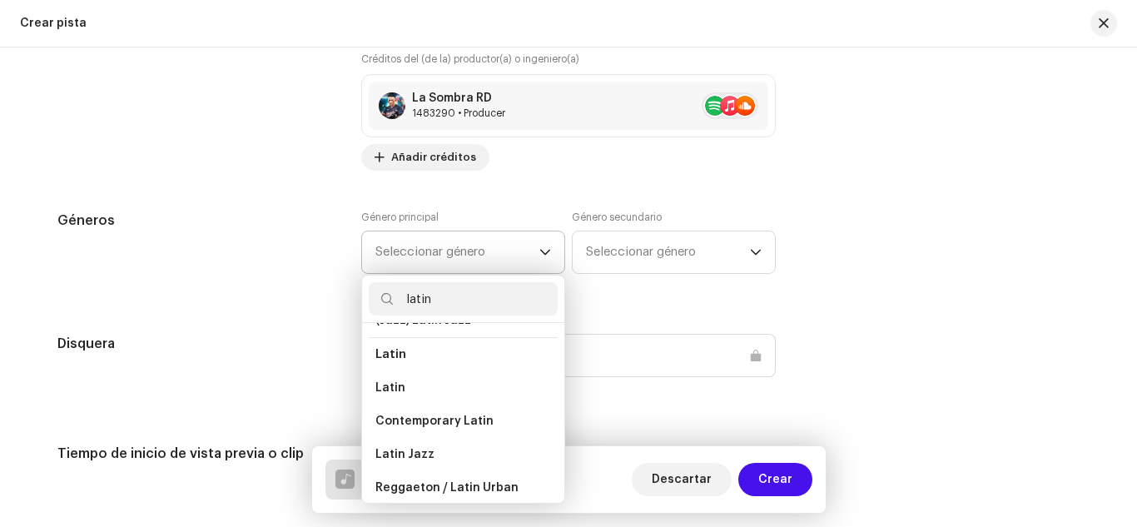
scroll to position [135, 0]
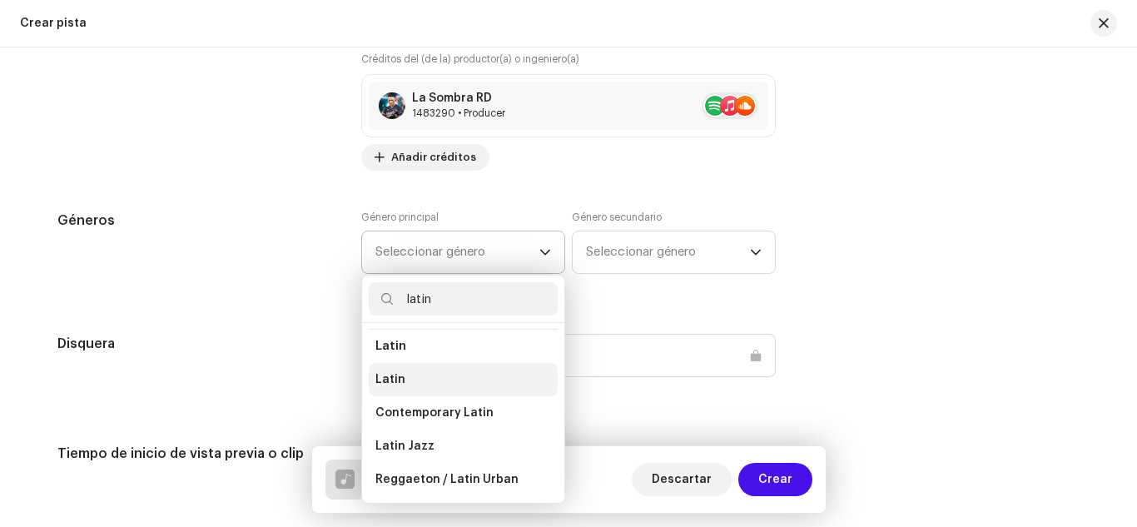
type input "latin"
click at [472, 367] on li "Latin" at bounding box center [463, 379] width 189 height 33
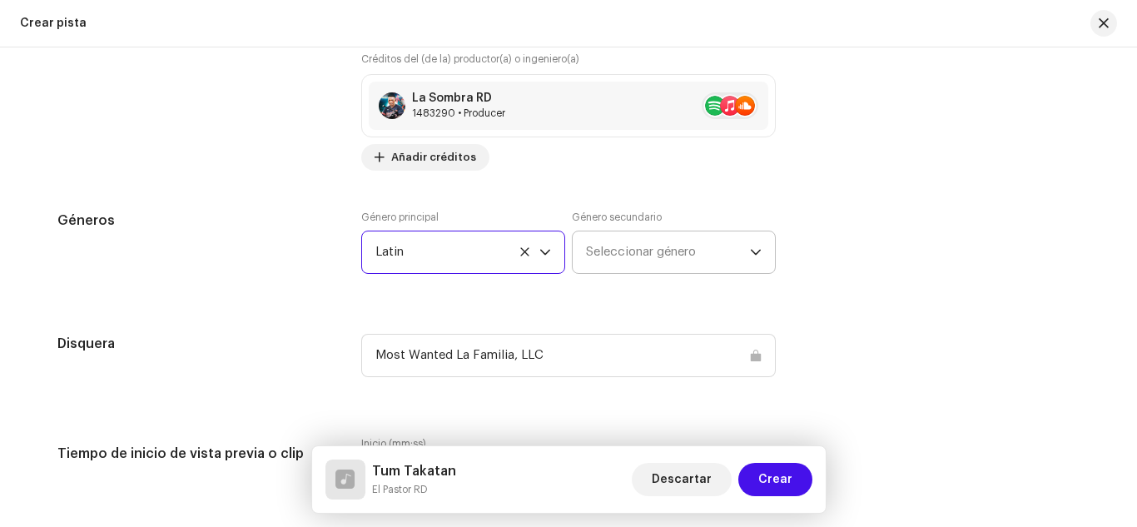
click at [594, 259] on span "Seleccionar género" at bounding box center [668, 252] width 164 height 42
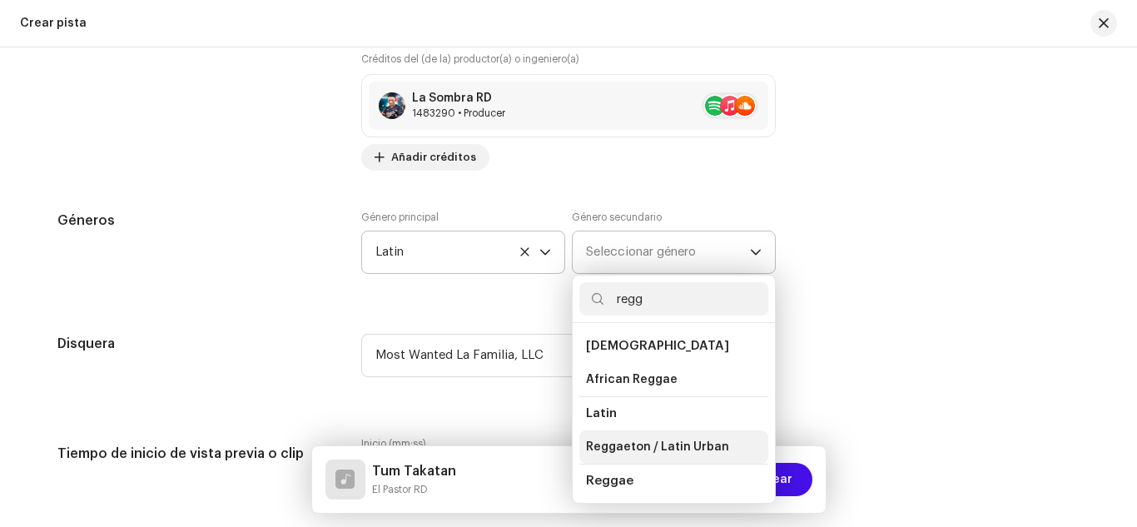
type input "regg"
click at [606, 444] on span "Reggaeton / Latin Urban" at bounding box center [657, 446] width 143 height 17
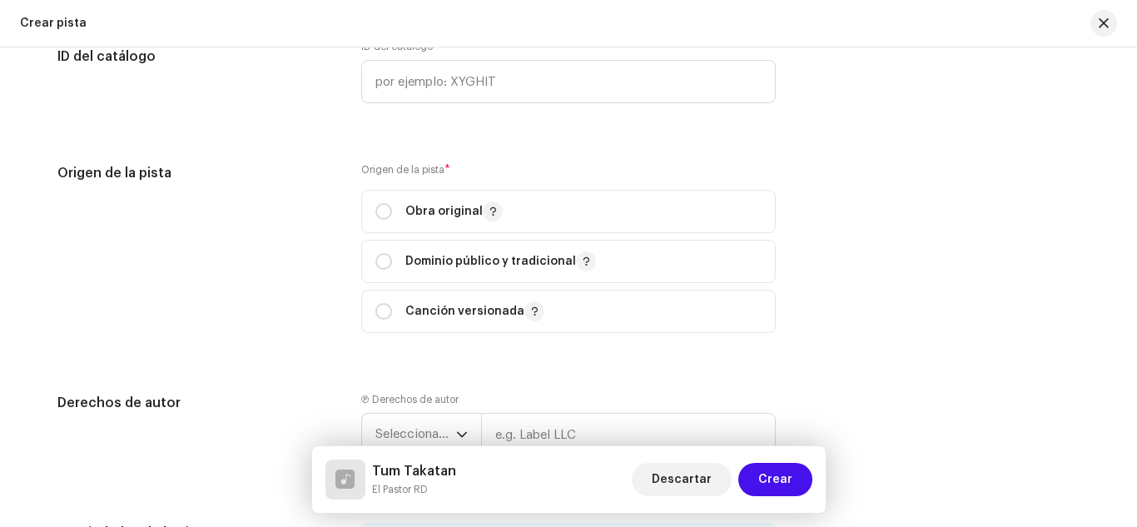
scroll to position [1998, 0]
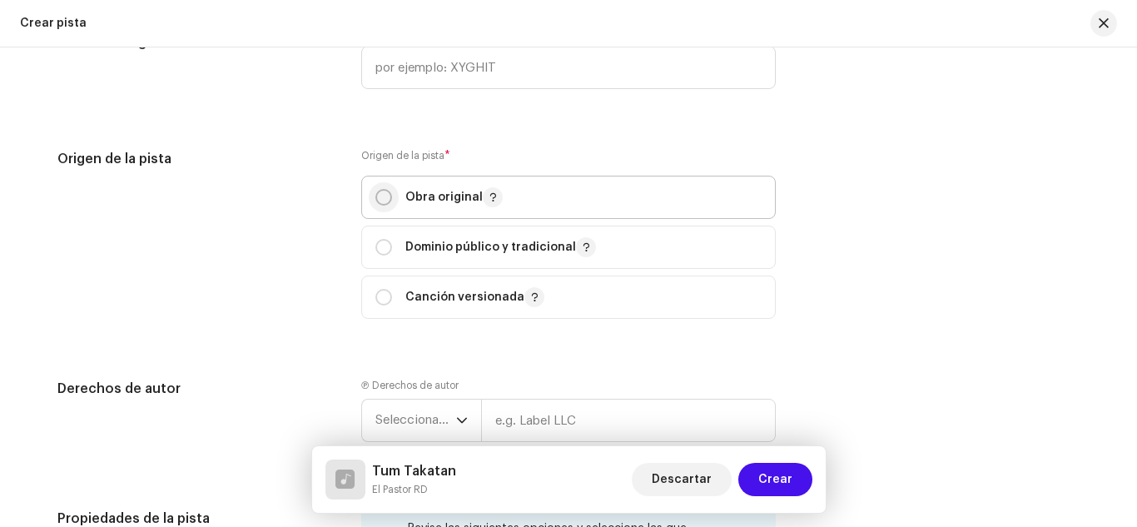
click at [378, 196] on input "radio" at bounding box center [383, 197] width 17 height 17
radio input "true"
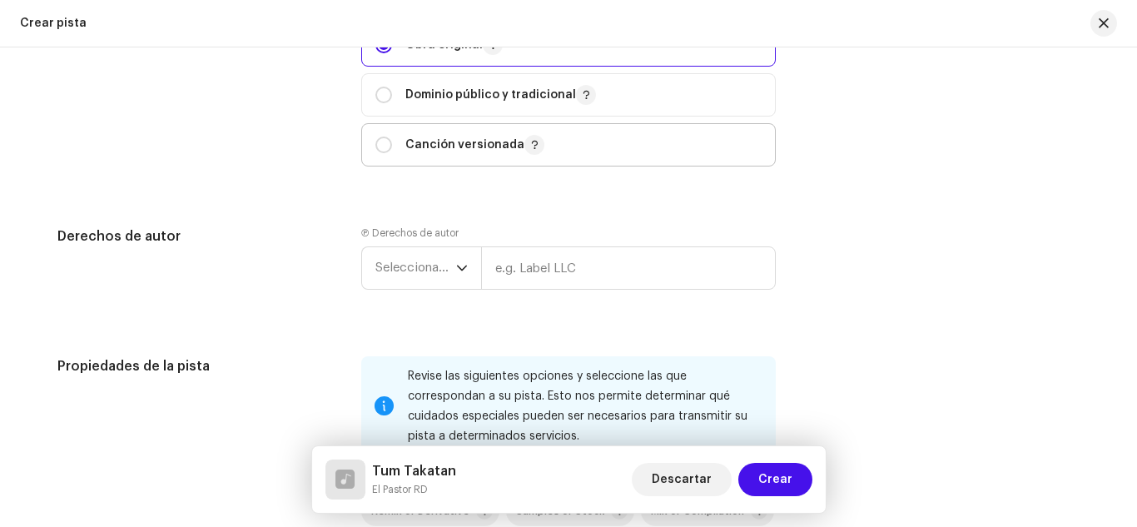
scroll to position [2162, 0]
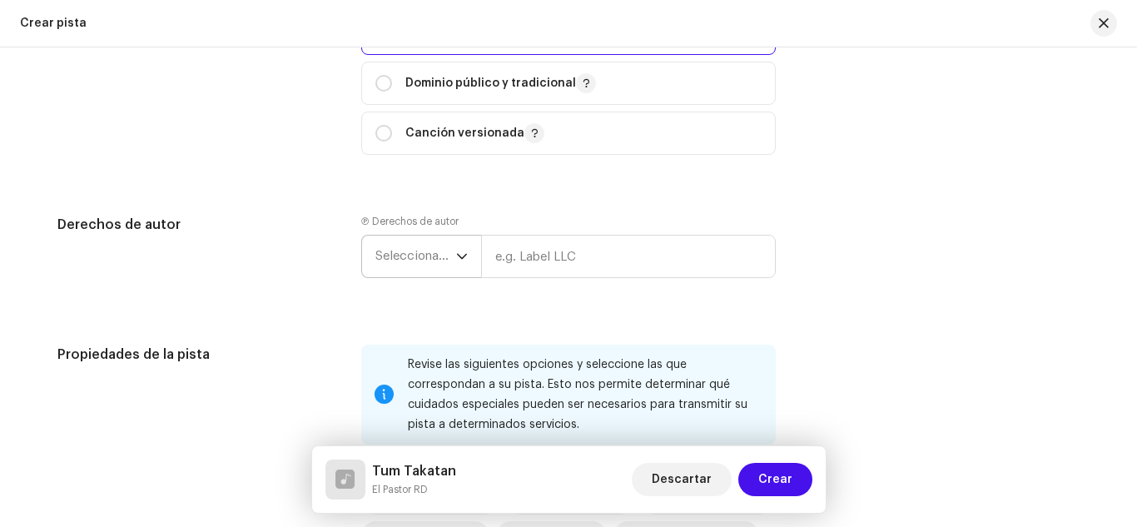
click at [399, 253] on span "Seleccionar año" at bounding box center [415, 256] width 81 height 42
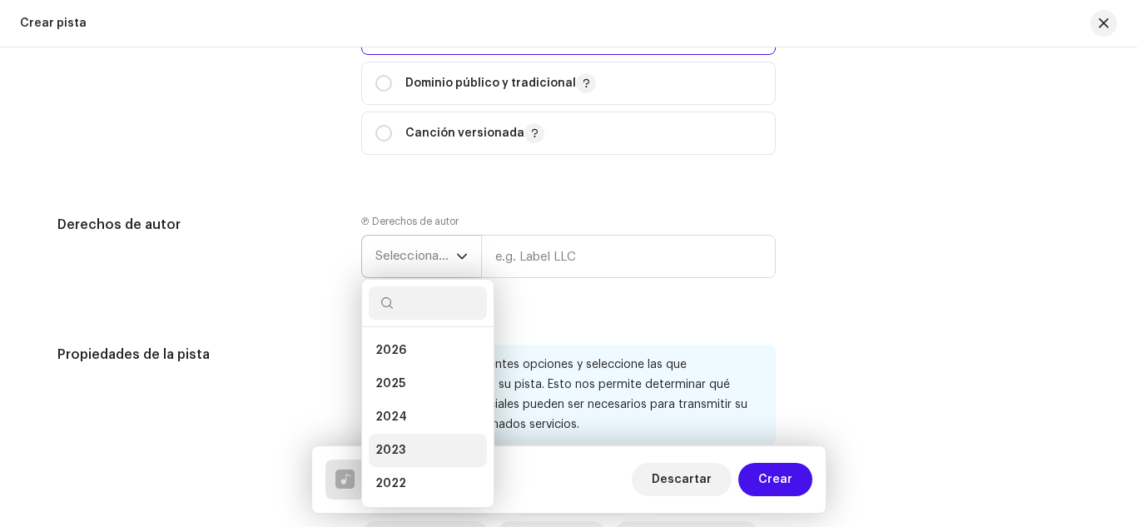
click at [392, 439] on li "2023" at bounding box center [428, 449] width 118 height 33
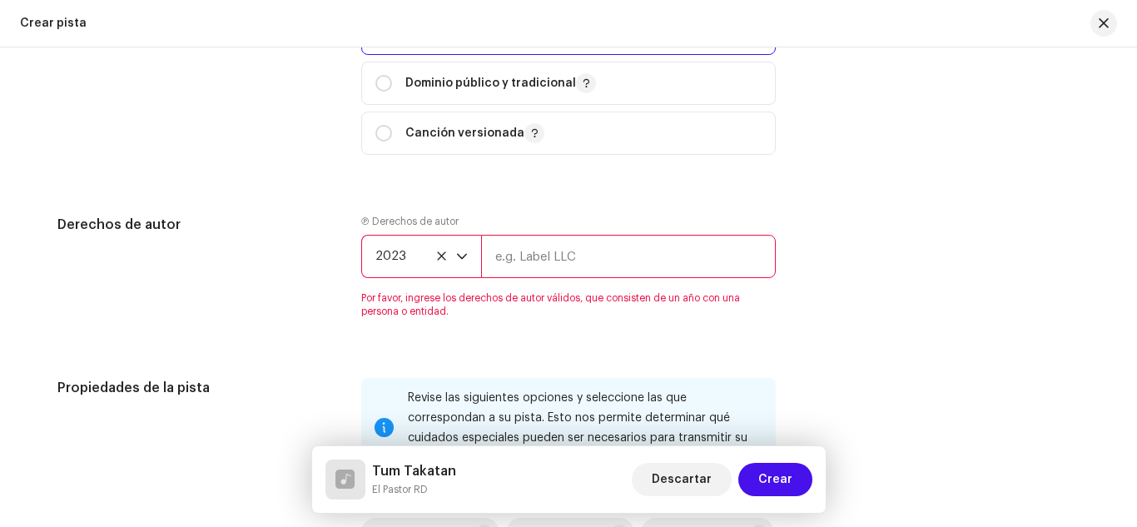
click at [515, 260] on input "text" at bounding box center [628, 256] width 295 height 43
type input "Most Wanted La Familia, LLC"
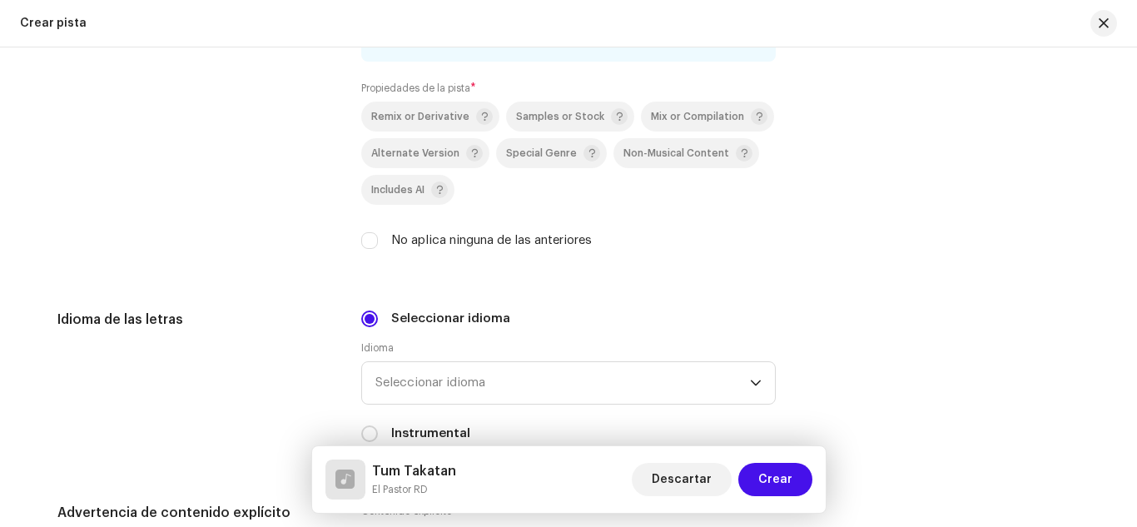
scroll to position [2553, 0]
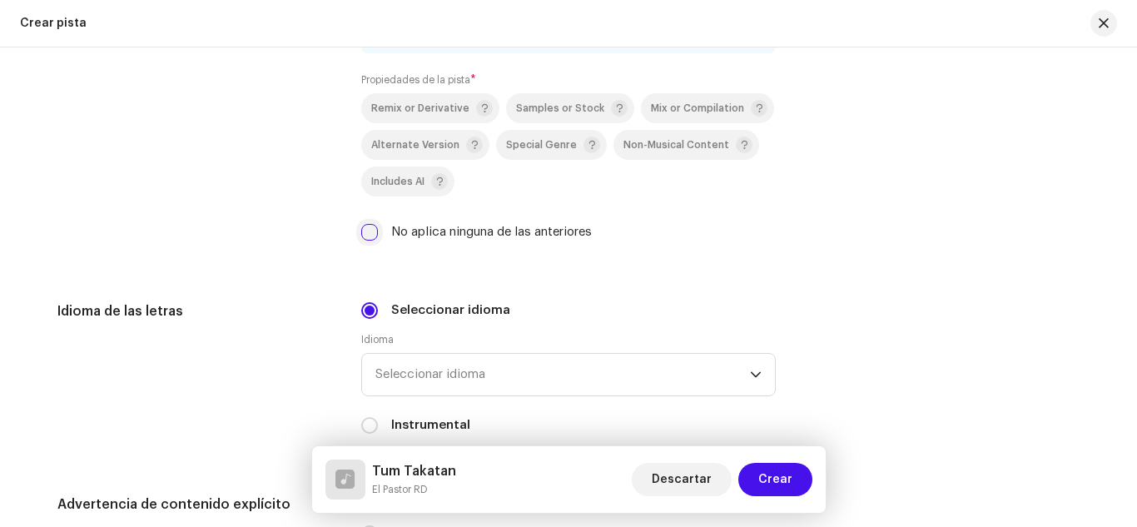
click at [365, 230] on input "No aplica ninguna de las anteriores" at bounding box center [369, 232] width 17 height 17
checkbox input "true"
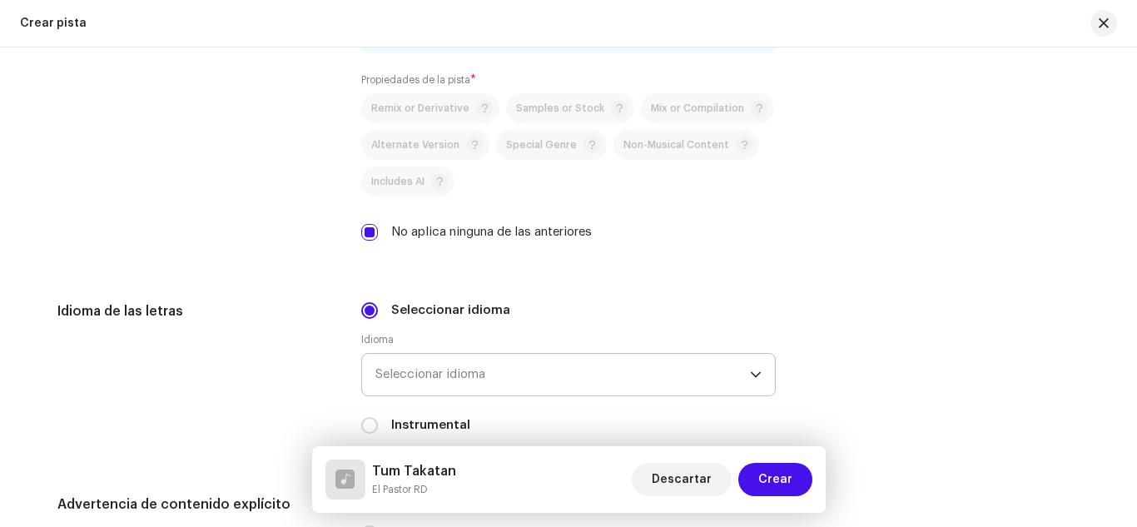
click at [489, 369] on span "Seleccionar idioma" at bounding box center [562, 375] width 374 height 42
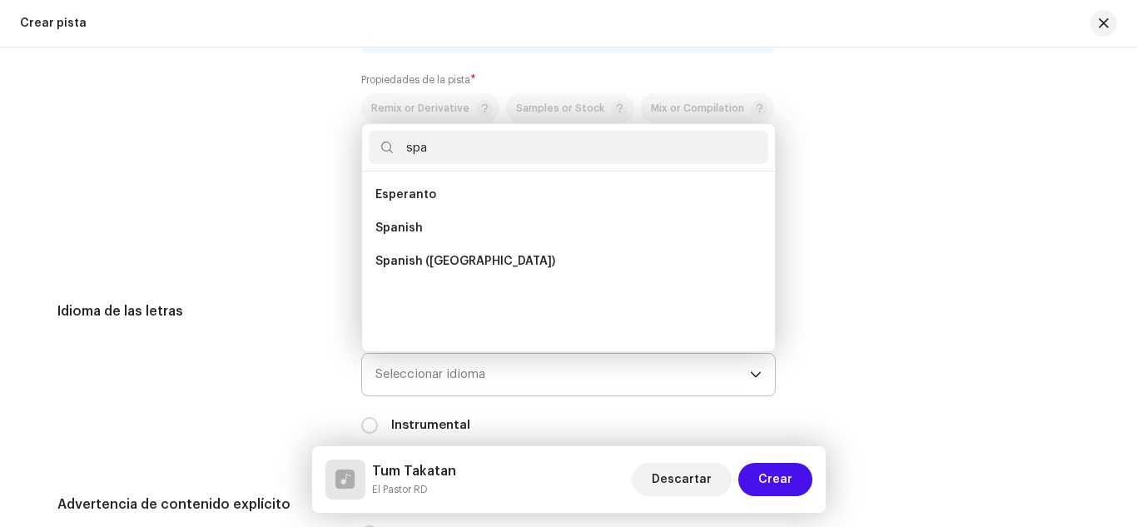
scroll to position [0, 0]
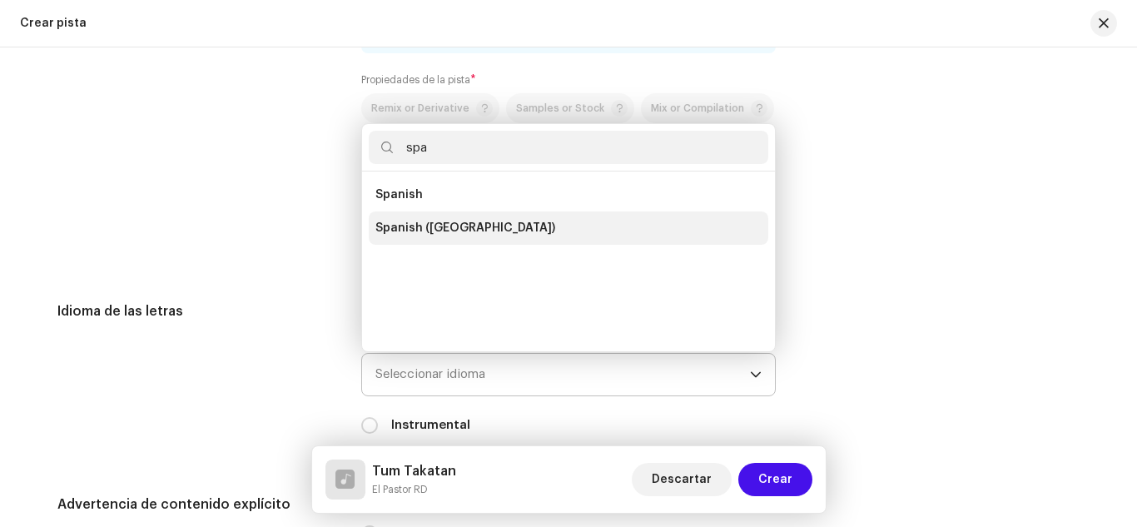
type input "spa"
click at [455, 230] on span "Spanish ([GEOGRAPHIC_DATA])" at bounding box center [465, 228] width 180 height 17
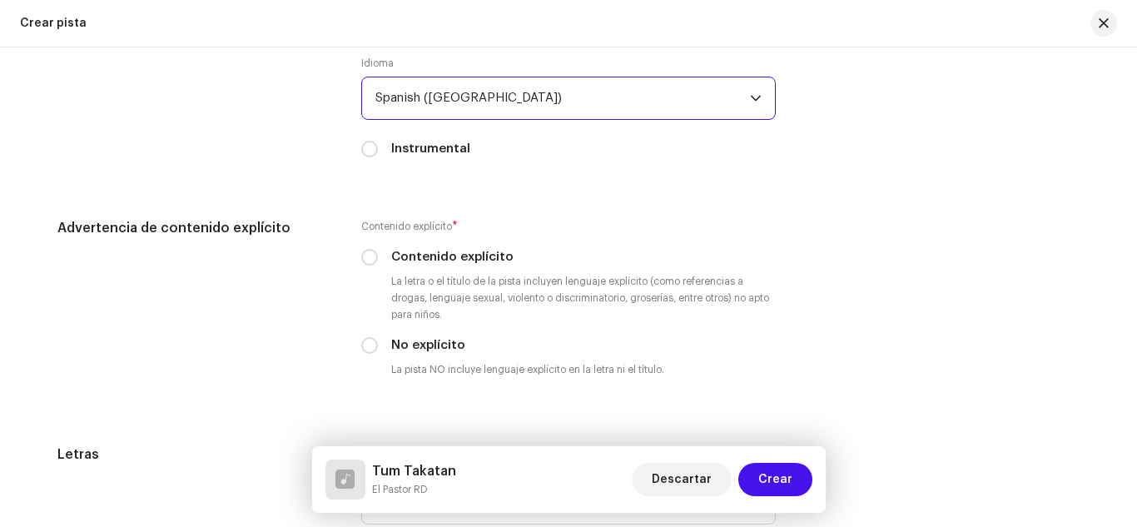
scroll to position [2834, 0]
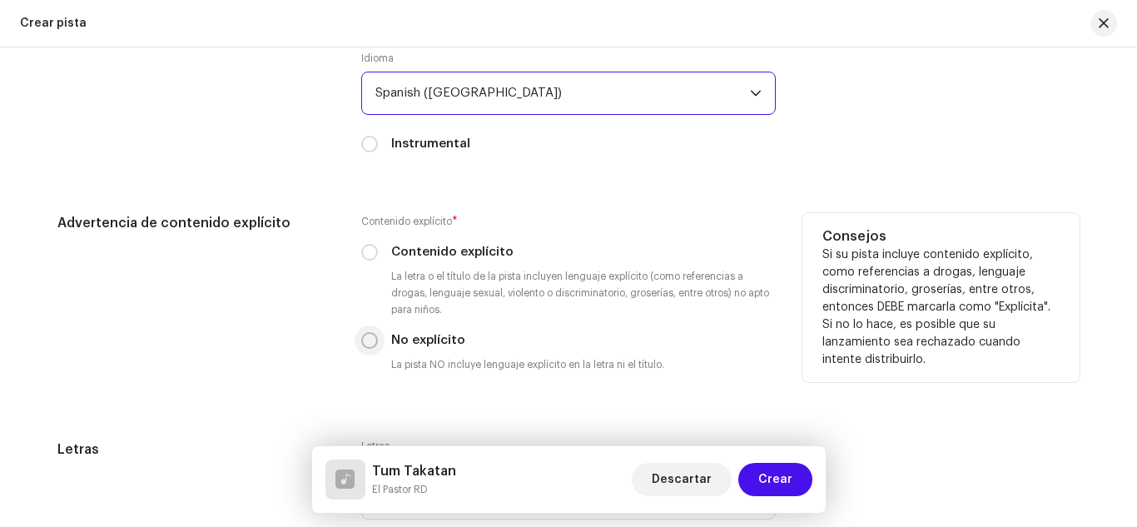
click at [362, 341] on input "No explícito" at bounding box center [369, 340] width 17 height 17
radio input "true"
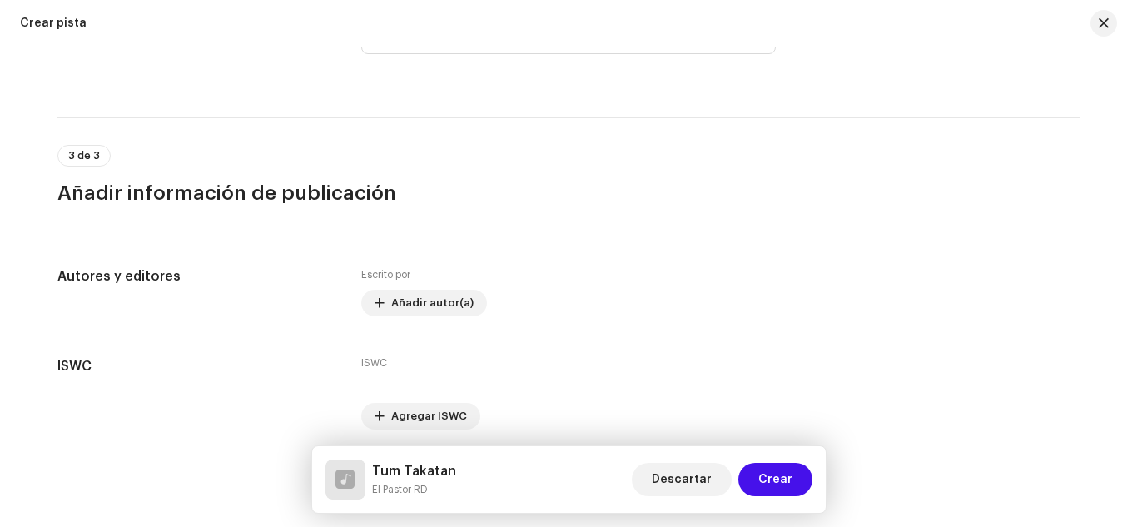
scroll to position [3321, 0]
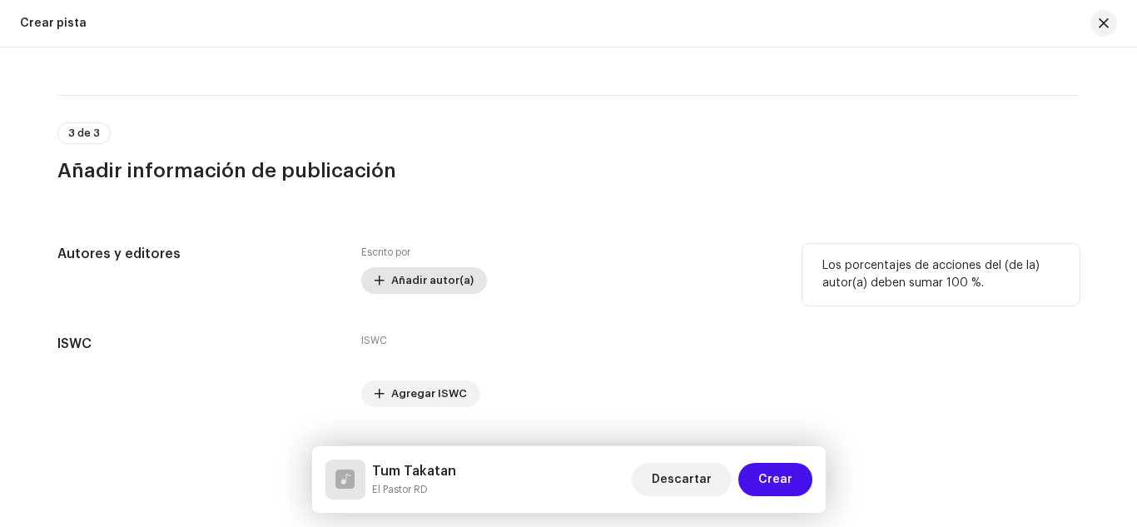
click at [414, 284] on span "Añadir autor(a)" at bounding box center [432, 280] width 82 height 33
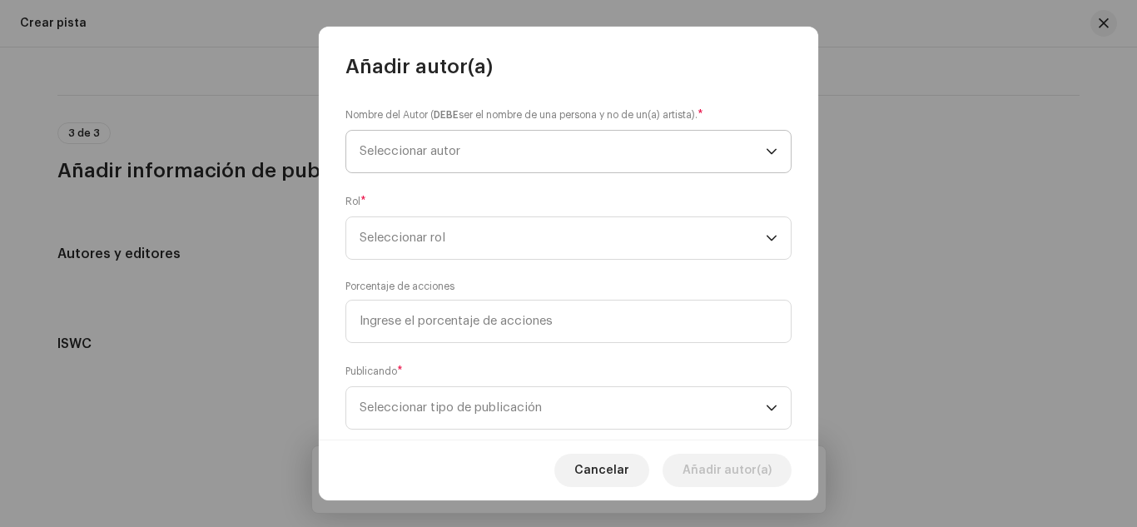
click at [433, 155] on span "Seleccionar autor" at bounding box center [409, 151] width 101 height 12
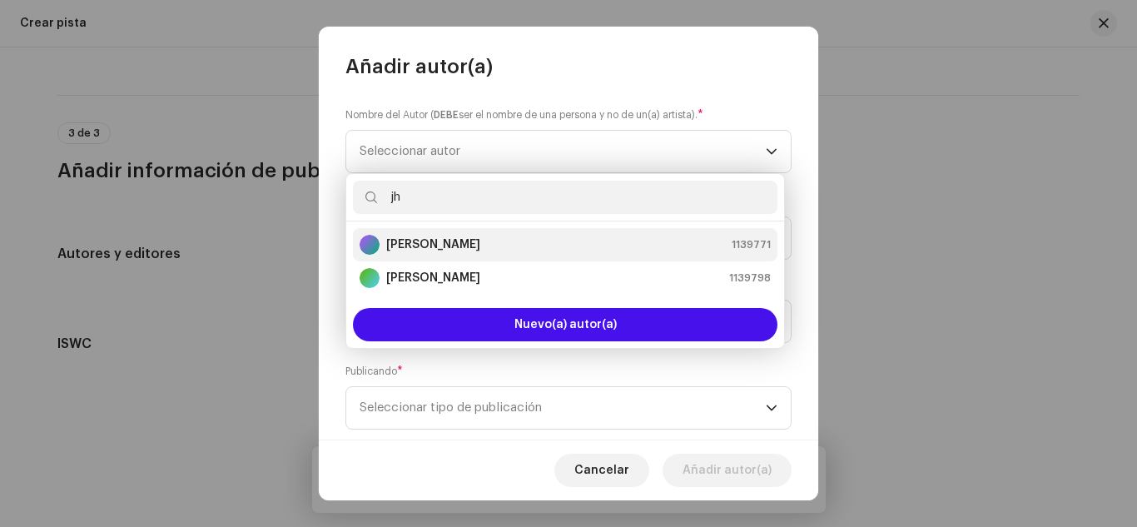
type input "jh"
click at [448, 237] on strong "Jhonatan Guerrero Diaz" at bounding box center [433, 244] width 94 height 17
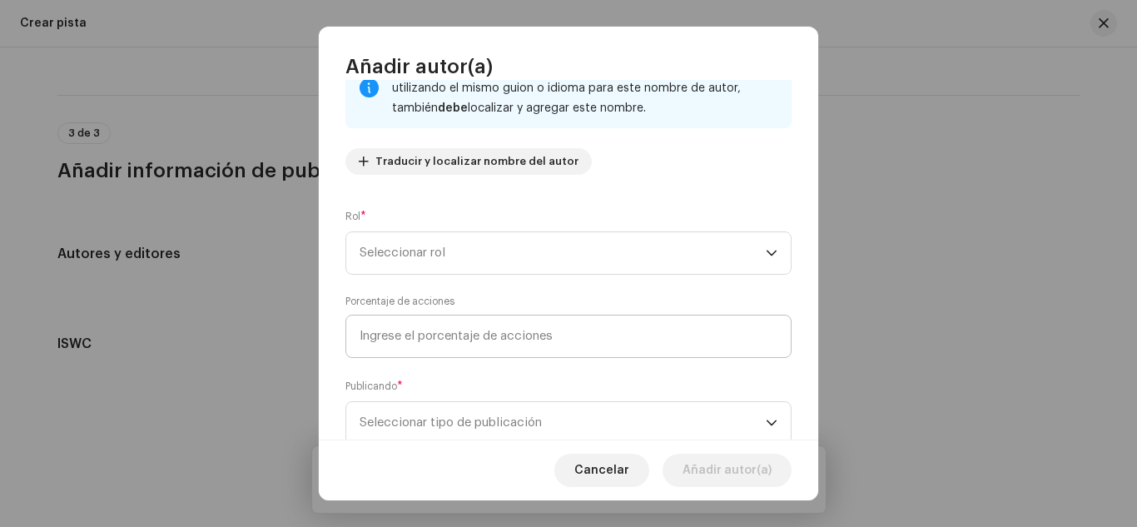
scroll to position [140, 0]
click at [438, 261] on span "Seleccionar rol" at bounding box center [562, 251] width 406 height 42
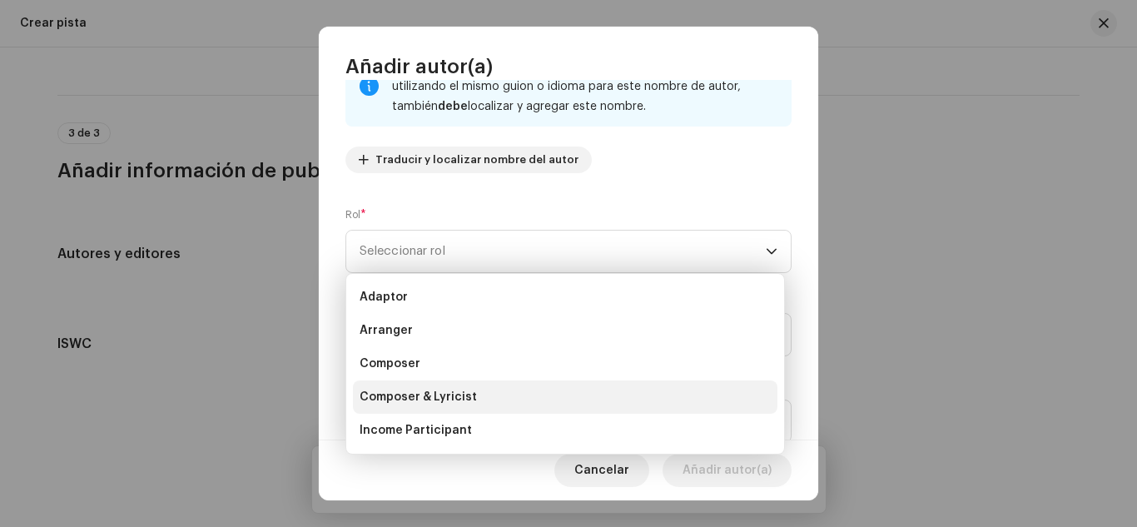
click at [422, 392] on span "Composer & Lyricist" at bounding box center [417, 397] width 117 height 17
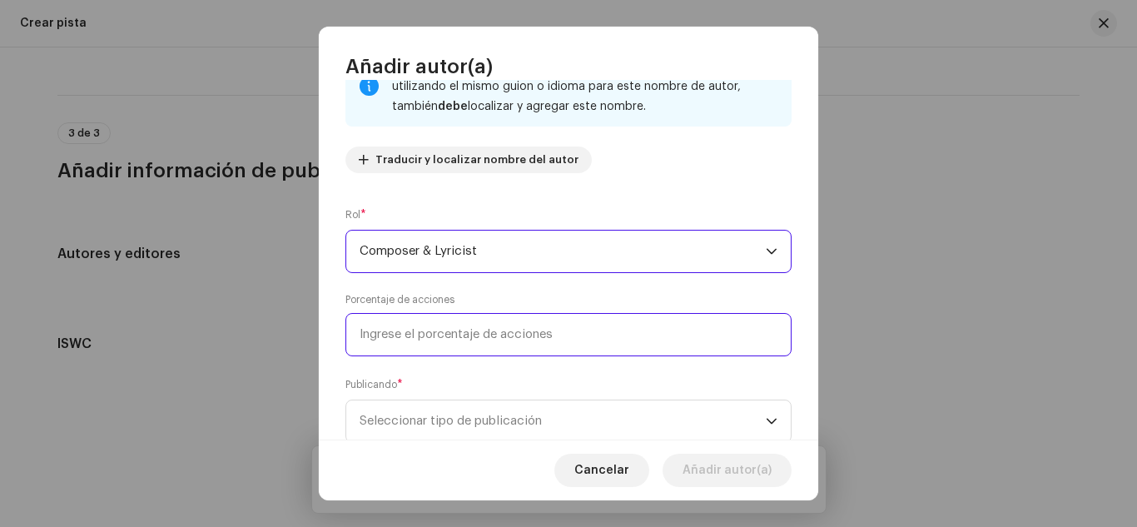
click at [409, 329] on input at bounding box center [568, 334] width 446 height 43
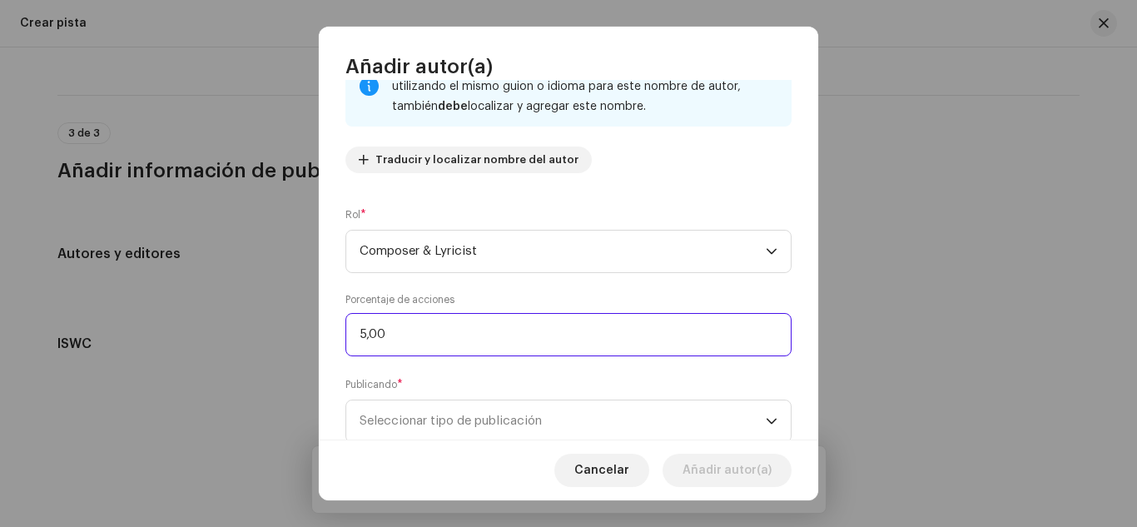
type input "50,00"
click at [443, 412] on span "Seleccionar tipo de publicación" at bounding box center [562, 421] width 406 height 42
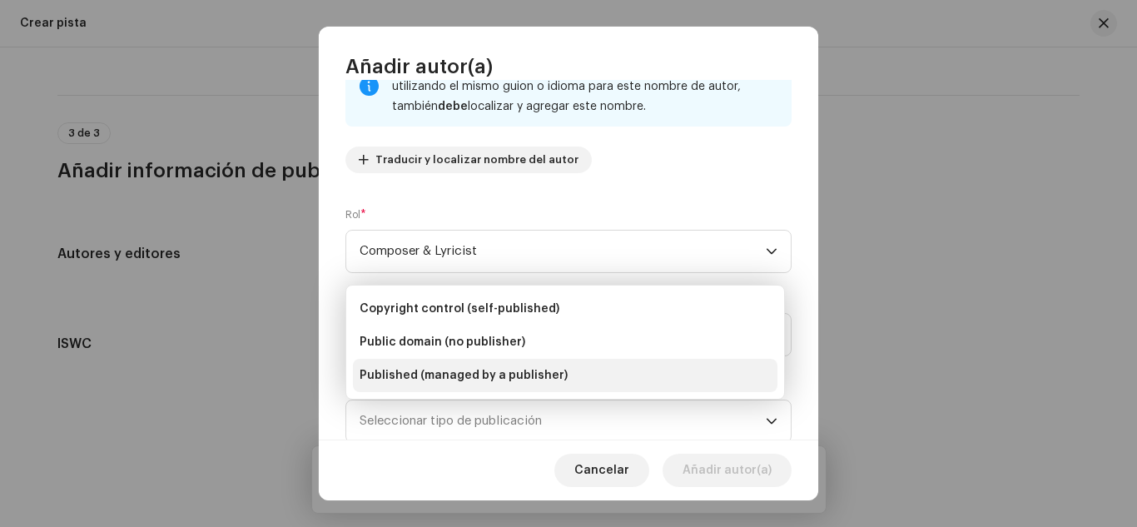
click at [448, 374] on span "Published (managed by a publisher)" at bounding box center [463, 375] width 208 height 17
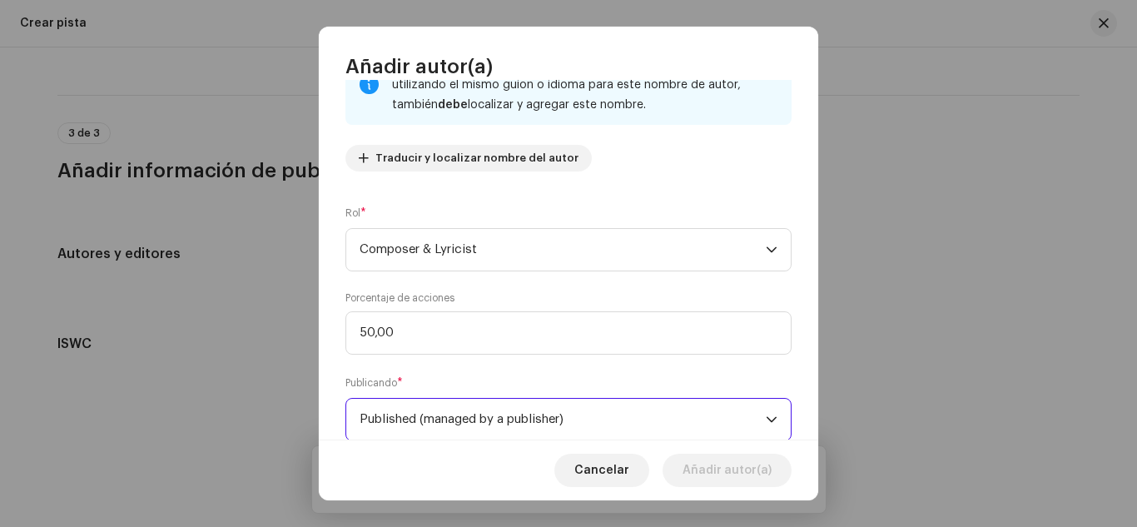
scroll to position [272, 0]
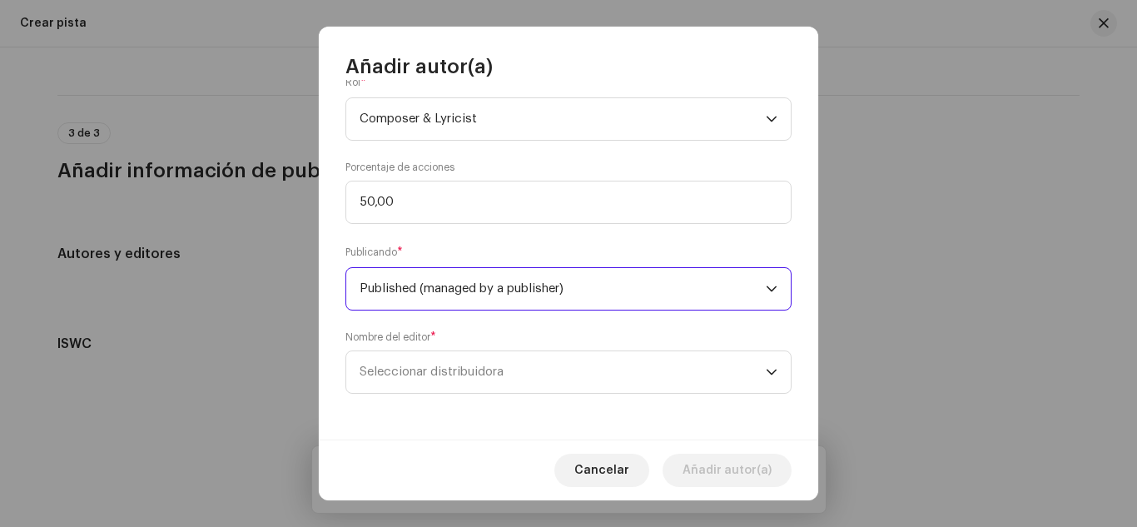
click at [448, 374] on span "Seleccionar distribuidora" at bounding box center [431, 371] width 144 height 12
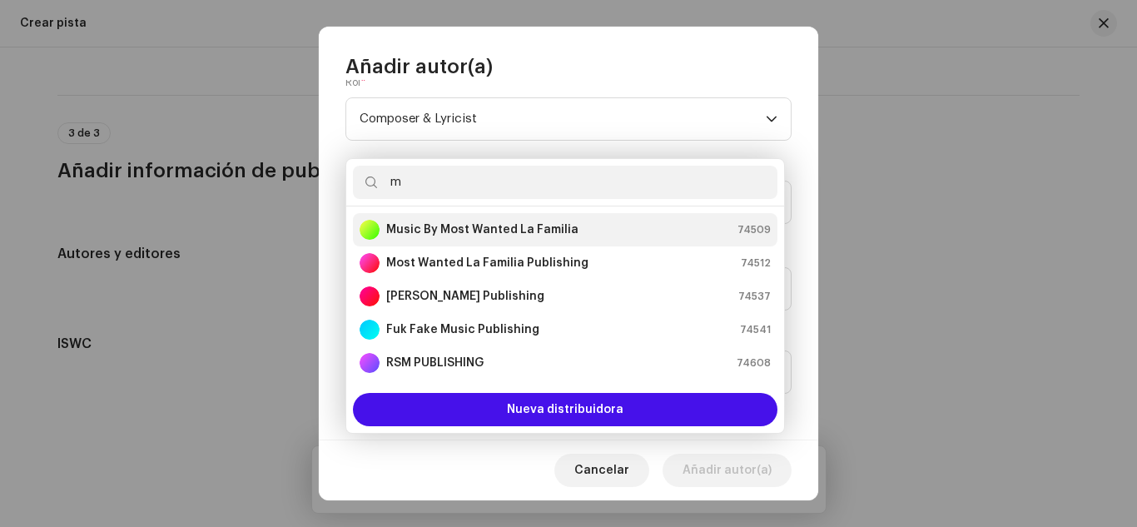
type input "m"
click at [503, 221] on strong "Music By Most Wanted La Familia" at bounding box center [482, 229] width 192 height 17
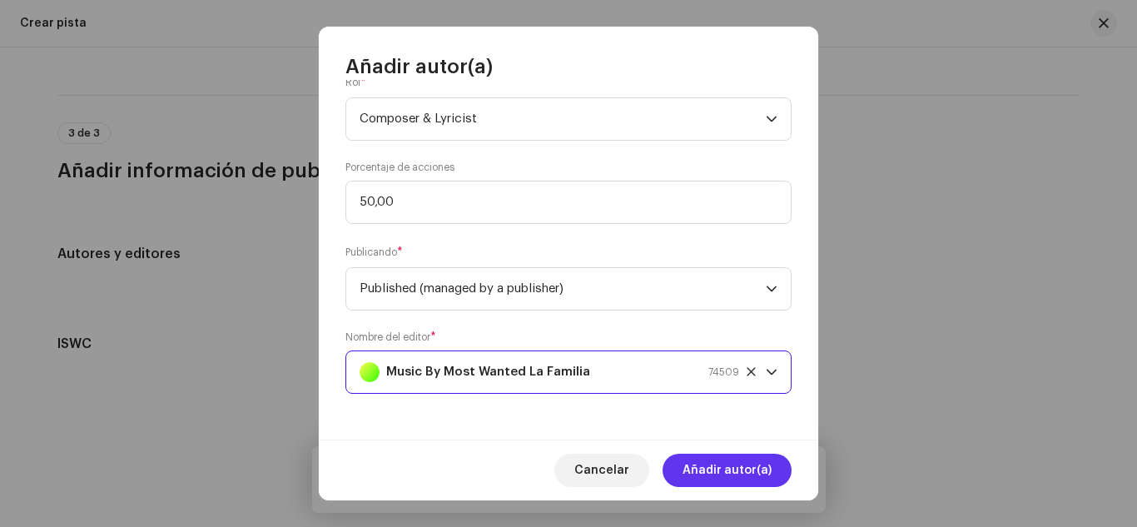
click at [701, 470] on span "Añadir autor(a)" at bounding box center [726, 469] width 89 height 33
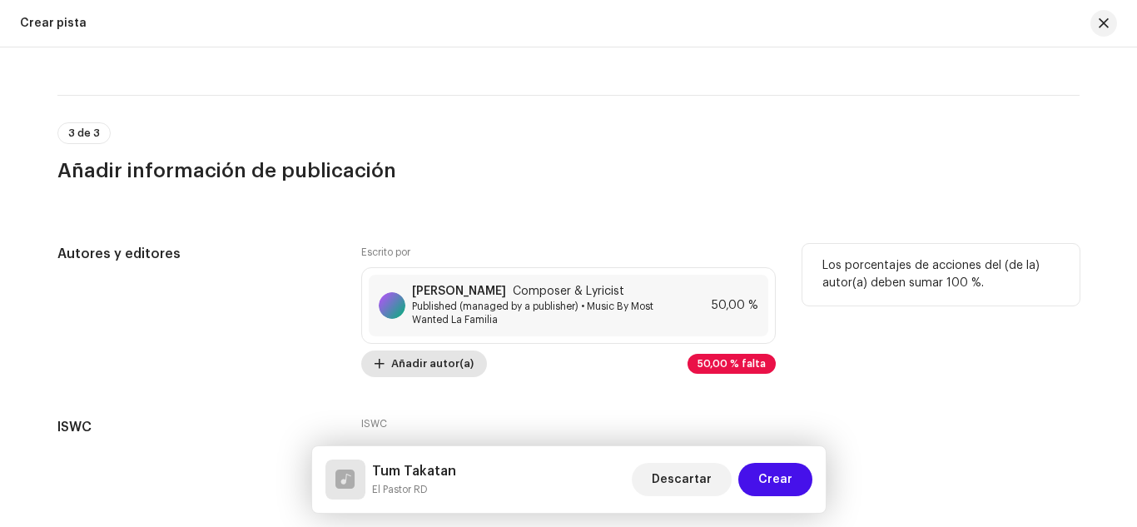
click at [391, 368] on span "Añadir autor(a)" at bounding box center [432, 363] width 82 height 33
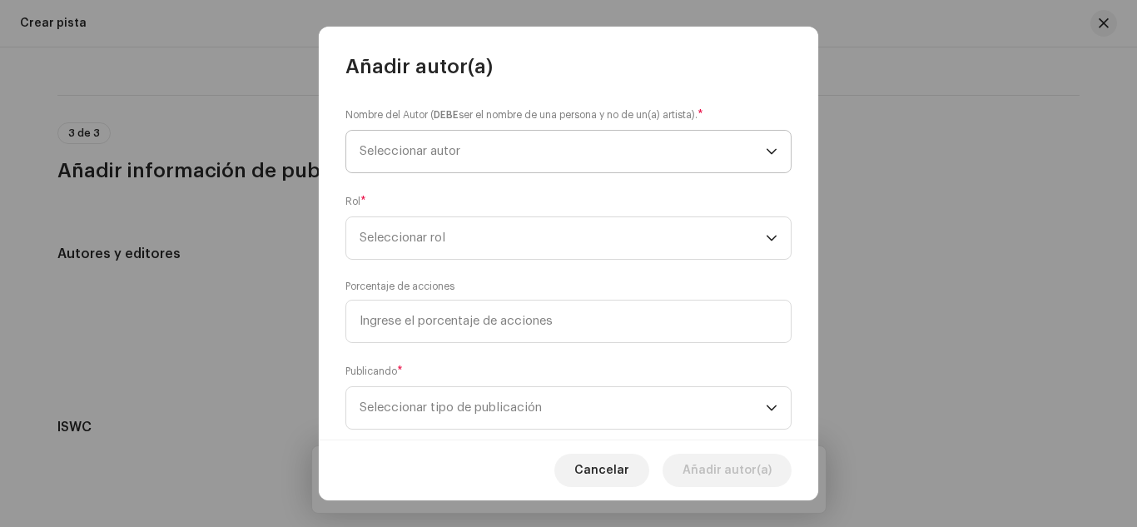
click at [419, 150] on span "Seleccionar autor" at bounding box center [409, 151] width 101 height 12
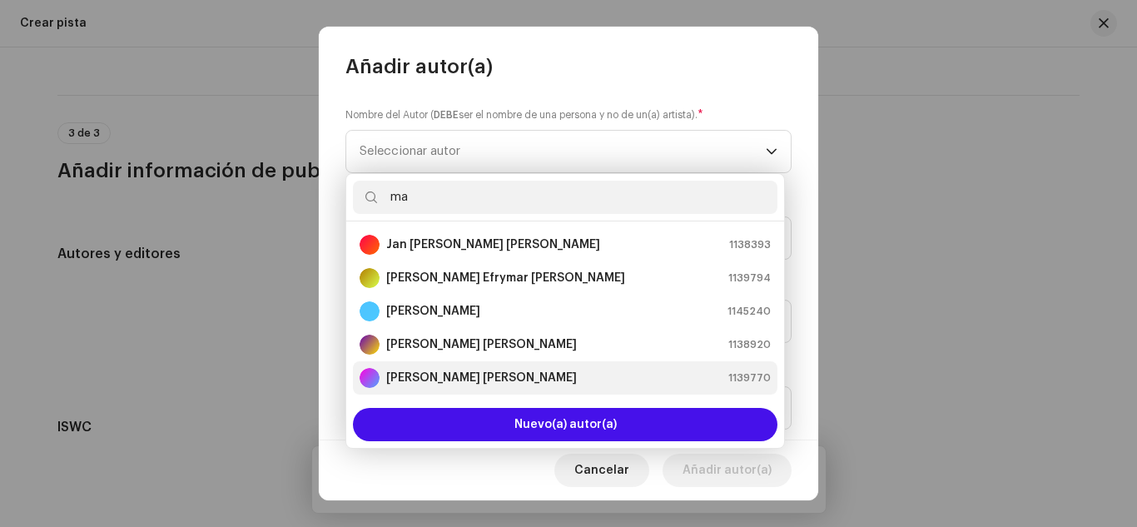
type input "ma"
click at [444, 379] on strong "[PERSON_NAME] [PERSON_NAME]" at bounding box center [481, 377] width 191 height 17
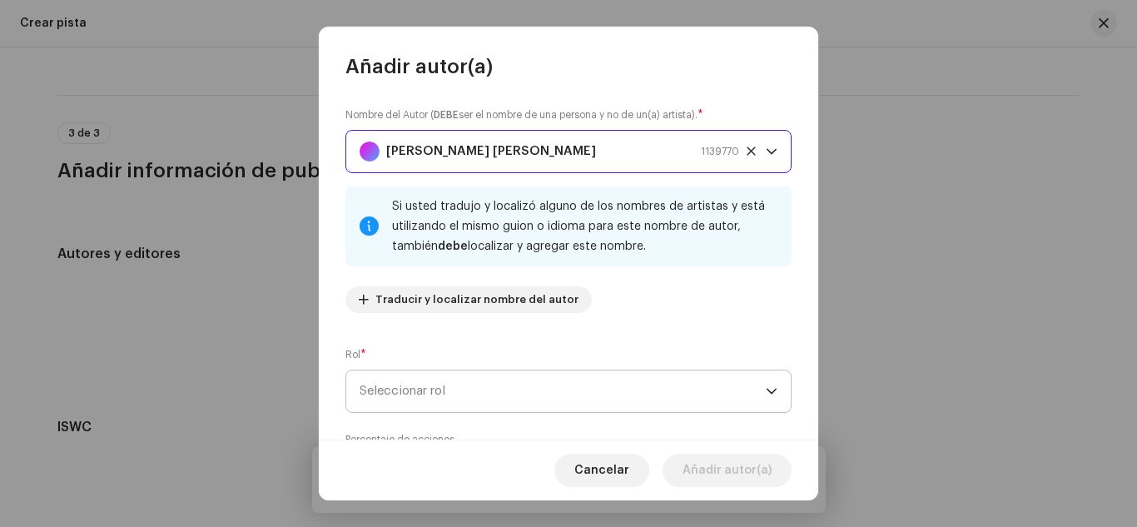
click at [458, 384] on span "Seleccionar rol" at bounding box center [562, 391] width 406 height 42
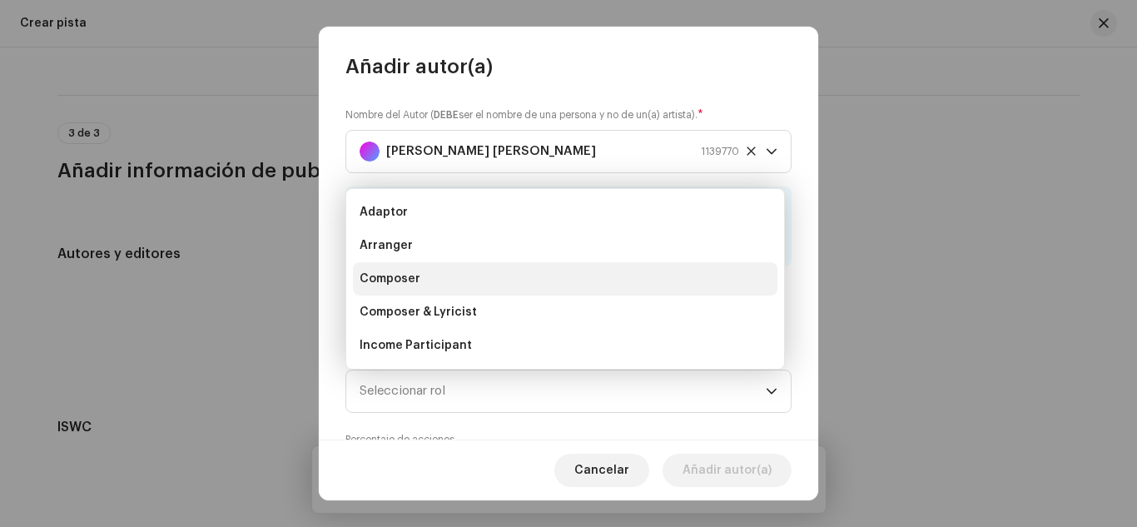
click at [431, 284] on li "Composer" at bounding box center [565, 278] width 424 height 33
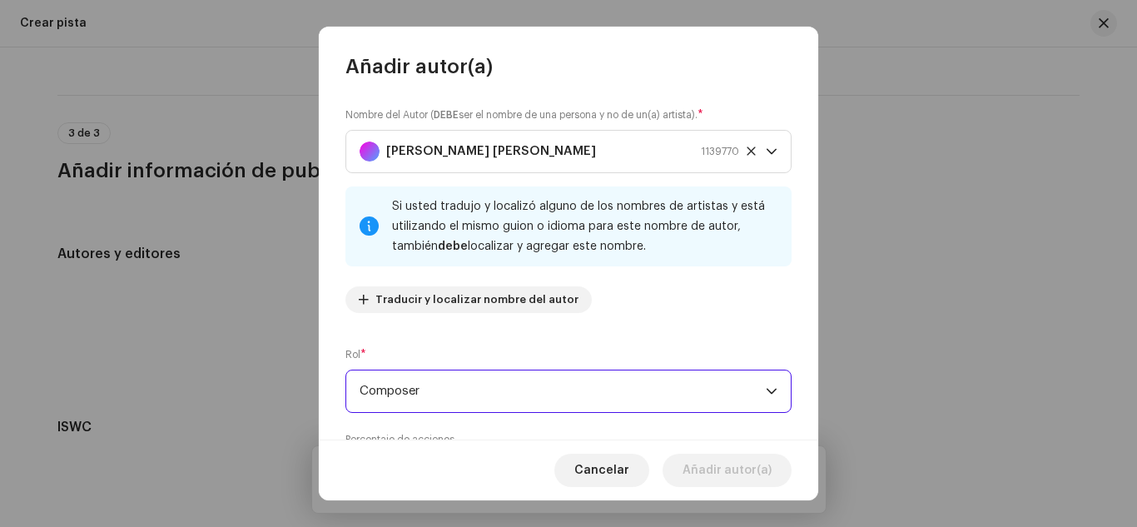
scroll to position [189, 0]
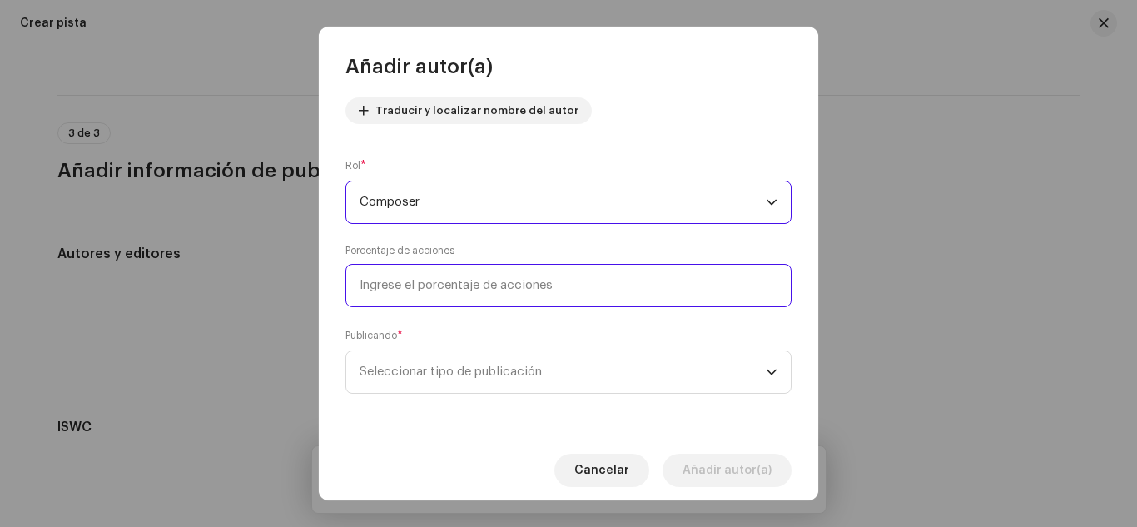
click at [417, 296] on input at bounding box center [568, 285] width 446 height 43
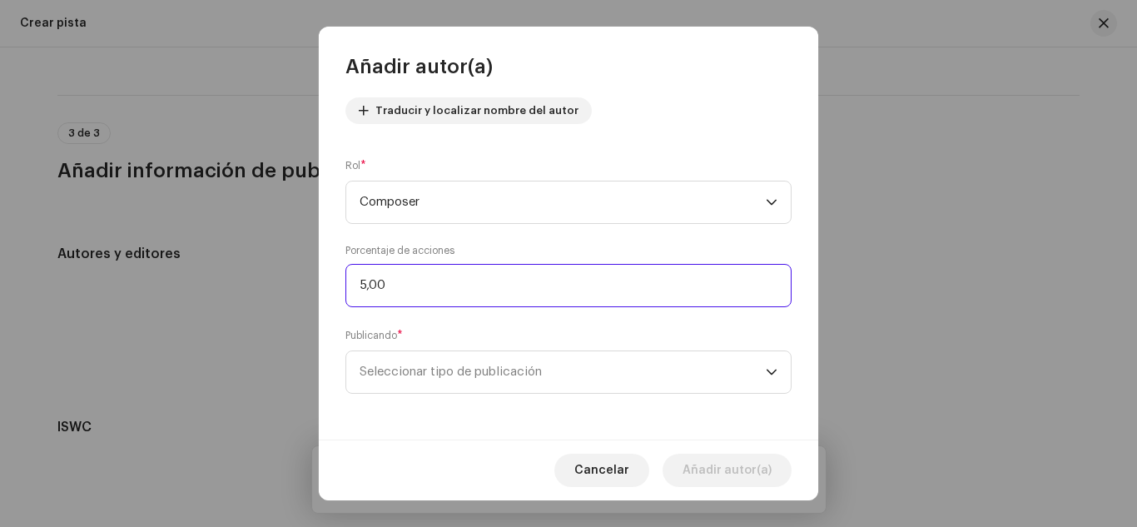
type input "50,00"
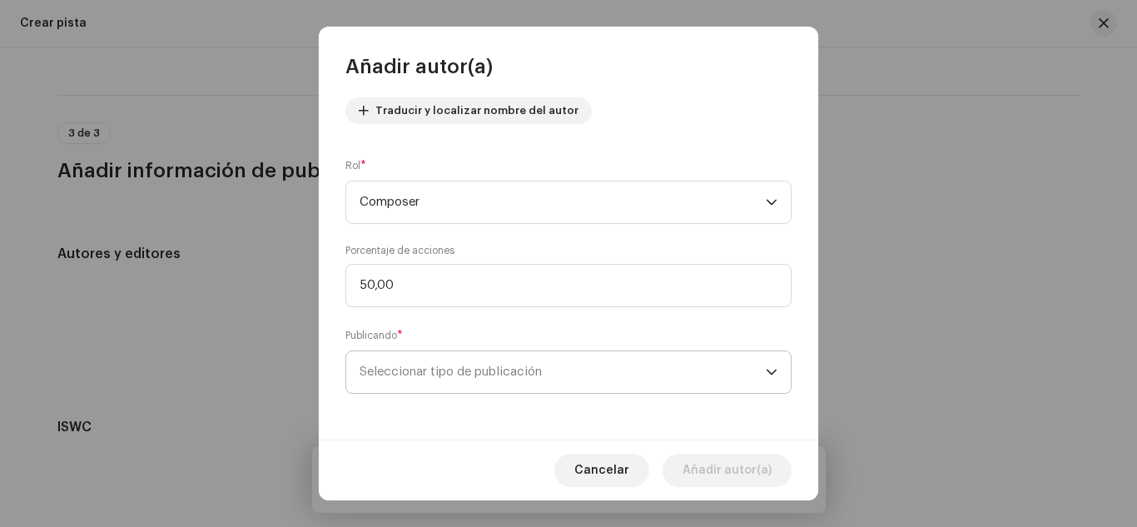
click at [415, 371] on span "Seleccionar tipo de publicación" at bounding box center [562, 372] width 406 height 42
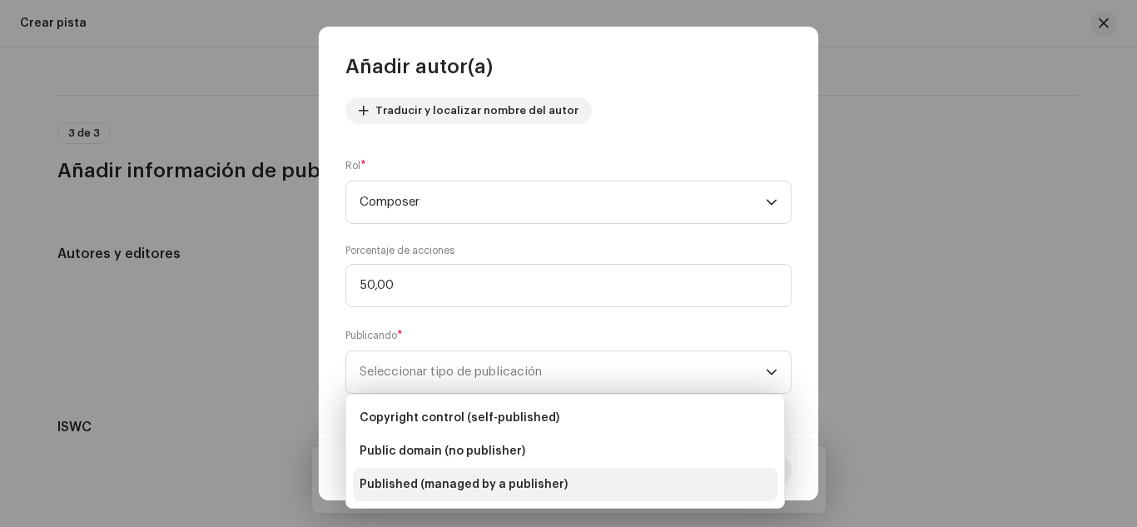
click at [429, 487] on span "Published (managed by a publisher)" at bounding box center [463, 484] width 208 height 17
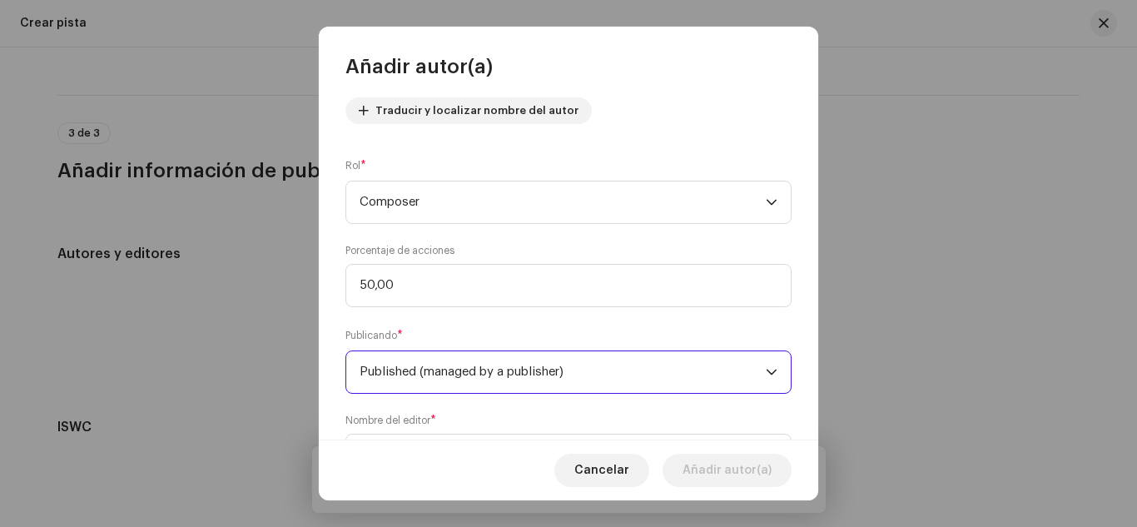
scroll to position [272, 0]
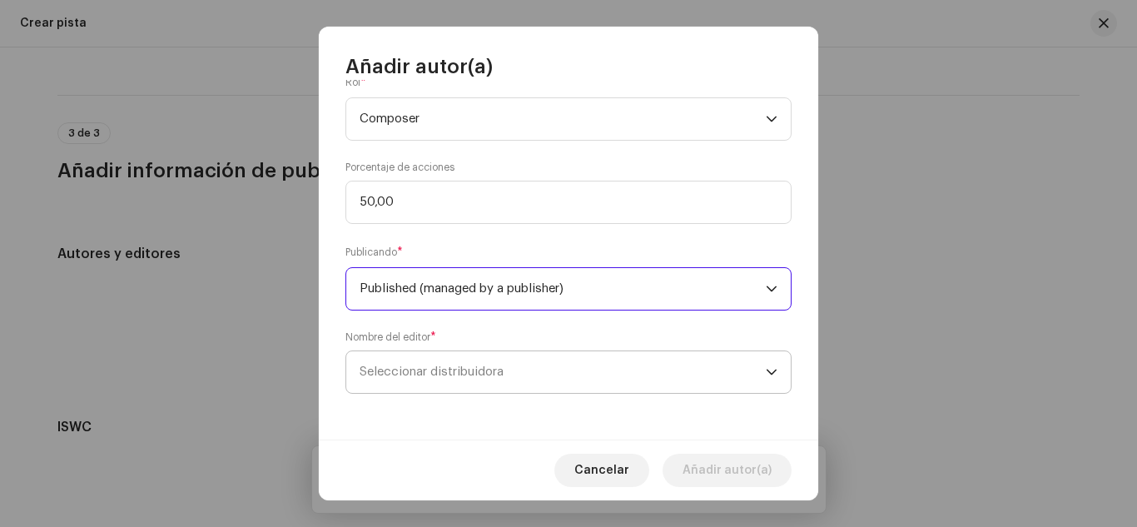
click at [539, 374] on span "Seleccionar distribuidora" at bounding box center [562, 372] width 406 height 42
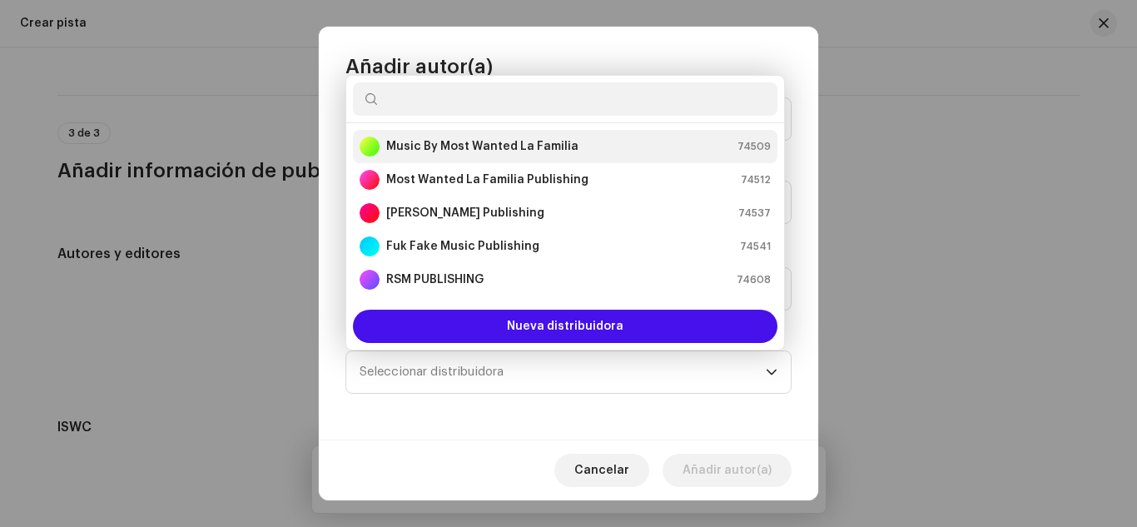
click at [521, 145] on strong "Music By Most Wanted La Familia" at bounding box center [482, 146] width 192 height 17
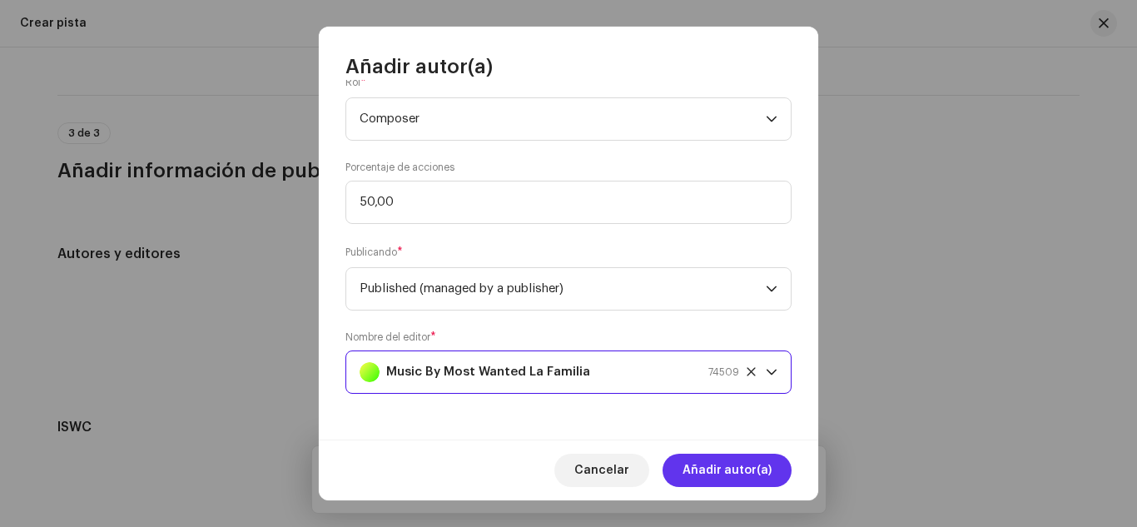
click at [687, 457] on span "Añadir autor(a)" at bounding box center [726, 469] width 89 height 33
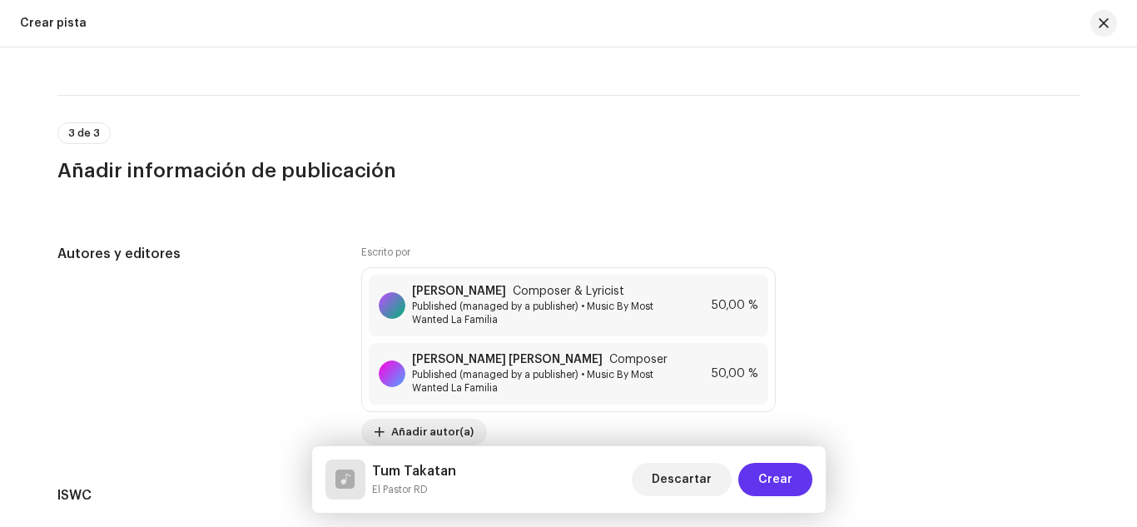
click at [775, 480] on span "Crear" at bounding box center [775, 479] width 34 height 33
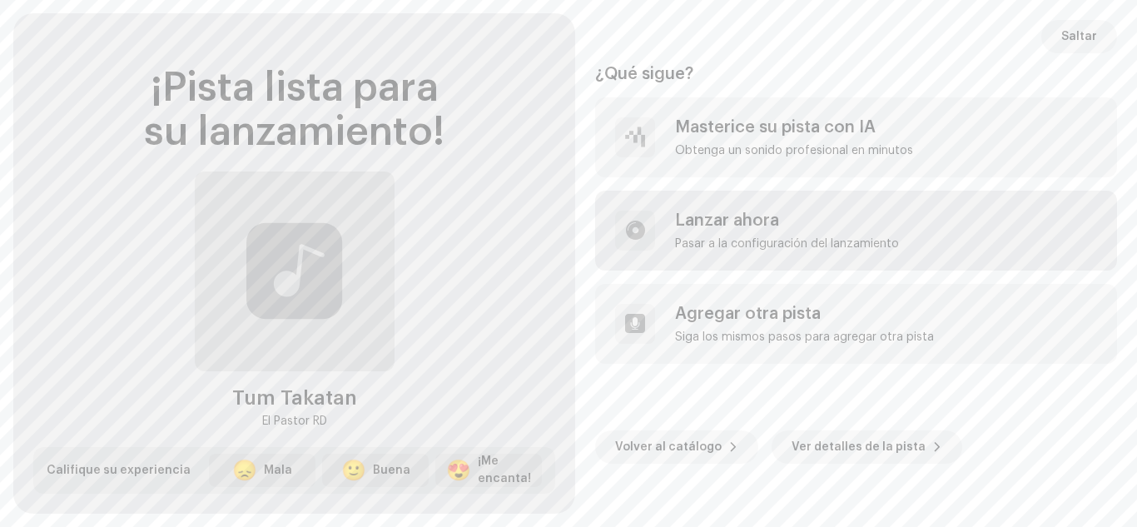
click at [735, 230] on div "Lanzar ahora Pasar a la configuración del lanzamiento" at bounding box center [787, 230] width 224 height 40
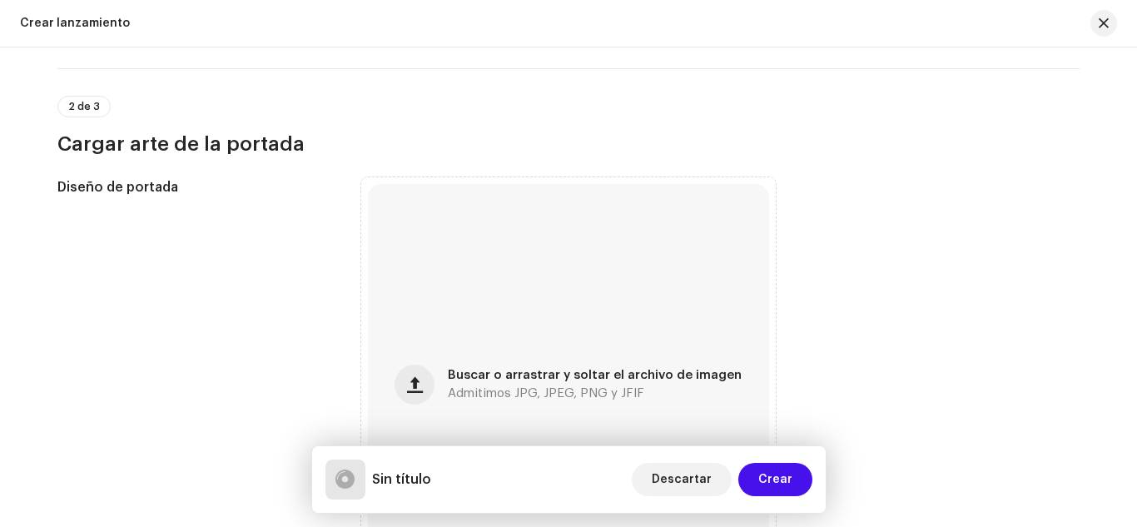
scroll to position [545, 0]
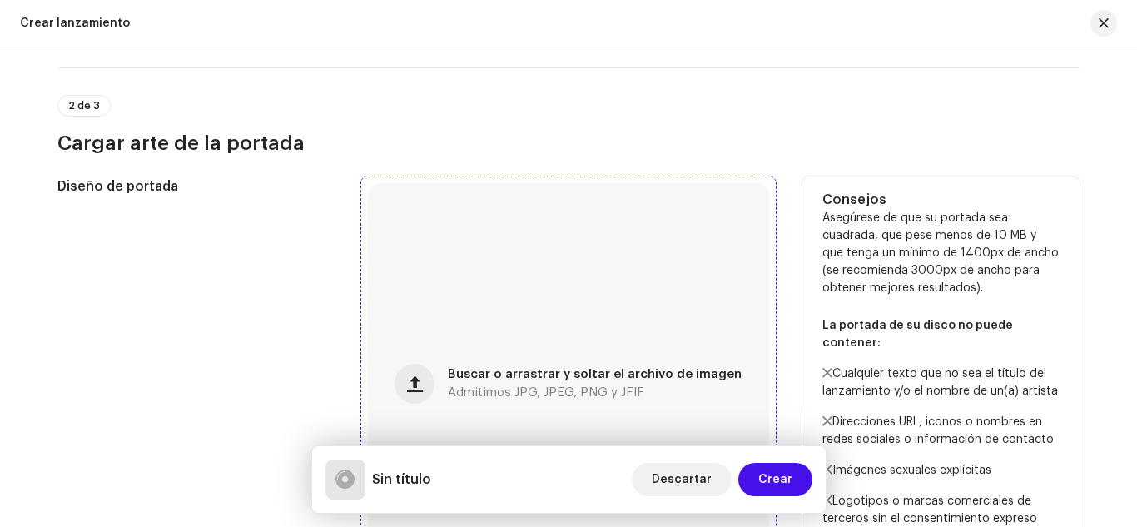
click at [560, 384] on div "Buscar o arrastrar y soltar el archivo de imagen Admitimos JPG, JPEG, PNG y JFIF" at bounding box center [595, 384] width 294 height 30
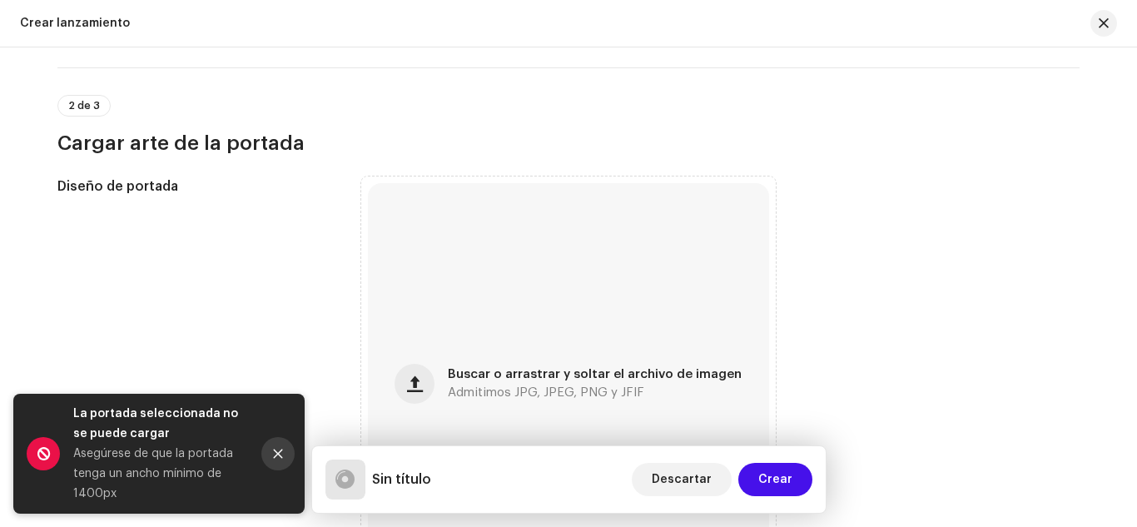
click at [272, 451] on icon "Close" at bounding box center [278, 454] width 12 height 12
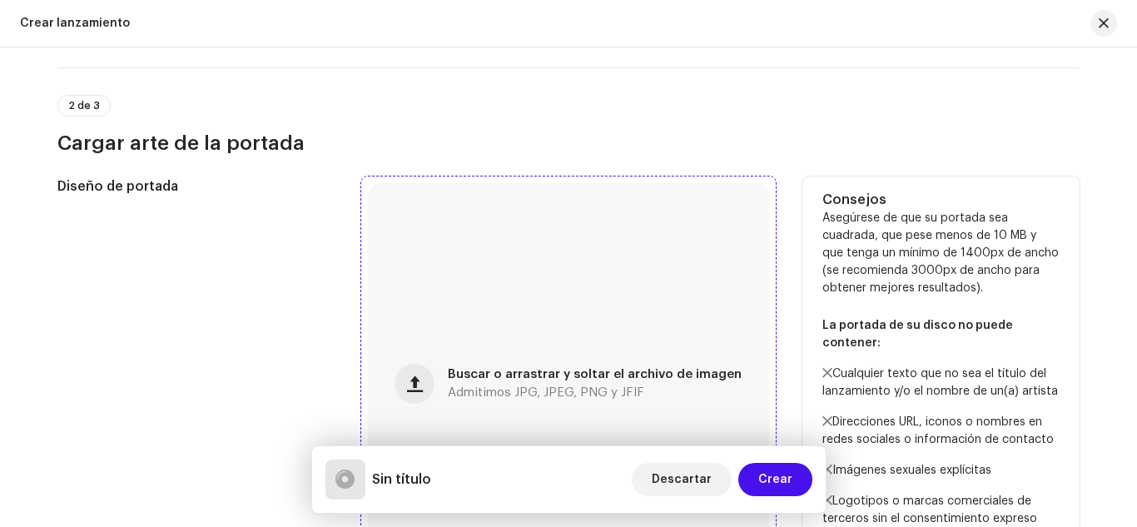
click at [616, 369] on span "Buscar o arrastrar y soltar el archivo de imagen" at bounding box center [595, 375] width 294 height 12
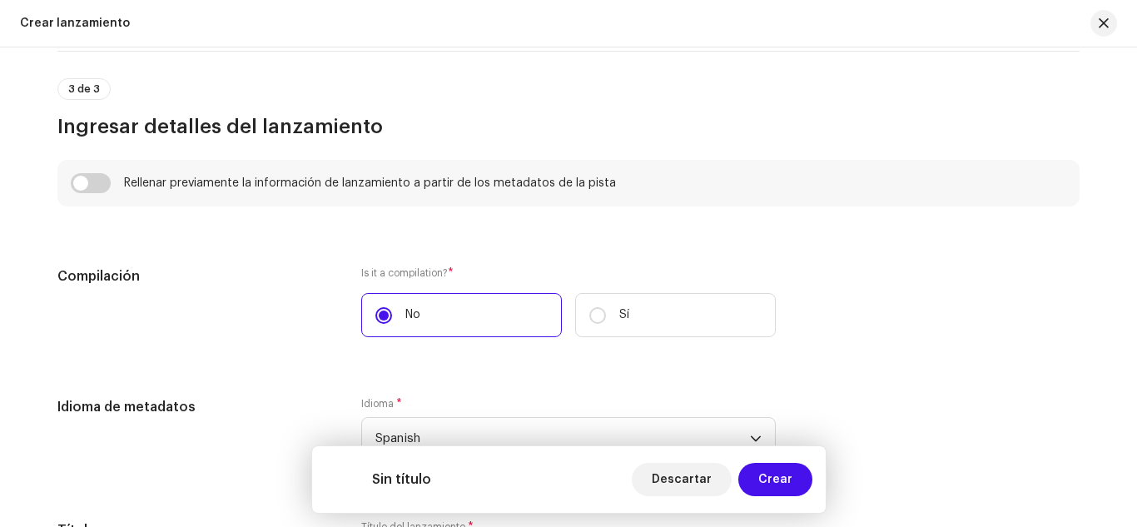
scroll to position [1127, 0]
click at [97, 172] on input "checkbox" at bounding box center [91, 181] width 40 height 20
checkbox input "true"
type input "Tum Takatan"
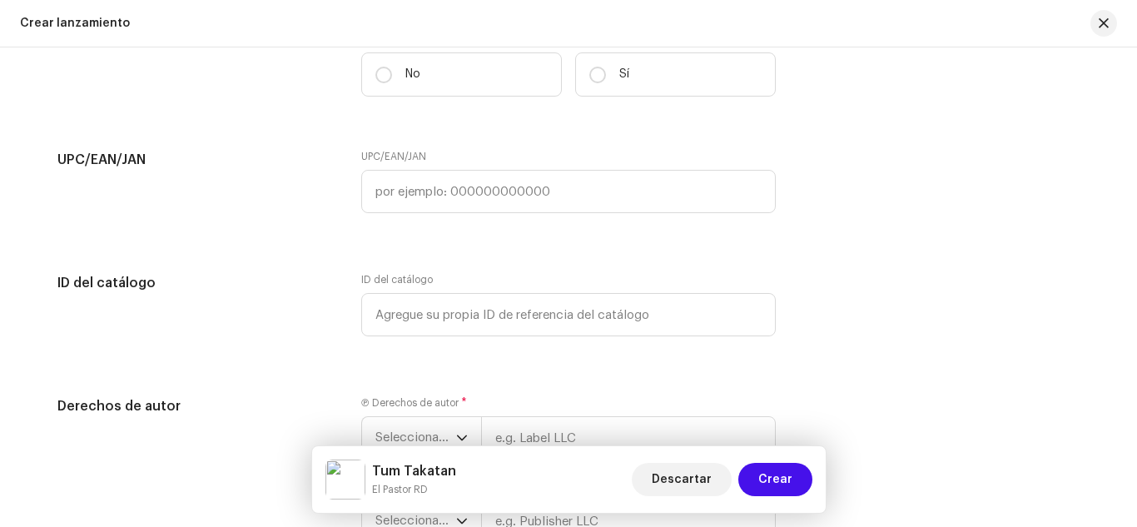
scroll to position [2726, 0]
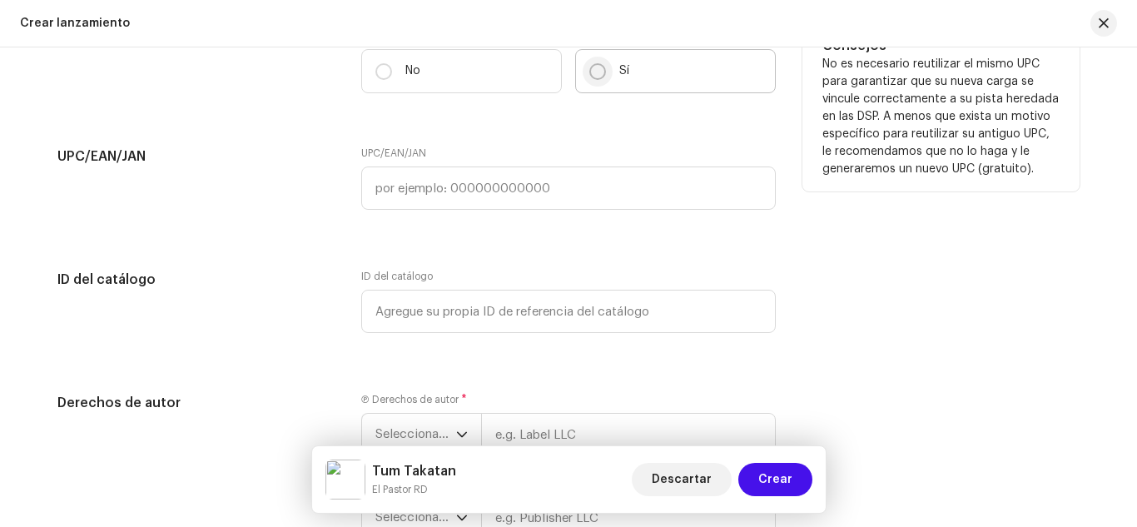
click at [591, 73] on input "Sí" at bounding box center [597, 71] width 17 height 17
radio input "true"
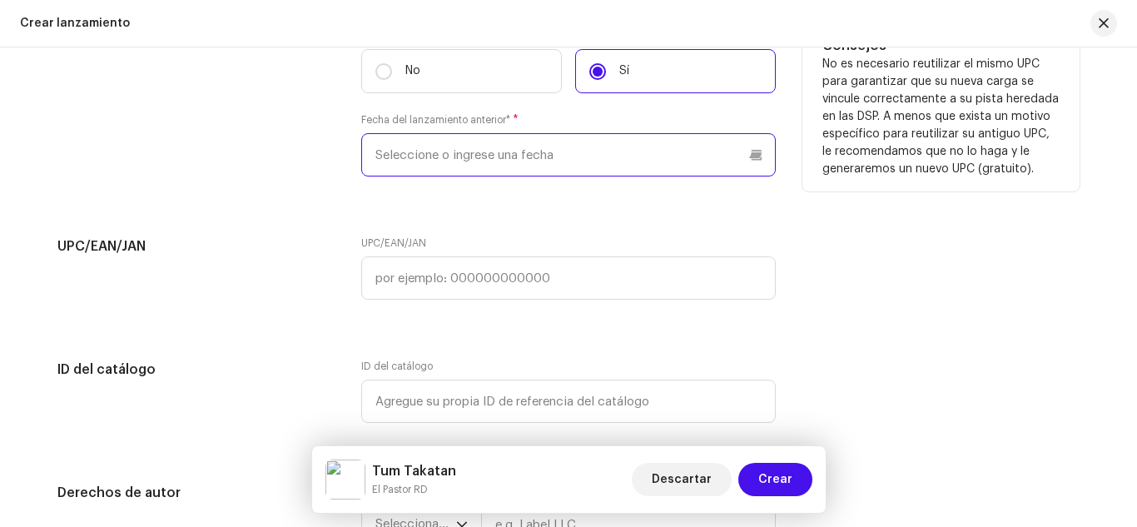
click at [466, 161] on input "text" at bounding box center [568, 154] width 414 height 43
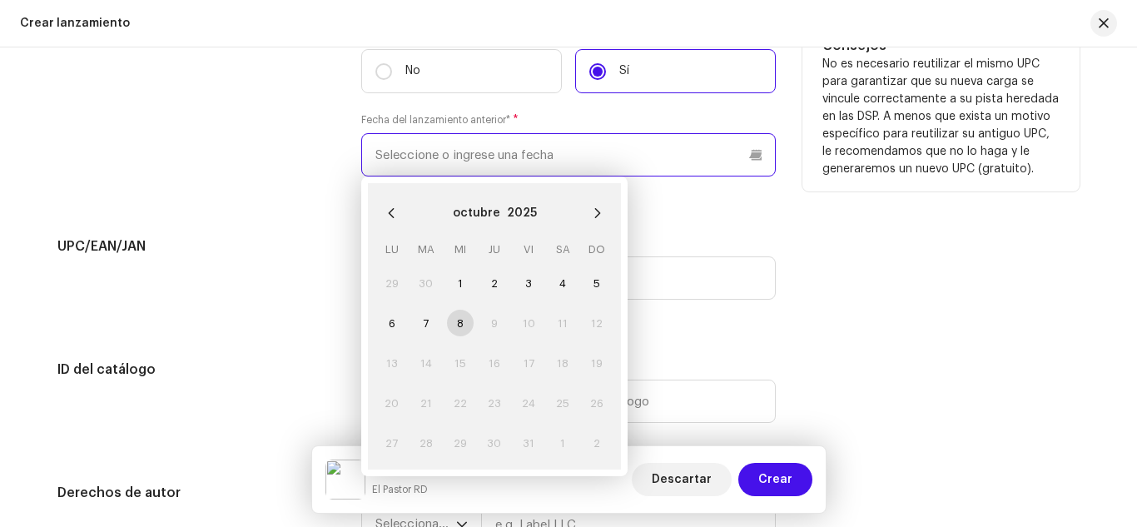
paste input "09/01/2023"
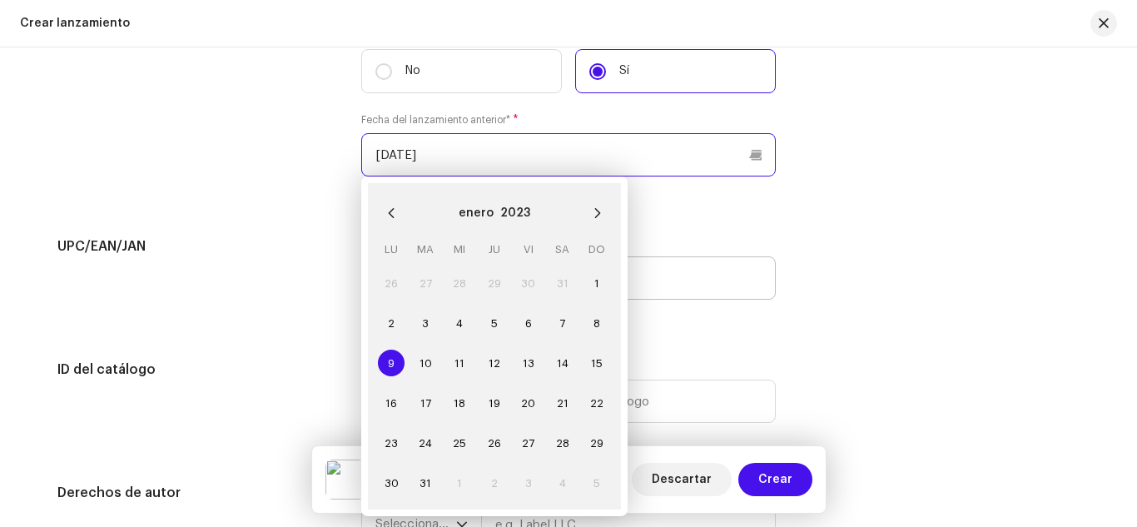
type input "09/01/2023"
click at [638, 288] on input "text" at bounding box center [568, 277] width 414 height 43
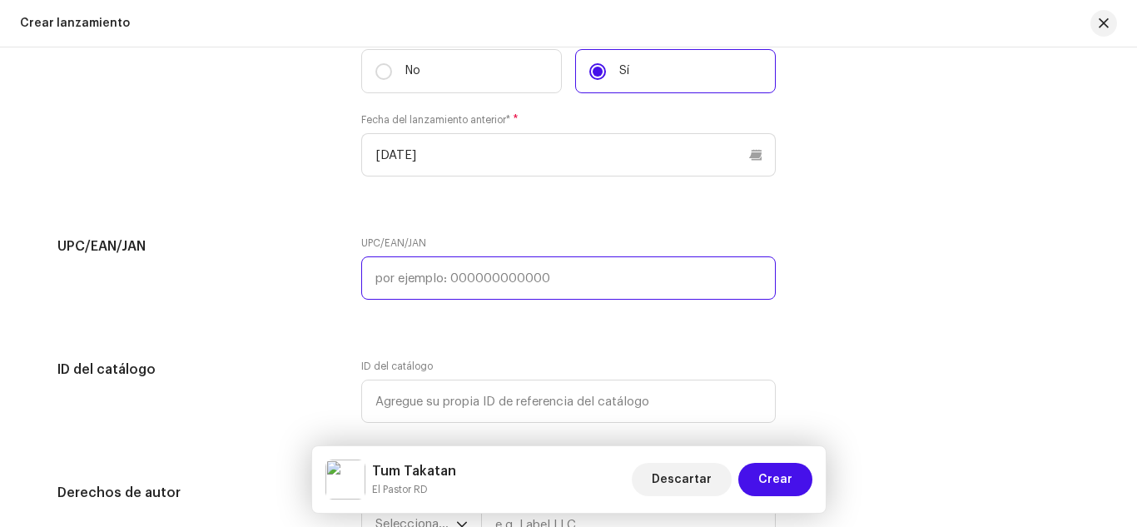
click at [468, 271] on input "text" at bounding box center [568, 277] width 414 height 43
paste input "8447098191036"
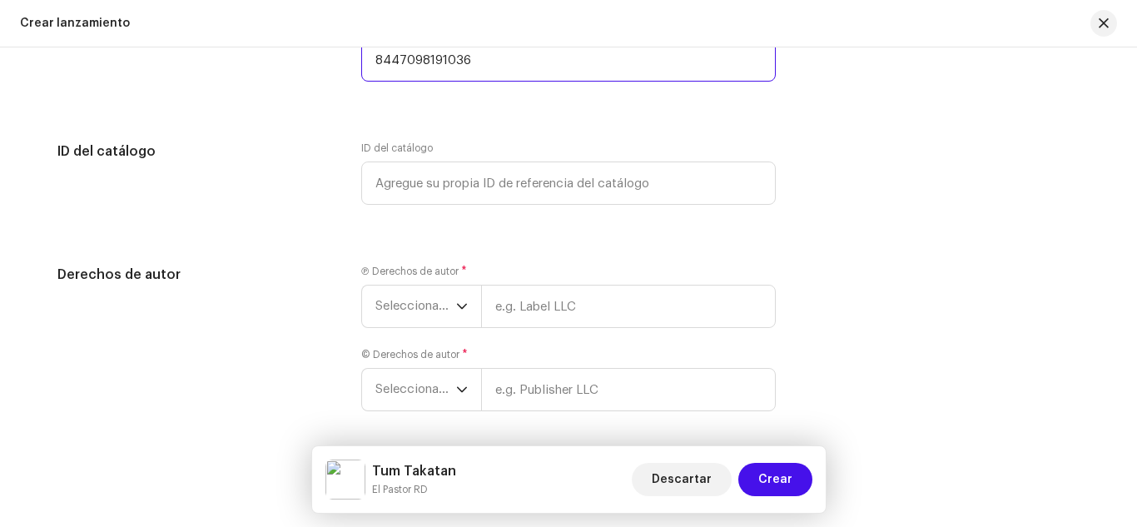
scroll to position [3008, 0]
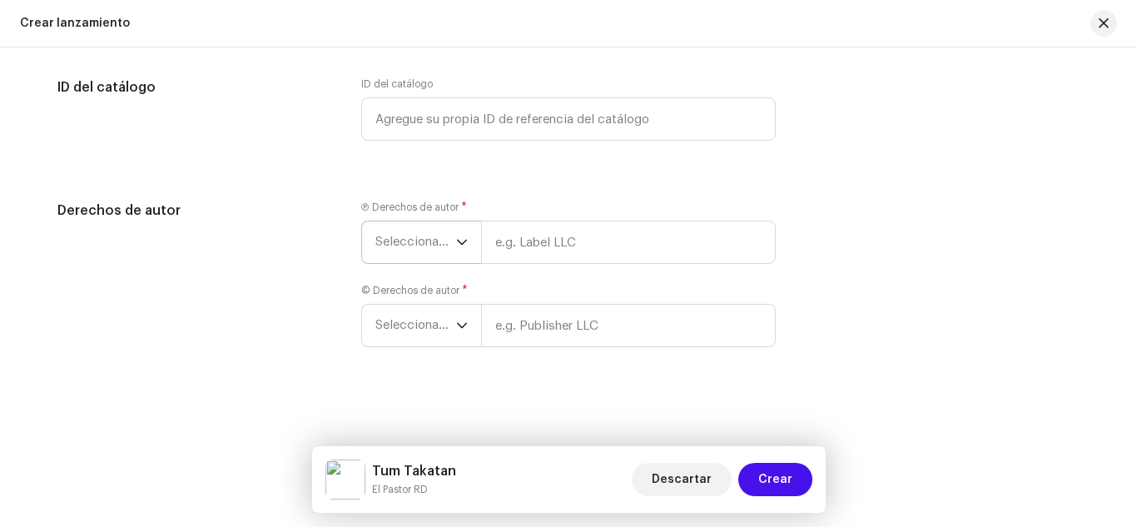
type input "8447098191036"
click at [423, 228] on span "Seleccionar año" at bounding box center [415, 242] width 81 height 42
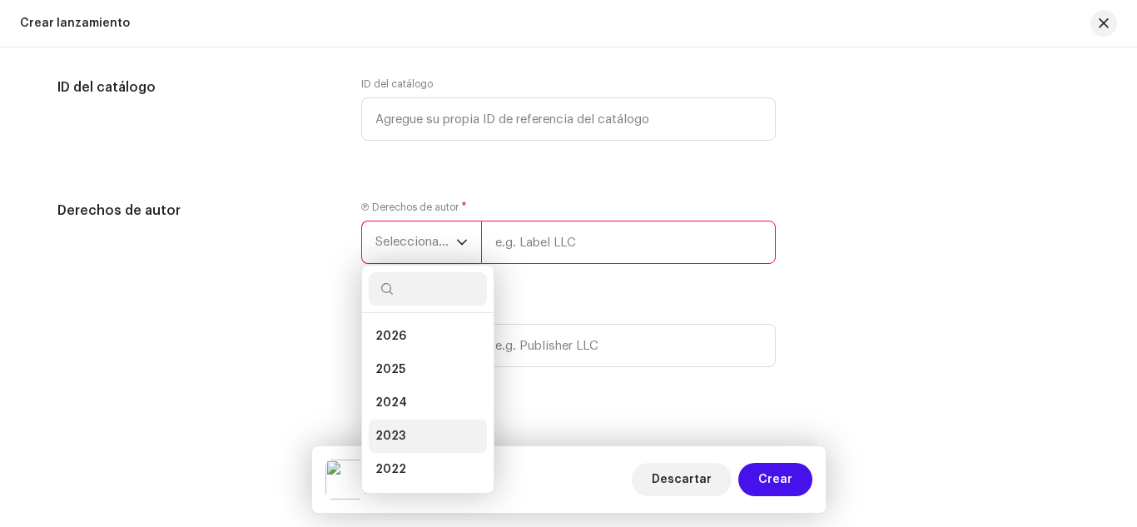
click at [387, 432] on span "2023" at bounding box center [390, 436] width 30 height 17
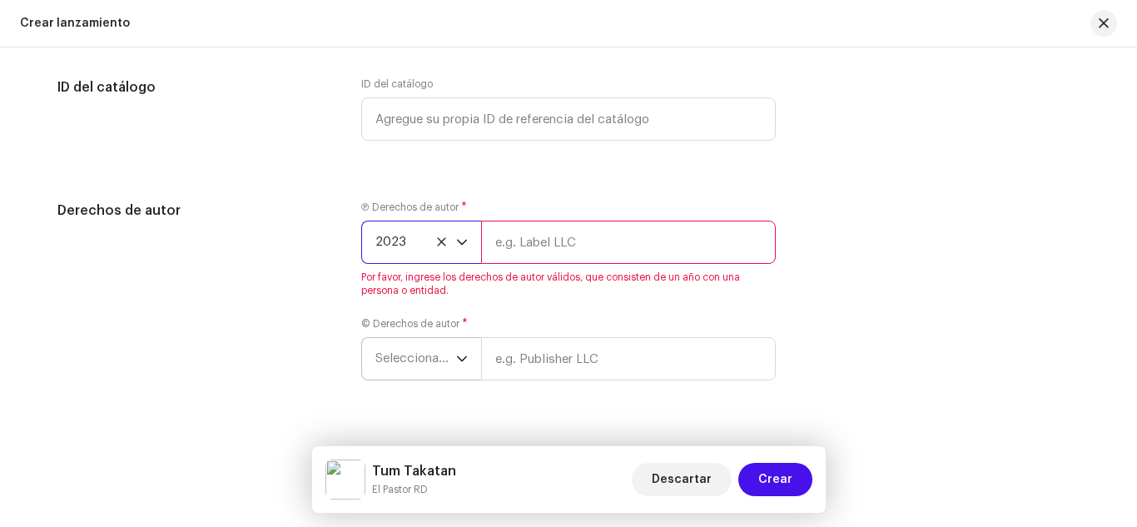
click at [406, 355] on span "Seleccionar año" at bounding box center [415, 359] width 81 height 42
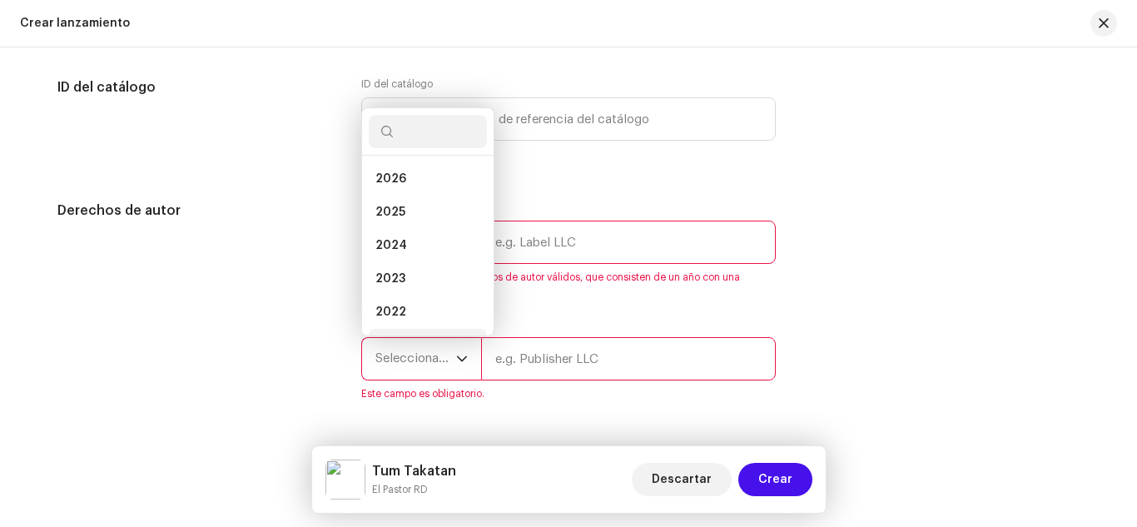
scroll to position [27, 0]
click at [404, 255] on li "2023" at bounding box center [428, 251] width 118 height 33
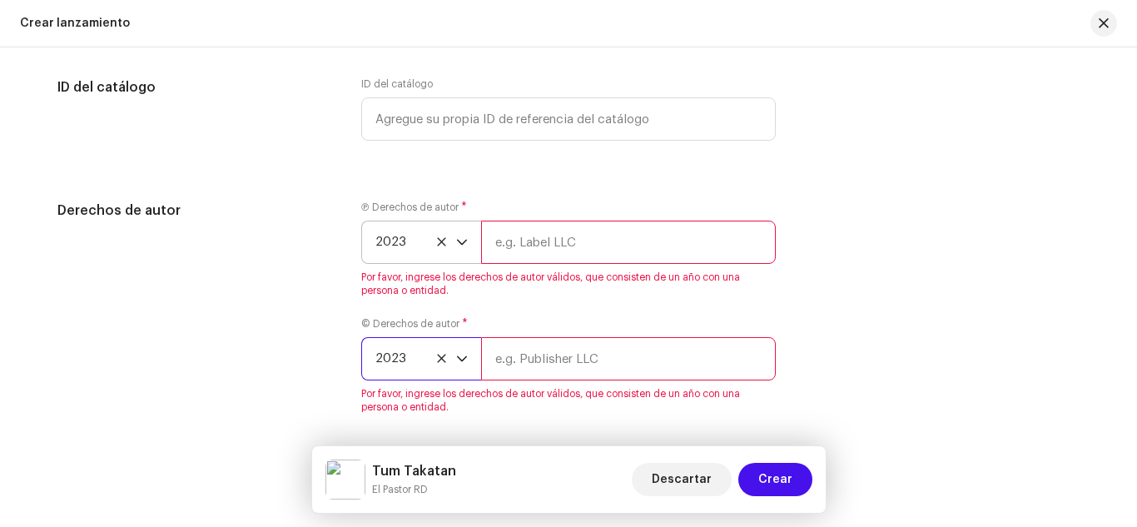
click at [578, 237] on input "text" at bounding box center [628, 241] width 295 height 43
type input "Most Wanted La Familia, LLC"
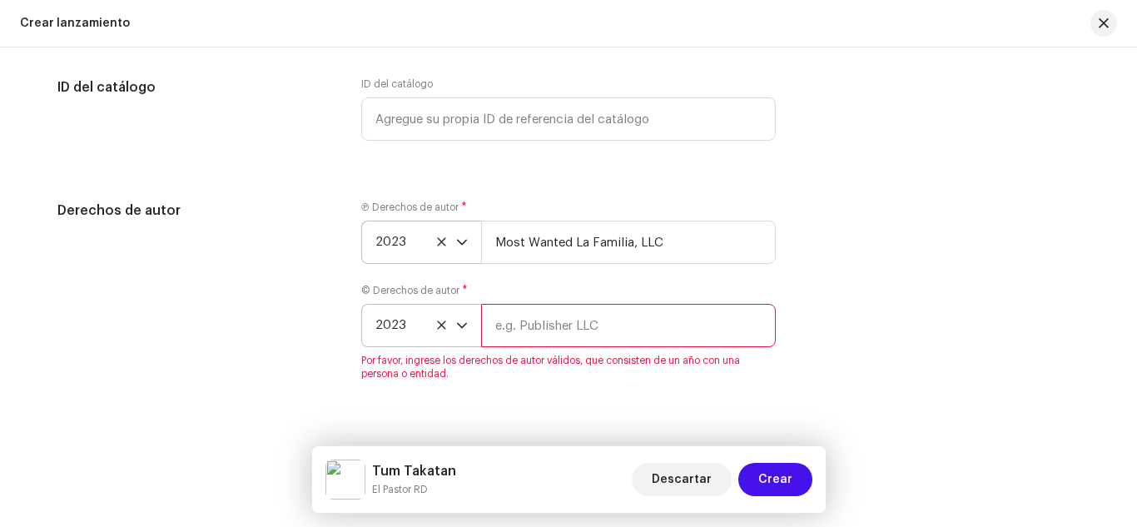
click at [587, 326] on input "text" at bounding box center [628, 325] width 295 height 43
type input "Most Wanted La Familia, LLC"
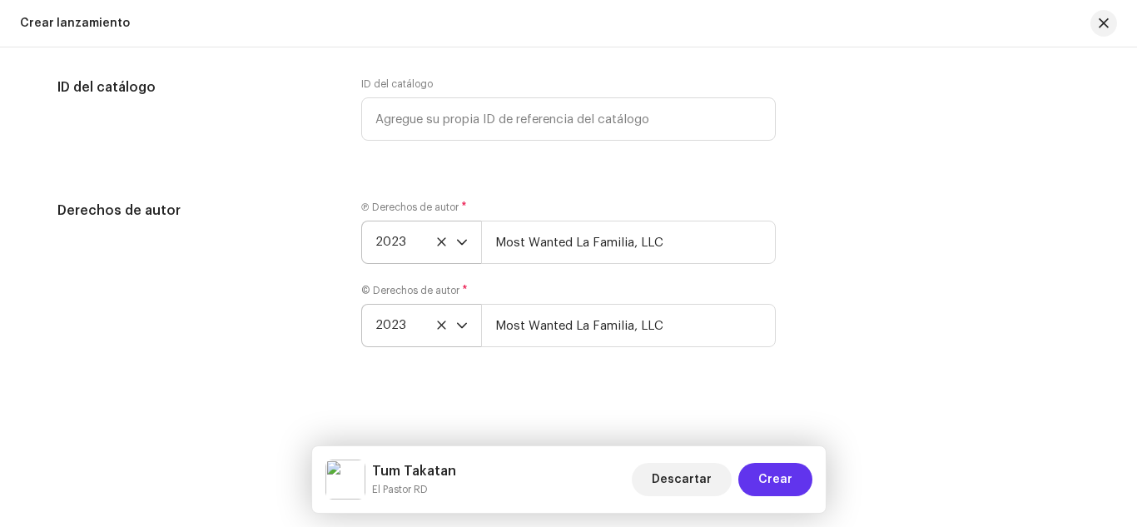
click at [760, 474] on span "Crear" at bounding box center [775, 479] width 34 height 33
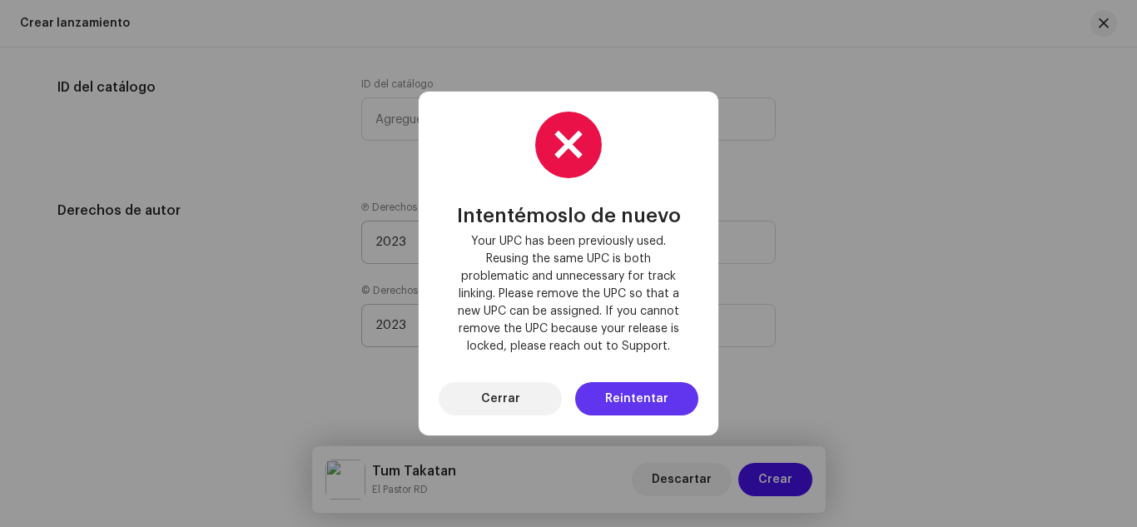
click at [615, 389] on span "Reintentar" at bounding box center [636, 398] width 63 height 33
click at [496, 401] on span "Cerrar" at bounding box center [500, 398] width 39 height 33
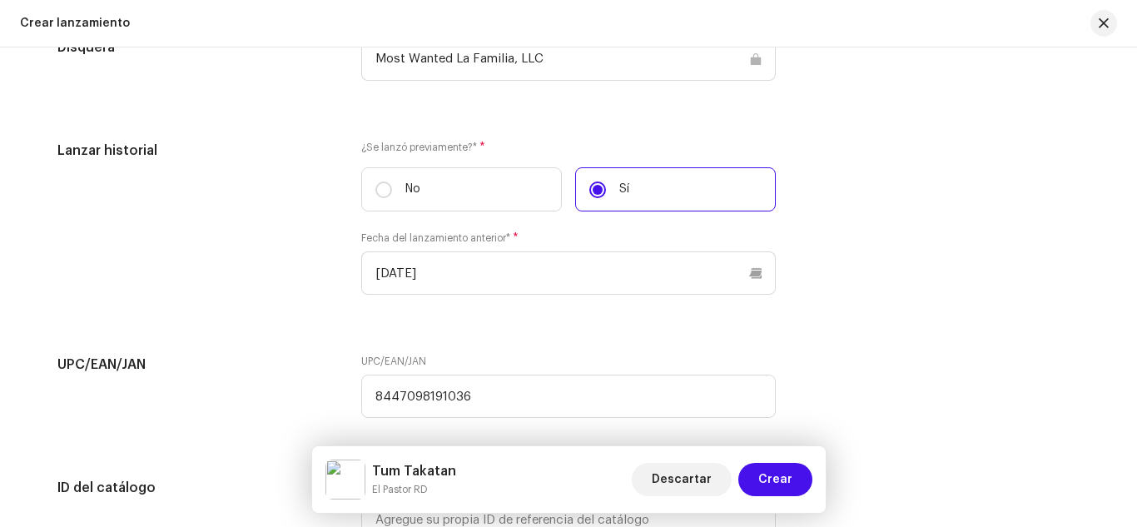
scroll to position [2602, 0]
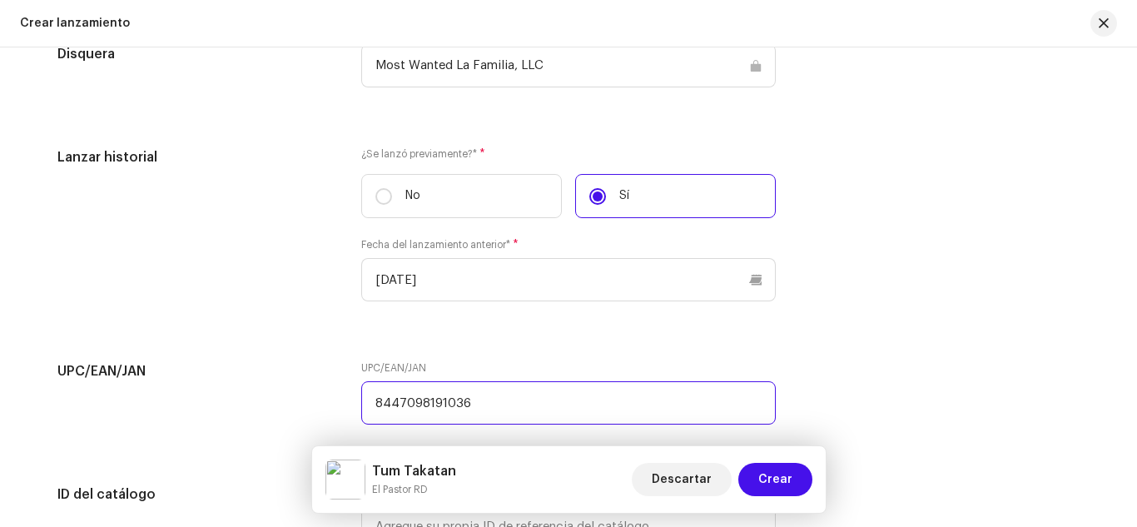
click at [522, 406] on input "8447098191036" at bounding box center [568, 402] width 414 height 43
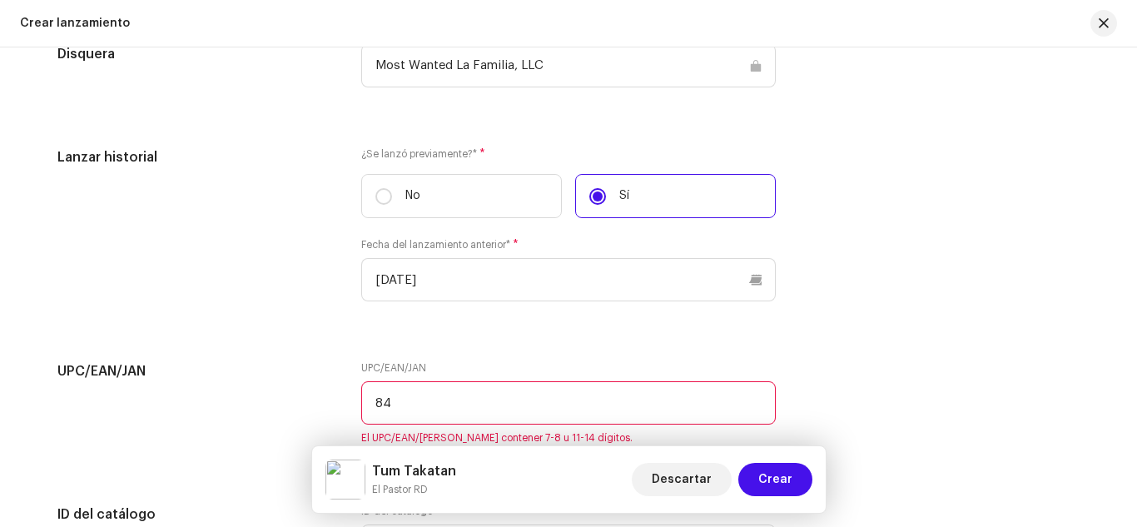
type input "8"
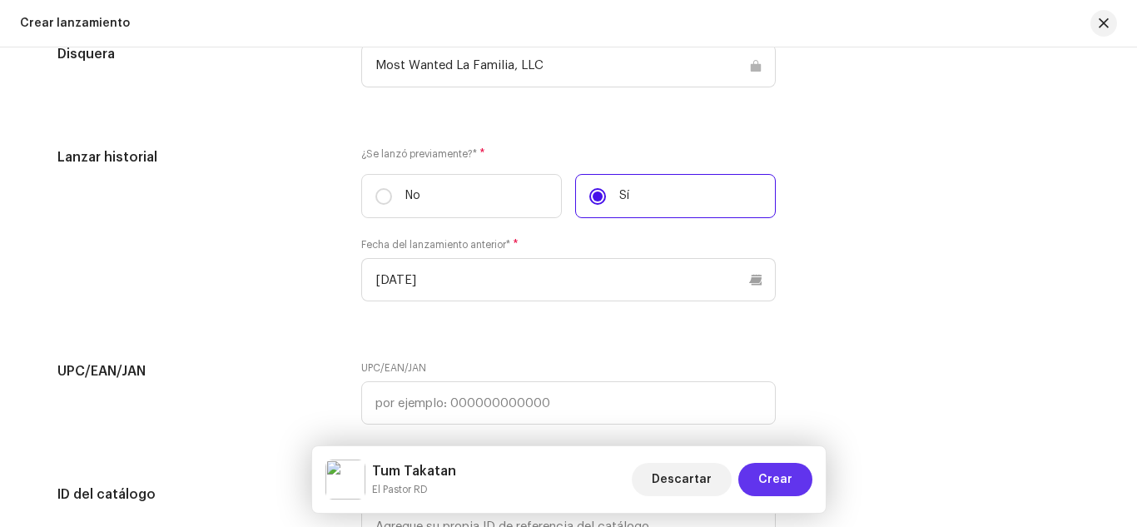
click at [774, 473] on span "Crear" at bounding box center [775, 479] width 34 height 33
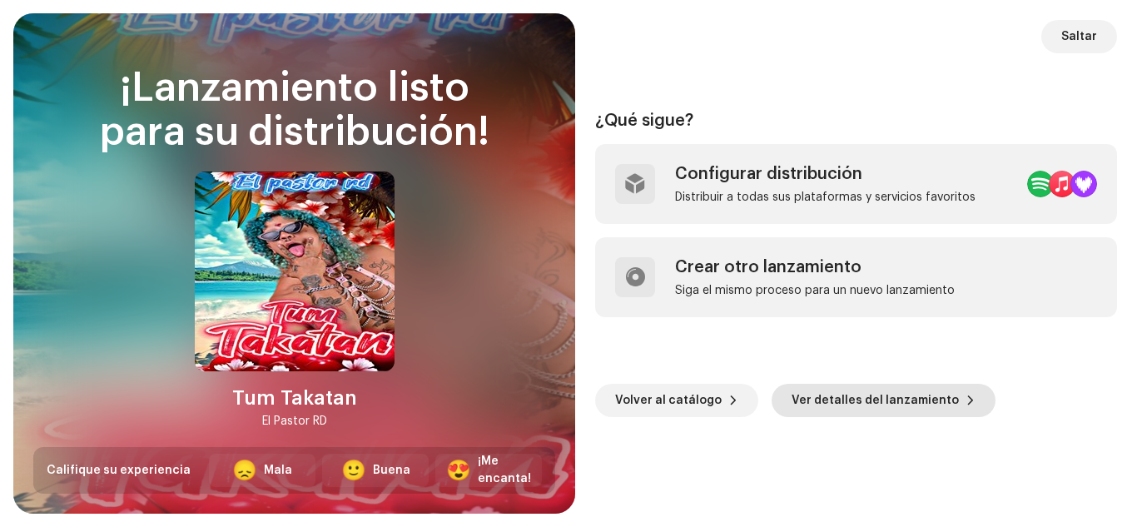
click at [821, 394] on span "Ver detalles del lanzamiento" at bounding box center [874, 400] width 167 height 33
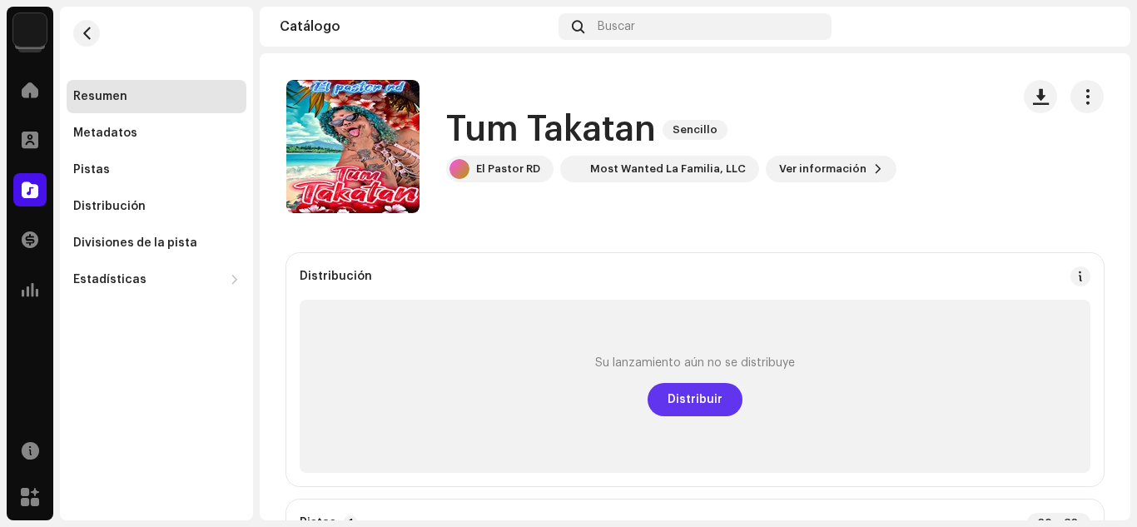
click at [668, 397] on span "Distribuir" at bounding box center [694, 399] width 55 height 33
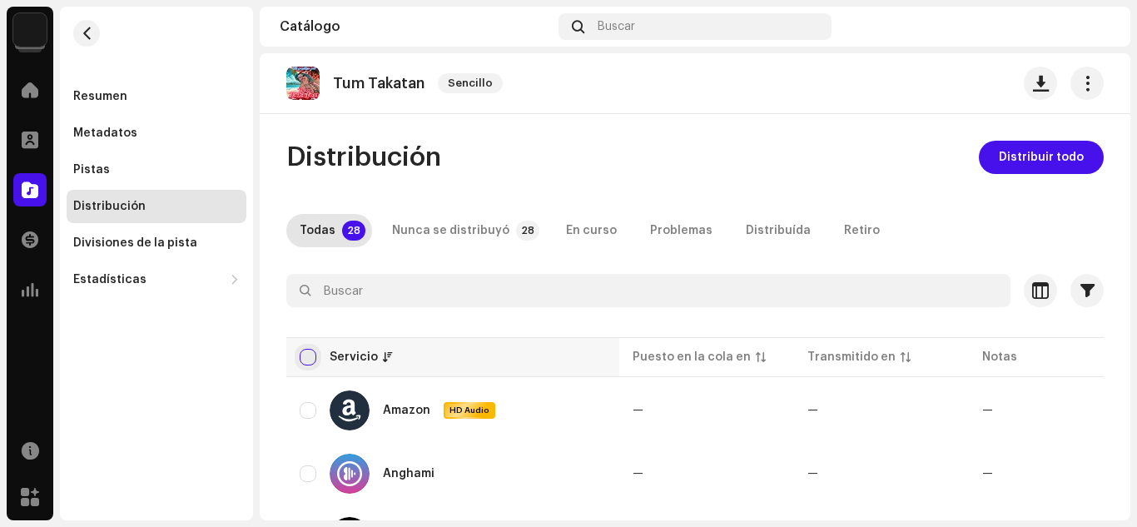
click at [310, 354] on input "checkbox" at bounding box center [308, 357] width 17 height 17
checkbox input "true"
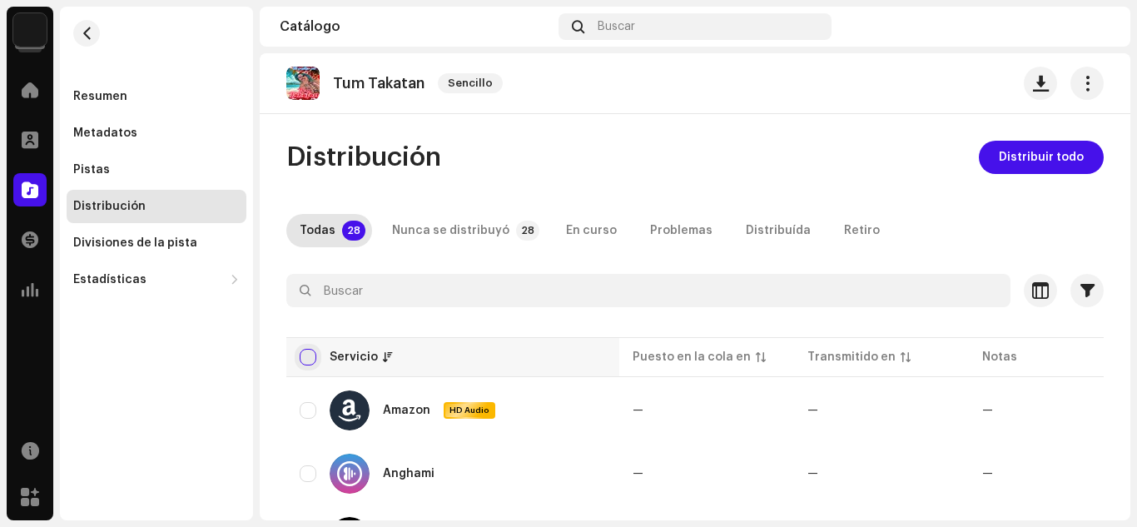
checkbox input "true"
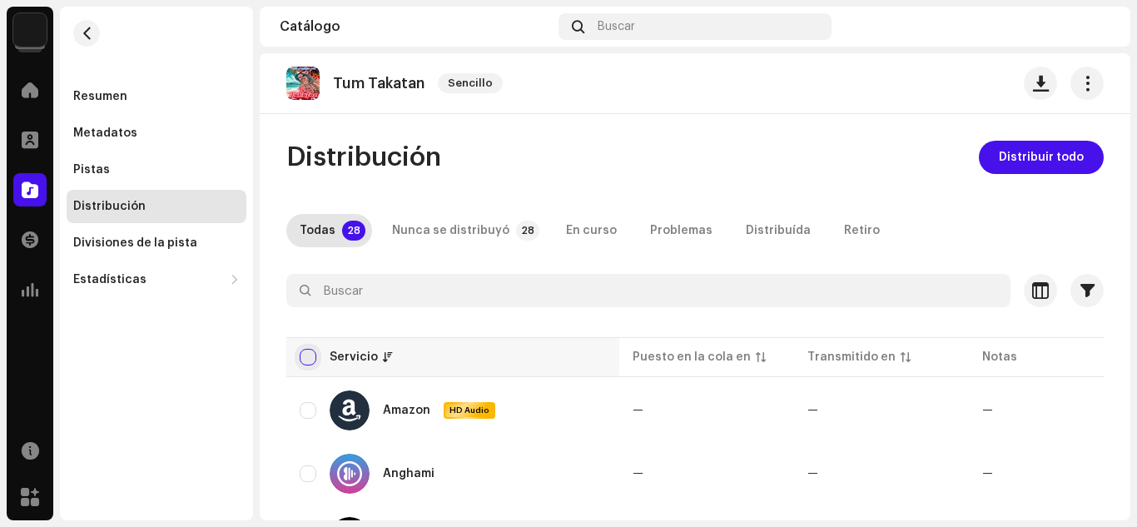
checkbox input "true"
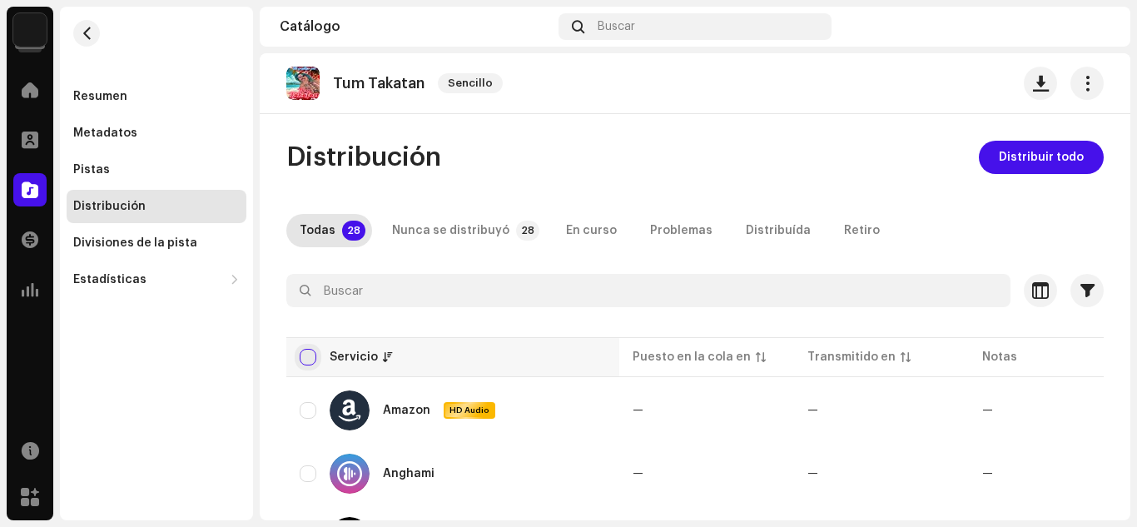
checkbox input "true"
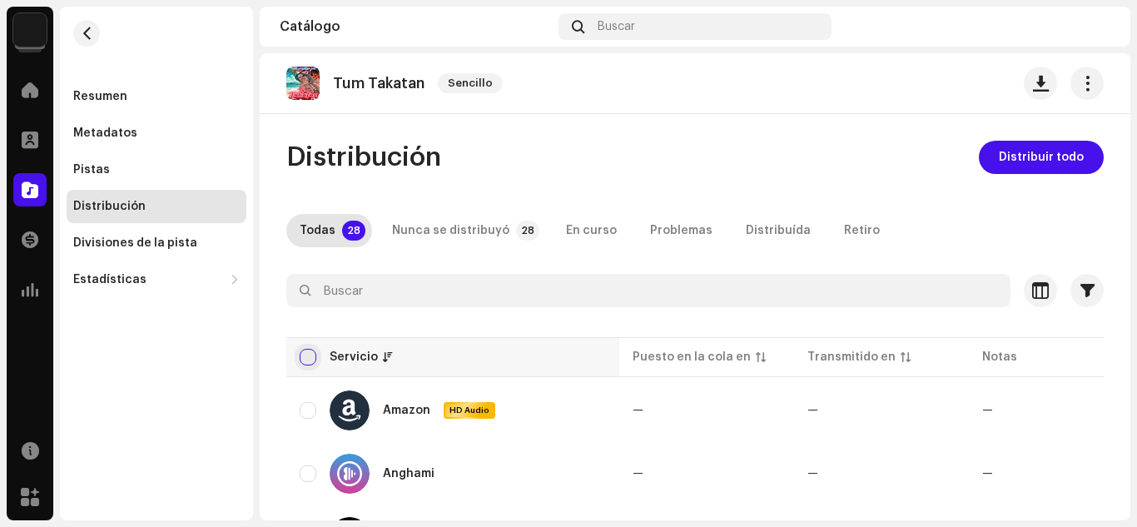
checkbox input "true"
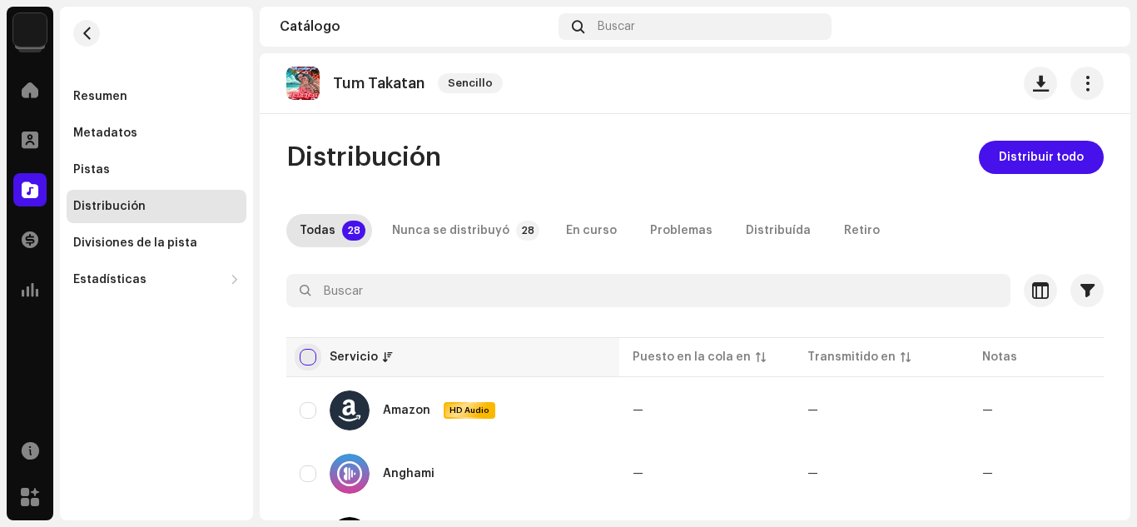
checkbox input "true"
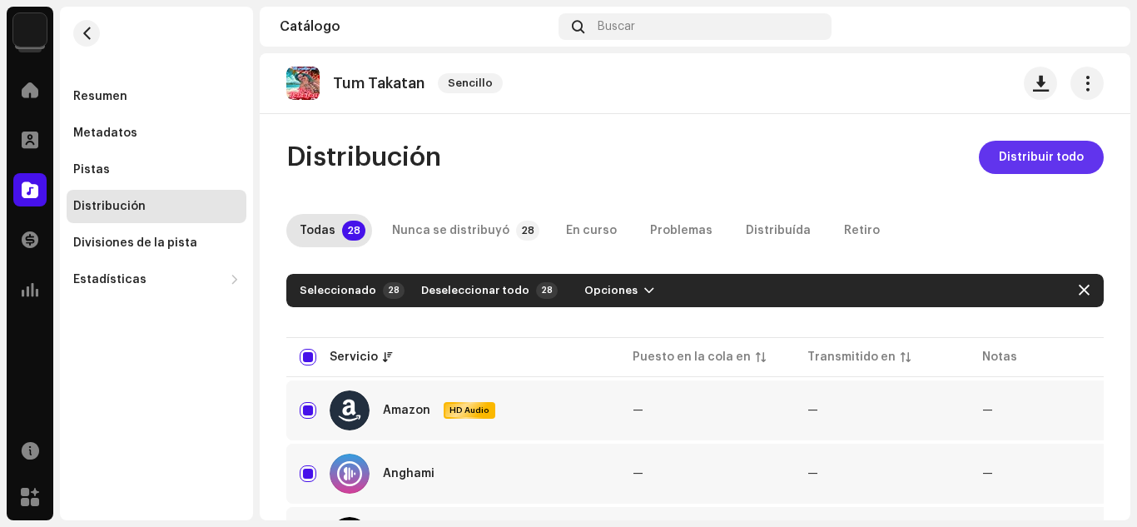
click at [1049, 150] on span "Distribuir todo" at bounding box center [1040, 157] width 85 height 33
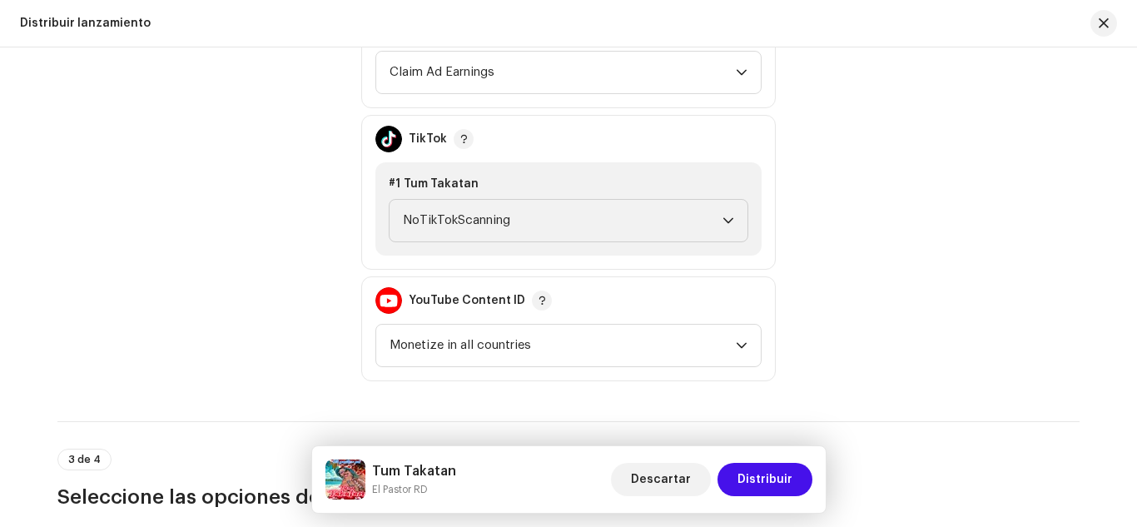
scroll to position [1867, 0]
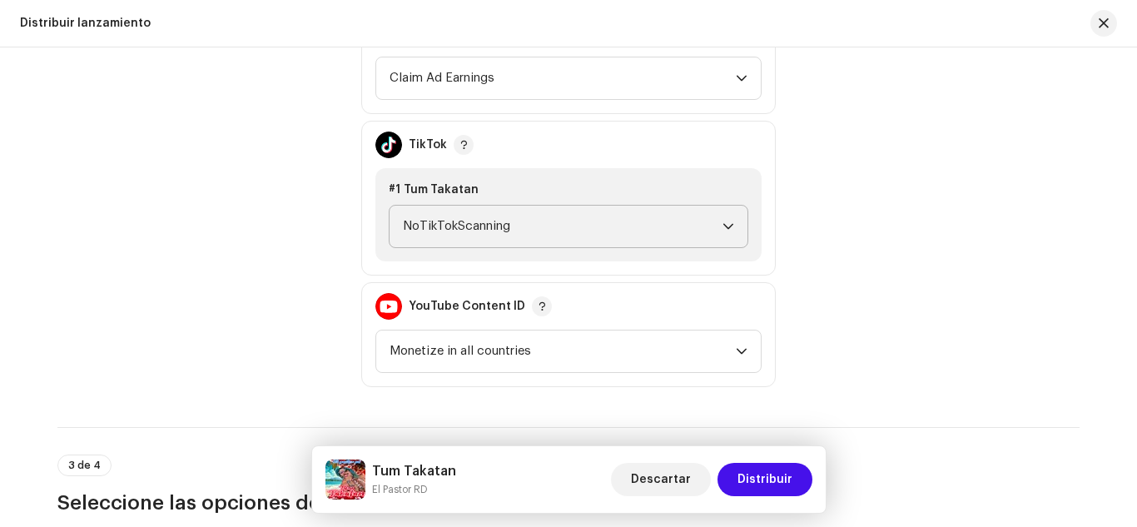
click at [516, 220] on span "NoTikTokScanning" at bounding box center [562, 227] width 319 height 42
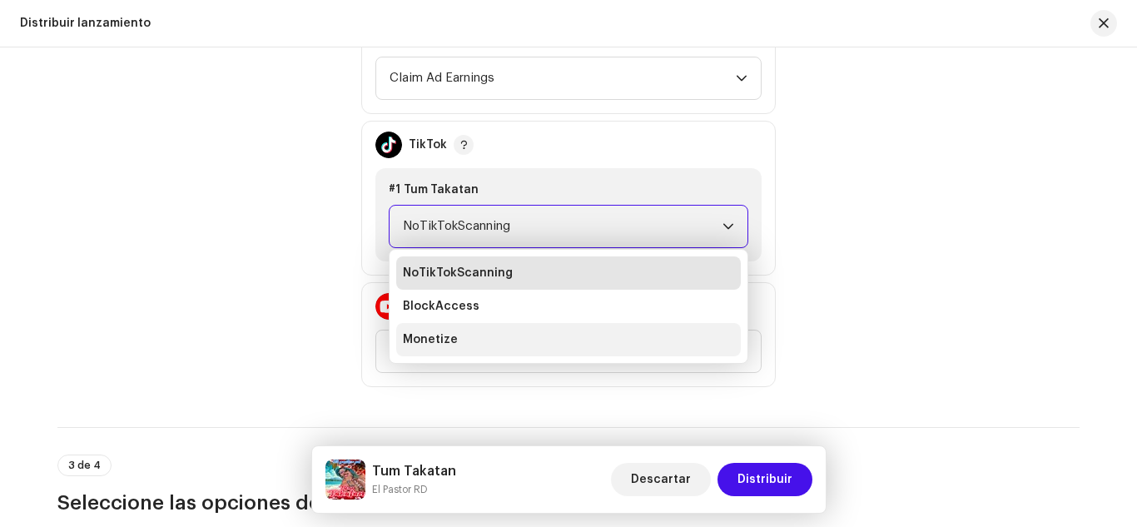
click at [536, 335] on li "Monetize" at bounding box center [568, 339] width 344 height 33
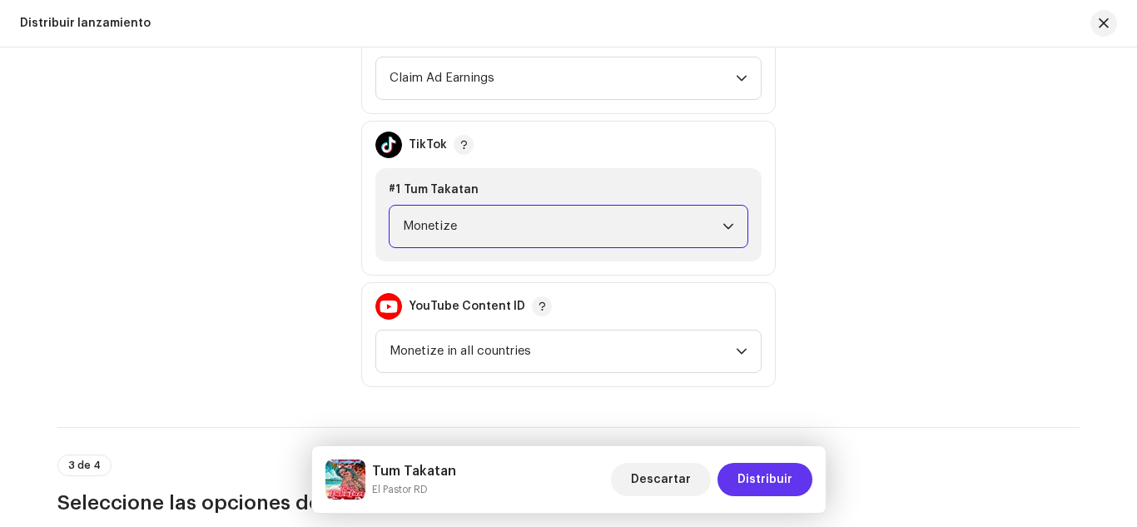
click at [746, 470] on span "Distribuir" at bounding box center [764, 479] width 55 height 33
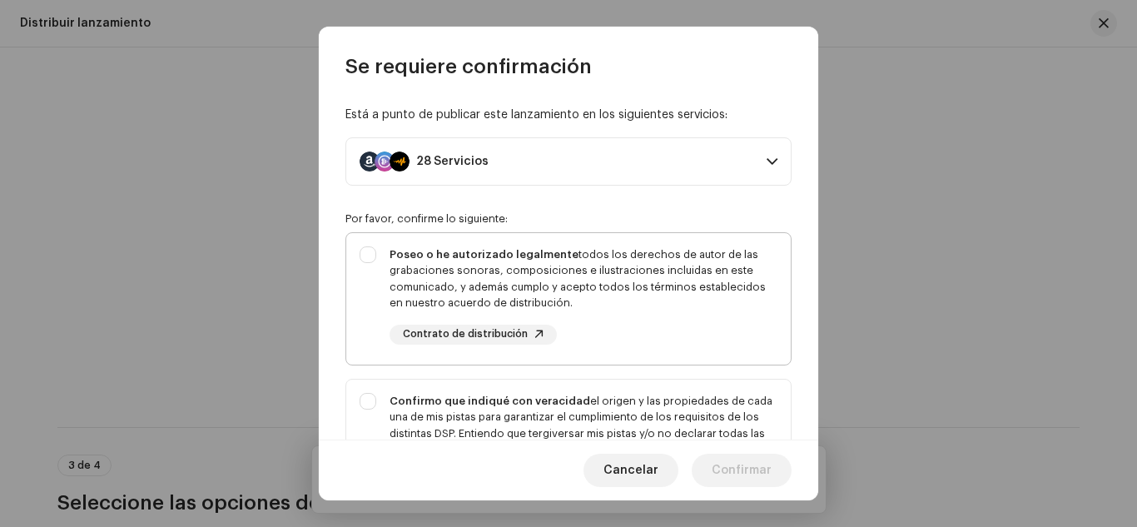
click at [714, 309] on div "Poseo o he autorizado legalmente todos los derechos de autor de las grabaciones…" at bounding box center [583, 278] width 388 height 65
checkbox input "true"
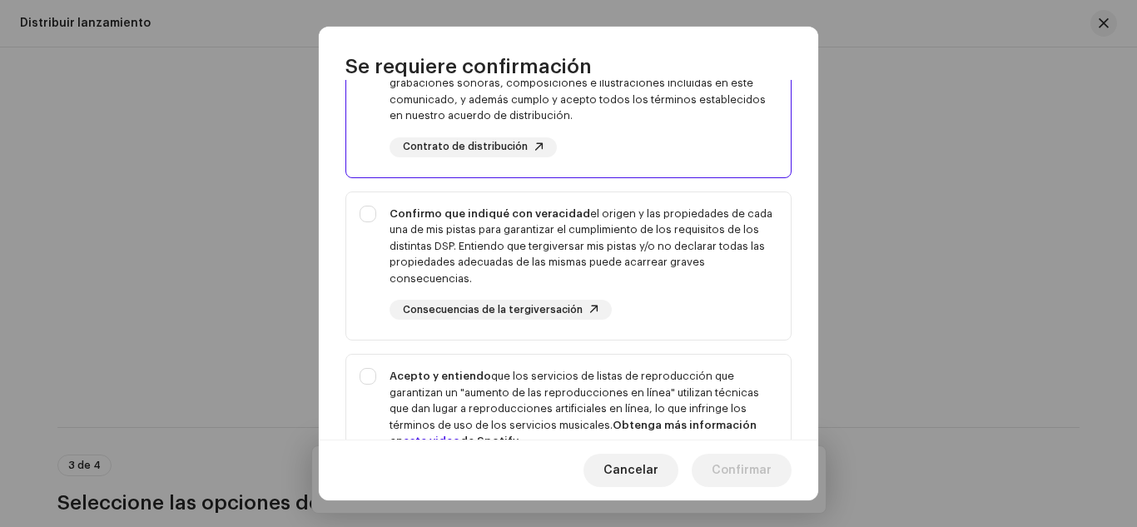
click at [714, 309] on div "Confirmo que indiqué con veracidad el origen y las propiedades de cada una de m…" at bounding box center [583, 263] width 388 height 115
checkbox input "true"
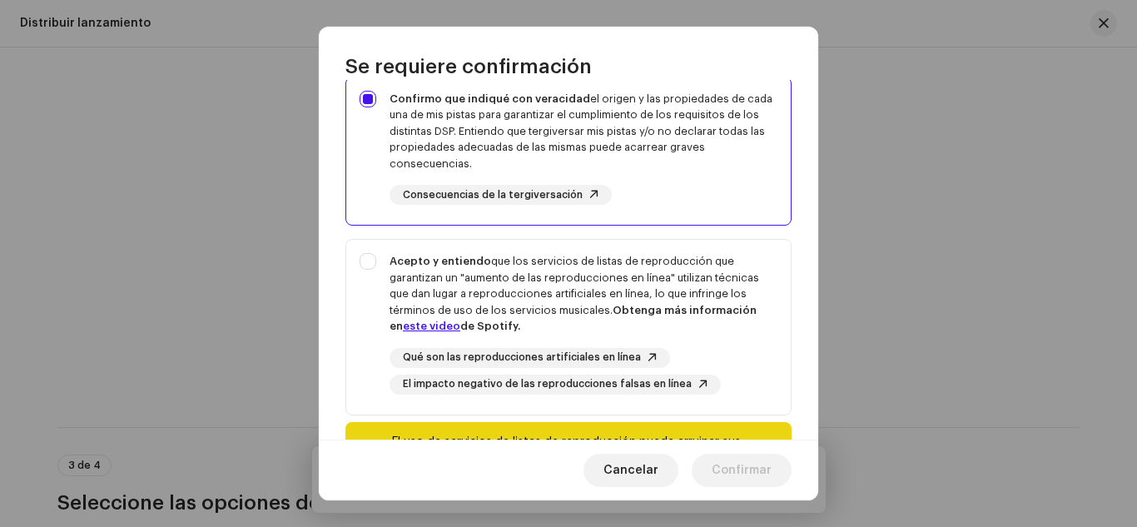
scroll to position [305, 0]
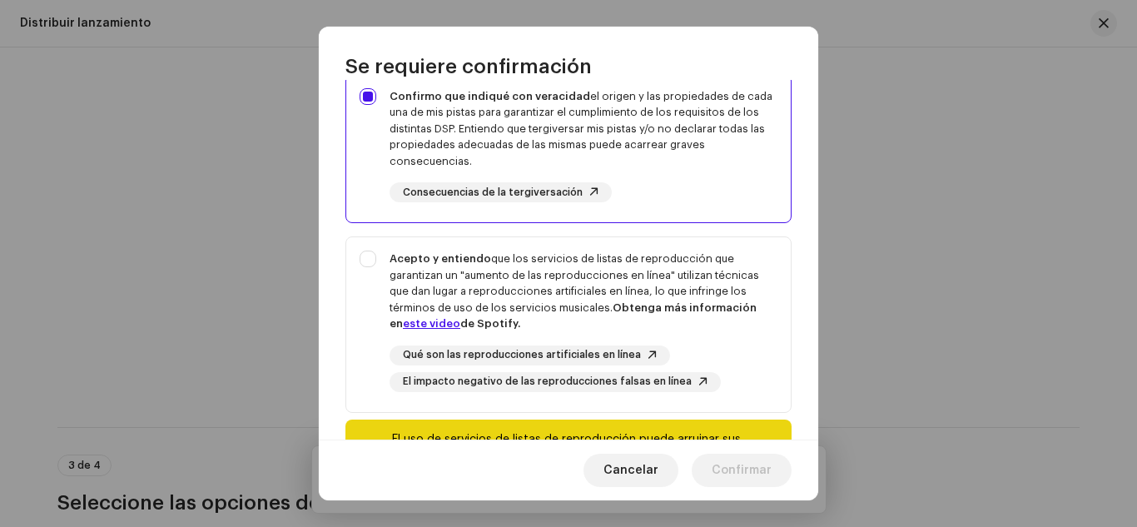
click at [714, 309] on strong "Obtenga más información en este video de Spotify." at bounding box center [572, 315] width 367 height 27
checkbox input "true"
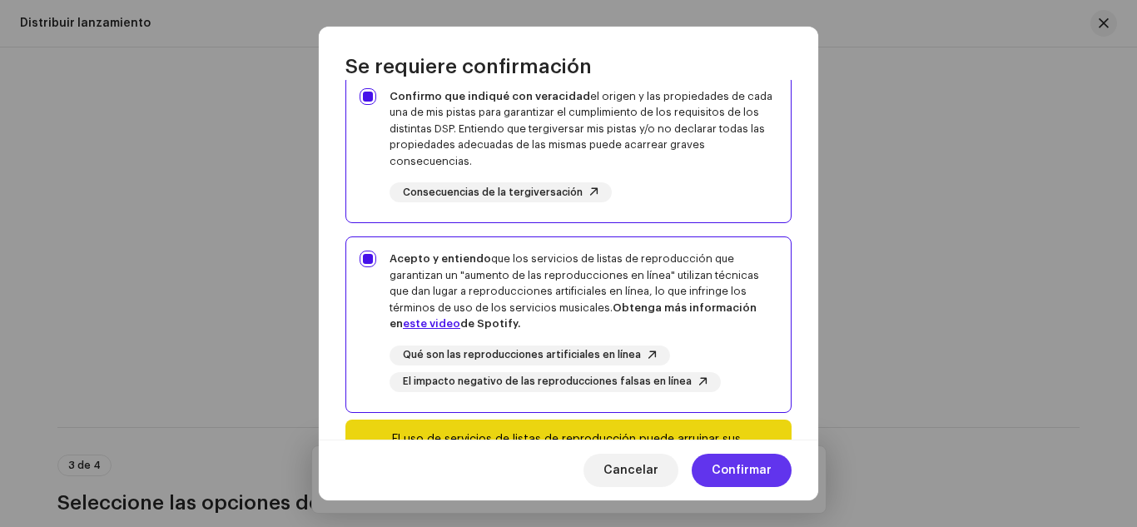
click at [720, 473] on span "Confirmar" at bounding box center [741, 469] width 60 height 33
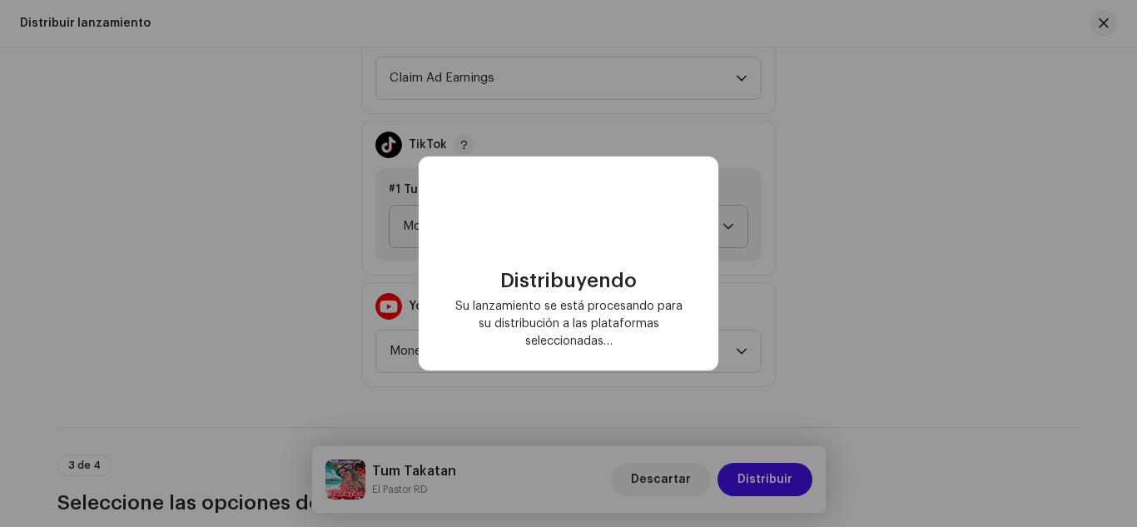
checkbox input "false"
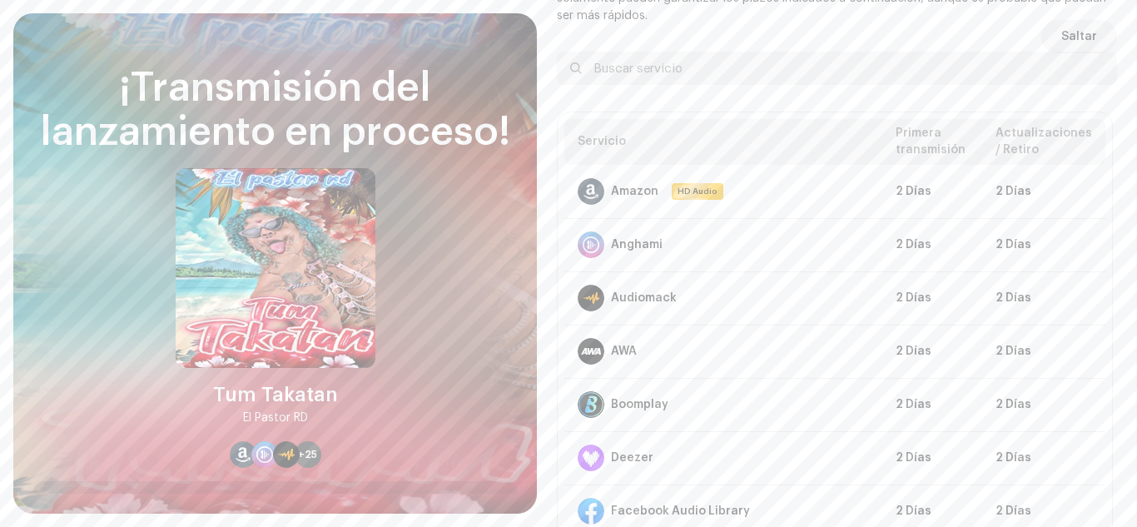
scroll to position [92, 0]
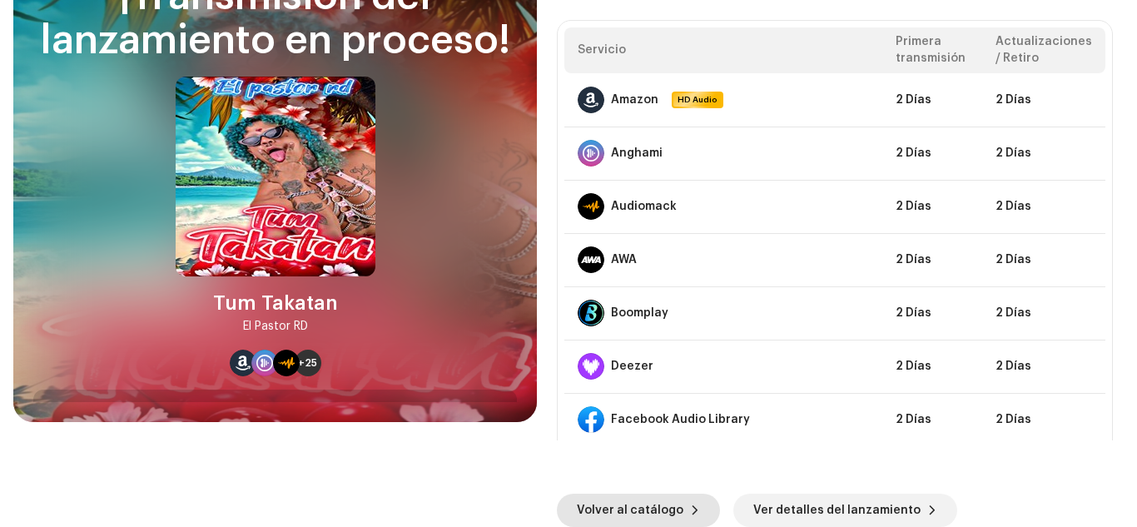
click at [591, 503] on span "Volver al catálogo" at bounding box center [630, 509] width 106 height 33
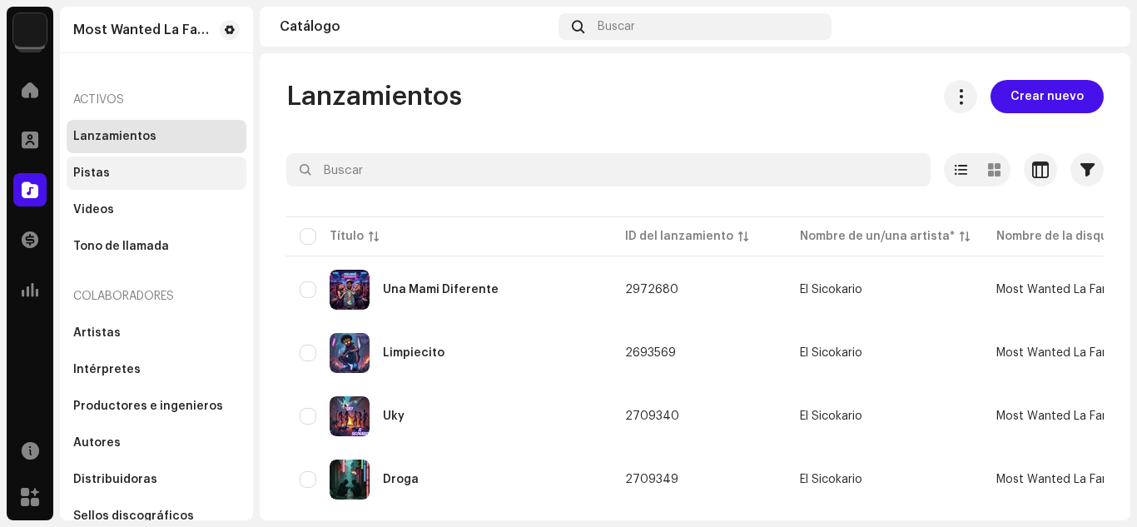
click at [170, 177] on div "Pistas" at bounding box center [156, 172] width 166 height 13
